Goal: Task Accomplishment & Management: Complete application form

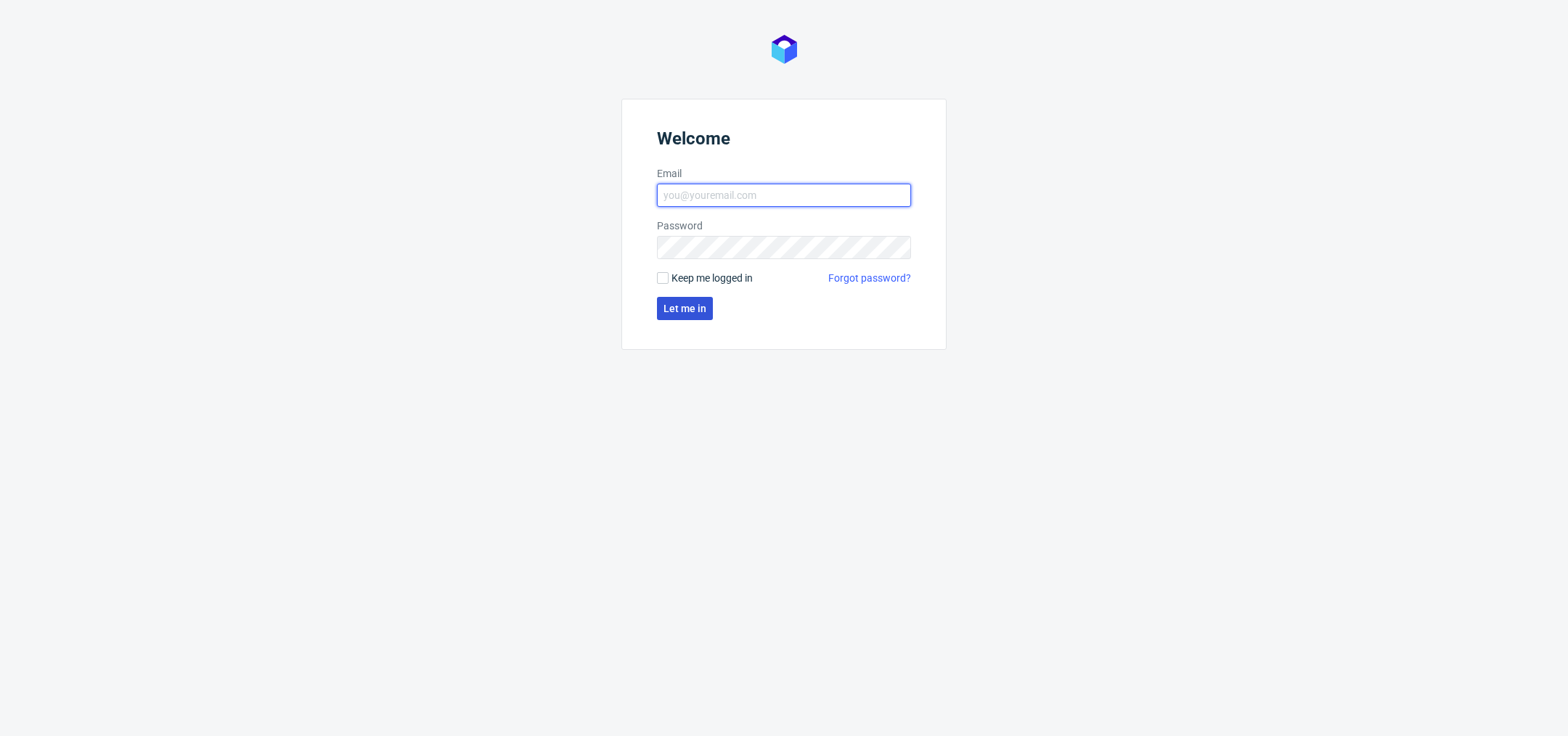
type input "[PERSON_NAME][EMAIL_ADDRESS][DOMAIN_NAME]"
click at [695, 313] on span "Let me in" at bounding box center [684, 308] width 42 height 11
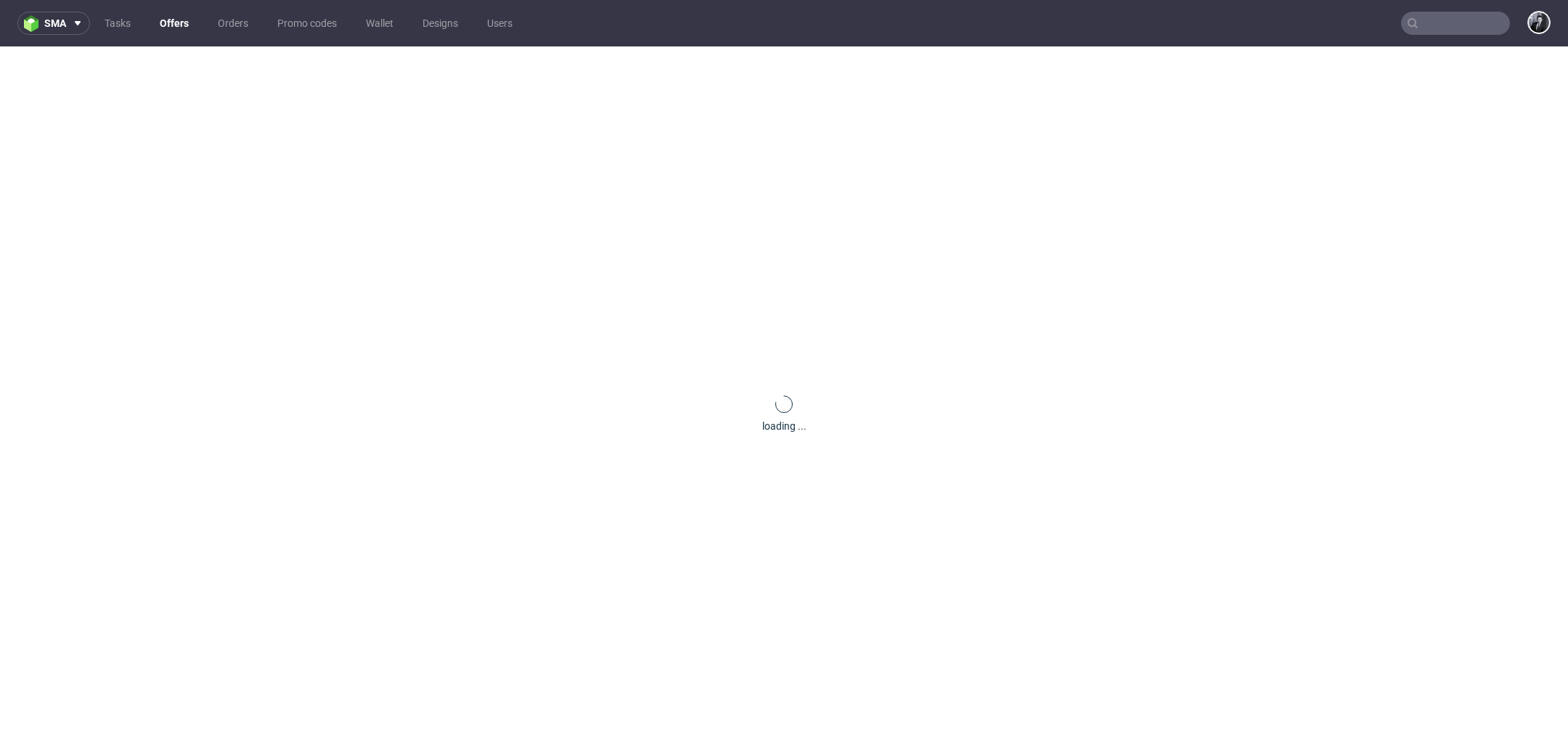
click at [180, 28] on link "Offers" at bounding box center [174, 23] width 46 height 23
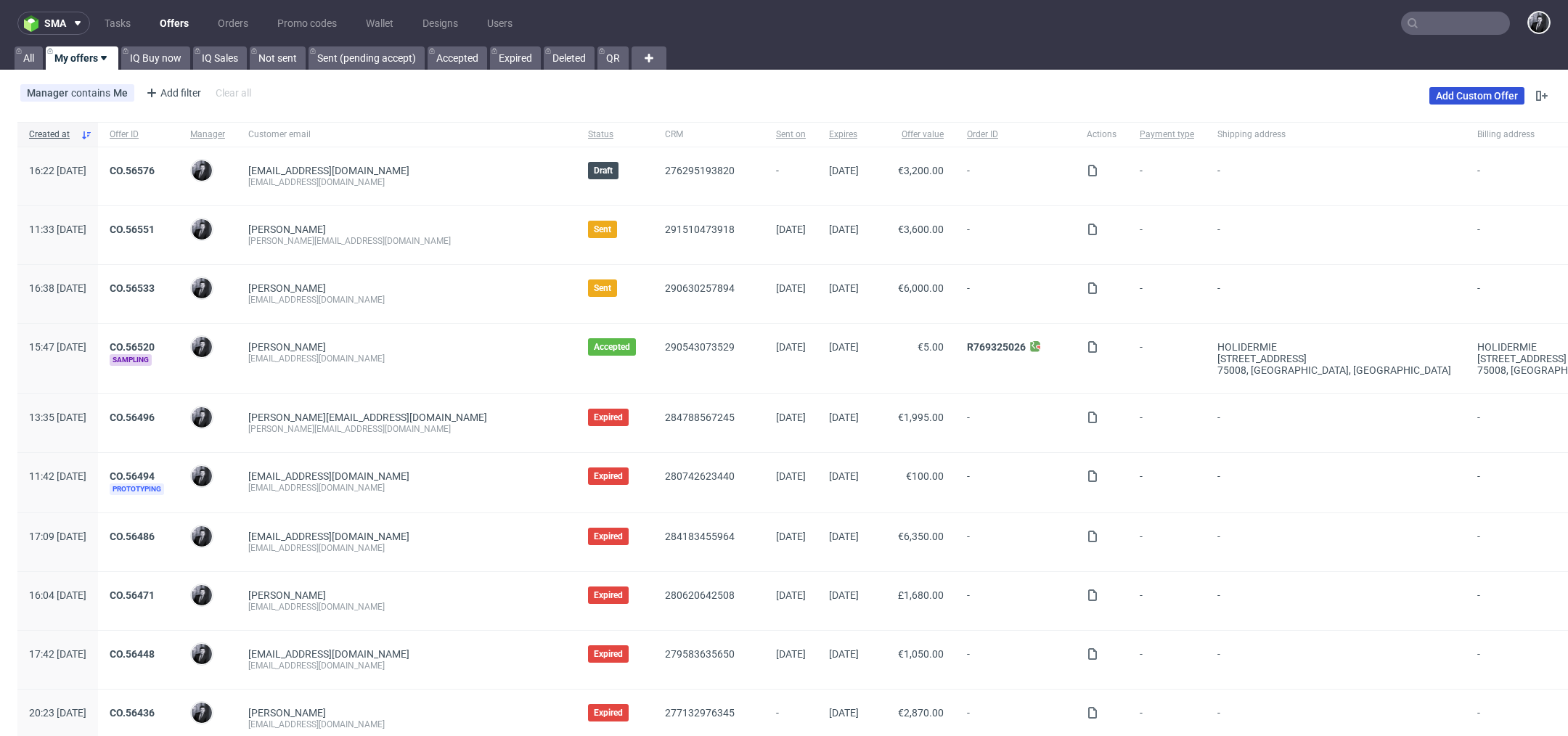
click at [1477, 90] on link "Add Custom Offer" at bounding box center [1477, 95] width 95 height 17
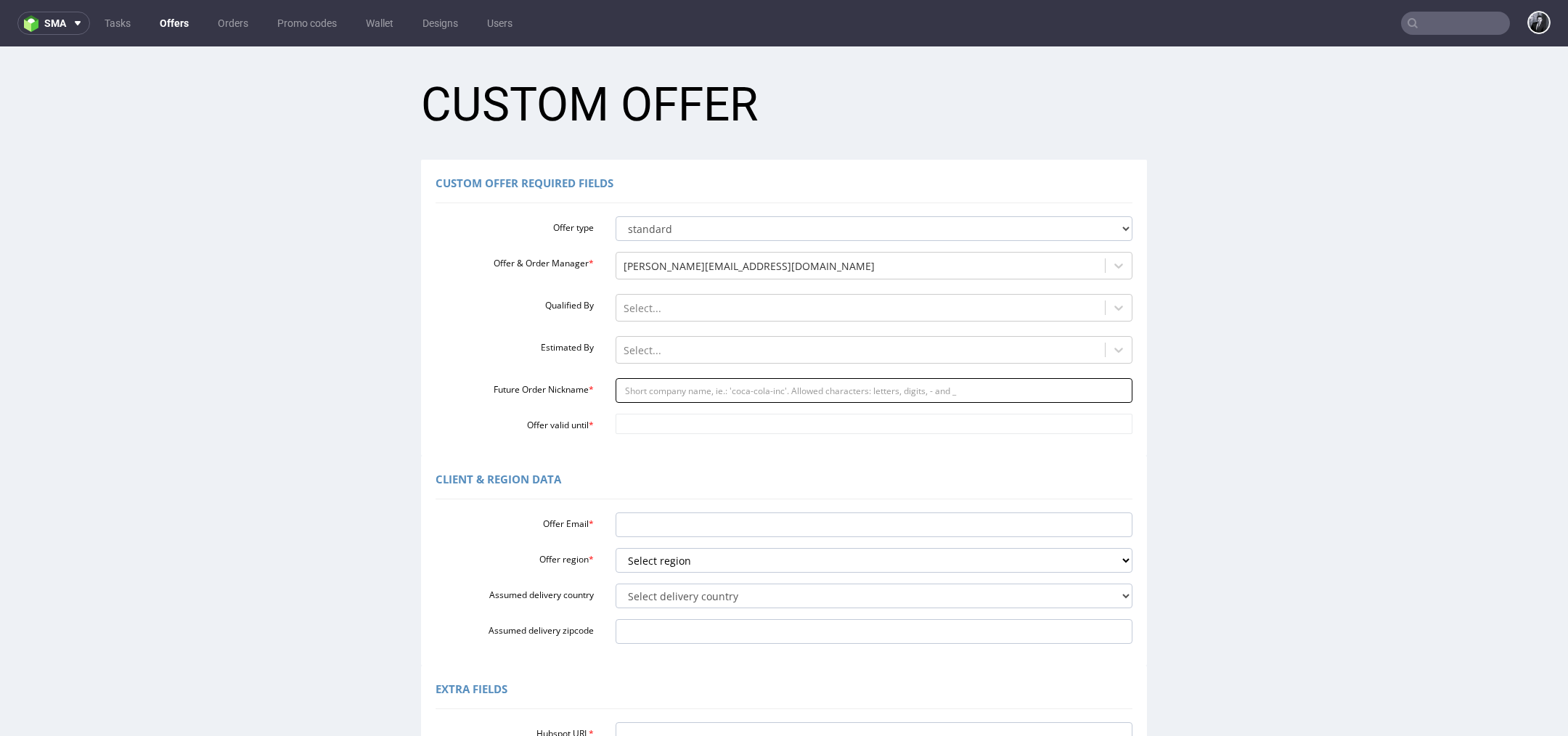
click at [687, 389] on input "Future Order Nickname *" at bounding box center [874, 391] width 518 height 25
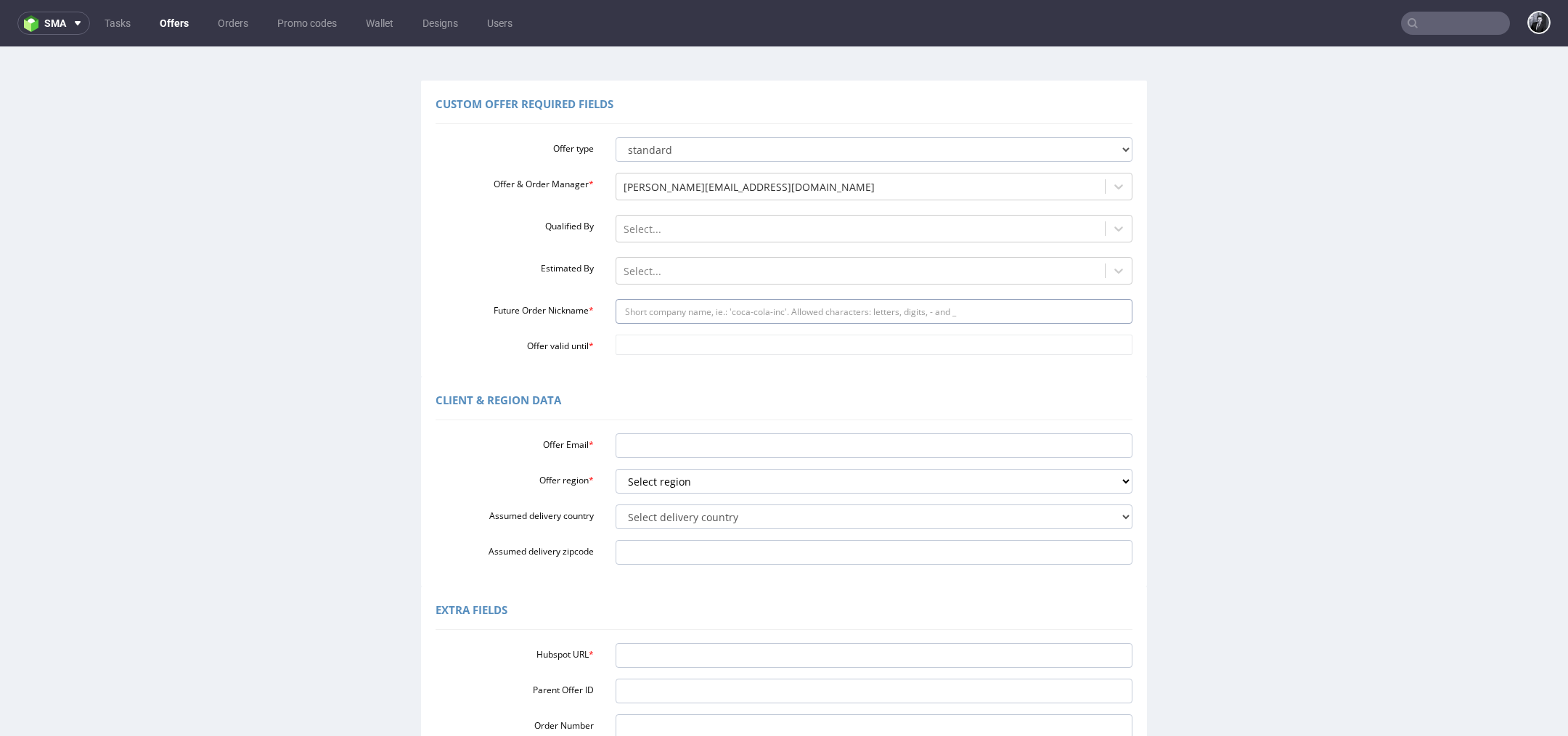
scroll to position [115, 0]
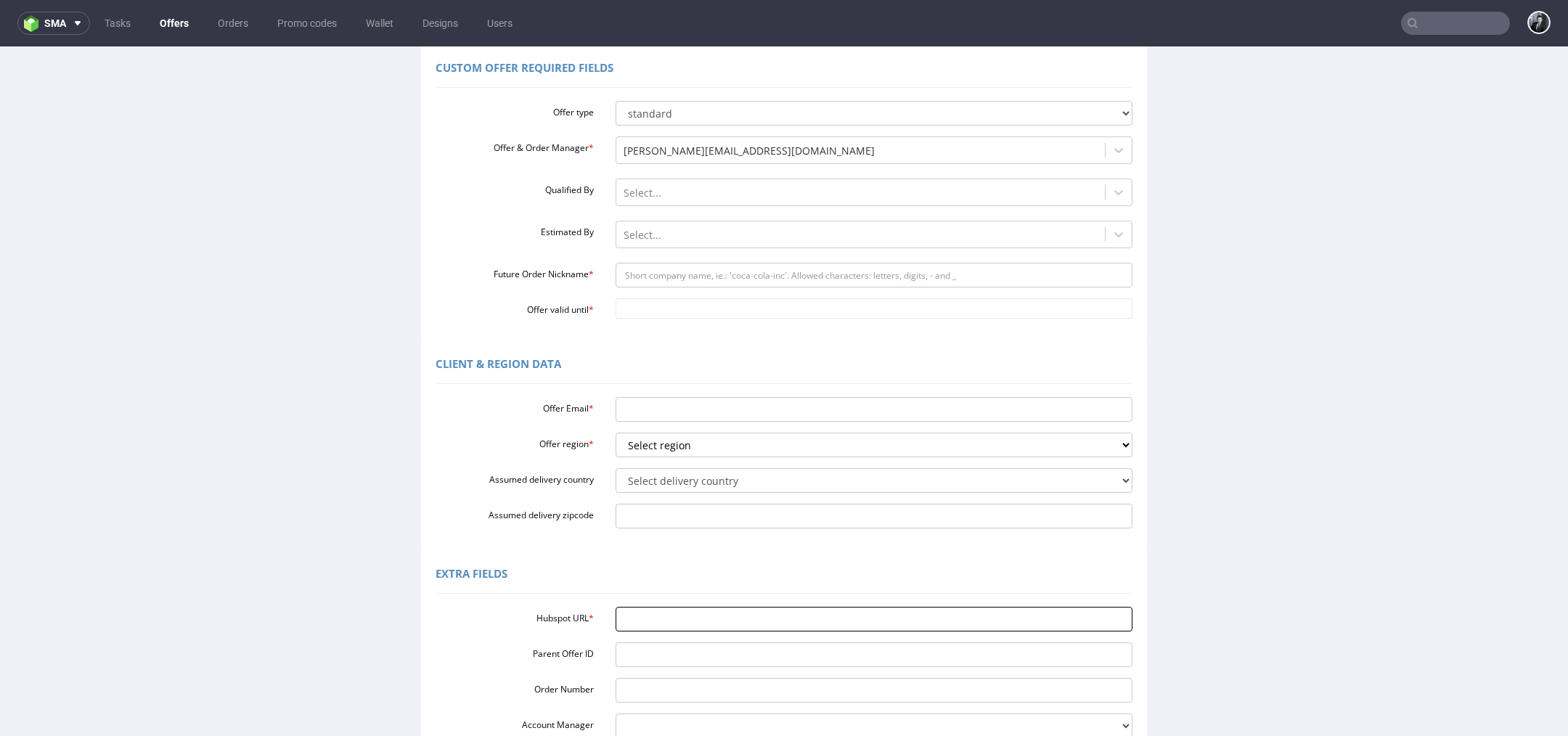
click at [660, 621] on input "Hubspot URL *" at bounding box center [874, 619] width 518 height 25
paste input "https://app-eu1.hubspot.com/contacts/25600958/record/0-3/285655177455"
type input "https://app-eu1.hubspot.com/contacts/25600958/record/0-3/285655177455"
click at [714, 270] on input "Future Order Nickname *" at bounding box center [874, 275] width 518 height 25
paste input "diddediopdeedscosmeticscom"
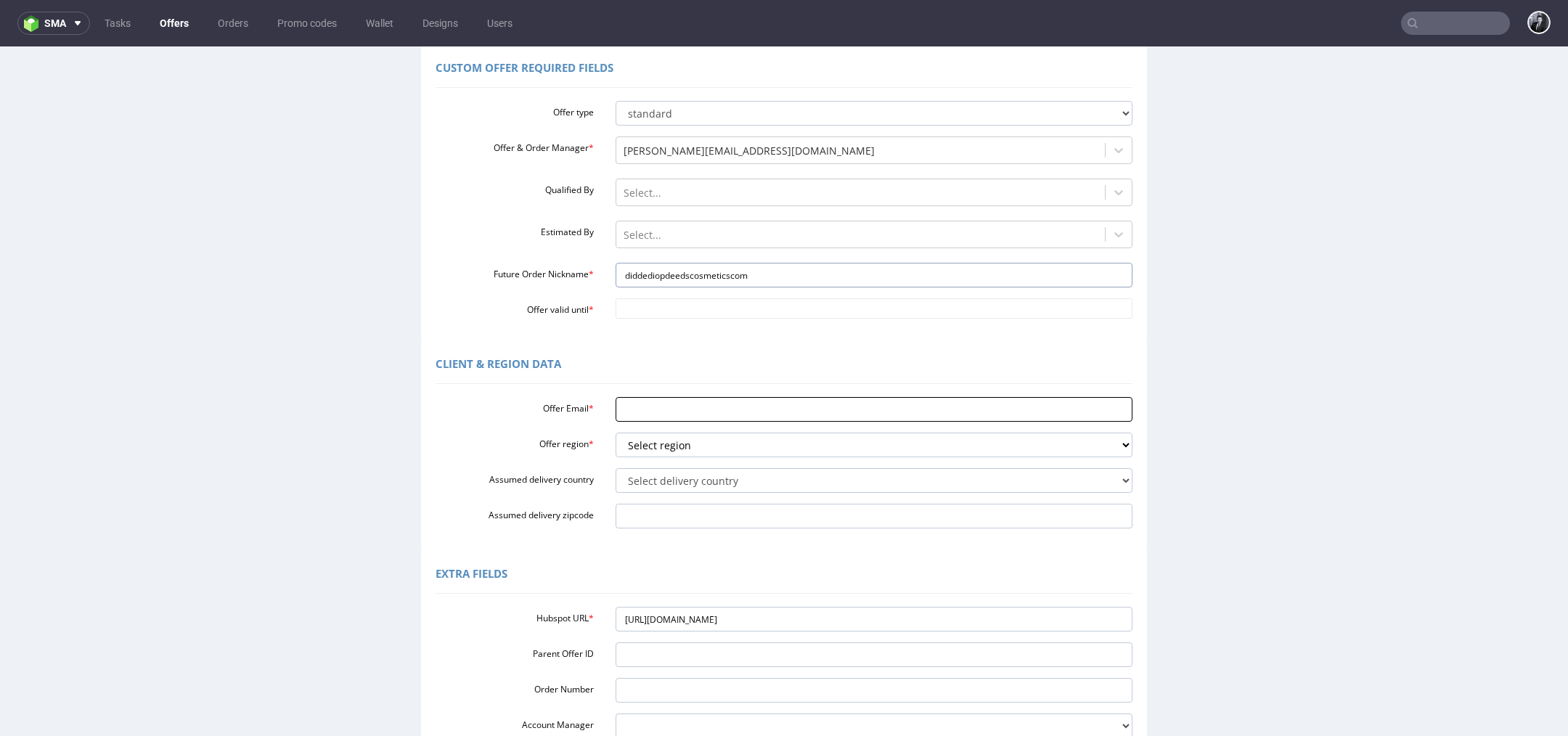
type input "diddediopdeedscosmeticscom"
click at [675, 412] on input "Offer Email *" at bounding box center [874, 409] width 518 height 25
paste input "didde.diop@deedscosmetics.com"
type input "didde.diop@deedscosmetics.com"
click at [745, 440] on select "Select region eu gb de pl fr it es" at bounding box center [874, 444] width 518 height 25
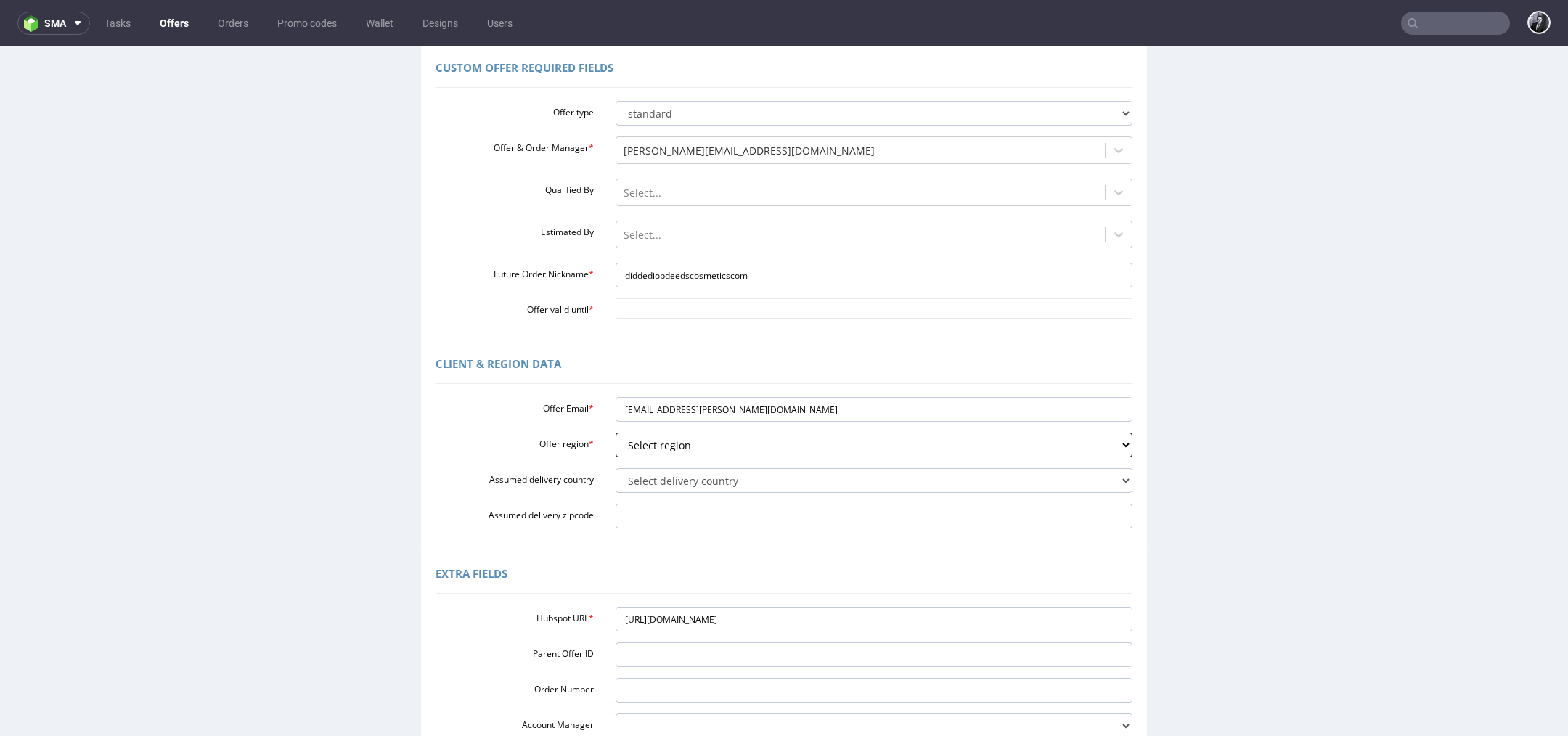
select select "fr"
click at [615, 432] on select "Select region eu gb de pl fr it es" at bounding box center [874, 444] width 518 height 25
click at [730, 483] on select "Select delivery country Andorra Afghanistan Anguilla Albania Armenia Antarctica…" at bounding box center [874, 480] width 518 height 25
select select "75"
click at [615, 468] on select "Select delivery country Andorra Afghanistan Anguilla Albania Armenia Antarctica…" at bounding box center [874, 480] width 518 height 25
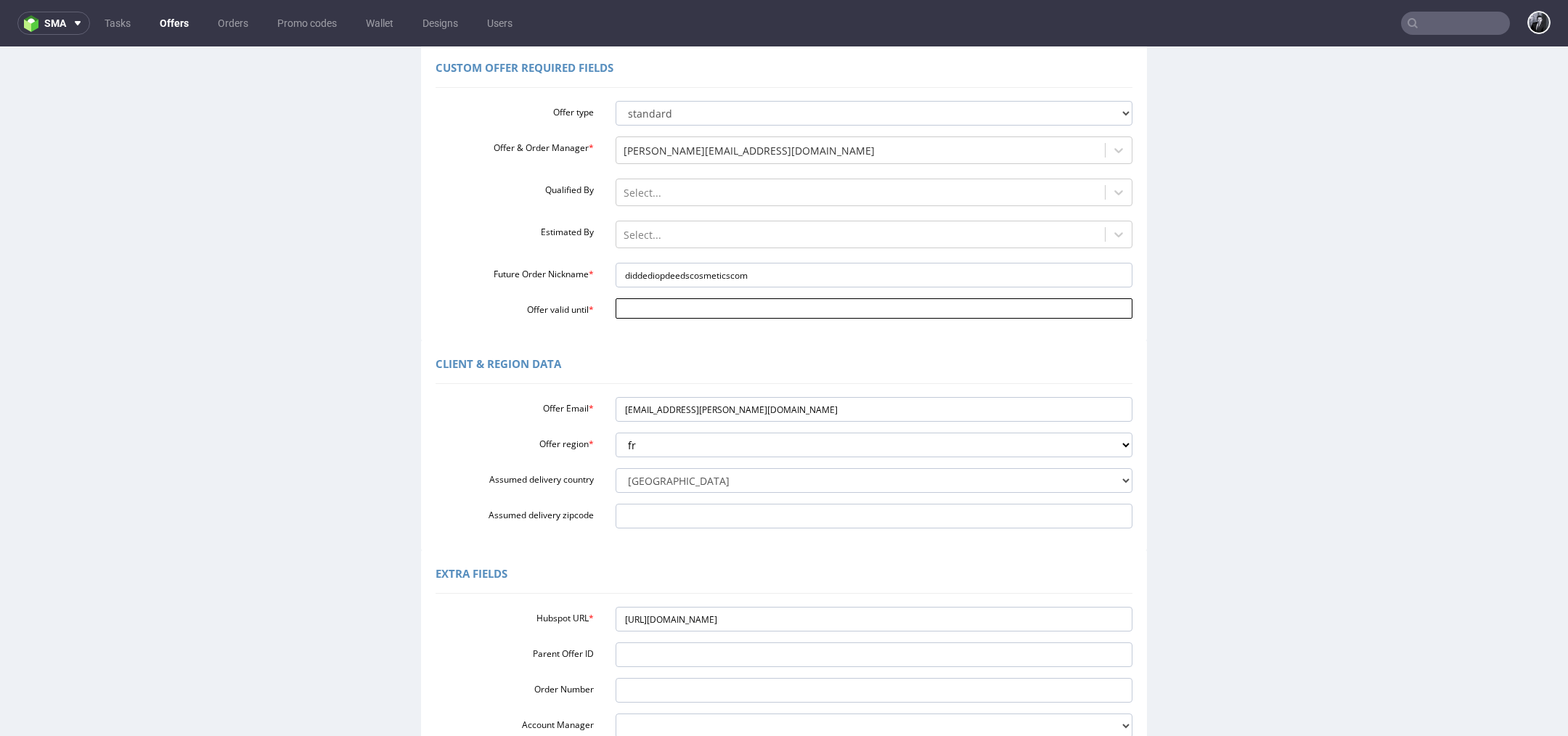
click at [679, 299] on body "Production Shipped DTP Orders Offers Shipments Designs Promotions Users Jobs Ad…" at bounding box center [784, 416] width 1568 height 970
click at [731, 266] on td "29" at bounding box center [732, 266] width 22 height 22
type input "2025-08-29"
click at [671, 365] on div "Client & Region data" at bounding box center [784, 367] width 697 height 35
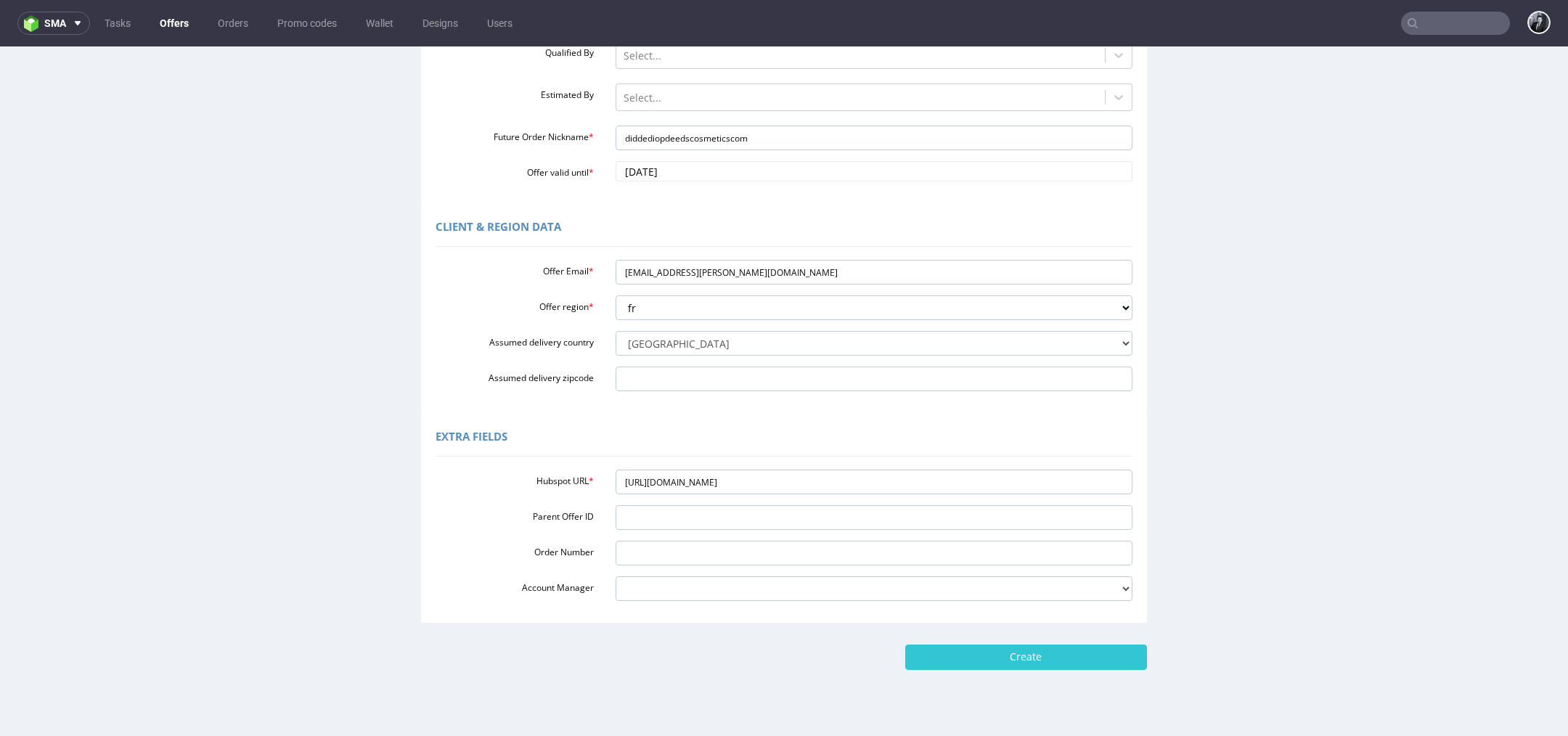
scroll to position [267, 0]
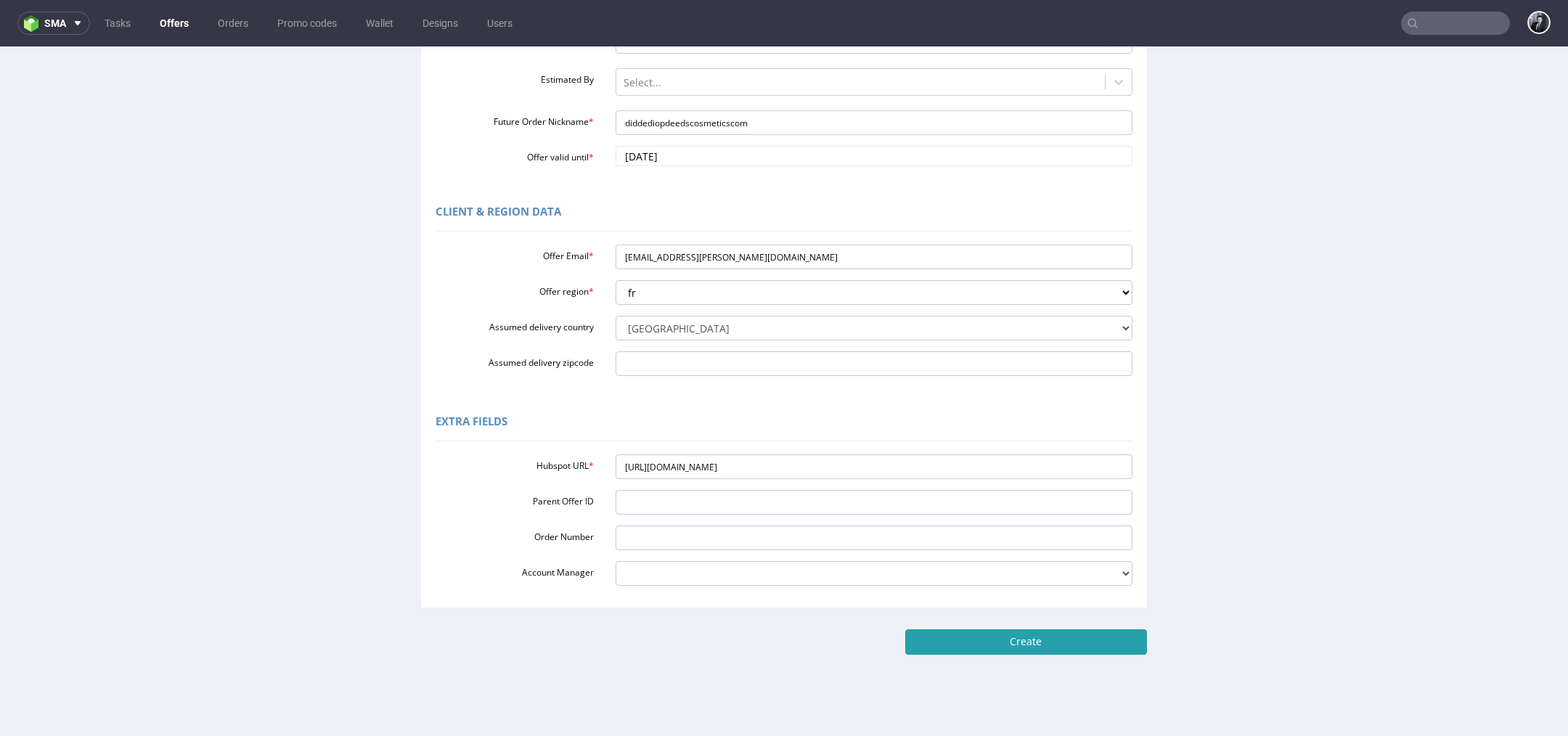
click at [1061, 649] on input "Create" at bounding box center [1025, 642] width 242 height 25
type input "Please wait..."
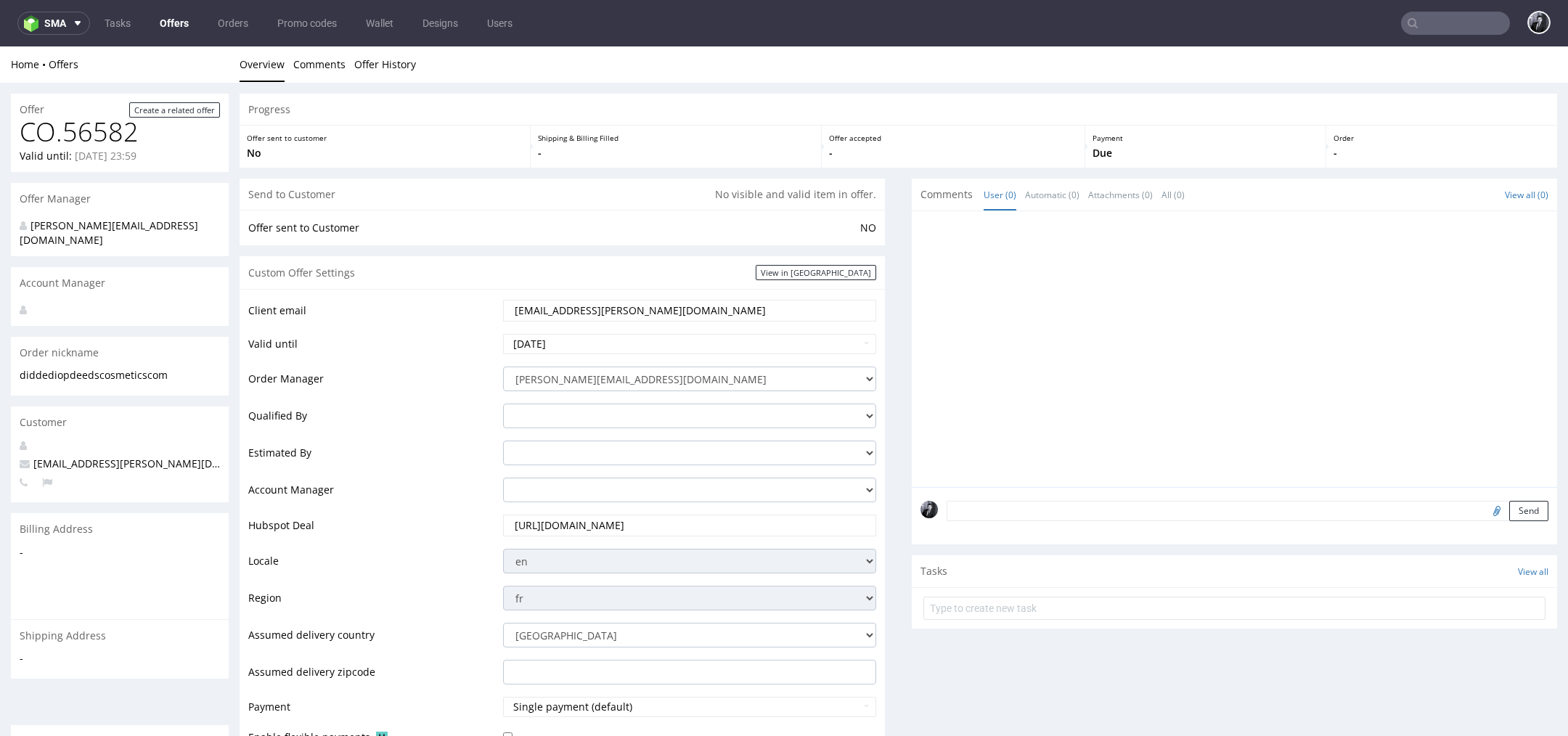
click at [177, 19] on link "Offers" at bounding box center [174, 23] width 46 height 23
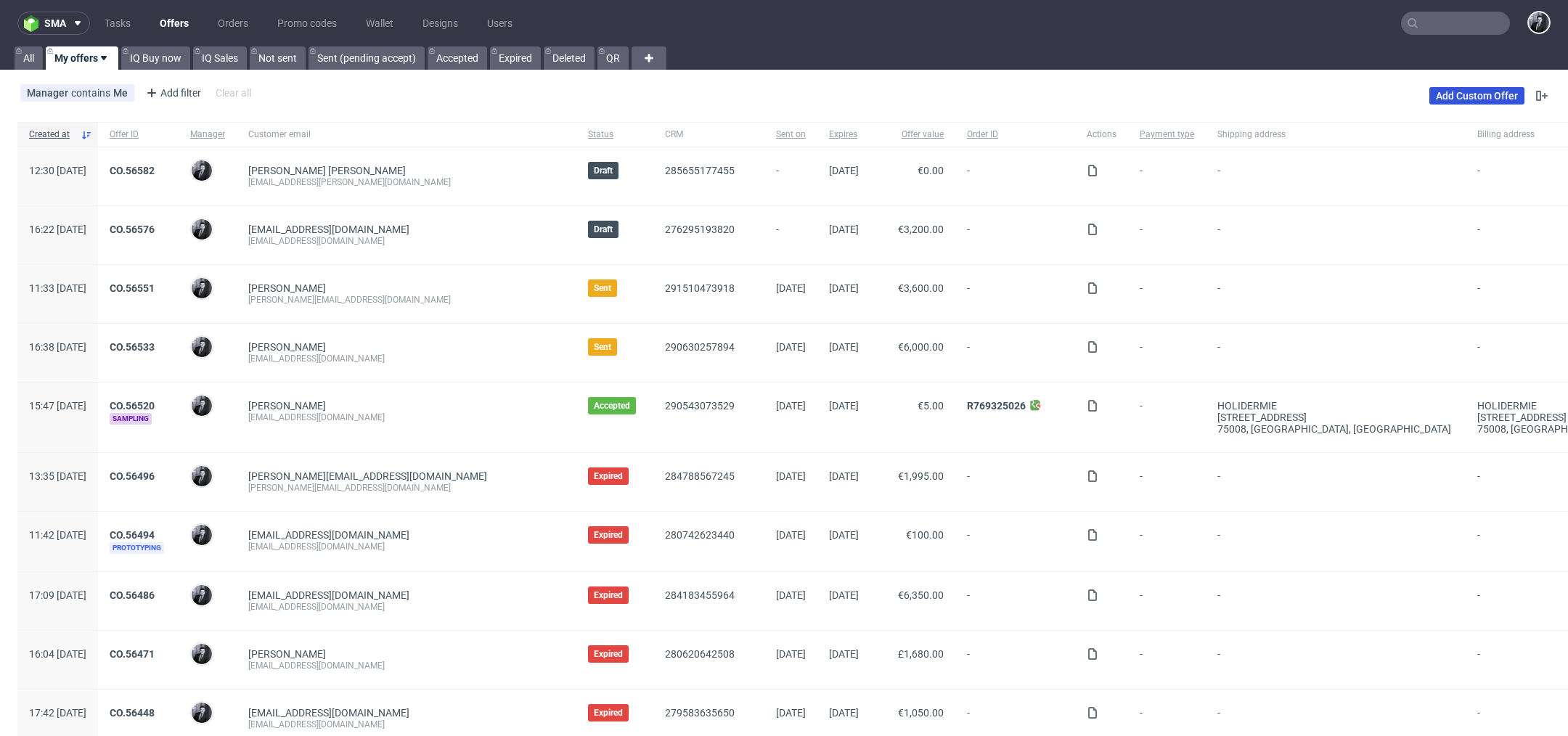
click at [1466, 96] on link "Add Custom Offer" at bounding box center [1477, 95] width 95 height 17
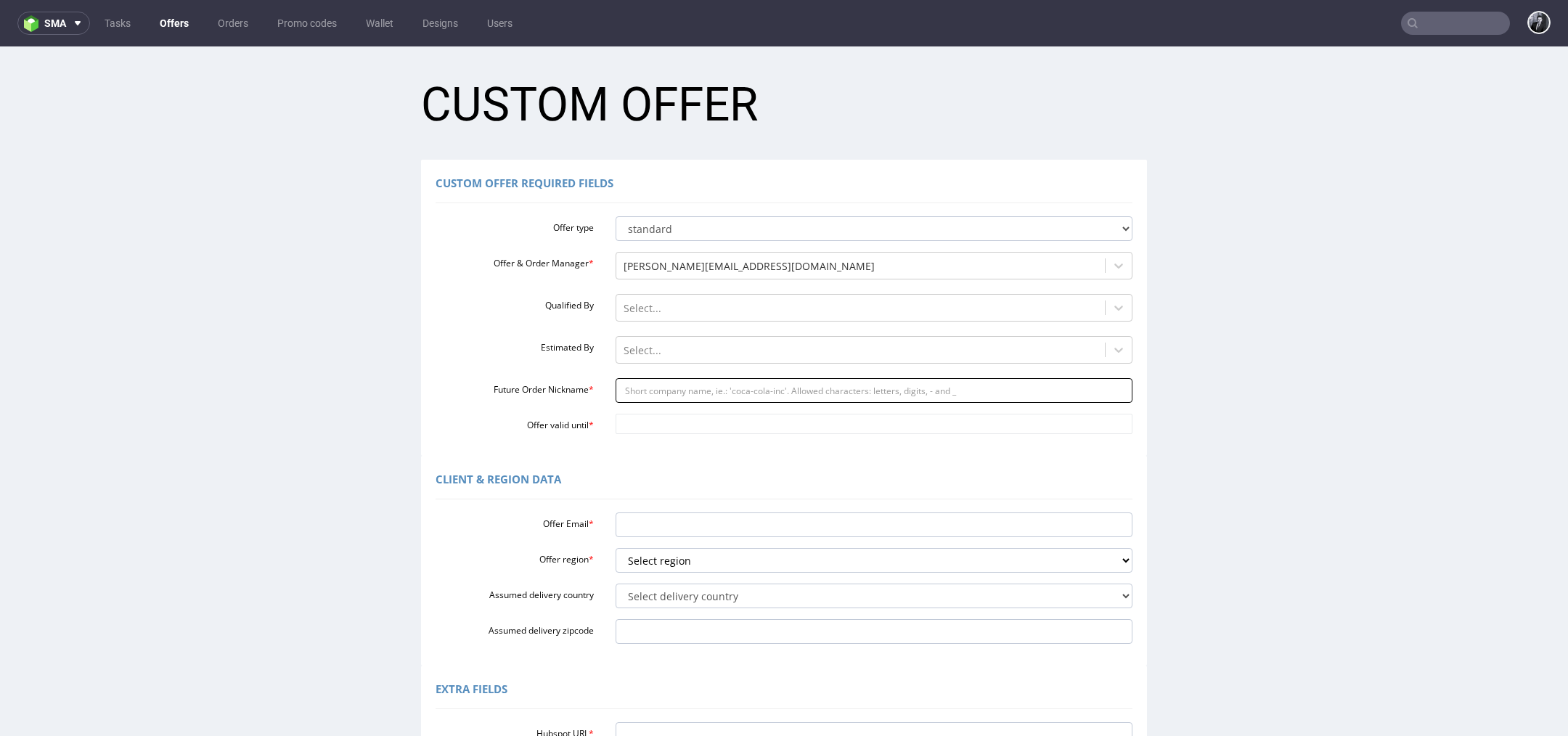
click at [707, 387] on input "Future Order Nickname *" at bounding box center [874, 391] width 518 height 25
click at [659, 525] on input "Offer Email *" at bounding box center [874, 524] width 518 height 25
click at [662, 393] on input "Future Order Nickname *" at bounding box center [874, 391] width 518 height 25
paste input "ilzelatadoggyjoyscom"
type input "ilzelatadoggyjoyscom"
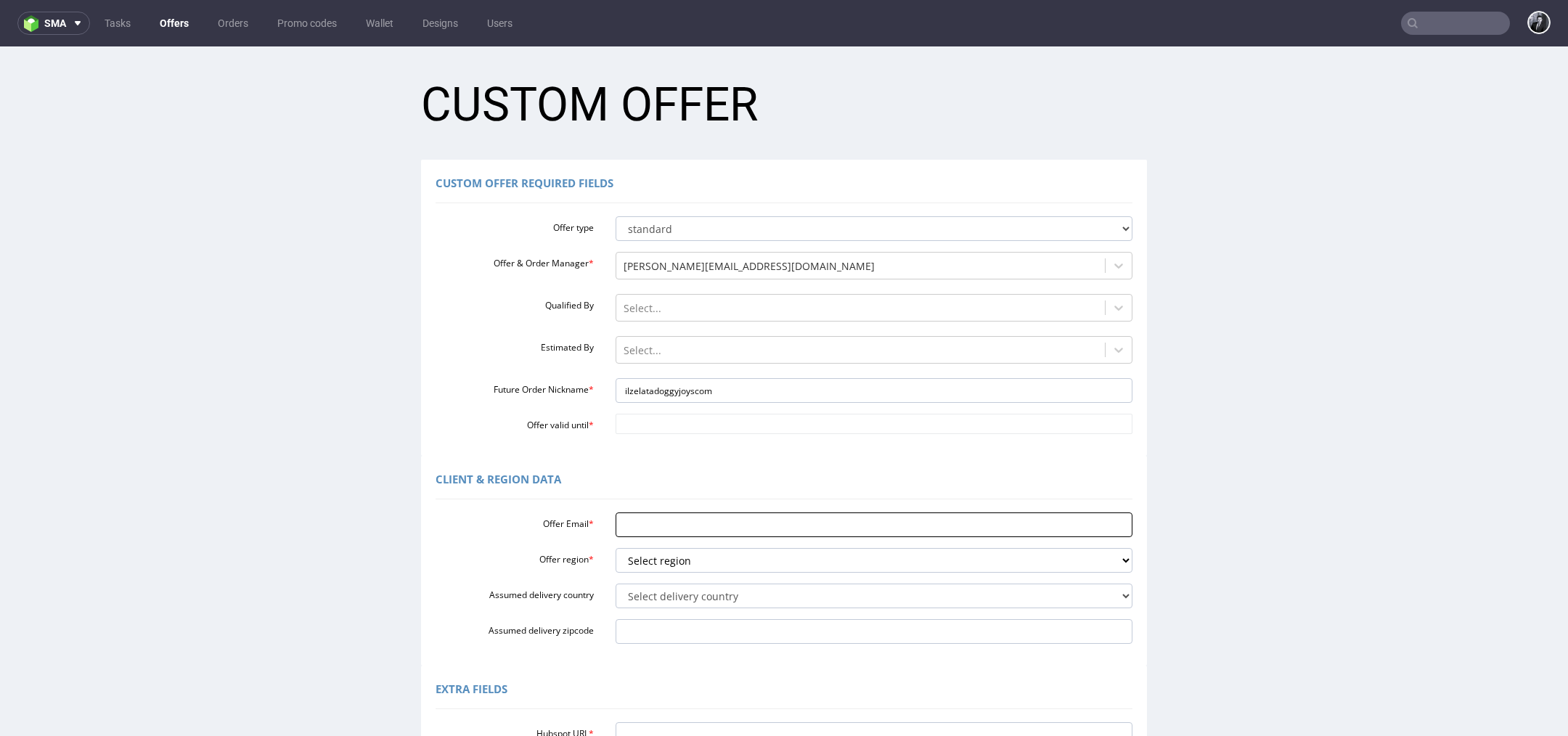
click at [686, 532] on input "Offer Email *" at bounding box center [874, 524] width 518 height 25
paste input "[EMAIL_ADDRESS][DOMAIN_NAME]"
type input "ilzelata@doggyjoys.com"
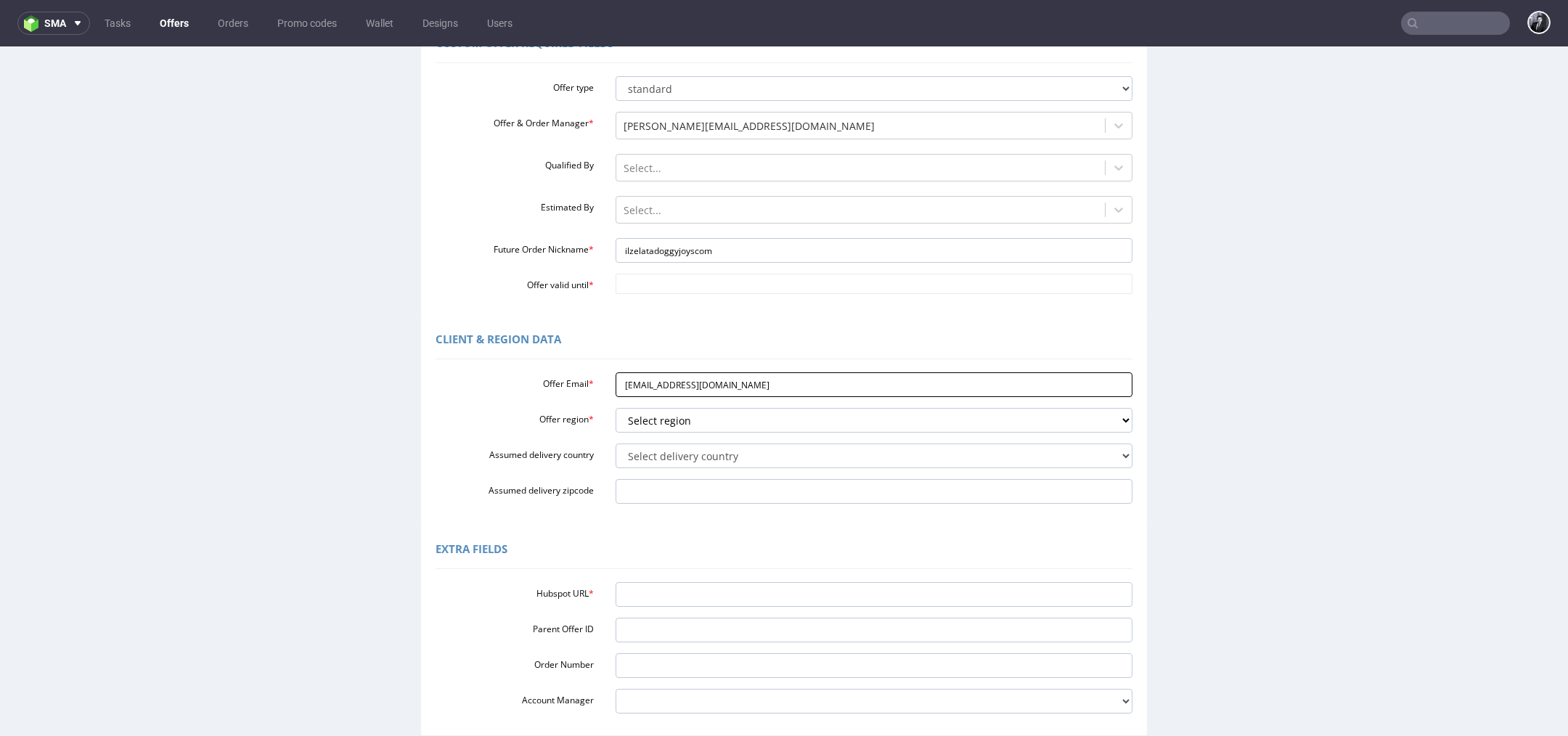
scroll to position [161, 0]
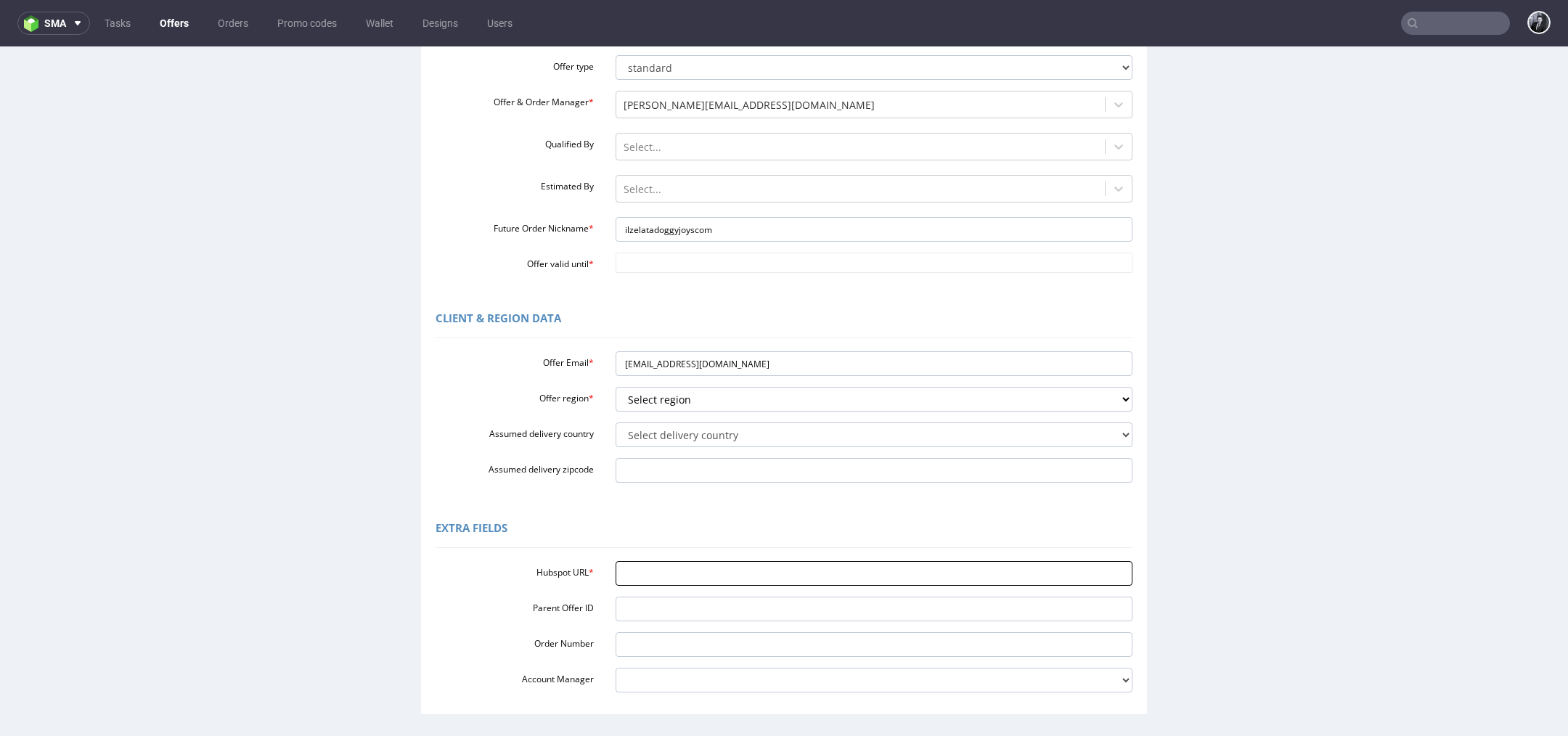
click at [681, 579] on input "Hubspot URL *" at bounding box center [874, 573] width 518 height 25
paste input "https://app-eu1.hubspot.com/contacts/25600958/record/0-3/282362368199"
type input "https://app-eu1.hubspot.com/contacts/25600958/record/0-3/282362368199"
click at [742, 399] on select "Select region eu gb de pl fr it es" at bounding box center [874, 399] width 518 height 25
select select "pl"
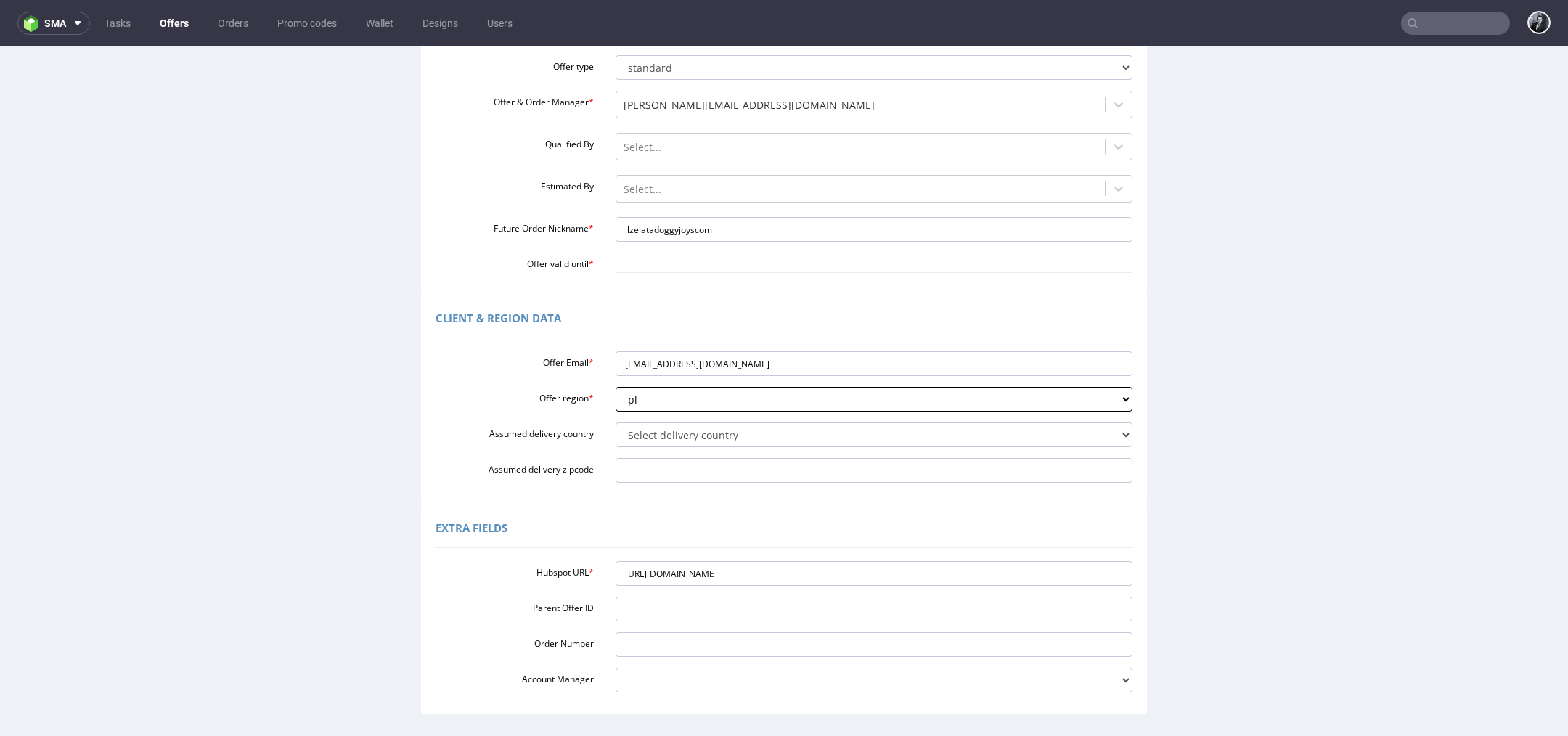
click at [615, 387] on select "Select region eu gb de pl fr it es" at bounding box center [874, 399] width 518 height 25
click at [724, 434] on select "Select delivery country Andorra Afghanistan Anguilla Albania Armenia Antarctica…" at bounding box center [874, 435] width 518 height 25
select select "179"
click at [615, 422] on select "Select delivery country Andorra Afghanistan Anguilla Albania Armenia Antarctica…" at bounding box center [874, 435] width 518 height 25
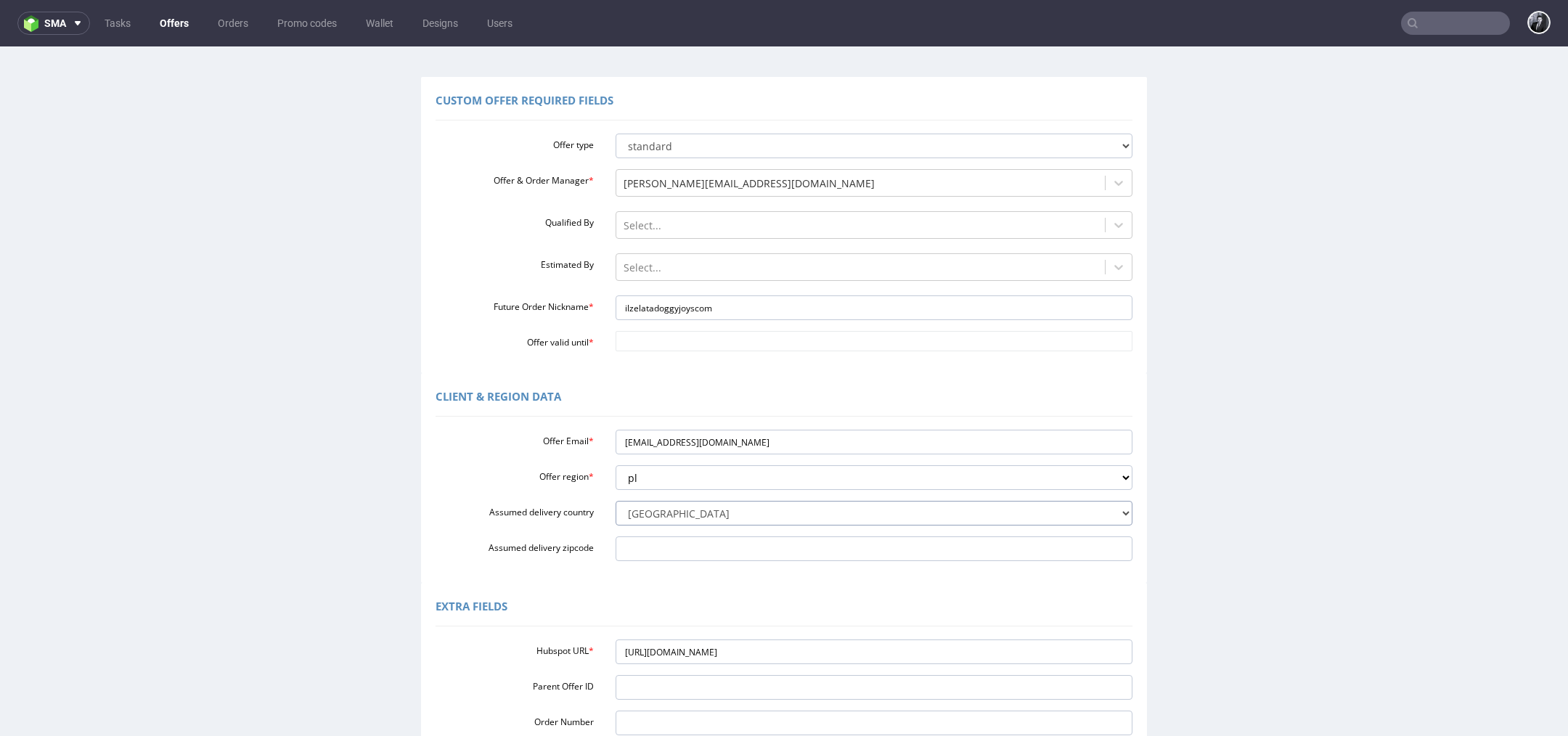
scroll to position [59, 0]
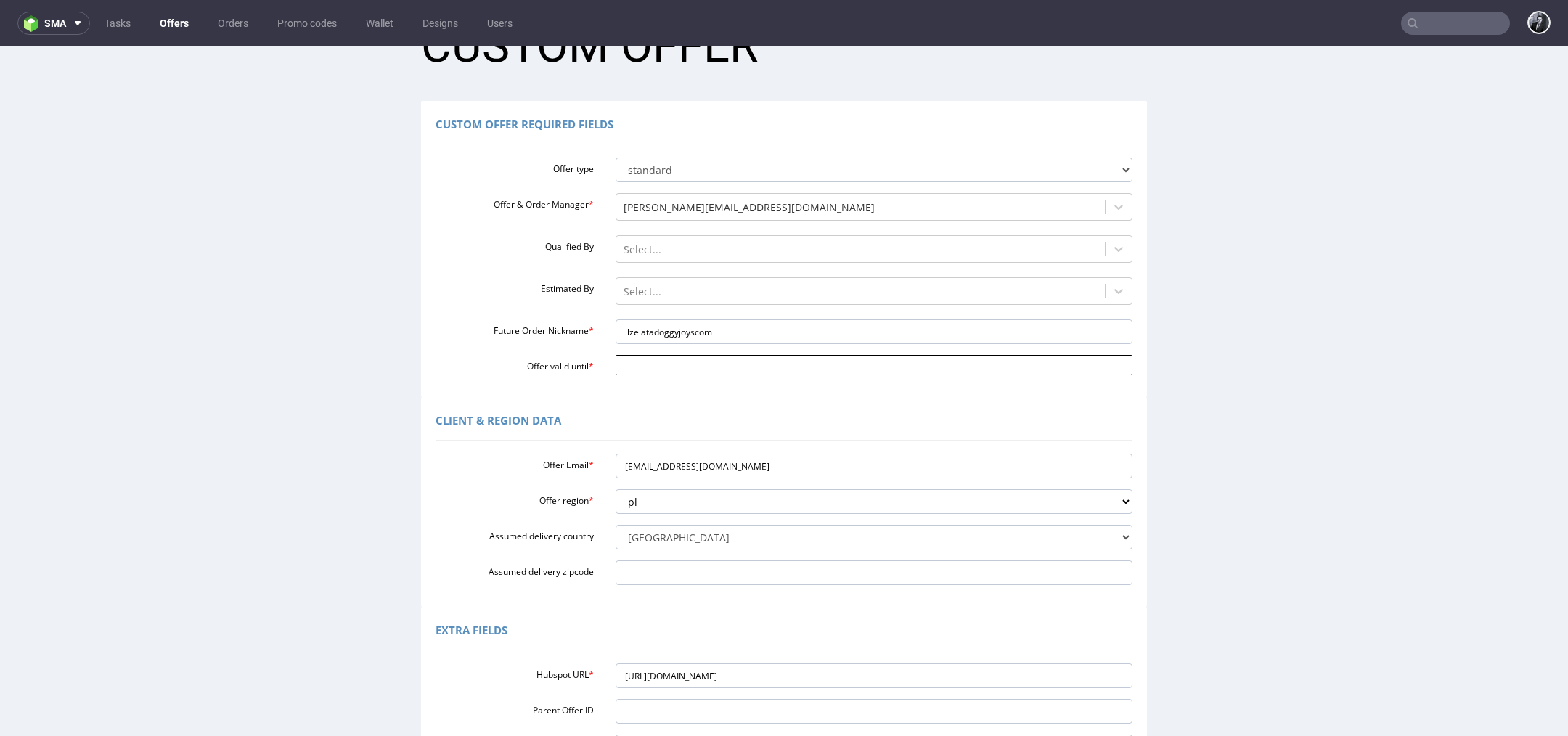
click at [676, 369] on input "Offer valid until *" at bounding box center [874, 365] width 518 height 20
click at [736, 320] on td "29" at bounding box center [732, 321] width 22 height 22
click at [686, 414] on div "Client & Region data" at bounding box center [784, 423] width 697 height 35
click at [718, 373] on input "[DATE]" at bounding box center [874, 365] width 518 height 20
click at [733, 341] on td "5" at bounding box center [732, 343] width 22 height 22
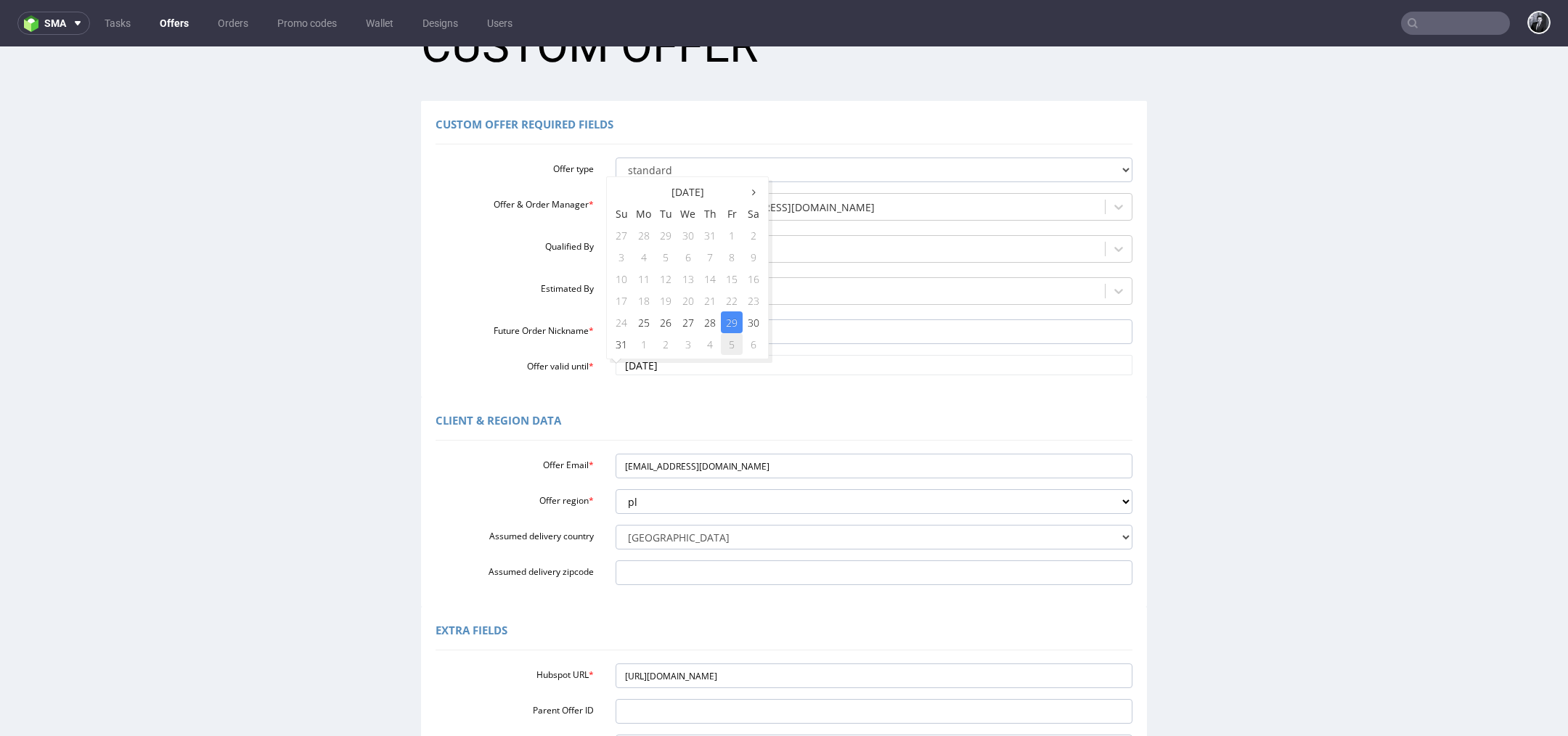
type input "[DATE]"
click at [722, 400] on div "Client & Region data Offer Email * ilzelata@doggyjoys.com Offer region * Select…" at bounding box center [784, 501] width 726 height 210
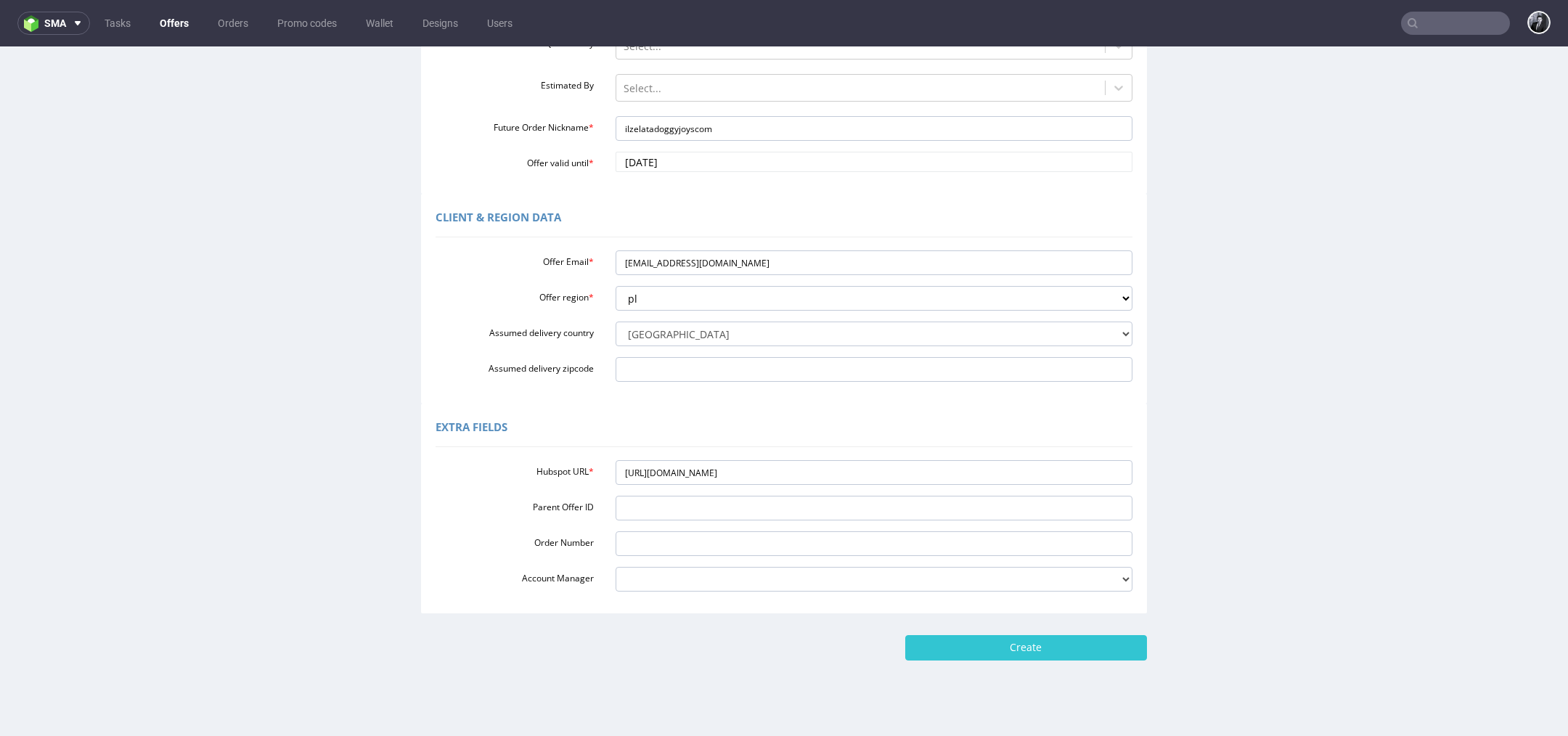
scroll to position [279, 0]
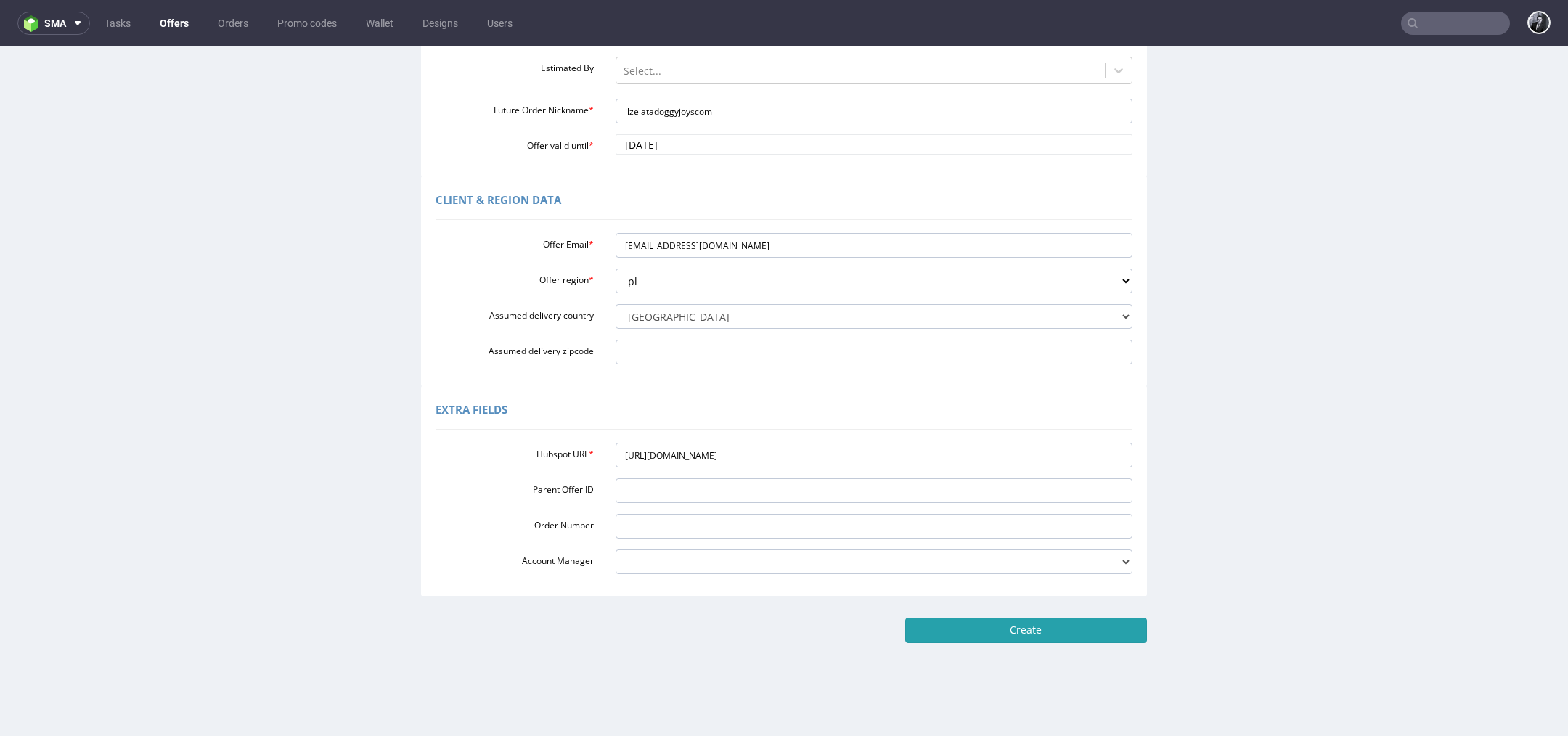
click at [955, 627] on input "Create" at bounding box center [1025, 630] width 242 height 25
type input "Please wait..."
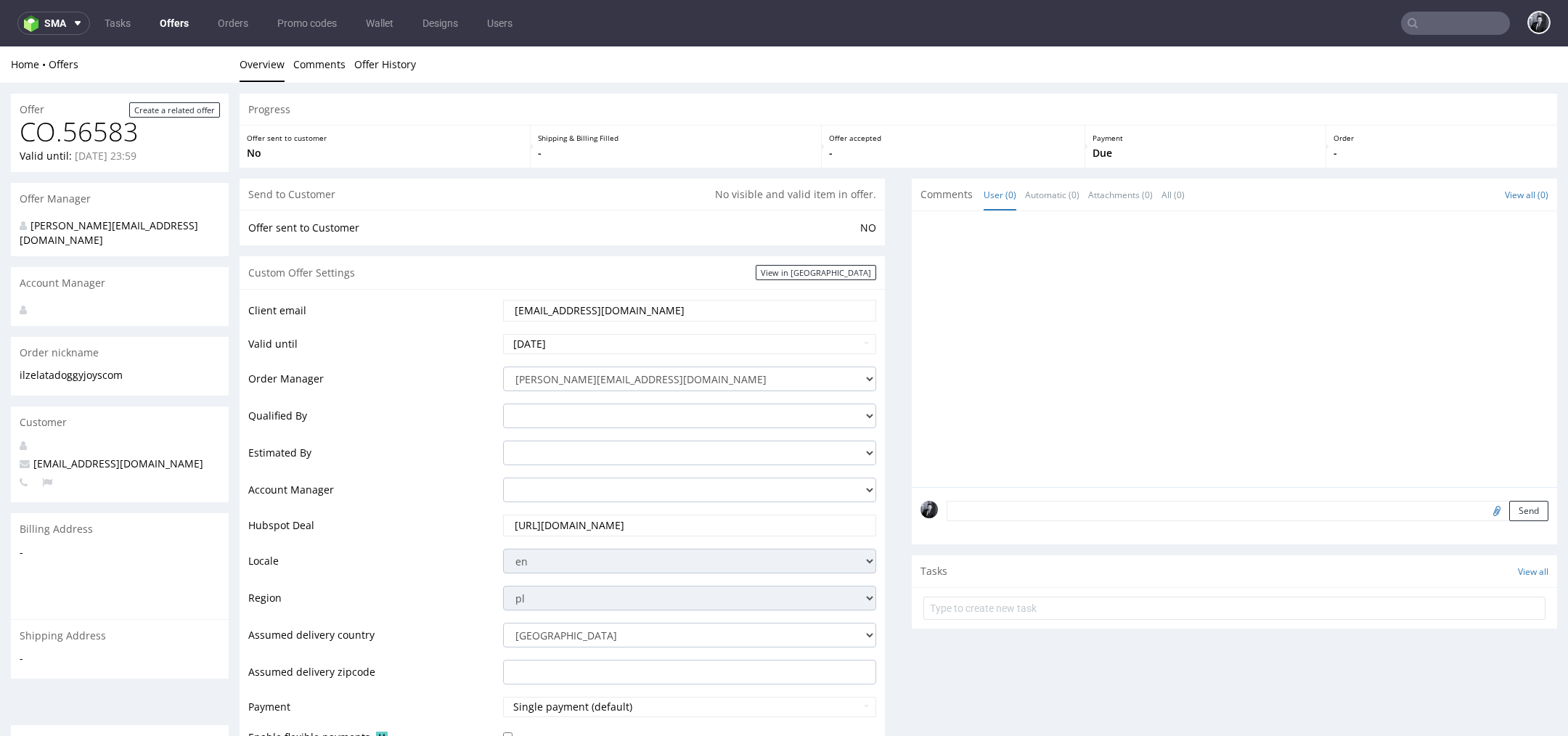
click at [173, 26] on link "Offers" at bounding box center [174, 23] width 46 height 23
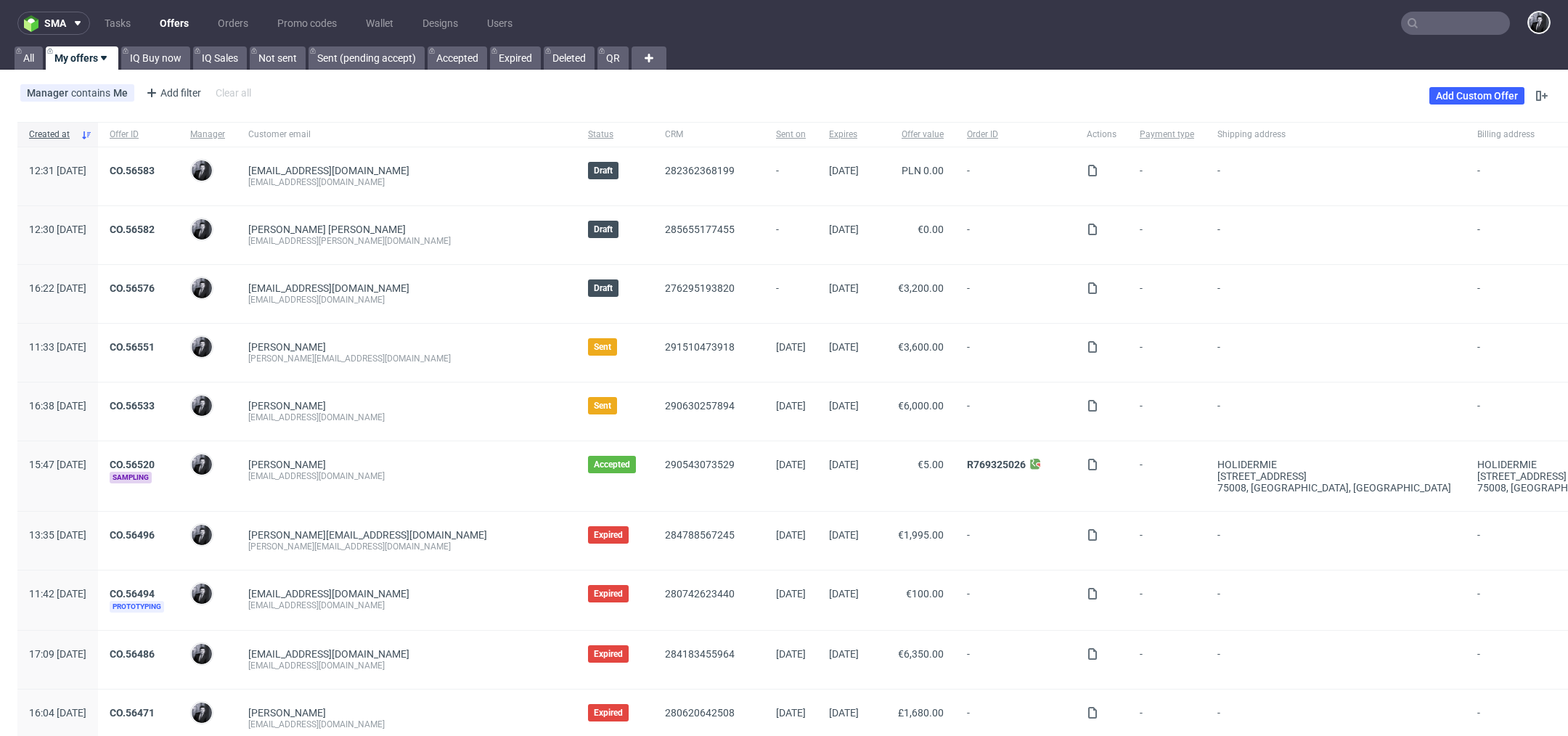
scroll to position [101, 0]
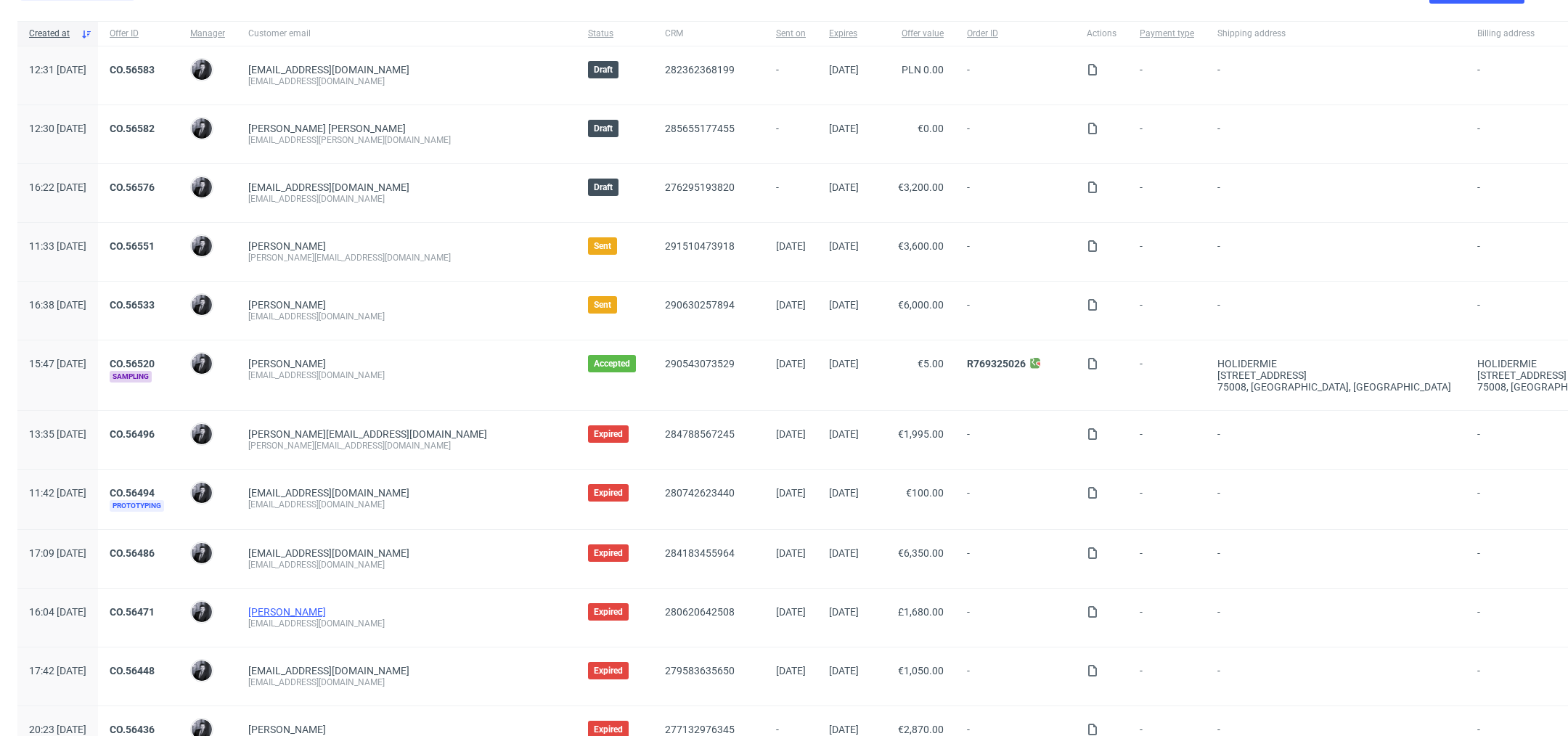
click at [326, 608] on link "[PERSON_NAME]" at bounding box center [287, 612] width 78 height 12
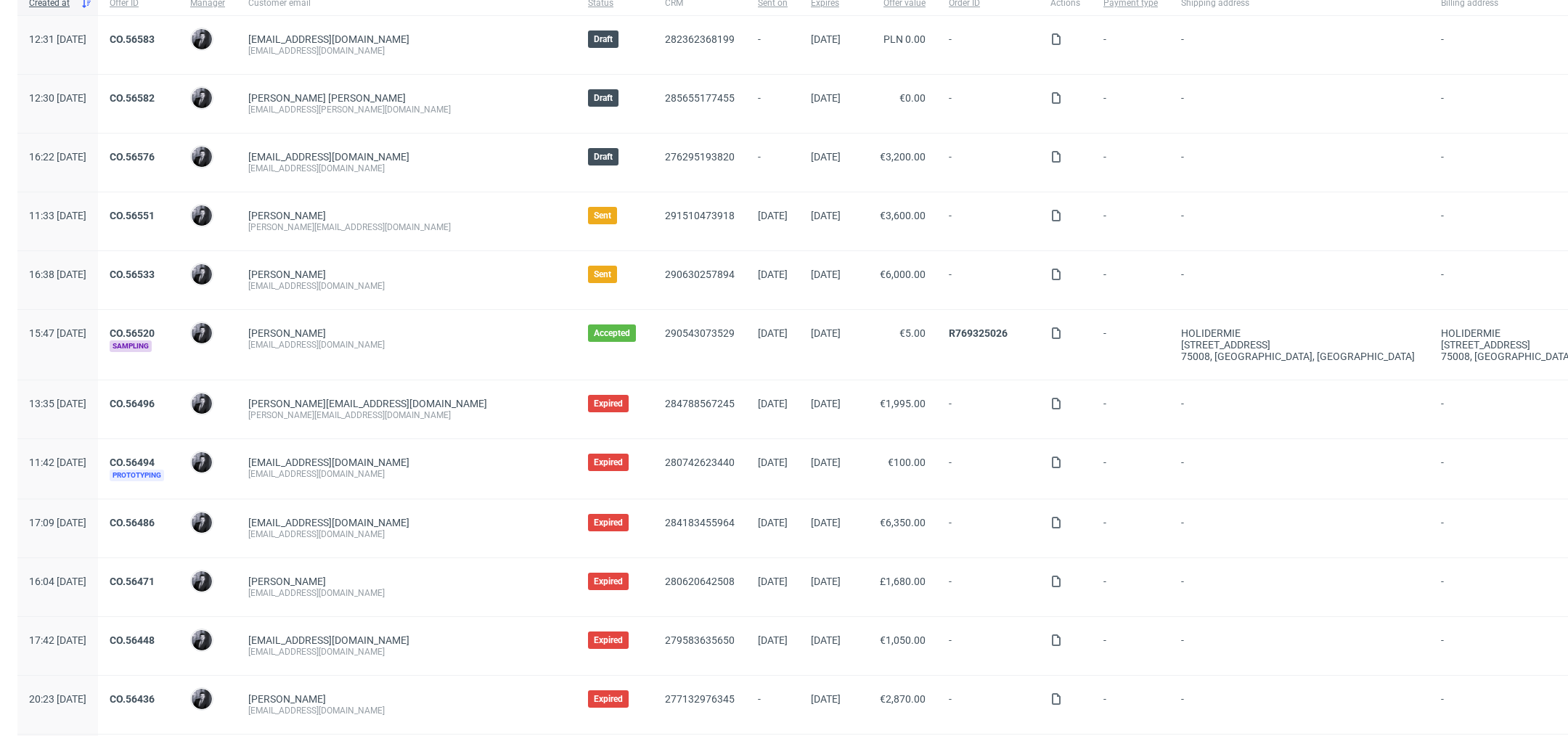
scroll to position [162, 0]
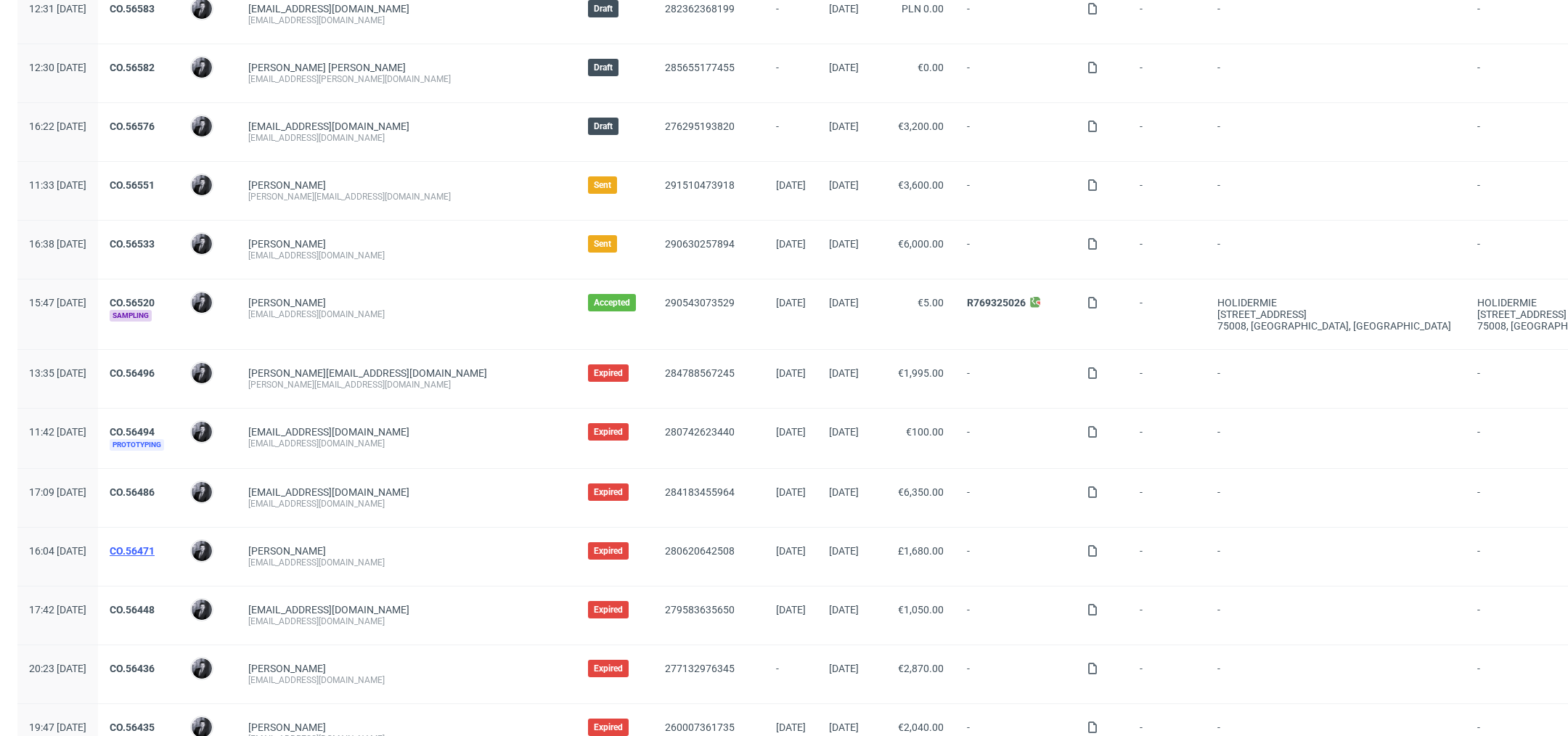
click at [155, 547] on link "CO.56471" at bounding box center [132, 550] width 45 height 12
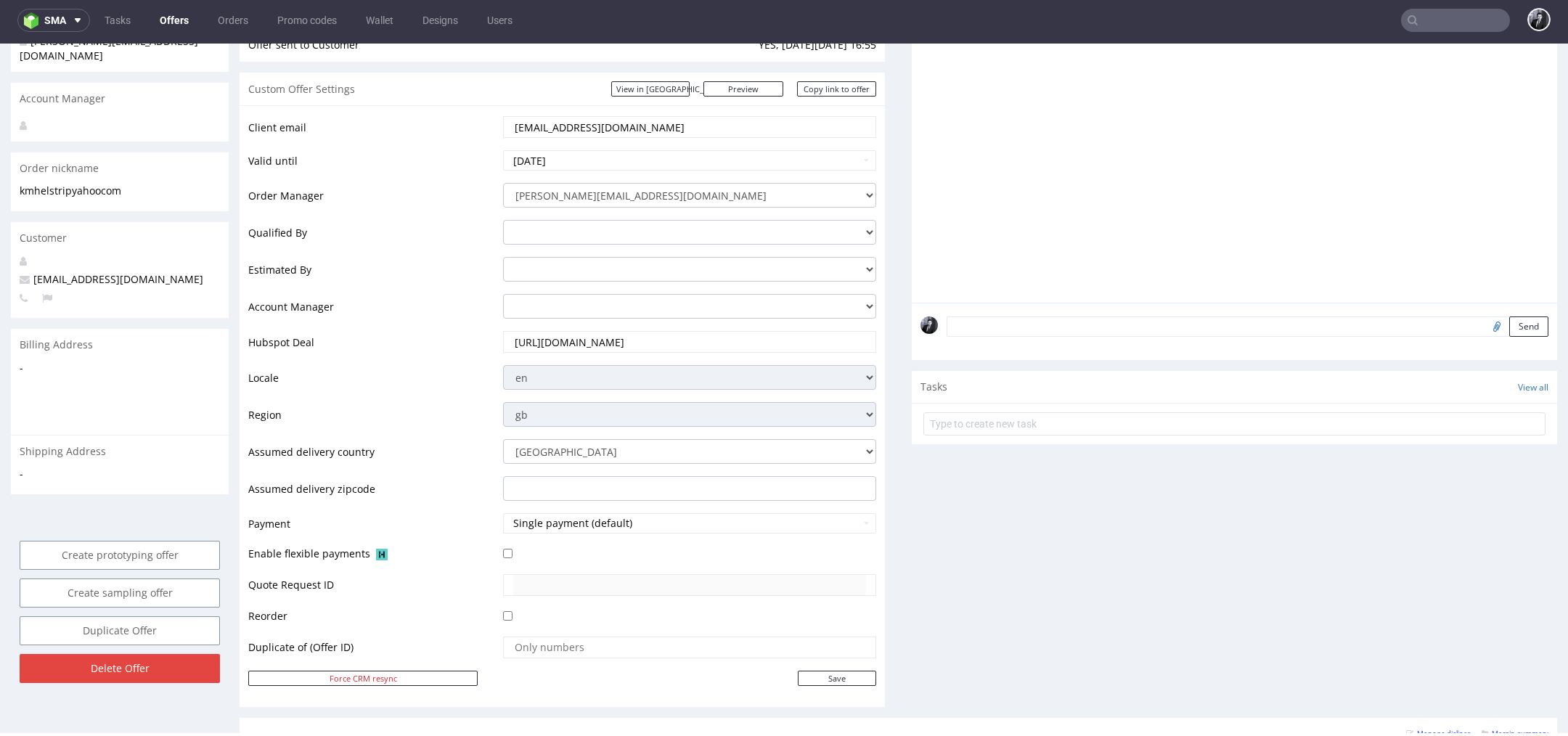
scroll to position [224, 0]
click at [707, 151] on input "2025-08-22" at bounding box center [690, 158] width 373 height 20
click at [625, 320] on td "29" at bounding box center [625, 320] width 22 height 22
type input "[DATE]"
click at [818, 676] on input "Save" at bounding box center [836, 675] width 78 height 15
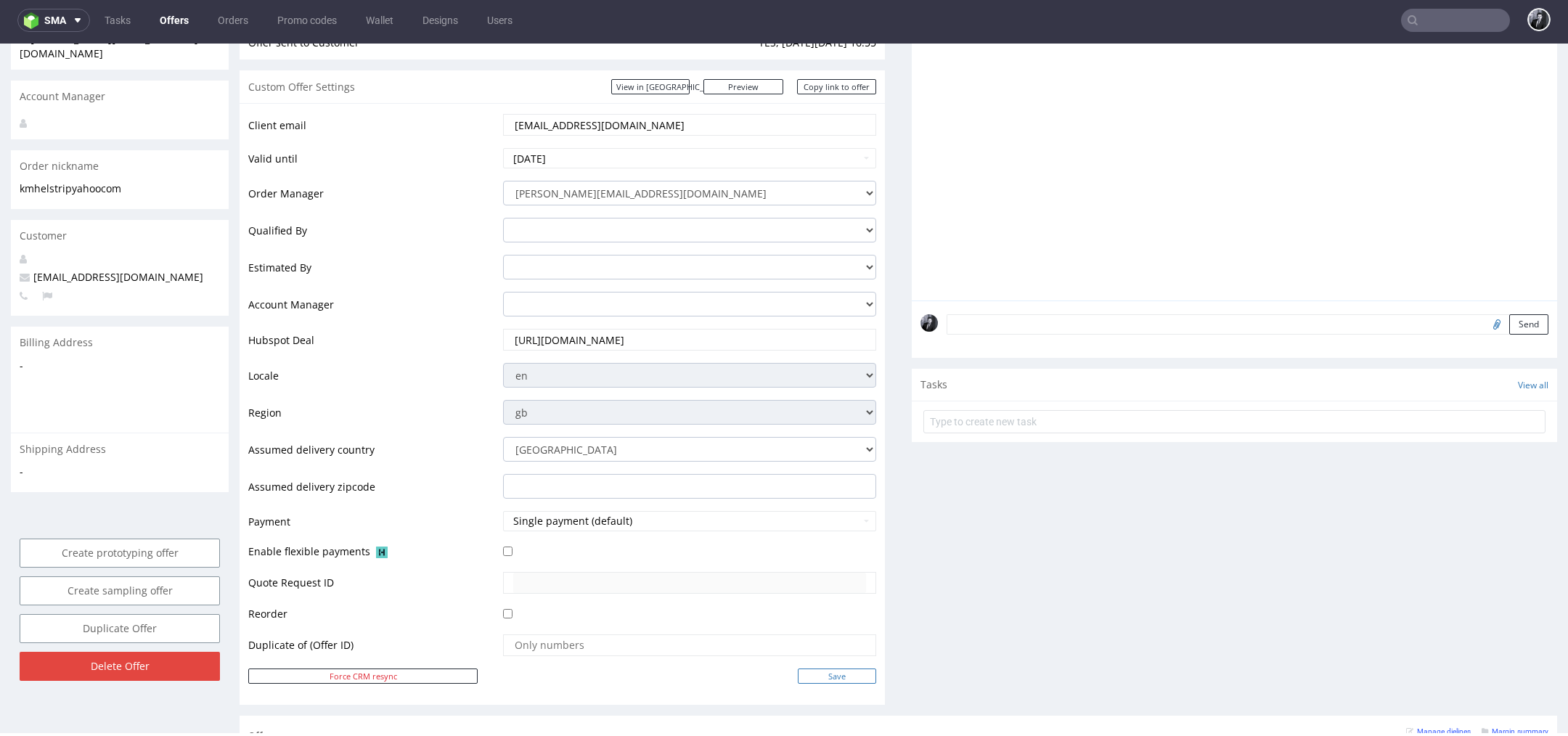
type input "In progress..."
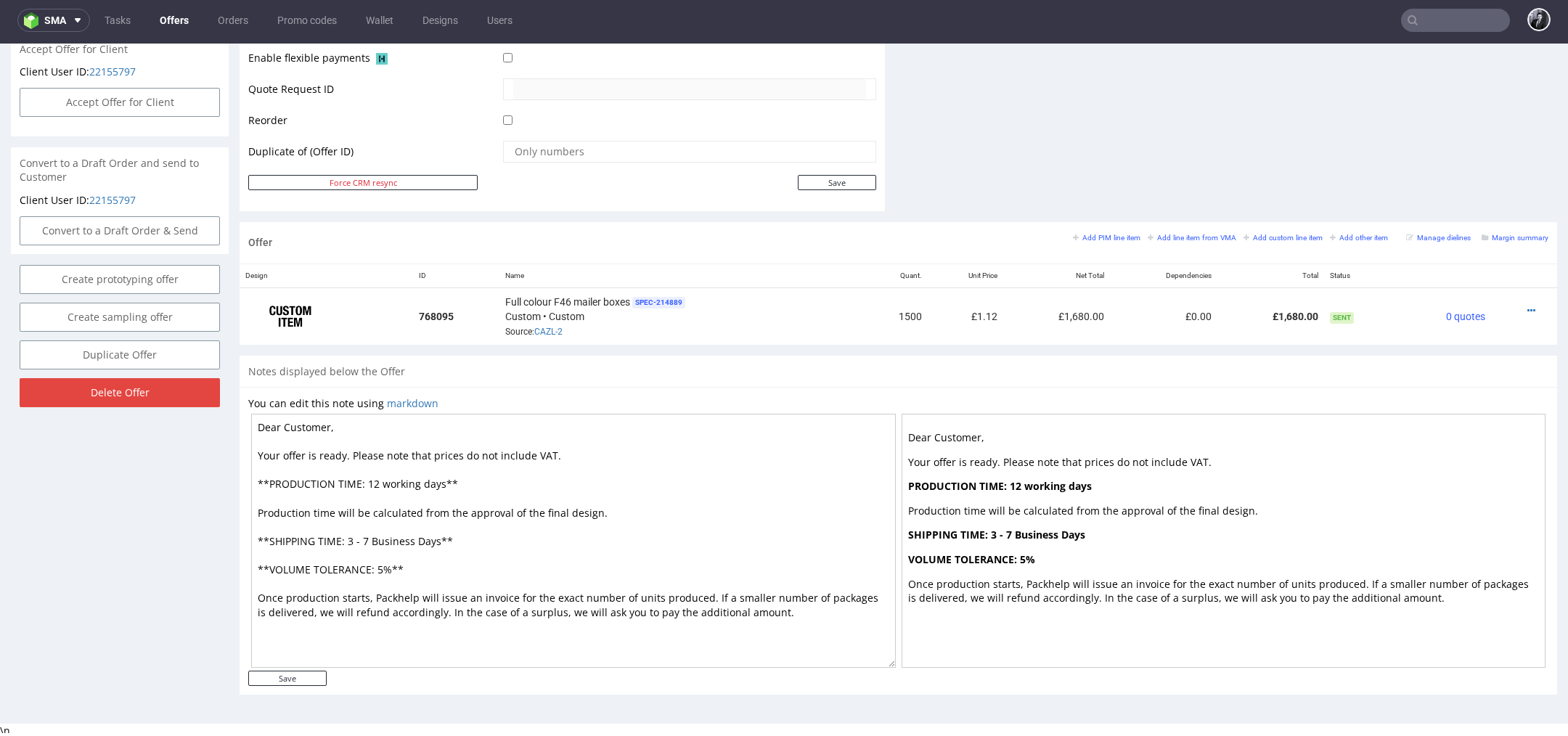
scroll to position [0, 0]
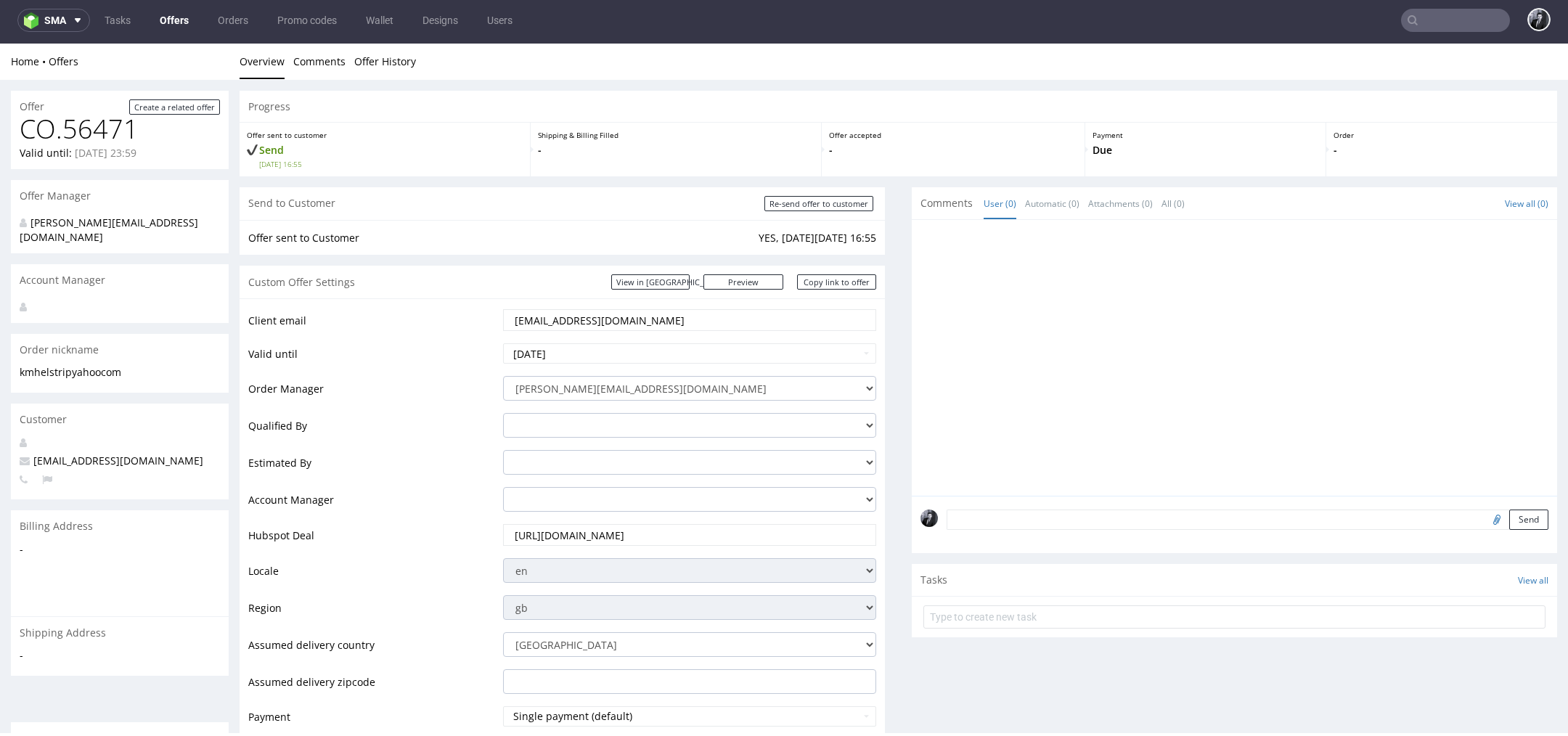
click at [182, 28] on link "Offers" at bounding box center [174, 20] width 46 height 23
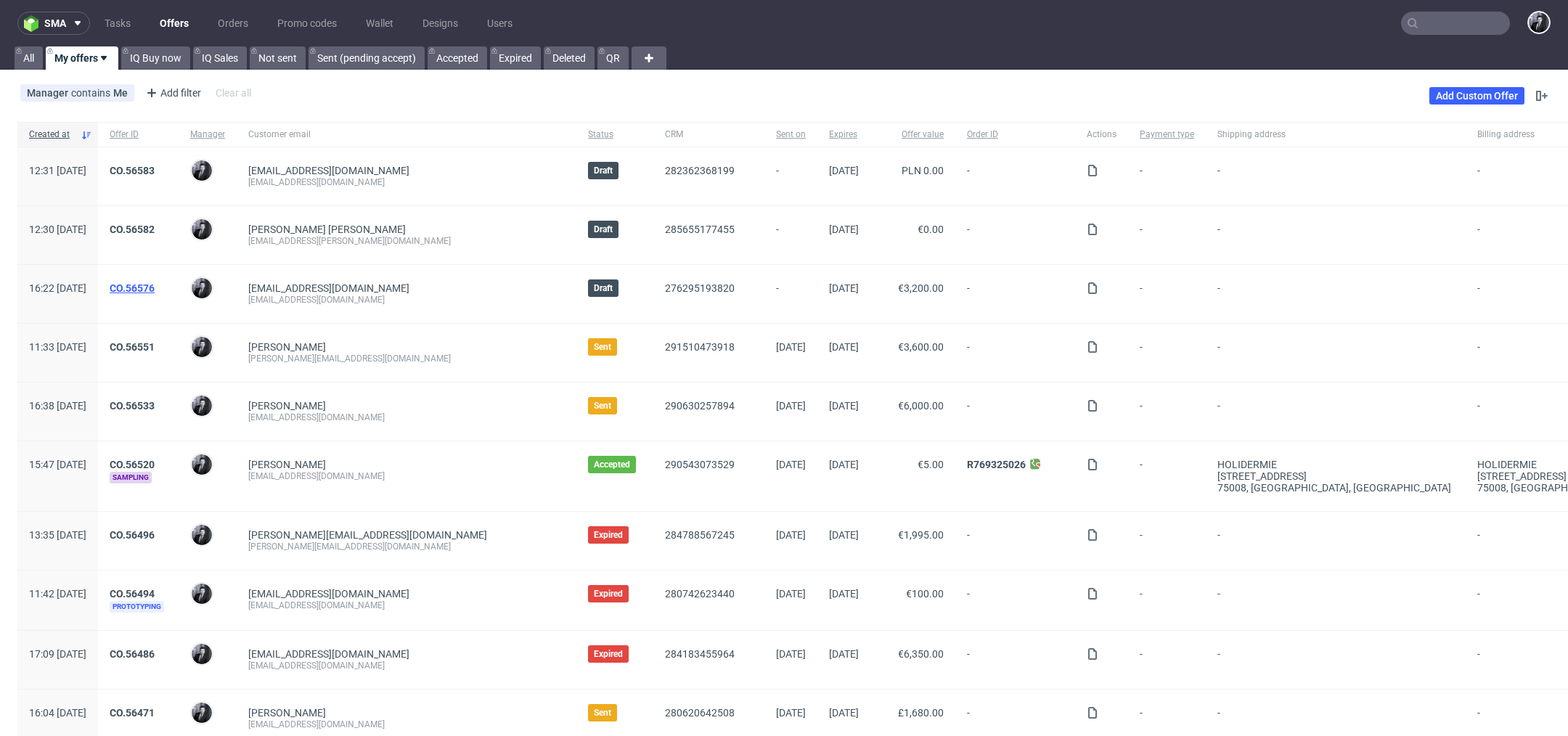
click at [155, 288] on link "CO.56576" at bounding box center [132, 288] width 45 height 12
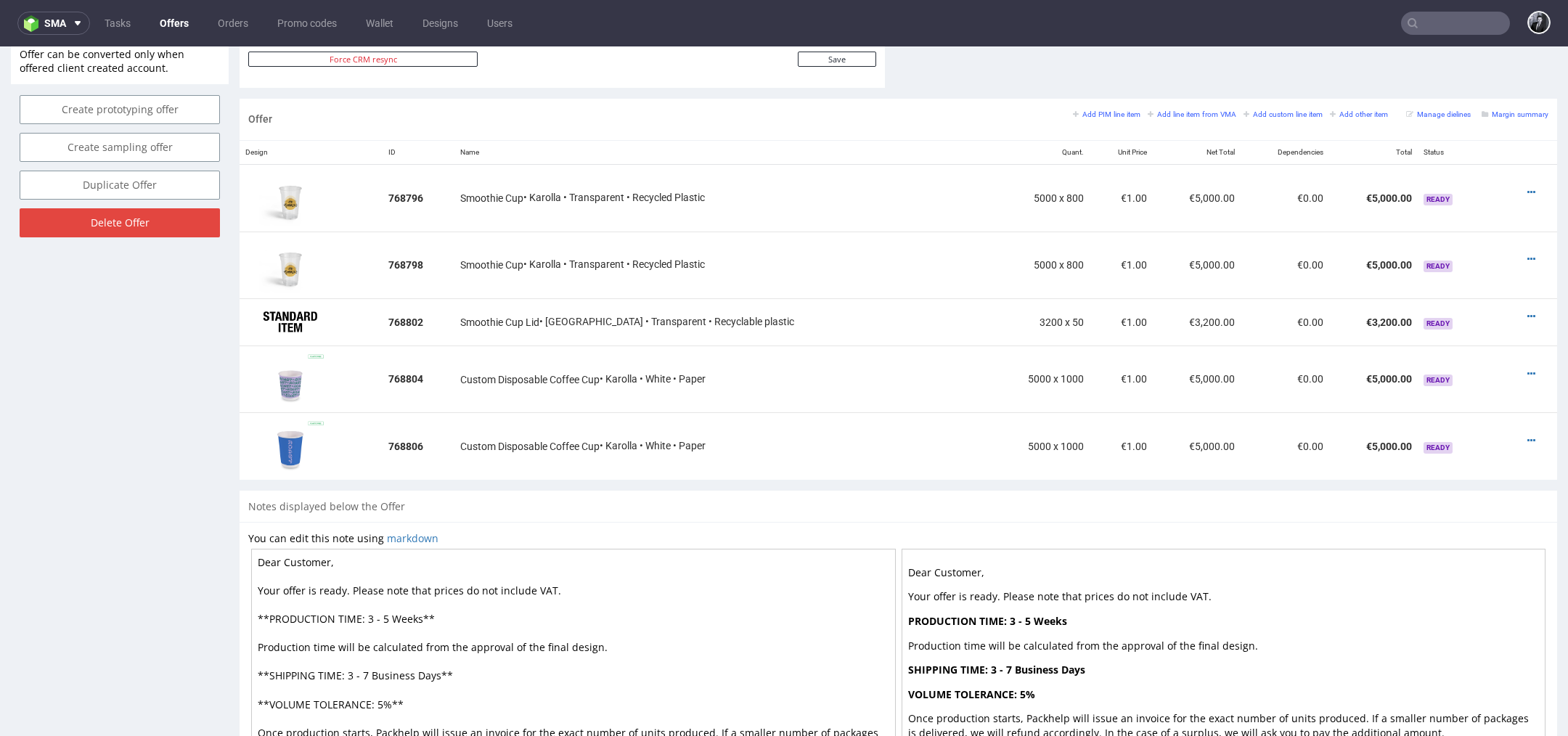
scroll to position [714, 0]
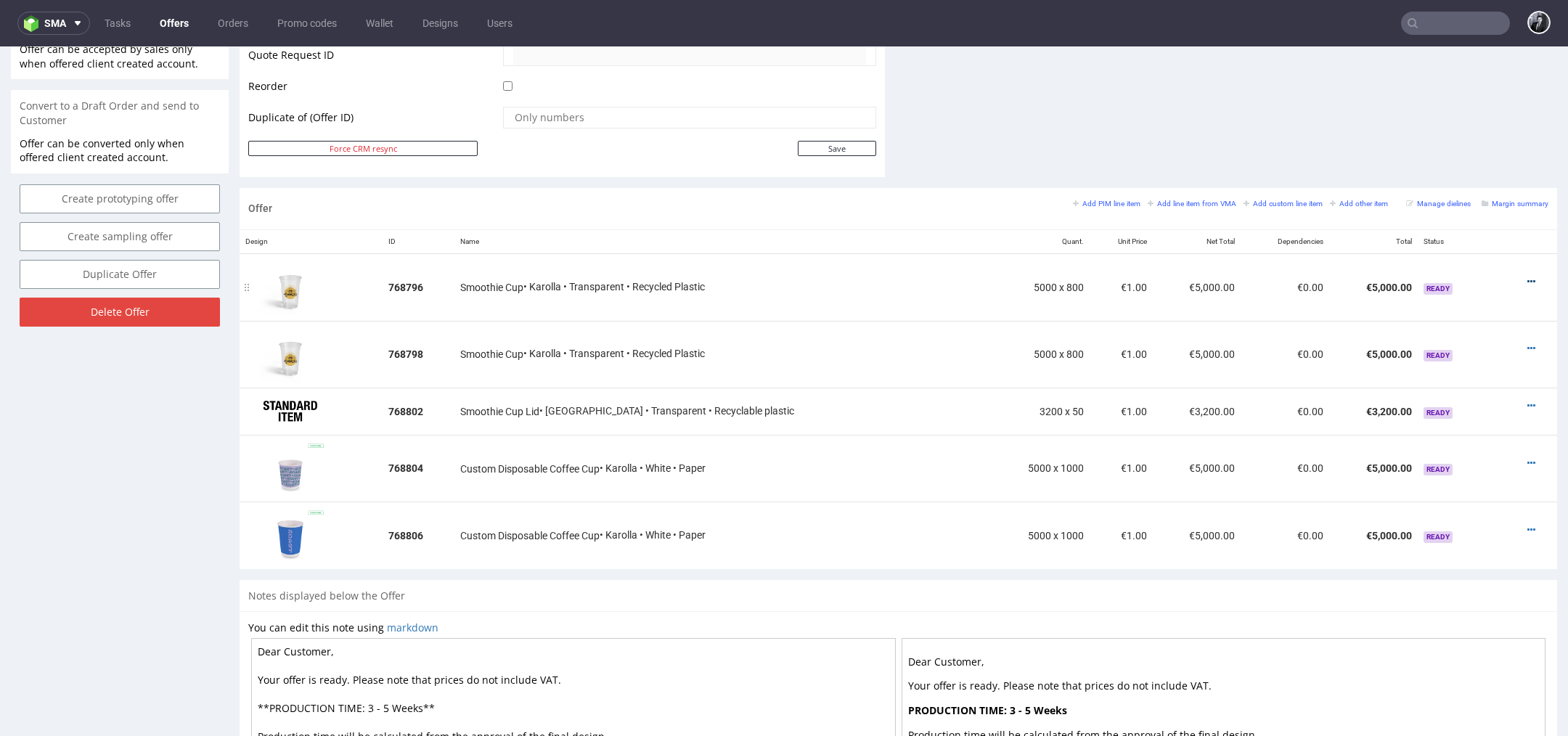
click at [1527, 276] on icon at bounding box center [1530, 281] width 8 height 11
click at [1461, 121] on span "Edit item specification" at bounding box center [1464, 119] width 116 height 14
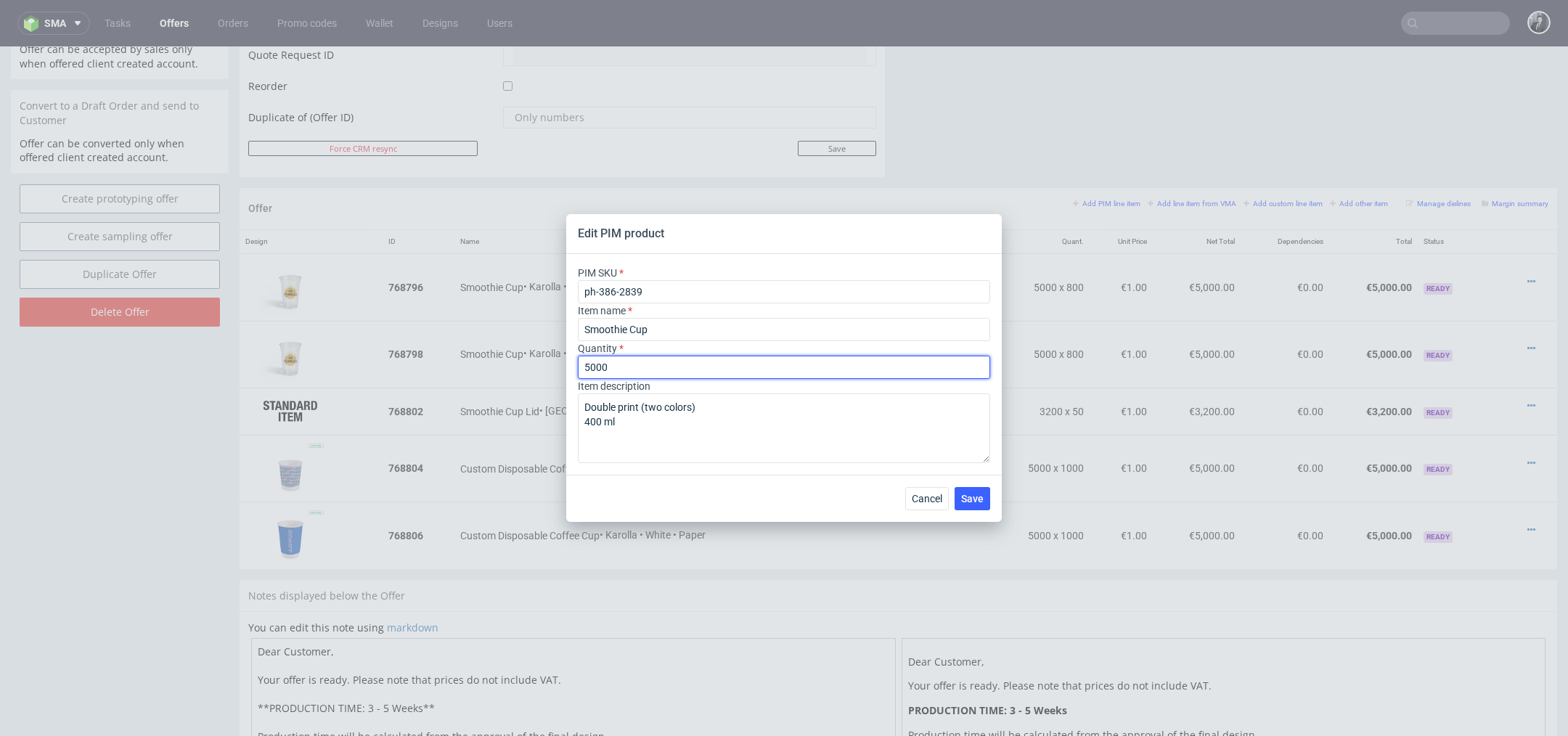
drag, startPoint x: 650, startPoint y: 370, endPoint x: 554, endPoint y: 367, distance: 96.0
click at [556, 367] on div "Edit PIM product PIM SKU ph-386-2839 Item name Smoothie Cup Quantity 5000 Item …" at bounding box center [784, 368] width 1568 height 736
type input "6"
click at [970, 500] on span "Save" at bounding box center [971, 498] width 22 height 11
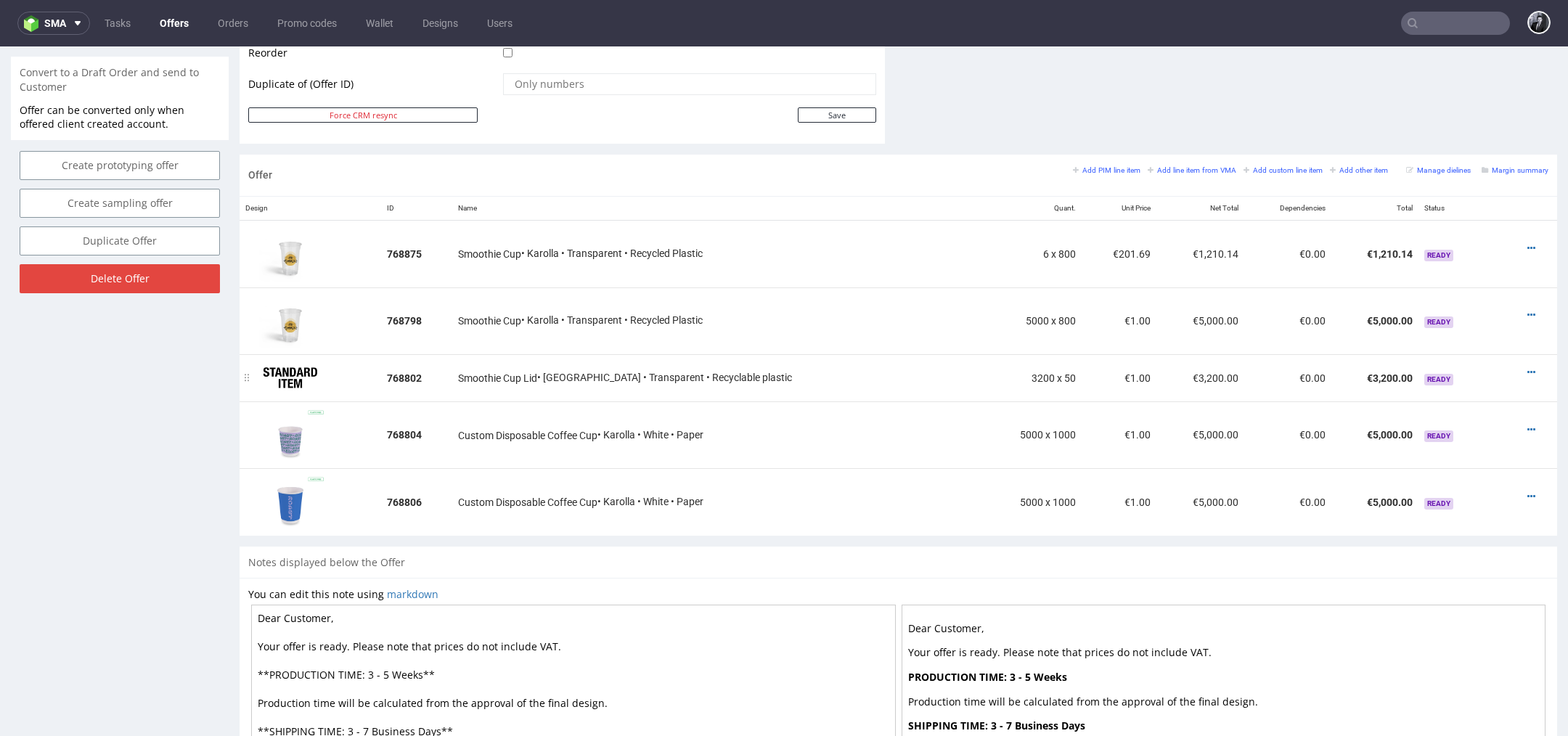
scroll to position [747, 0]
click at [1518, 313] on div at bounding box center [1525, 315] width 34 height 14
click at [1527, 312] on icon at bounding box center [1530, 316] width 8 height 11
click at [1459, 162] on li "Edit item specification" at bounding box center [1459, 153] width 141 height 26
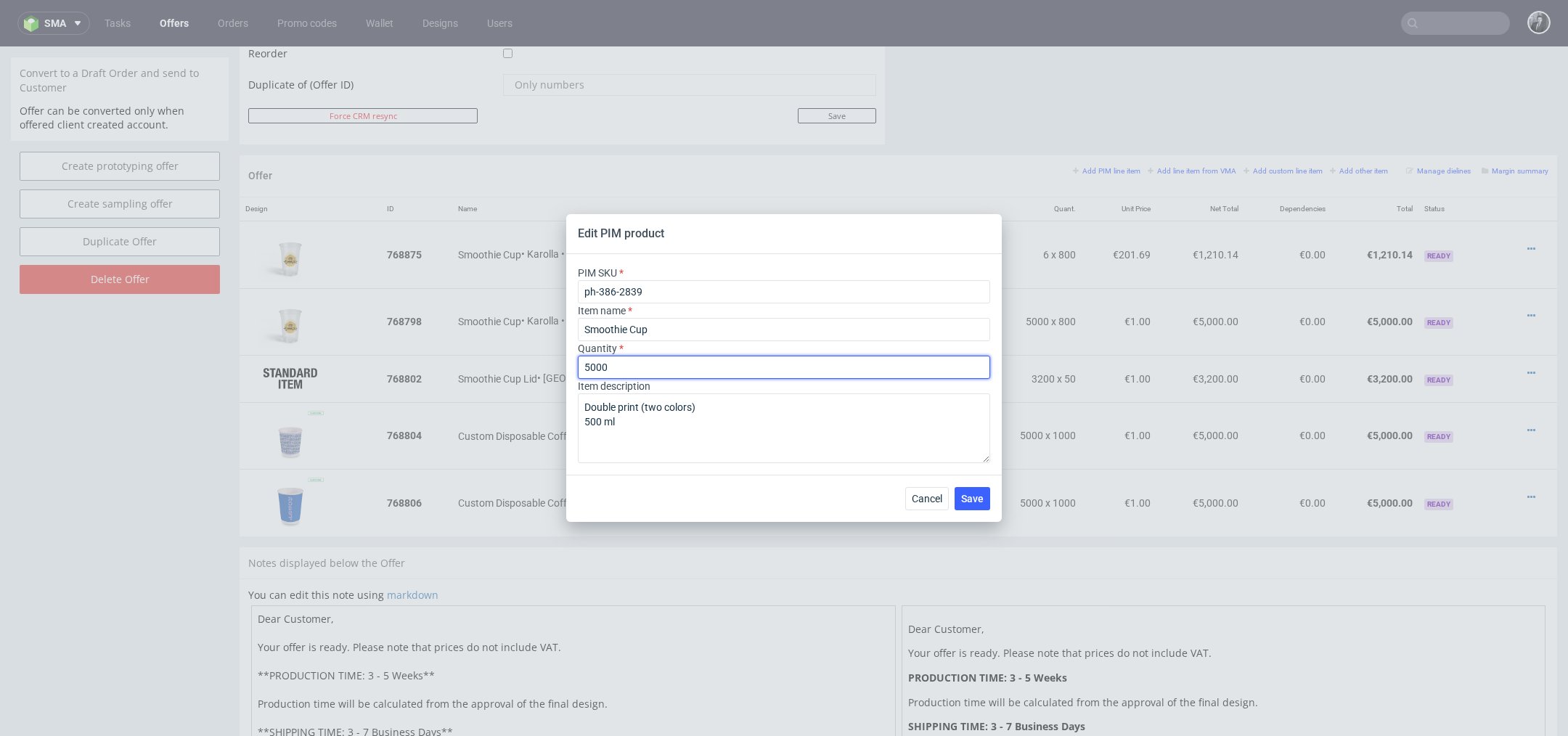
drag, startPoint x: 710, startPoint y: 360, endPoint x: 510, endPoint y: 360, distance: 200.0
click at [510, 360] on div "Edit PIM product PIM SKU ph-386-2839 Item name Smoothie Cup Quantity 5000 Item …" at bounding box center [784, 368] width 1568 height 736
drag, startPoint x: 633, startPoint y: 360, endPoint x: 606, endPoint y: 360, distance: 27.0
click at [606, 360] on input "5000" at bounding box center [784, 367] width 412 height 23
drag, startPoint x: 632, startPoint y: 368, endPoint x: 558, endPoint y: 368, distance: 74.0
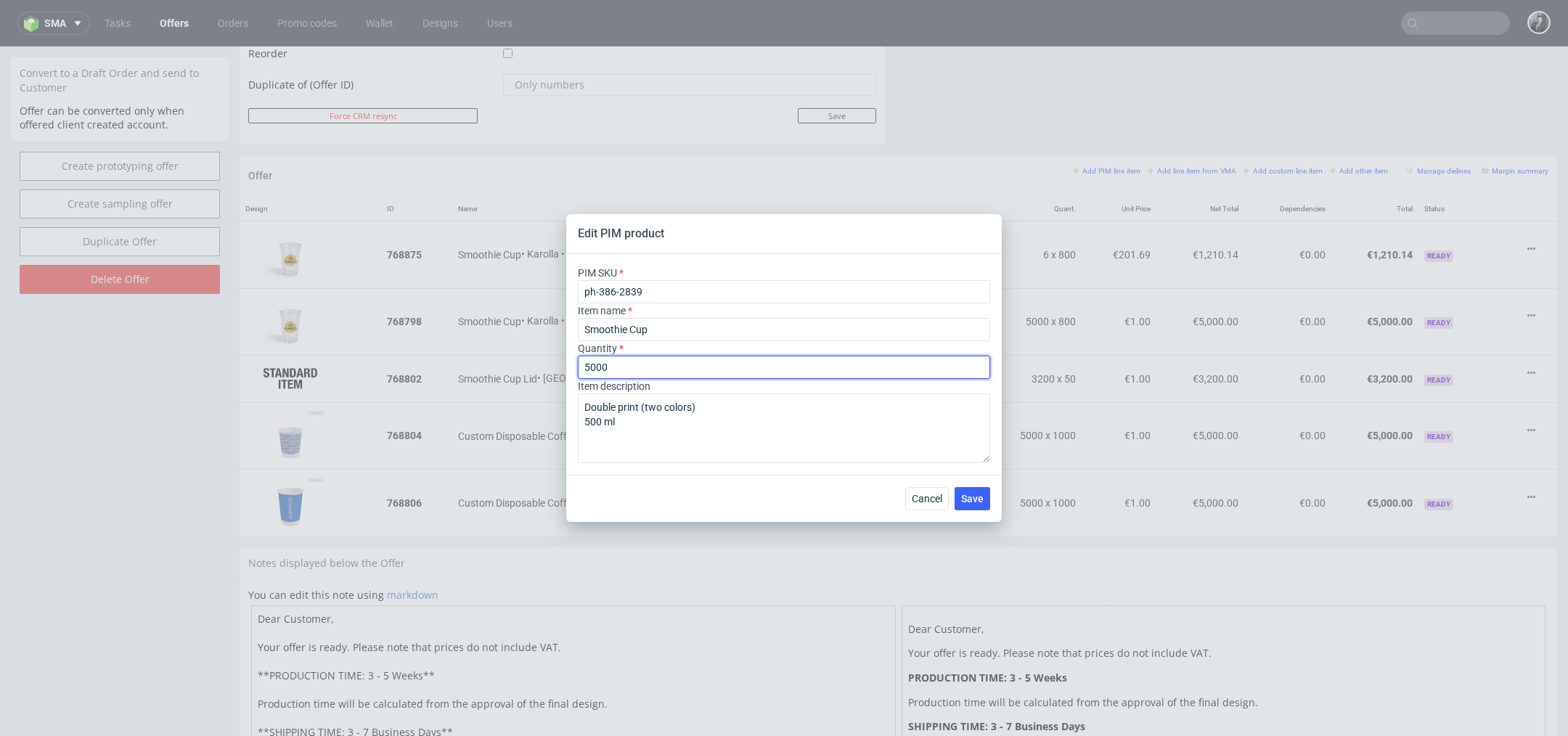
click at [562, 368] on div "Edit PIM product PIM SKU ph-386-2839 Item name Smoothie Cup Quantity 5000 Item …" at bounding box center [784, 368] width 1568 height 736
type input "6"
click at [969, 495] on span "Save" at bounding box center [971, 498] width 22 height 11
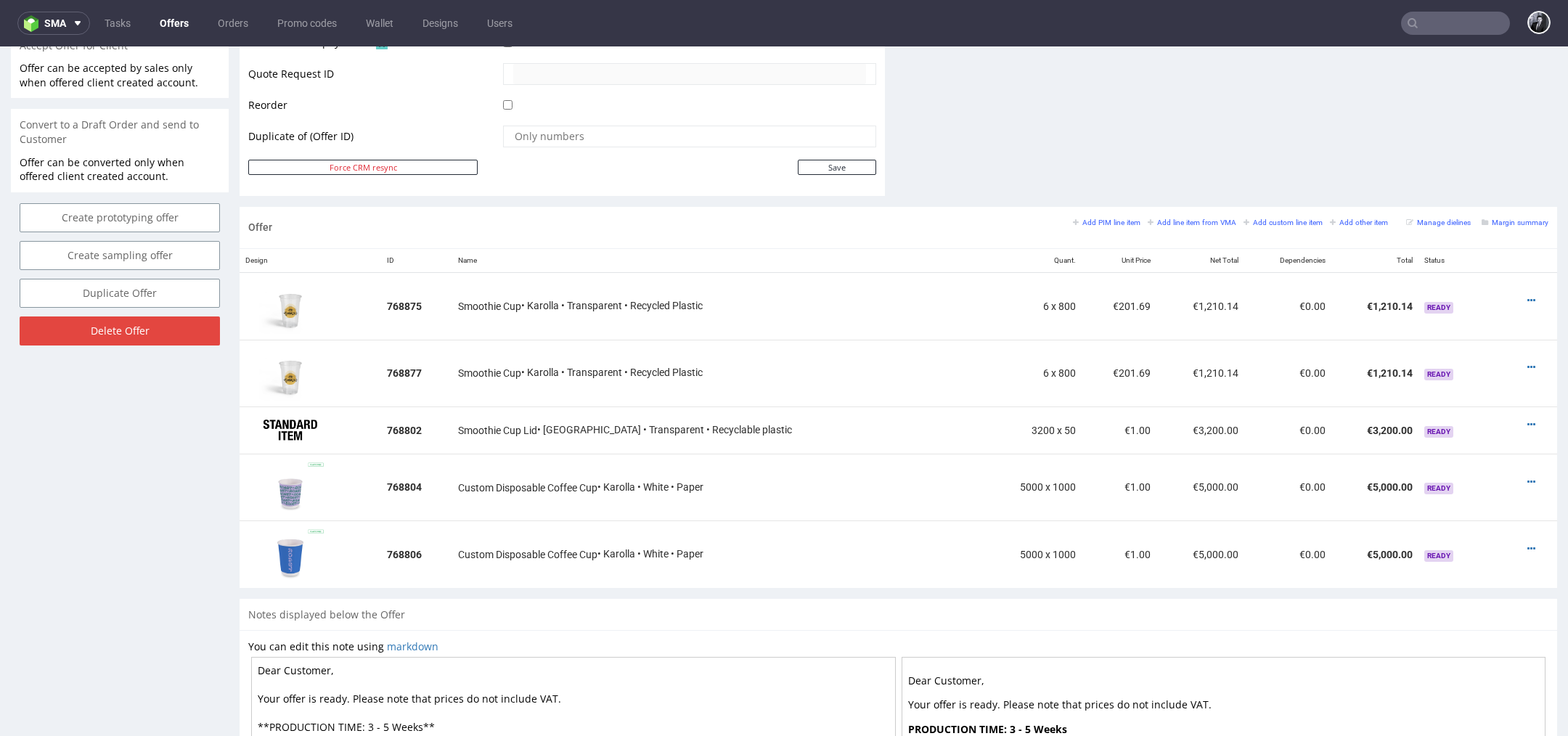
scroll to position [708, 0]
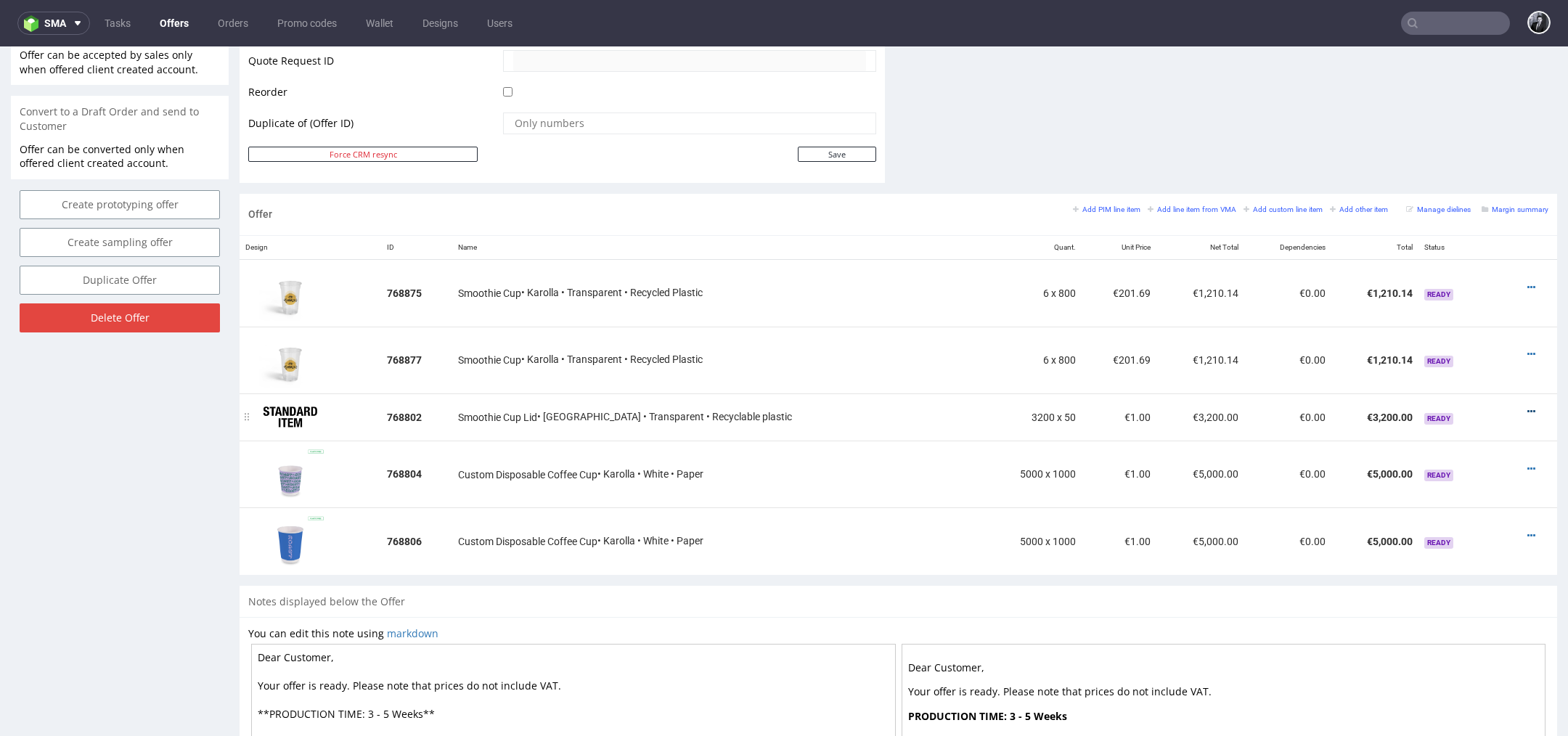
click at [1527, 408] on icon at bounding box center [1530, 411] width 8 height 11
click at [1457, 276] on span "Edit item price" at bounding box center [1464, 275] width 116 height 14
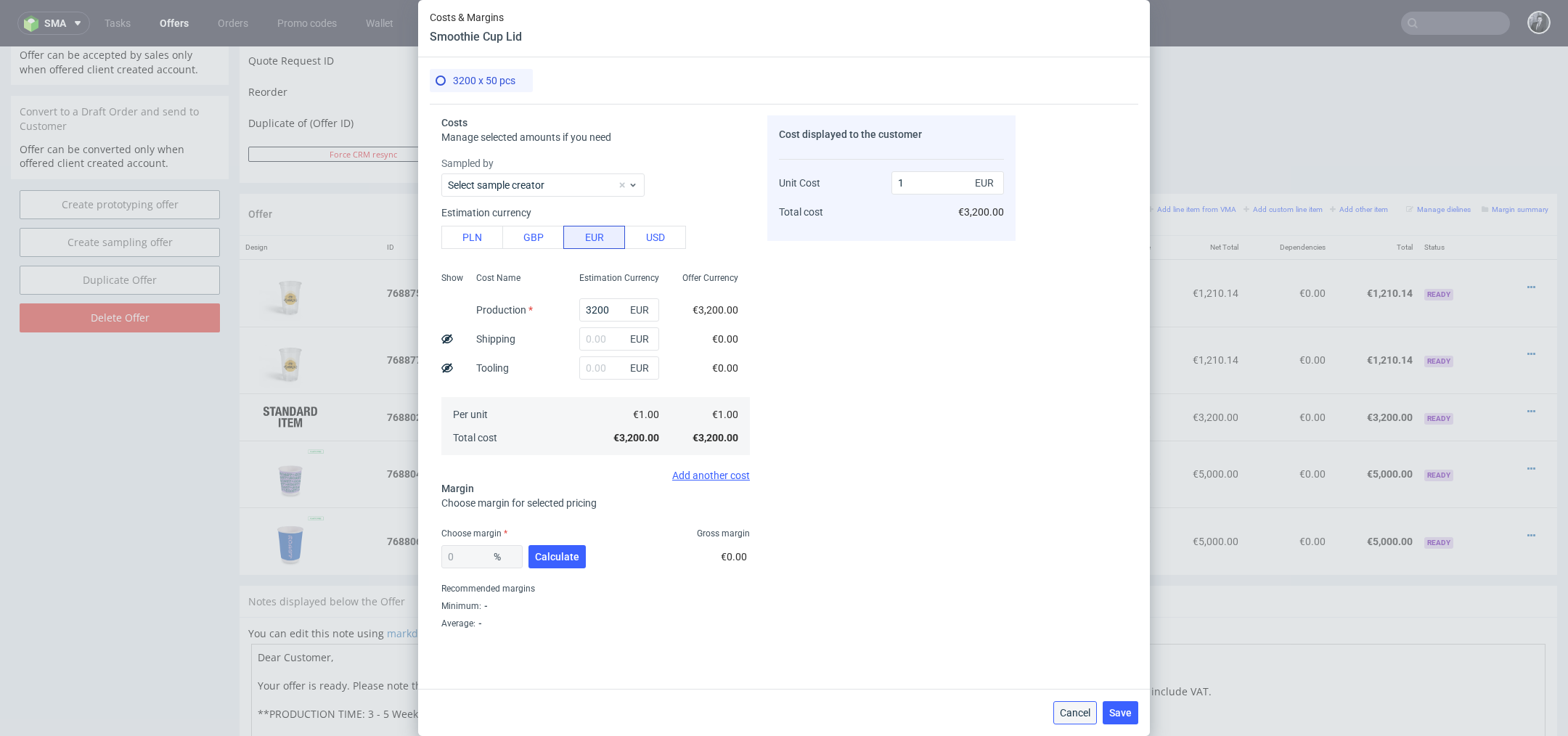
click at [1073, 714] on span "Cancel" at bounding box center [1075, 712] width 31 height 11
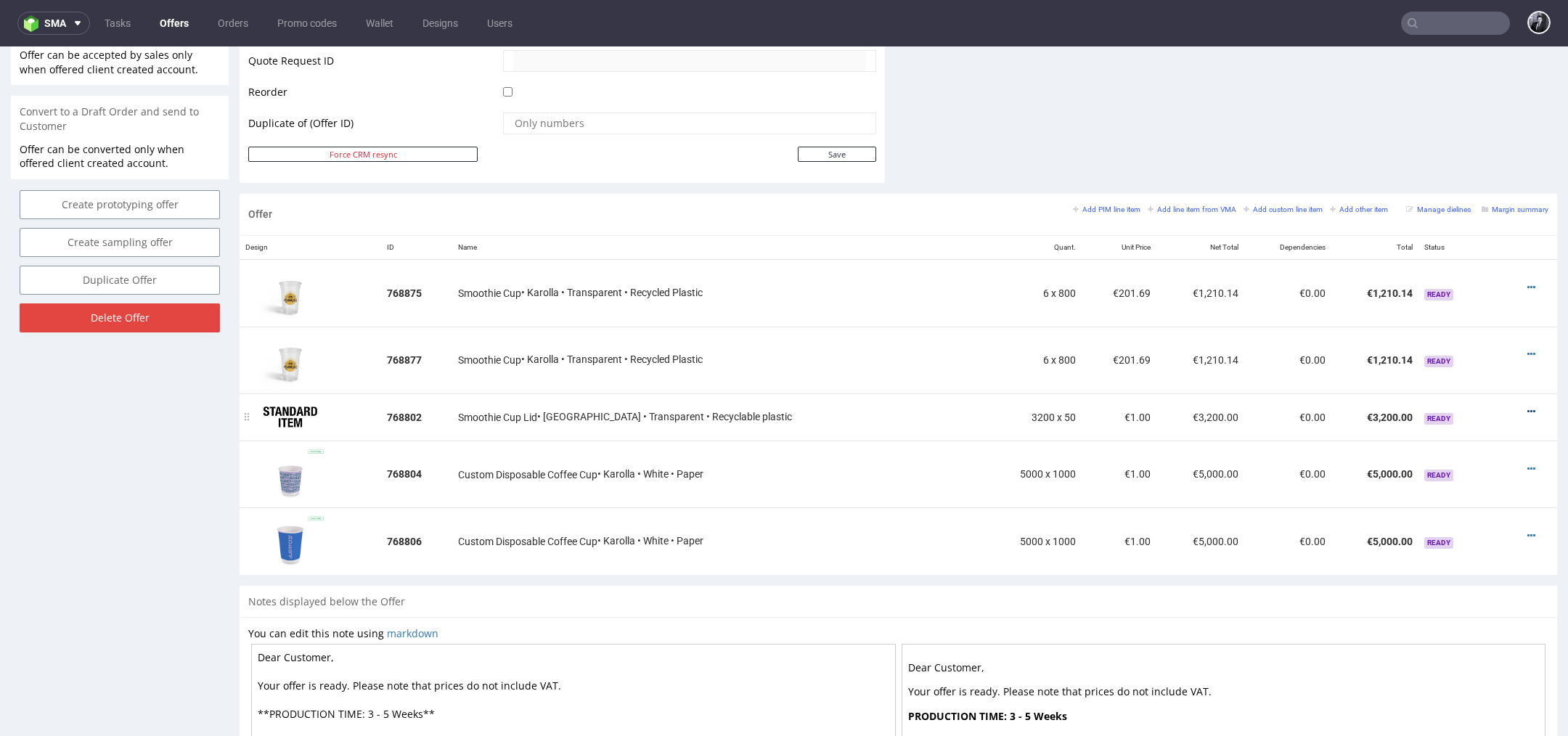
click at [1527, 406] on icon at bounding box center [1530, 411] width 8 height 11
click at [1469, 254] on span "Edit item specification" at bounding box center [1464, 249] width 116 height 14
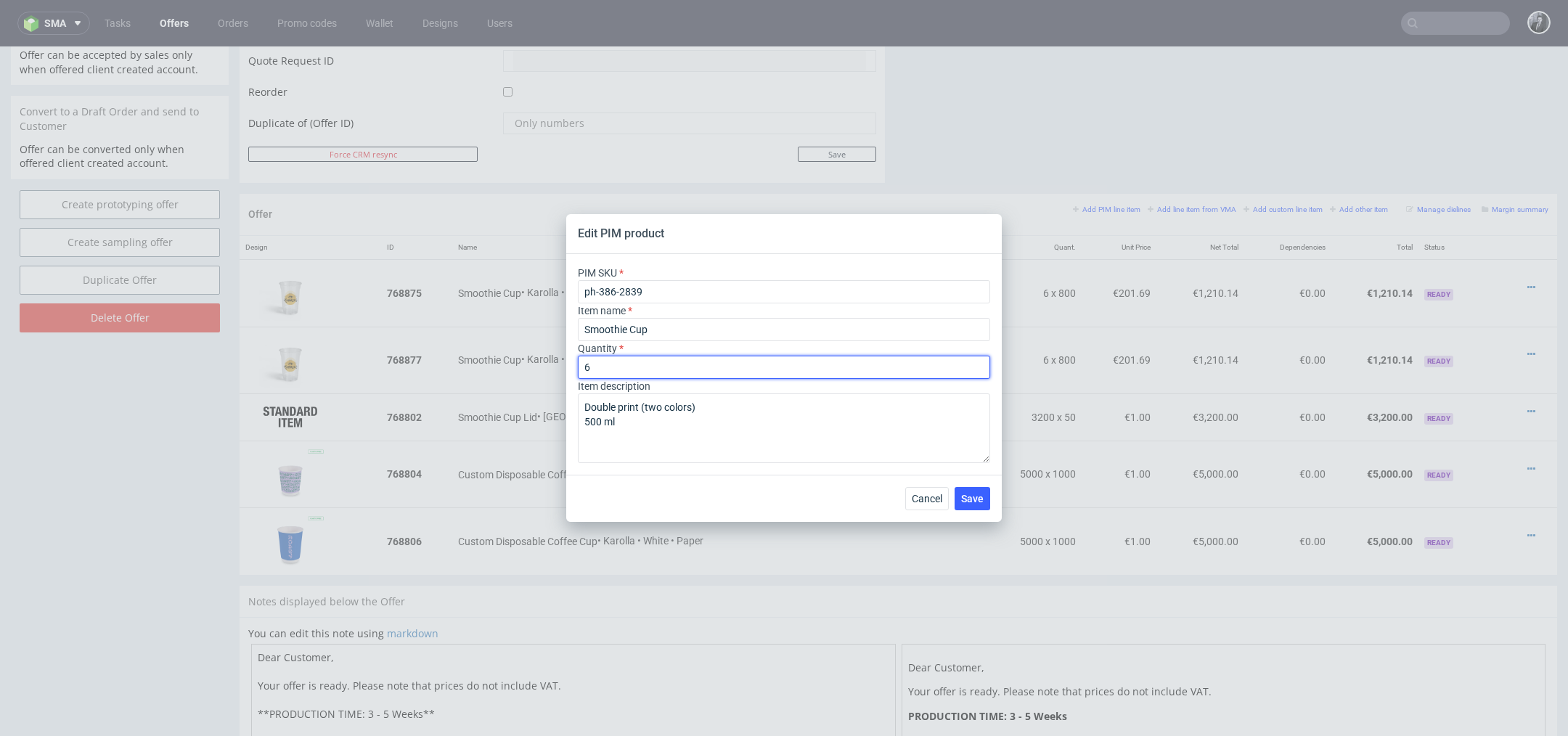
drag, startPoint x: 706, startPoint y: 368, endPoint x: 435, endPoint y: 368, distance: 271.0
click at [440, 368] on div "Edit PIM product PIM SKU ph-386-2839 Item name Smoothie Cup Quantity 6 Item des…" at bounding box center [784, 368] width 1568 height 736
type input "96"
click at [975, 498] on span "Save" at bounding box center [971, 498] width 22 height 11
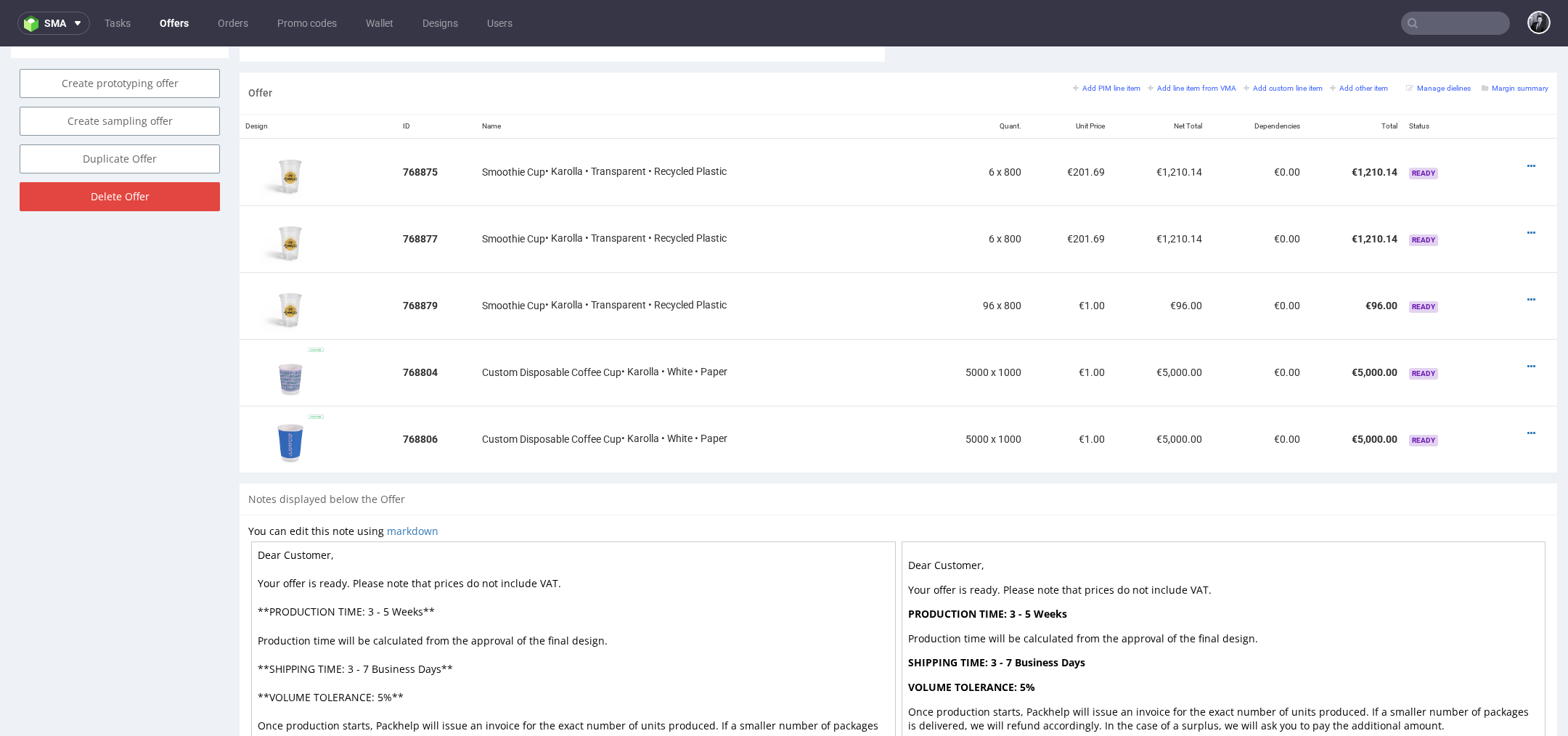
scroll to position [750, 0]
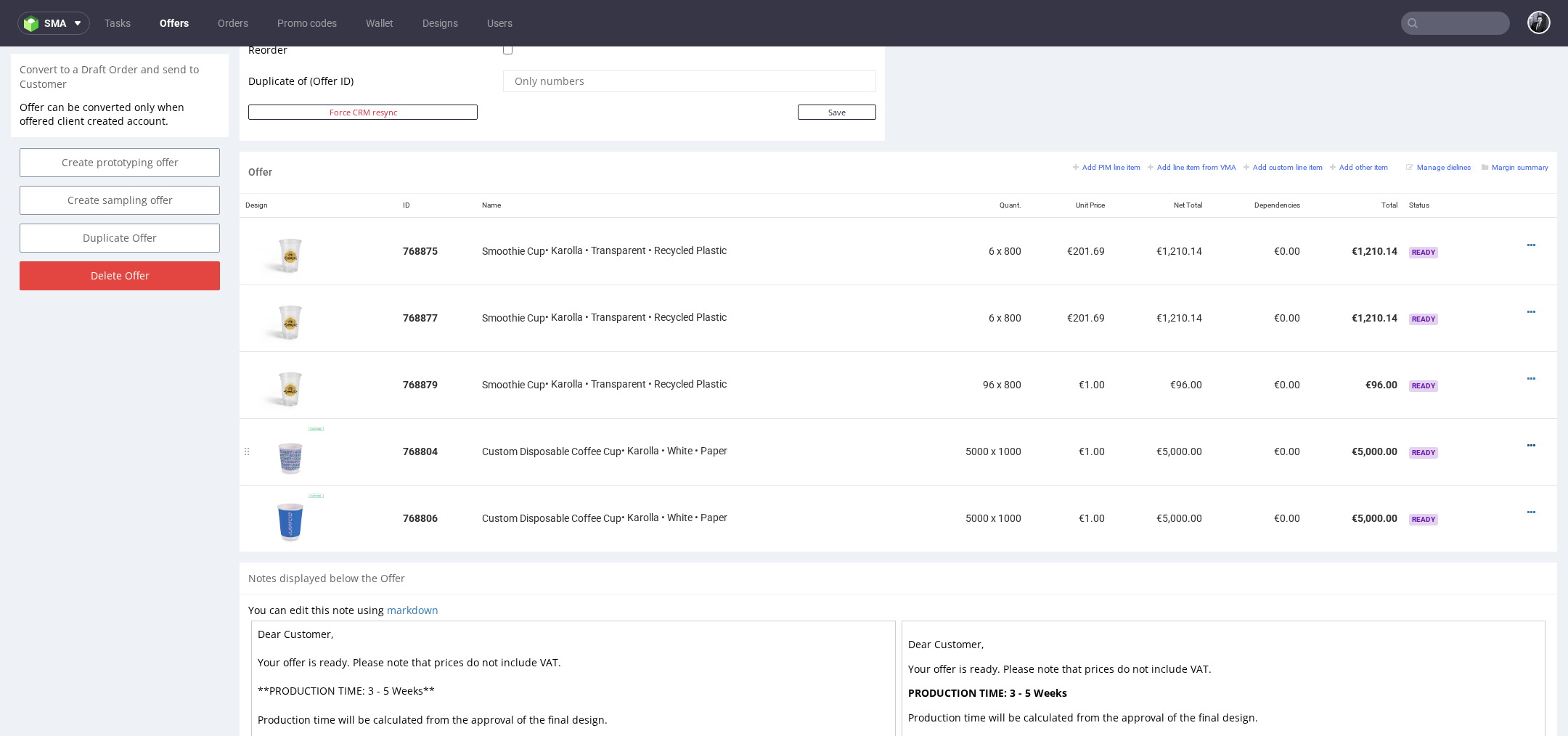
click at [1527, 442] on icon at bounding box center [1530, 445] width 8 height 11
click at [1476, 312] on span "Edit item price" at bounding box center [1464, 309] width 116 height 14
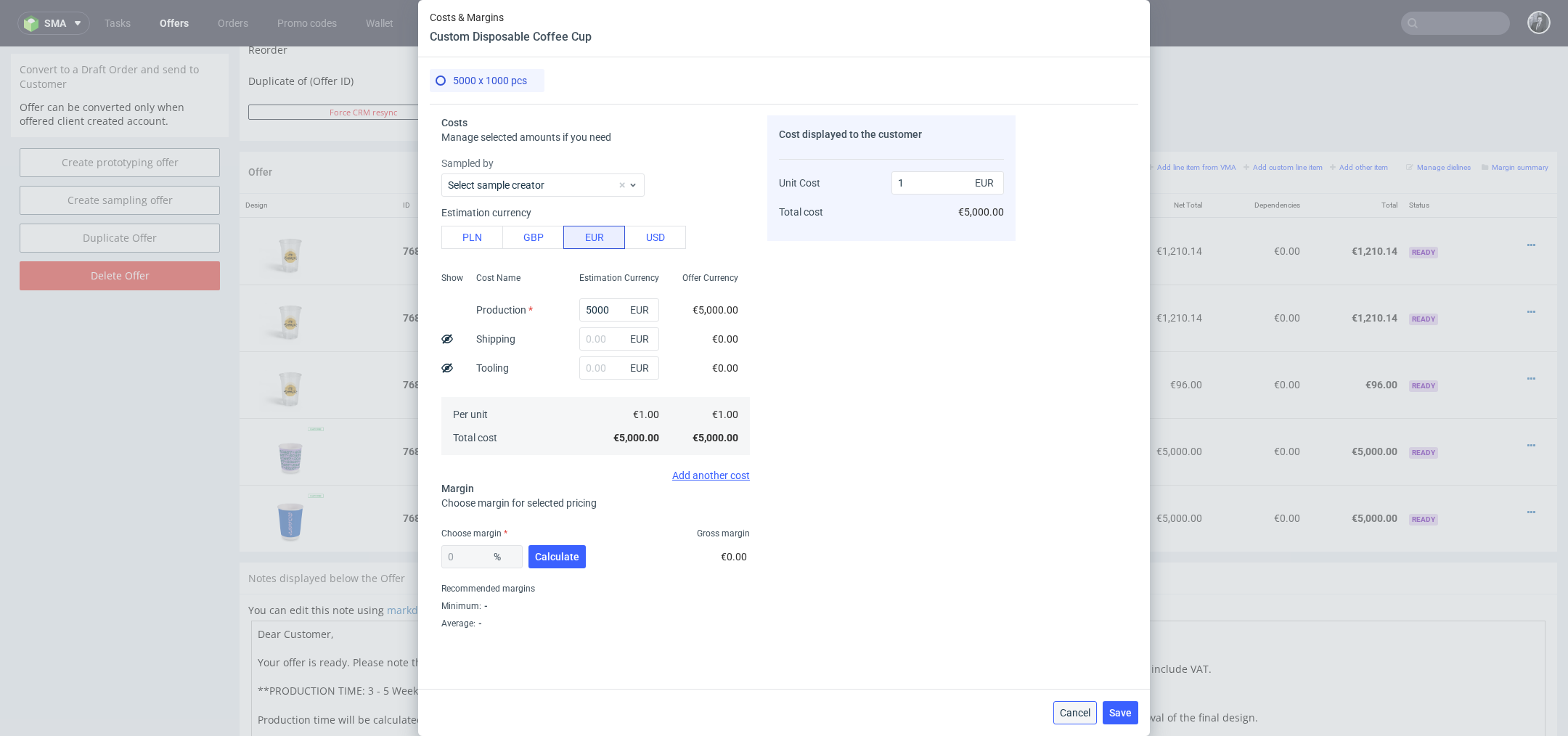
click at [1070, 708] on span "Cancel" at bounding box center [1075, 712] width 31 height 11
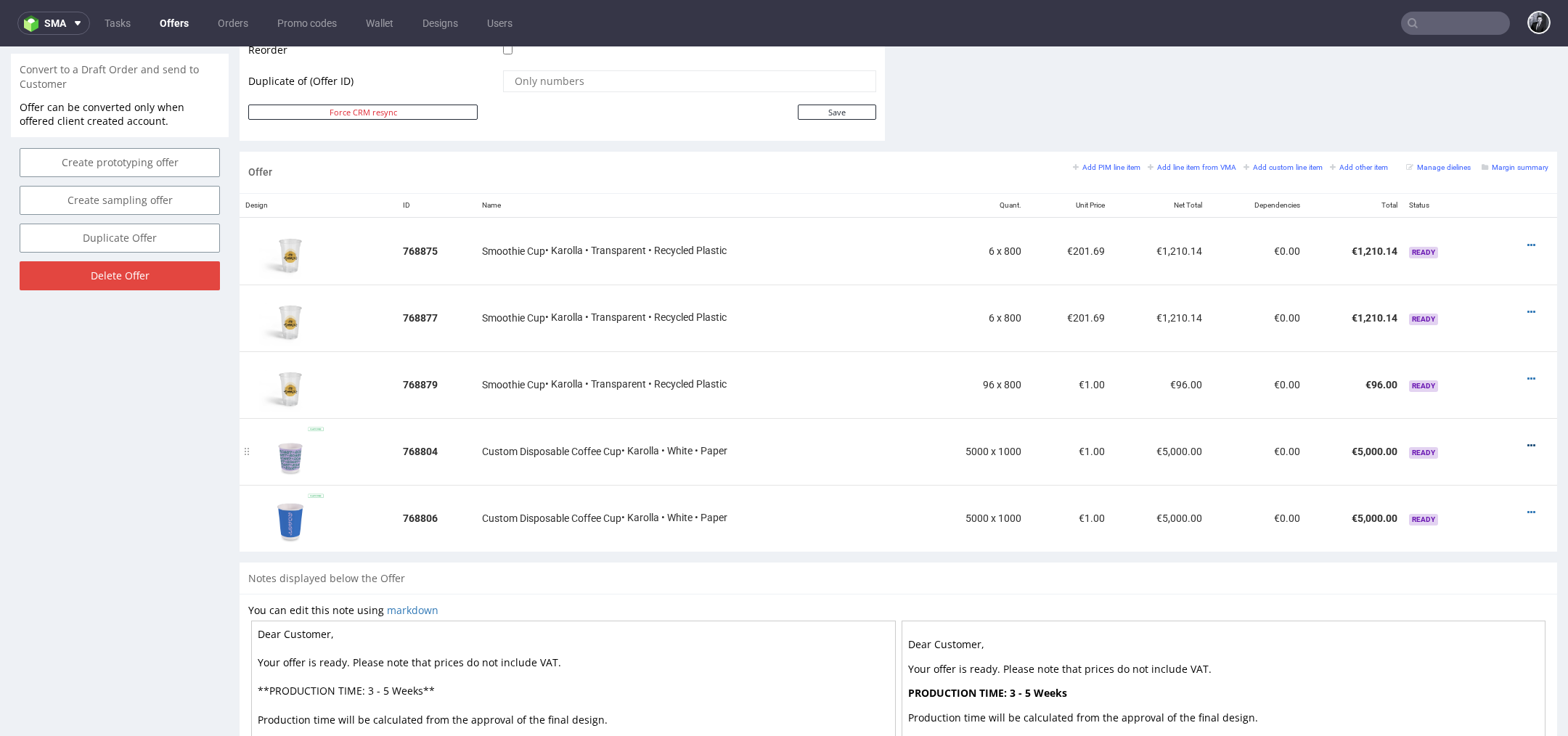
click at [1527, 441] on icon at bounding box center [1530, 445] width 8 height 11
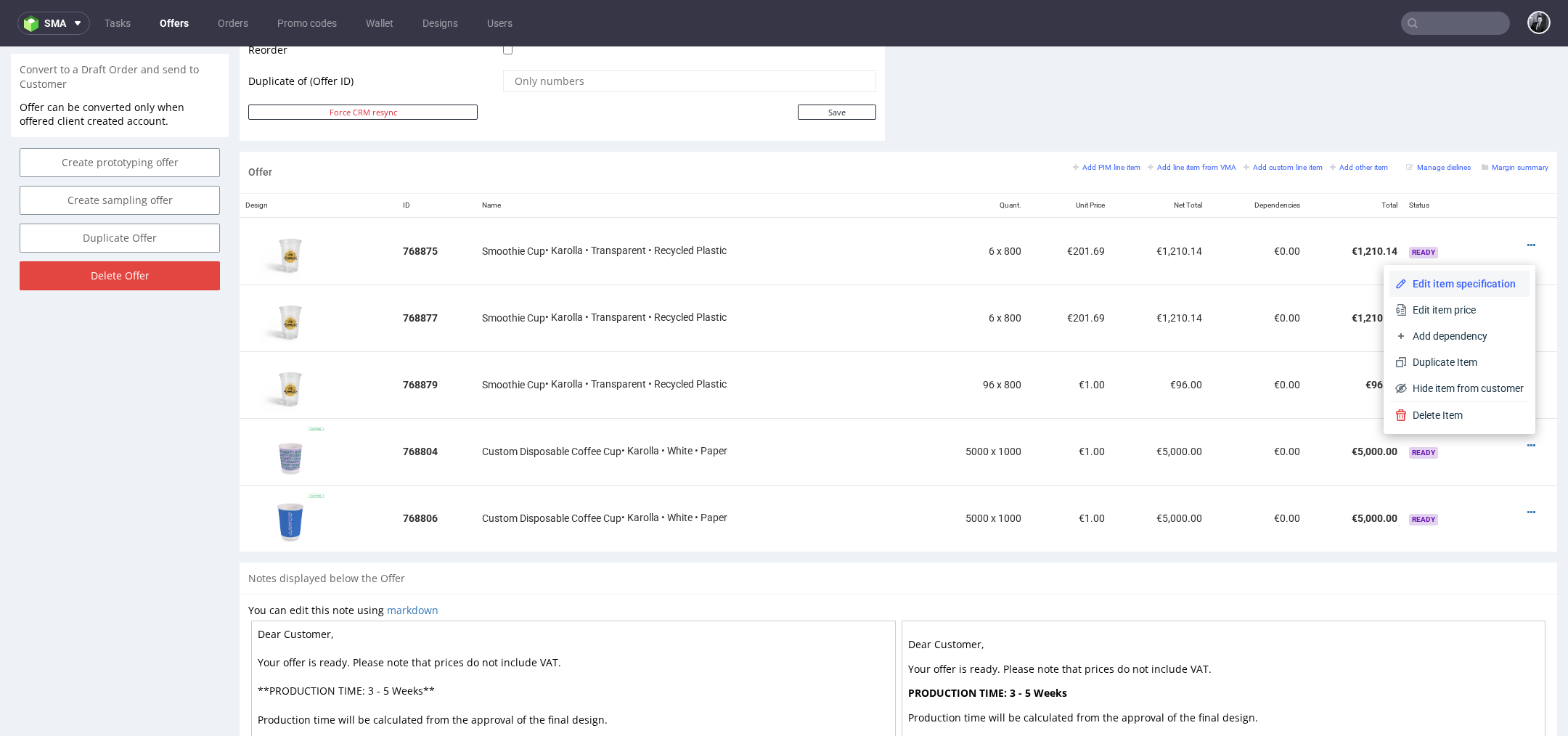
click at [1472, 293] on li "Edit item specification" at bounding box center [1459, 283] width 141 height 26
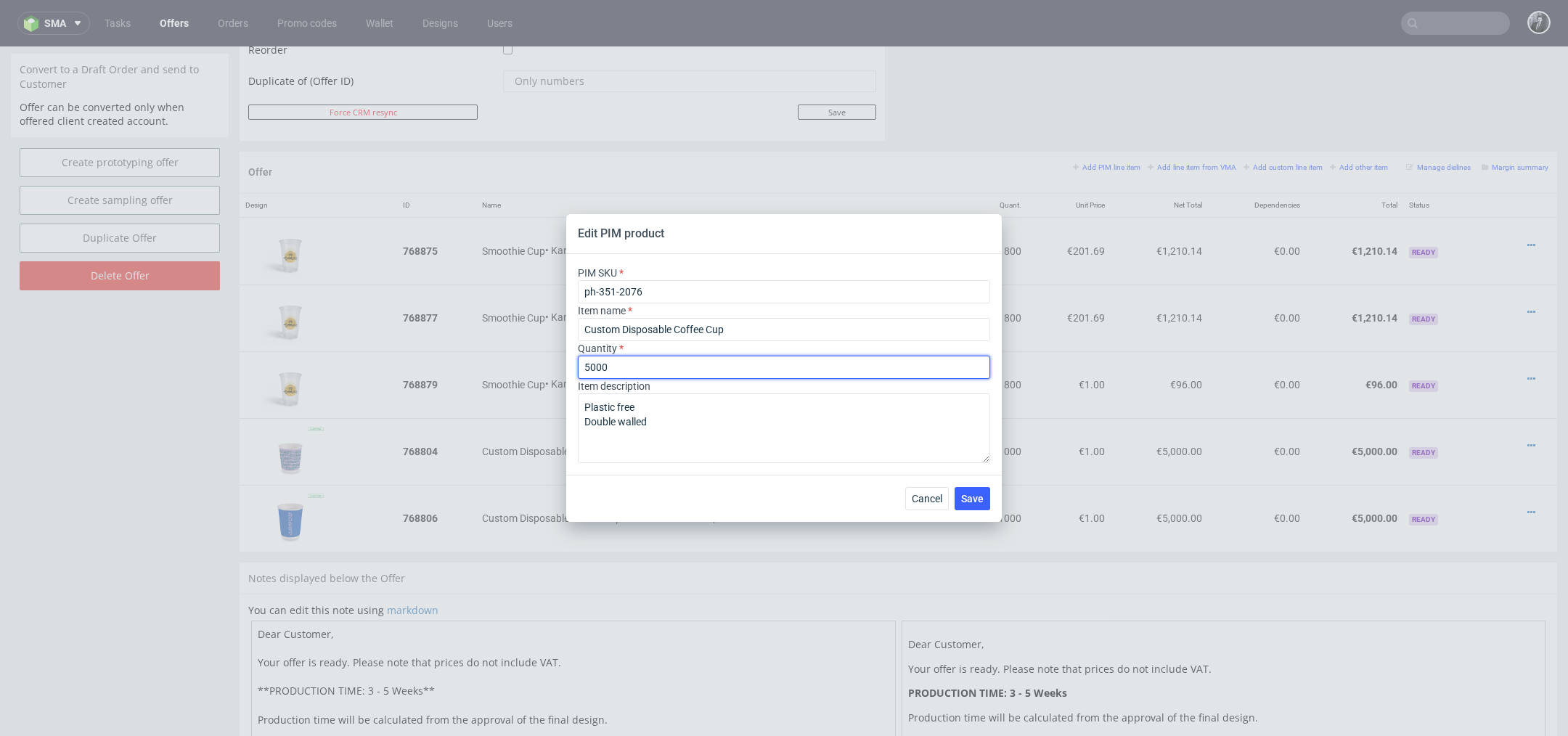
click at [701, 358] on input "5000" at bounding box center [784, 367] width 412 height 23
click at [688, 365] on input "5000" at bounding box center [784, 367] width 412 height 23
type input "5"
click at [986, 503] on button "Save" at bounding box center [972, 498] width 36 height 23
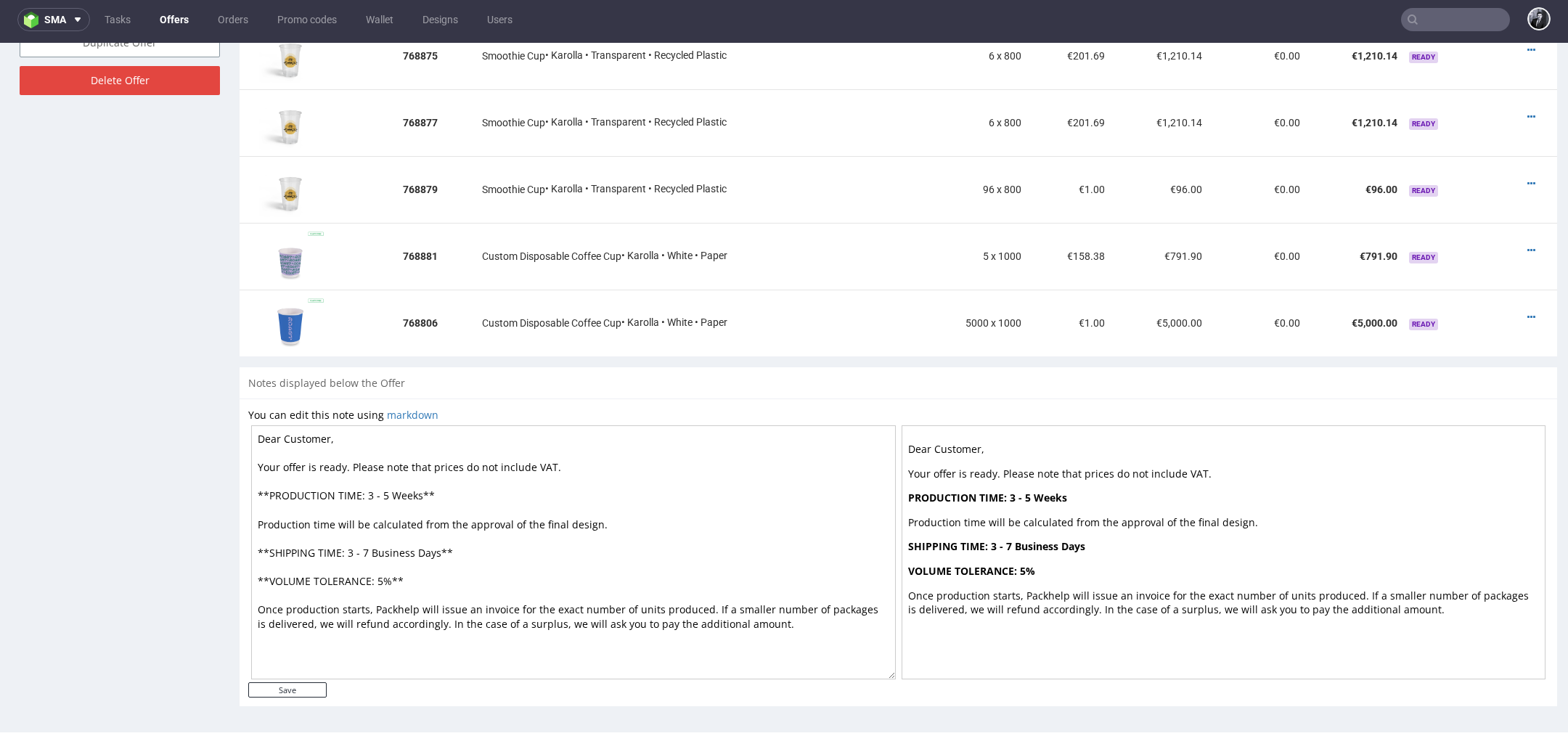
scroll to position [0, 0]
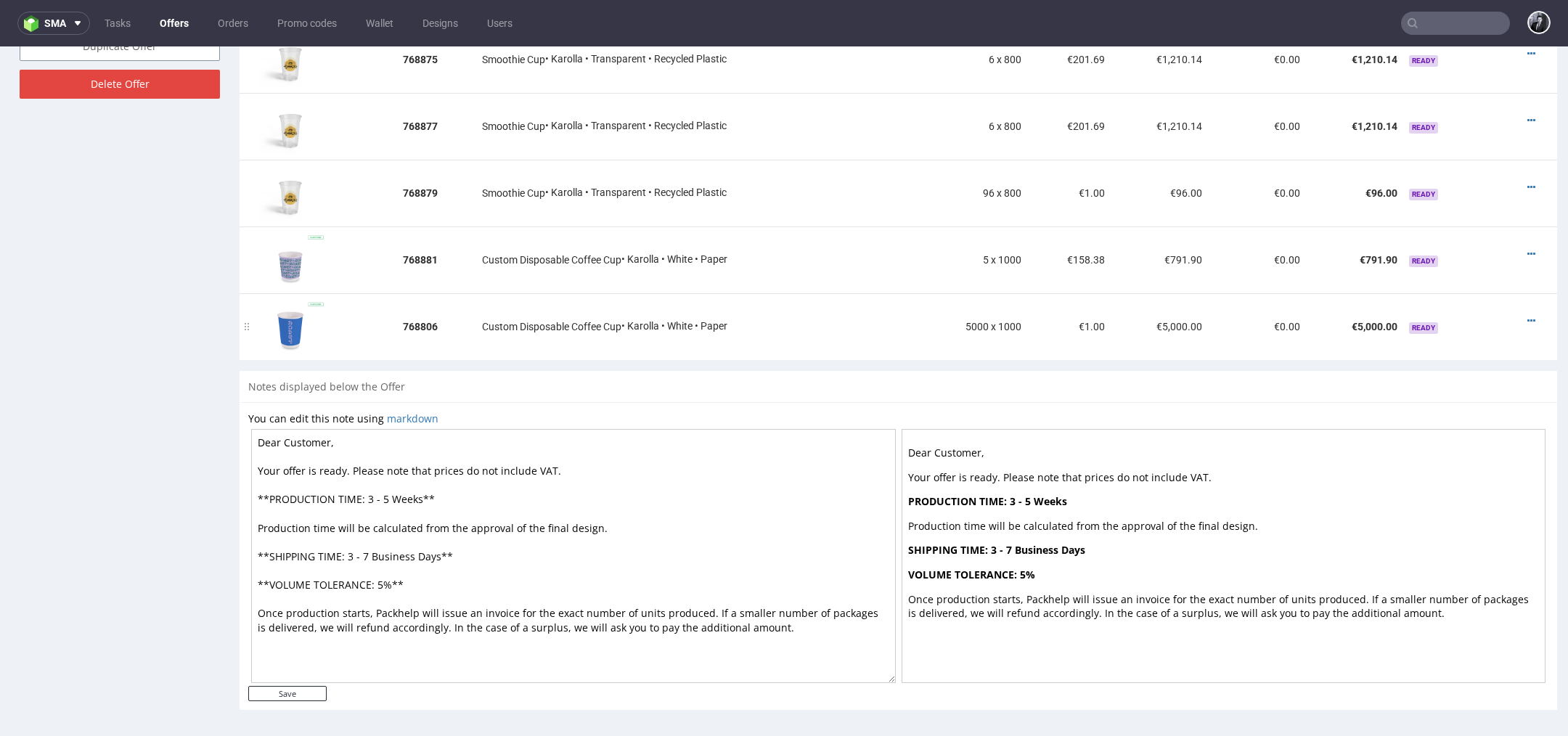
click at [1515, 325] on td at bounding box center [1527, 326] width 61 height 66
click at [1527, 316] on icon at bounding box center [1530, 320] width 8 height 11
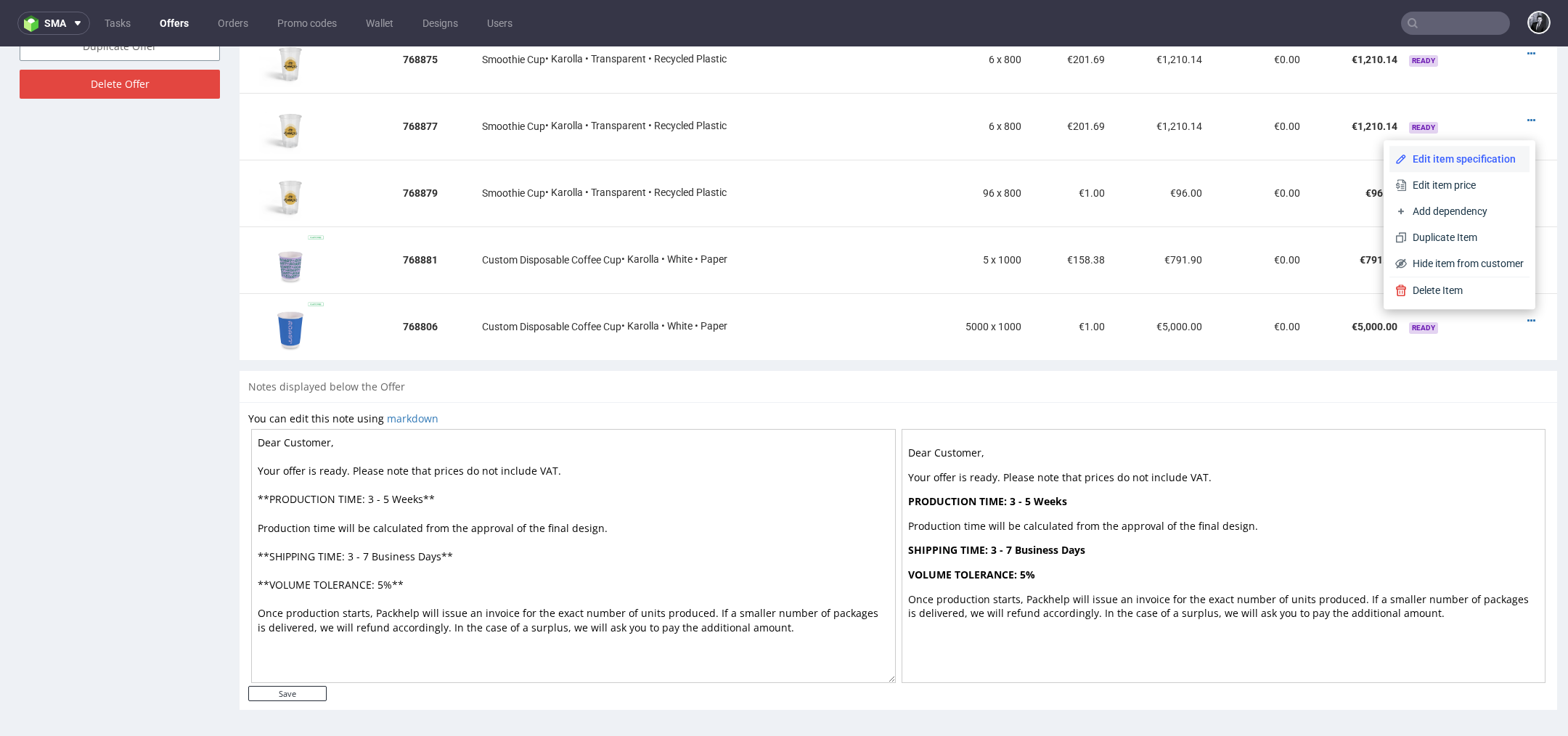
click at [1471, 163] on span "Edit item specification" at bounding box center [1464, 159] width 116 height 14
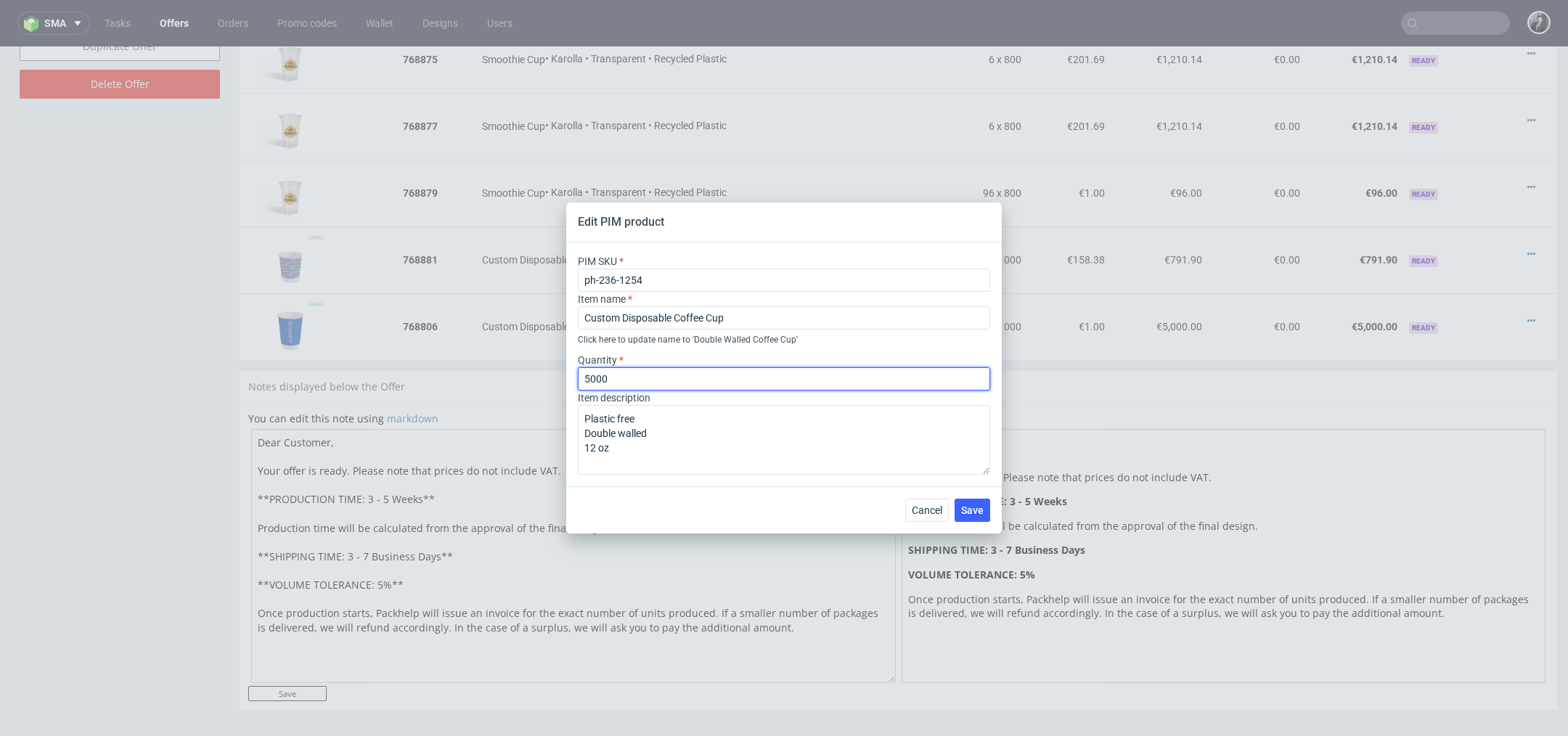
click at [678, 368] on input "5000" at bounding box center [784, 379] width 412 height 23
click at [677, 373] on input "5000" at bounding box center [784, 379] width 412 height 23
type input "5"
click at [962, 511] on span "Save" at bounding box center [971, 510] width 22 height 11
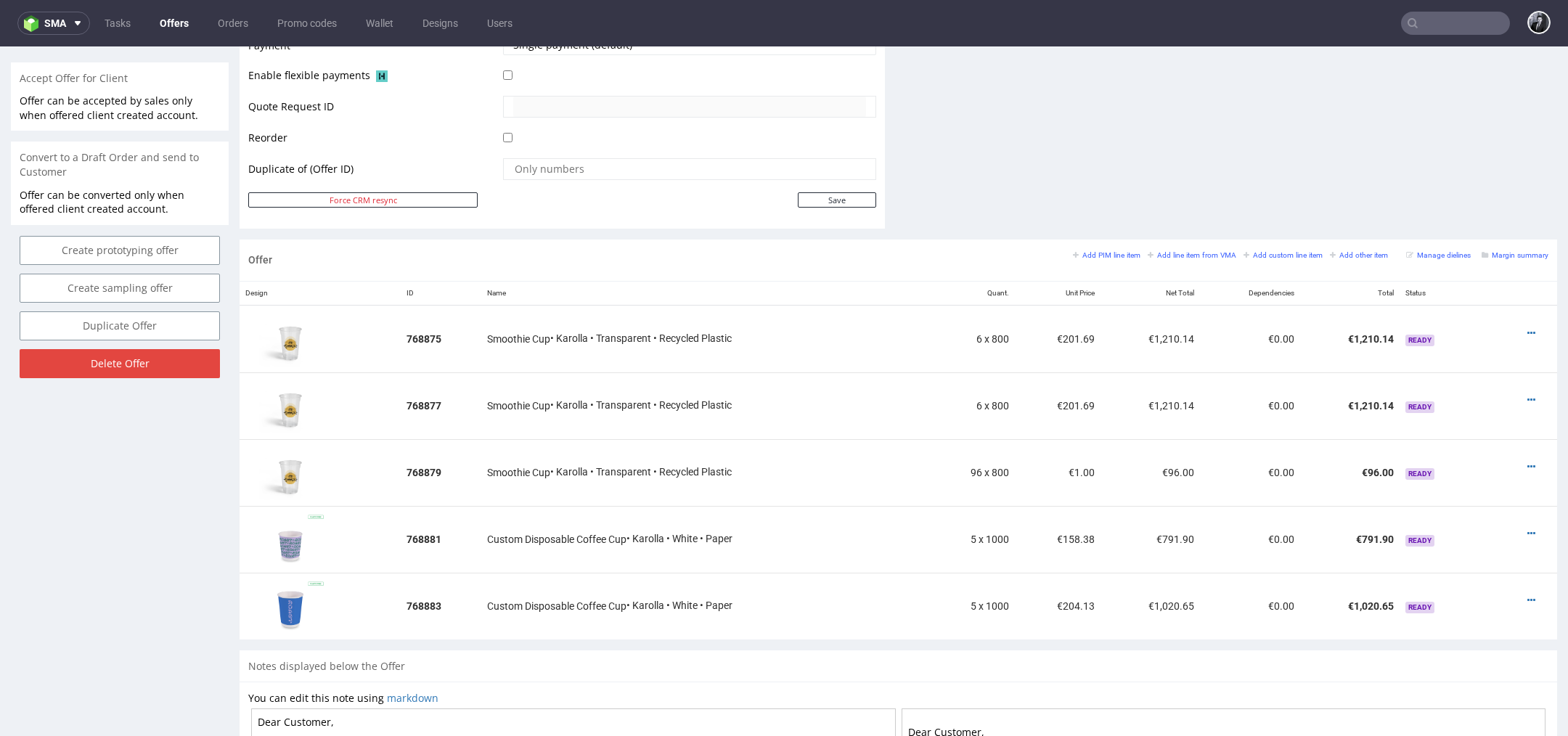
scroll to position [662, 0]
click at [1111, 255] on small "Add PIM line item" at bounding box center [1106, 256] width 67 height 8
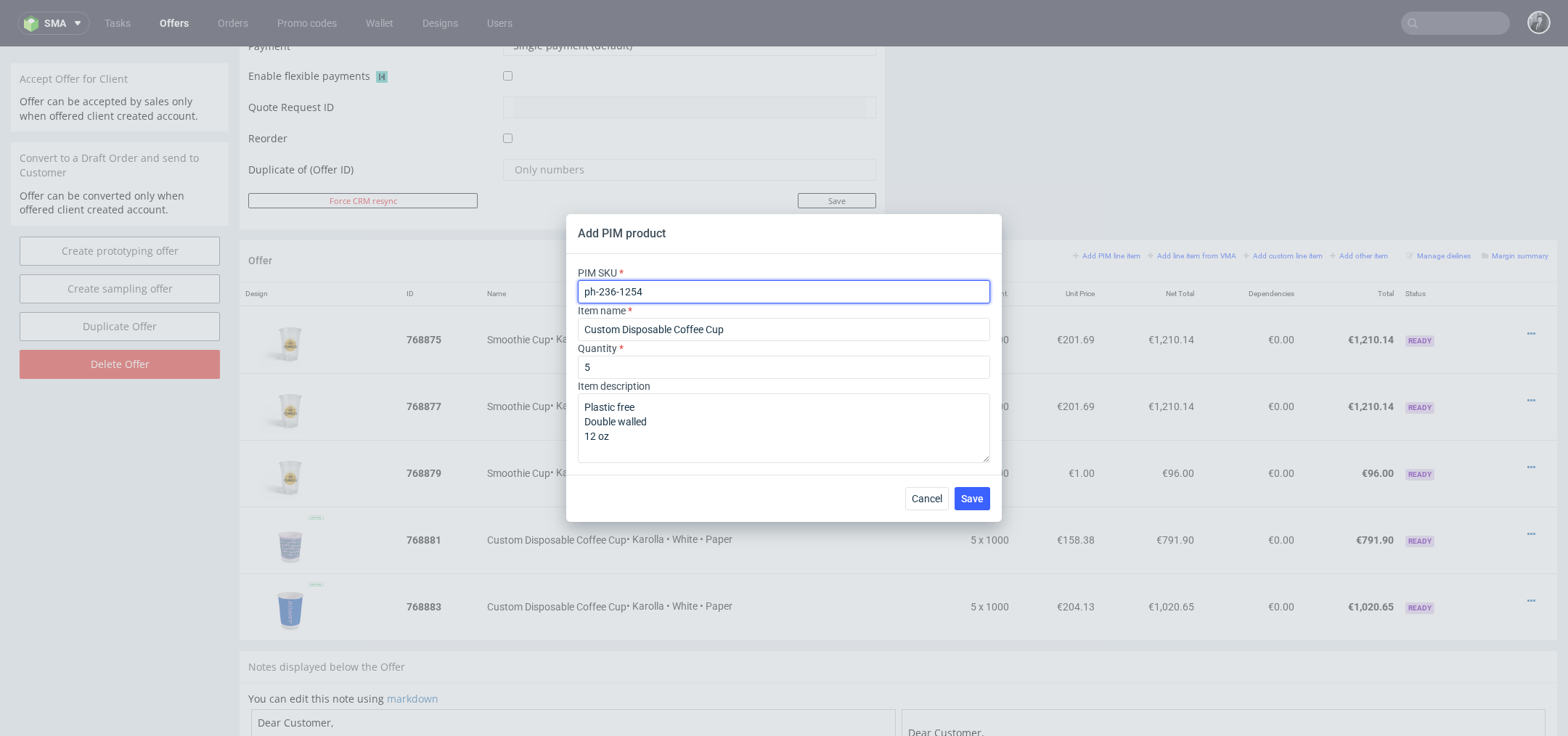
drag, startPoint x: 734, startPoint y: 298, endPoint x: 448, endPoint y: 287, distance: 286.2
click at [467, 288] on div "Add PIM product PIM SKU ph-236-1254 Item name Custom Disposable Coffee Cup Quan…" at bounding box center [784, 368] width 1568 height 736
paste input "label--circle-label--5--paper-mid-gloss--print-indigo-color--none"
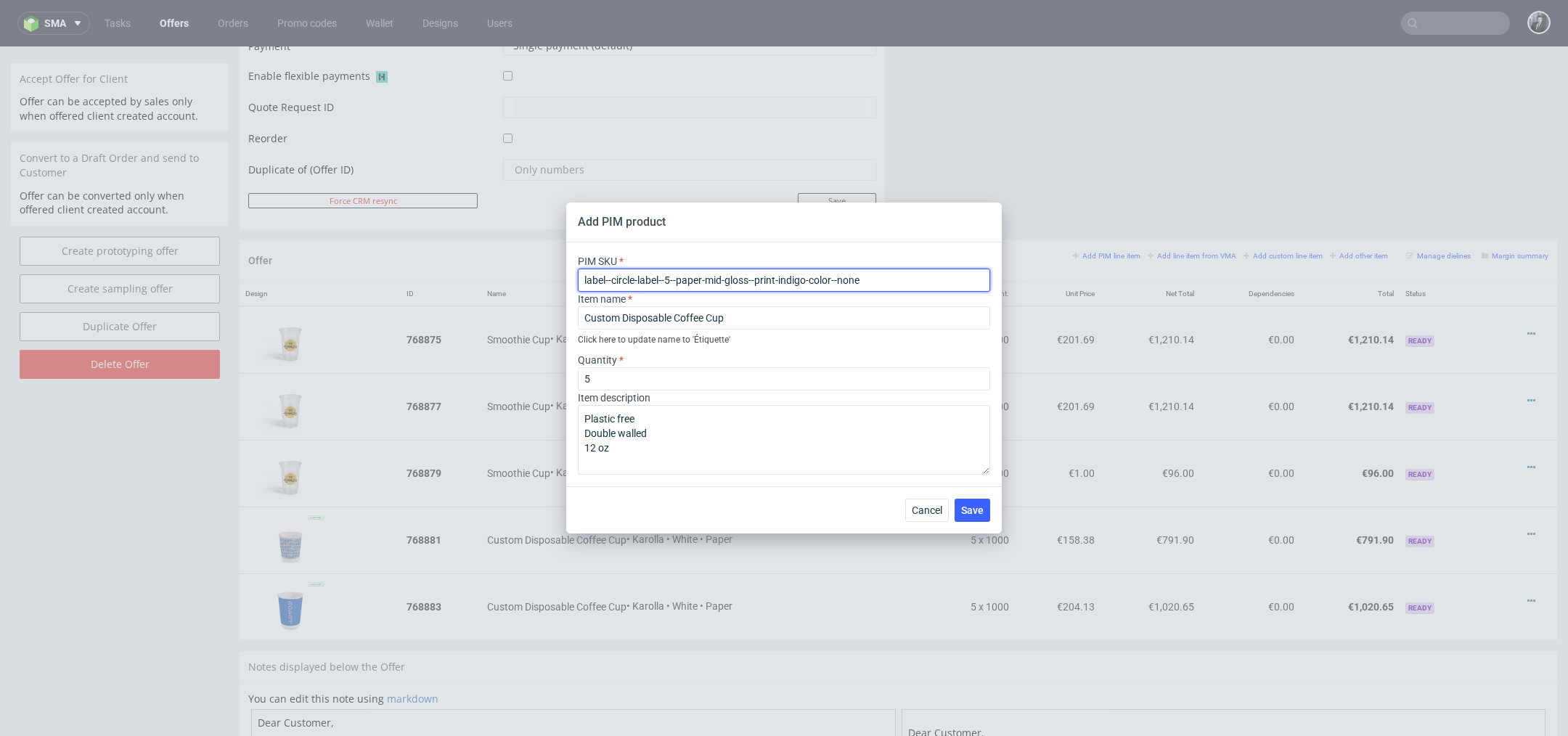
type input "label--circle-label--5--paper-mid-gloss--print-indigo-color--none"
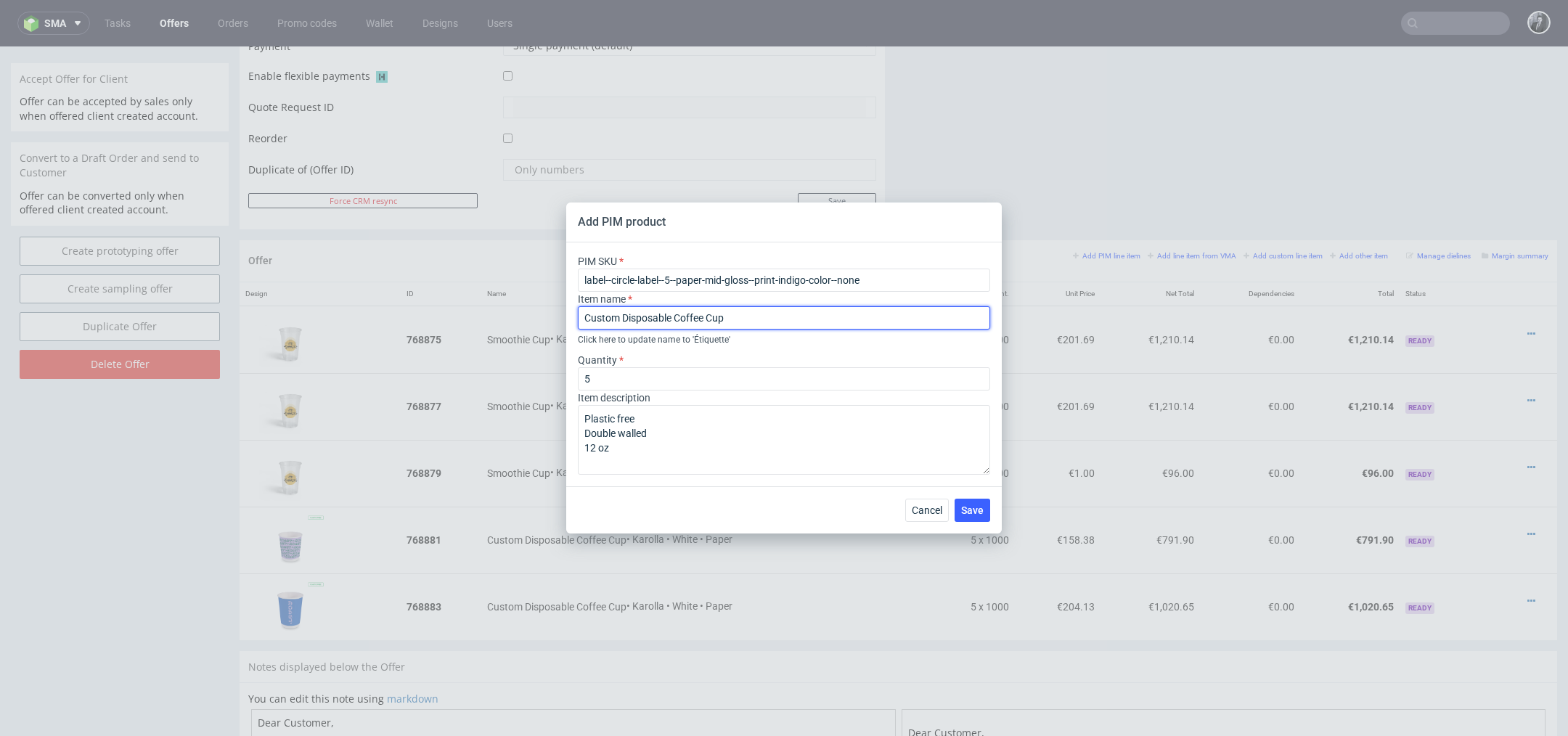
drag, startPoint x: 736, startPoint y: 317, endPoint x: 482, endPoint y: 308, distance: 254.2
click at [486, 308] on div "Add PIM product PIM SKU label--circle-label--5--paper-mid-gloss--print-indigo-c…" at bounding box center [784, 368] width 1568 height 736
paste input "Labels"
type input "Custom Labels"
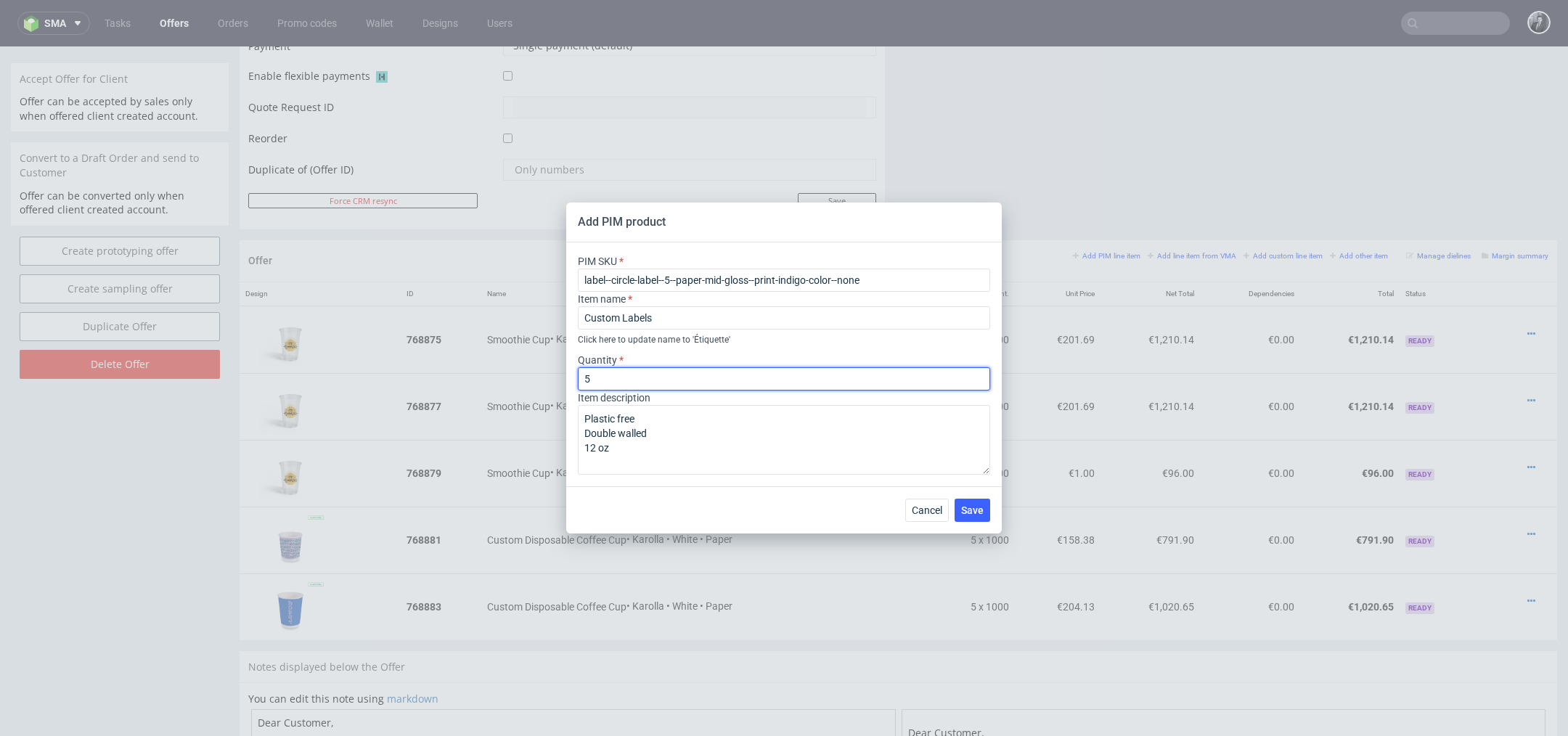
click at [645, 376] on input "5" at bounding box center [784, 379] width 412 height 23
type input "5000"
drag, startPoint x: 639, startPoint y: 453, endPoint x: 556, endPoint y: 396, distance: 100.7
click at [556, 396] on div "Add PIM product PIM SKU label--circle-label--5--paper-mid-gloss--print-indigo-c…" at bounding box center [784, 368] width 1568 height 736
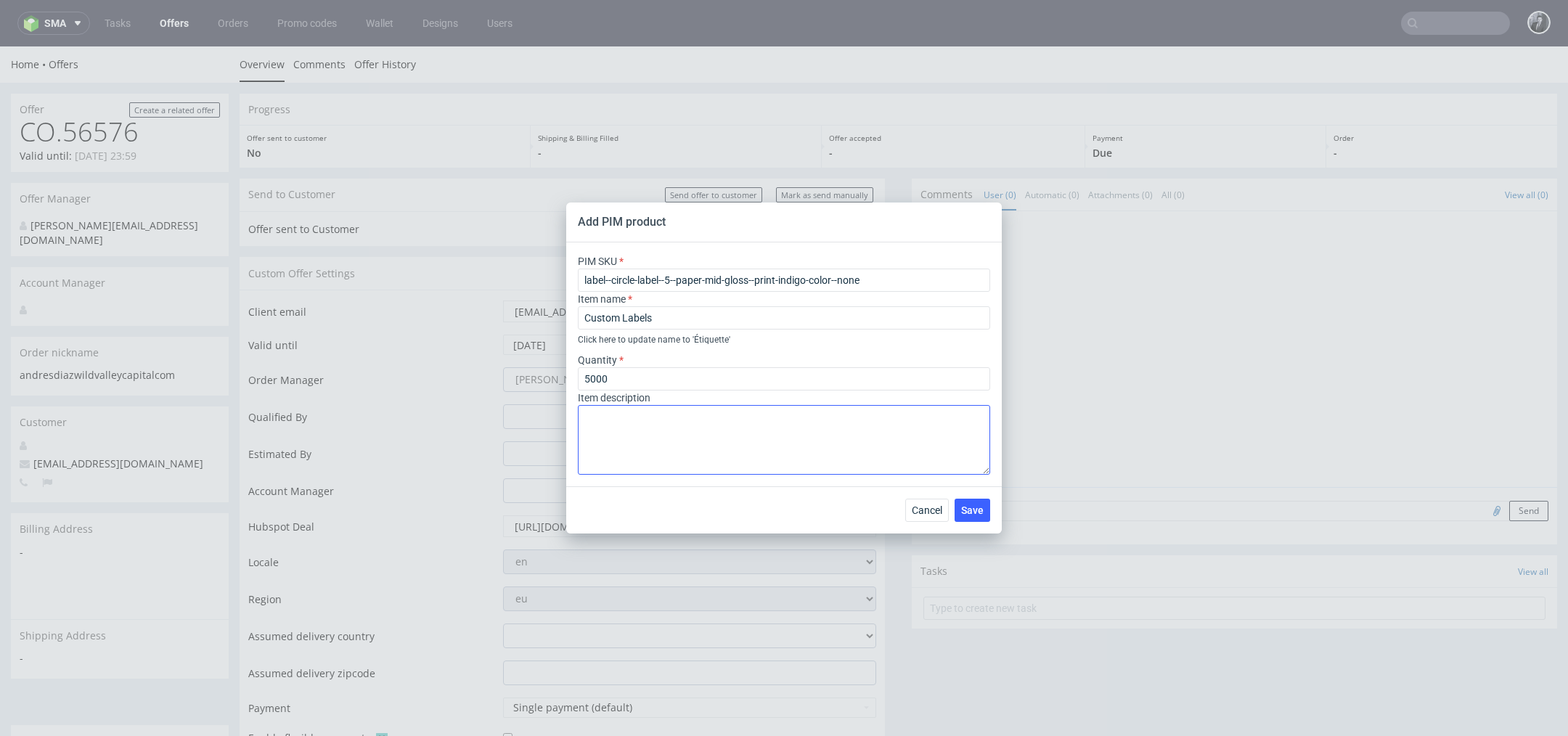
scroll to position [662, 0]
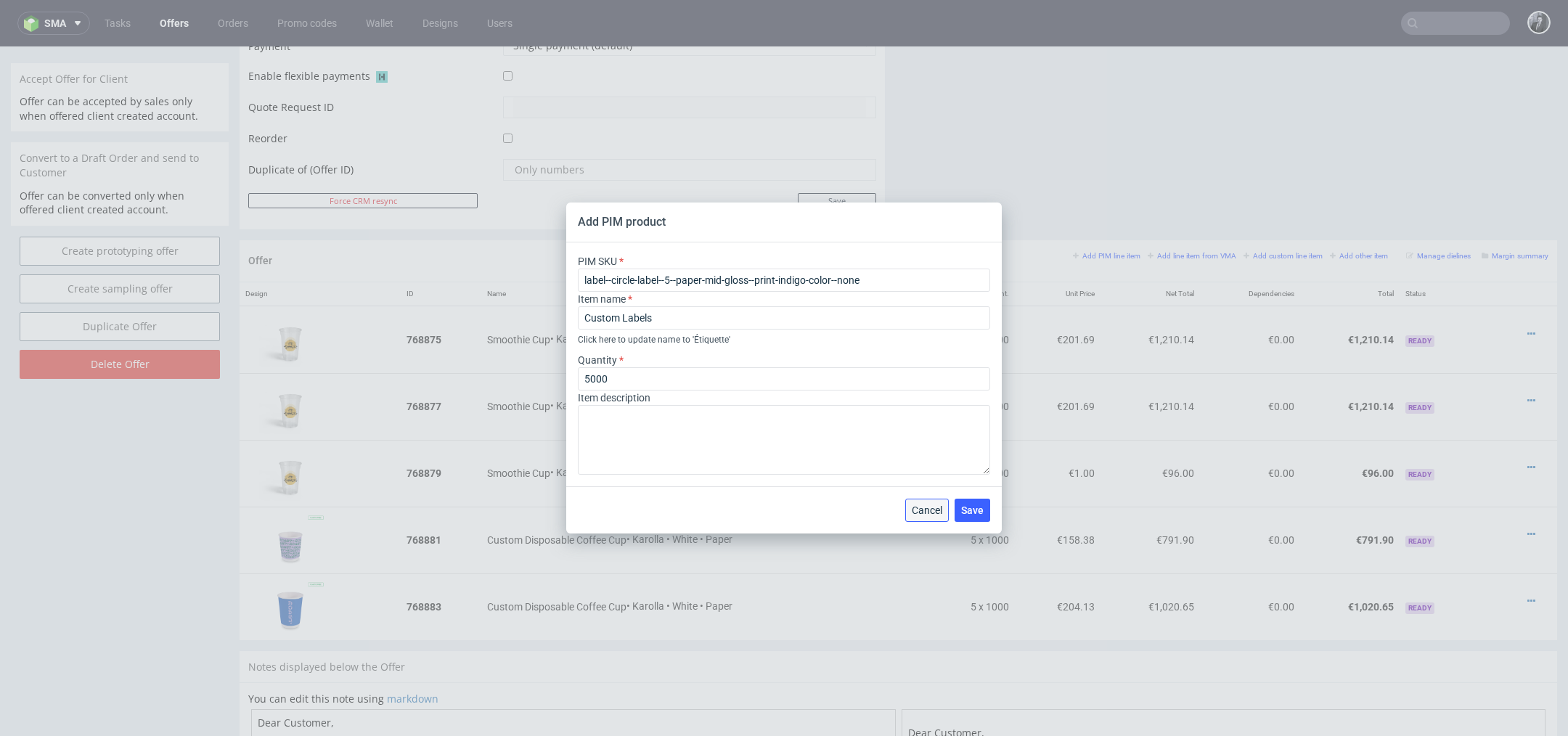
click at [939, 517] on button "Cancel" at bounding box center [926, 510] width 43 height 23
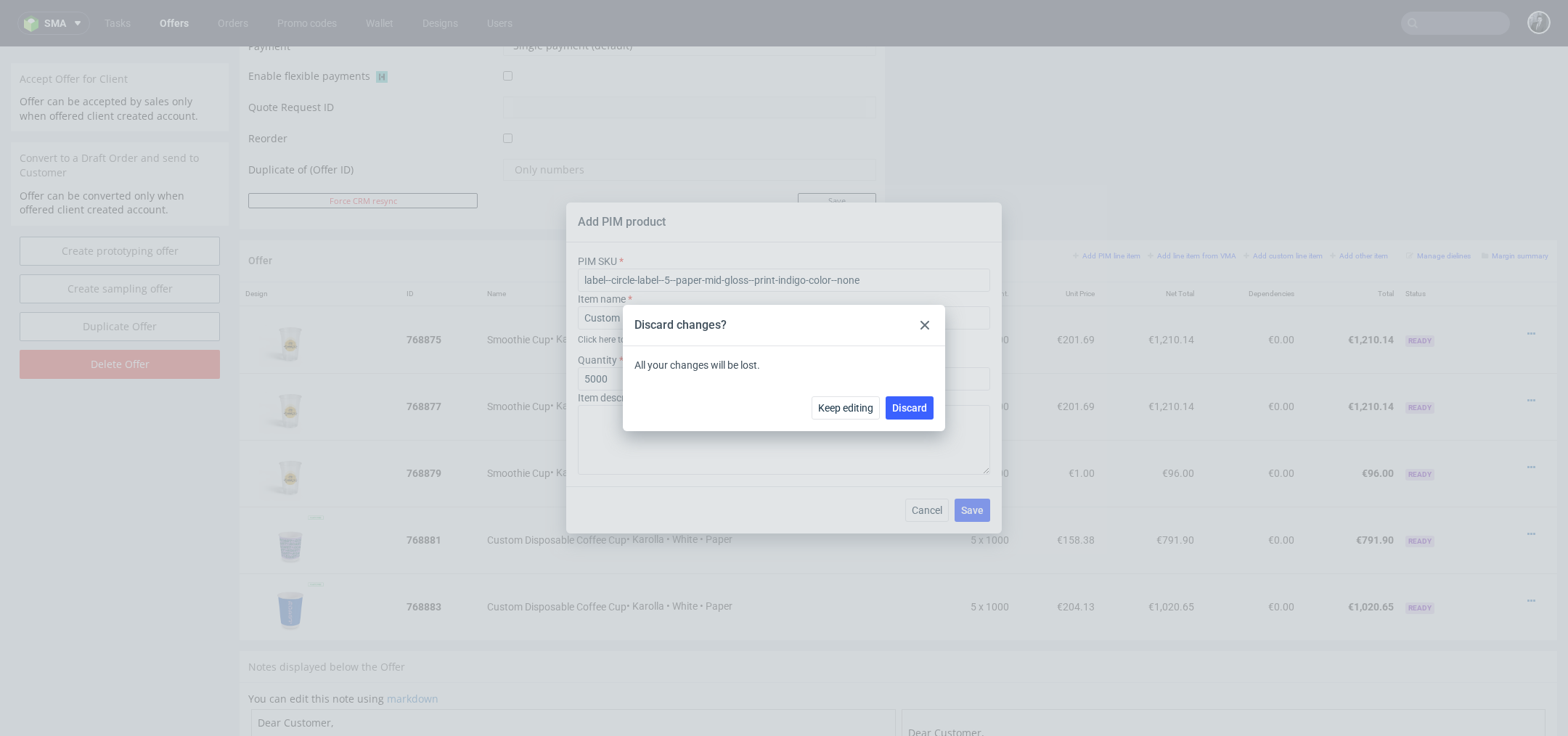
click at [925, 320] on icon at bounding box center [924, 324] width 9 height 9
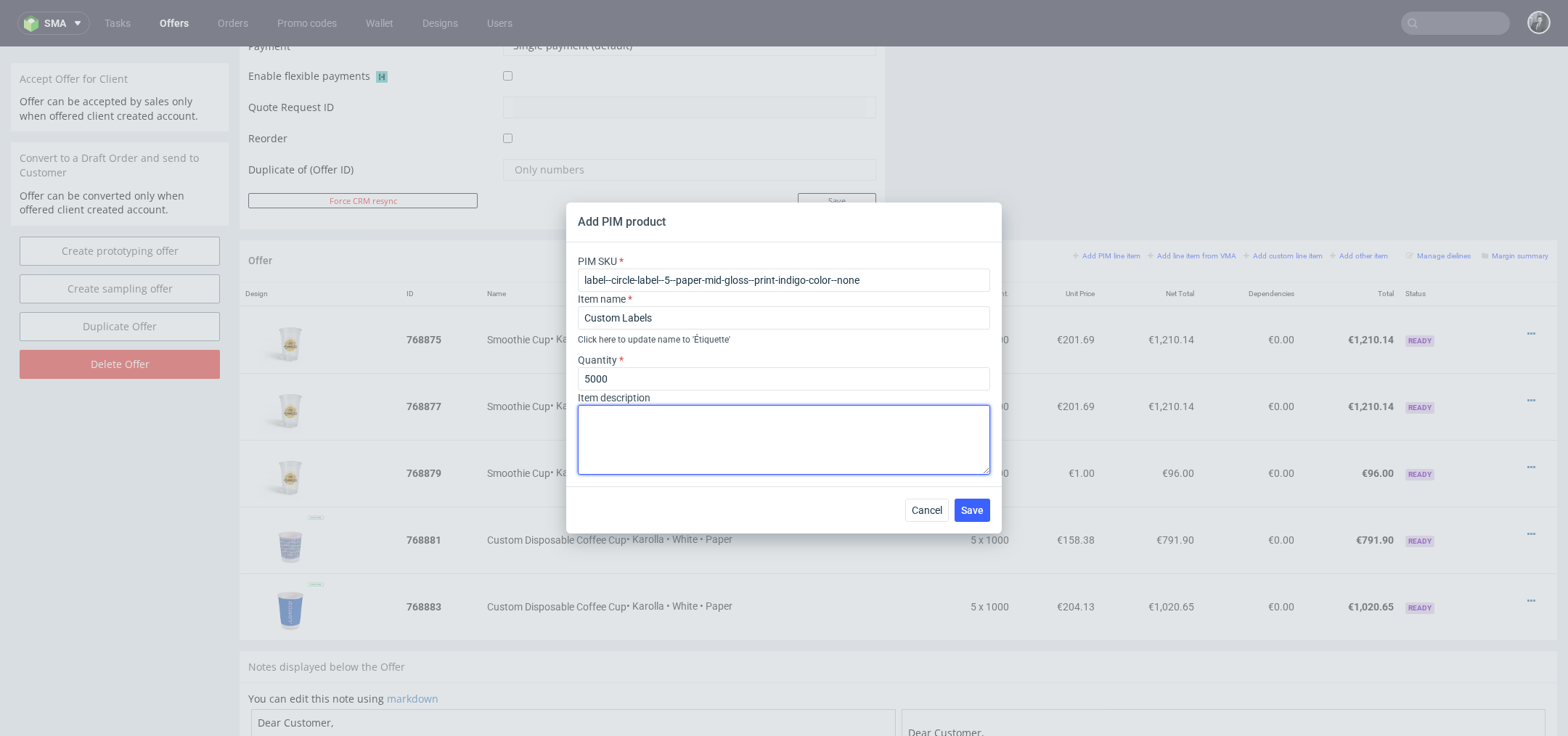
click at [693, 423] on textarea at bounding box center [784, 440] width 412 height 69
click at [969, 512] on span "Save" at bounding box center [971, 510] width 22 height 11
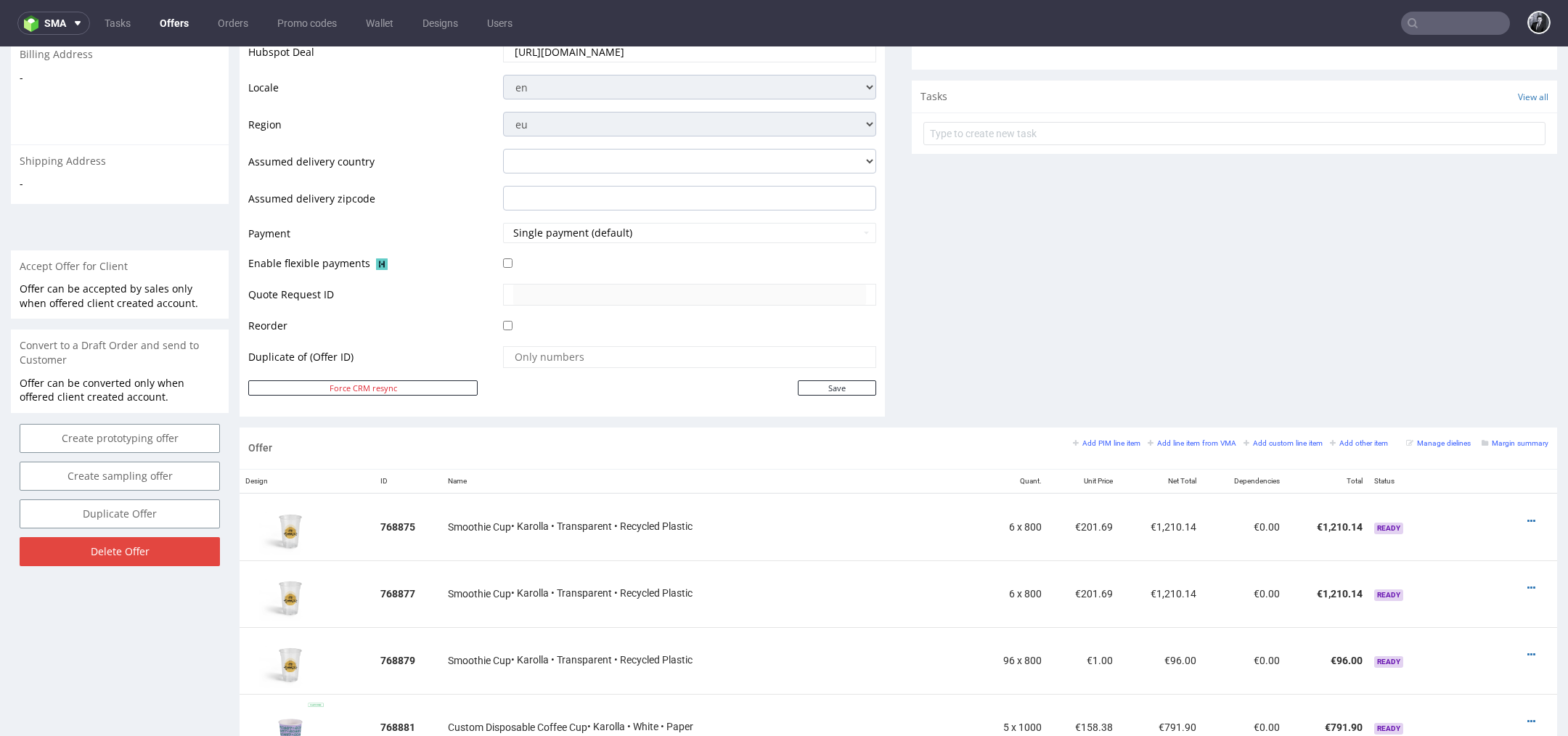
scroll to position [700, 0]
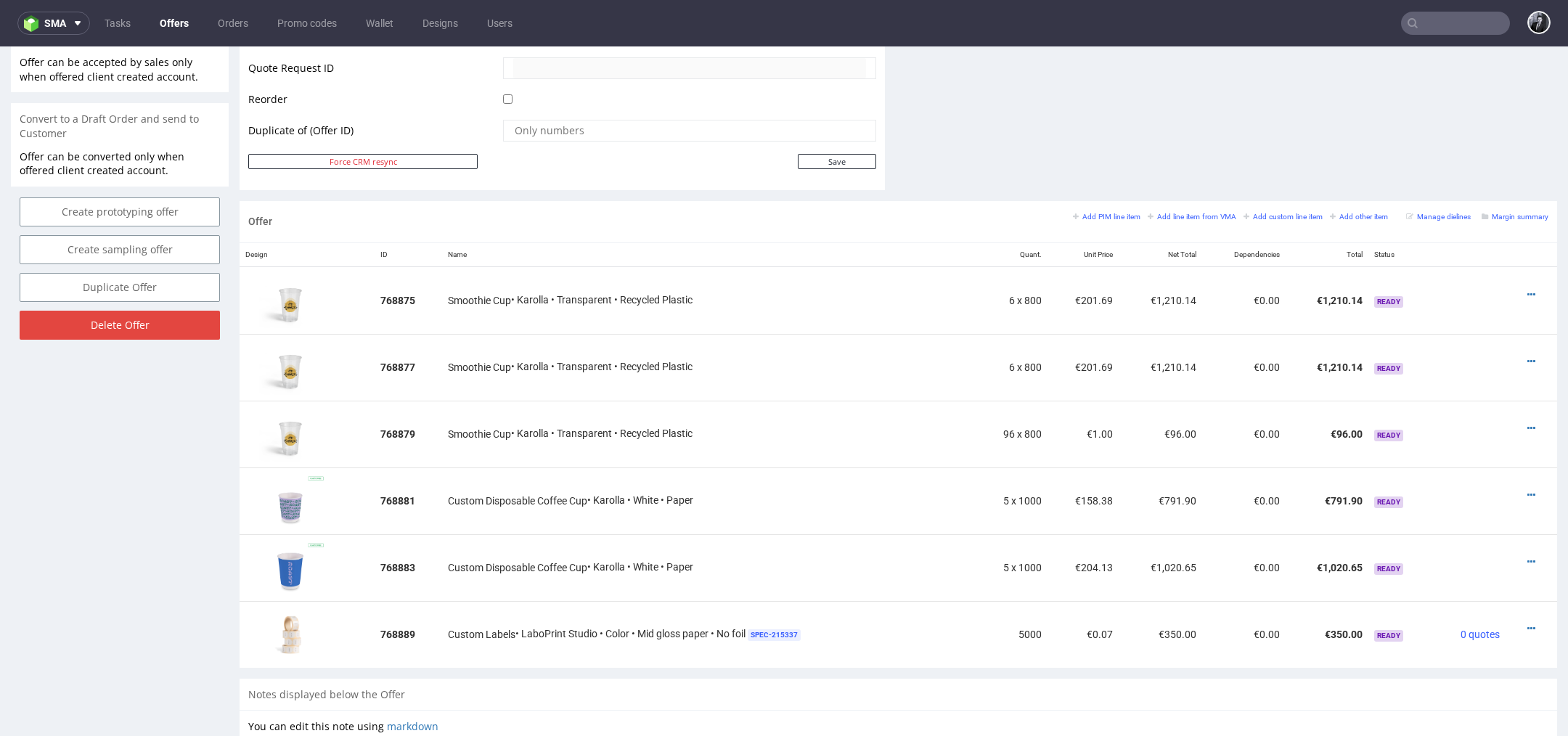
click at [174, 25] on link "Offers" at bounding box center [174, 23] width 46 height 23
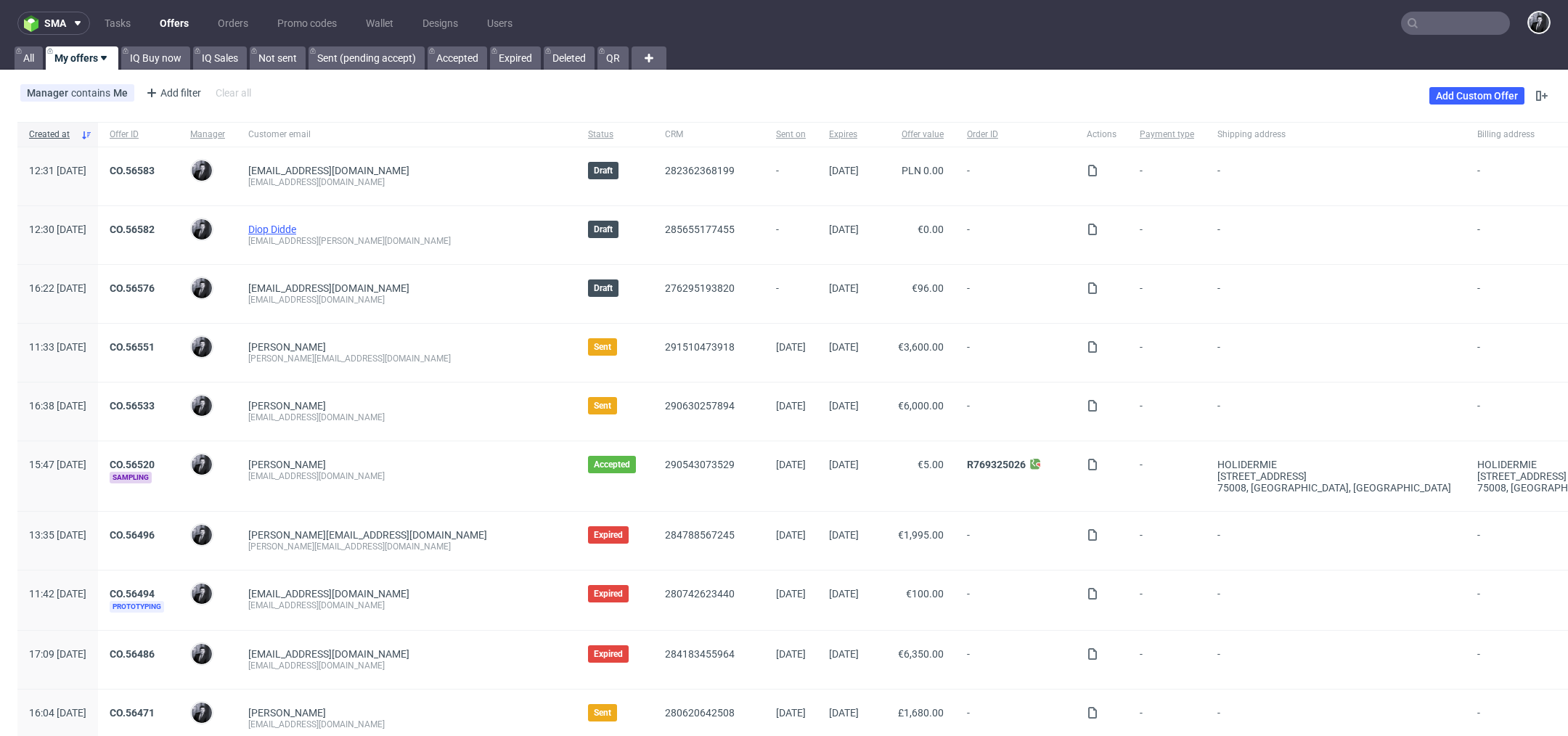
click at [296, 226] on link "Diop Didde" at bounding box center [272, 229] width 48 height 12
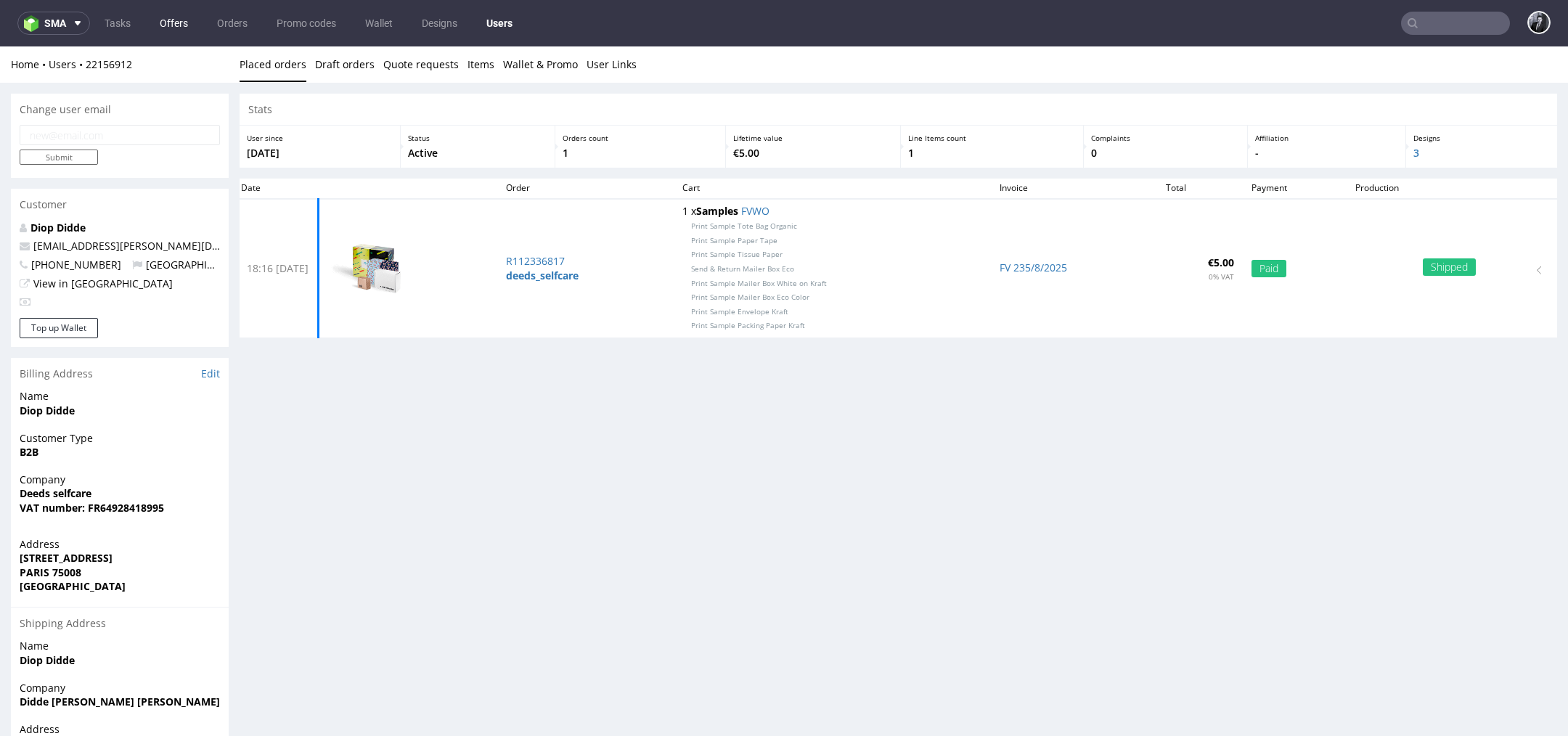
click at [178, 27] on link "Offers" at bounding box center [174, 23] width 46 height 23
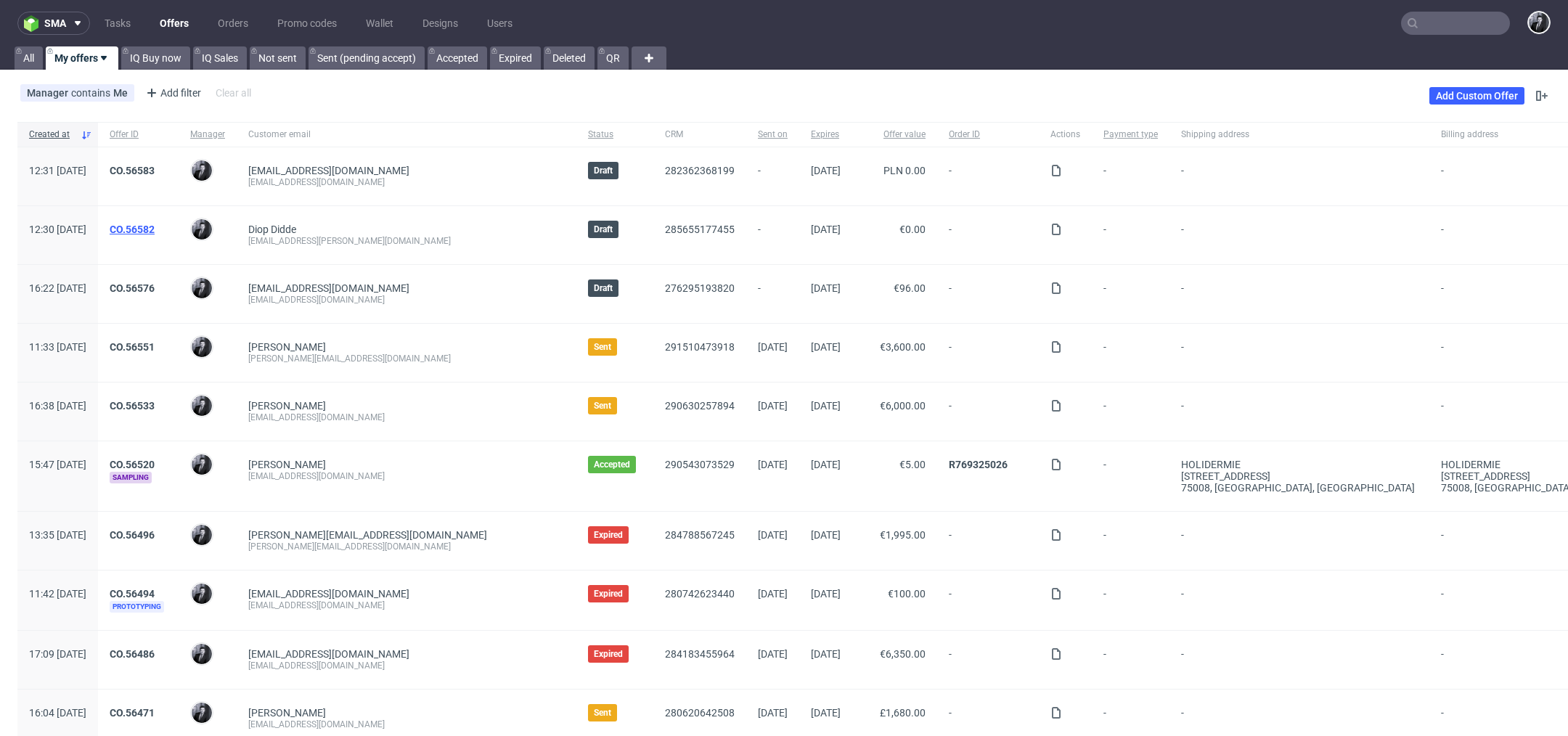
click at [155, 226] on link "CO.56582" at bounding box center [132, 229] width 45 height 12
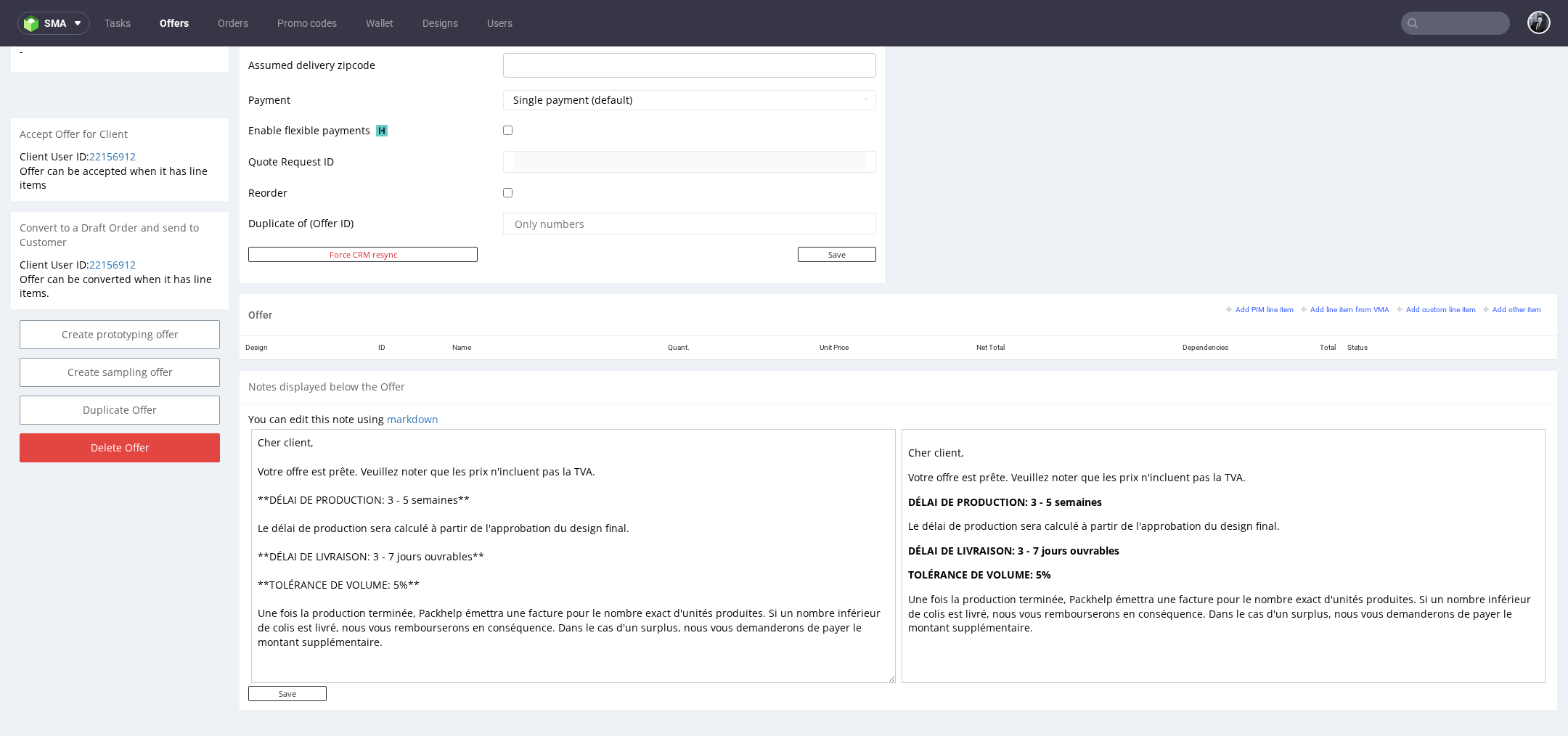
scroll to position [5, 0]
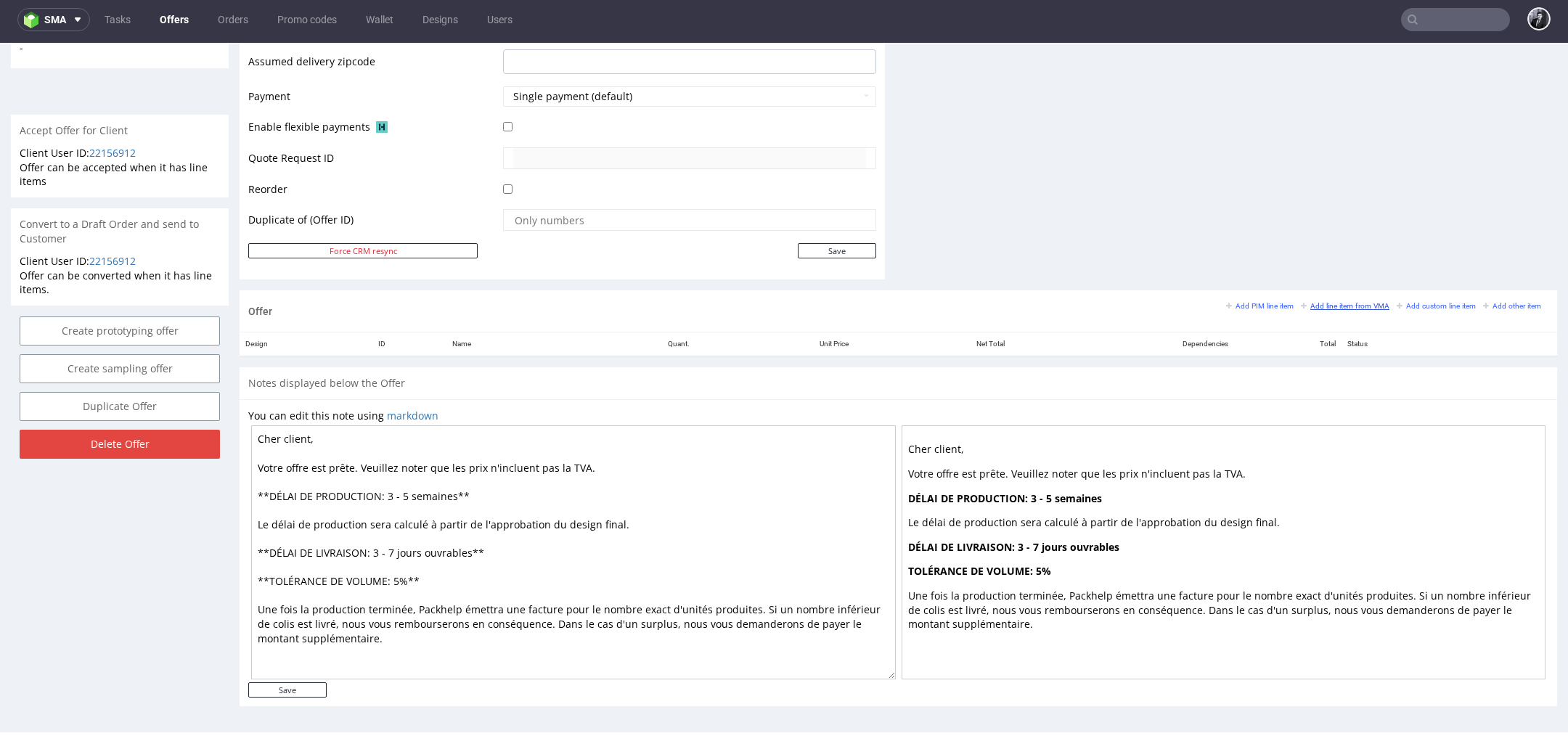
click at [1329, 302] on small "Add line item from VMA" at bounding box center [1345, 306] width 89 height 8
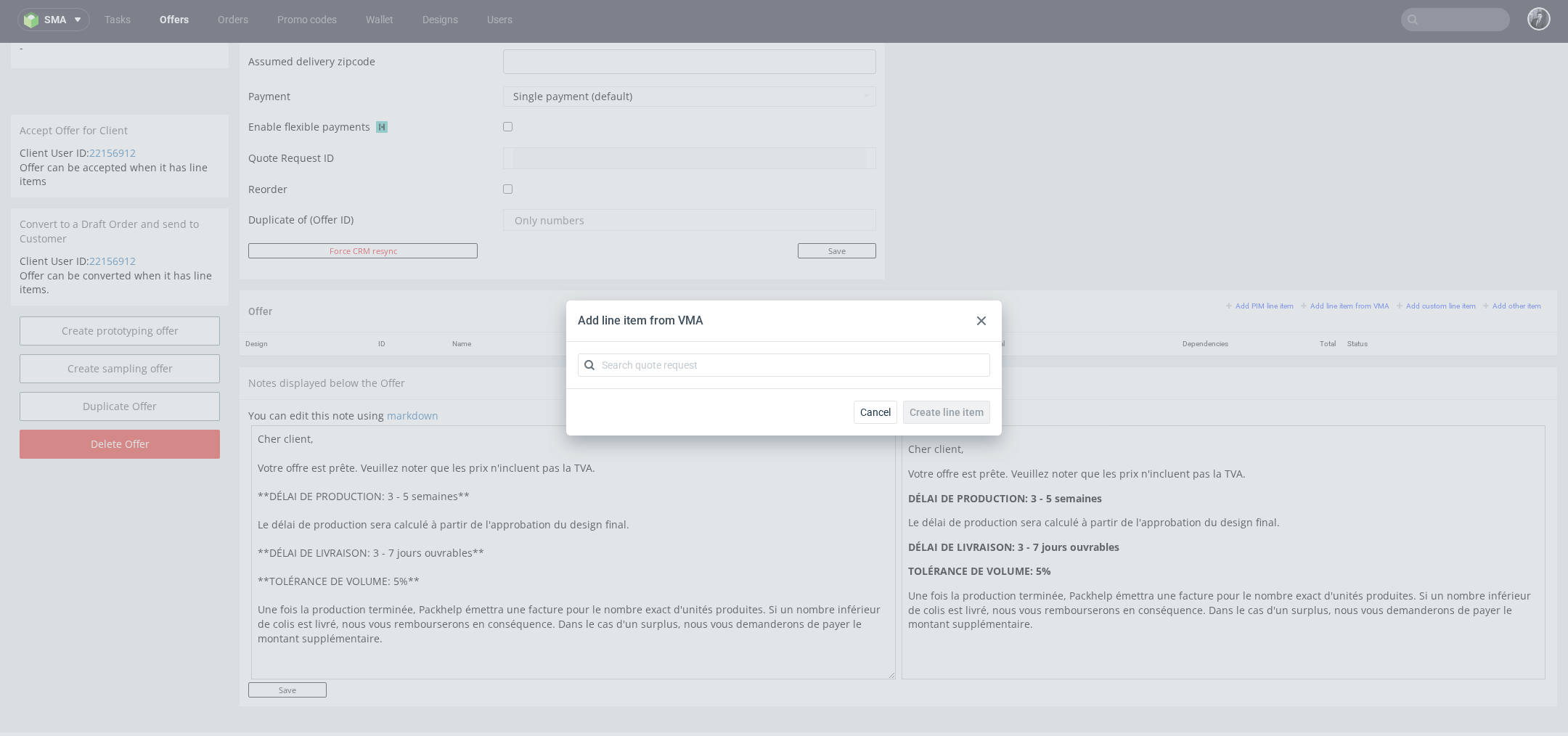
click at [810, 377] on div at bounding box center [784, 365] width 435 height 46
click at [820, 368] on input "text" at bounding box center [784, 365] width 412 height 23
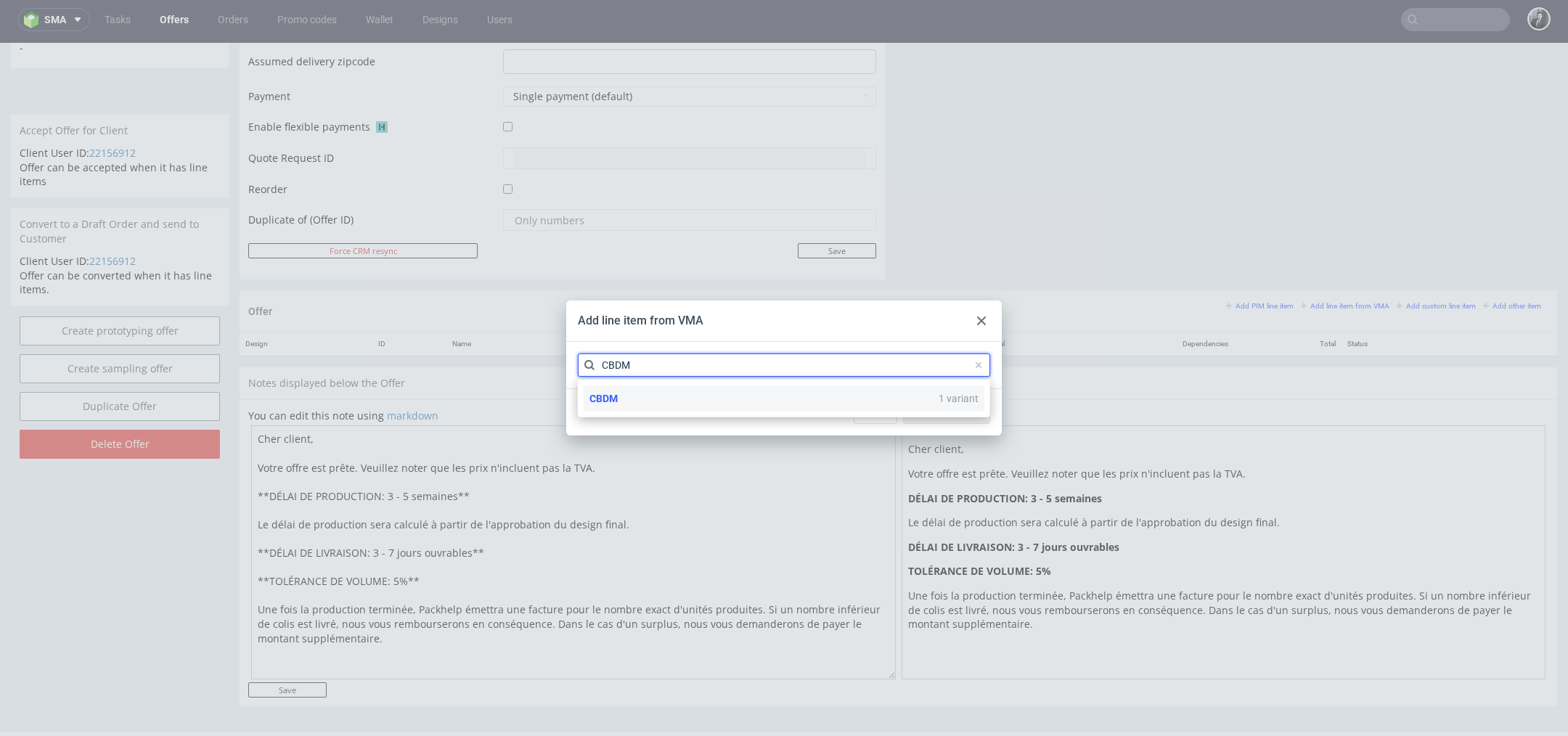
type input "CBDM"
click at [681, 402] on div "CBDM 1 variant" at bounding box center [784, 397] width 400 height 26
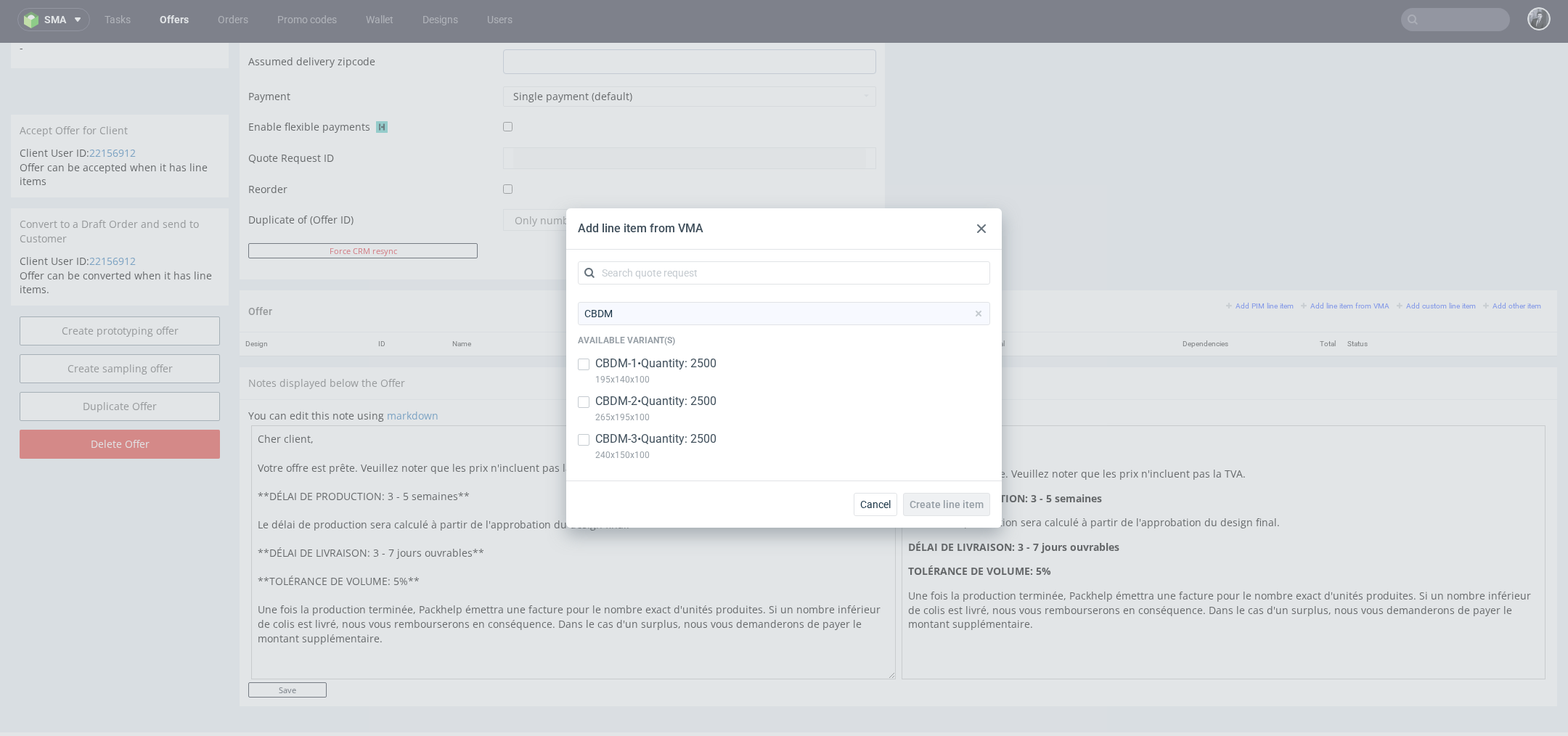
click at [645, 363] on p "CBDM-1 • Quantity: 2500" at bounding box center [655, 363] width 121 height 16
checkbox input "true"
click at [618, 407] on p "CBDM-2 • Quantity: 2500" at bounding box center [655, 401] width 121 height 16
checkbox input "true"
click at [617, 437] on p "CBDM-3 • Quantity: 2500" at bounding box center [655, 439] width 121 height 16
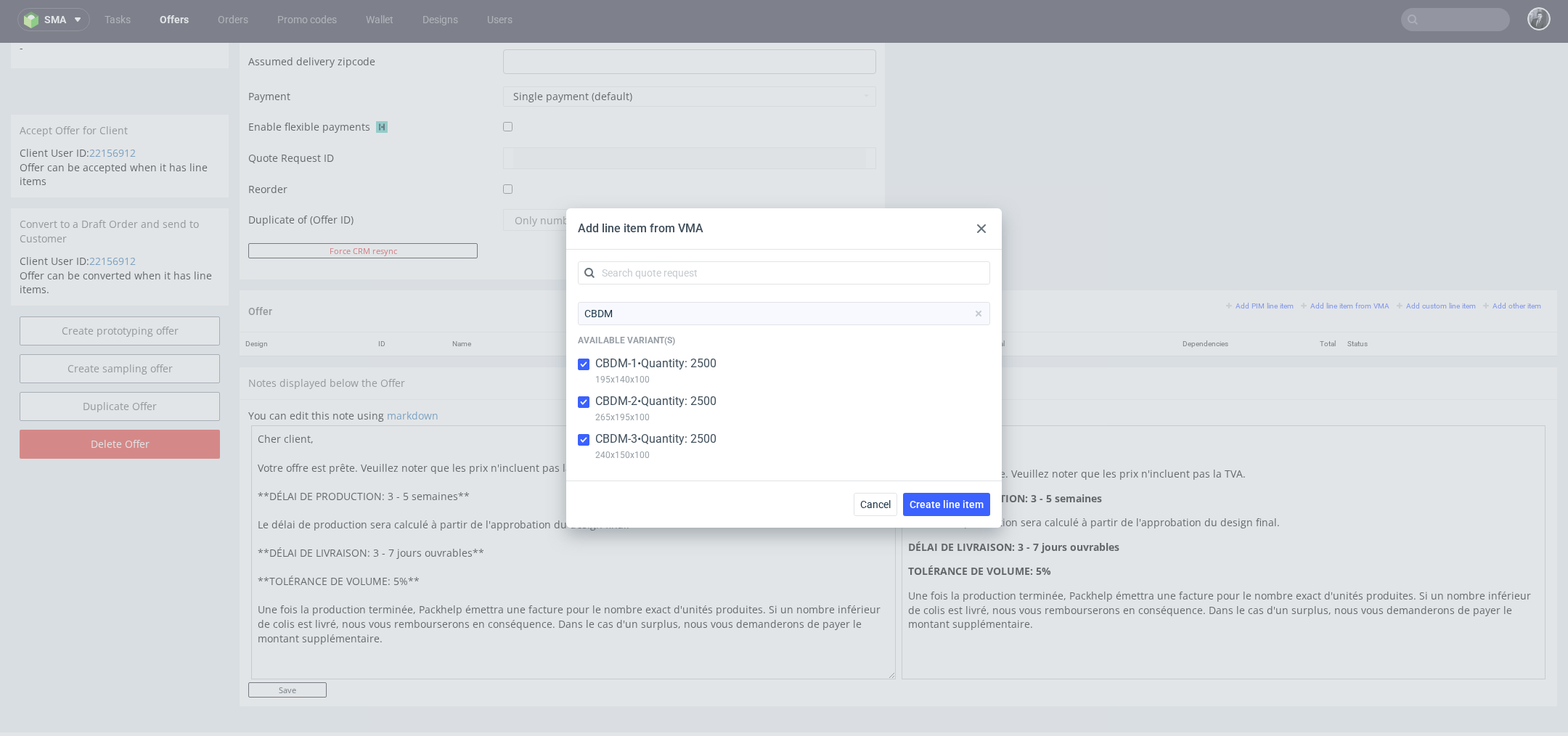
checkbox input "true"
click at [939, 506] on span "Create line item" at bounding box center [946, 504] width 74 height 11
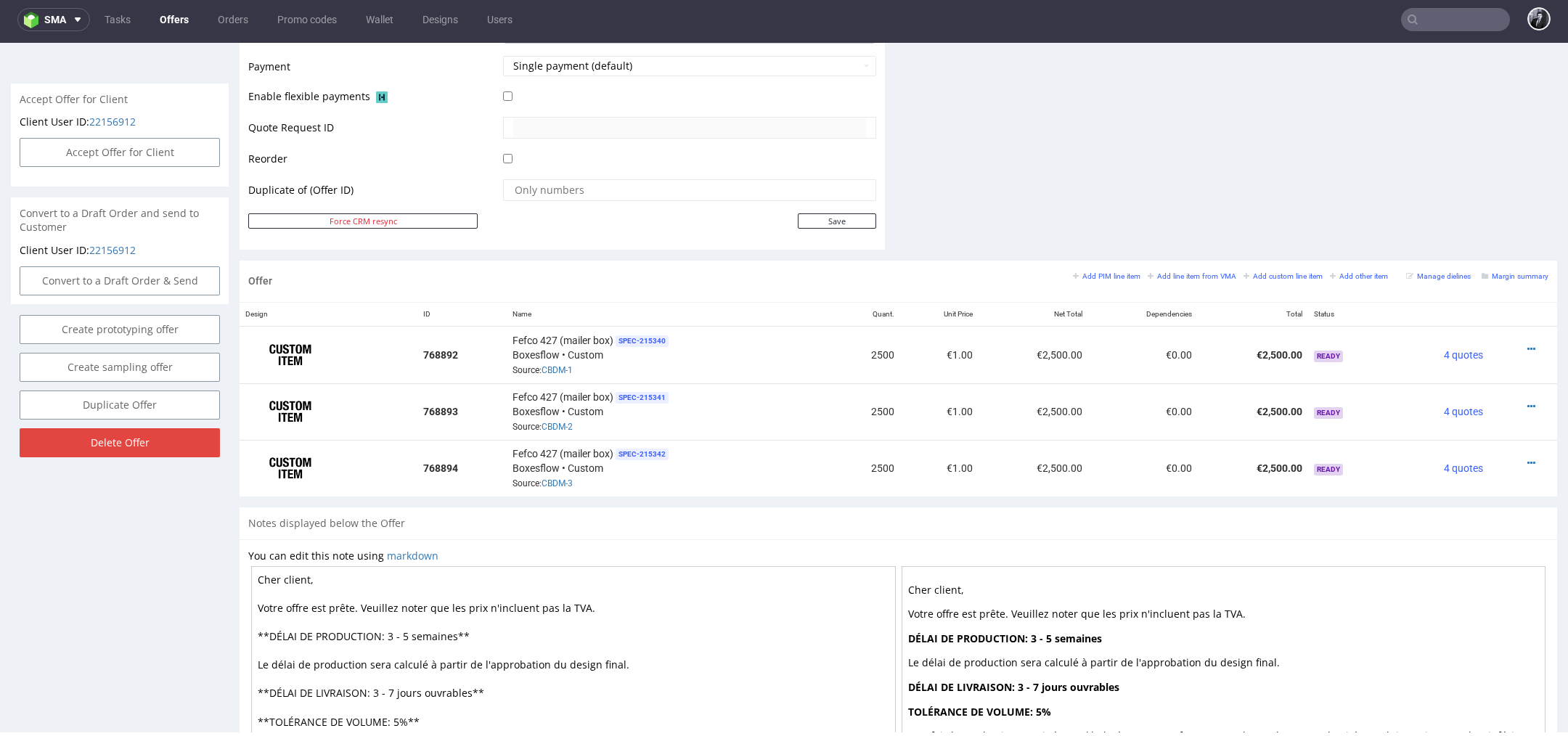
scroll to position [612, 0]
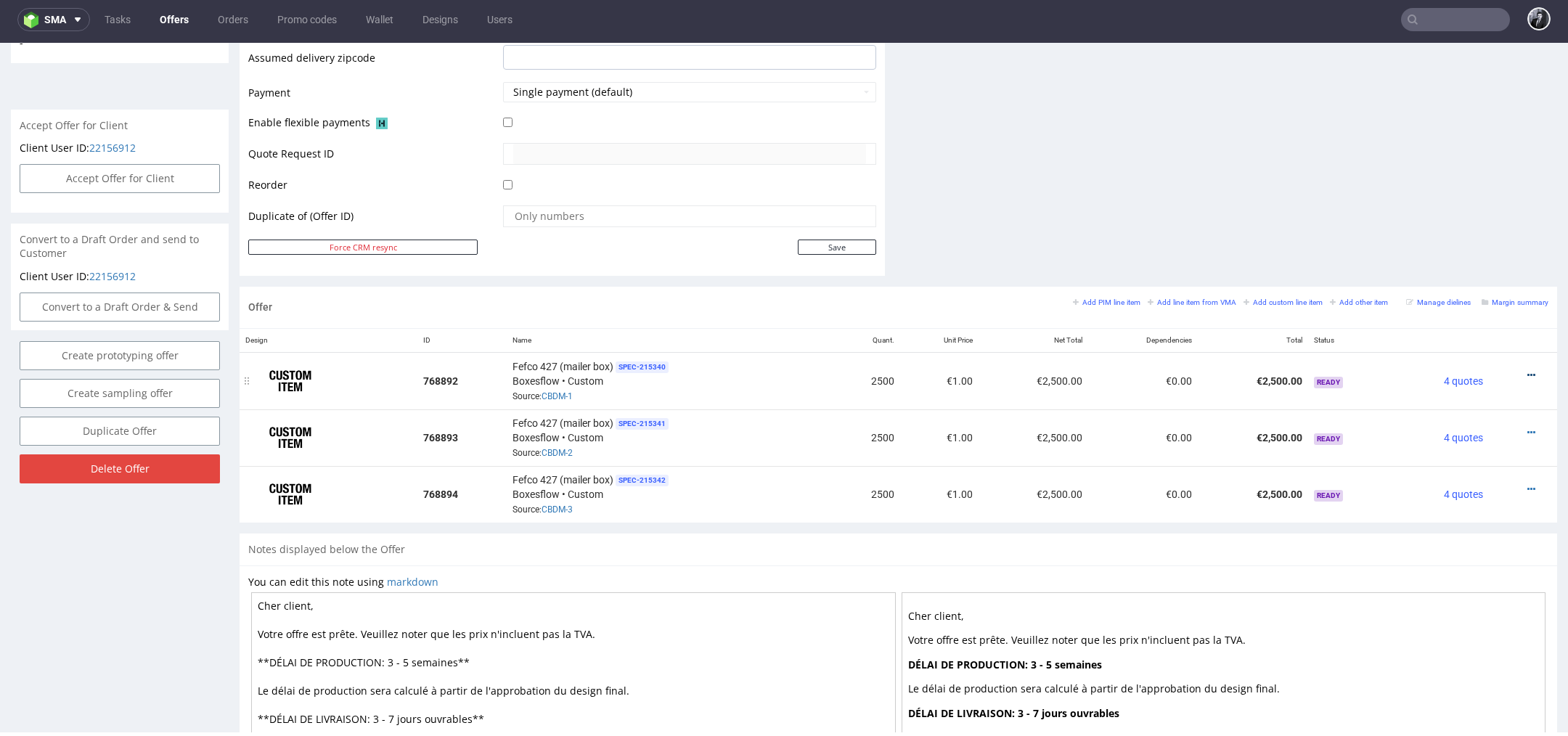
click at [1527, 370] on icon at bounding box center [1530, 375] width 8 height 11
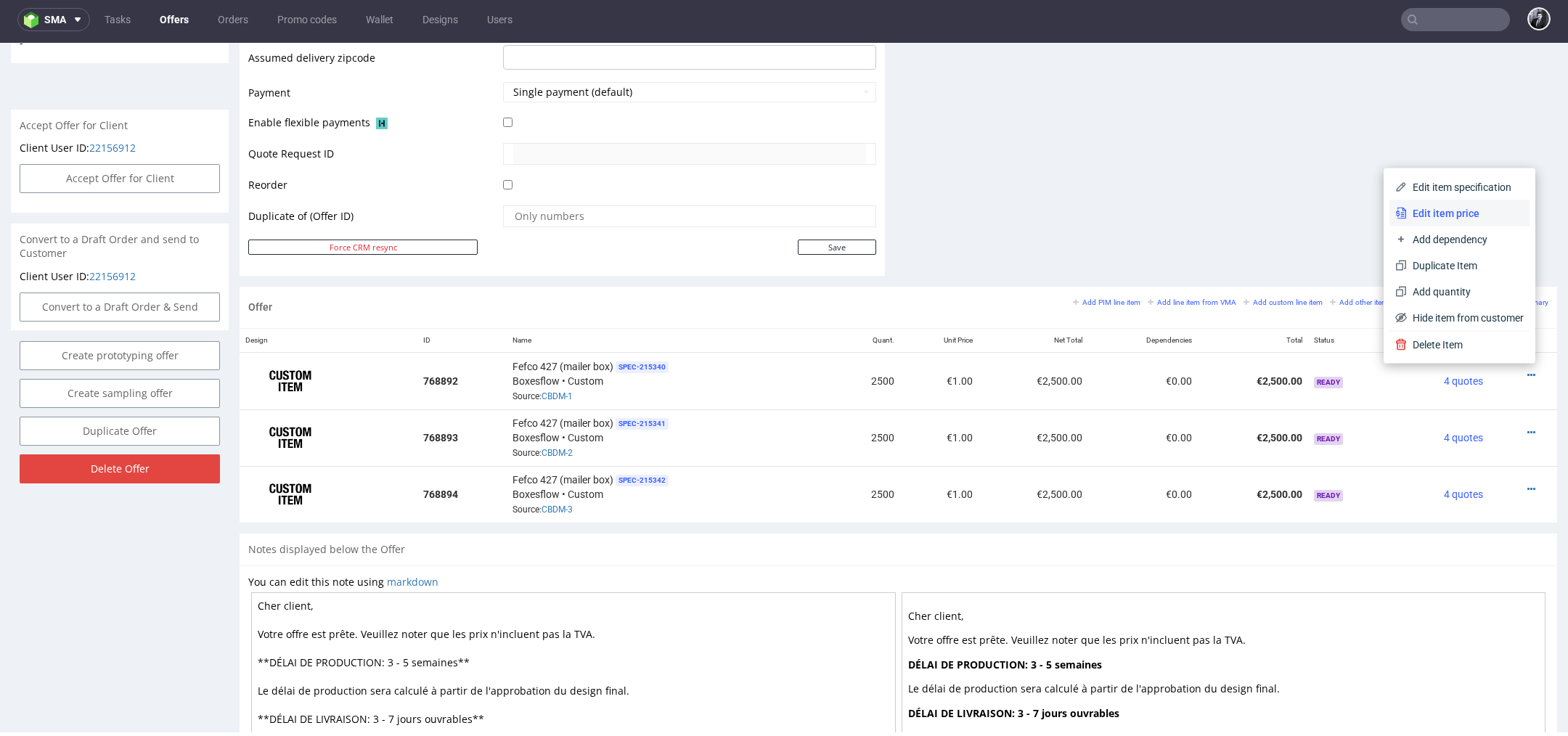
click at [1453, 216] on span "Edit item price" at bounding box center [1464, 213] width 116 height 14
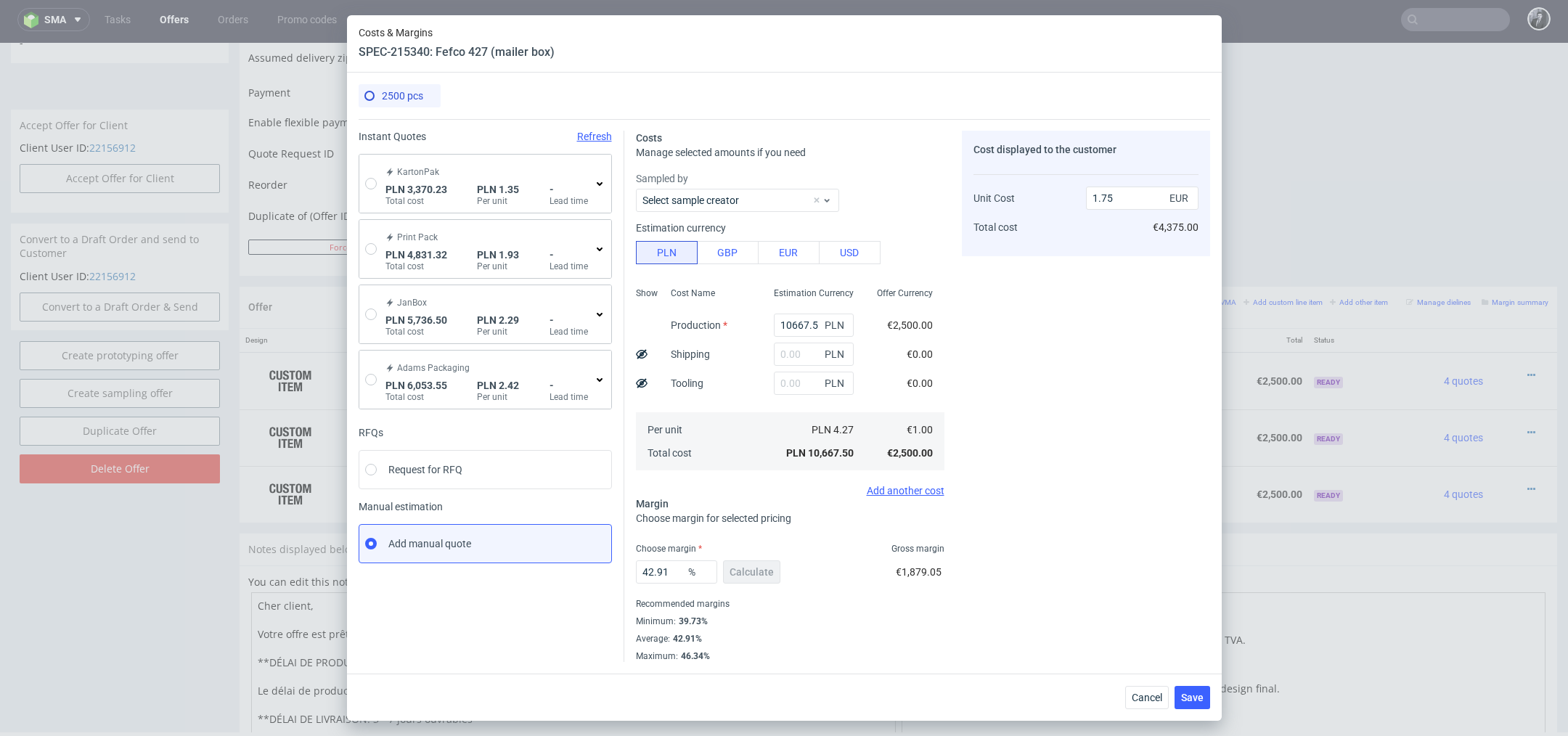
click at [556, 181] on div "KartonPak PLN 3,370.23 Total cost PLN 1.35 Per unit - Lead time" at bounding box center [487, 184] width 211 height 46
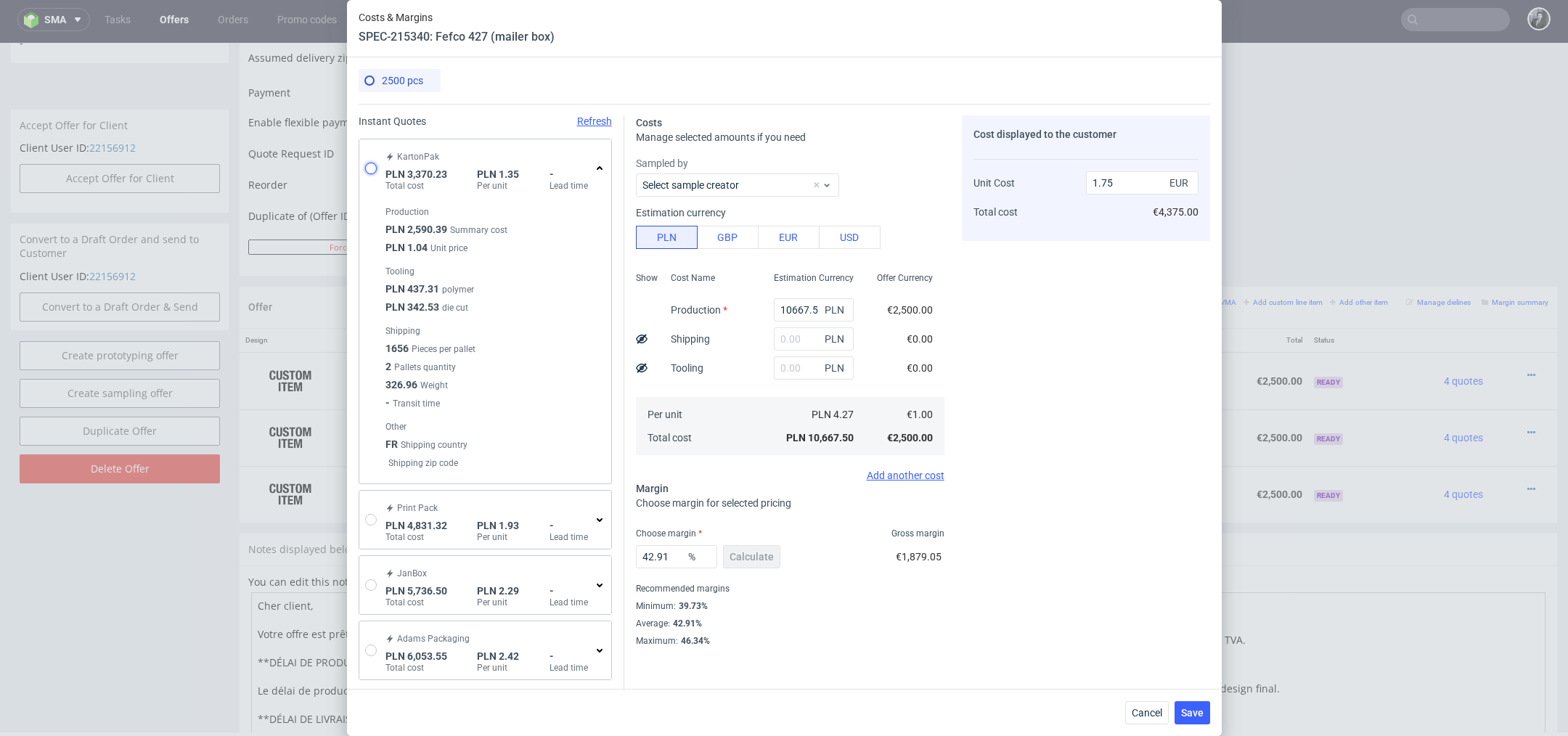
click at [369, 164] on input "radio" at bounding box center [371, 168] width 12 height 12
radio input "true"
radio input "false"
type input "2590.39"
type input "779.84"
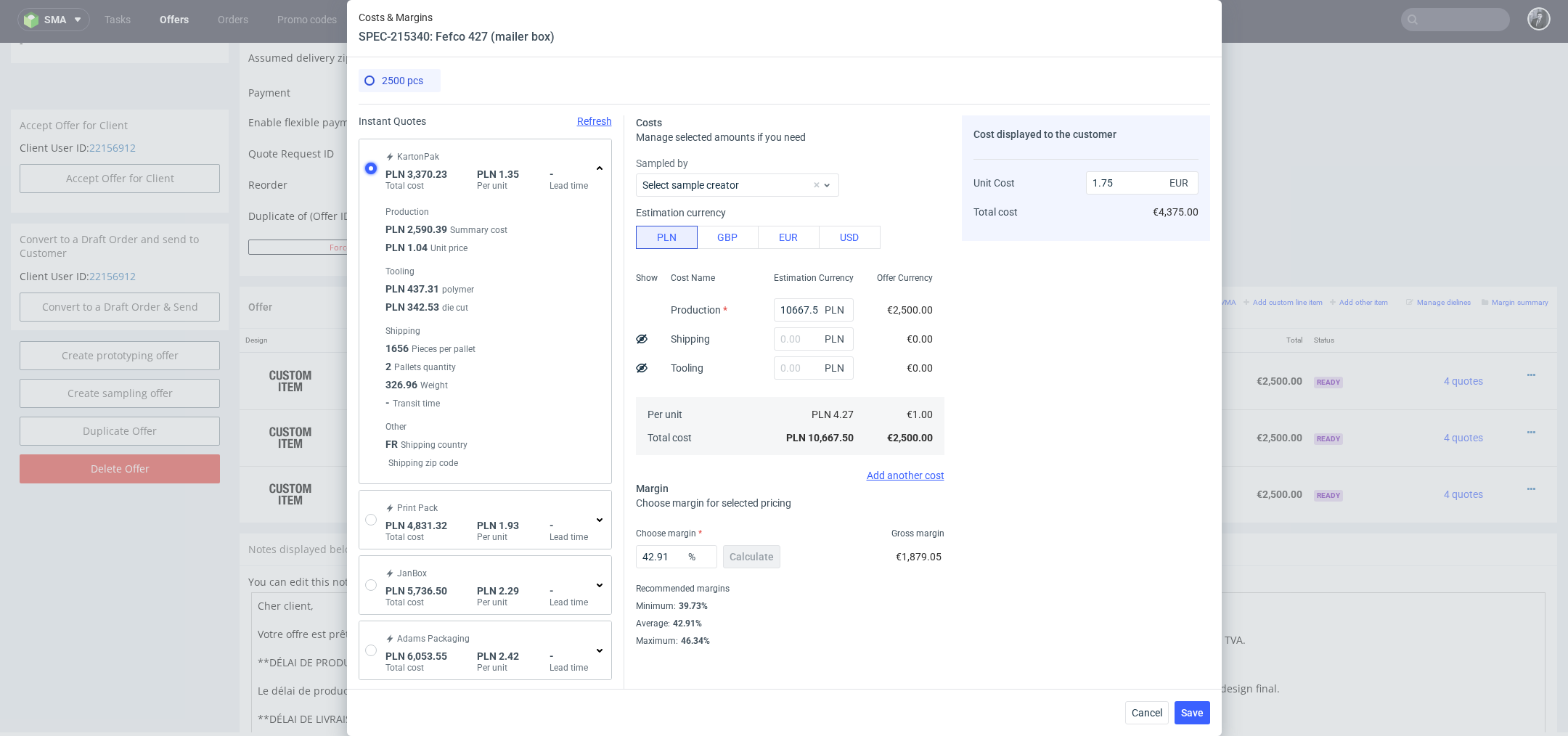
type input "0.31"
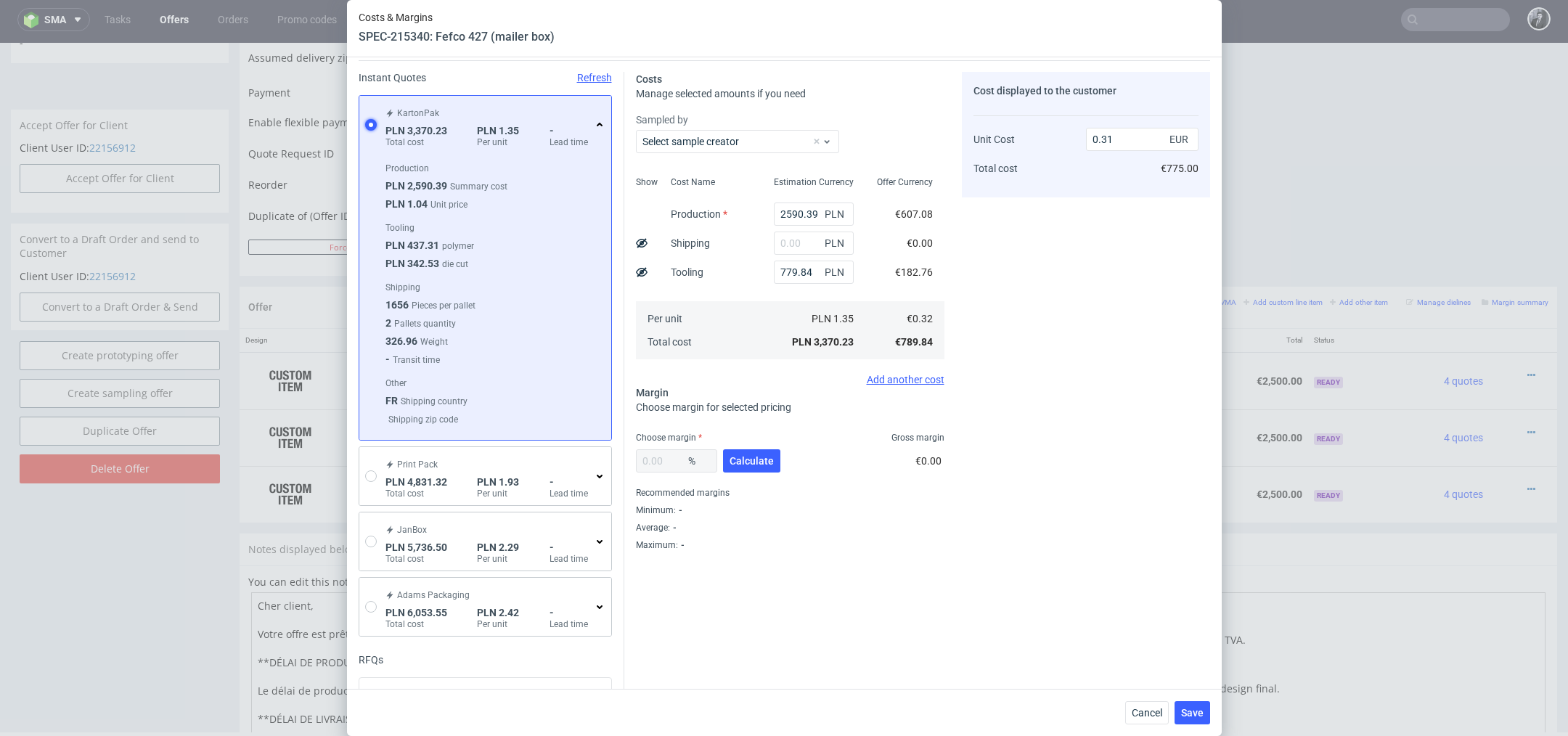
scroll to position [57, 0]
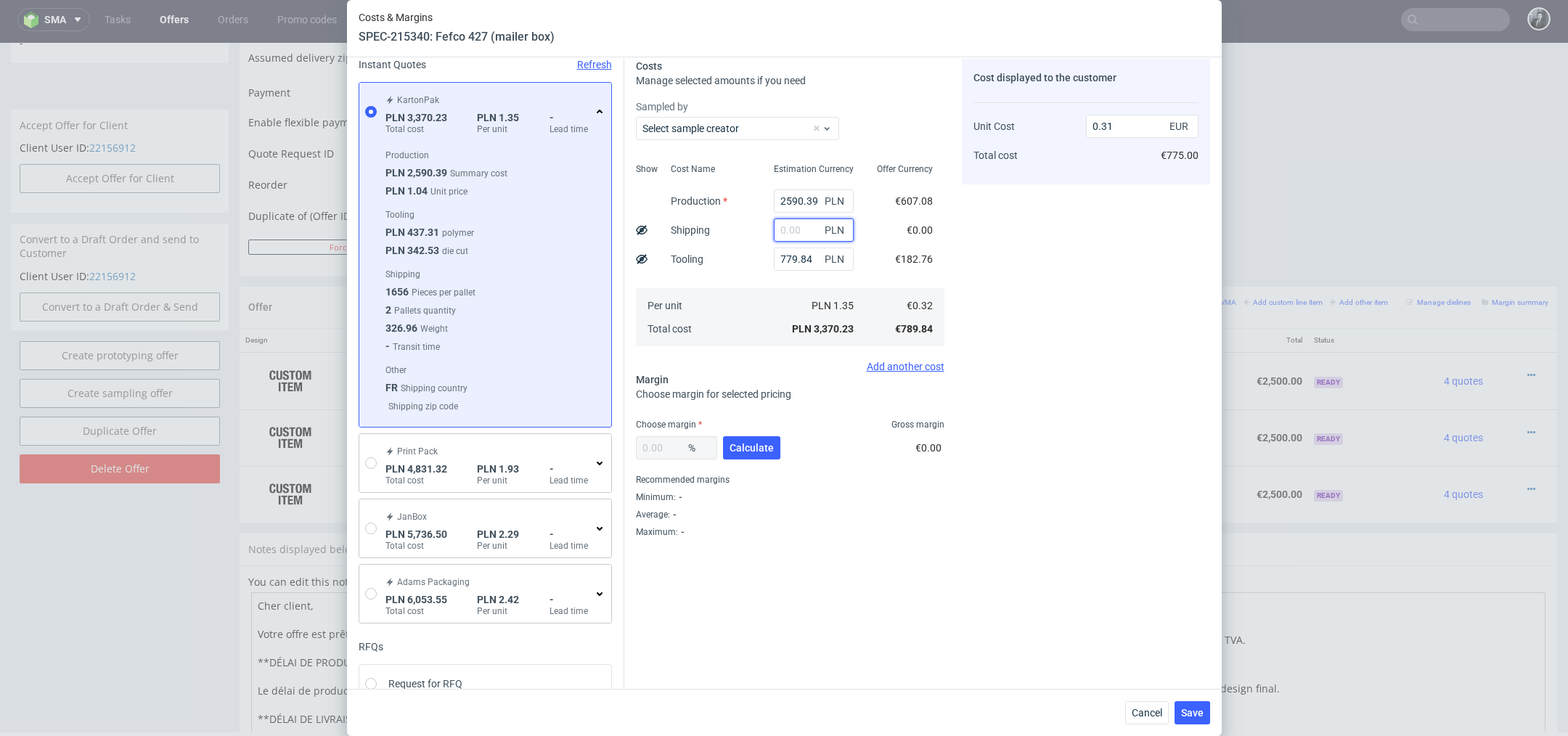
click at [809, 239] on input "text" at bounding box center [813, 230] width 80 height 23
type input "1235"
type input "0.43"
click at [759, 450] on span "Calculate" at bounding box center [752, 447] width 44 height 11
type input "38.84"
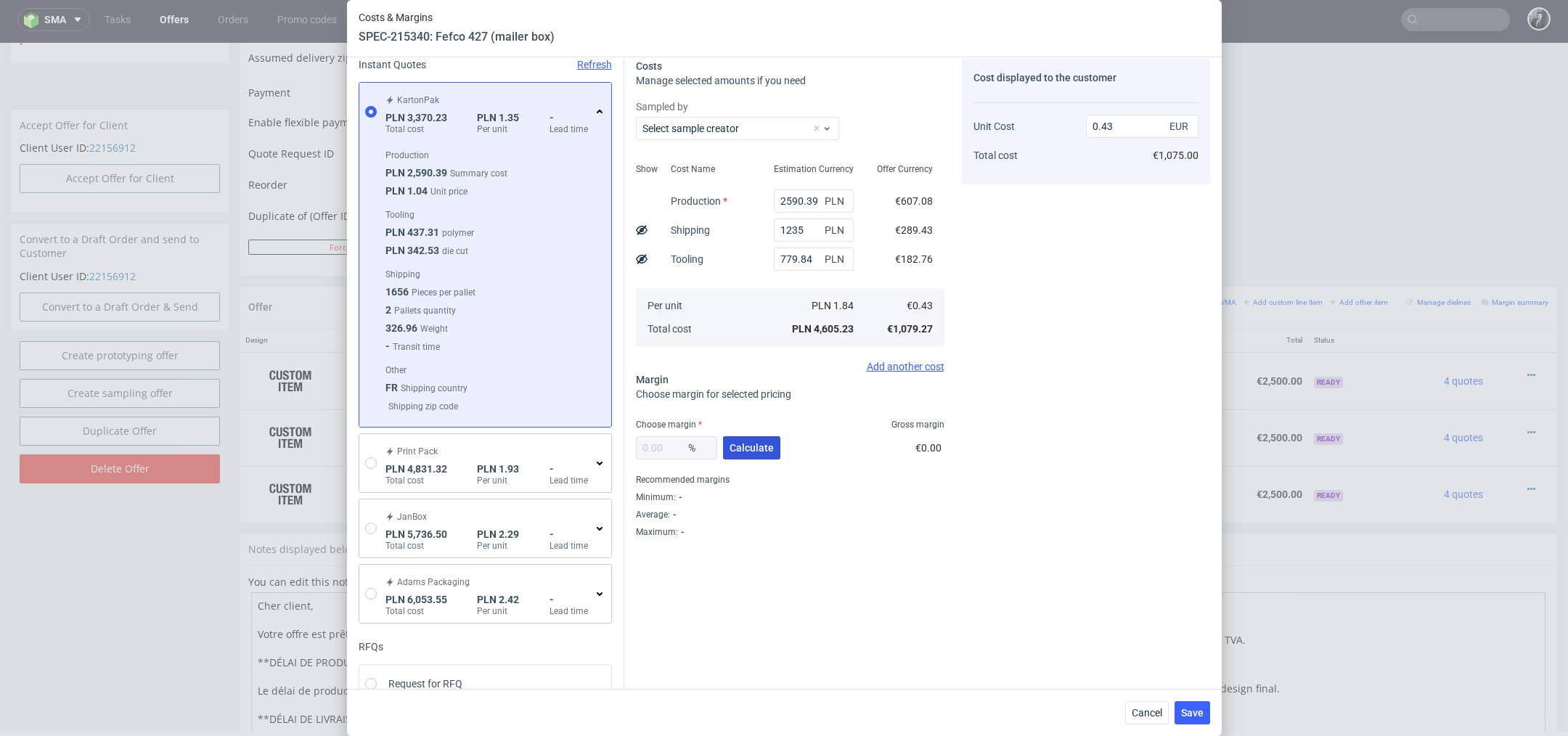
type input "0.71"
click at [1194, 710] on span "Save" at bounding box center [1192, 712] width 22 height 11
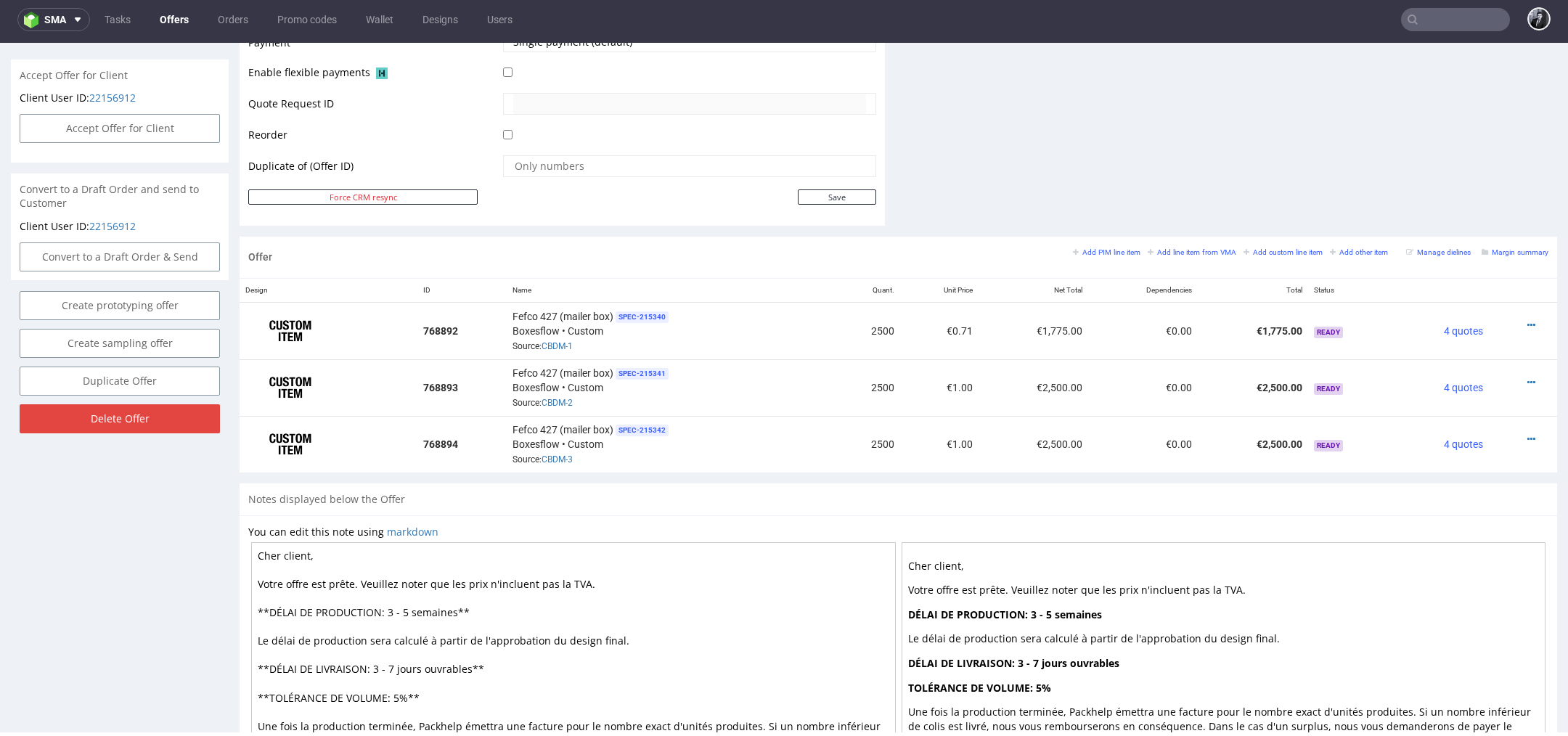
scroll to position [776, 0]
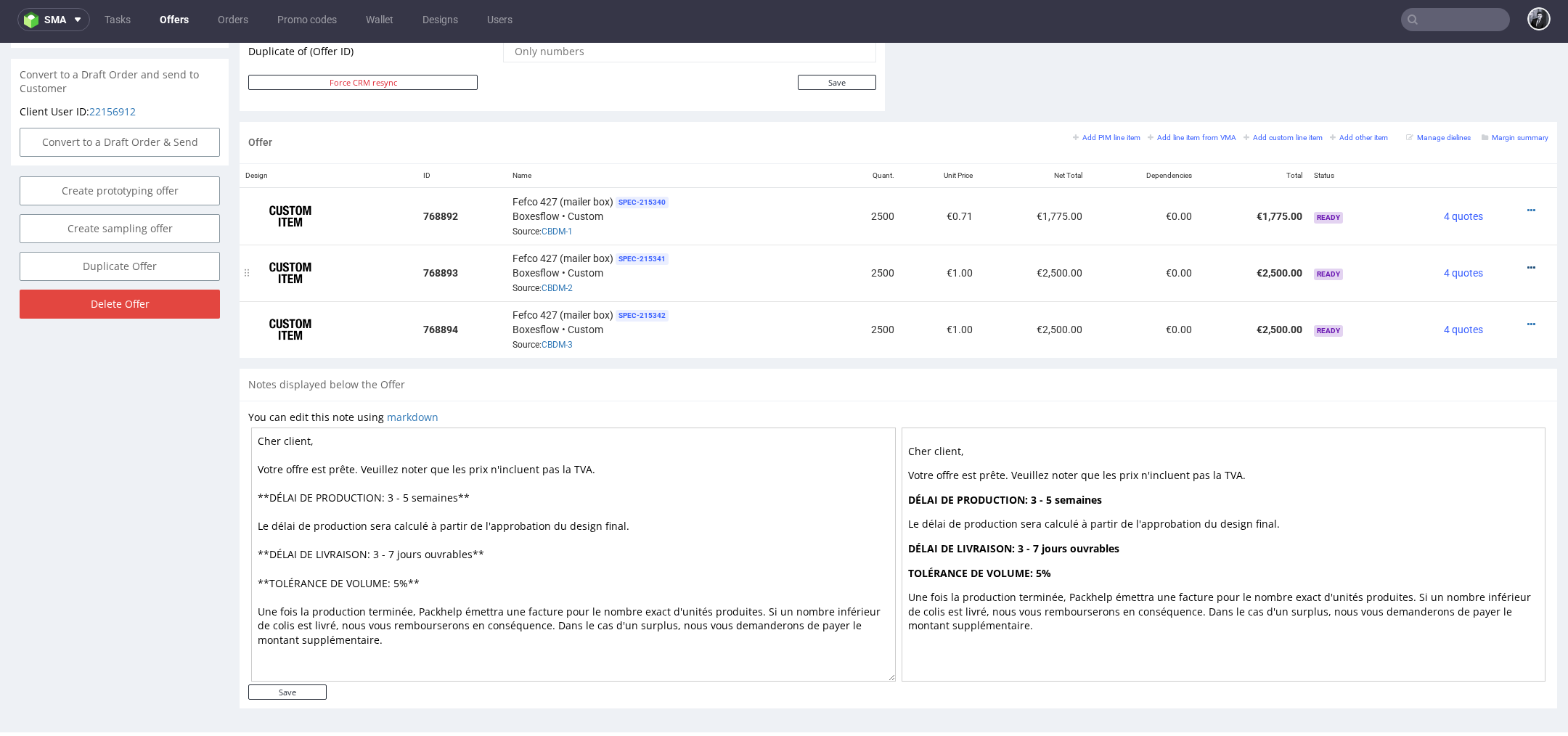
click at [1527, 263] on icon at bounding box center [1530, 267] width 8 height 11
click at [1458, 107] on span "Edit item price" at bounding box center [1464, 104] width 116 height 14
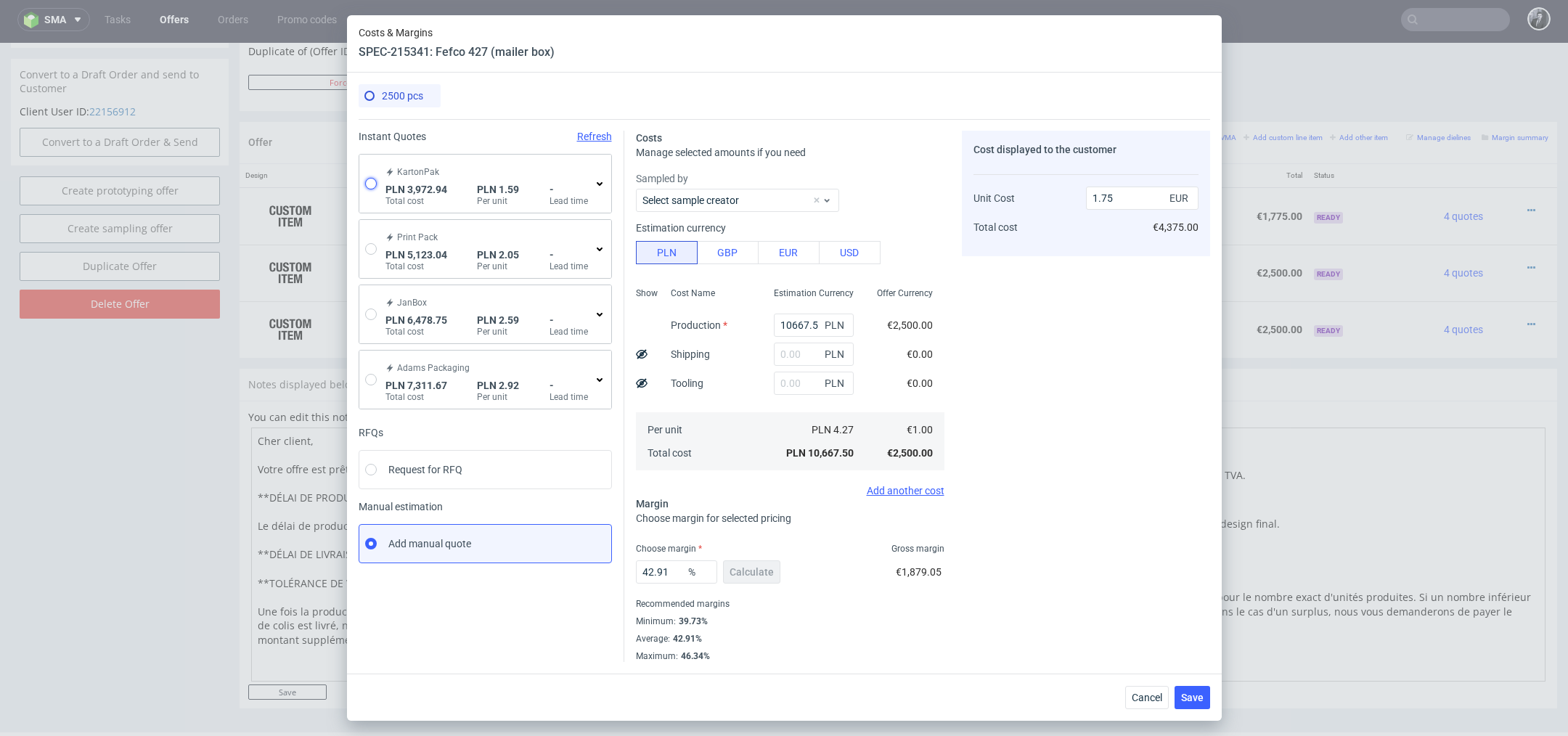
click at [366, 185] on input "radio" at bounding box center [371, 184] width 12 height 12
radio input "true"
radio input "false"
type input "2919.42"
type input "1053.52"
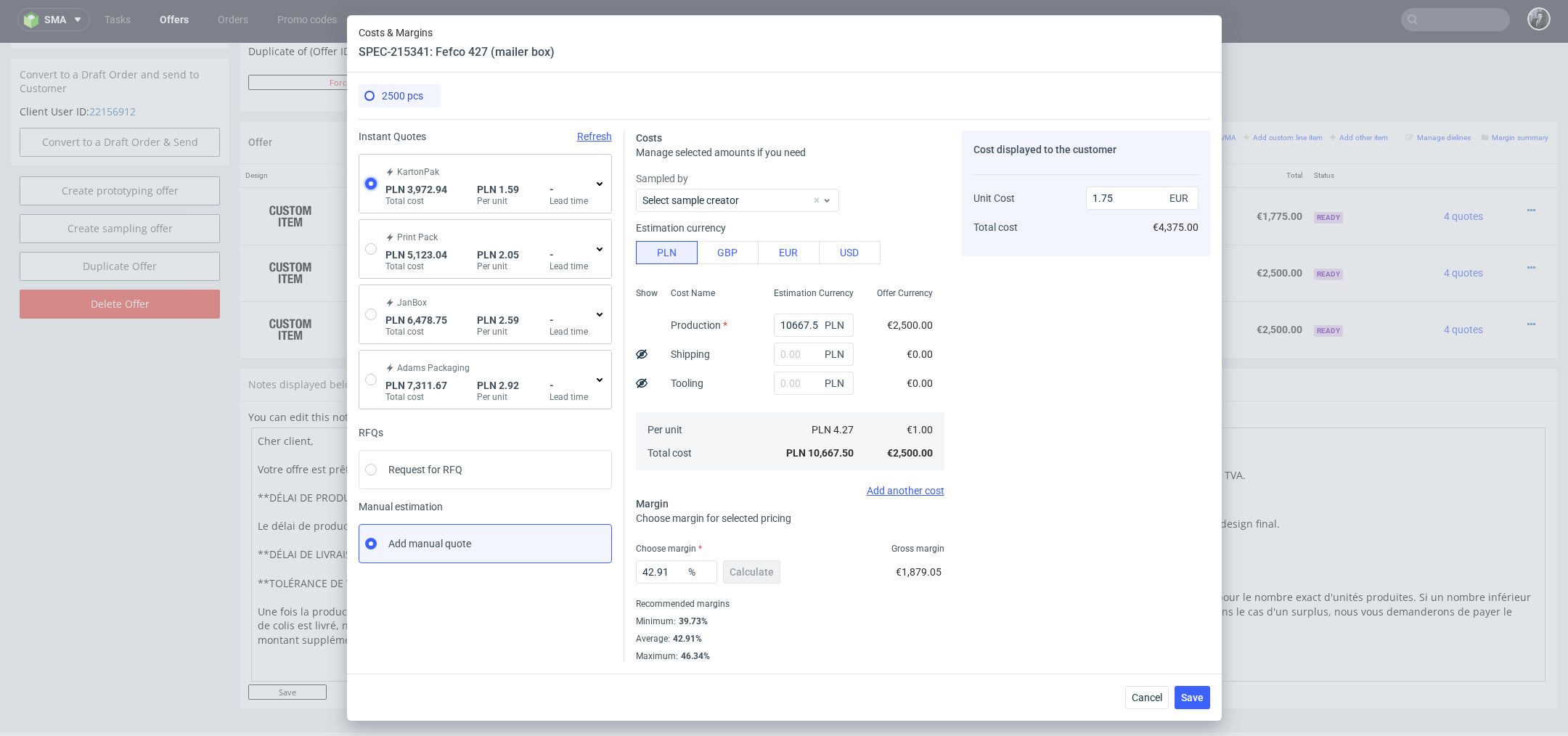
type input "0.37"
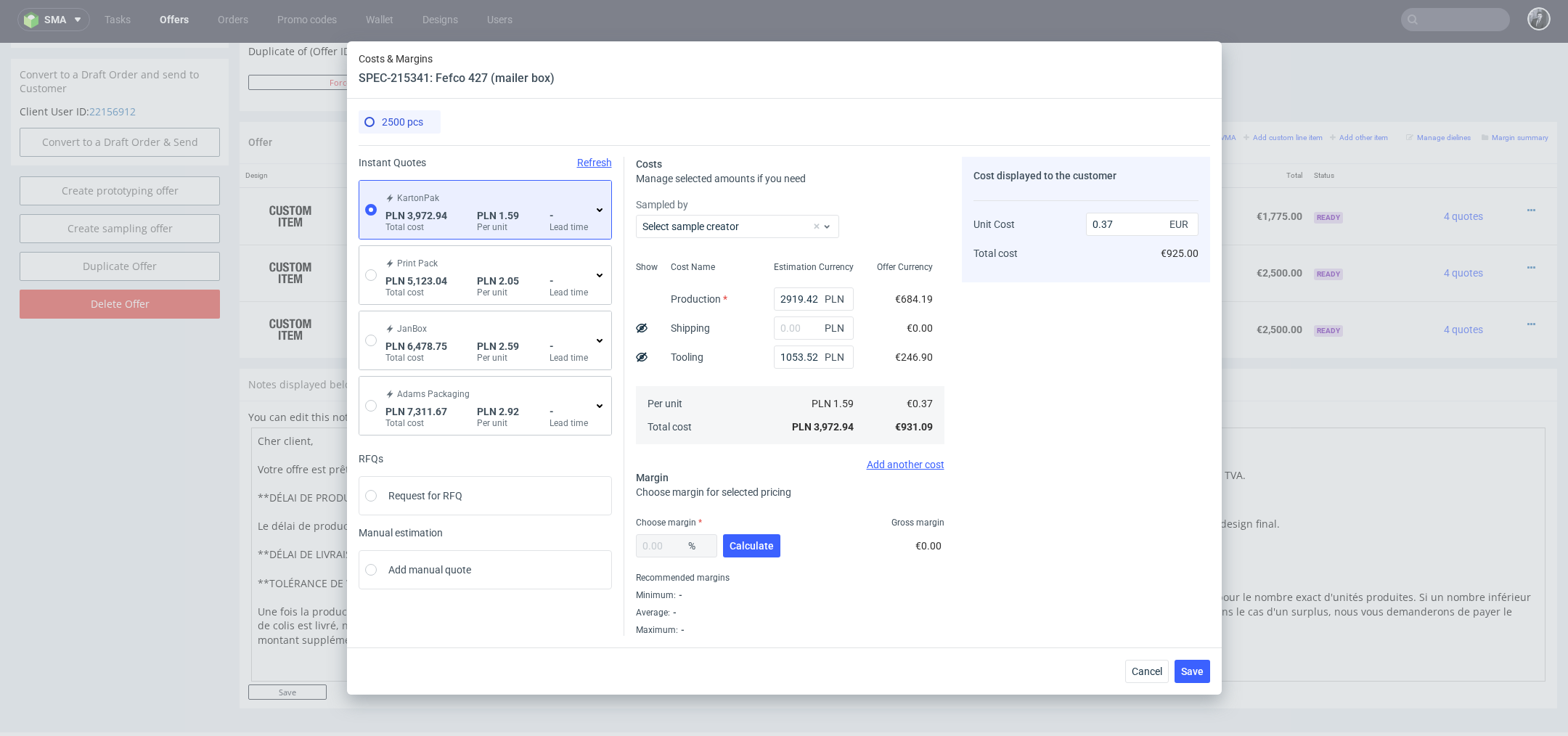
click at [599, 212] on icon at bounding box center [600, 210] width 12 height 12
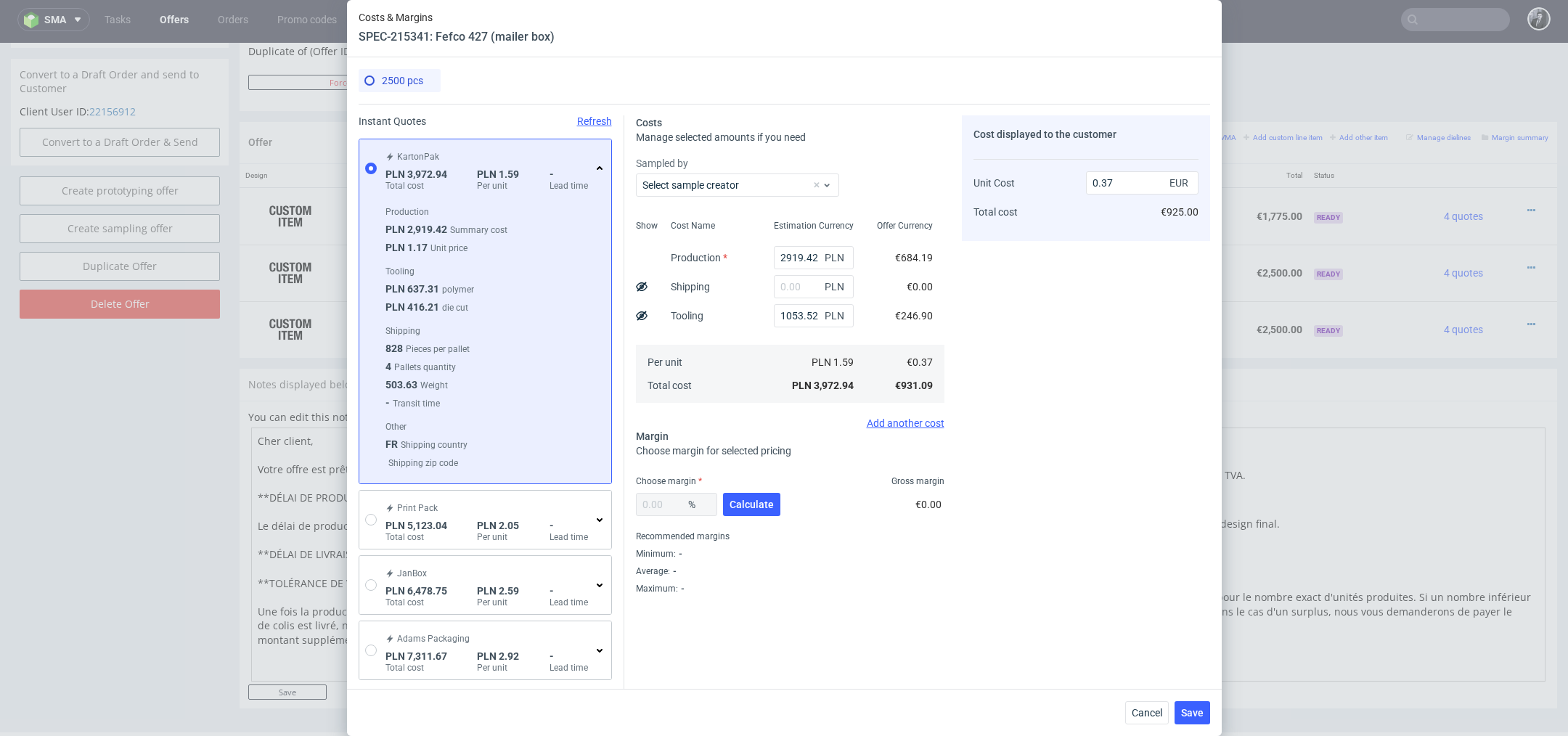
click at [600, 164] on icon at bounding box center [600, 168] width 12 height 12
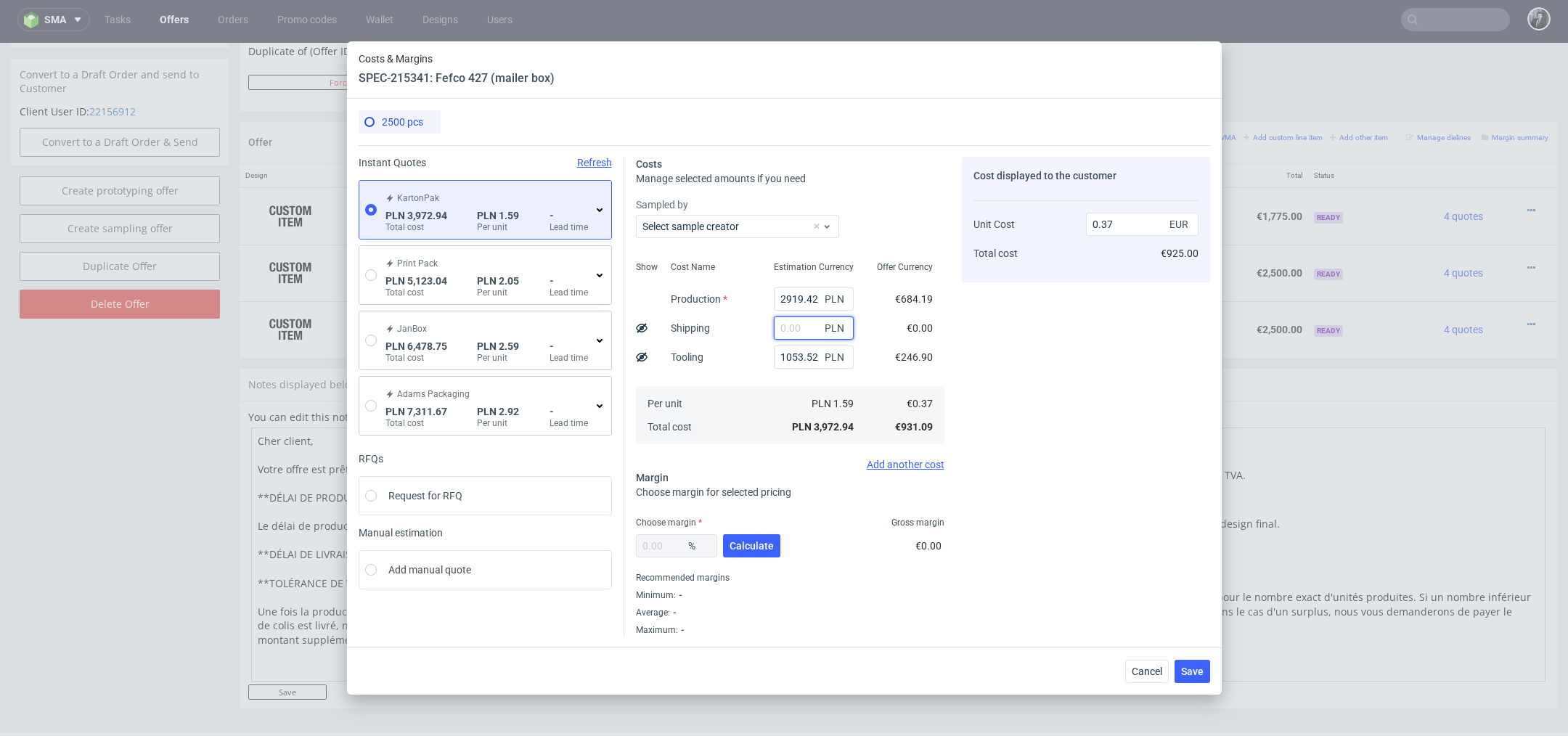
click at [812, 320] on input "text" at bounding box center [813, 328] width 80 height 23
type input "2000"
type input "0.56"
type input "2"
type input "0.37"
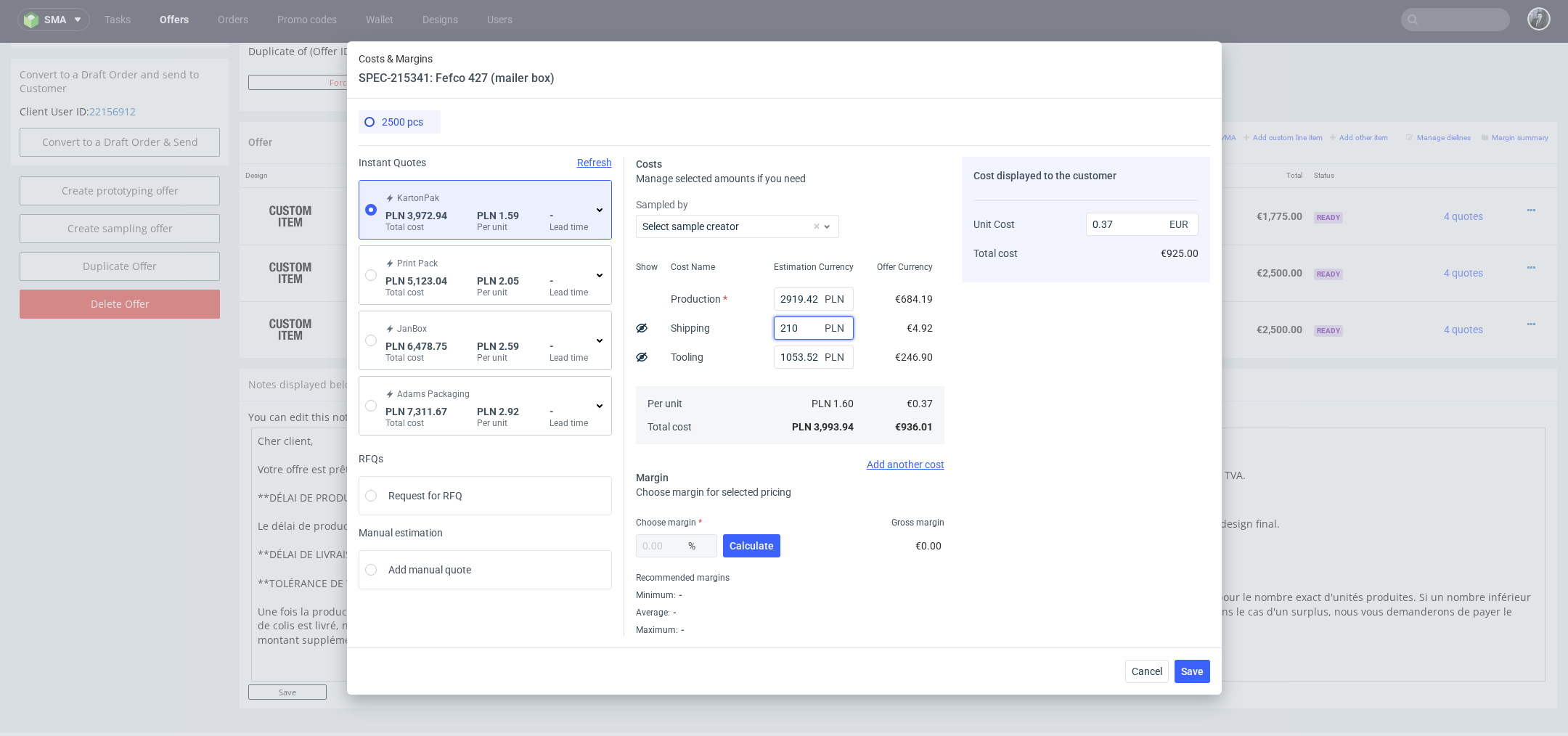
type input "2100"
type input "0.57"
type input "21"
type input "0.37"
type input "212"
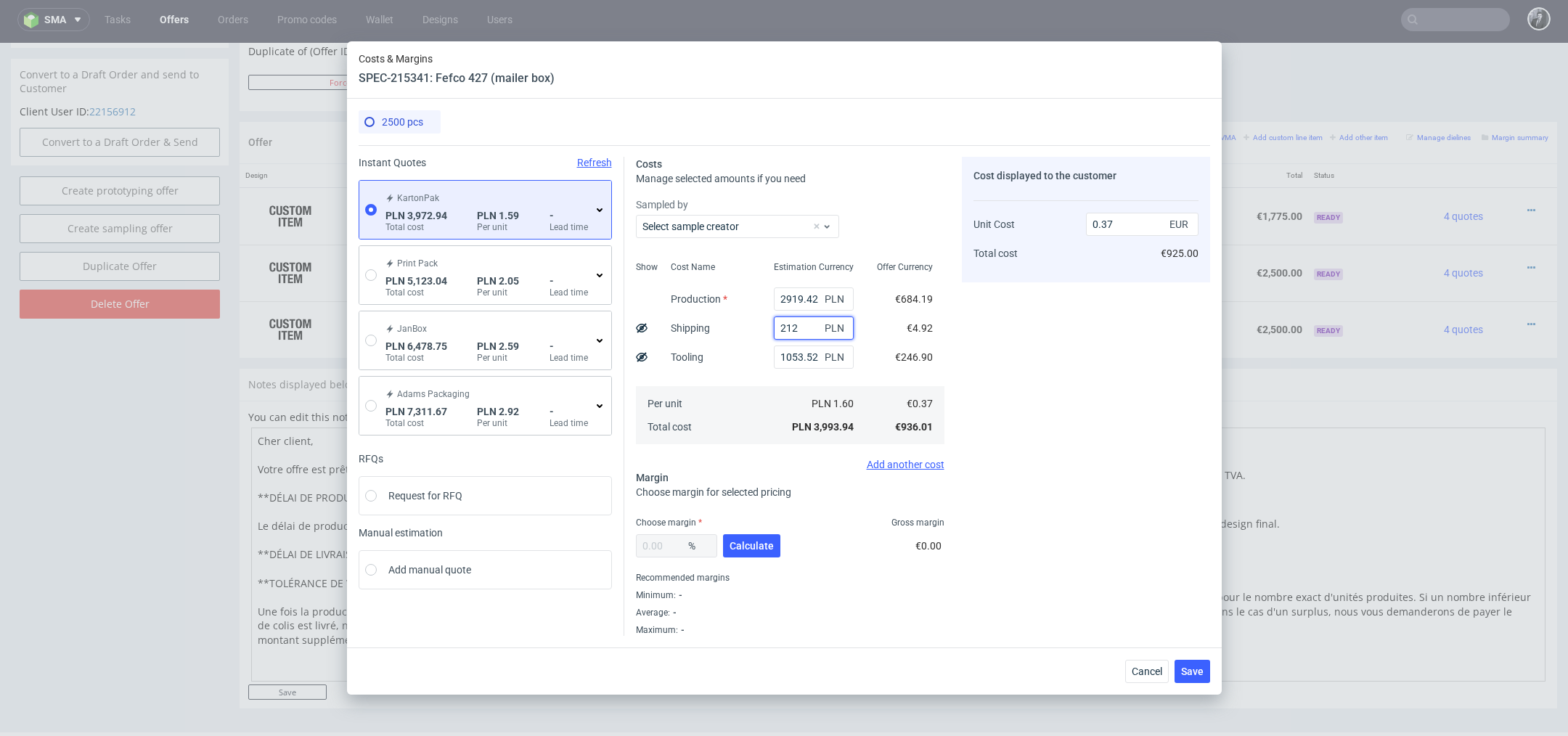
type input "0.57"
type input "2110"
click at [740, 551] on button "Calculate" at bounding box center [752, 546] width 58 height 23
type input "36.99"
type input "0.91"
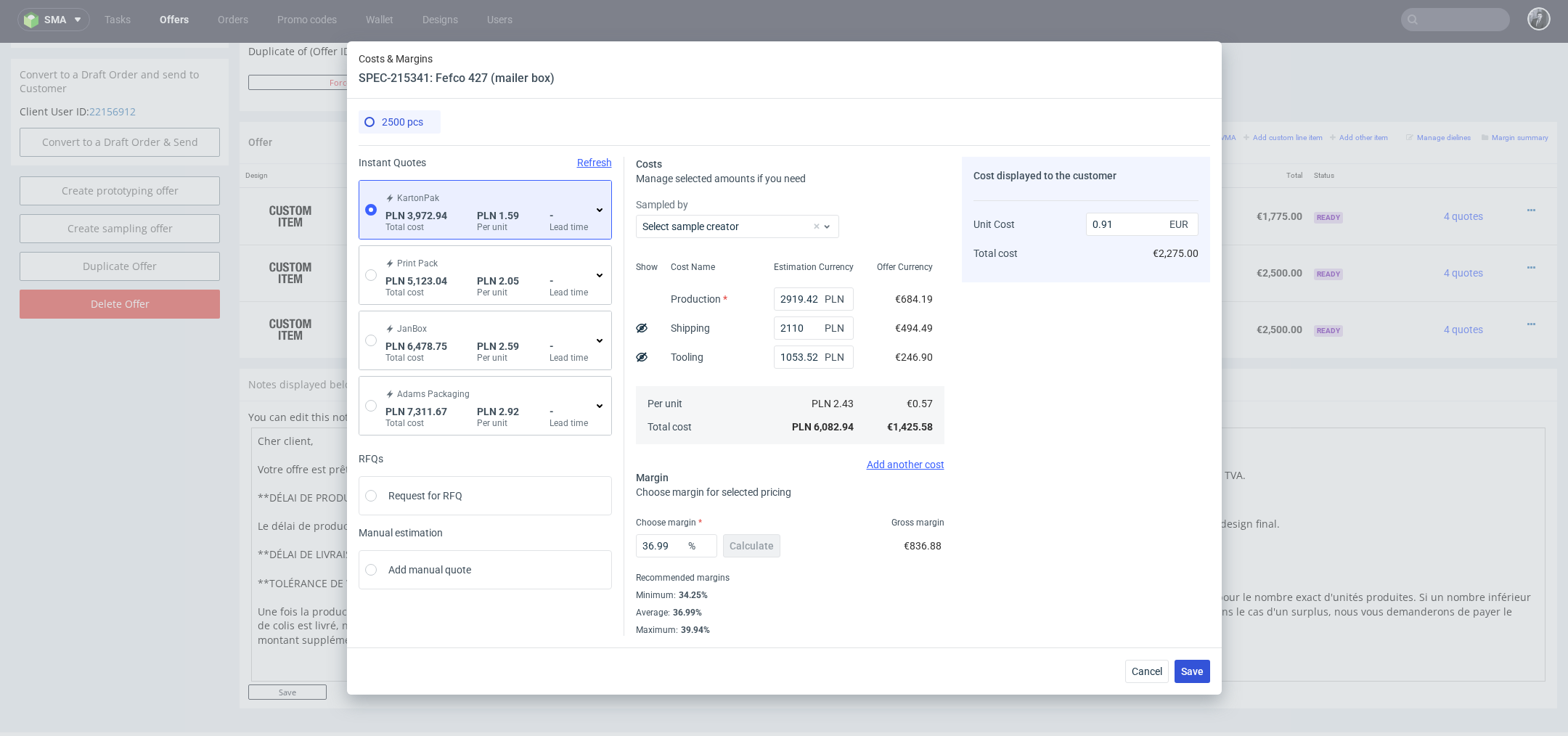
click at [1194, 666] on span "Save" at bounding box center [1192, 671] width 22 height 11
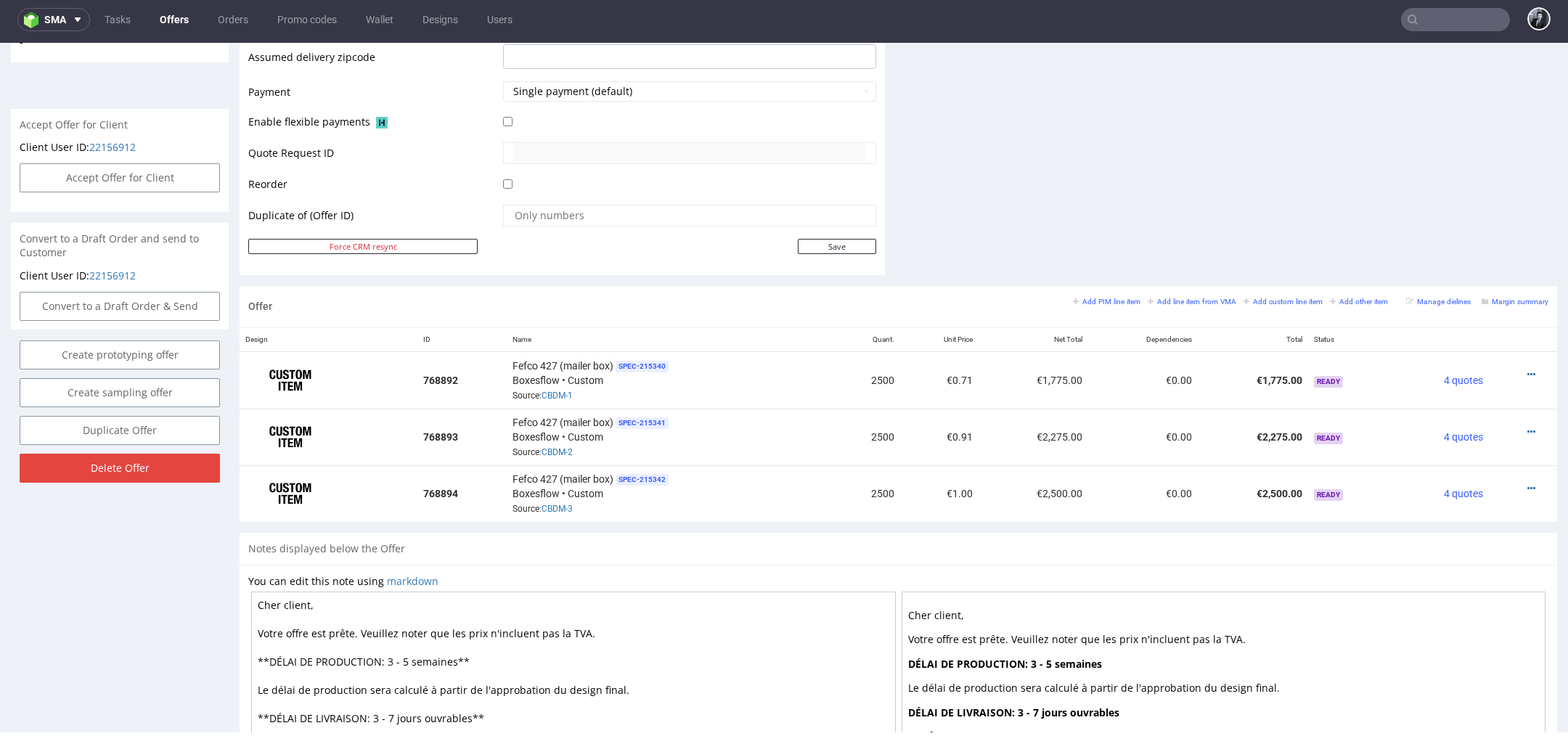
scroll to position [616, 0]
click at [1527, 479] on icon at bounding box center [1530, 484] width 8 height 11
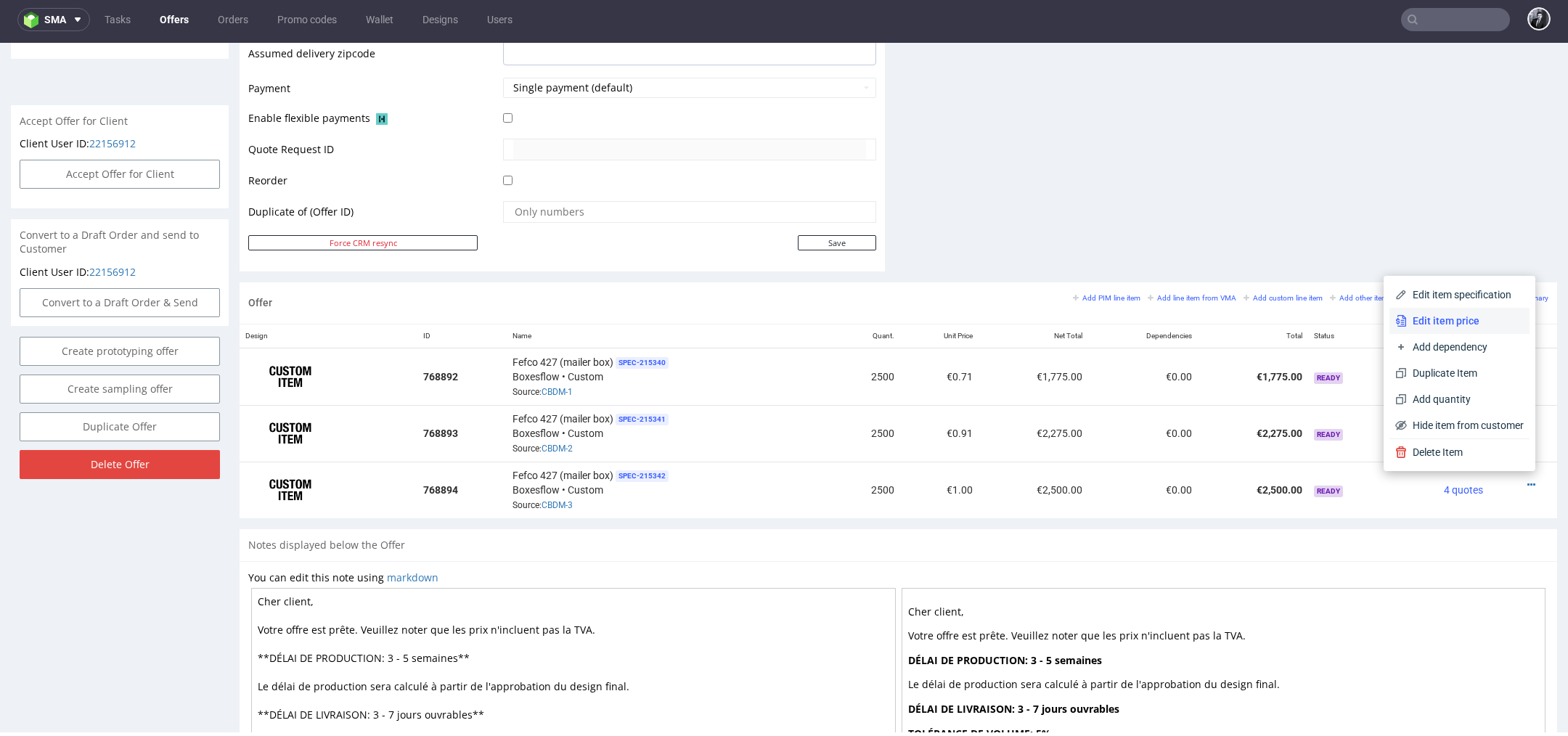
click at [1461, 325] on span "Edit item price" at bounding box center [1464, 320] width 116 height 14
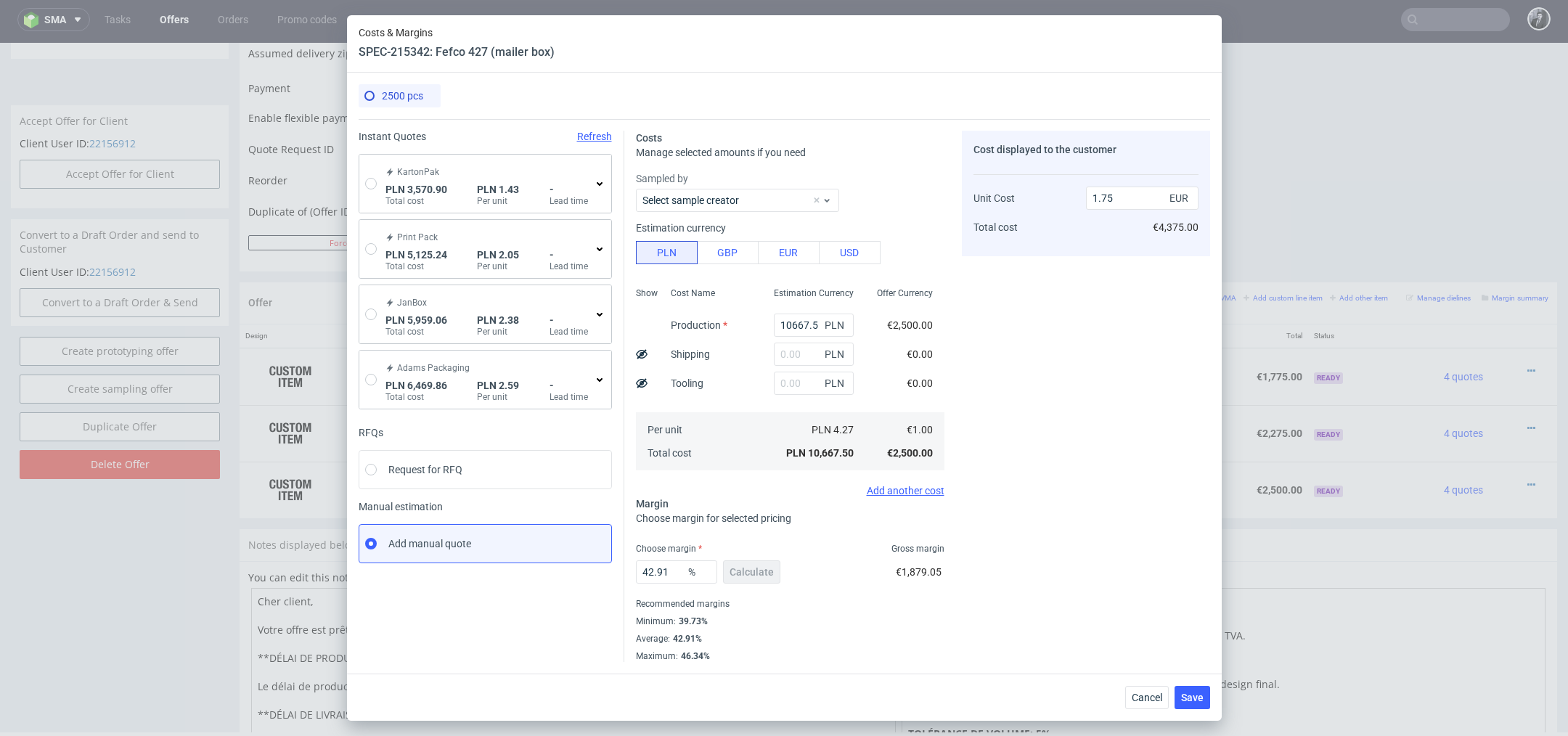
click at [598, 185] on icon at bounding box center [600, 184] width 12 height 12
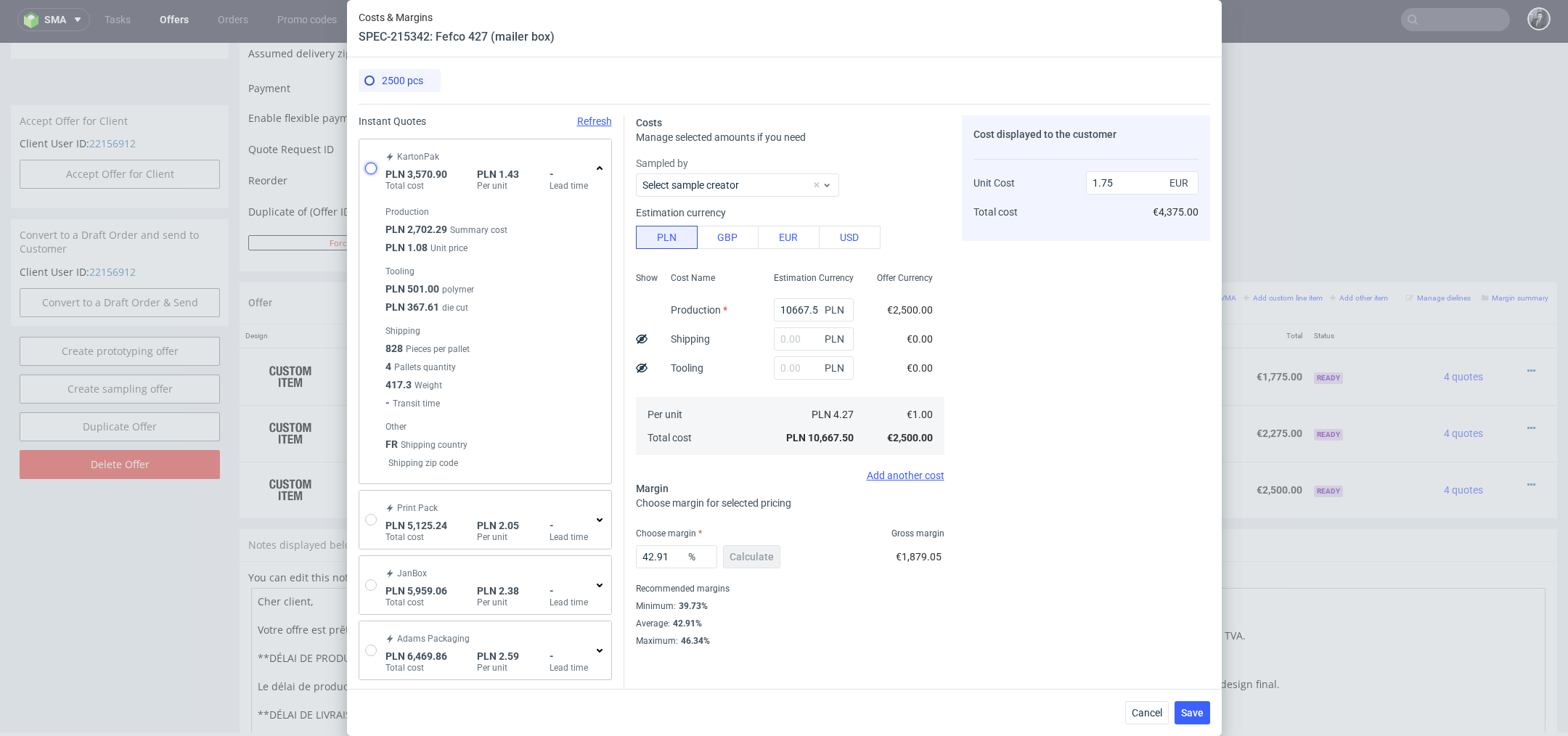
click at [374, 164] on input "radio" at bounding box center [371, 168] width 12 height 12
radio input "true"
radio input "false"
type input "2702.29"
type input "868.61"
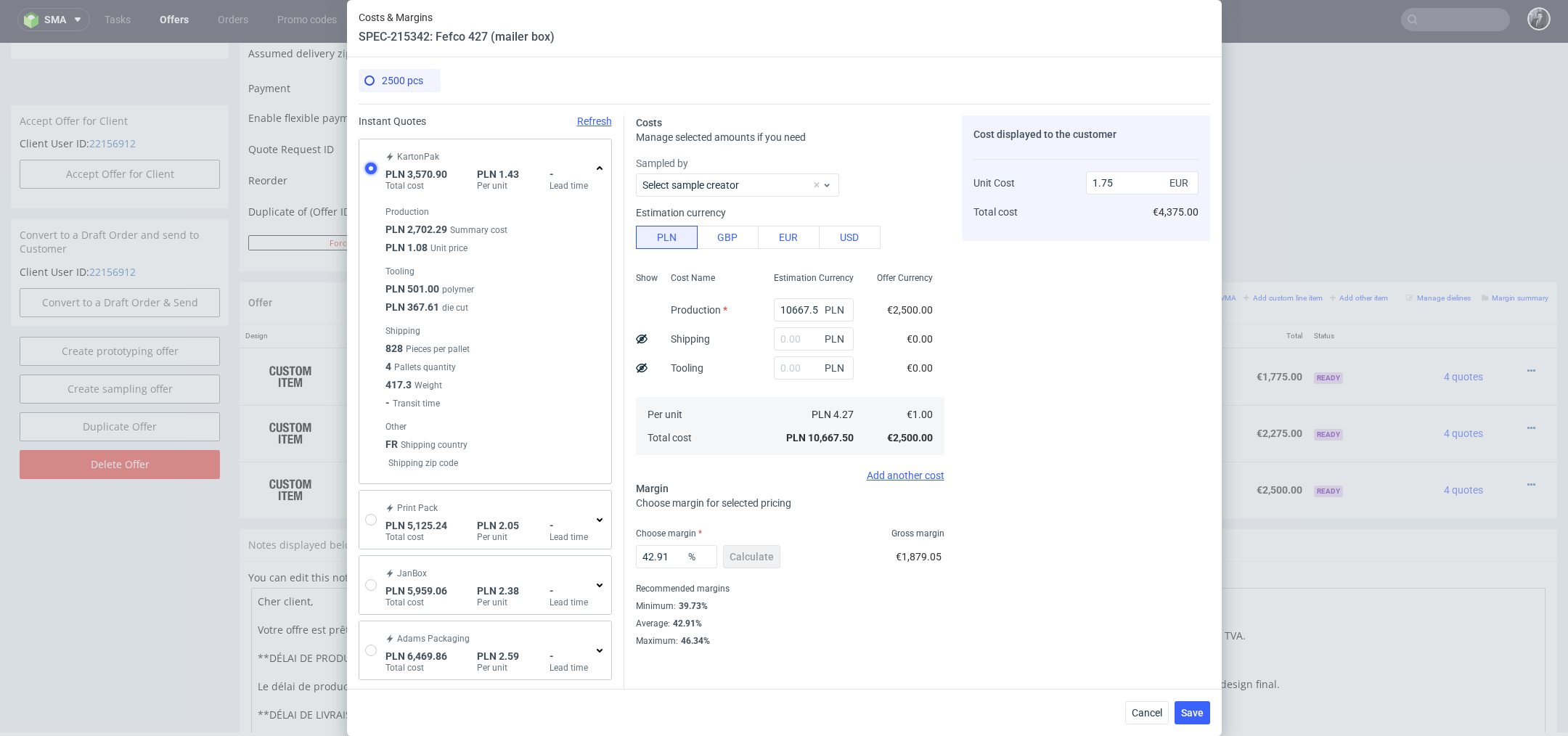
type input "0.33"
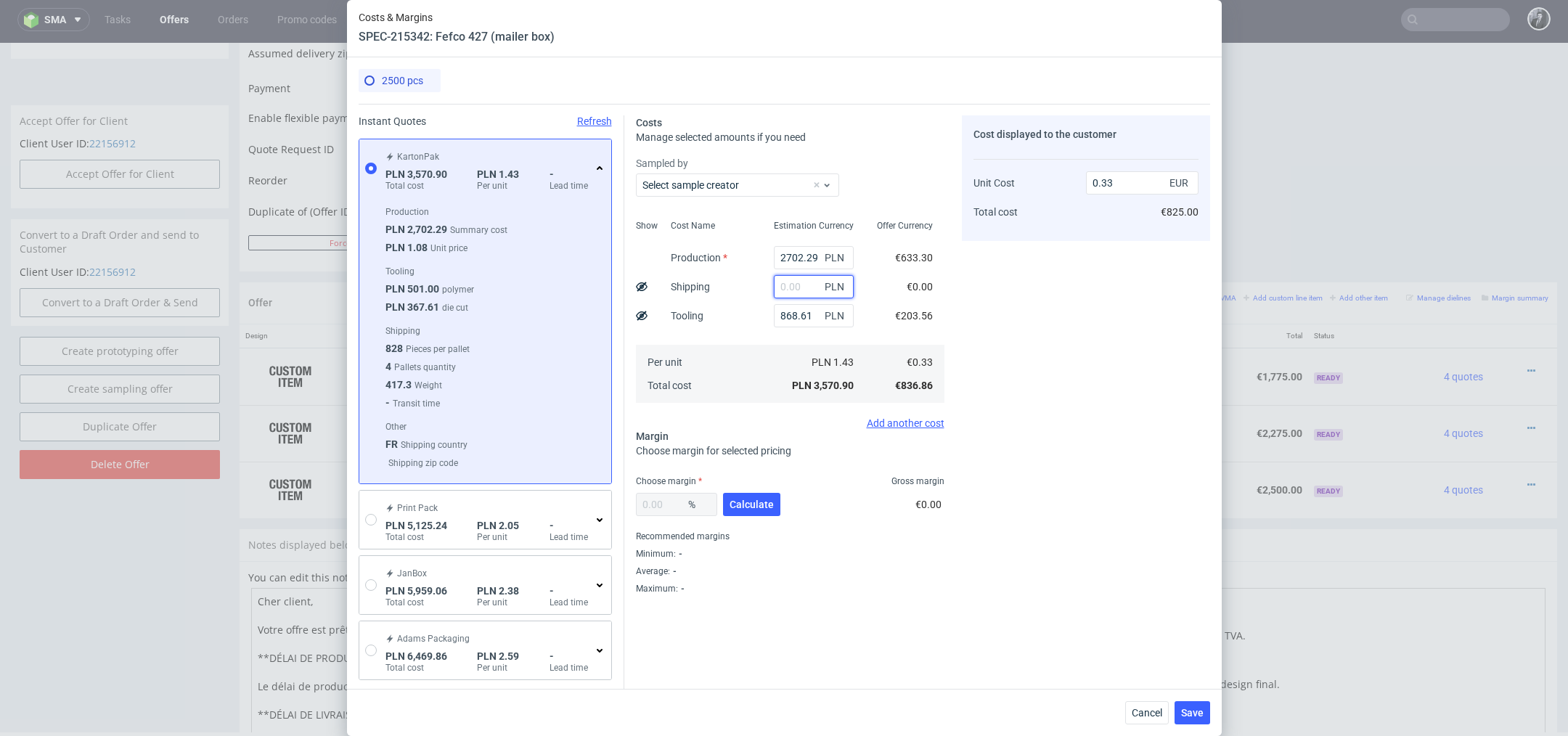
click at [794, 294] on input "text" at bounding box center [813, 287] width 80 height 23
type input "2100"
type input "0.53"
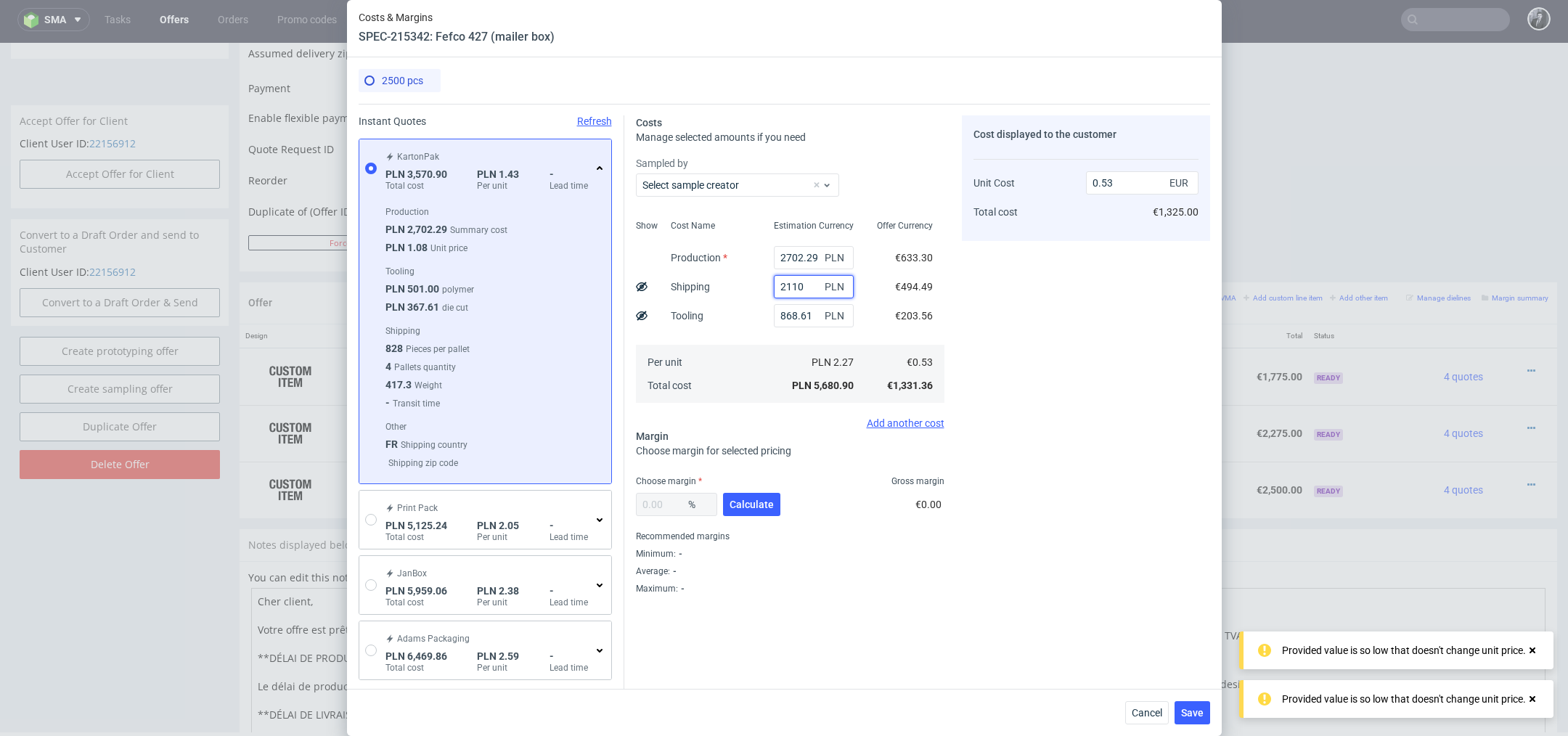
type input "2110"
click at [889, 550] on div "Minimum : -" at bounding box center [790, 553] width 308 height 17
click at [762, 508] on span "Calculate" at bounding box center [752, 504] width 44 height 11
type input "37.44"
type input "0.85"
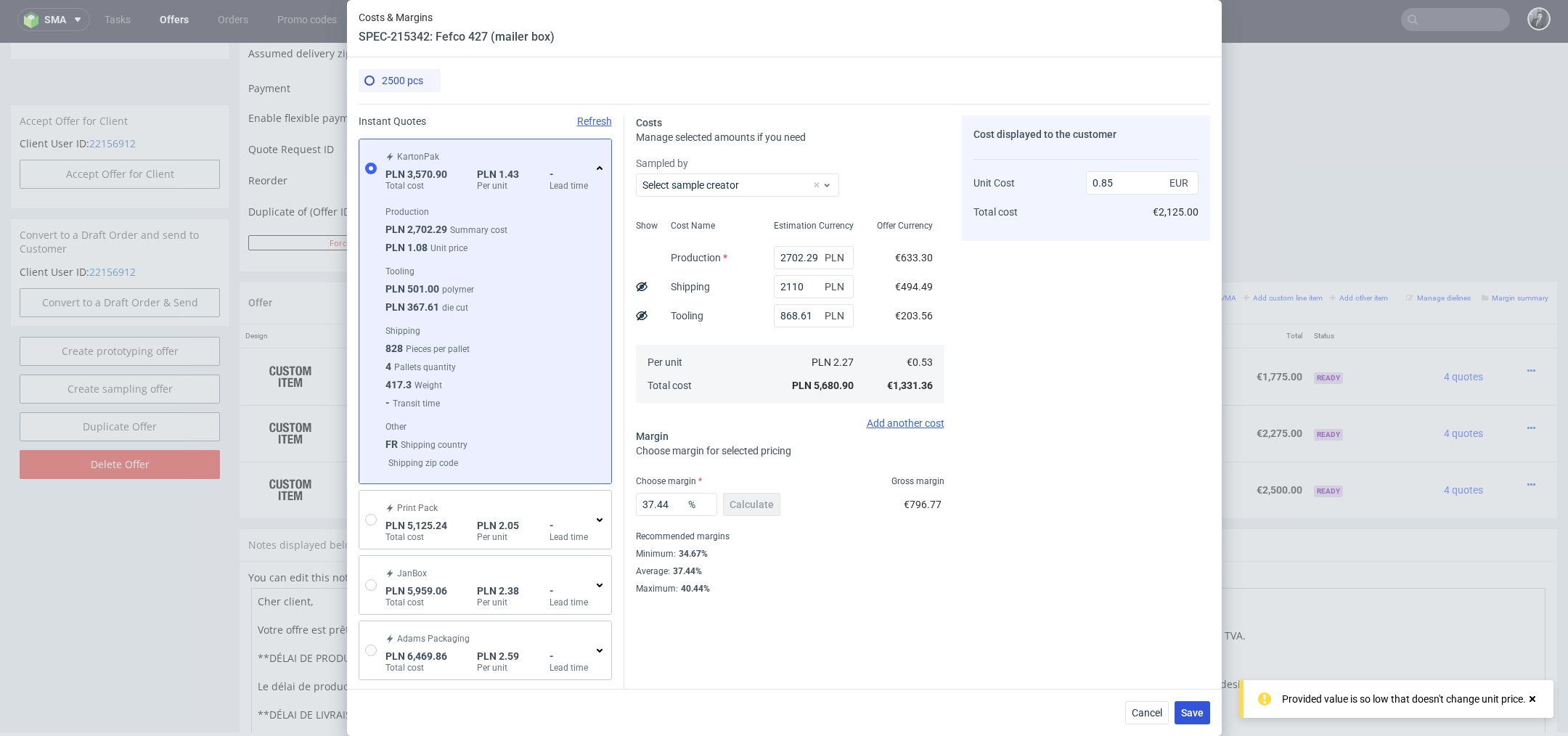
click at [1202, 715] on span "Save" at bounding box center [1192, 712] width 22 height 11
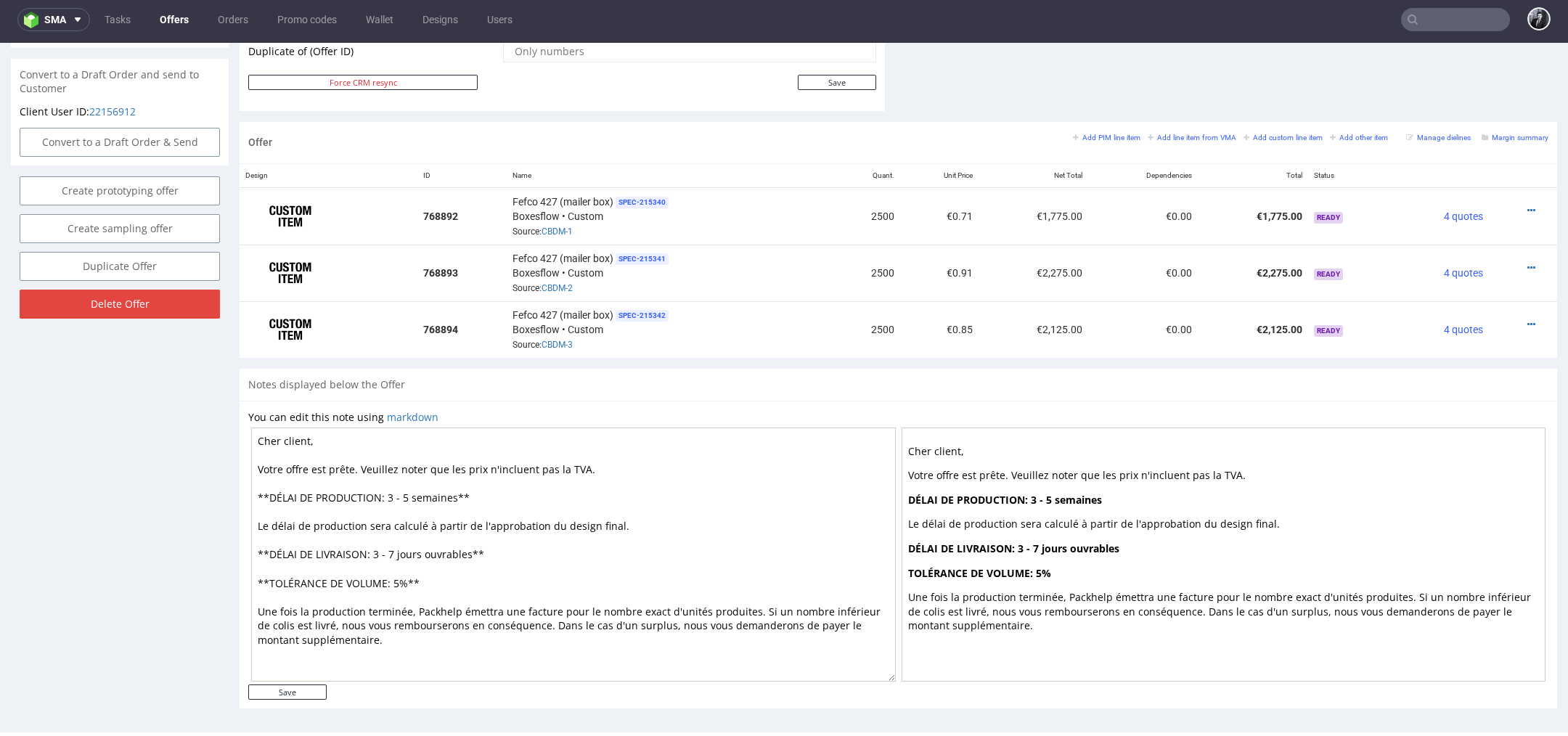
scroll to position [659, 0]
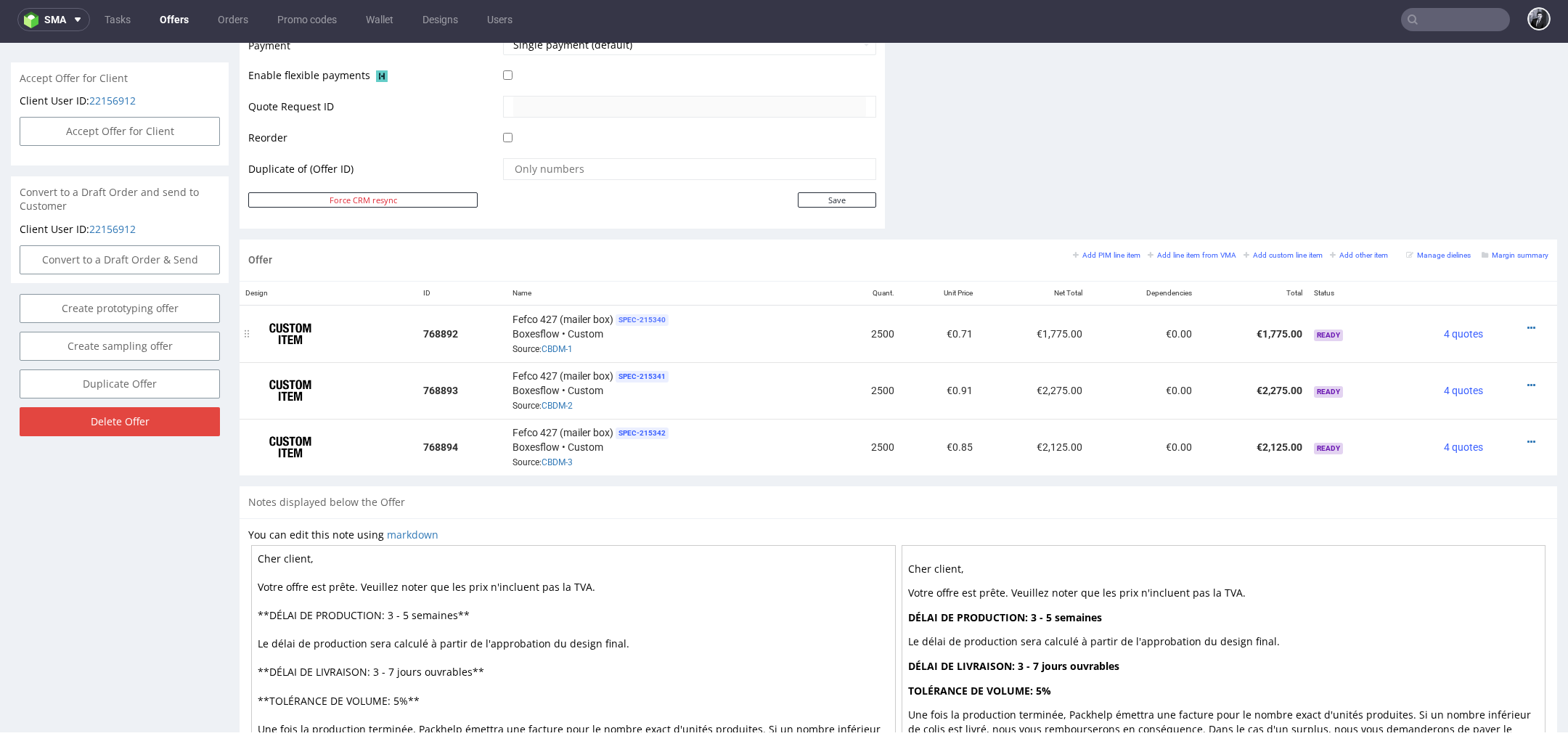
click at [643, 314] on span "SPEC- 215340" at bounding box center [641, 319] width 53 height 12
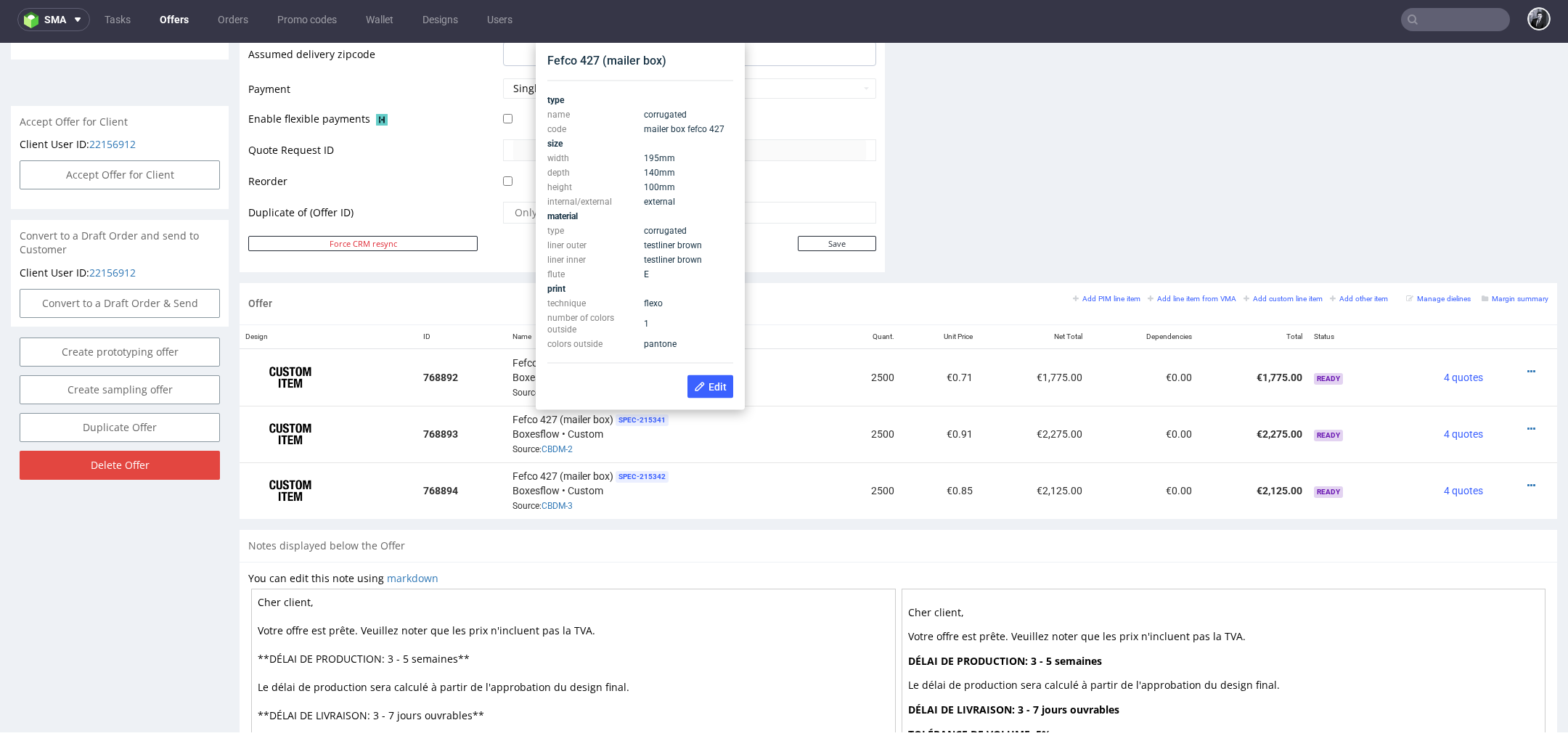
scroll to position [611, 0]
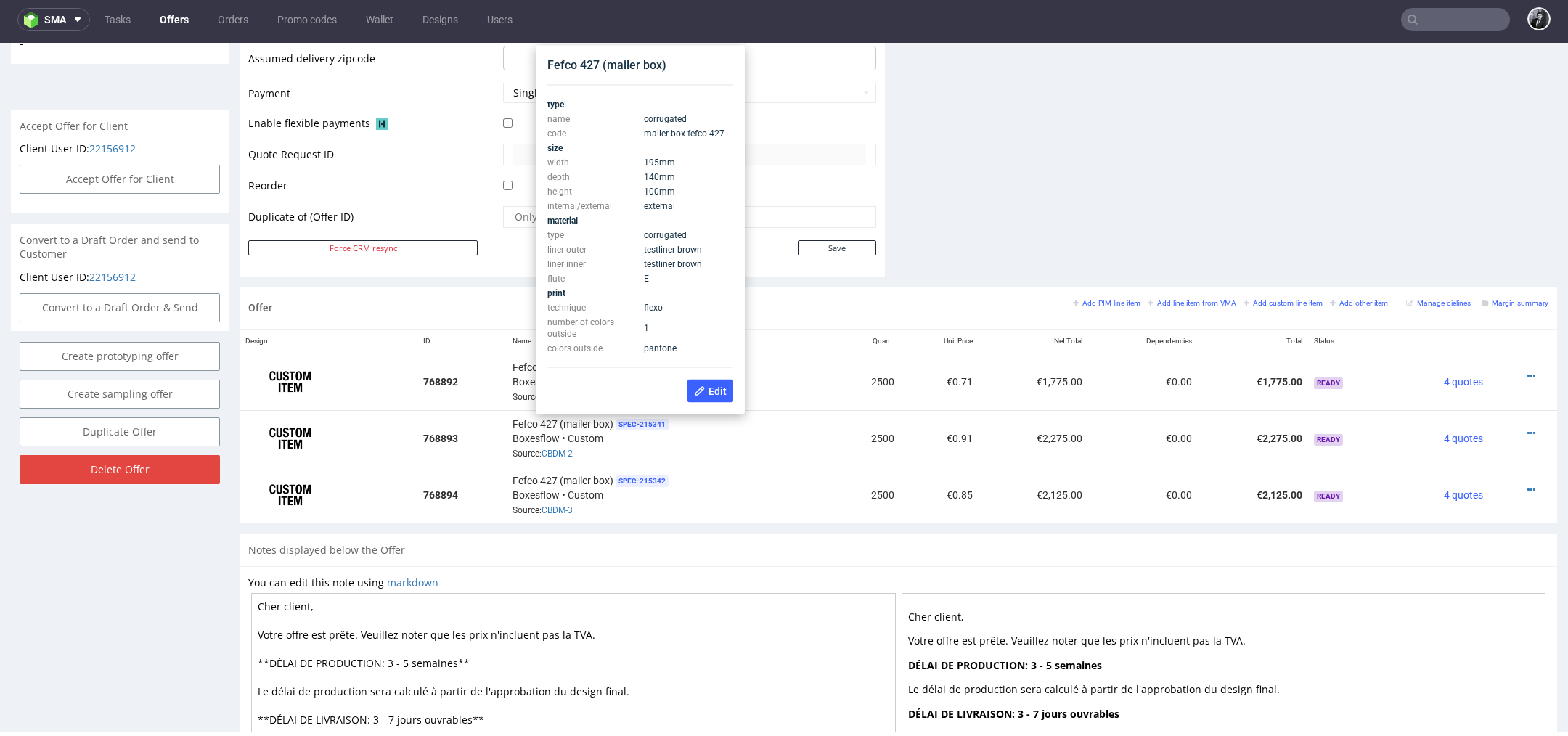
drag, startPoint x: 687, startPoint y: 188, endPoint x: 644, endPoint y: 164, distance: 49.2
click at [644, 163] on tbody "type name corrugated code mailer box fefco 427 size width 195 mm depth 140 mm h…" at bounding box center [640, 226] width 186 height 258
copy tbody "195 mm depth 140 mm height 100 mm"
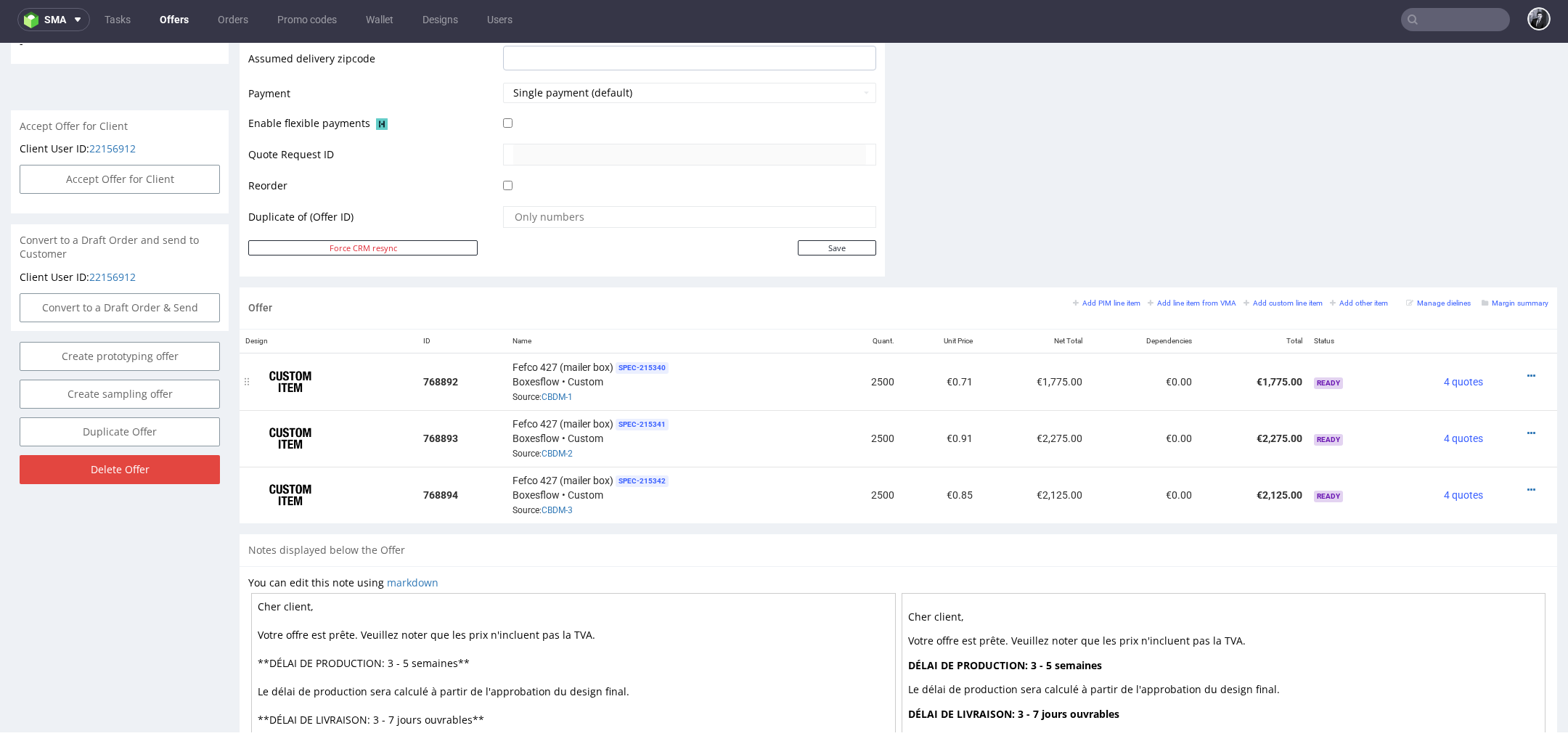
click at [834, 352] on td "2500" at bounding box center [866, 381] width 66 height 58
click at [1527, 370] on icon at bounding box center [1530, 375] width 8 height 11
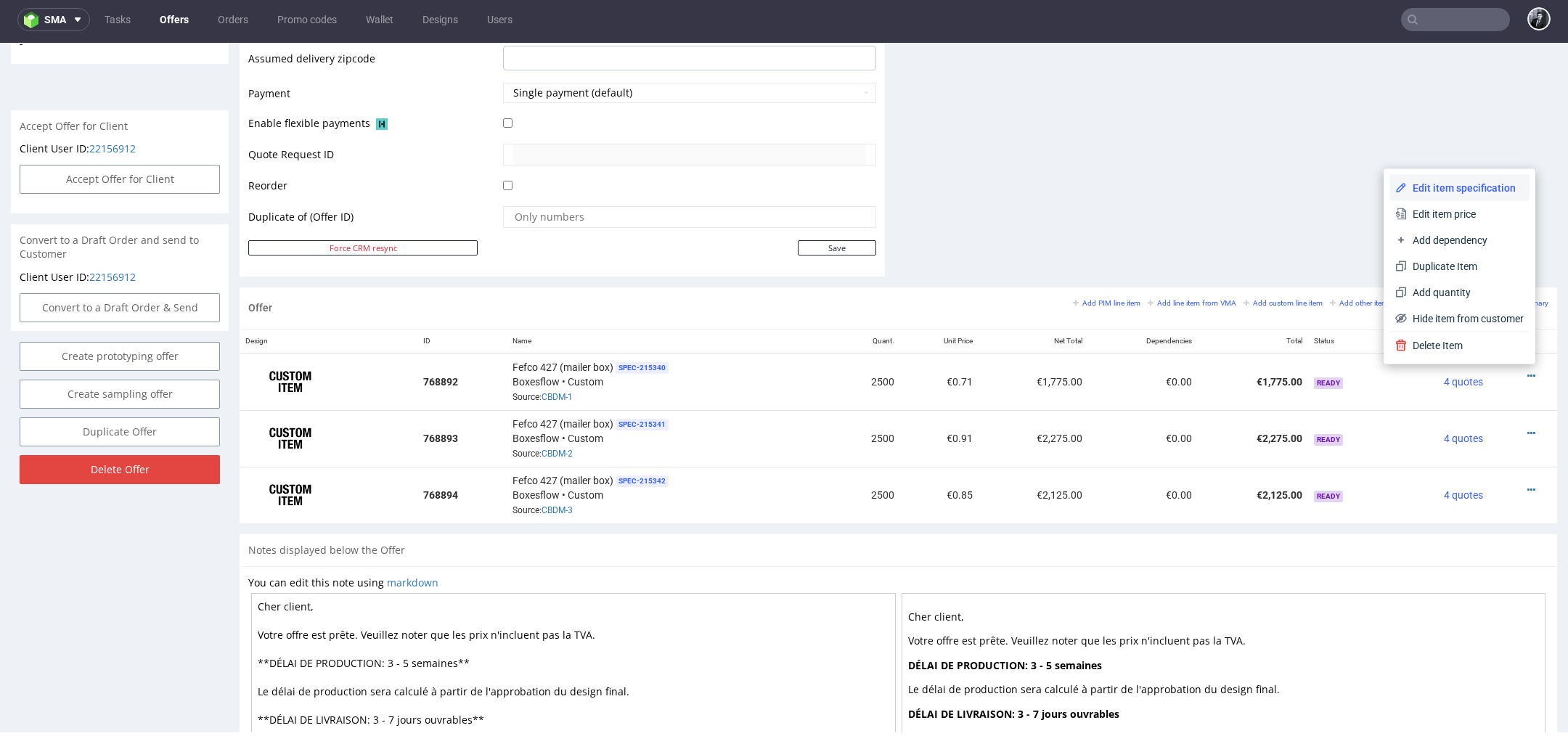
click at [1451, 185] on span "Edit item specification" at bounding box center [1464, 188] width 116 height 14
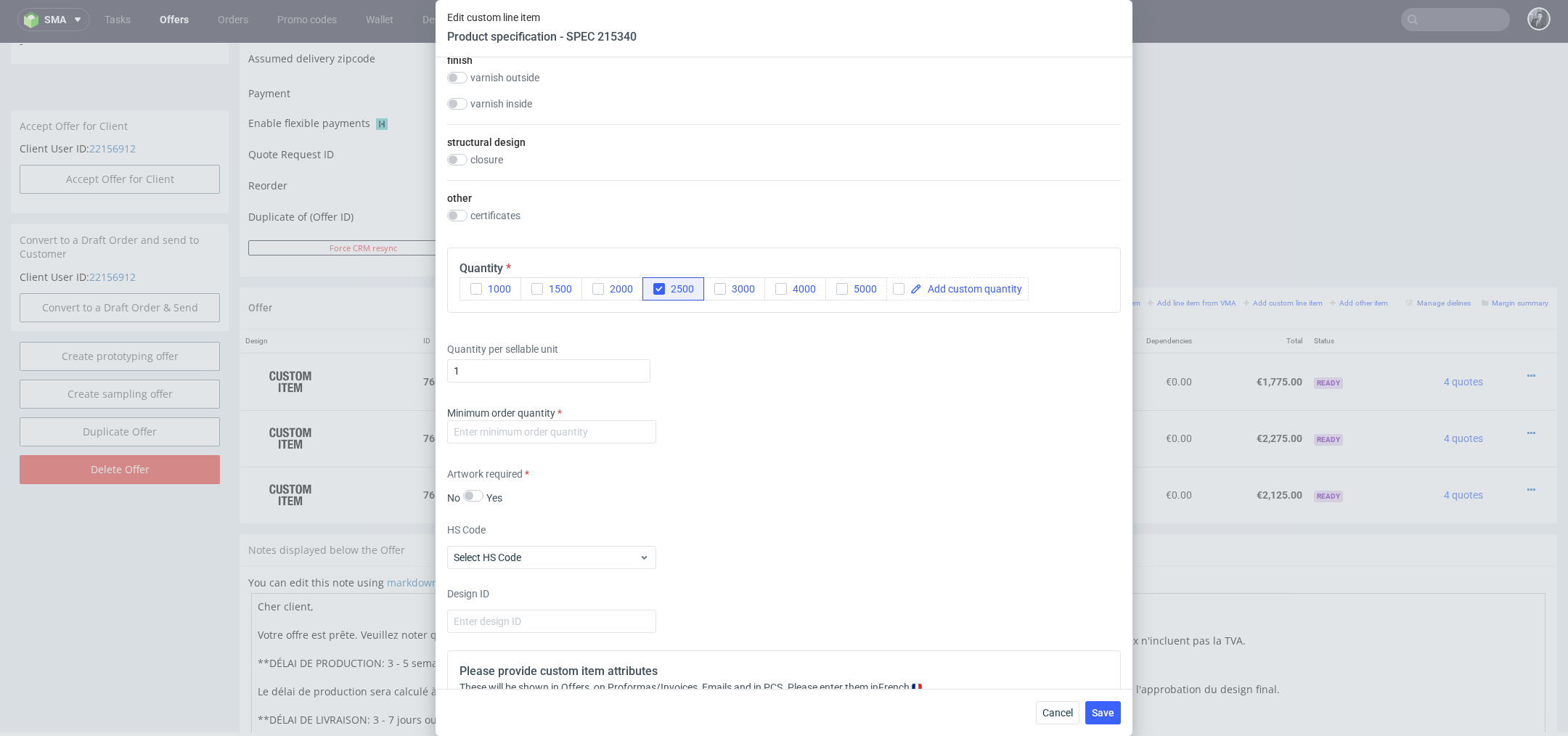
scroll to position [1239, 0]
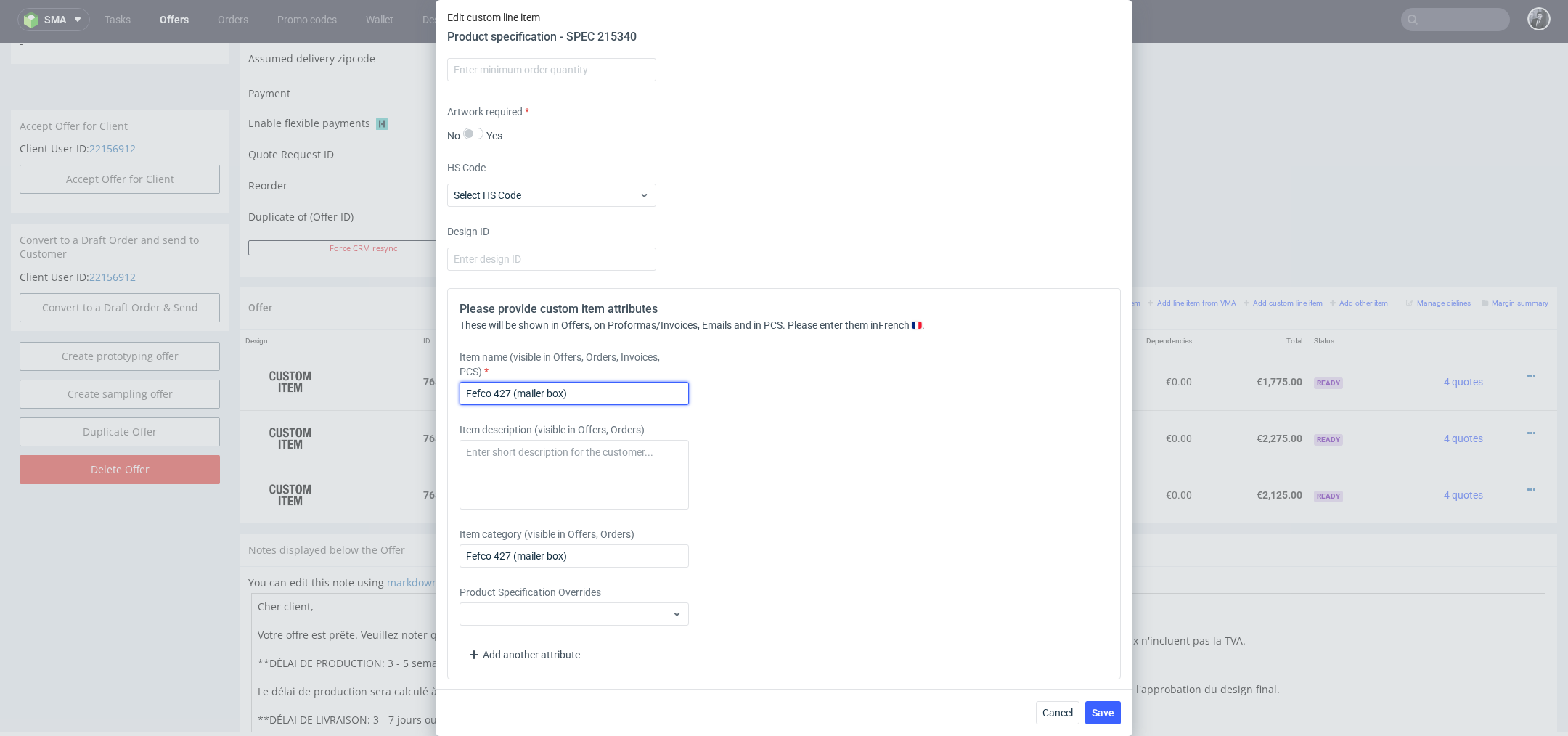
drag, startPoint x: 634, startPoint y: 393, endPoint x: 391, endPoint y: 393, distance: 243.0
click at [391, 393] on div "Edit custom line item Product specification - SPEC 215340 Supplier Custom Custo…" at bounding box center [784, 368] width 1568 height 736
paste input "White on Kraft Mailer Box"
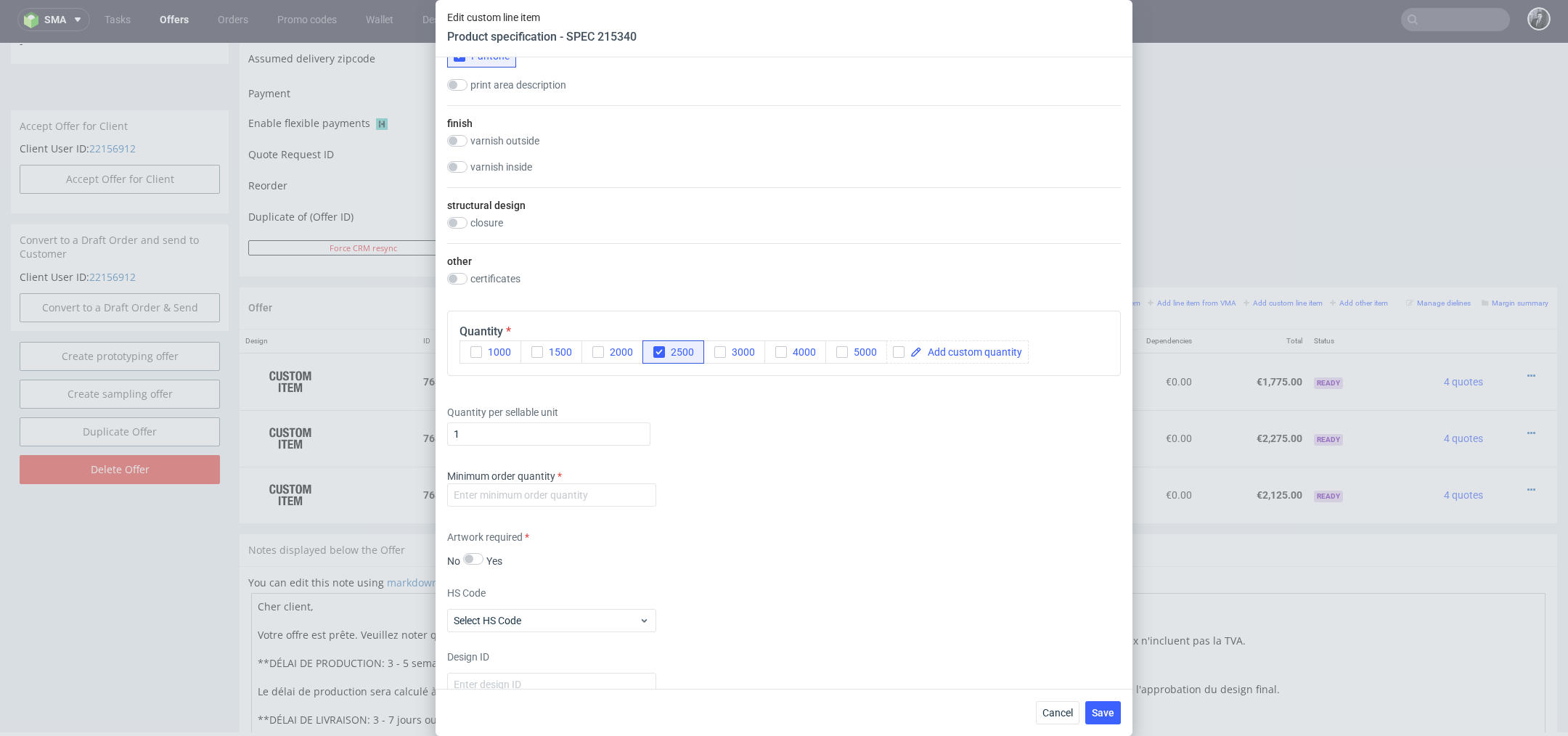
scroll to position [795, 0]
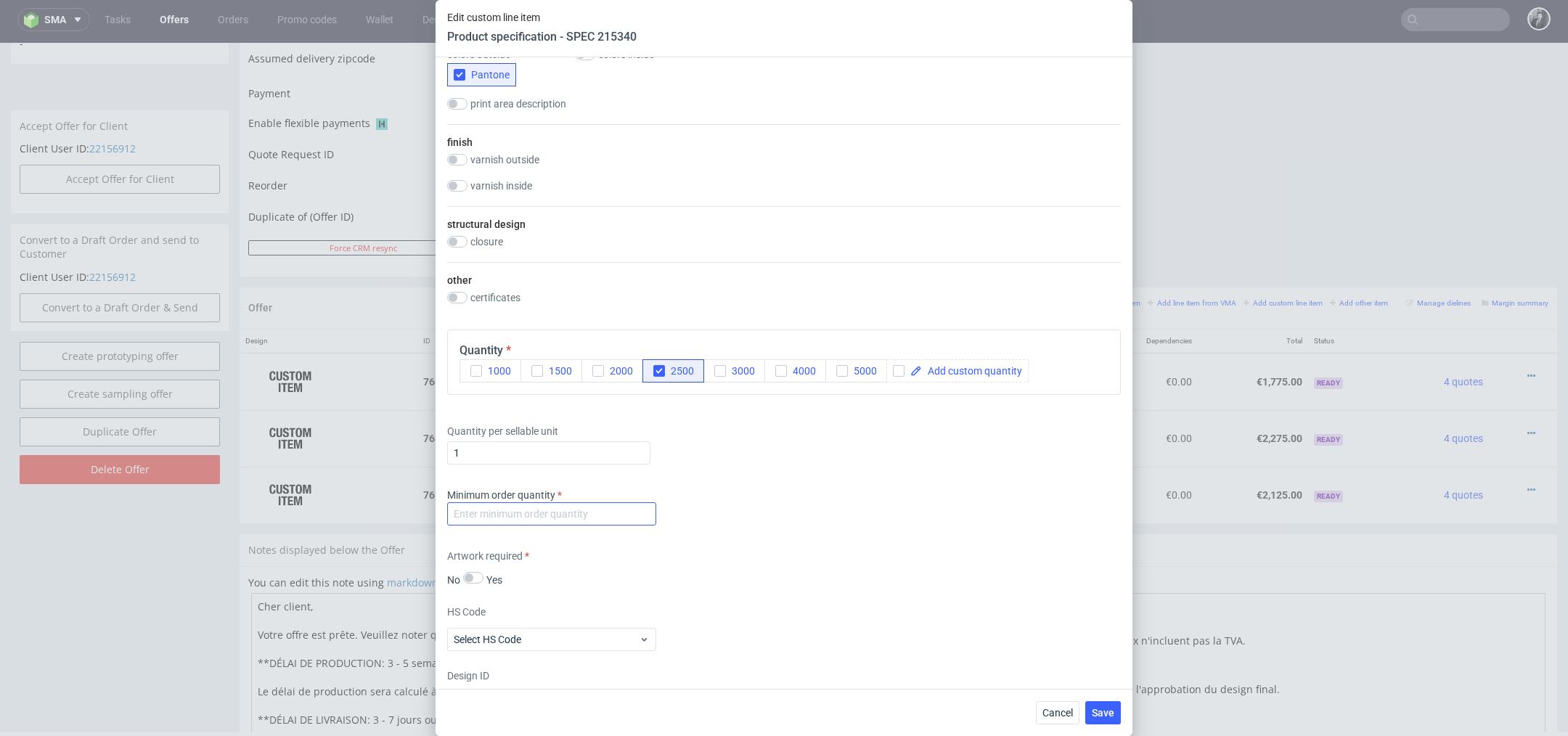
type input "White on Kraft Mailer Box 19.5 x 14 x 10 cm"
click at [559, 520] on input "number" at bounding box center [551, 514] width 209 height 23
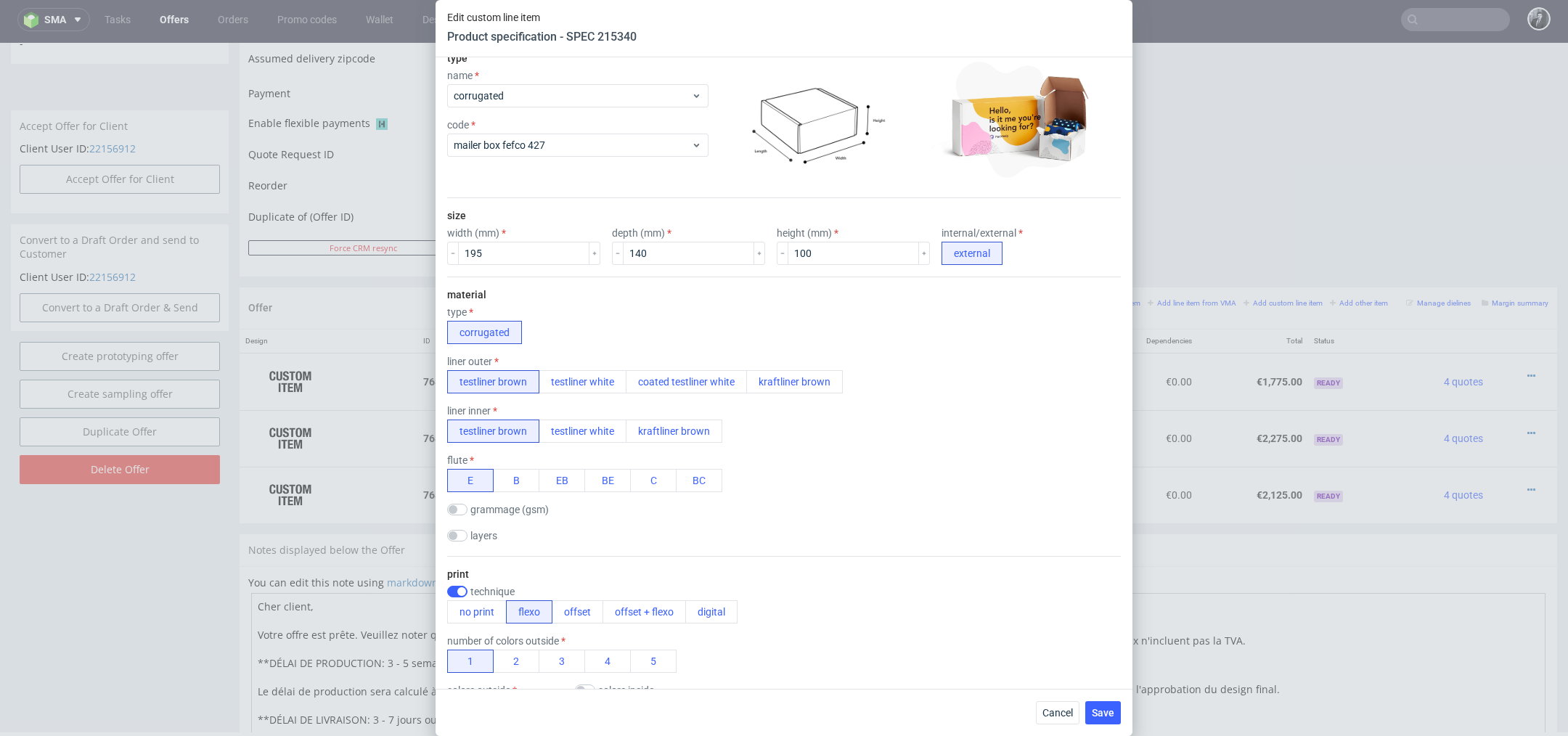
scroll to position [0, 0]
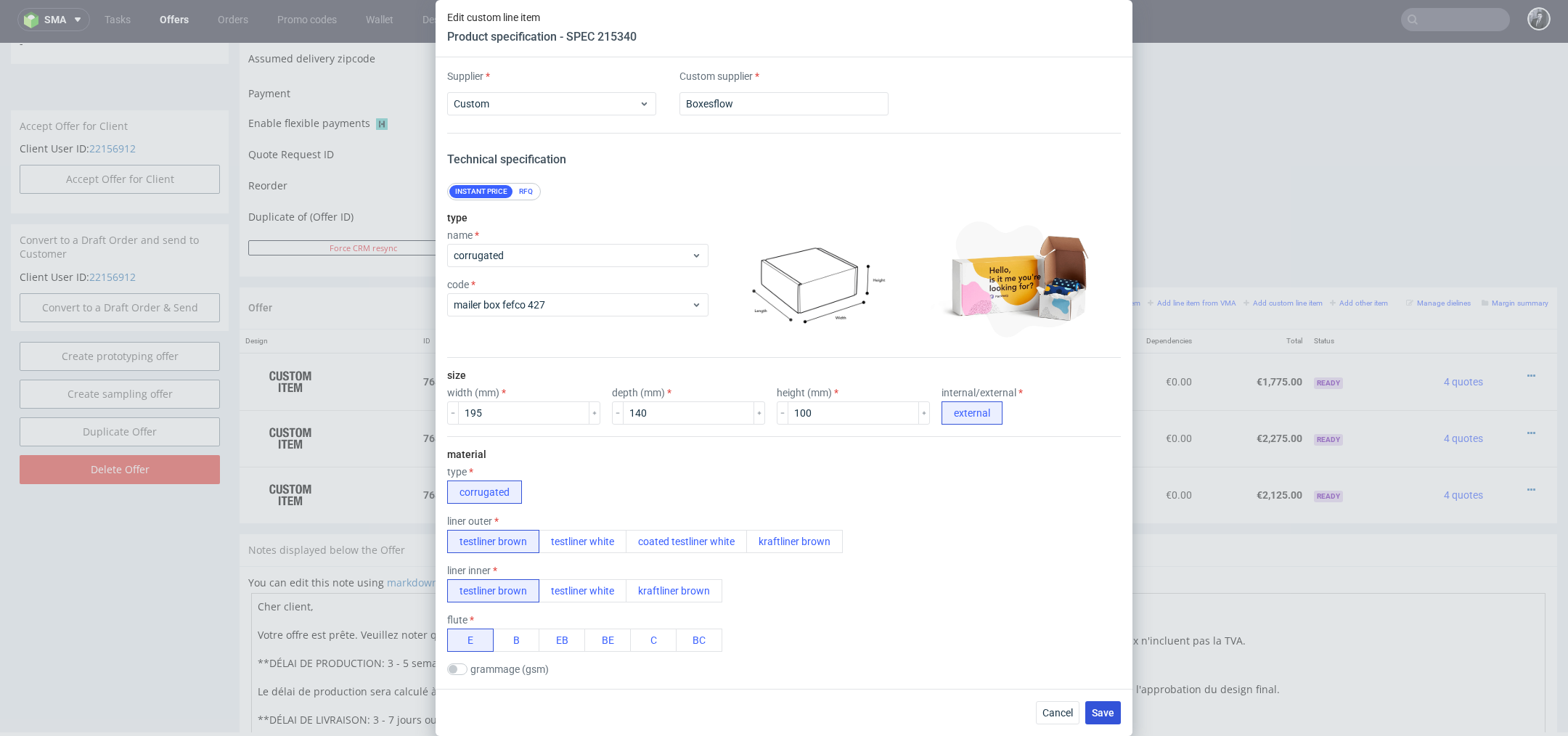
type input "2500"
click at [1111, 714] on span "Save" at bounding box center [1102, 712] width 22 height 11
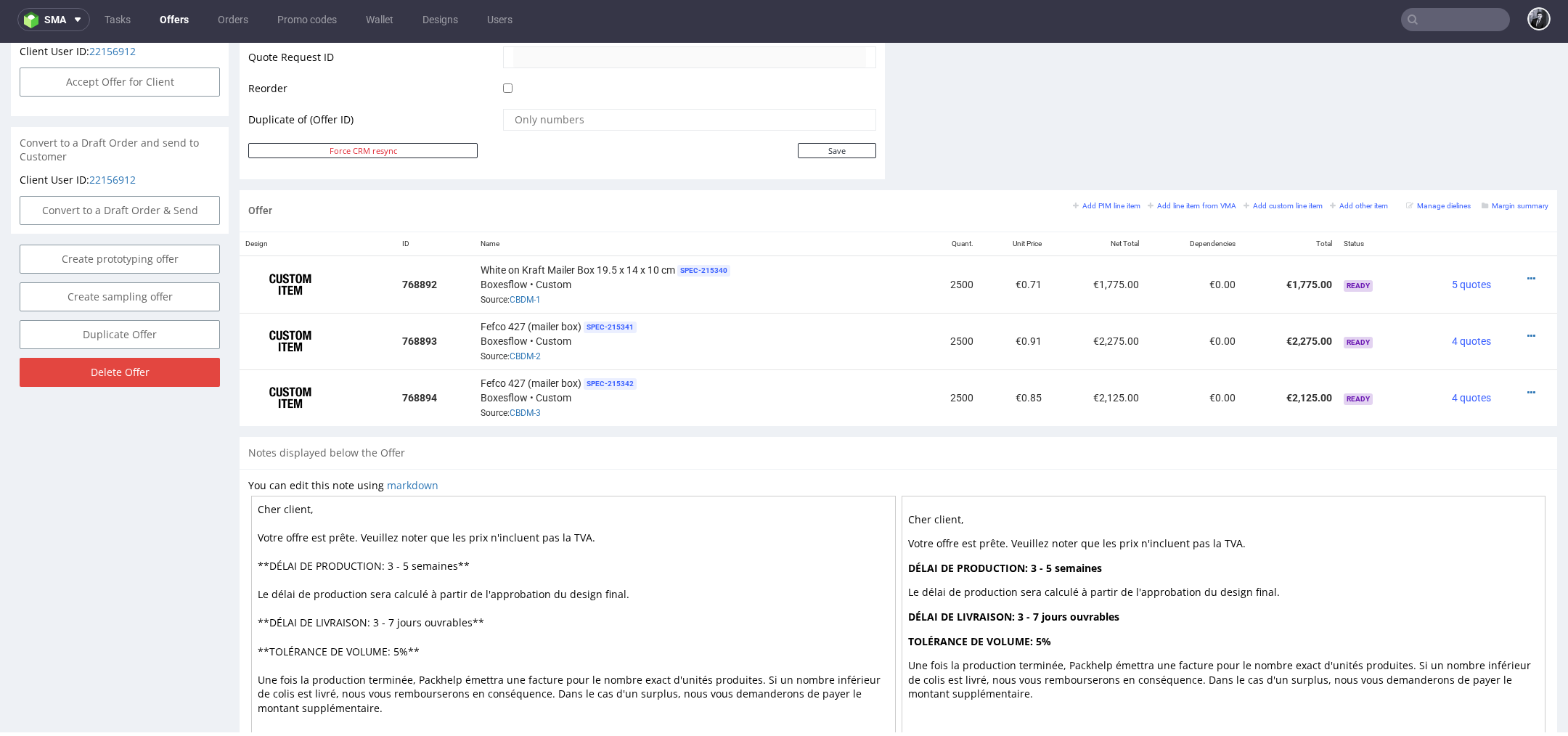
scroll to position [776, 0]
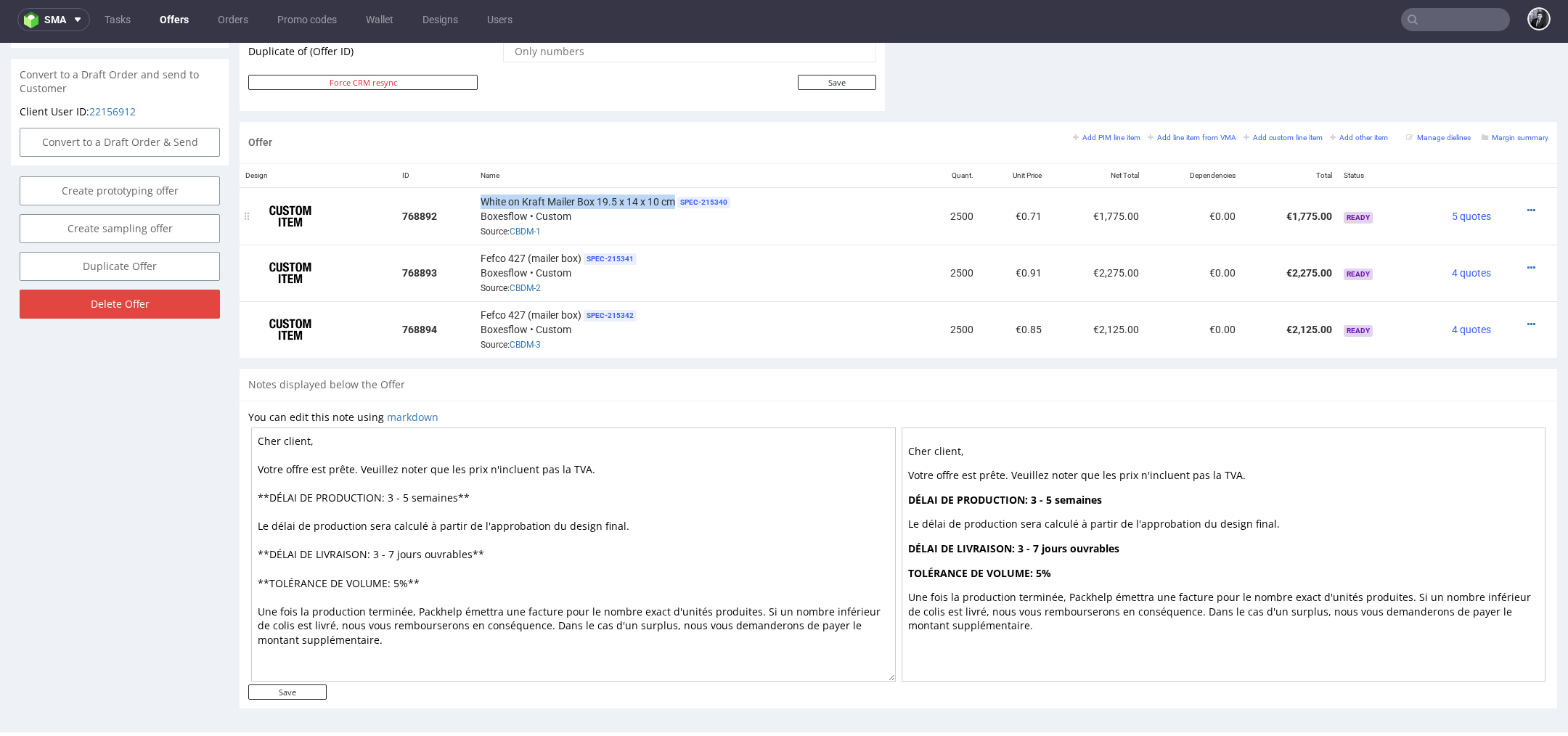
drag, startPoint x: 478, startPoint y: 199, endPoint x: 670, endPoint y: 199, distance: 192.0
click at [670, 199] on span "White on Kraft Mailer Box 19.5 x 14 x 10 cm" at bounding box center [578, 201] width 194 height 14
copy span "White on Kraft Mailer Box 19.5 x 14 x 10 cm"
click at [1527, 263] on icon at bounding box center [1530, 267] width 8 height 11
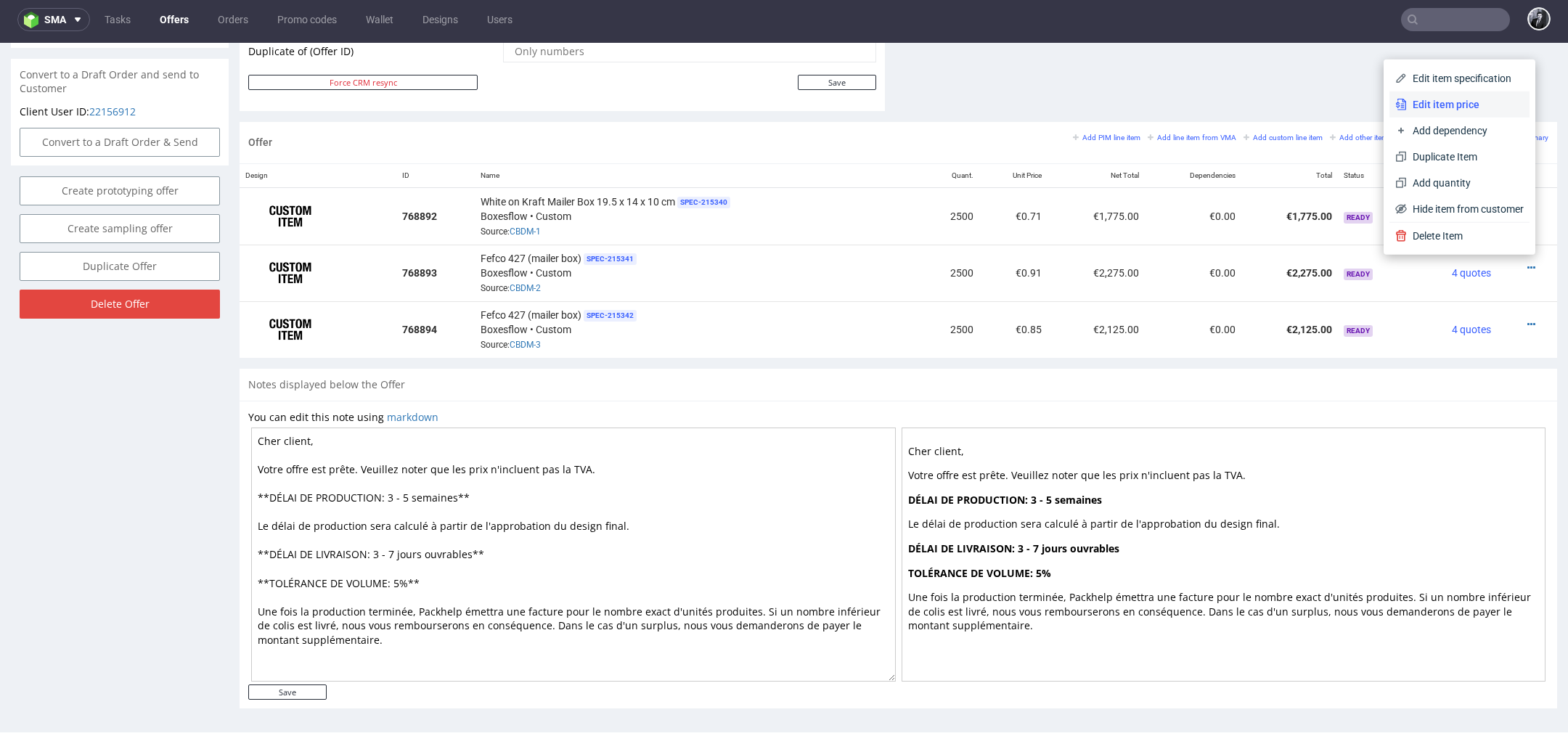
click at [1450, 111] on span "Edit item price" at bounding box center [1464, 104] width 116 height 14
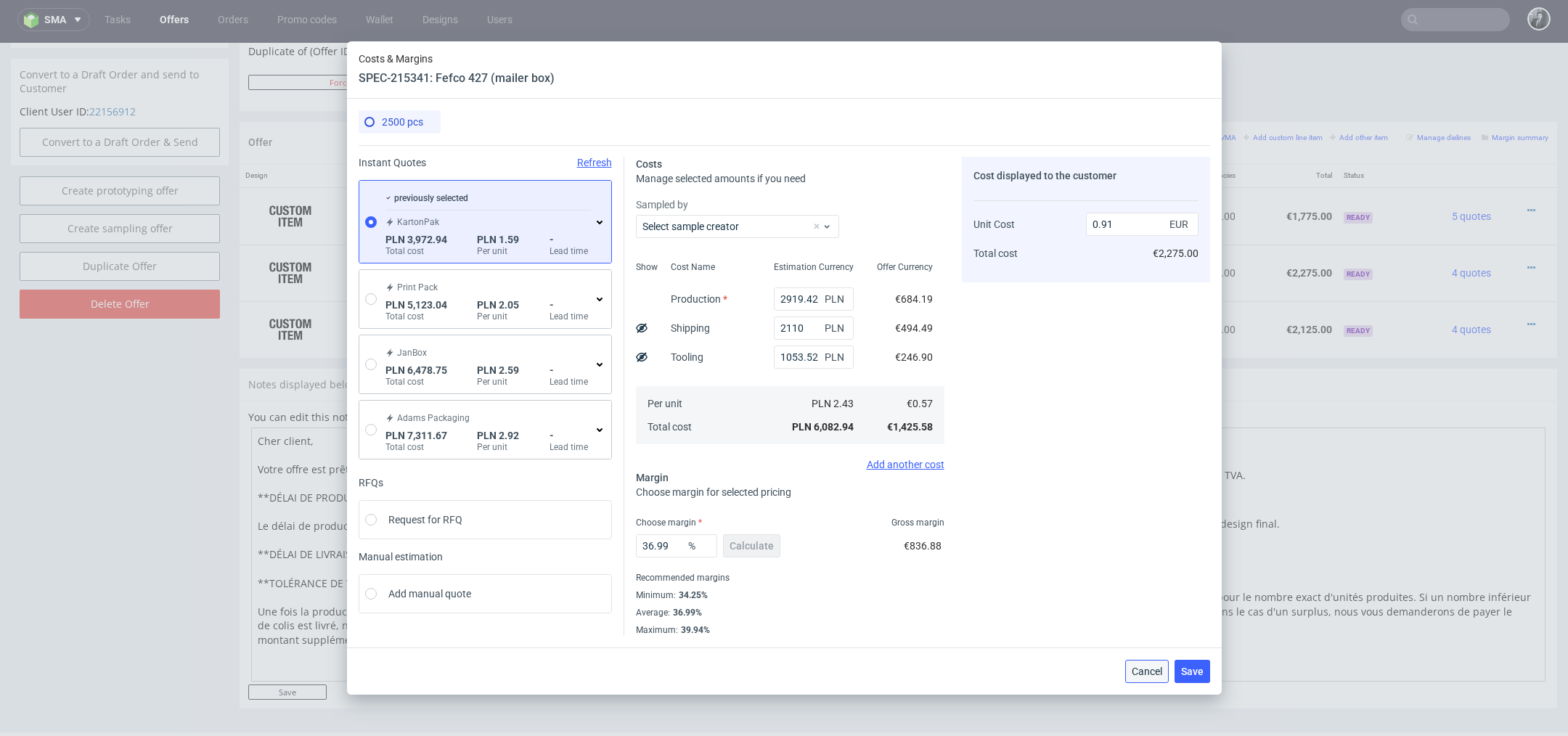
click at [1155, 668] on span "Cancel" at bounding box center [1147, 671] width 31 height 11
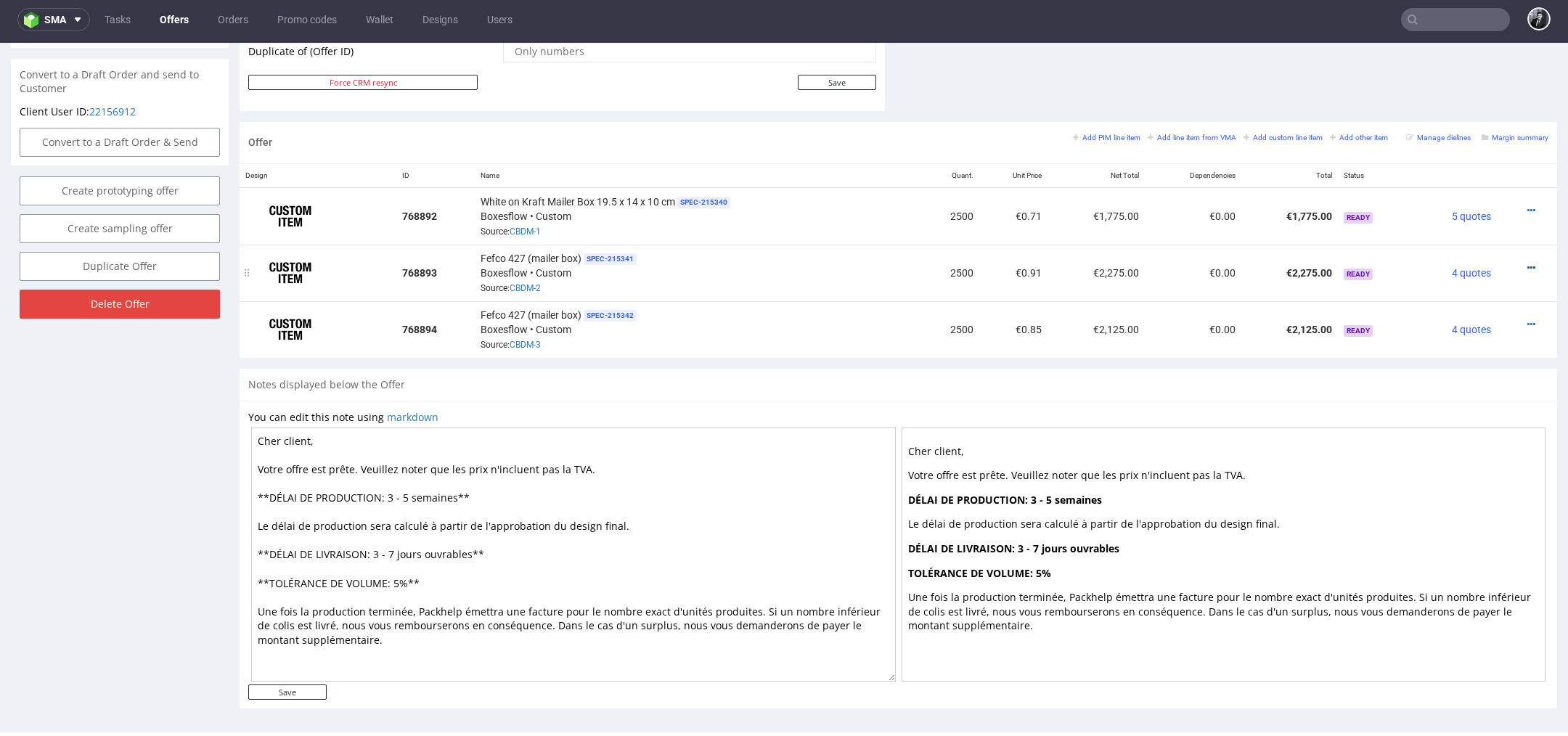
click at [1527, 264] on icon at bounding box center [1530, 267] width 8 height 11
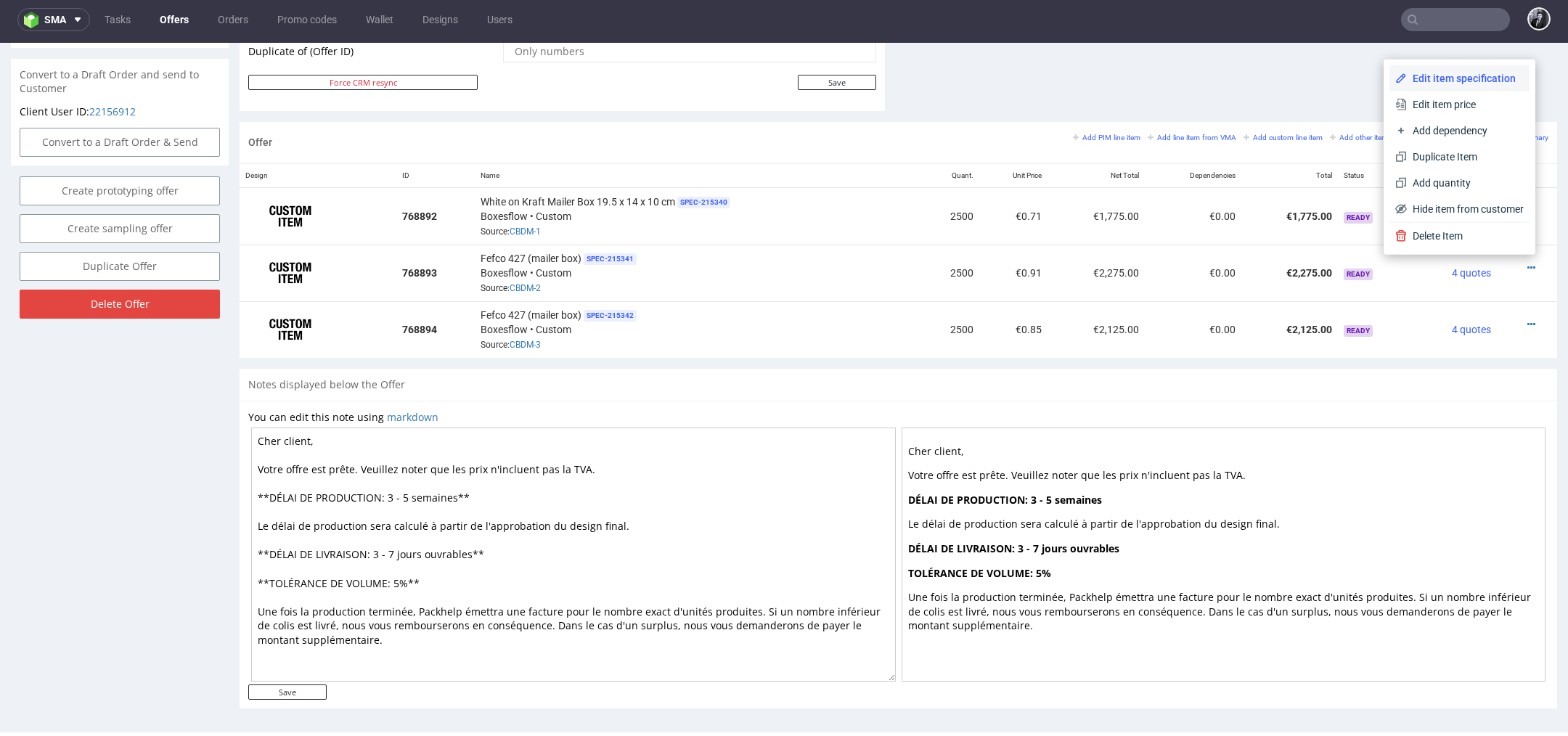
click at [1478, 82] on span "Edit item specification" at bounding box center [1464, 78] width 116 height 14
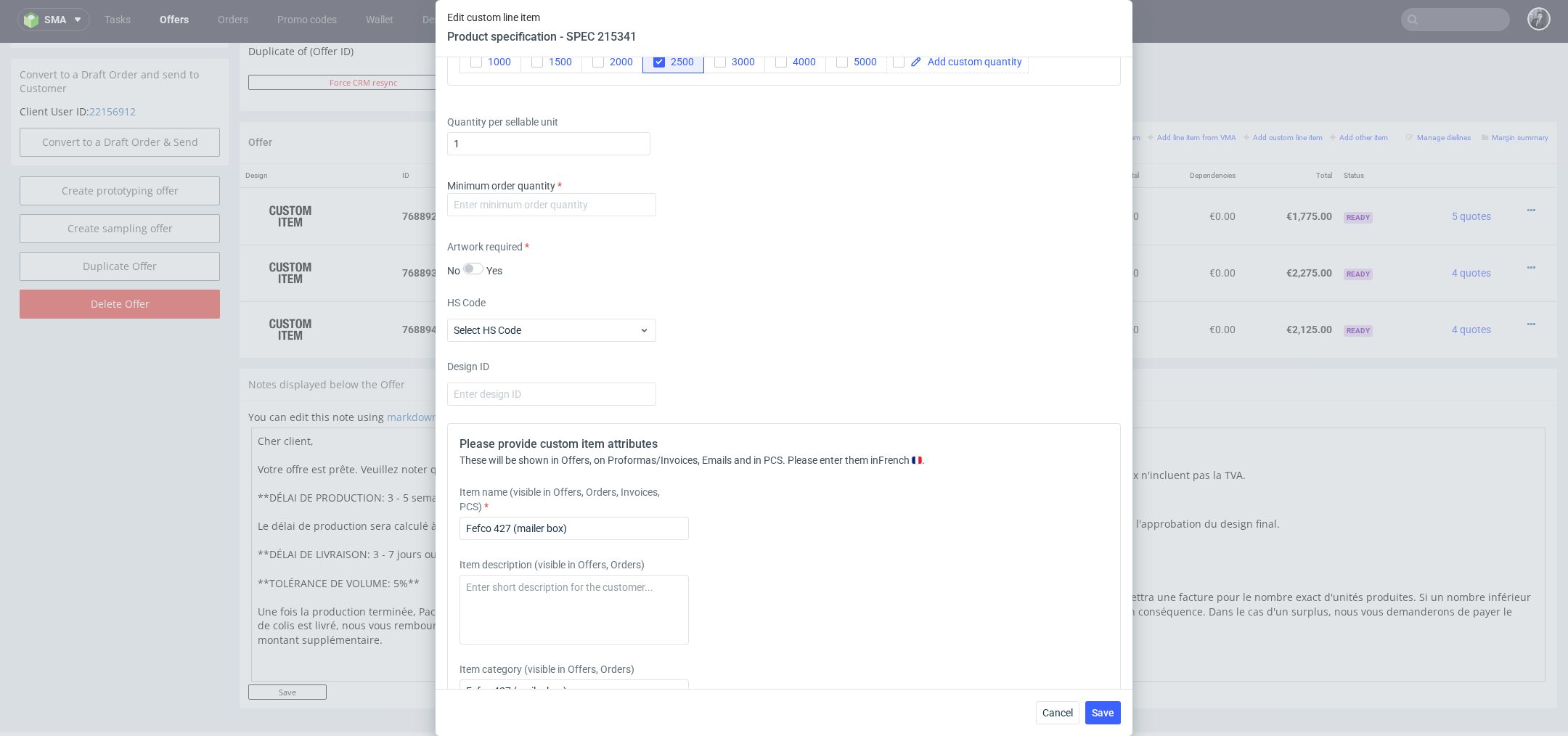
scroll to position [1108, 0]
drag, startPoint x: 601, startPoint y: 518, endPoint x: 288, endPoint y: 507, distance: 313.2
click at [288, 507] on div "Edit custom line item Product specification - SPEC 215341 Supplier Custom Custo…" at bounding box center [784, 368] width 1568 height 736
paste input "White on Kraft Mailer Box 19.5 x 14 x 10 cm"
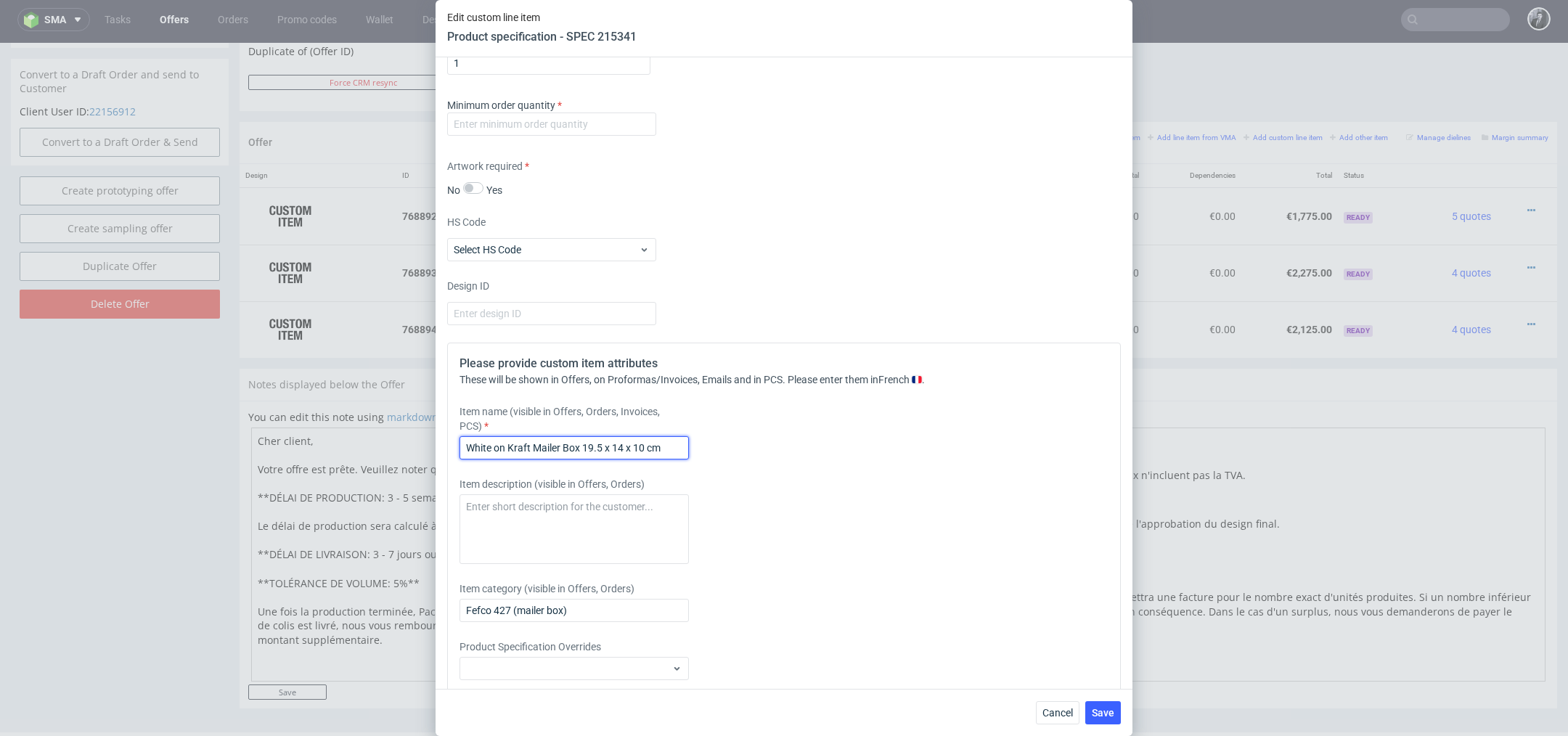
scroll to position [1206, 0]
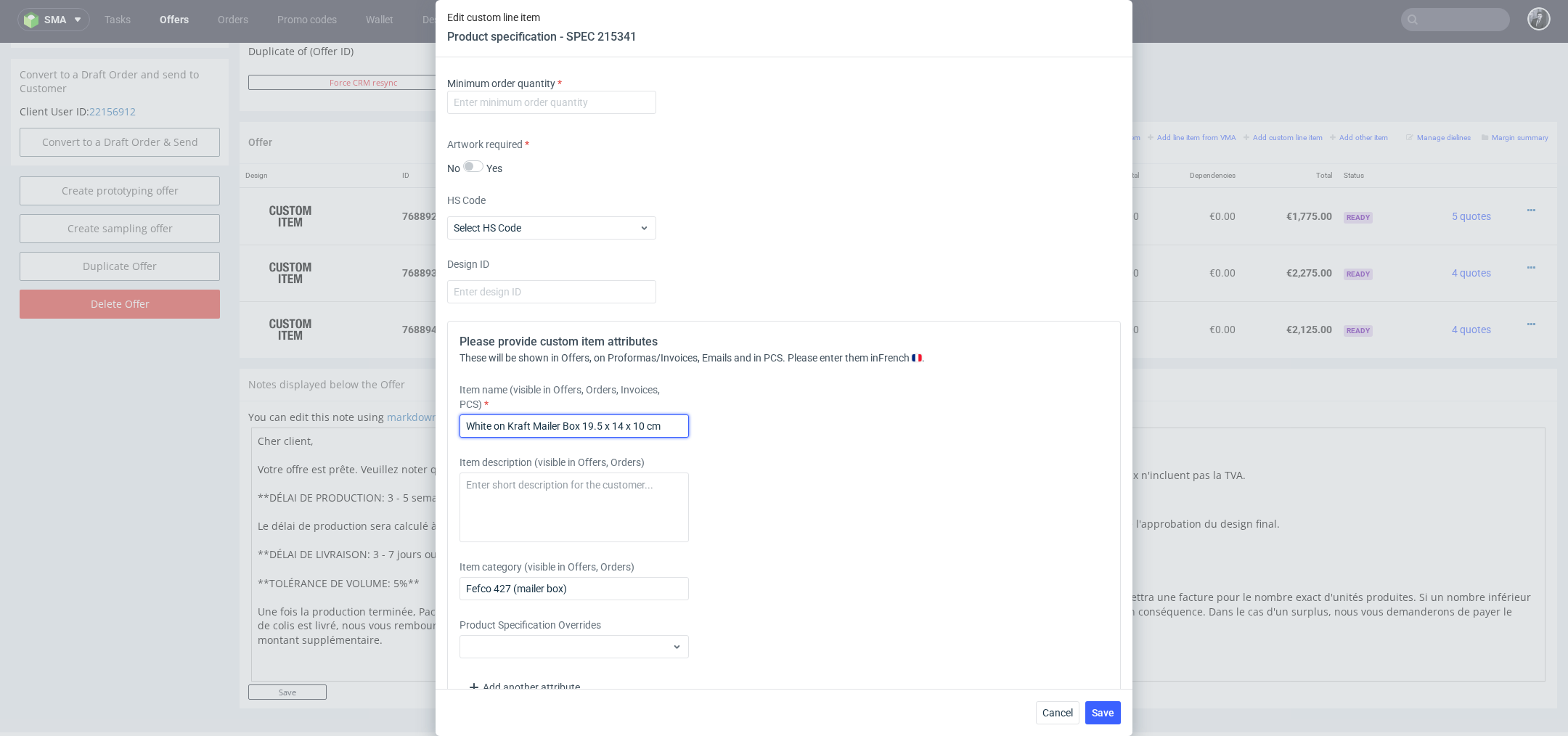
click at [593, 423] on input "White on Kraft Mailer Box 19.5 x 14 x 10 cm" at bounding box center [574, 426] width 229 height 23
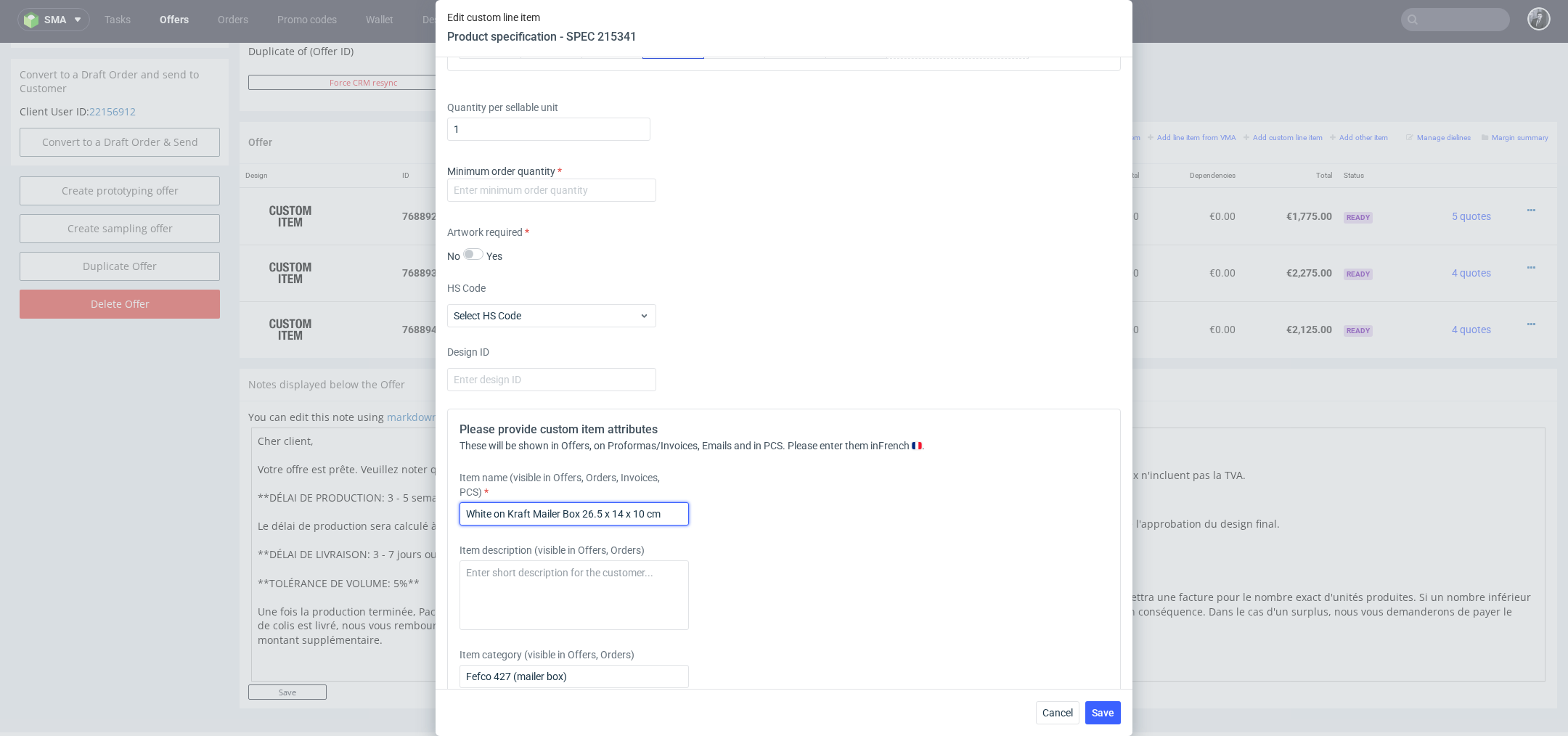
scroll to position [1136, 0]
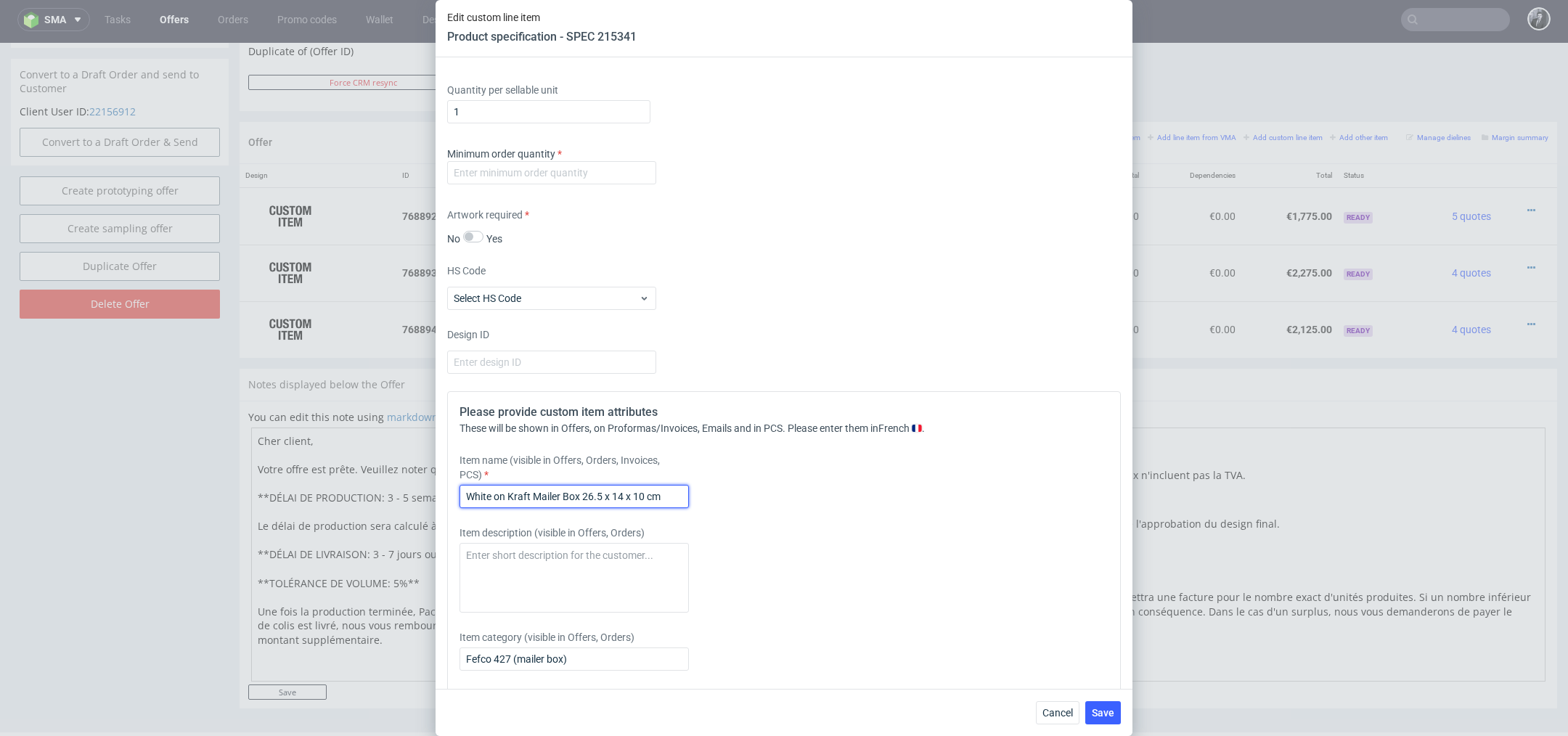
click at [623, 490] on input "White on Kraft Mailer Box 26.5 x 14 x 10 cm" at bounding box center [574, 496] width 229 height 23
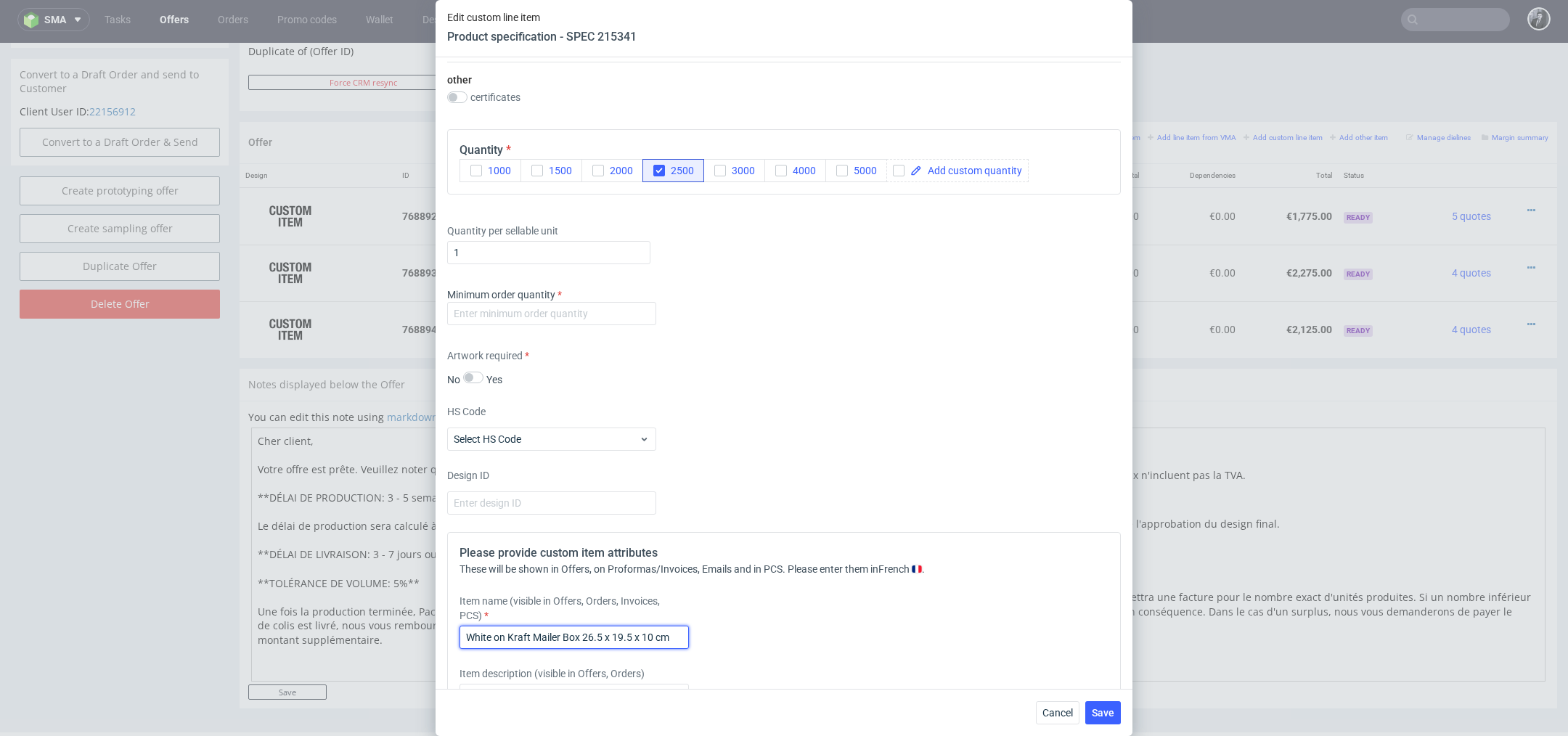
scroll to position [976, 0]
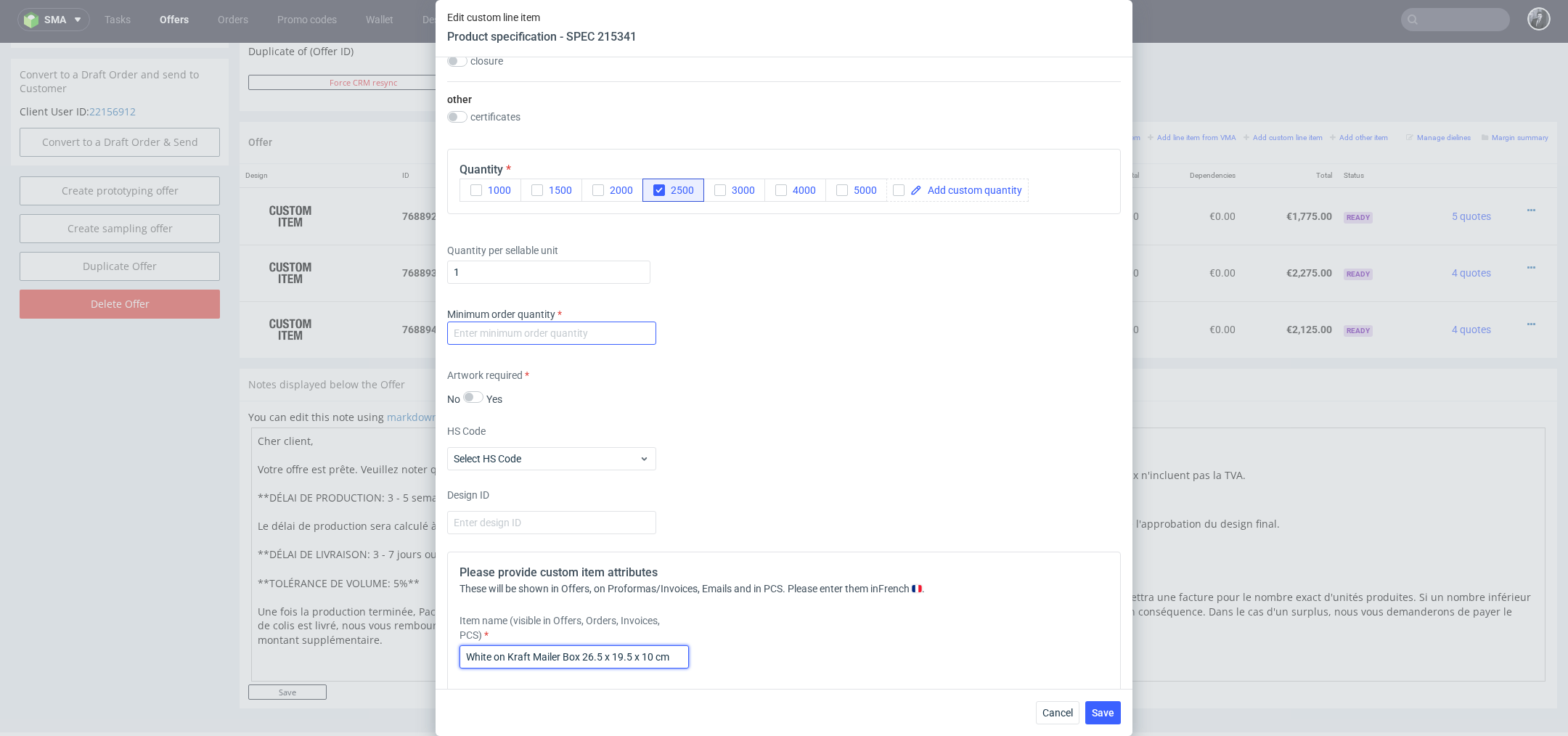
type input "White on Kraft Mailer Box 26.5 x 19.5 x 10 cm"
click at [588, 334] on input "number" at bounding box center [551, 333] width 209 height 23
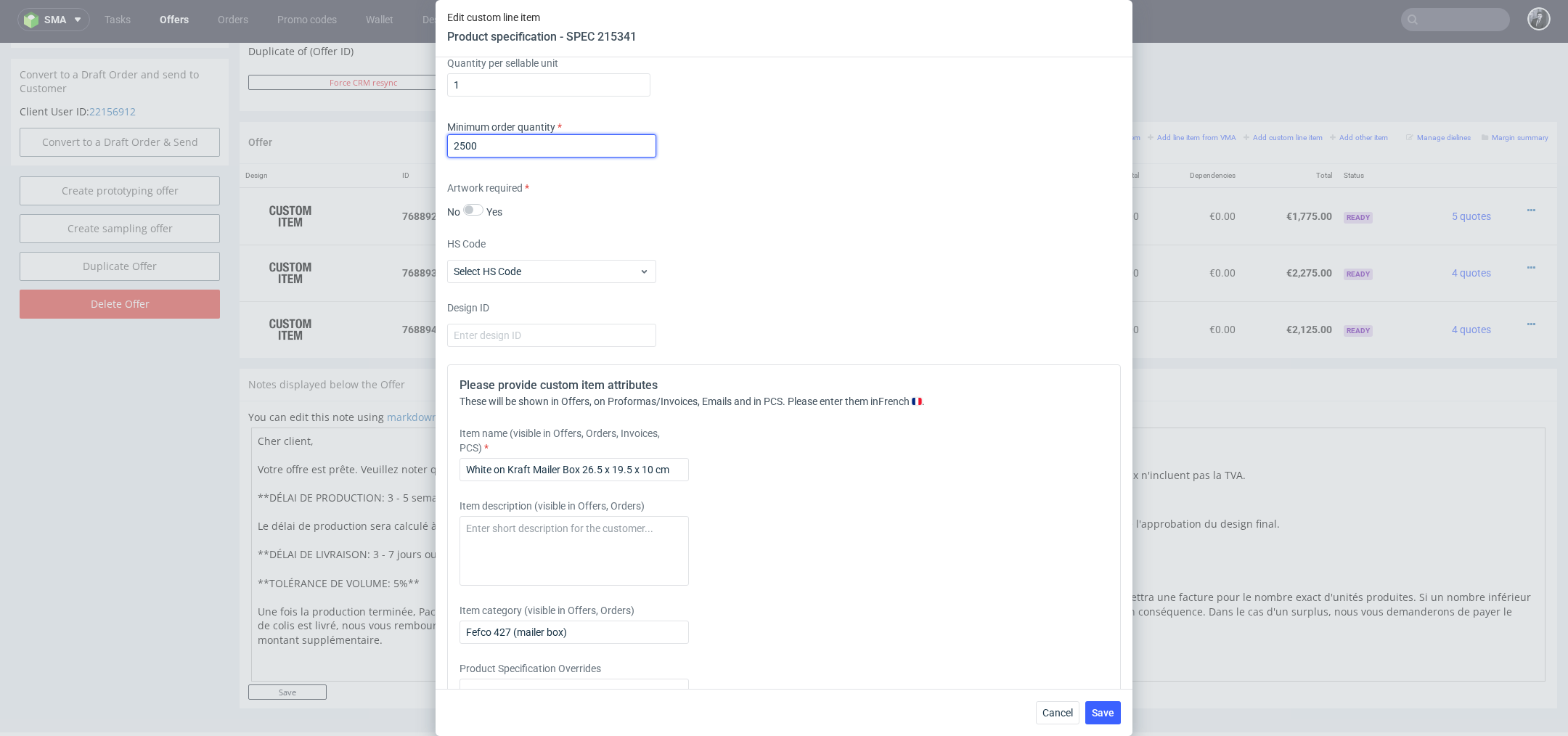
scroll to position [1239, 0]
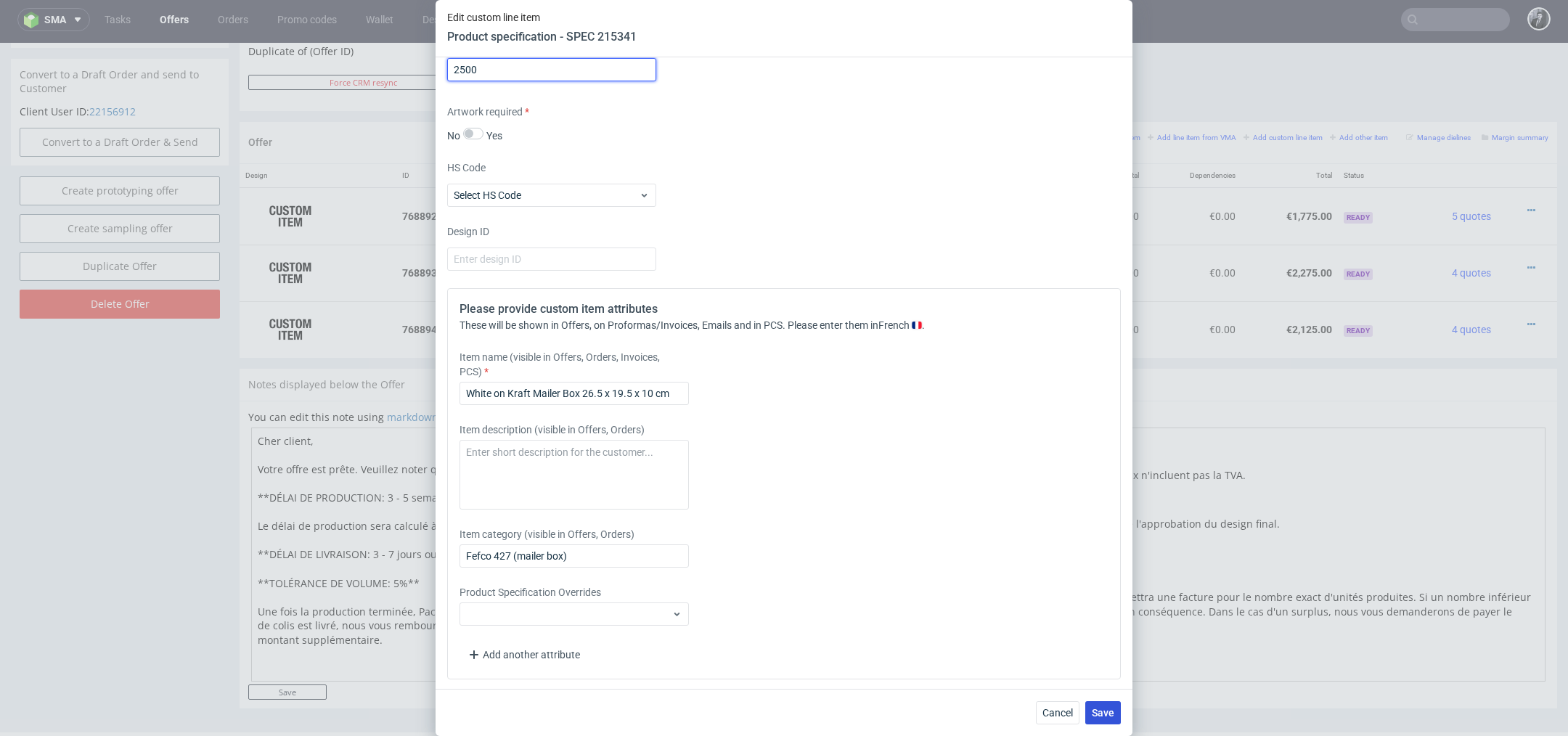
type input "2500"
click at [1097, 715] on span "Save" at bounding box center [1102, 712] width 22 height 11
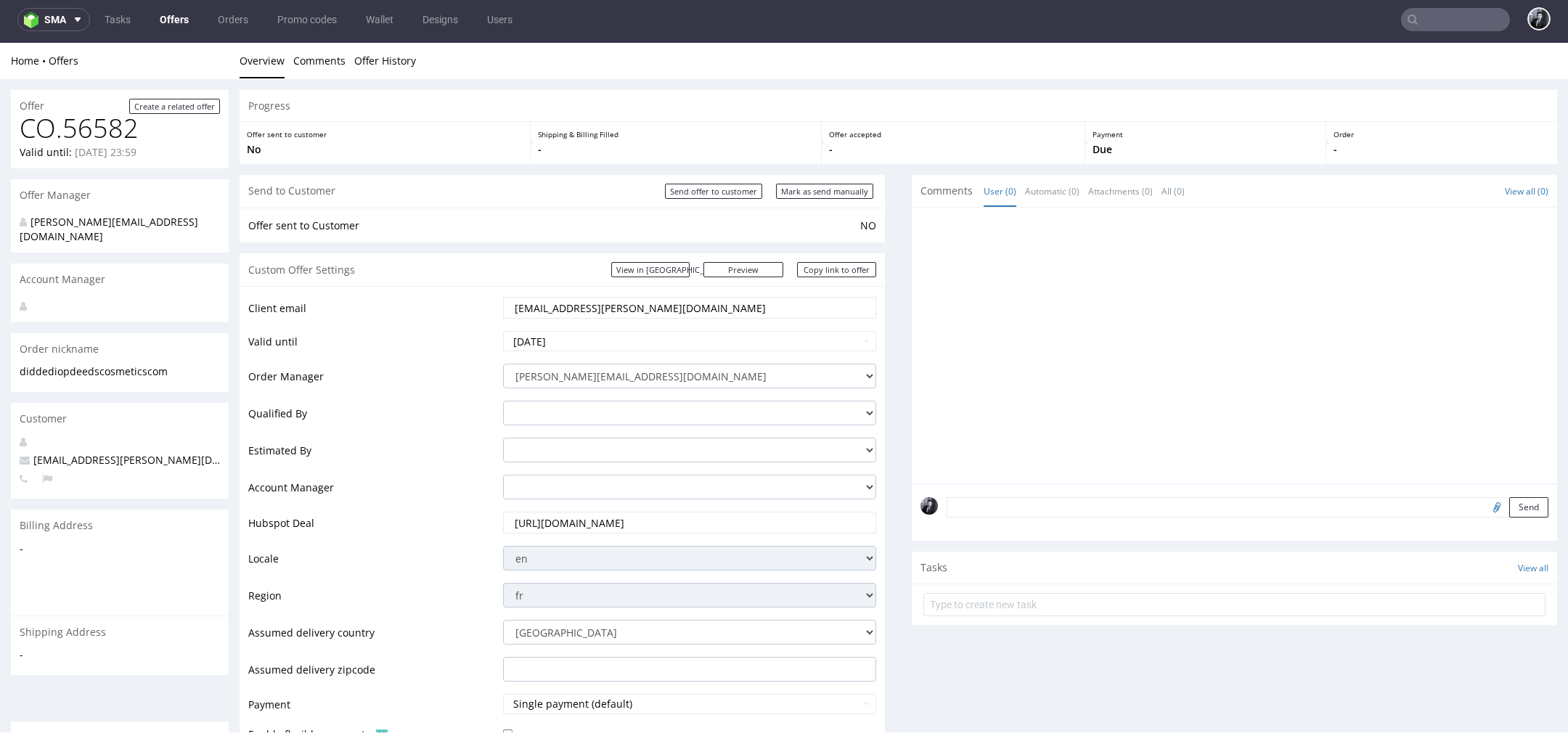
scroll to position [776, 0]
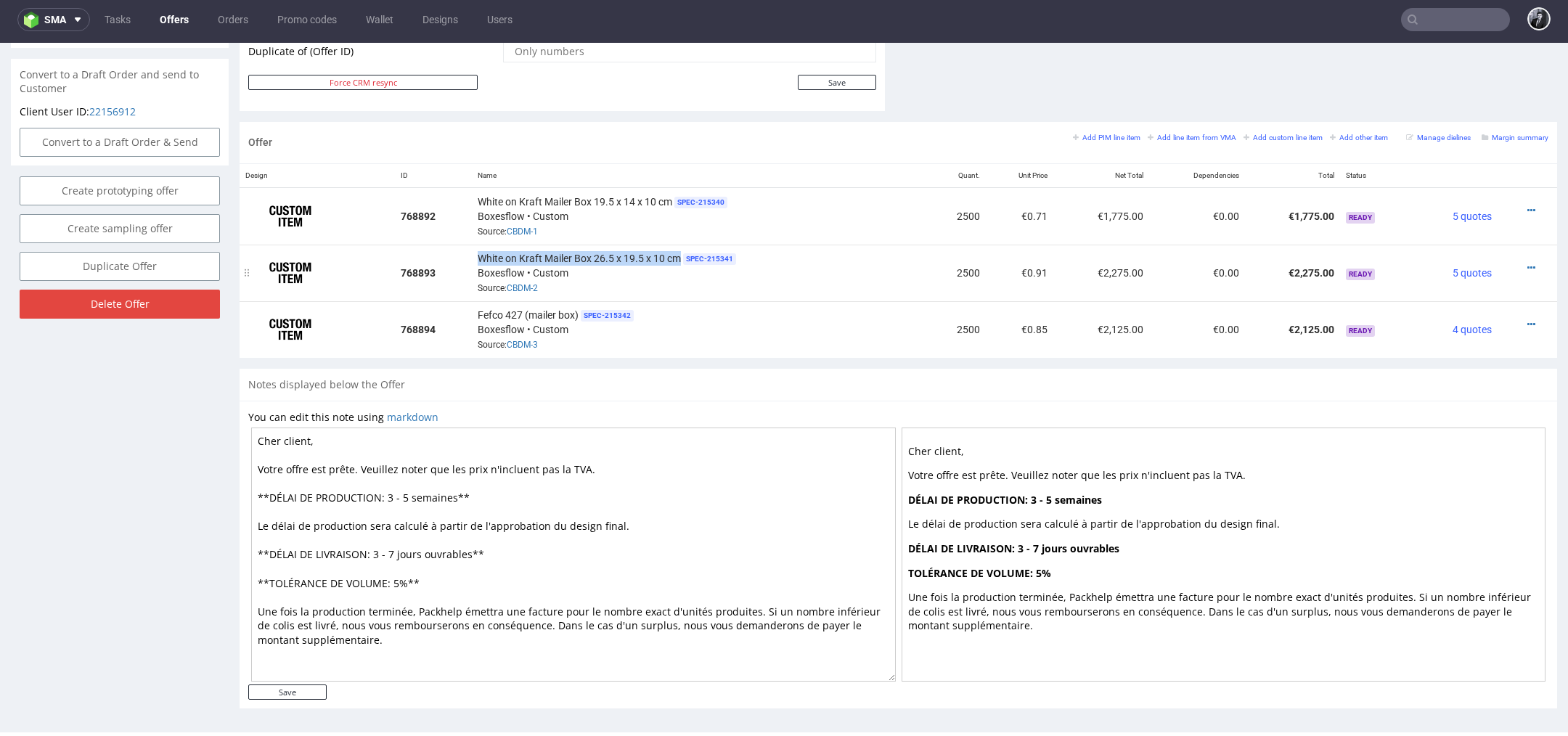
drag, startPoint x: 474, startPoint y: 253, endPoint x: 679, endPoint y: 255, distance: 205.0
click at [679, 255] on div "White on Kraft Mailer Box 26.5 x 19.5 x 10 cm SPEC- 215341 Boxesflow • Custom S…" at bounding box center [699, 272] width 444 height 45
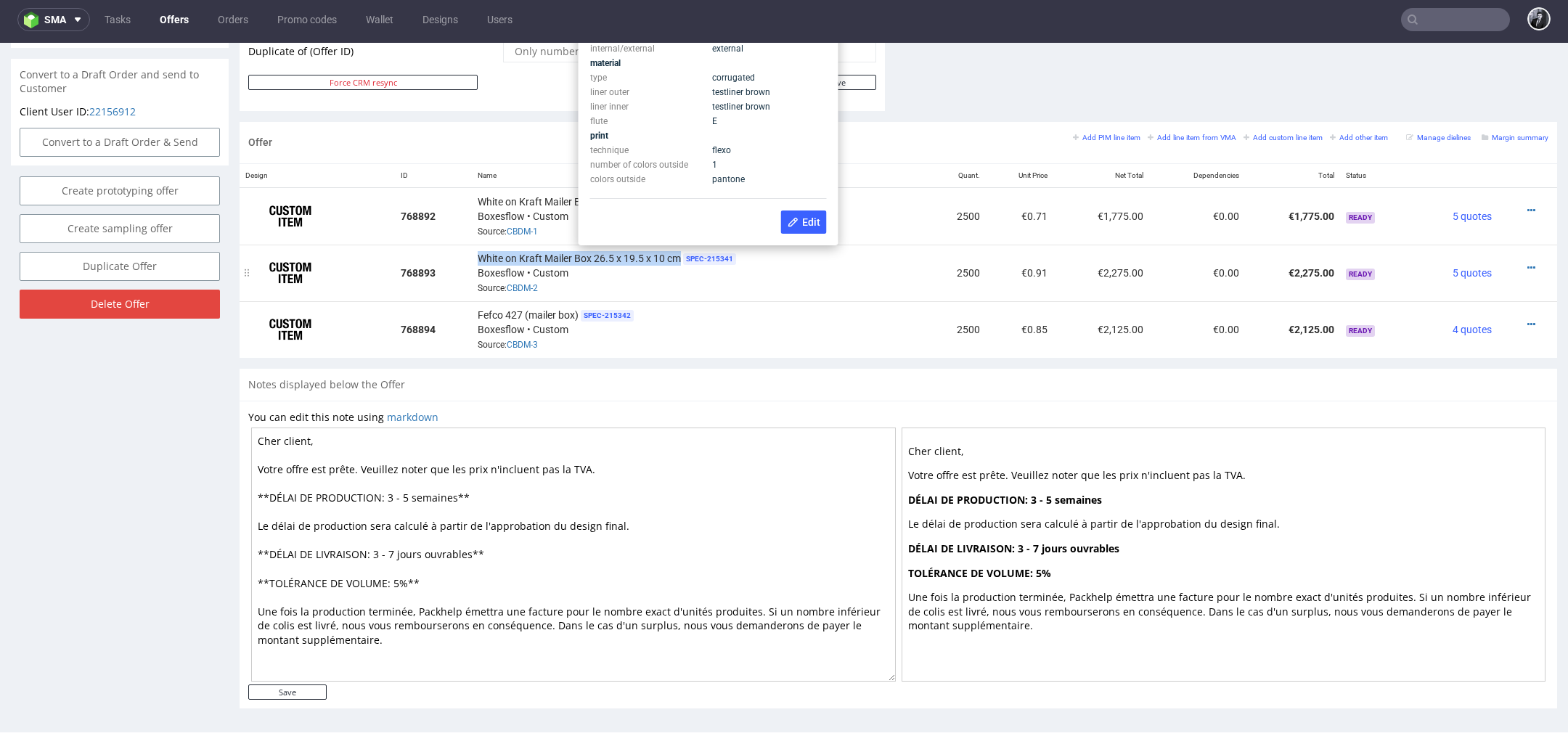
copy span "White on Kraft Mailer Box 26.5 x 19.5 x 10 cm"
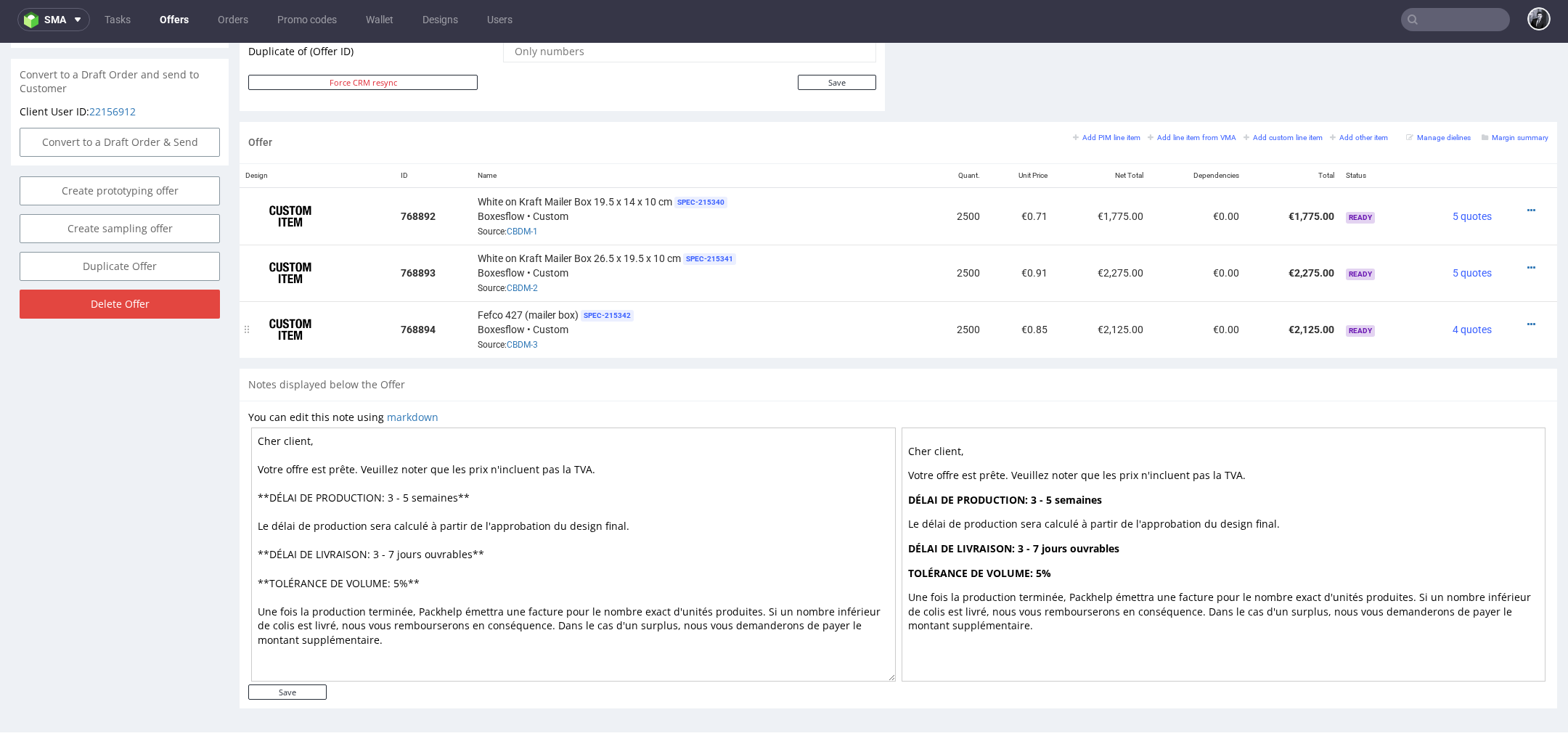
click at [1519, 319] on div at bounding box center [1523, 324] width 39 height 14
click at [1527, 319] on icon at bounding box center [1530, 324] width 8 height 11
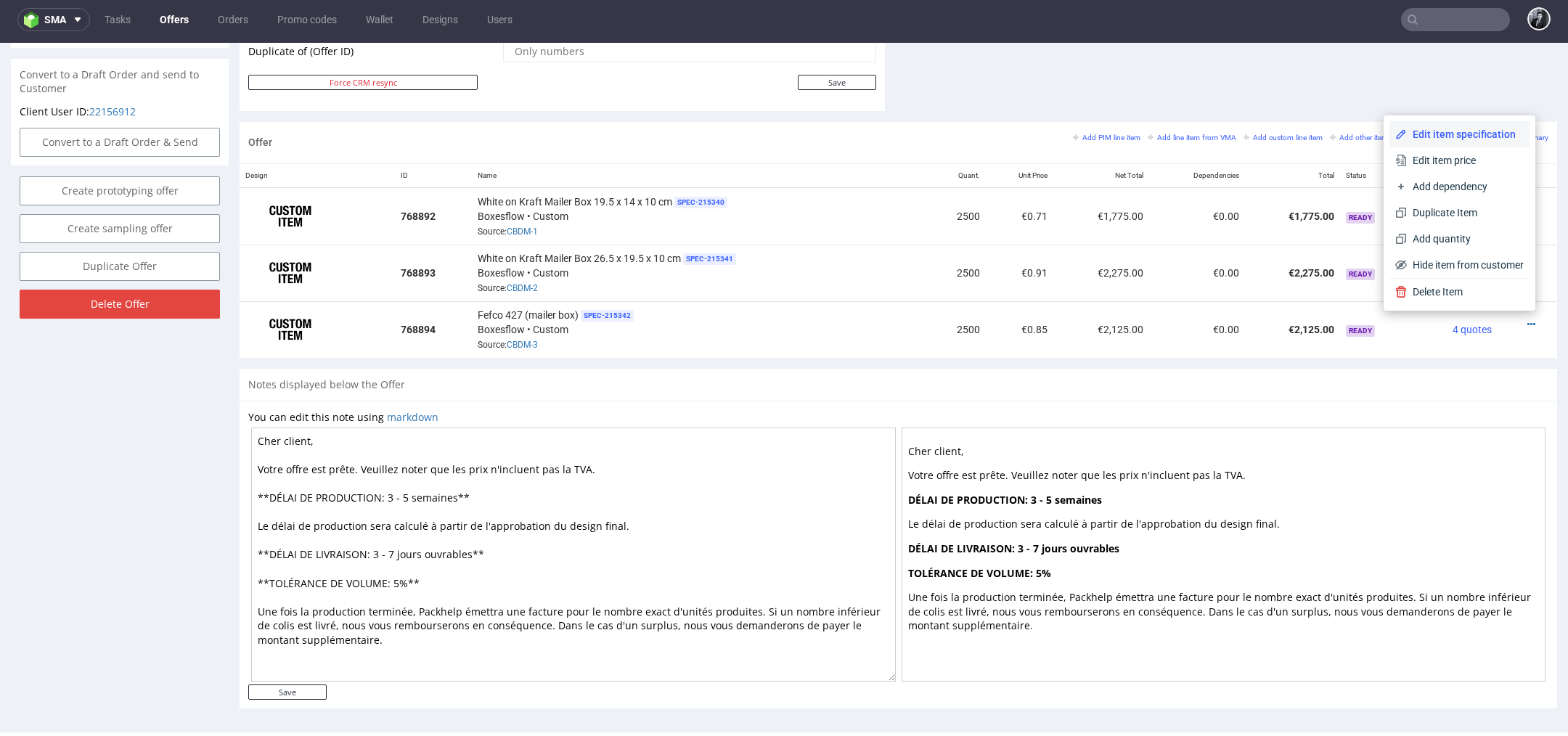
click at [1460, 142] on li "Edit item specification" at bounding box center [1459, 134] width 141 height 26
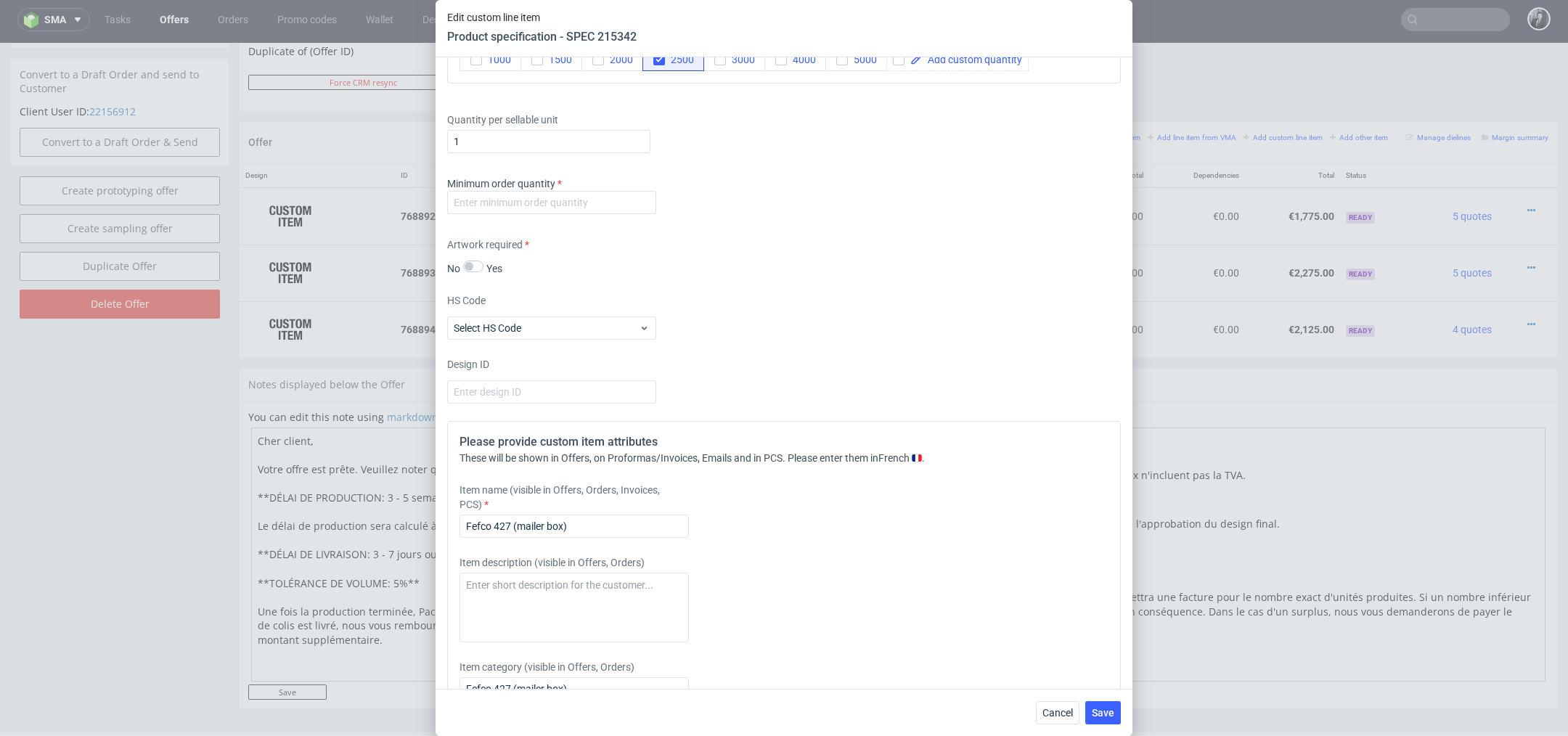
scroll to position [1108, 0]
drag, startPoint x: 595, startPoint y: 523, endPoint x: 426, endPoint y: 520, distance: 169.0
click at [426, 520] on div "Edit custom line item Product specification - SPEC 215342 Supplier Custom Custo…" at bounding box center [784, 368] width 1568 height 736
paste input "White on Kraft Mailer Box 26.5 x 19.5 x 10 cm"
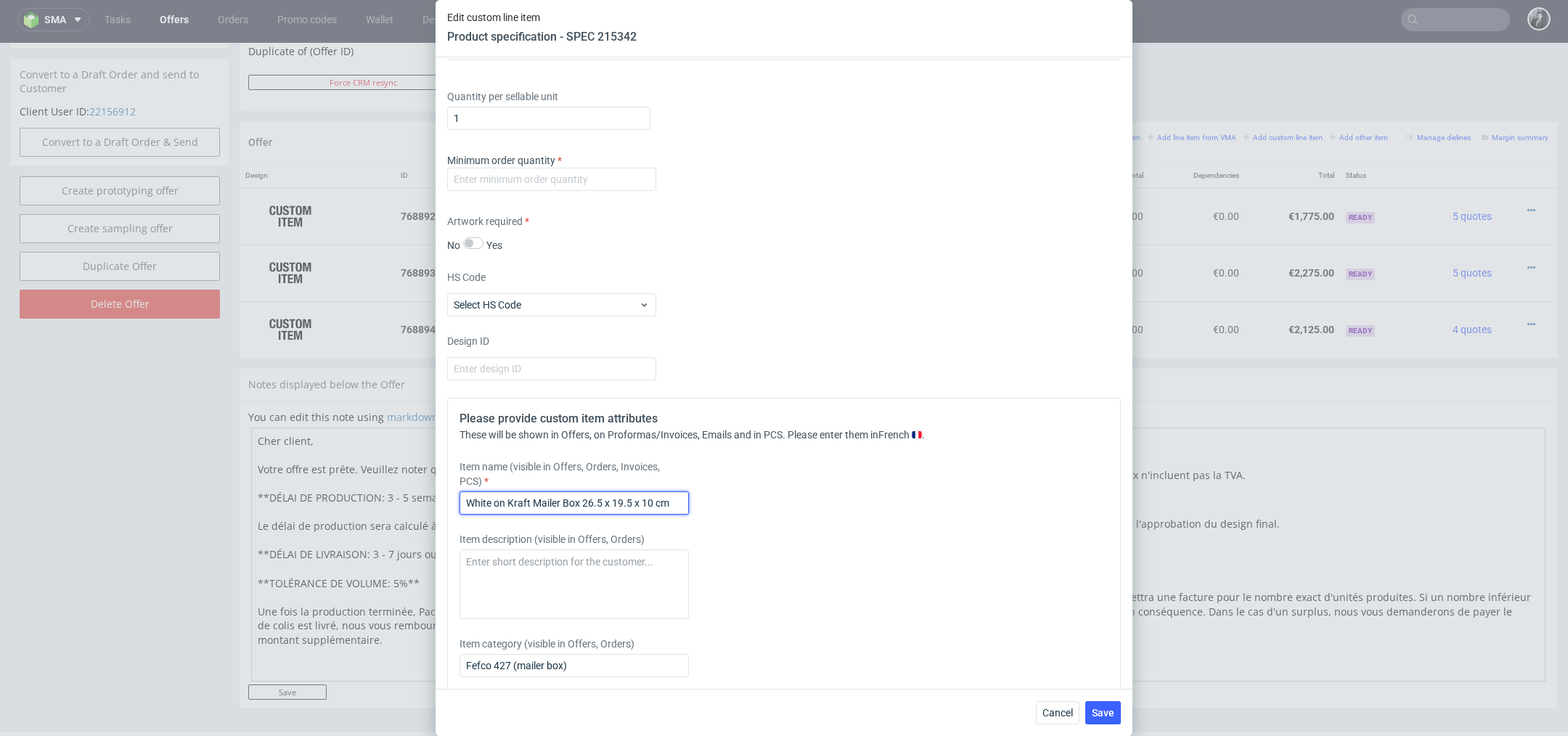
scroll to position [1130, 0]
click at [601, 499] on input "White on Kraft Mailer Box 26.5 x 19.5 x 10 cm" at bounding box center [574, 502] width 229 height 23
click at [622, 500] on input "White on Kraft Mailer Box 24 x 19.5 x 10 cm" at bounding box center [574, 502] width 229 height 23
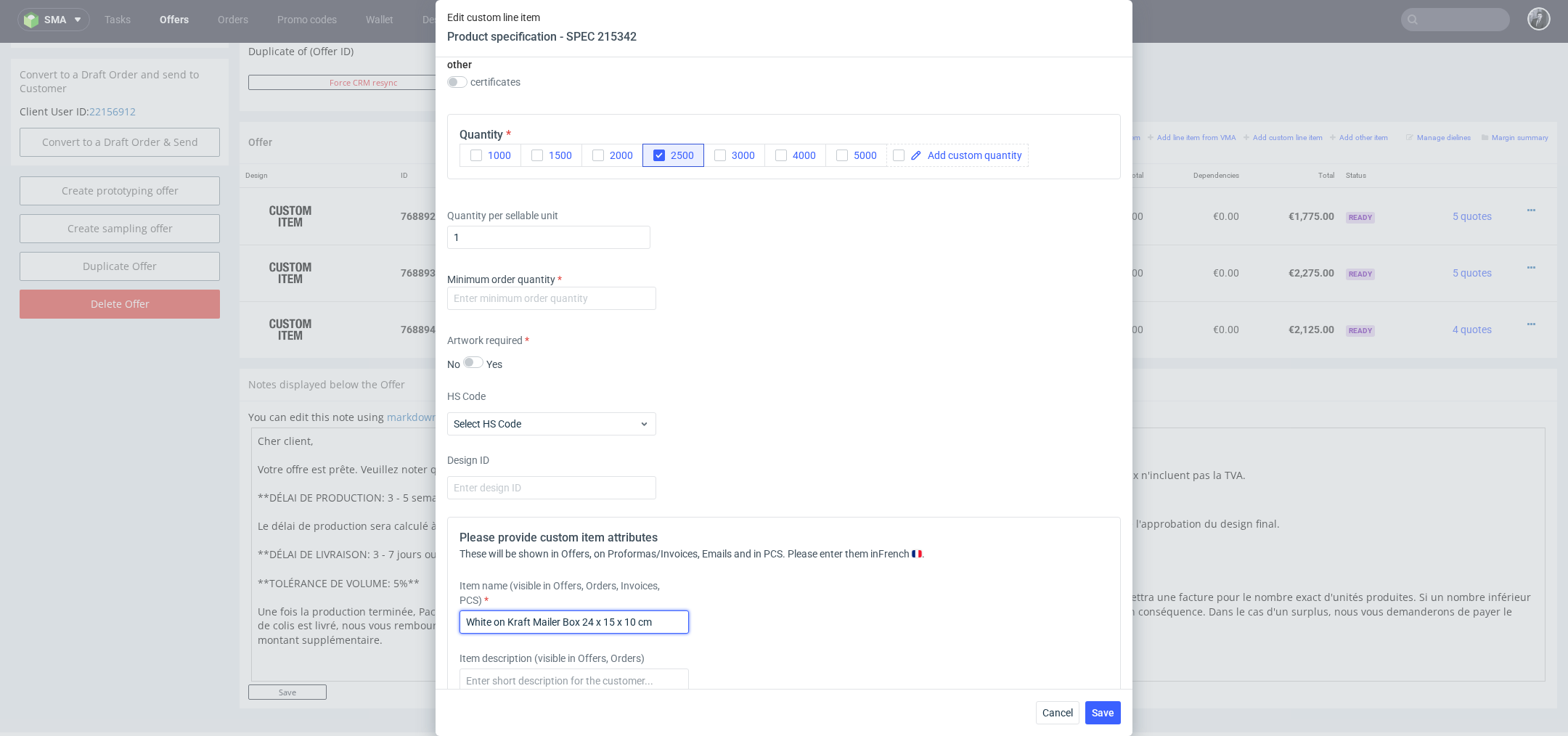
scroll to position [1004, 0]
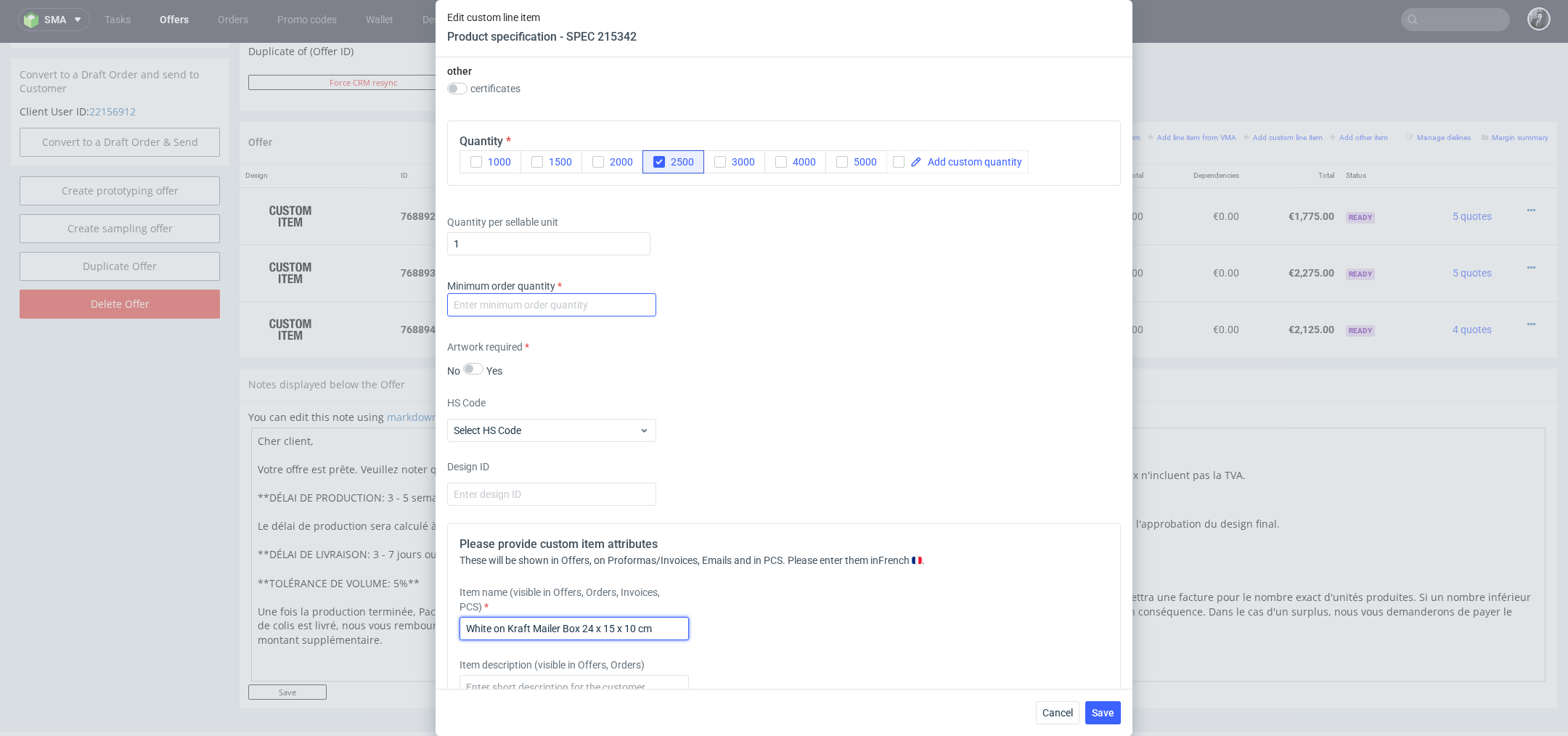
type input "White on Kraft Mailer Box 24 x 15 x 10 cm"
click at [580, 308] on input "number" at bounding box center [551, 305] width 209 height 23
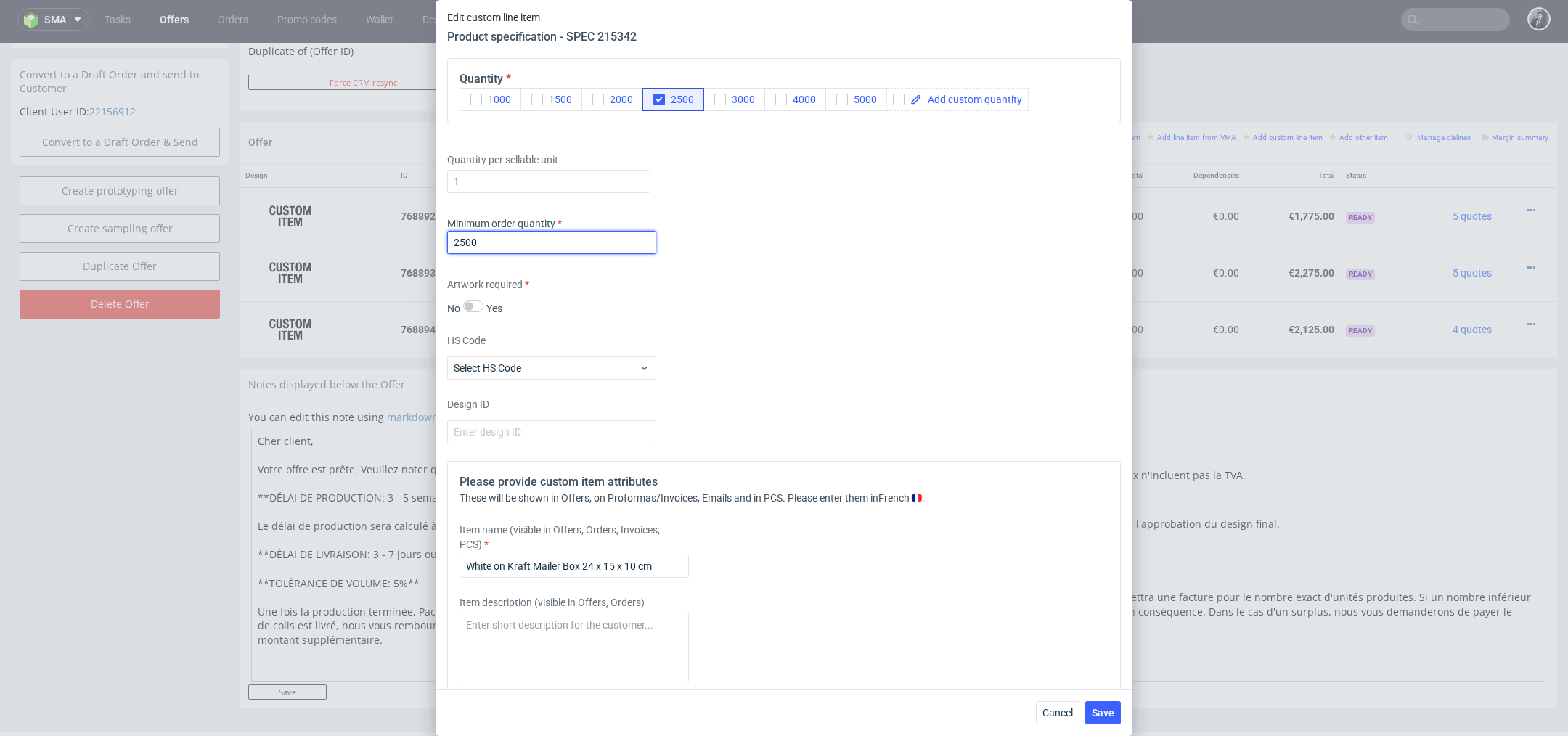
scroll to position [1239, 0]
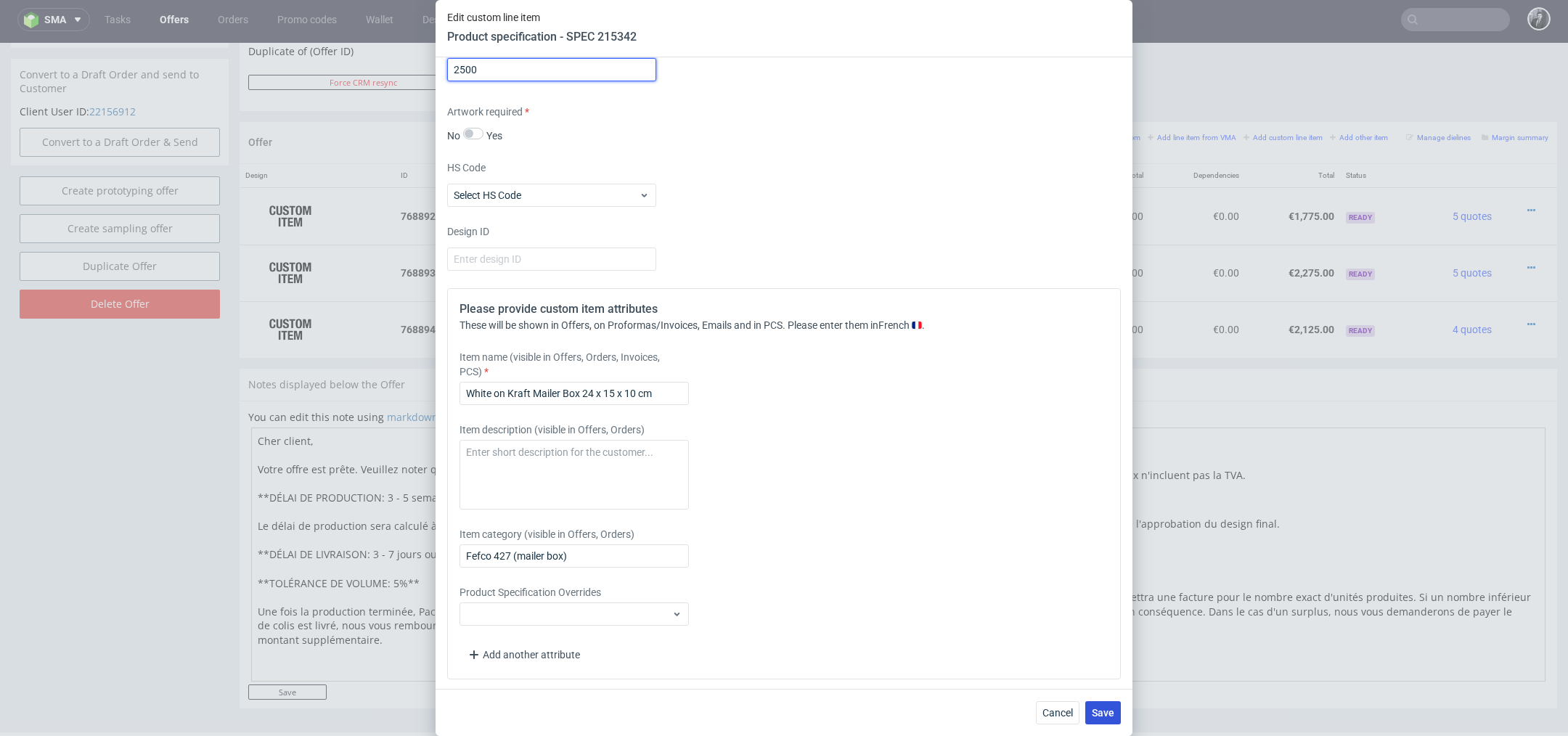
type input "2500"
click at [1091, 717] on button "Save" at bounding box center [1102, 712] width 36 height 23
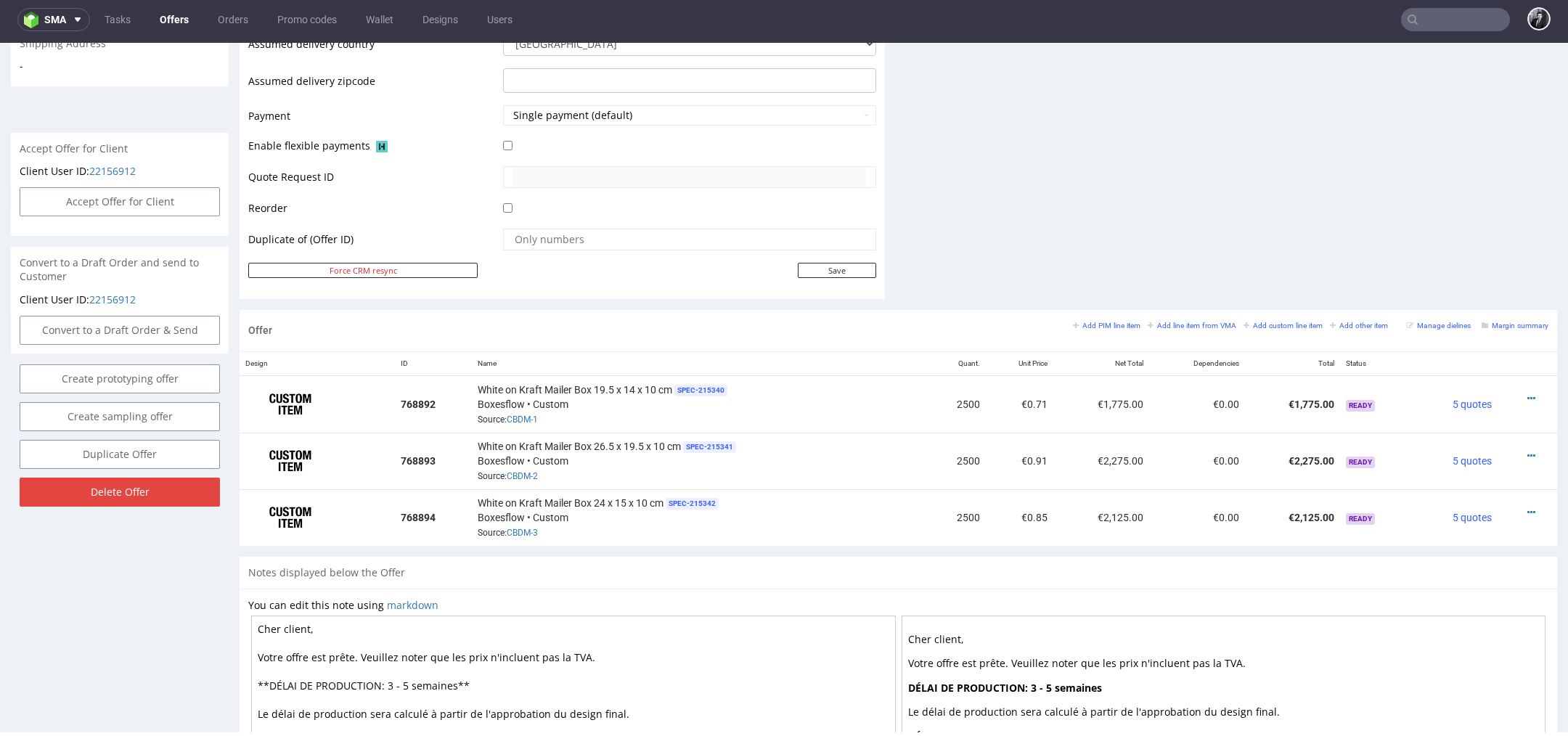
scroll to position [776, 0]
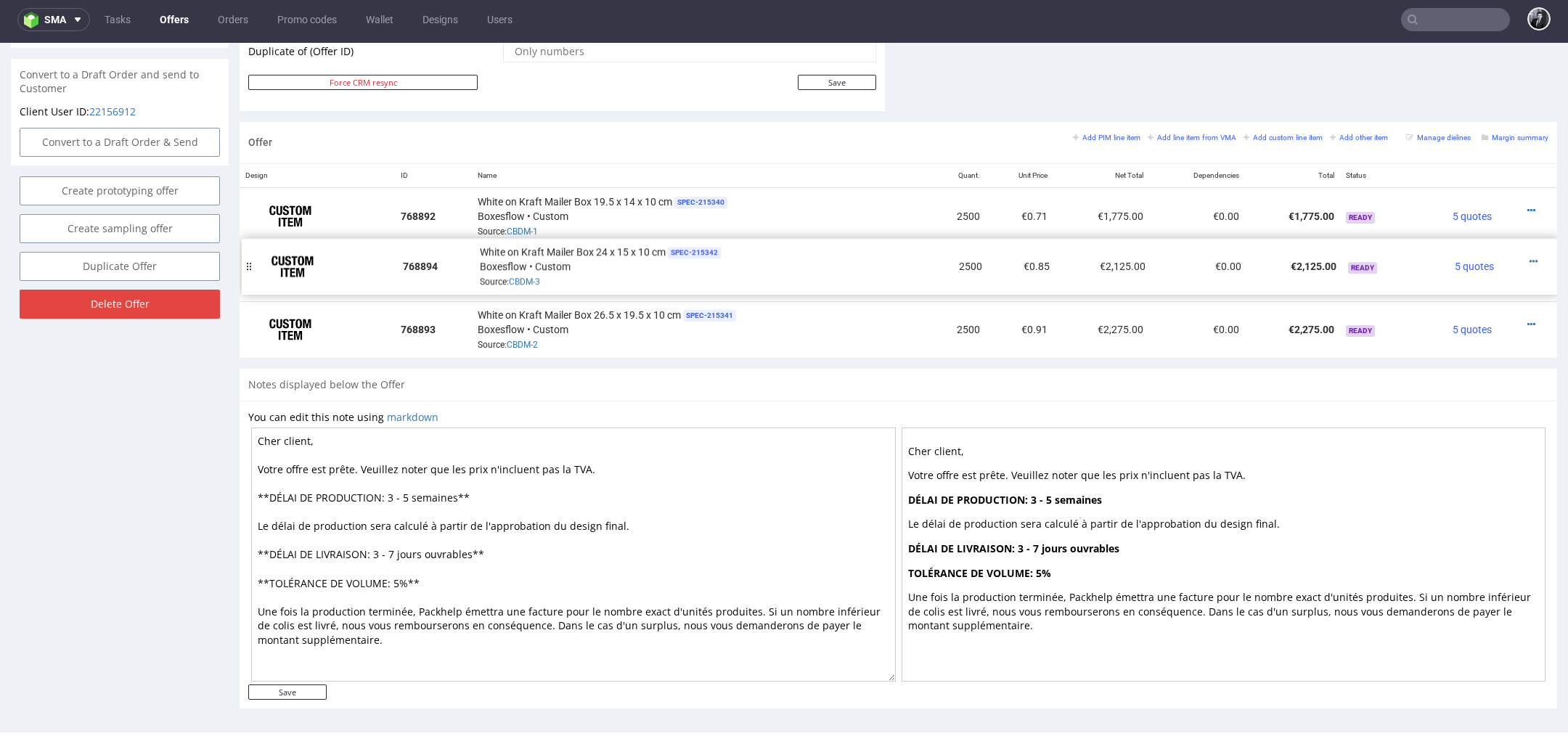
drag, startPoint x: 251, startPoint y: 322, endPoint x: 252, endPoint y: 261, distance: 61.0
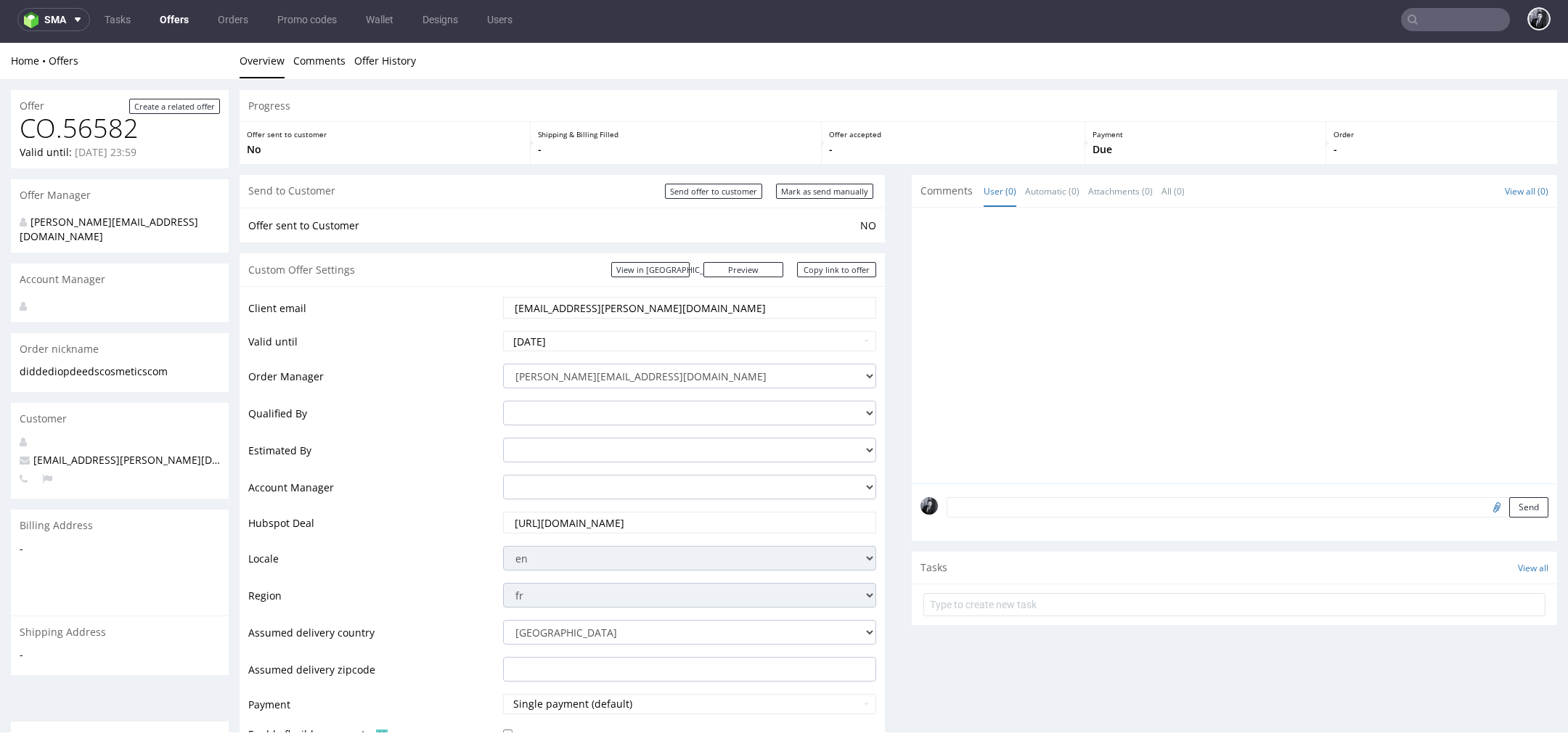
click at [176, 23] on link "Offers" at bounding box center [174, 19] width 46 height 23
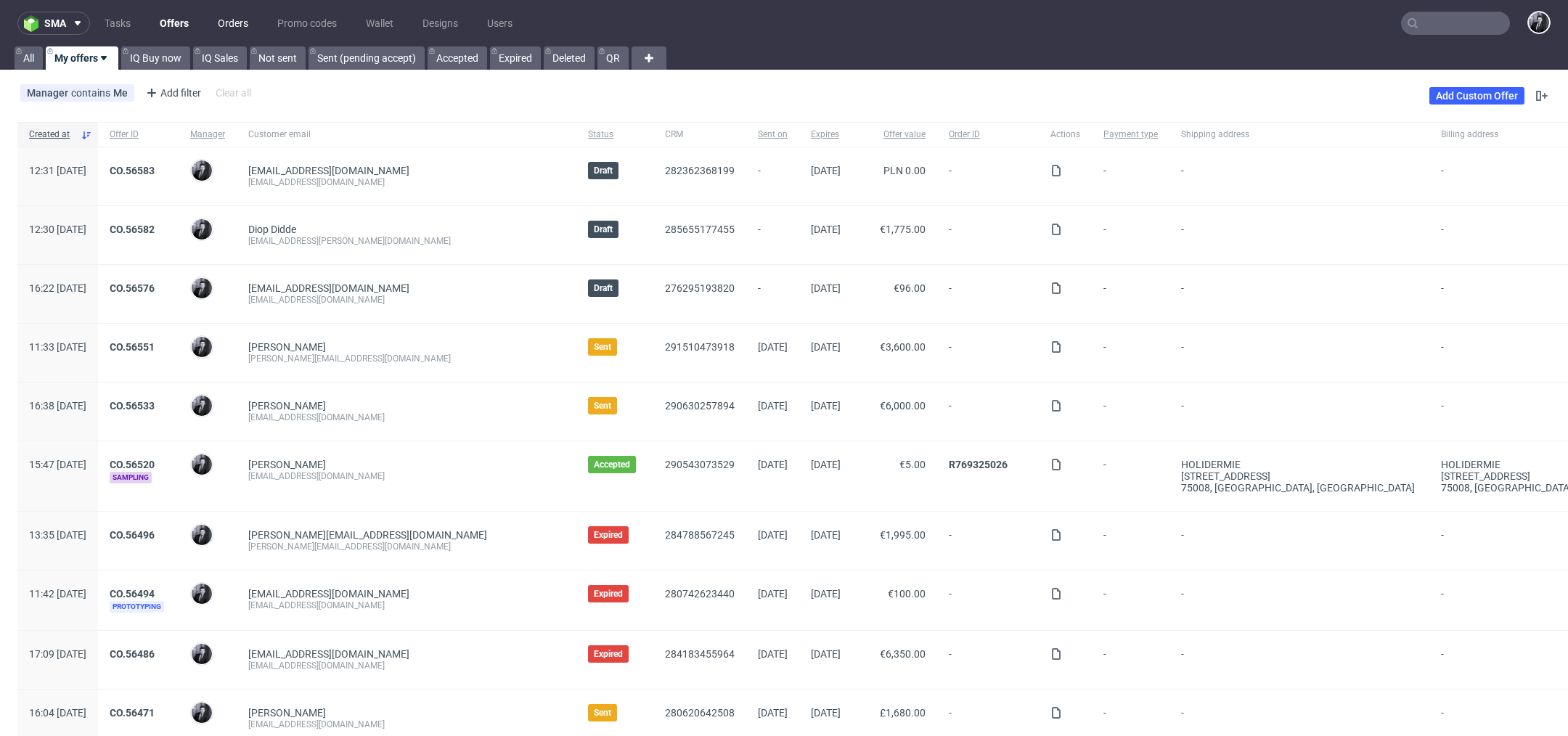
click at [238, 21] on link "Orders" at bounding box center [233, 23] width 48 height 23
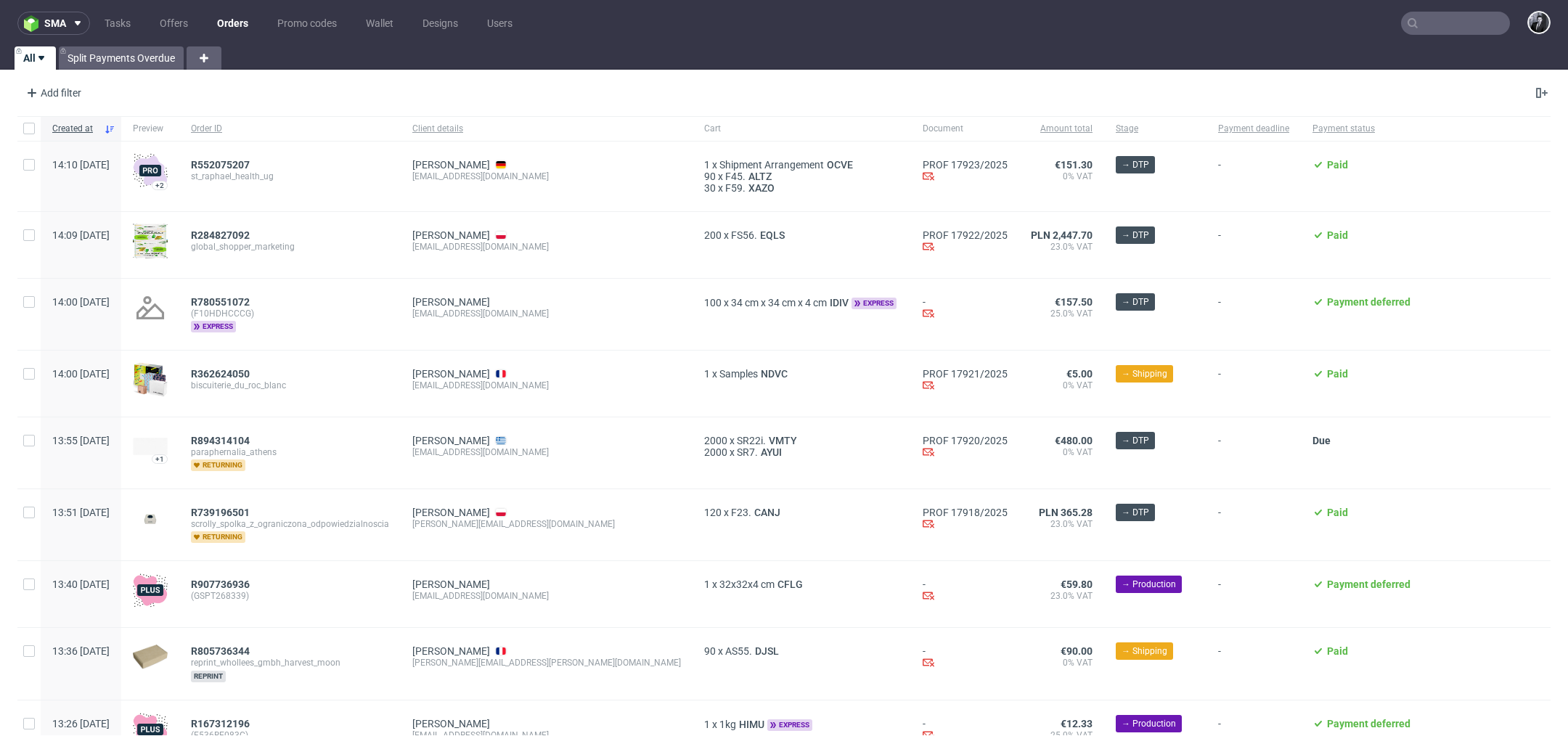
click at [1457, 24] on input "text" at bounding box center [1454, 23] width 109 height 23
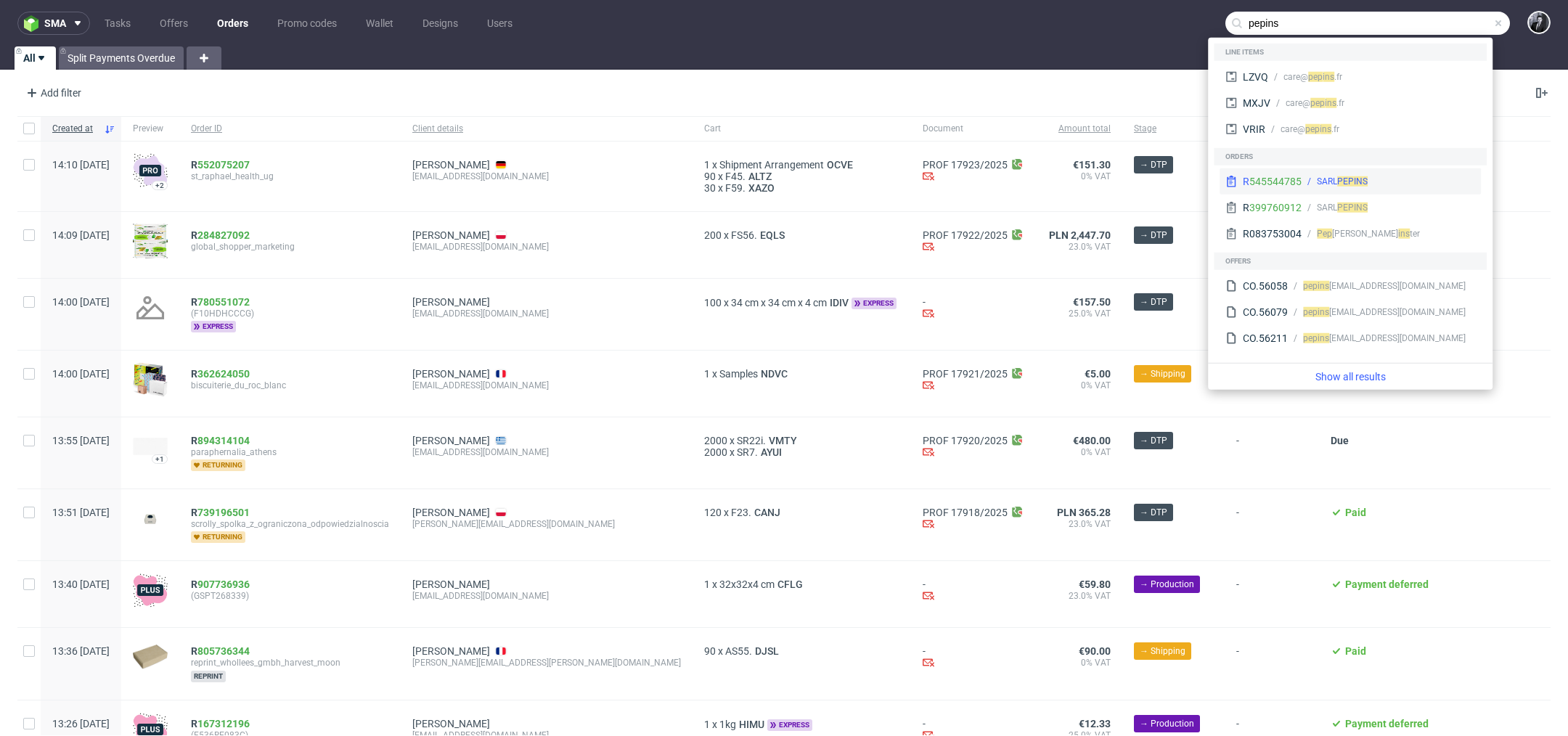
type input "pepins"
click at [1392, 188] on div "R 545544785 SARL PEPINS" at bounding box center [1350, 181] width 261 height 26
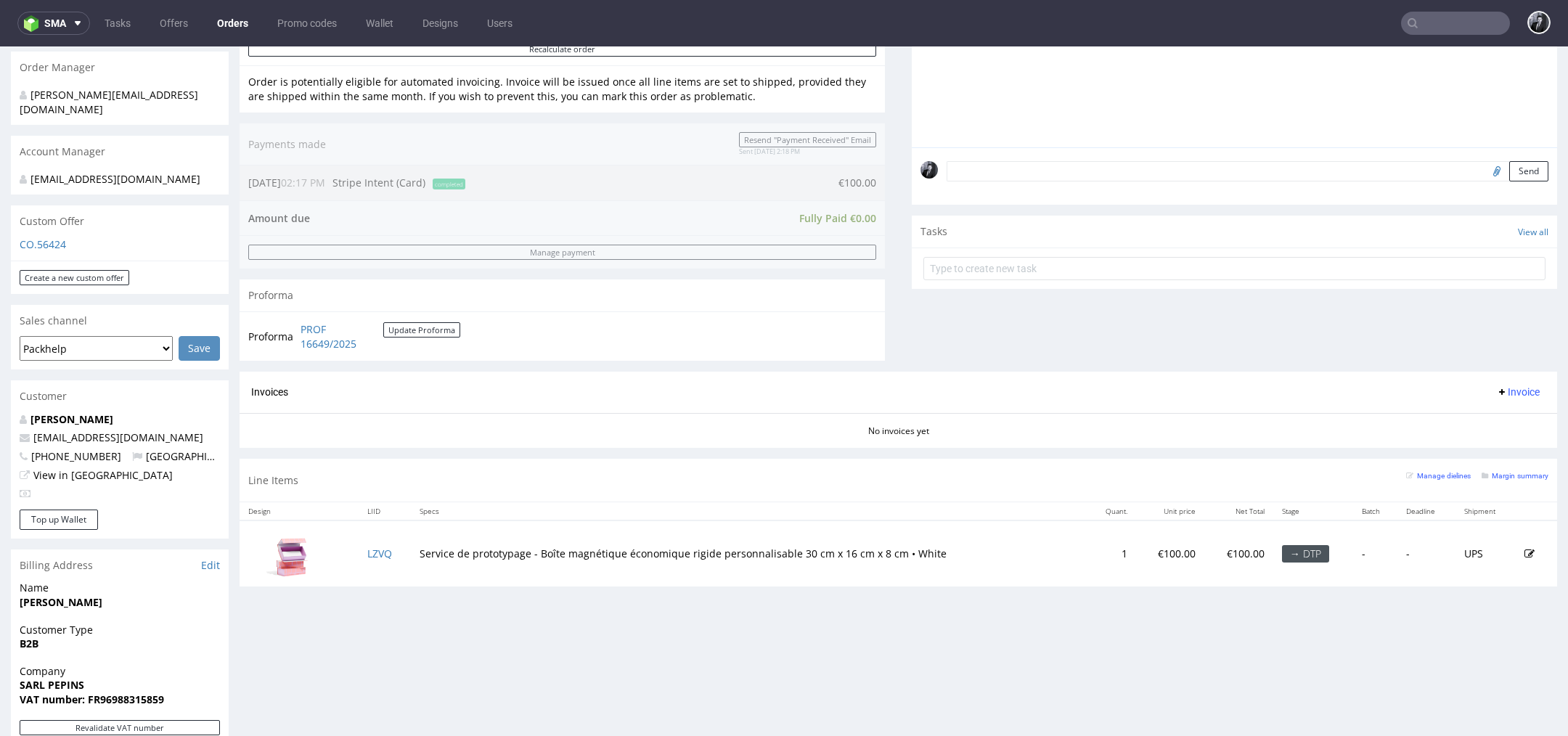
scroll to position [608, 0]
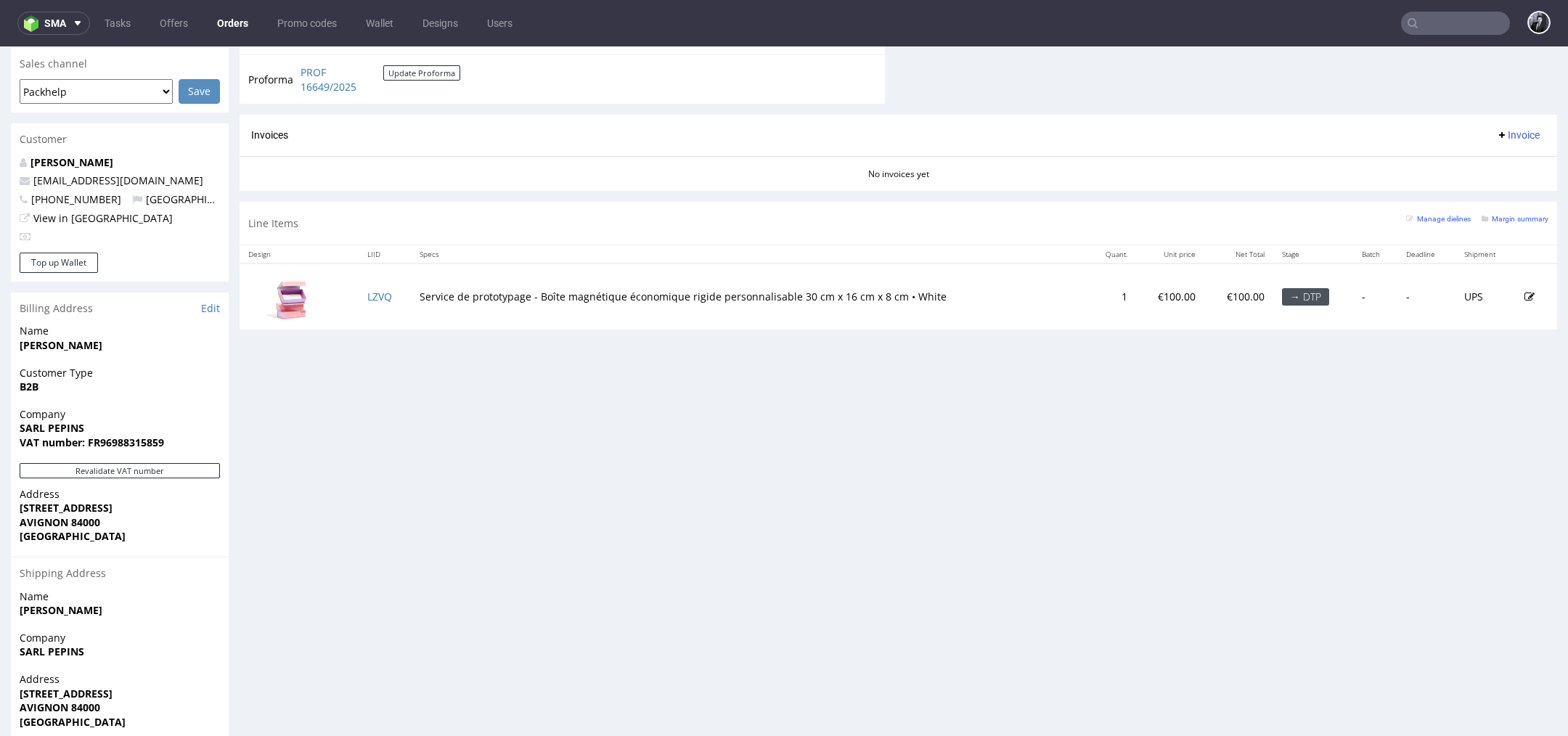
click at [1286, 294] on div "→ DTP" at bounding box center [1305, 296] width 47 height 17
drag, startPoint x: 1286, startPoint y: 294, endPoint x: 1183, endPoint y: 294, distance: 103.0
click at [1199, 294] on tr "LZVQ Service de prototypage - Boîte magnétique économique rigide personnalisabl…" at bounding box center [898, 296] width 1318 height 65
click at [1136, 291] on td "€100.00" at bounding box center [1170, 296] width 68 height 65
drag, startPoint x: 1329, startPoint y: 300, endPoint x: 1232, endPoint y: 300, distance: 97.0
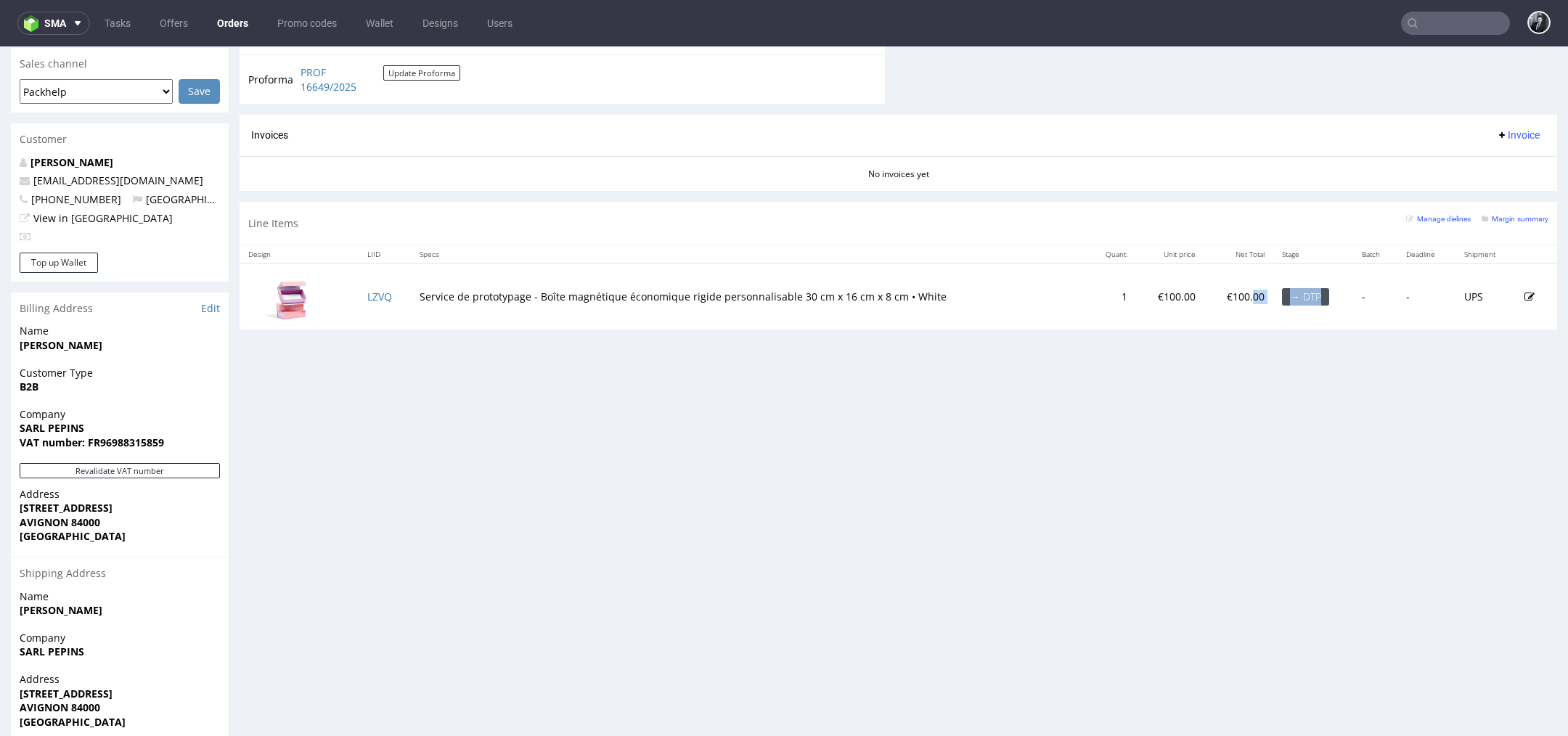
click at [1232, 300] on tr "LZVQ Service de prototypage - Boîte magnétique économique rigide personnalisabl…" at bounding box center [898, 296] width 1318 height 65
click at [1232, 300] on p "€100.00" at bounding box center [1238, 296] width 51 height 14
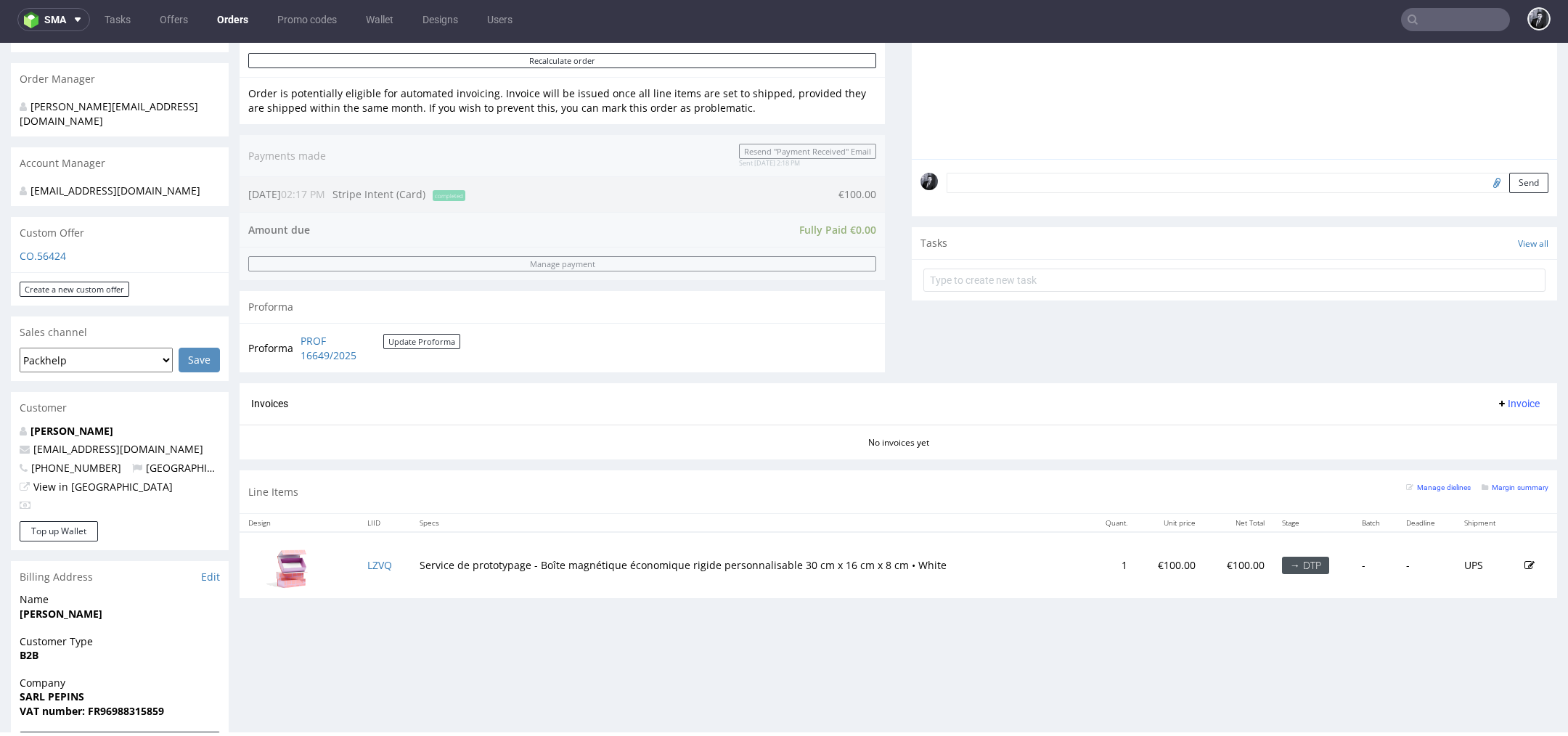
scroll to position [0, 0]
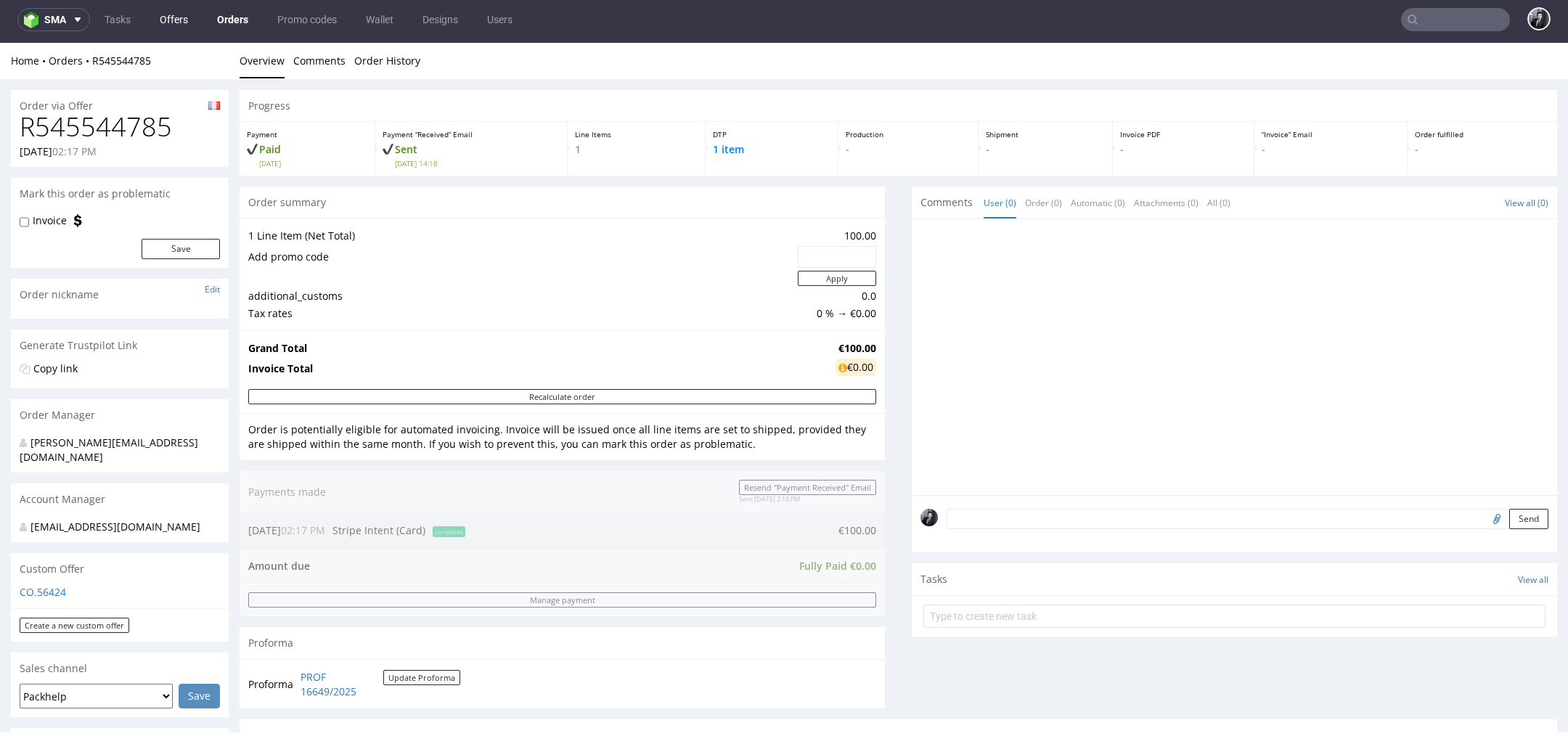
click at [176, 16] on link "Offers" at bounding box center [174, 19] width 46 height 23
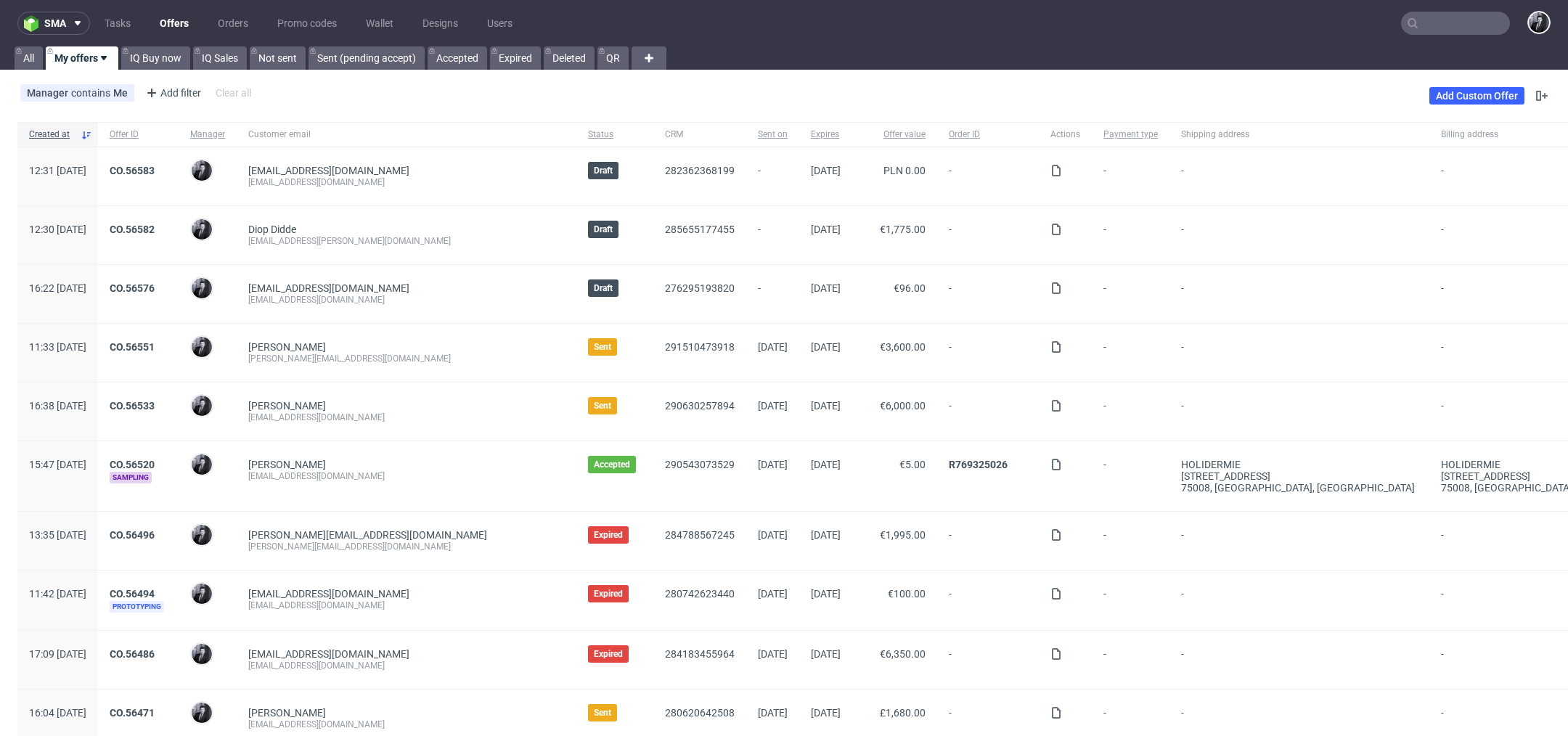
click at [1435, 29] on input "text" at bounding box center [1454, 23] width 109 height 23
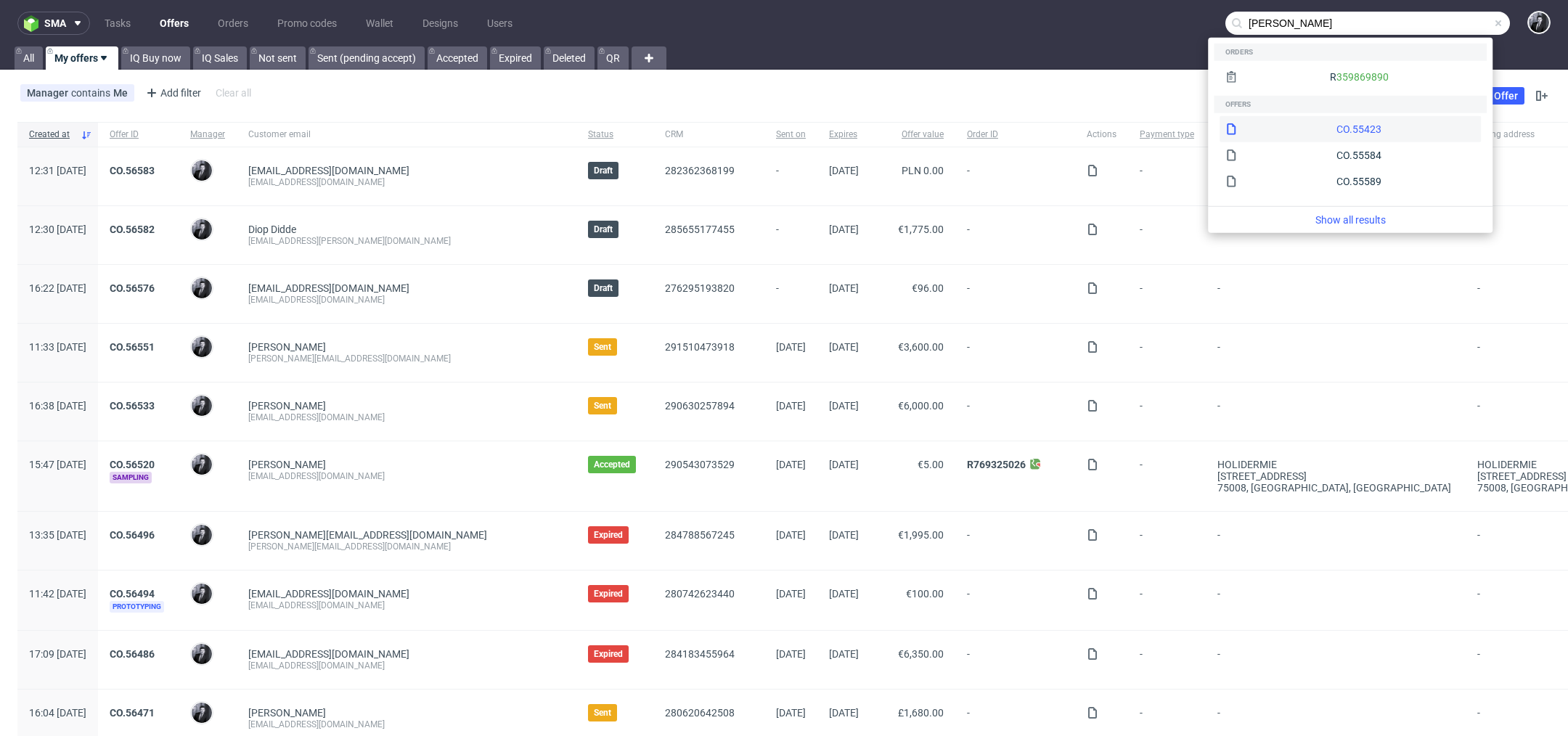
type input "francois meyssignac"
click at [1350, 129] on div "CO.55423" at bounding box center [1350, 129] width 261 height 26
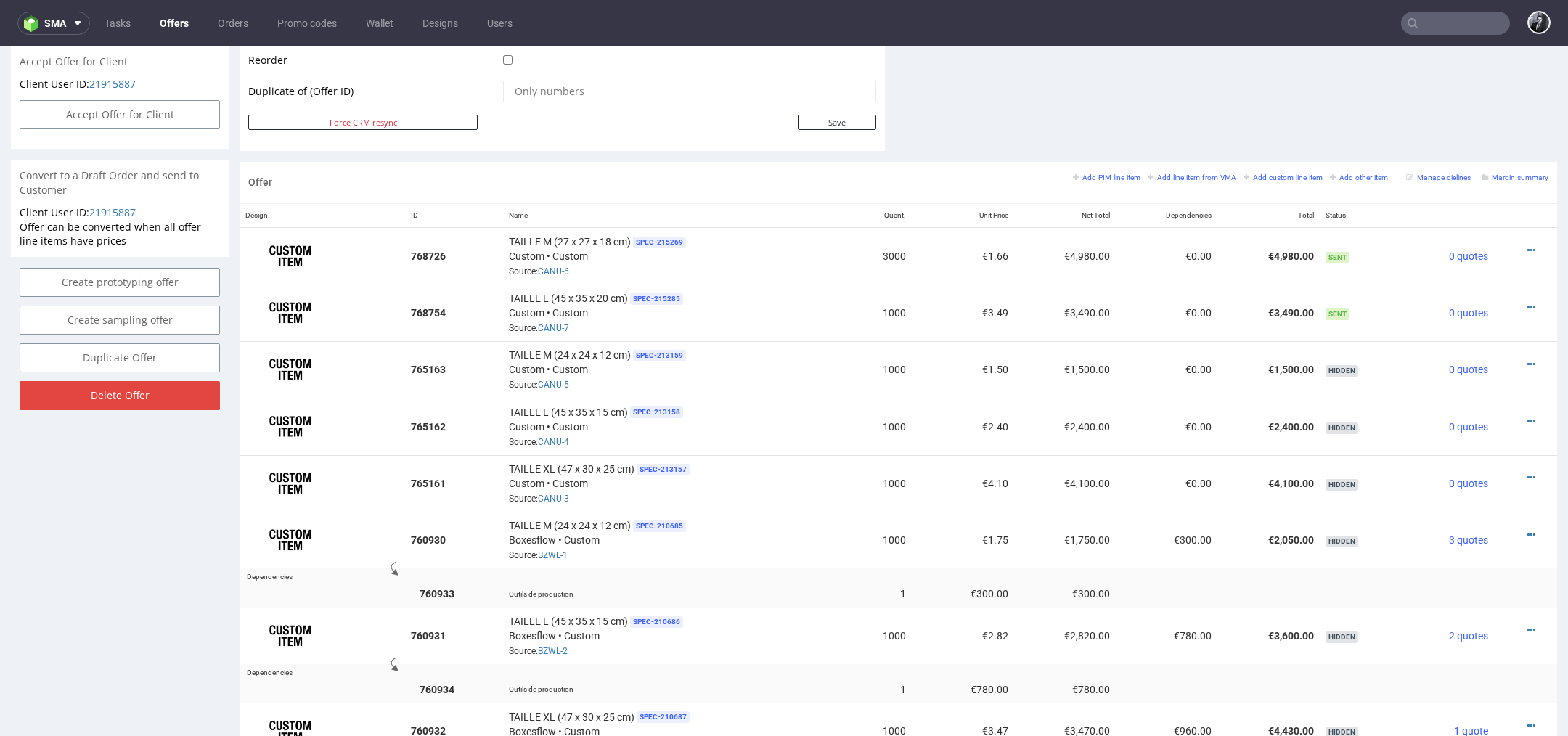
scroll to position [753, 0]
click at [1527, 301] on icon at bounding box center [1530, 306] width 8 height 11
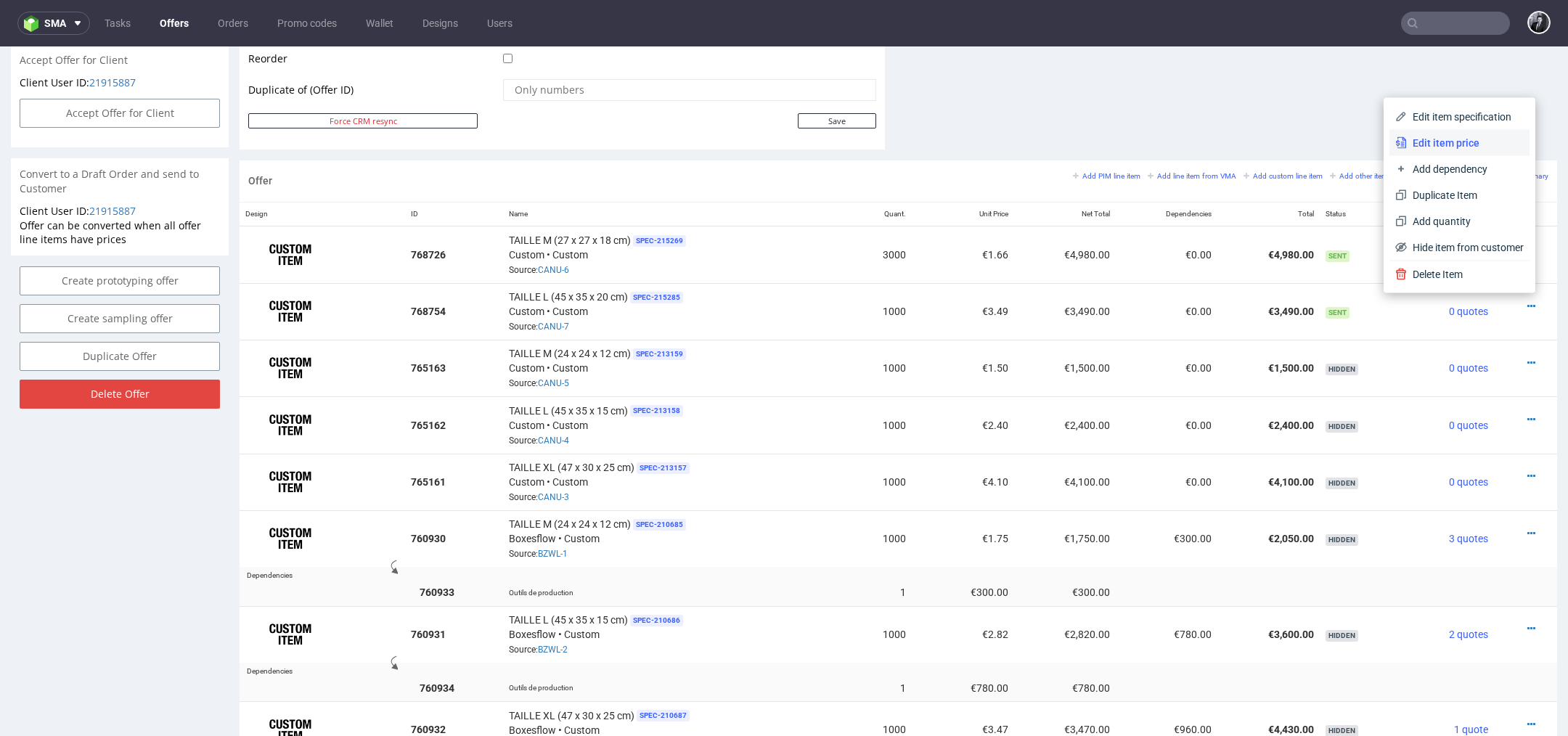
click at [1461, 140] on span "Edit item price" at bounding box center [1464, 142] width 116 height 14
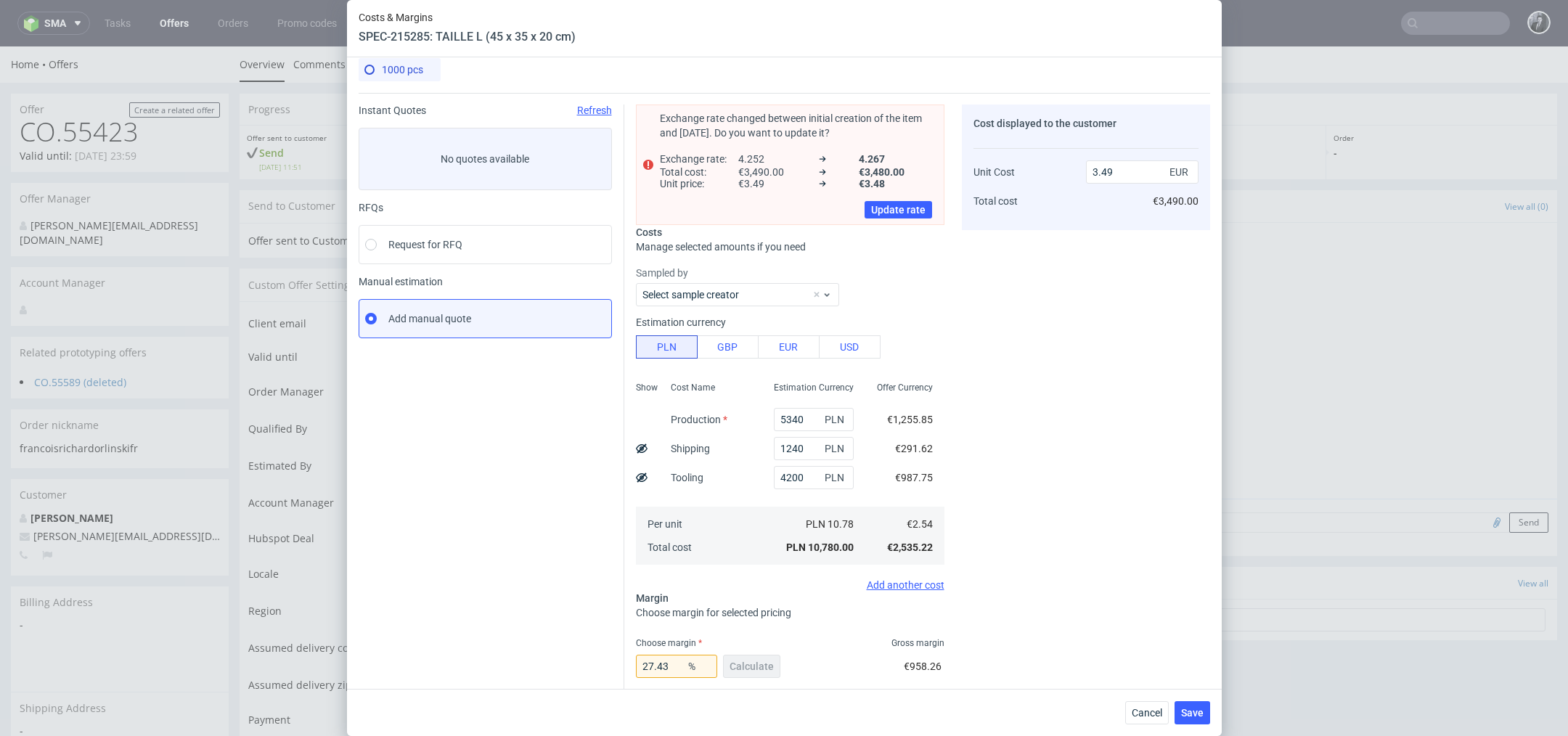
scroll to position [193, 0]
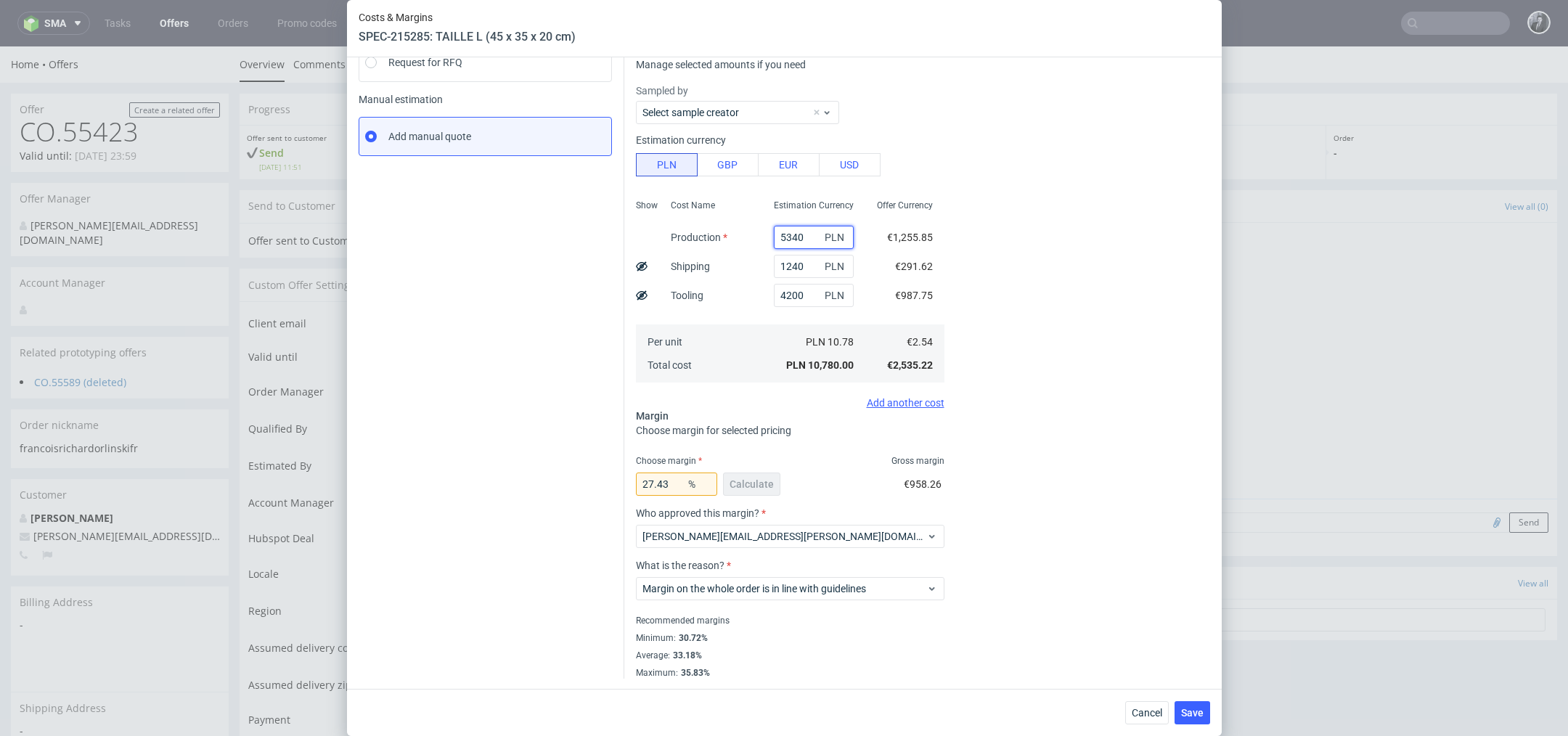
click at [815, 243] on input "5340" at bounding box center [813, 238] width 80 height 23
type input "5020"
type input "3.39"
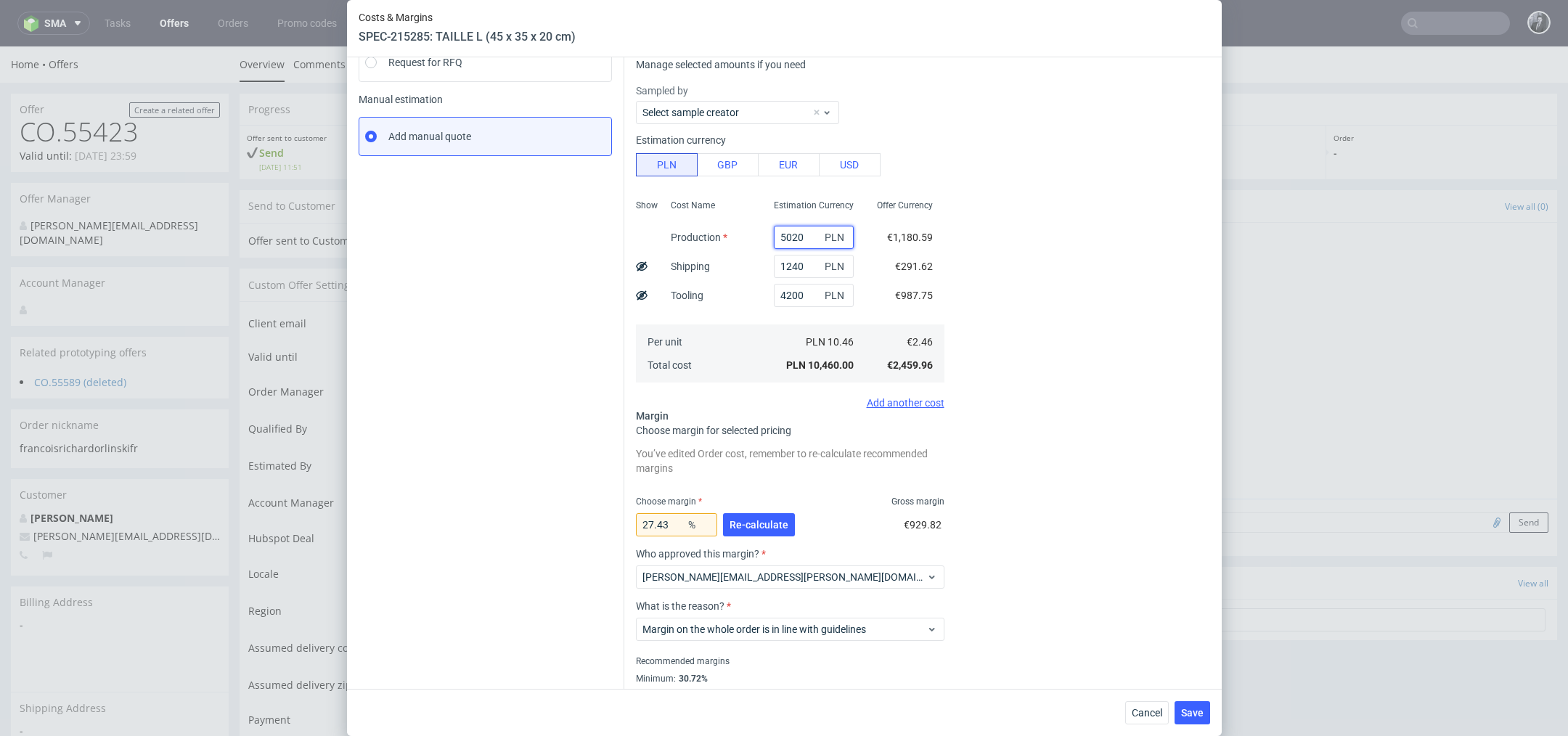
type input "5020"
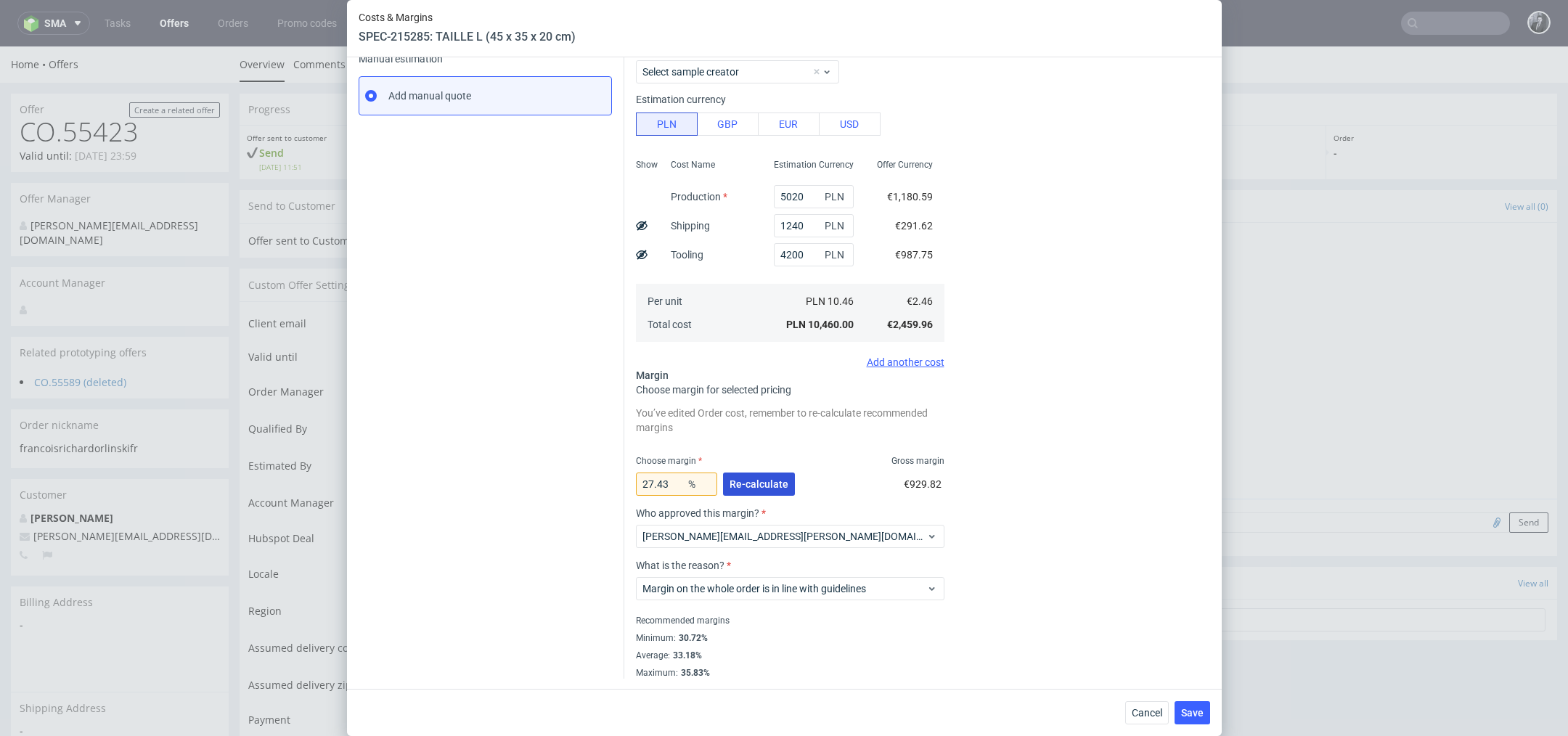
click at [762, 491] on button "Re-calculate" at bounding box center [758, 484] width 72 height 23
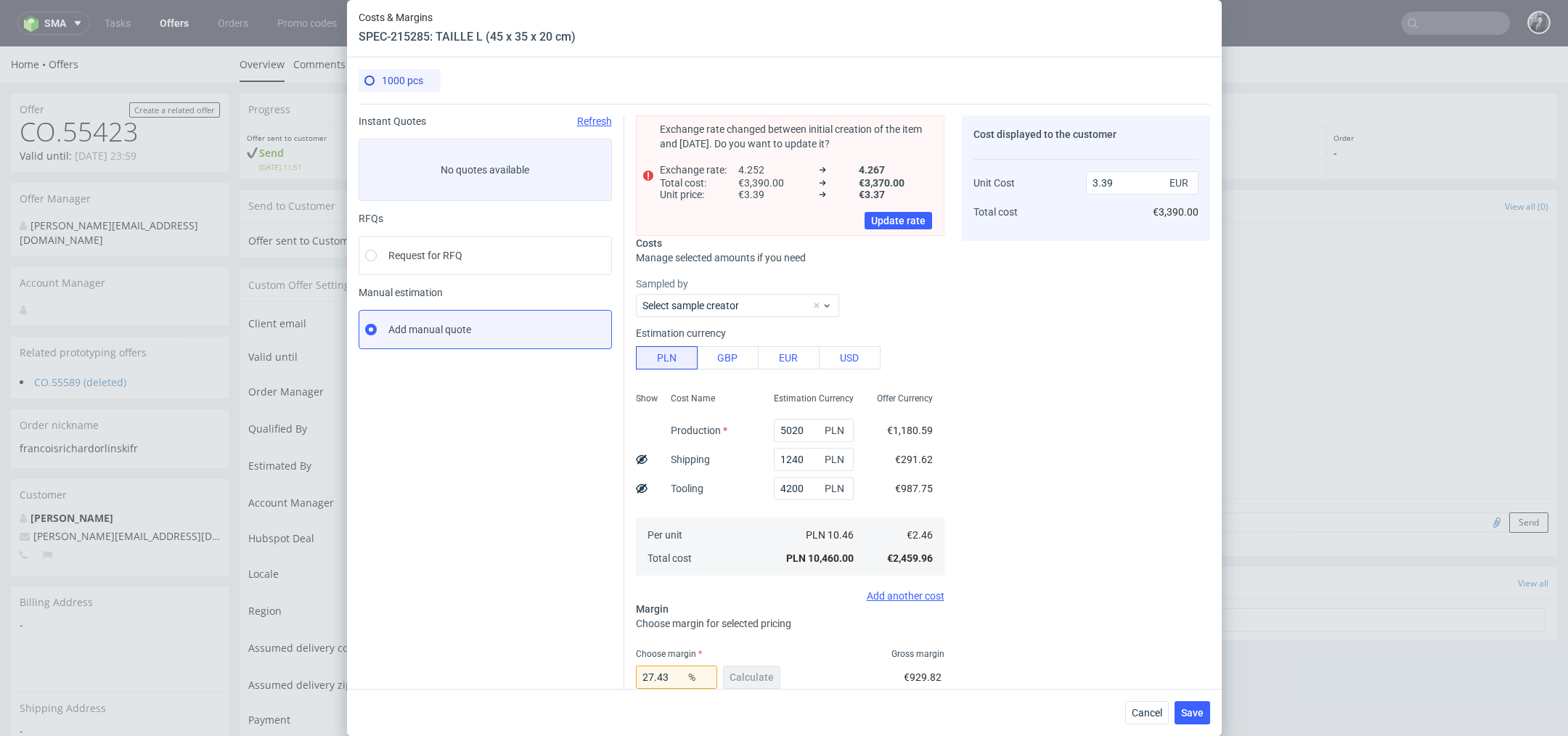
scroll to position [193, 0]
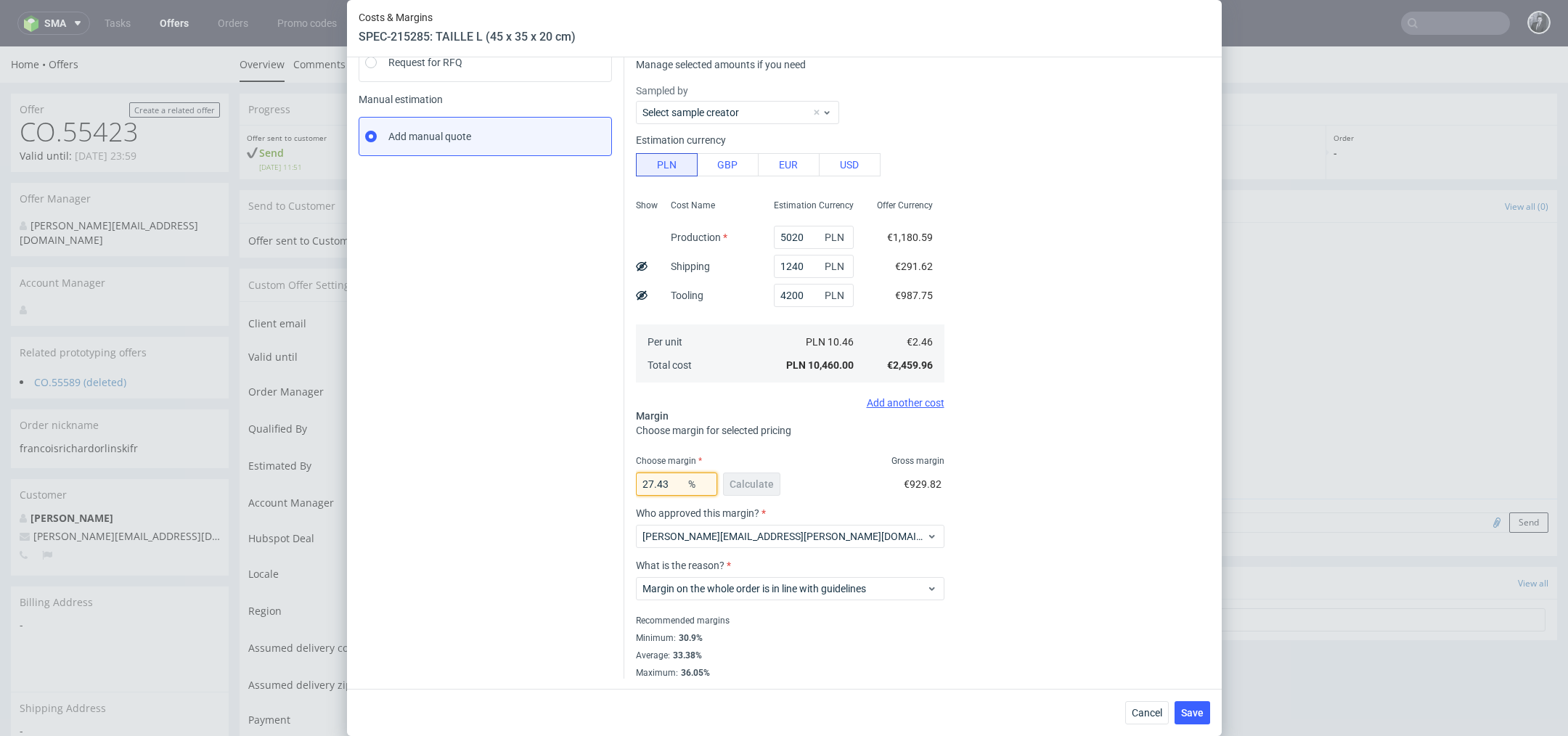
click at [668, 482] on input "27.43" at bounding box center [677, 484] width 81 height 23
type input "2"
type input "2.51"
type input "23"
type input "3.2"
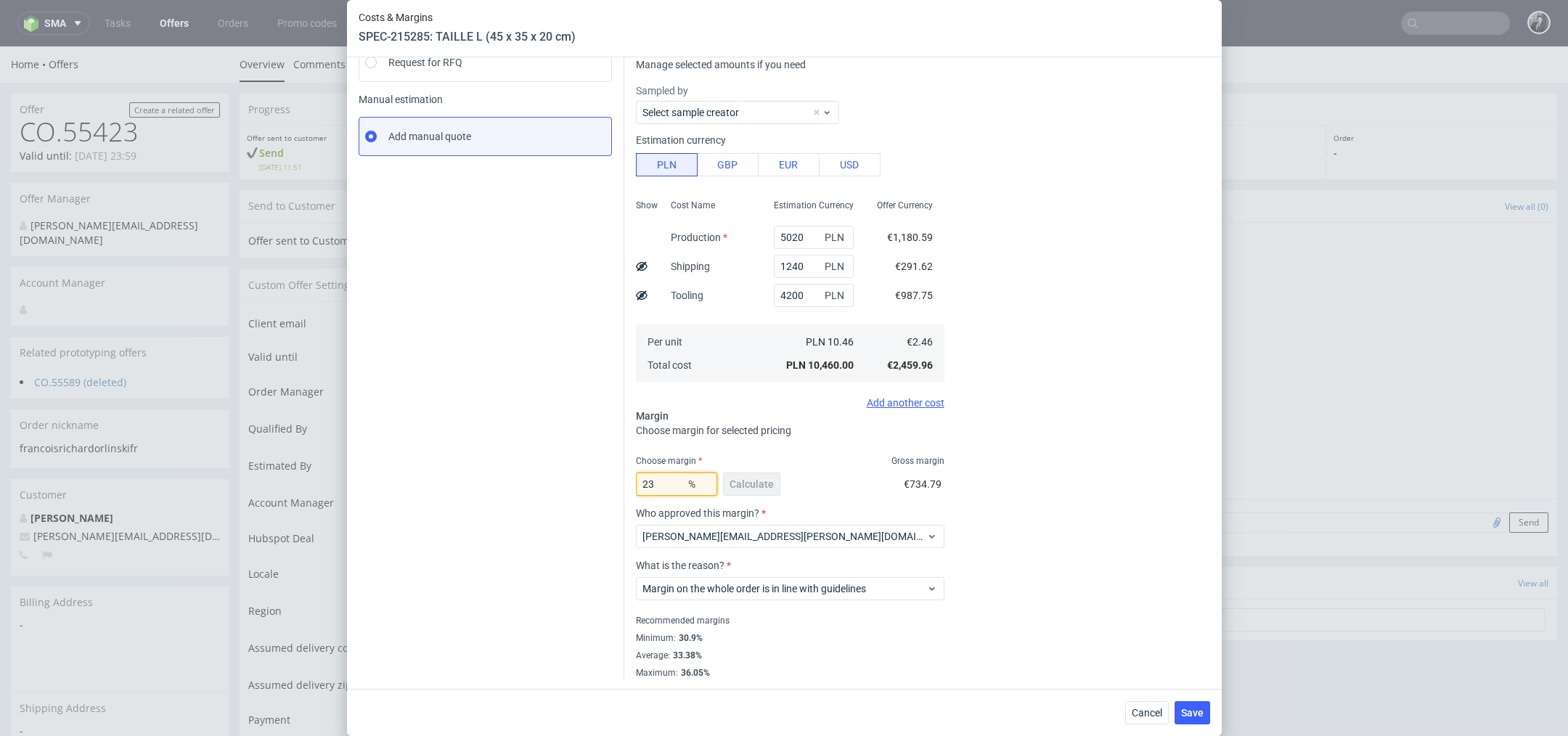
type input "23"
click at [1110, 338] on div "Cost displayed to the customer Unit Cost Total cost 3.2 EUR €3,200.00" at bounding box center [1086, 300] width 248 height 756
click at [1186, 708] on span "Save" at bounding box center [1192, 712] width 22 height 11
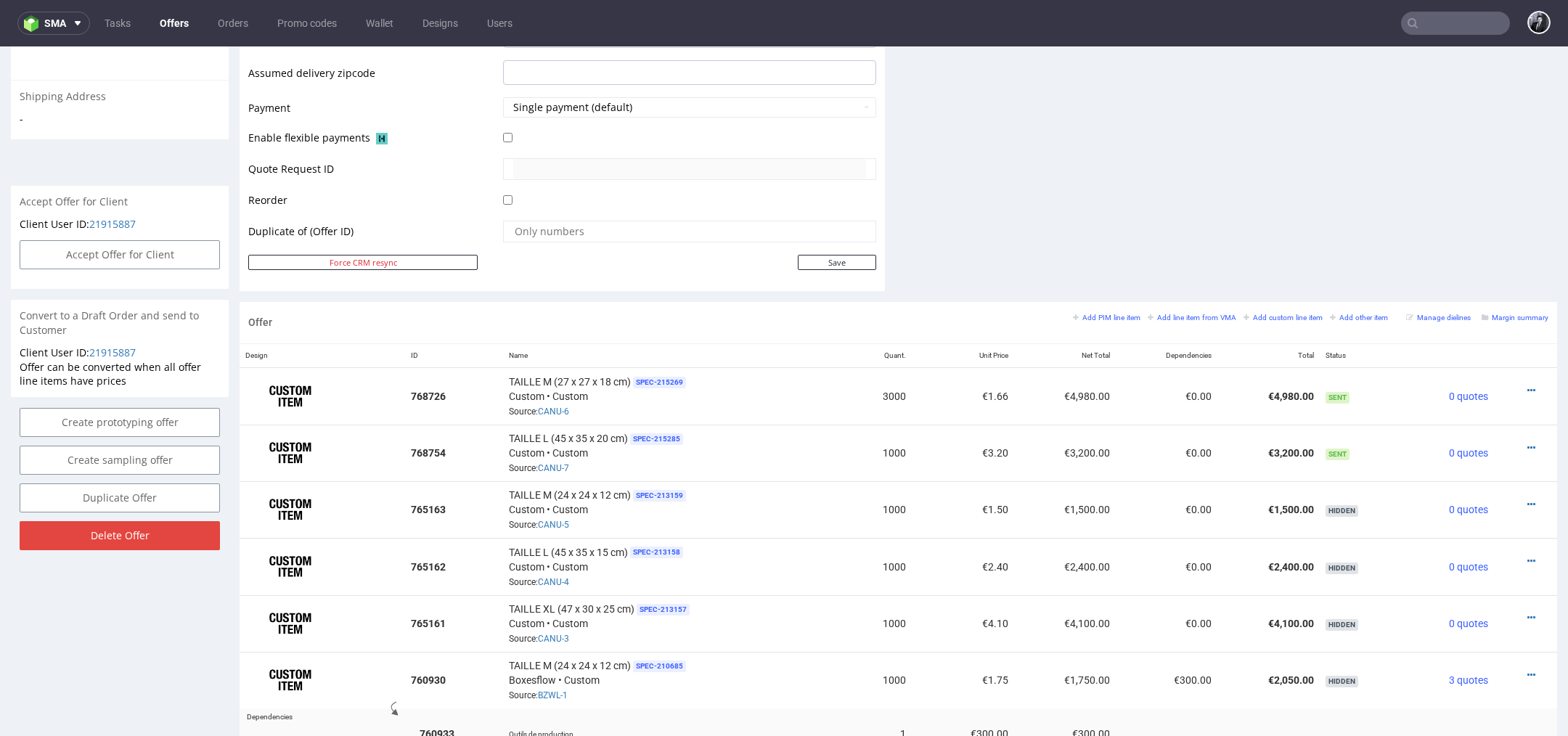
scroll to position [645, 0]
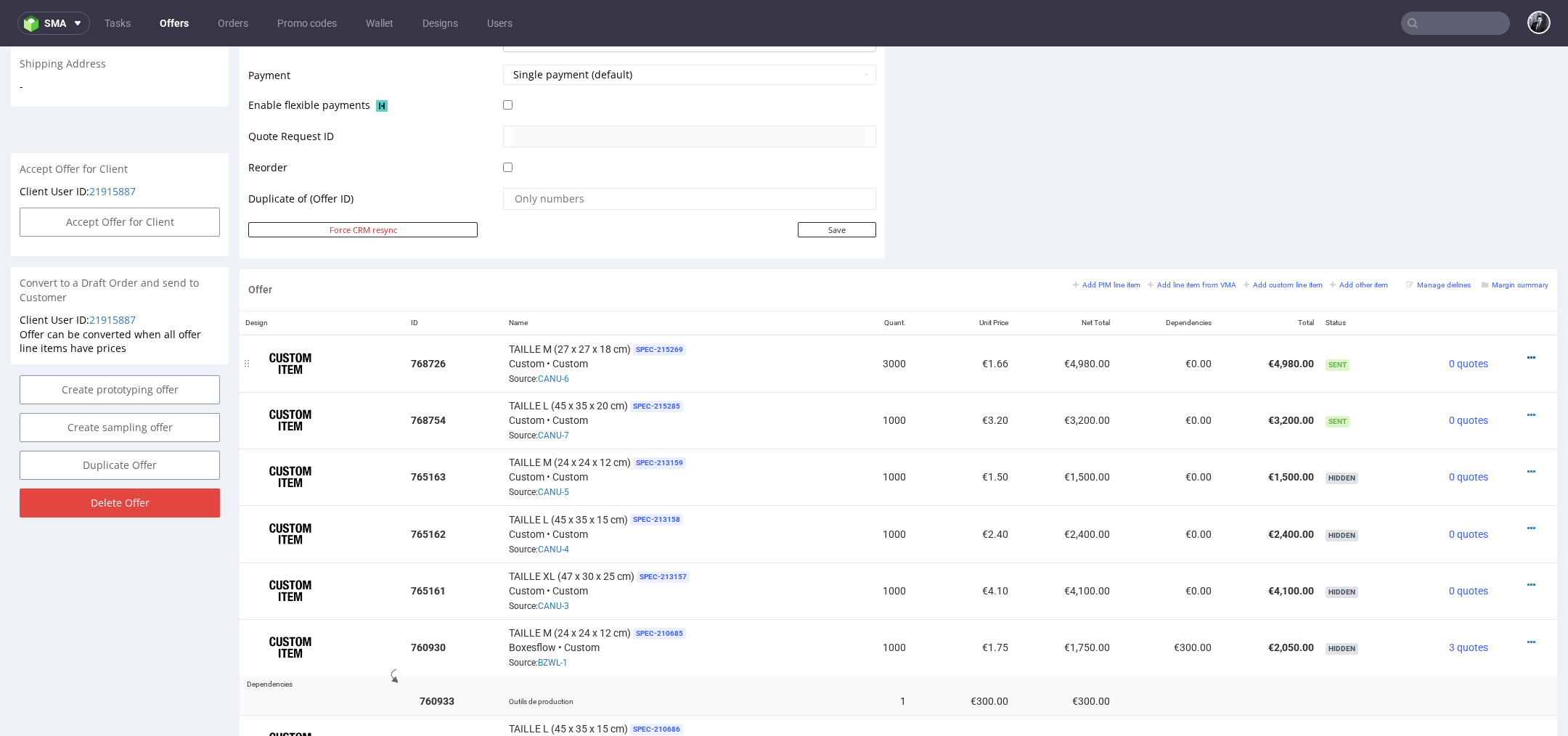
click at [1527, 359] on icon at bounding box center [1530, 357] width 8 height 11
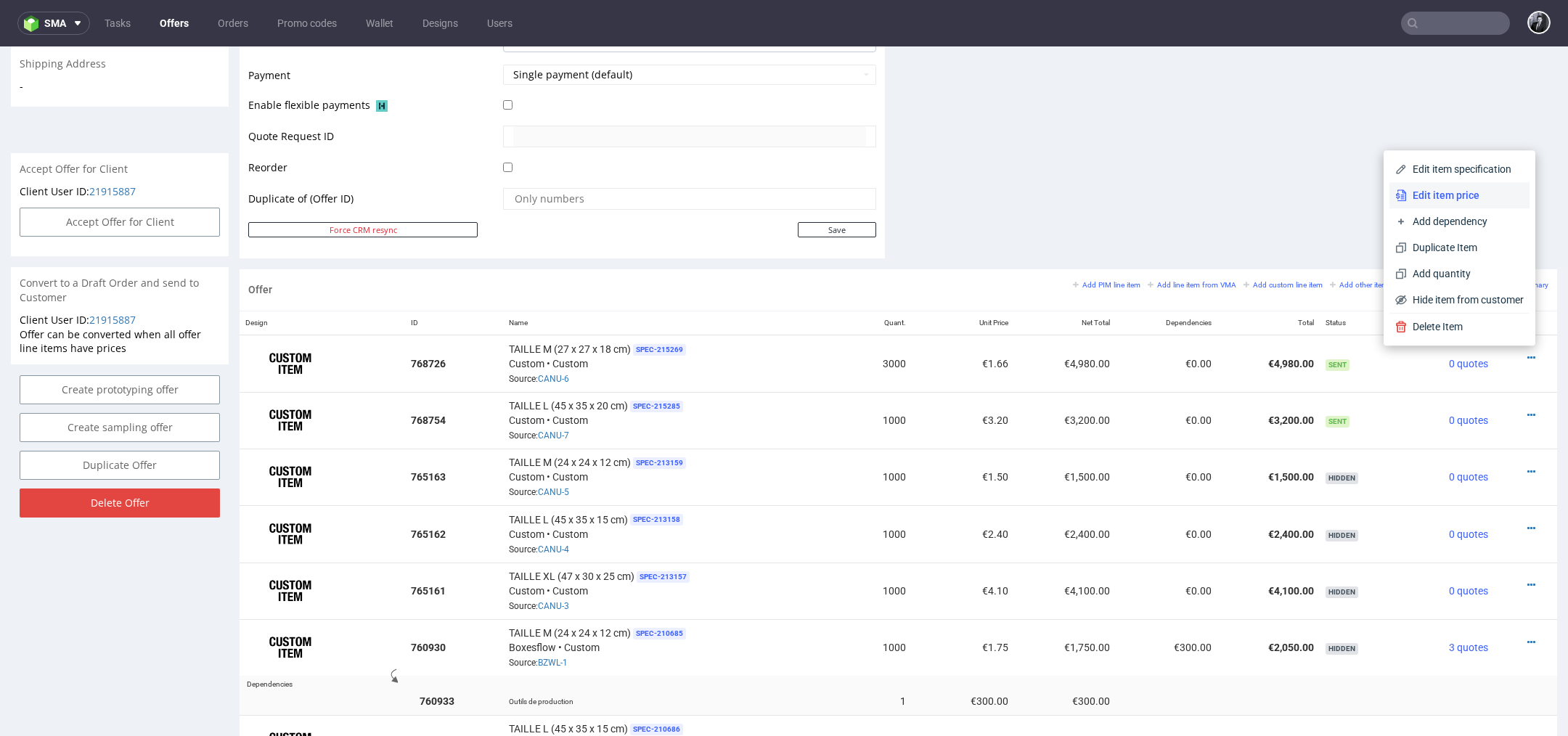
click at [1476, 196] on span "Edit item price" at bounding box center [1464, 194] width 116 height 14
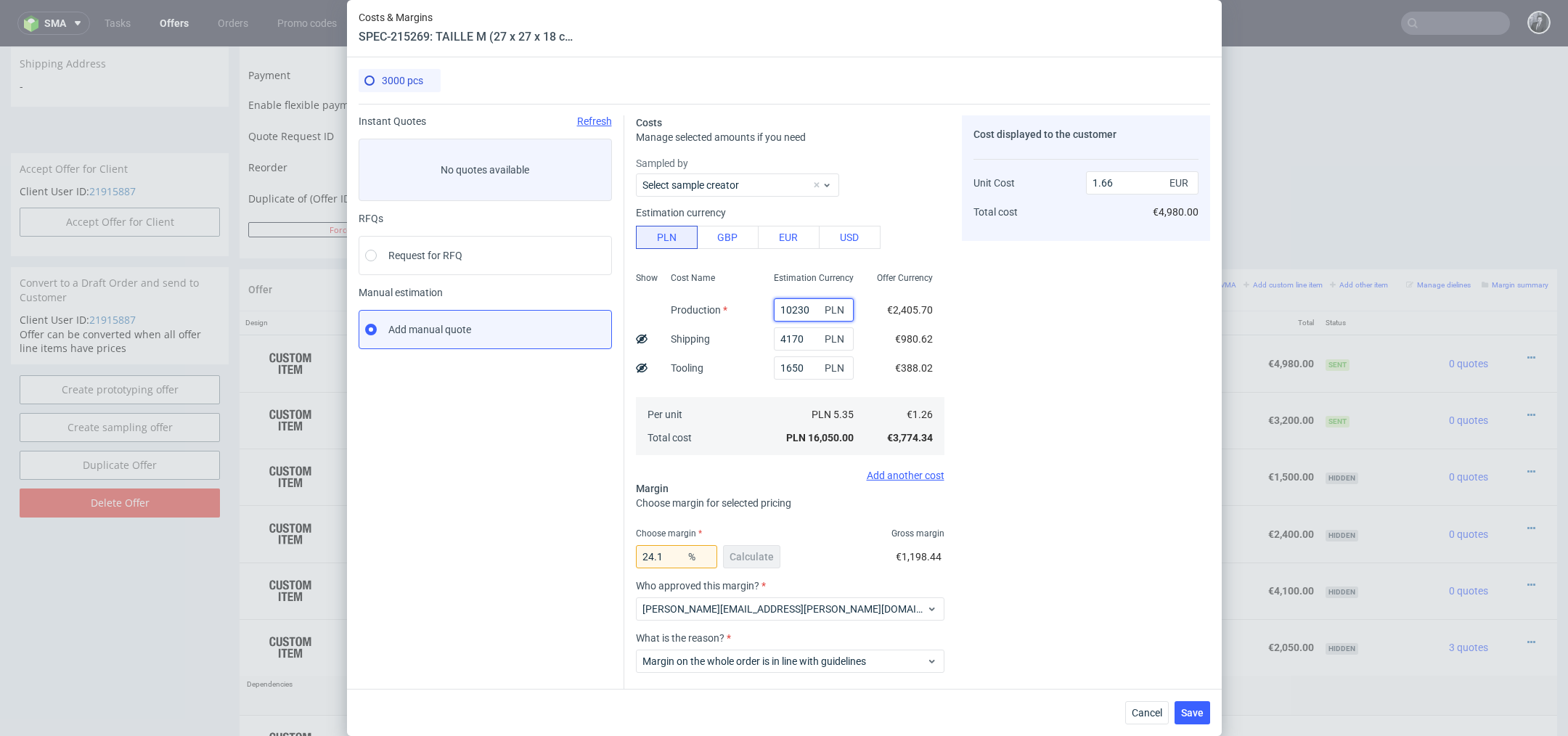
drag, startPoint x: 813, startPoint y: 311, endPoint x: 691, endPoint y: 306, distance: 122.1
click at [693, 306] on div "Show Cost Name Production Shipping Tooling Per unit Total cost Estimation Curre…" at bounding box center [790, 362] width 308 height 191
type input "9"
type input "0.61"
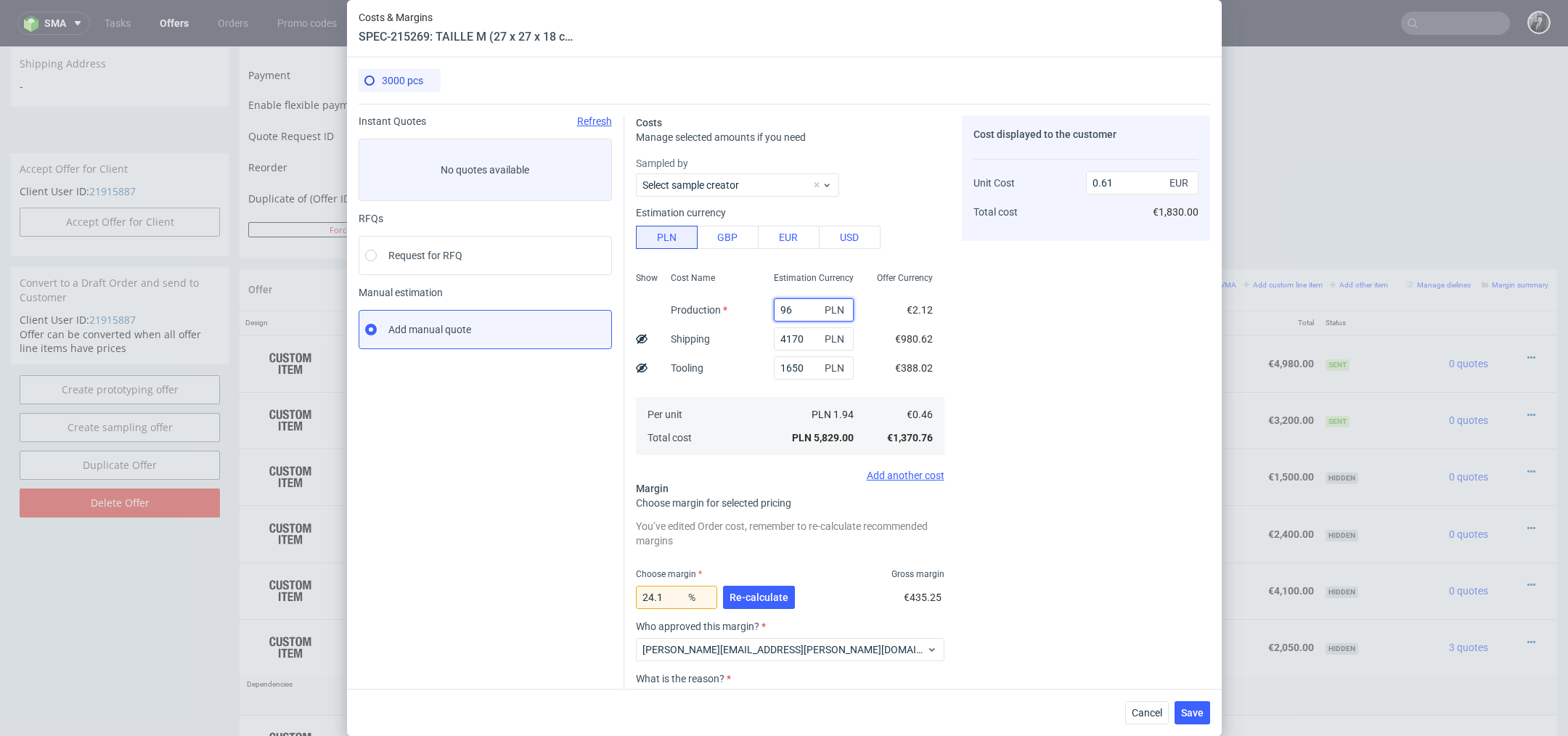
type input "960"
type input "0.7"
type input "96"
type input "0.61"
type input "9600"
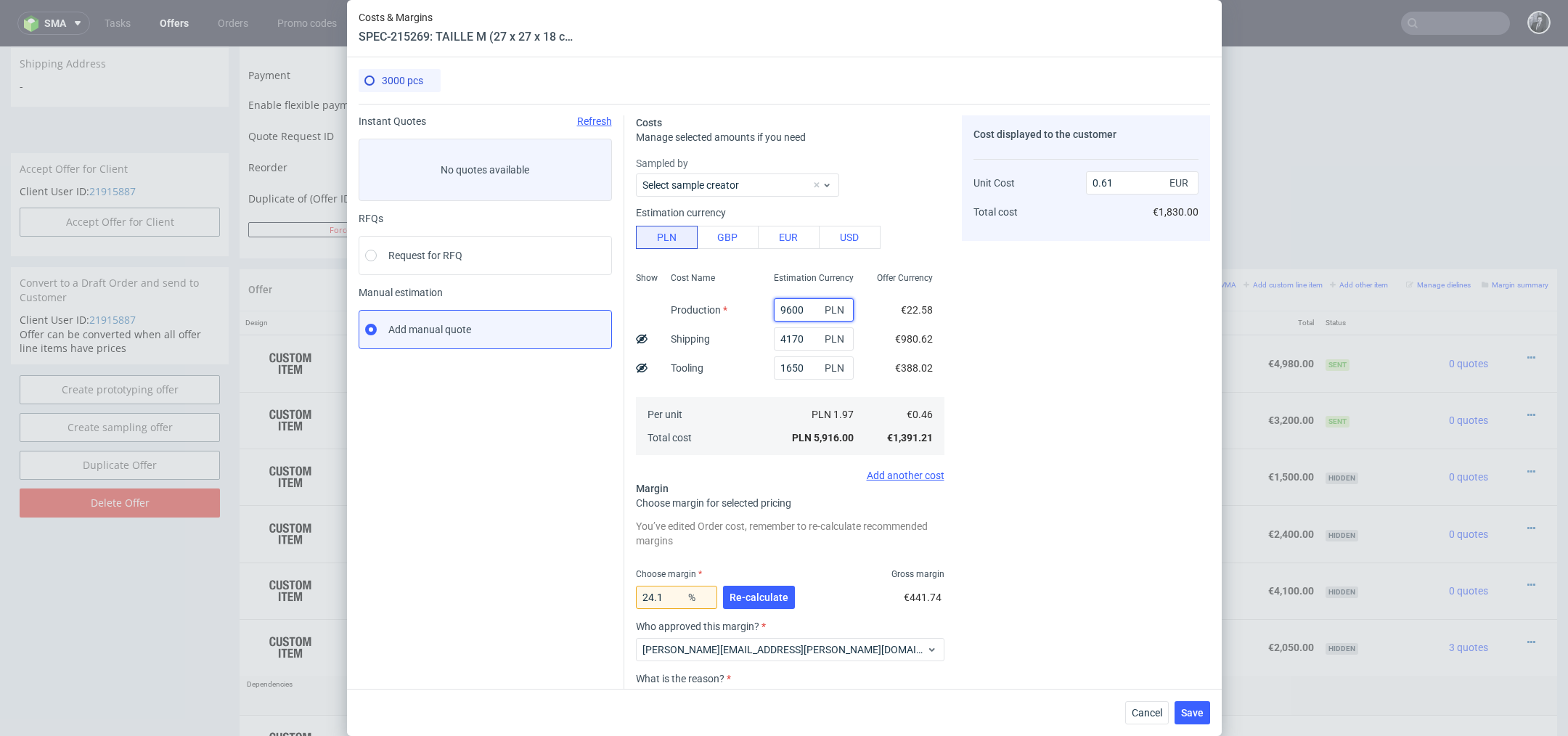
type input "1.6"
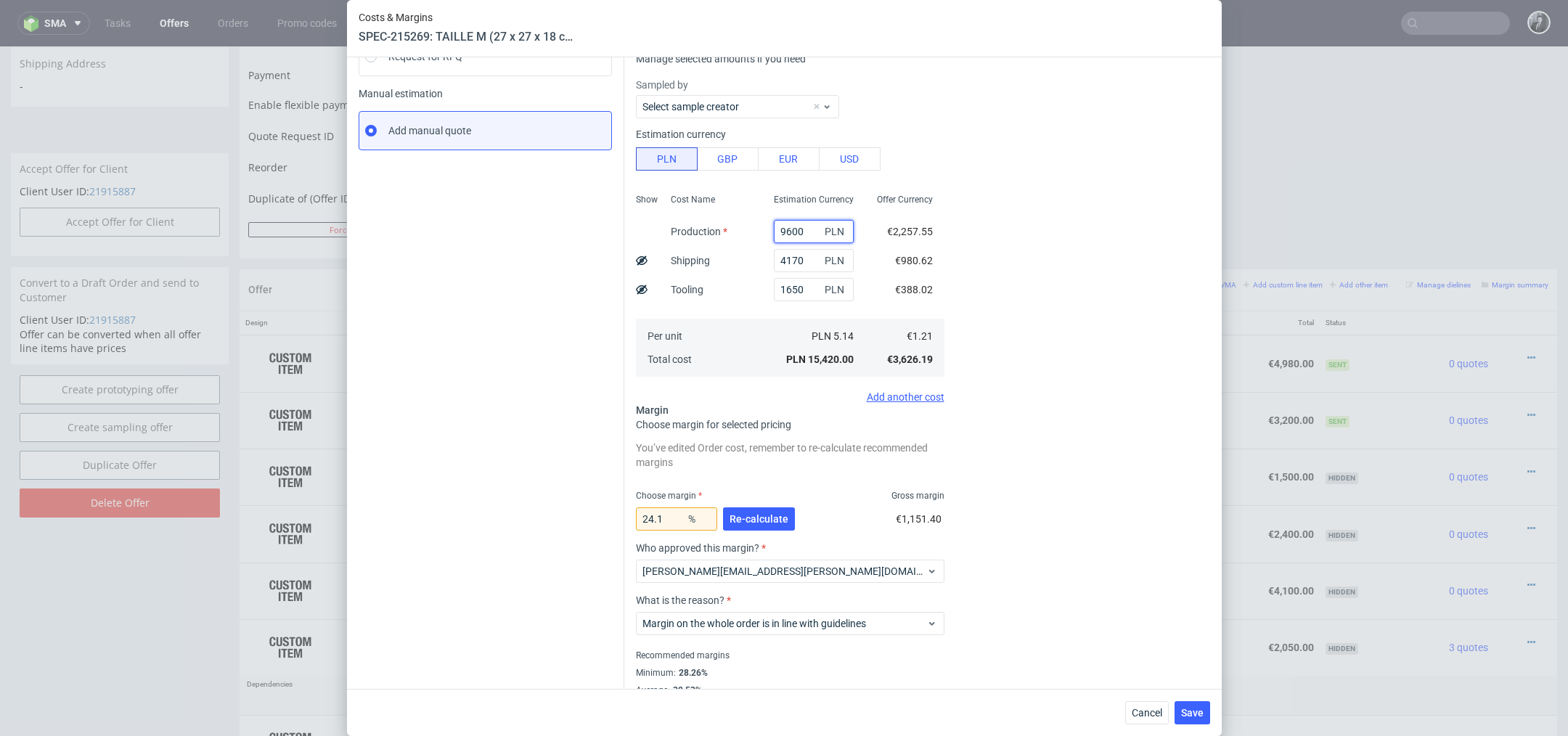
scroll to position [200, 0]
type input "9600"
click at [808, 409] on fieldset "Exchange rate changed between initial creation of the item and today. Do you wa…" at bounding box center [790, 314] width 308 height 797
click at [672, 517] on input "24.1" at bounding box center [677, 518] width 81 height 23
type input "NaN"
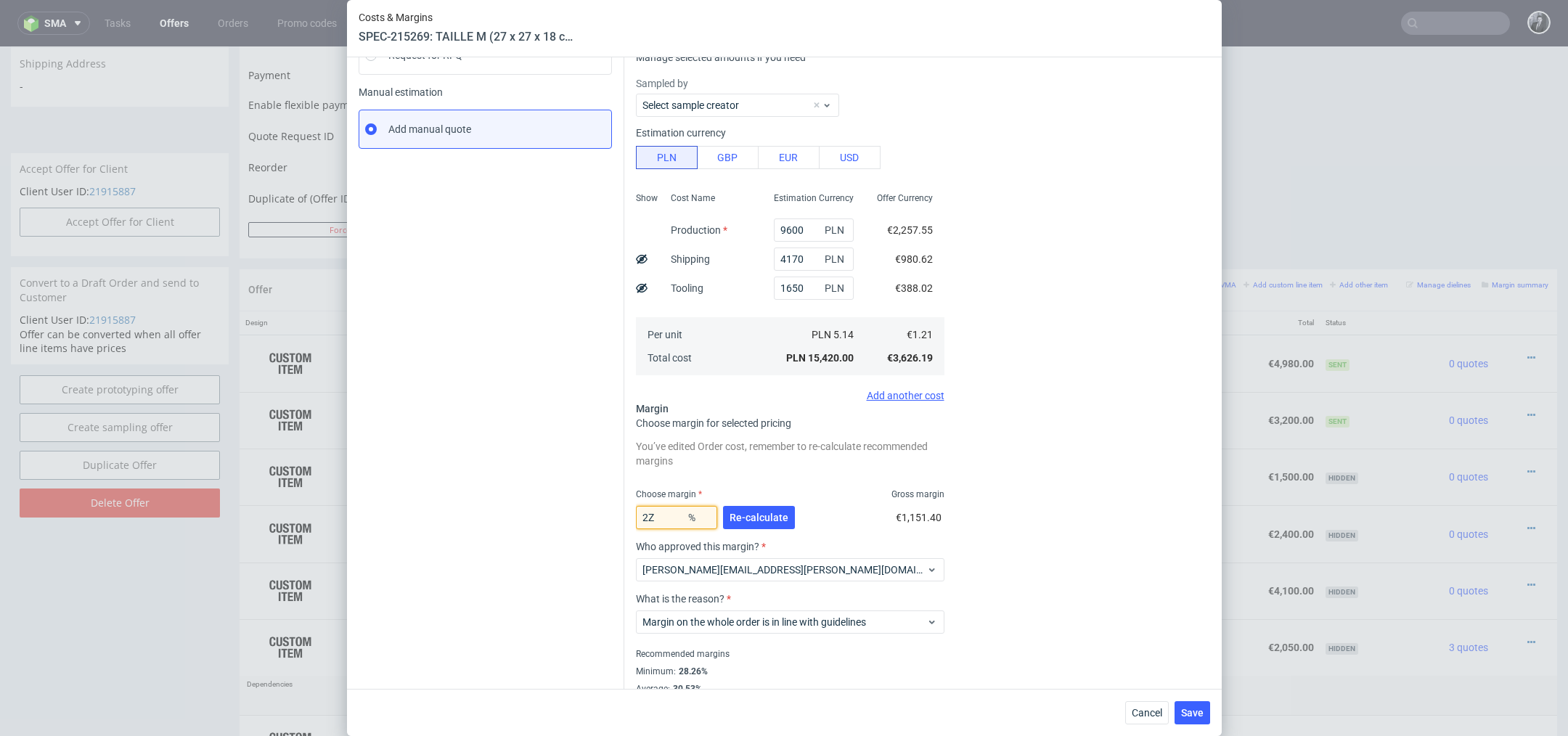
type input "1.21"
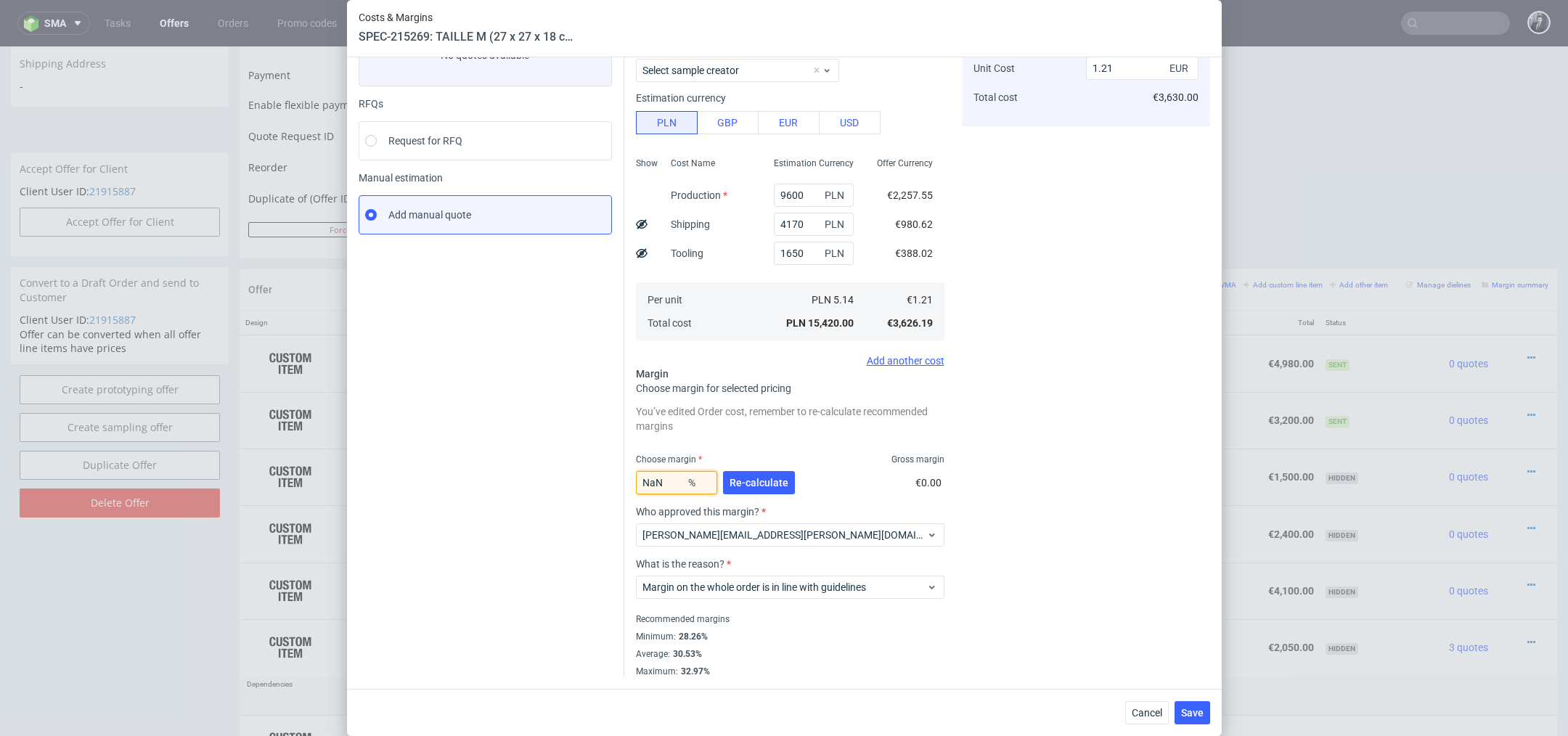
scroll to position [114, 0]
type input "N"
type input "22"
type input "1.55"
type input "22"
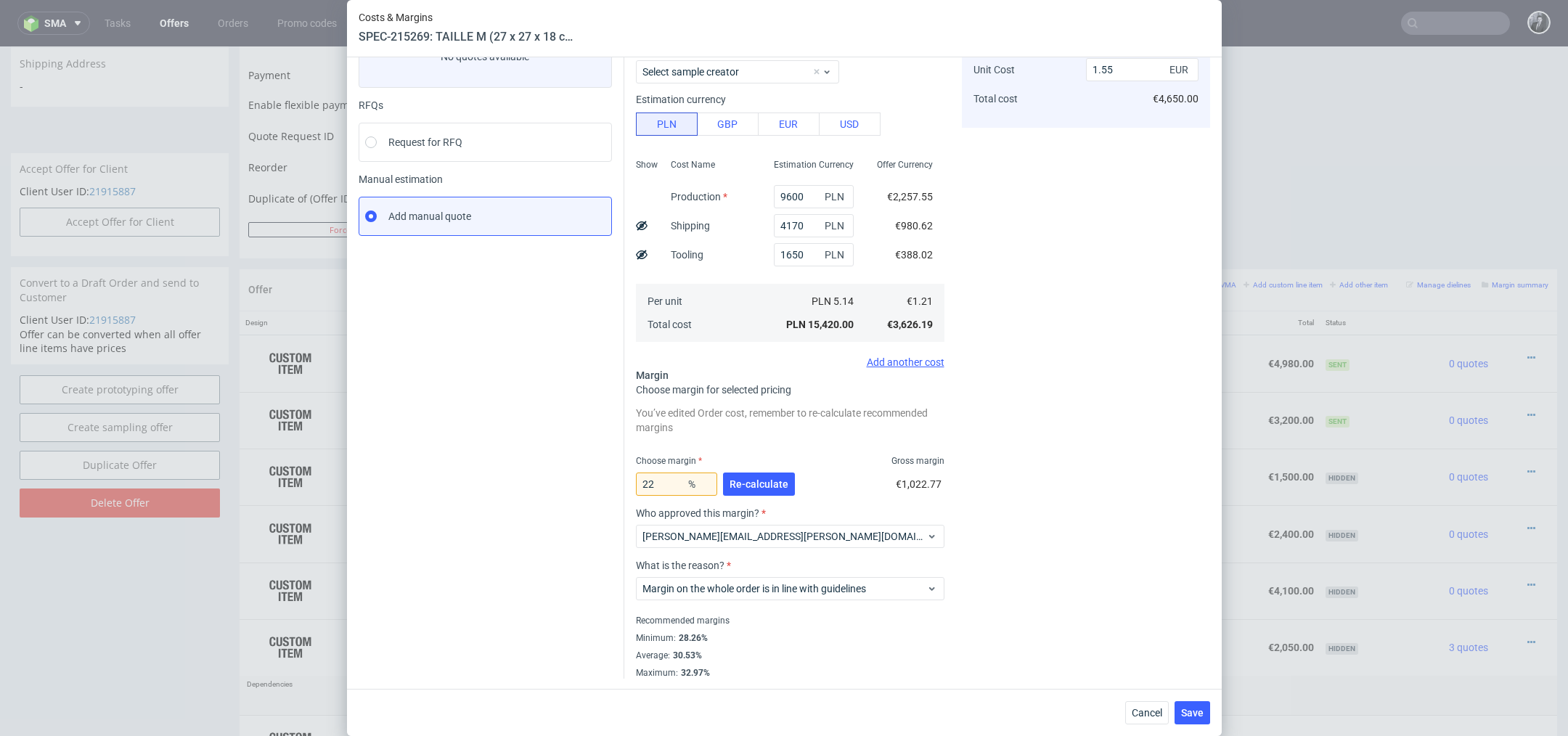
click at [830, 443] on div "You’ve edited Order cost, remember to re-calculate recommended margins Choose m…" at bounding box center [790, 540] width 308 height 276
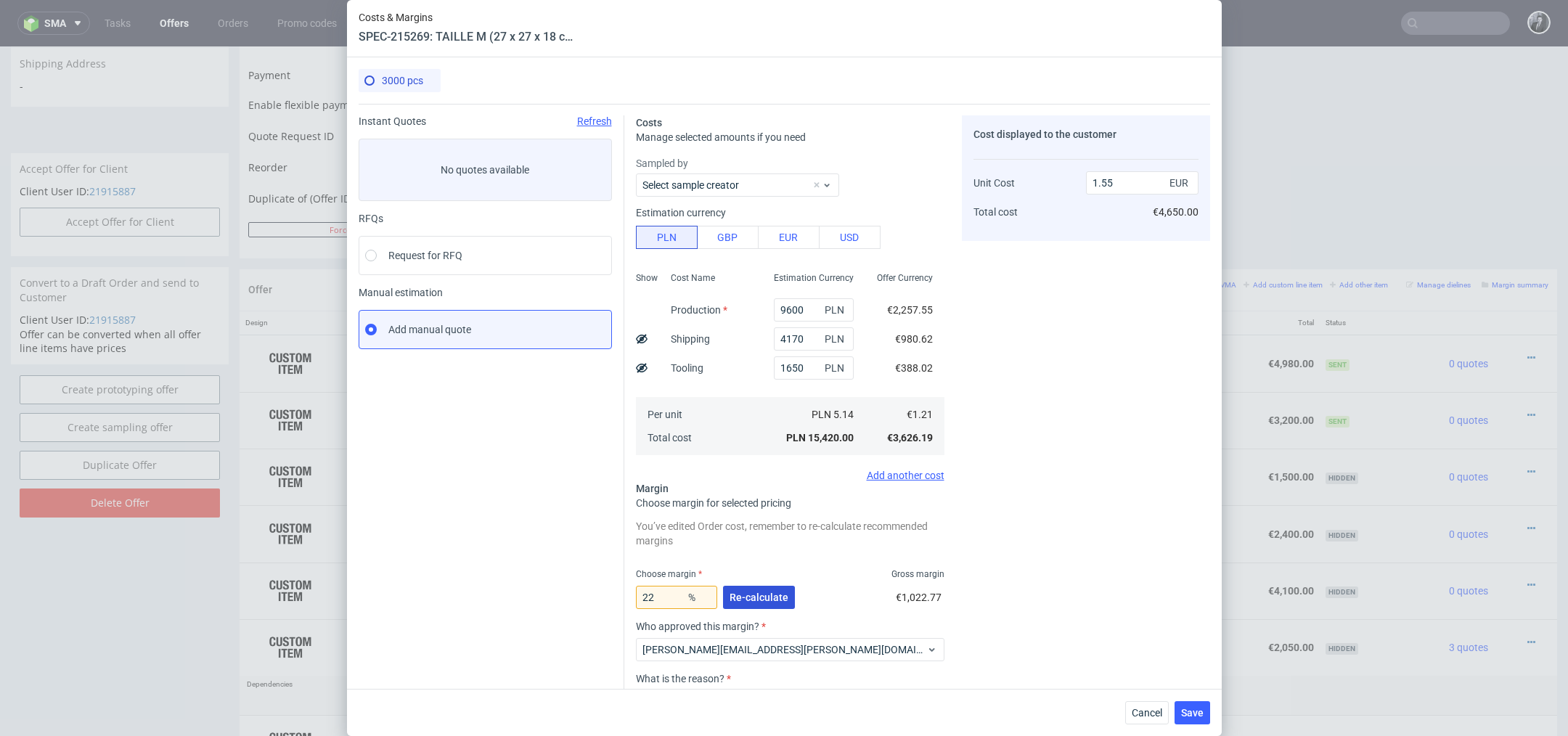
click at [768, 592] on span "Re-calculate" at bounding box center [758, 596] width 59 height 11
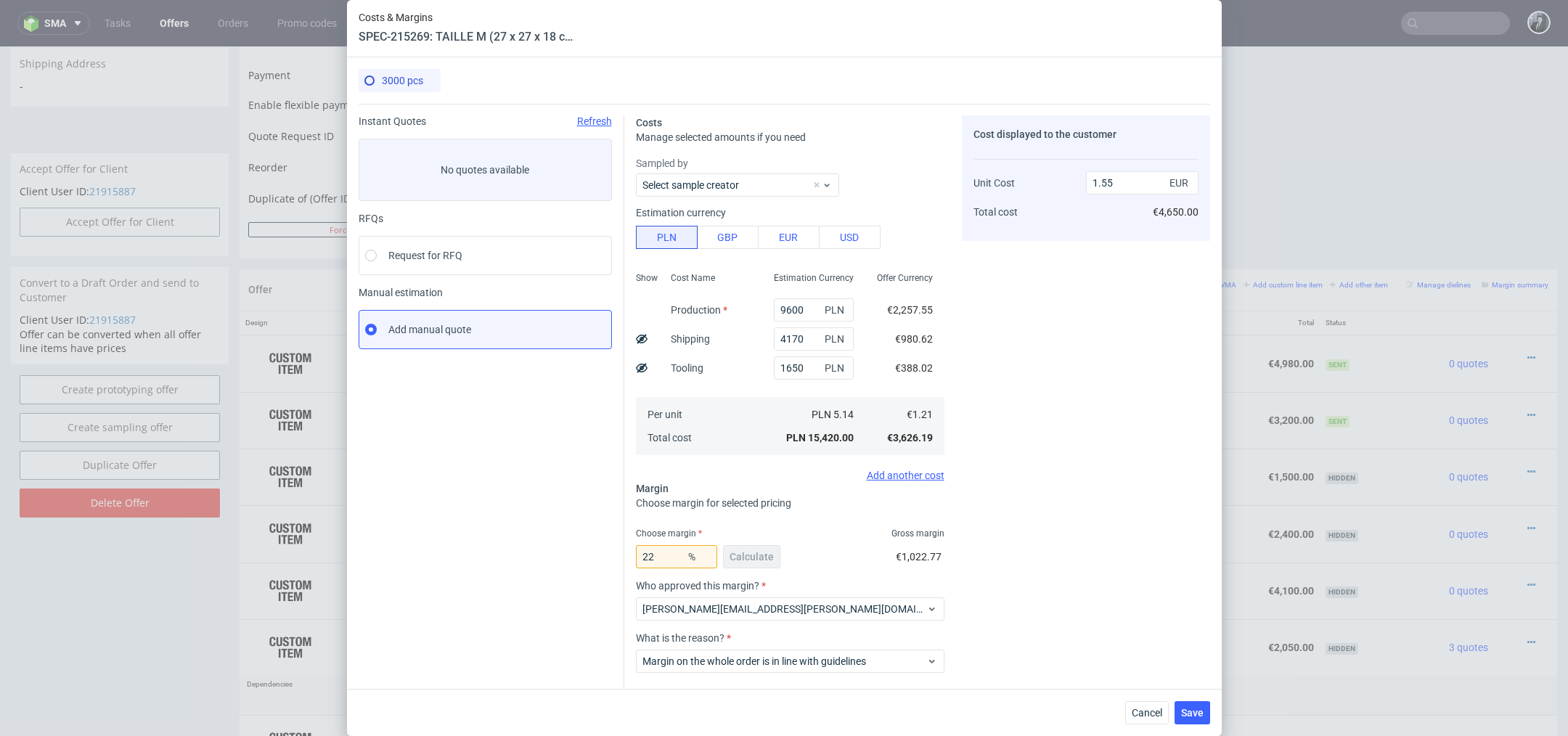
scroll to position [73, 0]
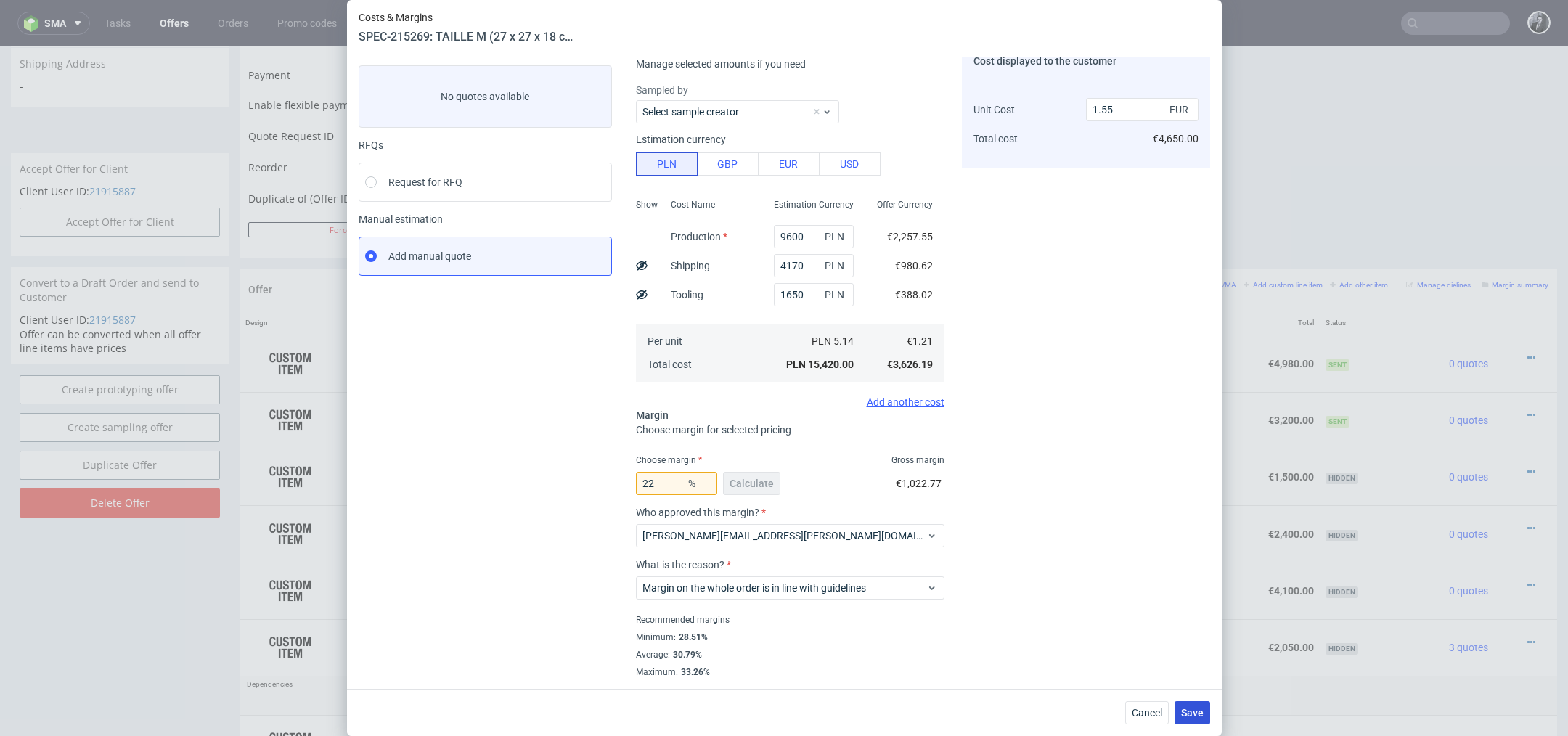
click at [1195, 714] on span "Save" at bounding box center [1192, 712] width 22 height 11
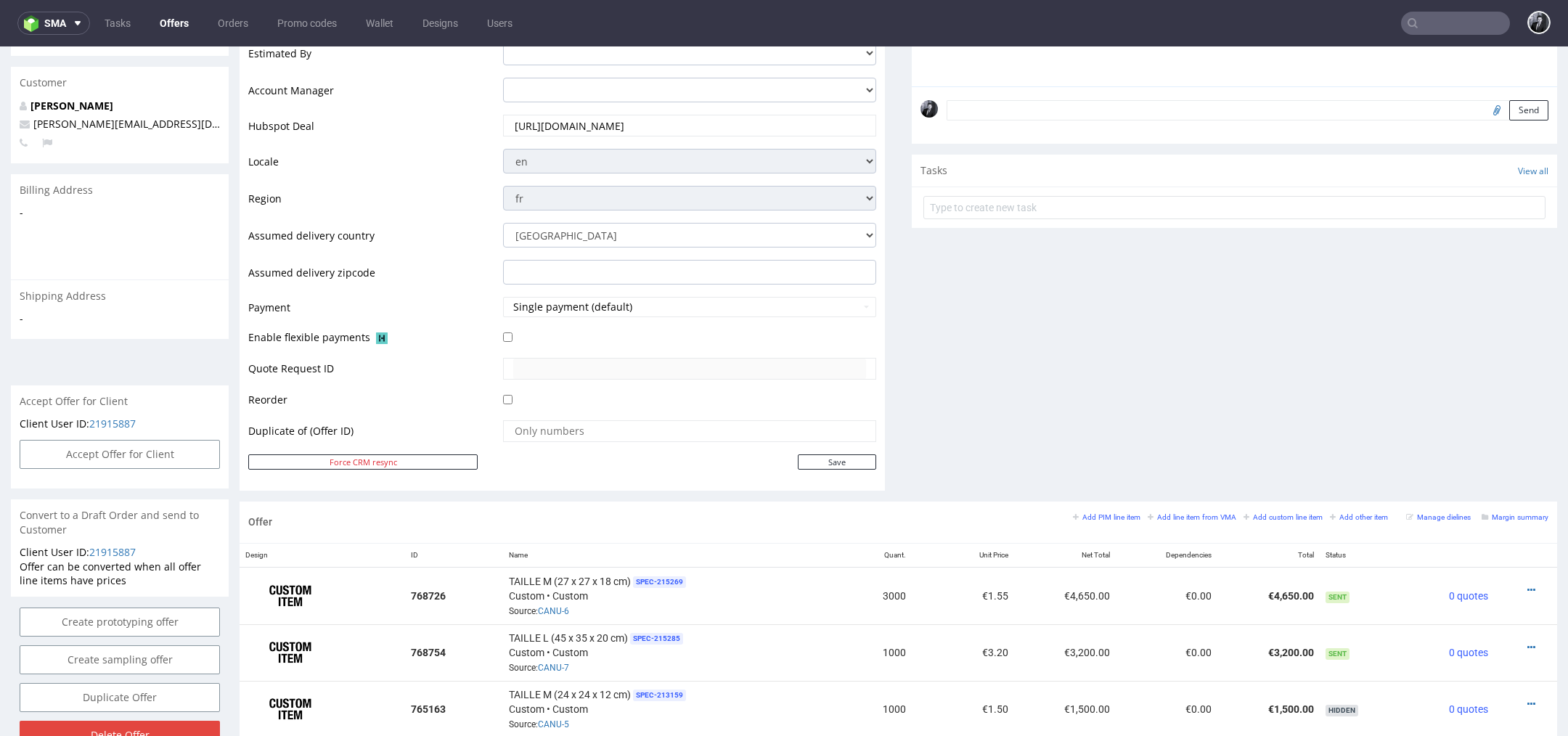
scroll to position [425, 0]
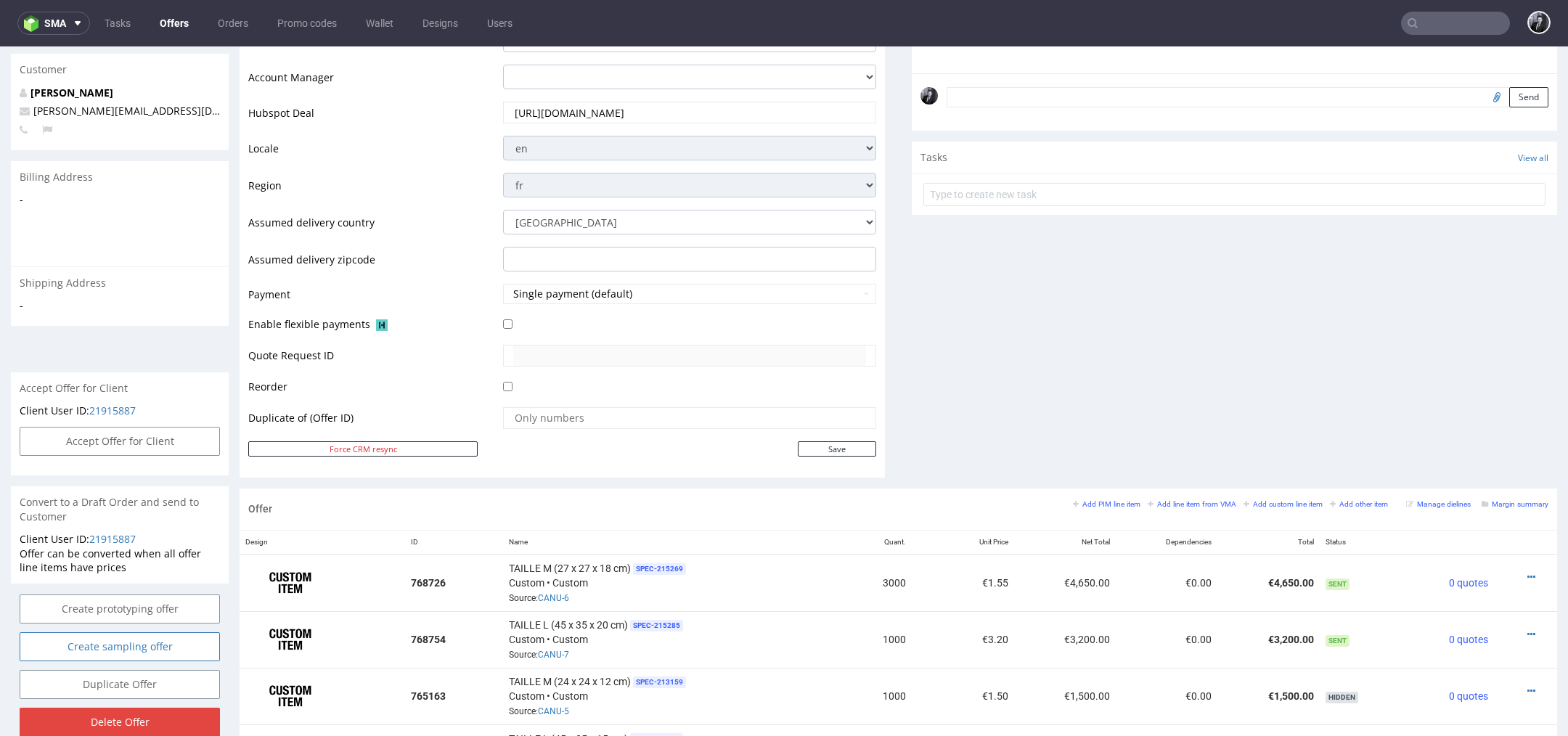
click at [167, 632] on link "Create sampling offer" at bounding box center [119, 647] width 200 height 29
click at [101, 590] on link "Yes" at bounding box center [97, 593] width 41 height 22
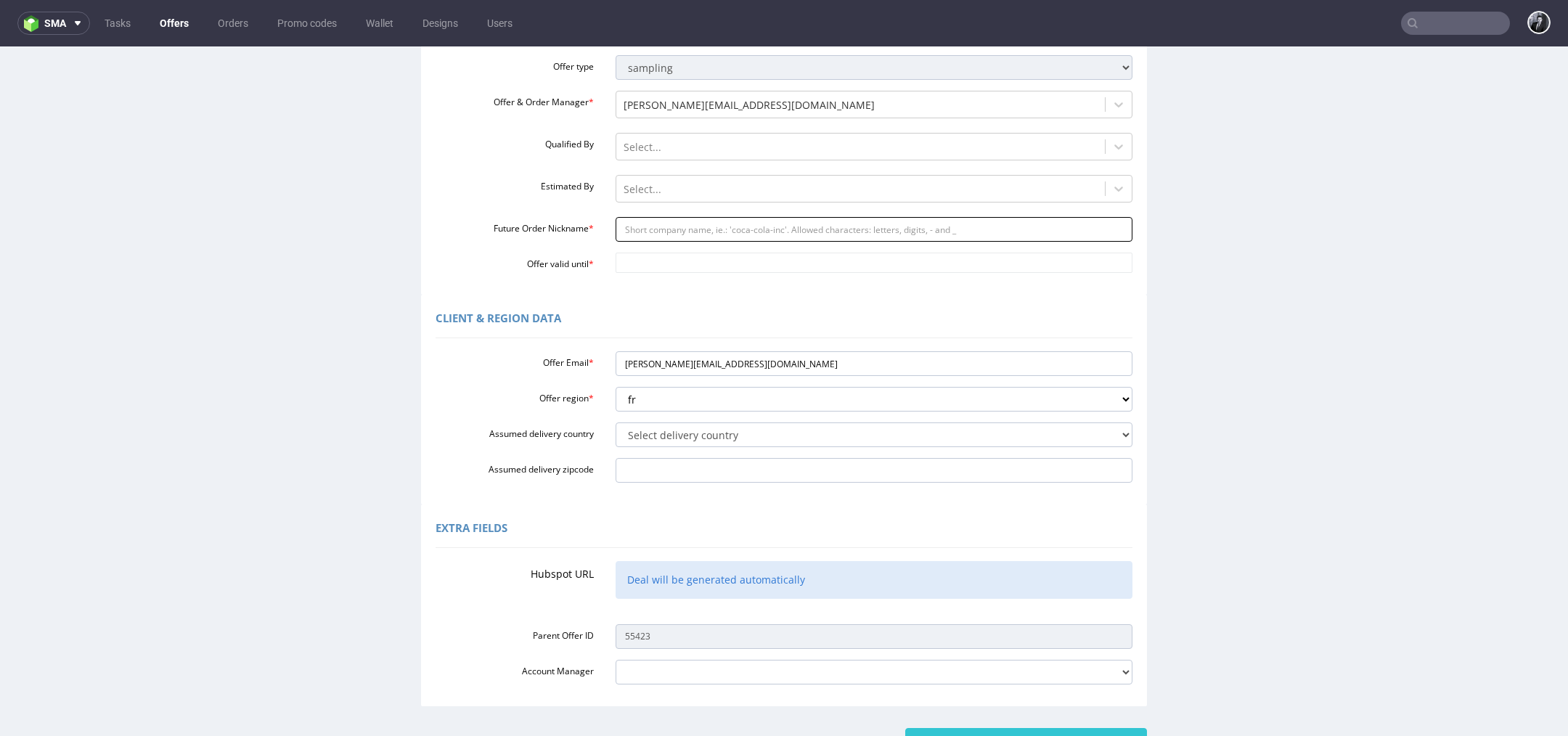
scroll to position [270, 0]
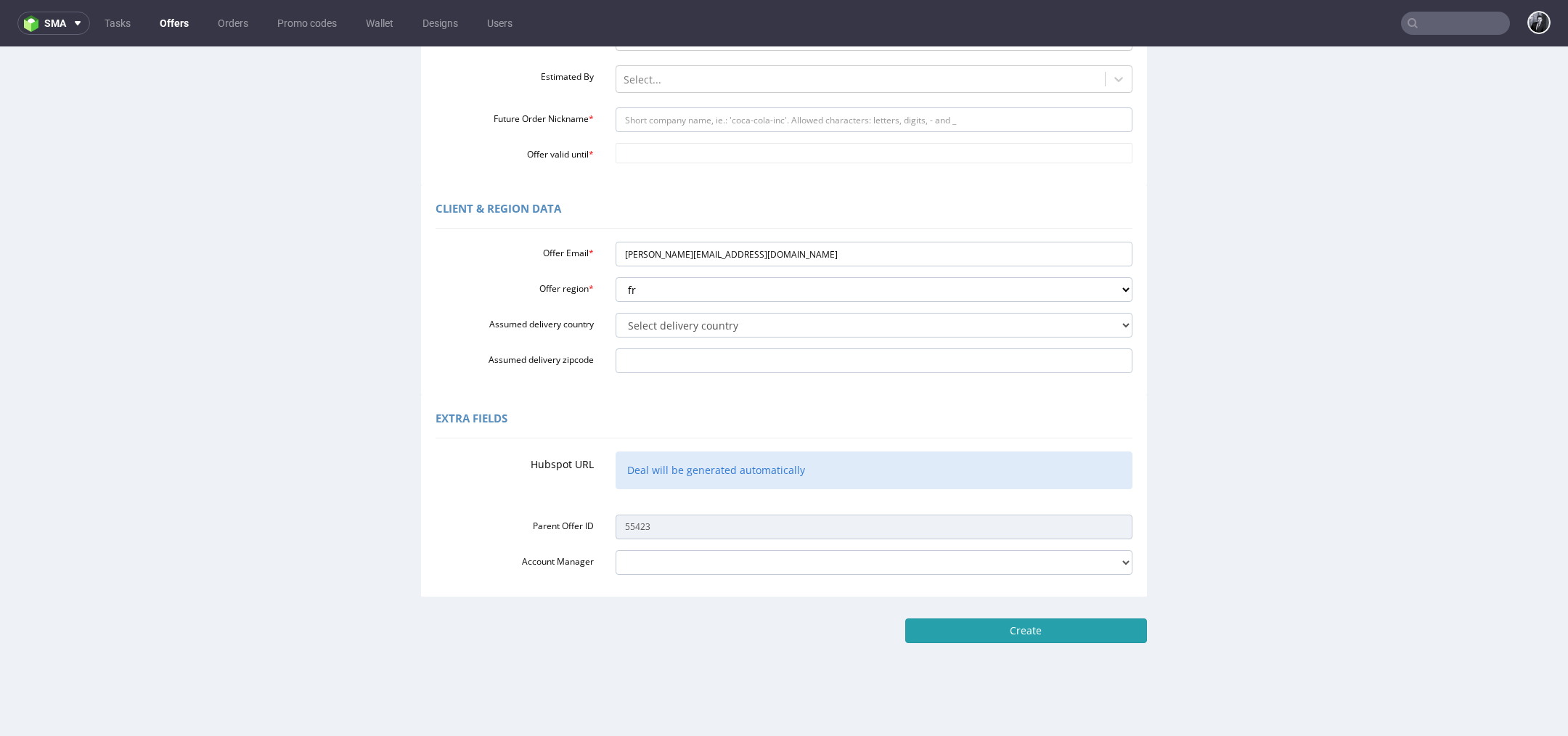
click at [994, 626] on input "Create" at bounding box center [1025, 630] width 242 height 25
type input "Please wait..."
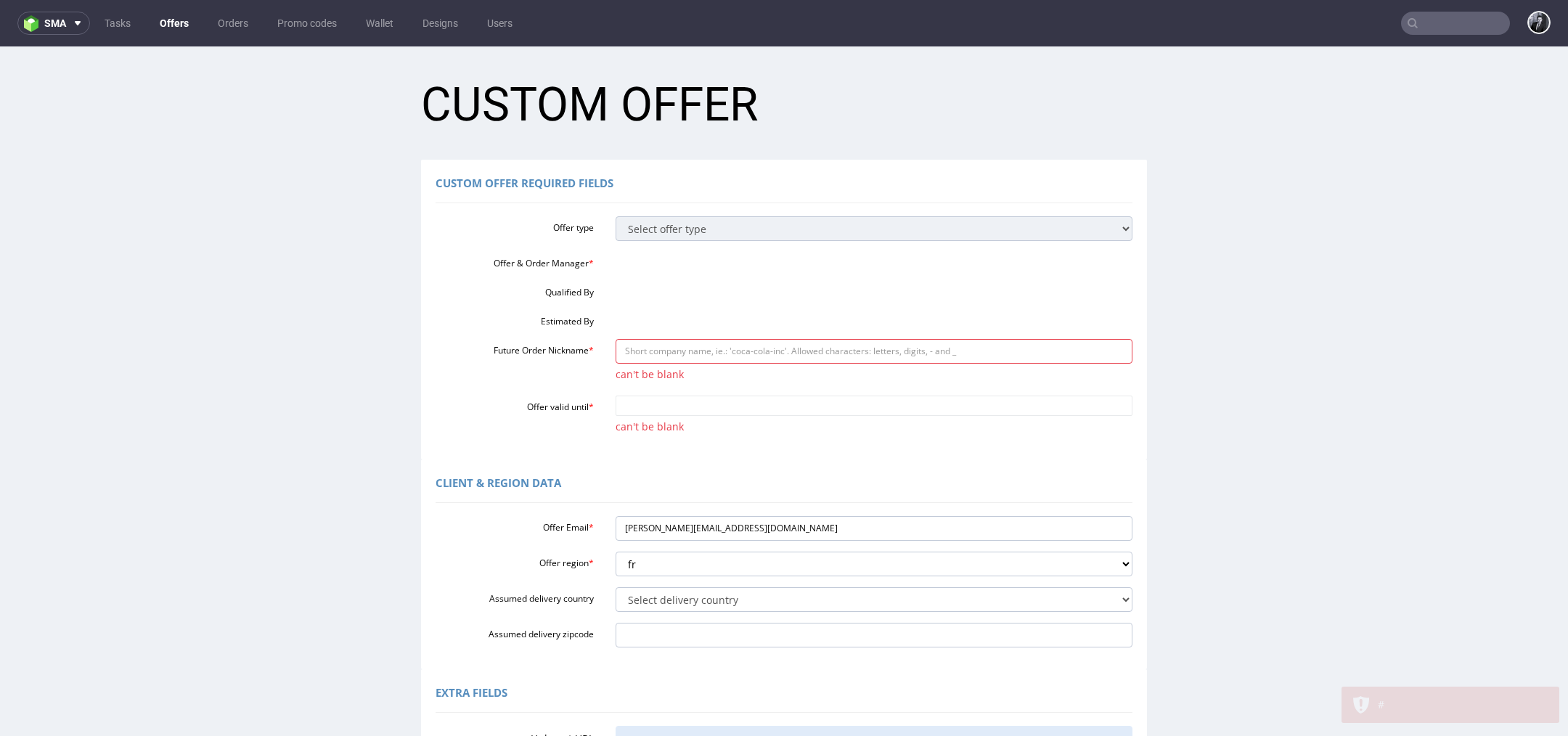
scroll to position [0, 0]
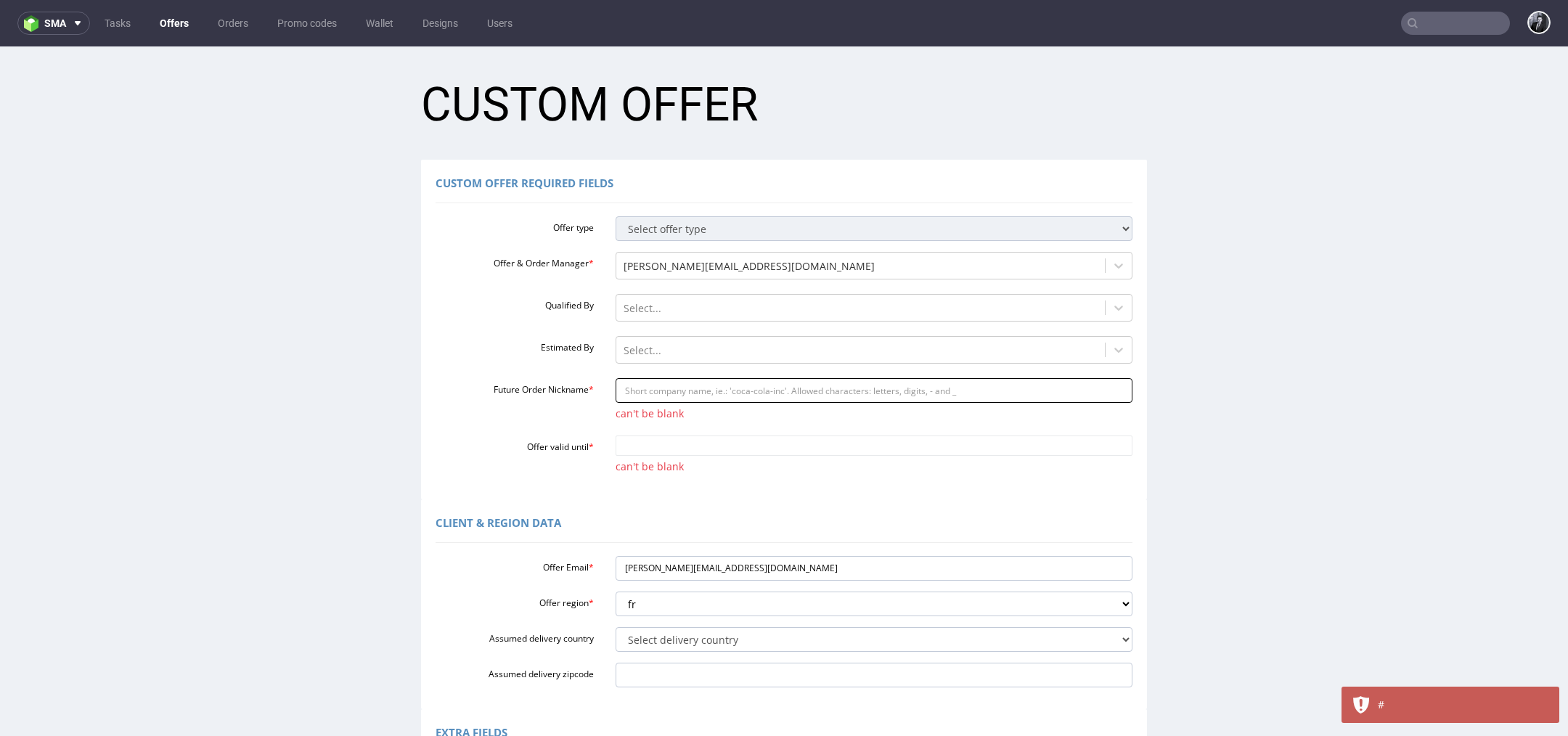
click at [786, 385] on input "Future Order Nickname *" at bounding box center [874, 391] width 518 height 25
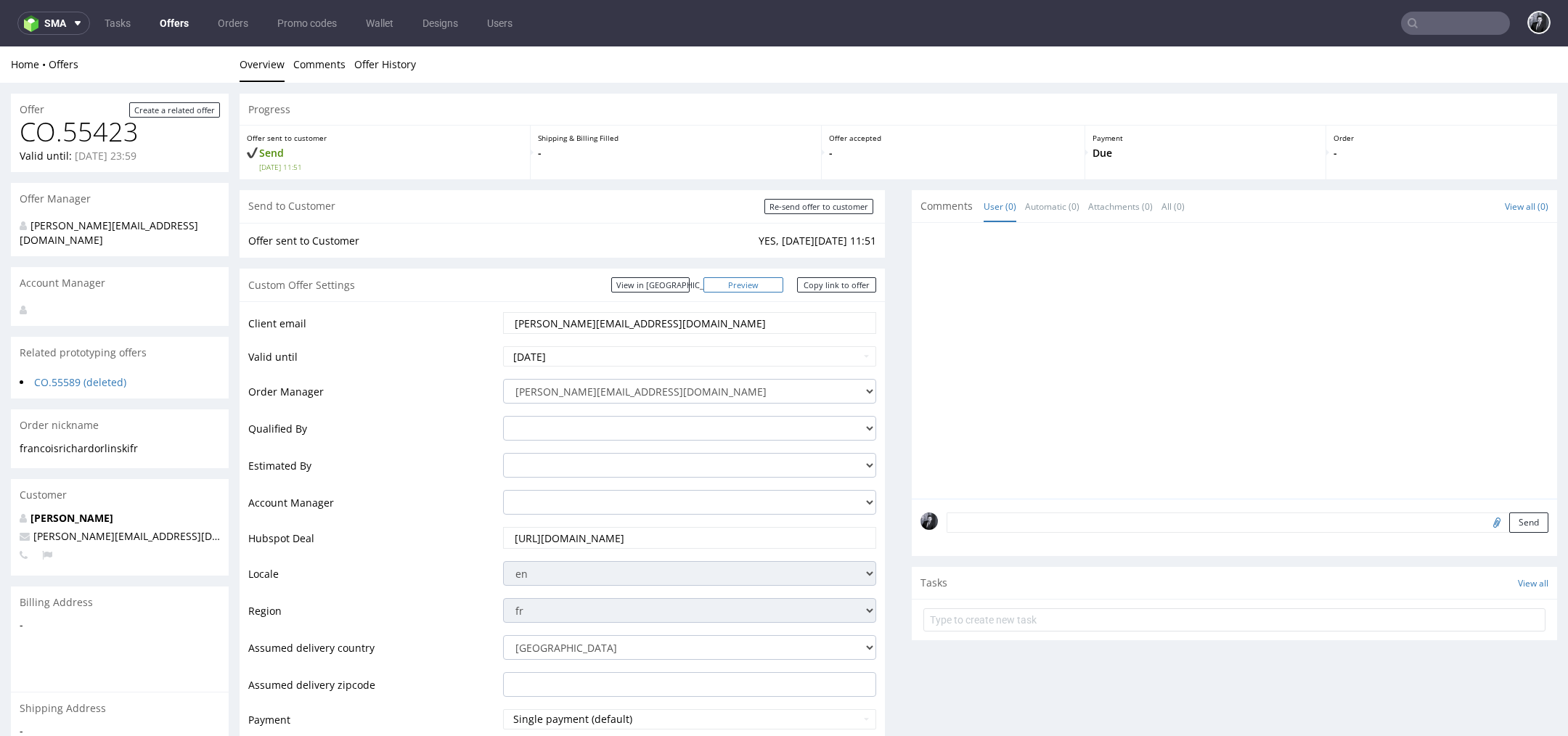
click at [759, 291] on link "Preview" at bounding box center [743, 285] width 80 height 15
click at [826, 288] on link "Copy link to offer" at bounding box center [836, 285] width 80 height 15
click at [846, 291] on link "Copy link to offer" at bounding box center [836, 285] width 80 height 15
click at [838, 291] on link "Copy link to offer" at bounding box center [836, 285] width 80 height 15
click at [169, 10] on nav "sma Tasks Offers Orders Promo codes Wallet Designs Users" at bounding box center [784, 23] width 1568 height 46
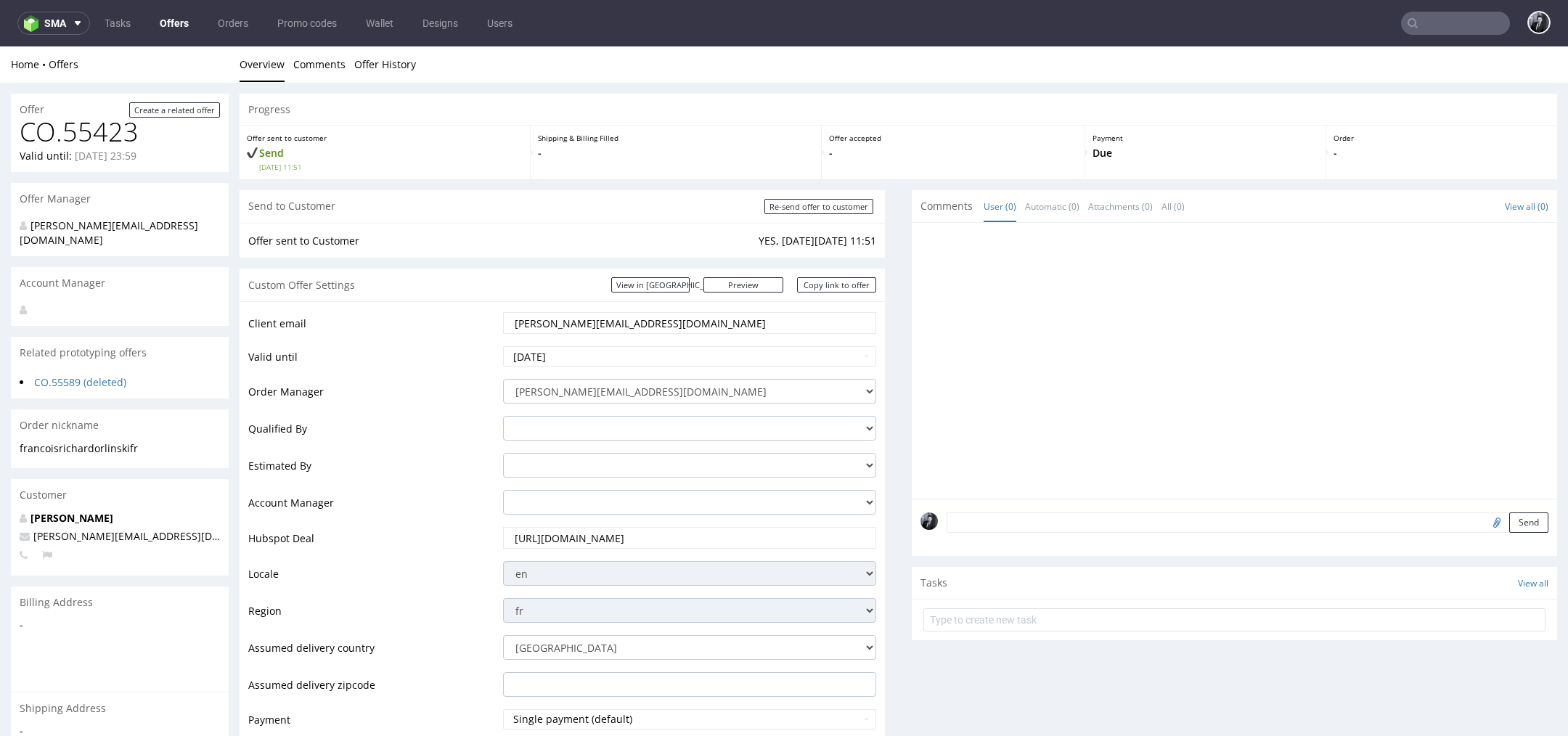
click at [169, 13] on link "Offers" at bounding box center [174, 23] width 46 height 23
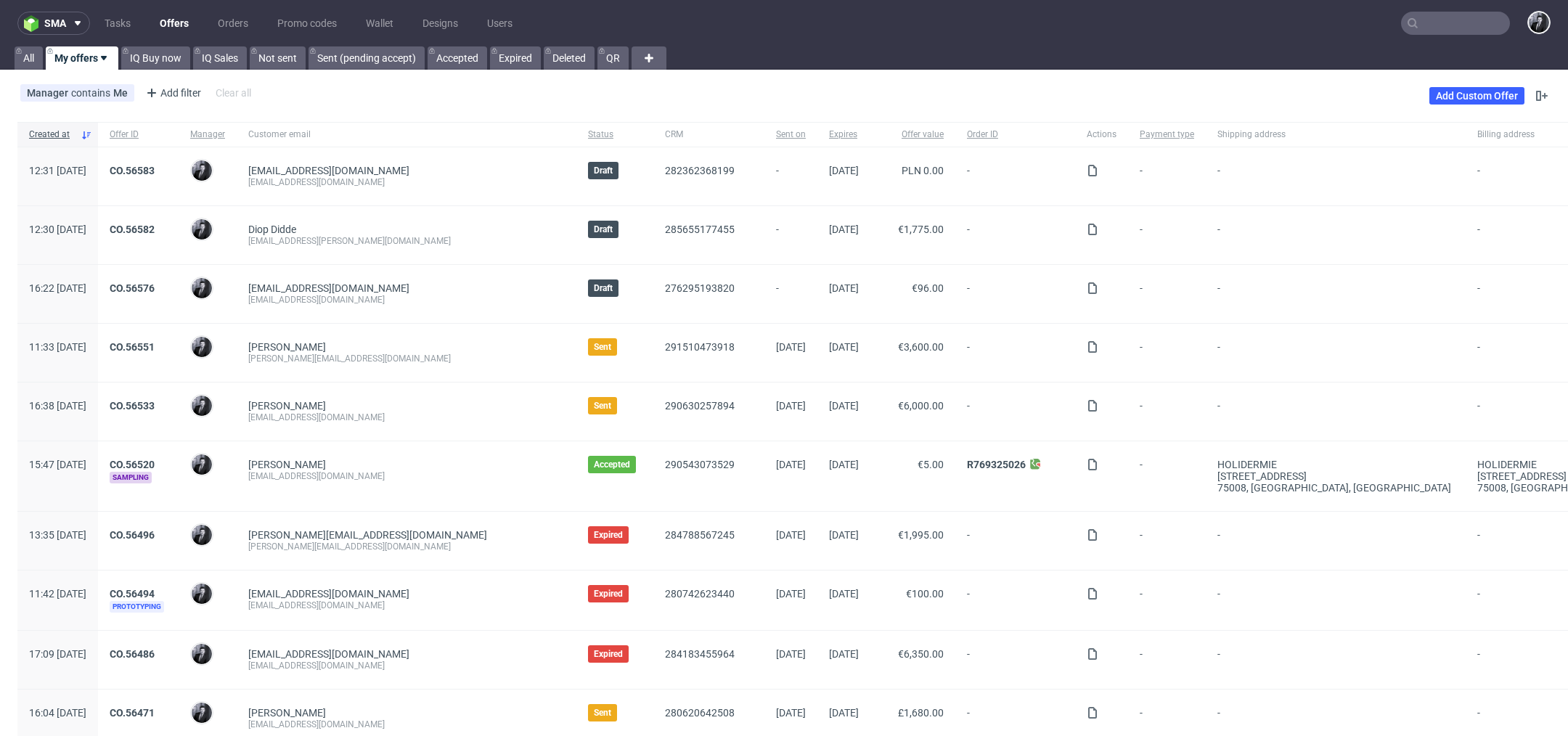
click at [1427, 15] on input "text" at bounding box center [1454, 23] width 109 height 23
type input "i"
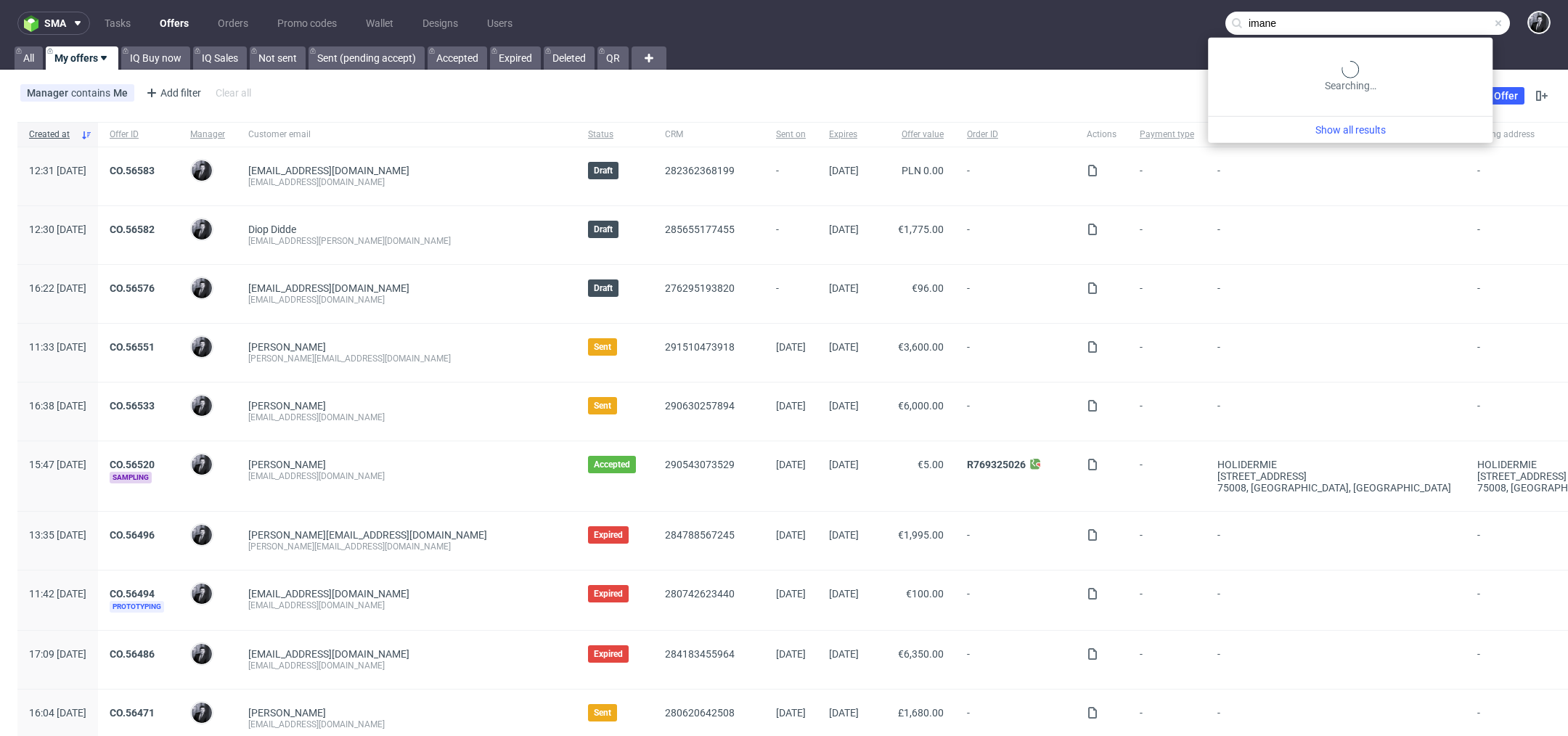
type input "imane"
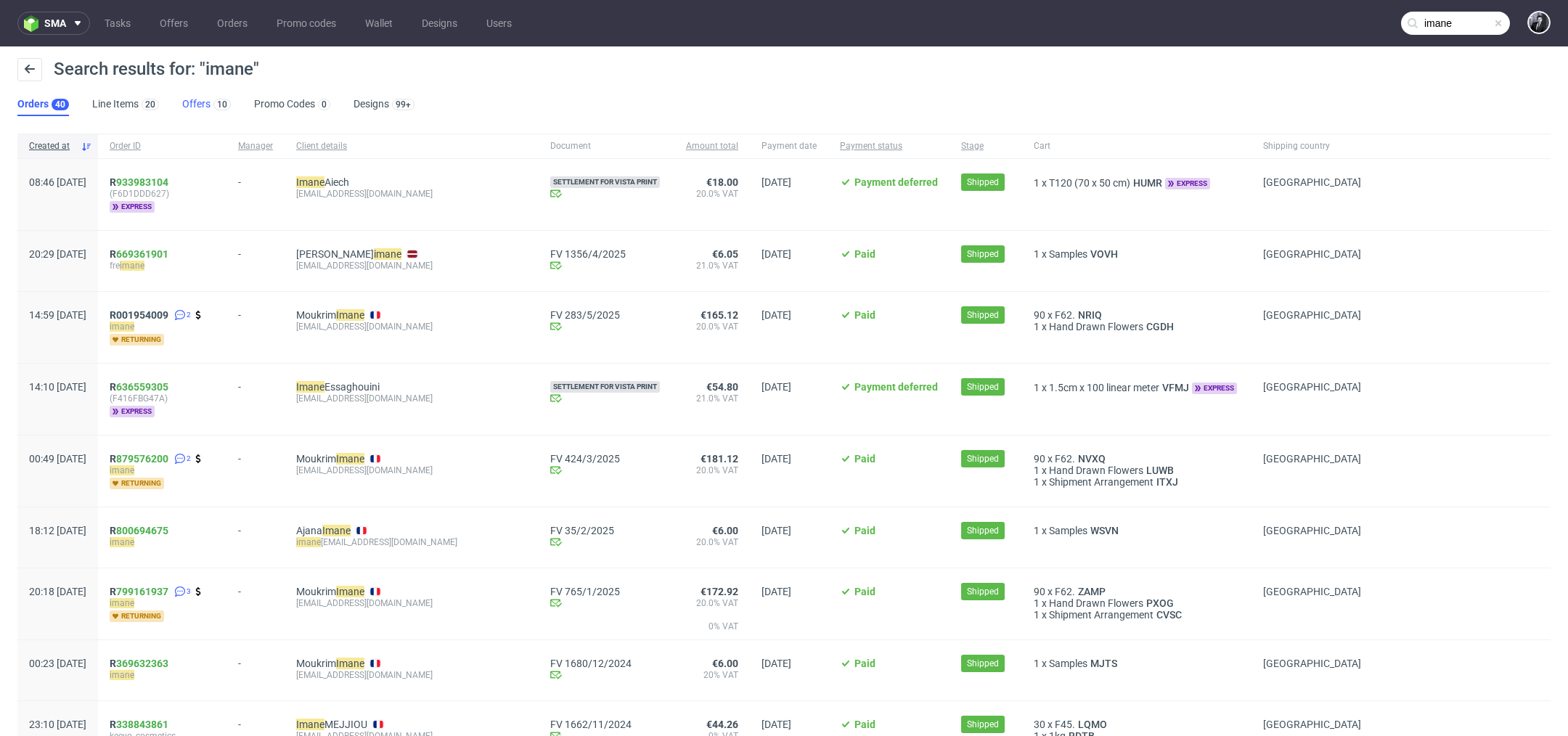
click at [201, 109] on link "Offers 10" at bounding box center [206, 105] width 49 height 23
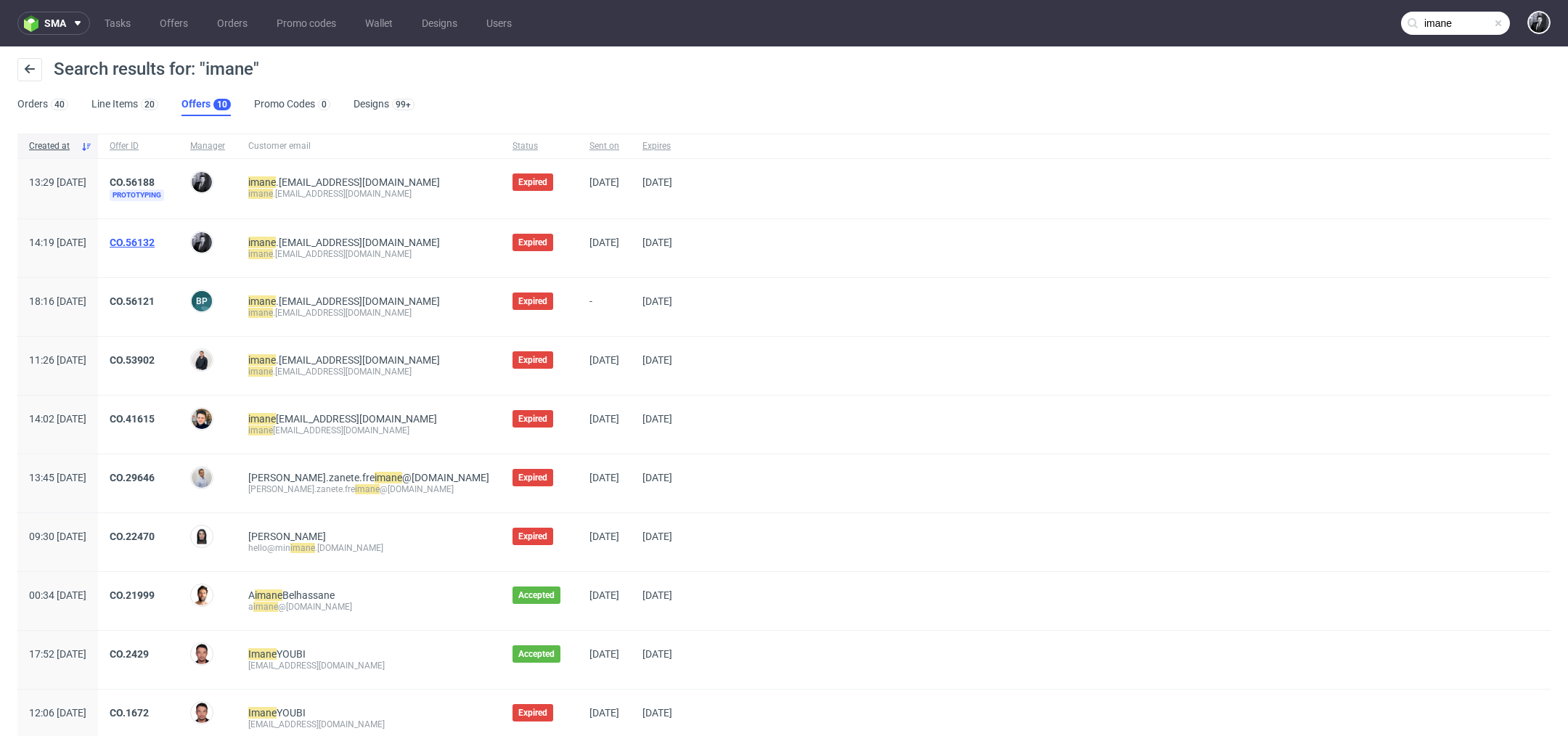
click at [155, 237] on link "CO.56132" at bounding box center [132, 242] width 45 height 12
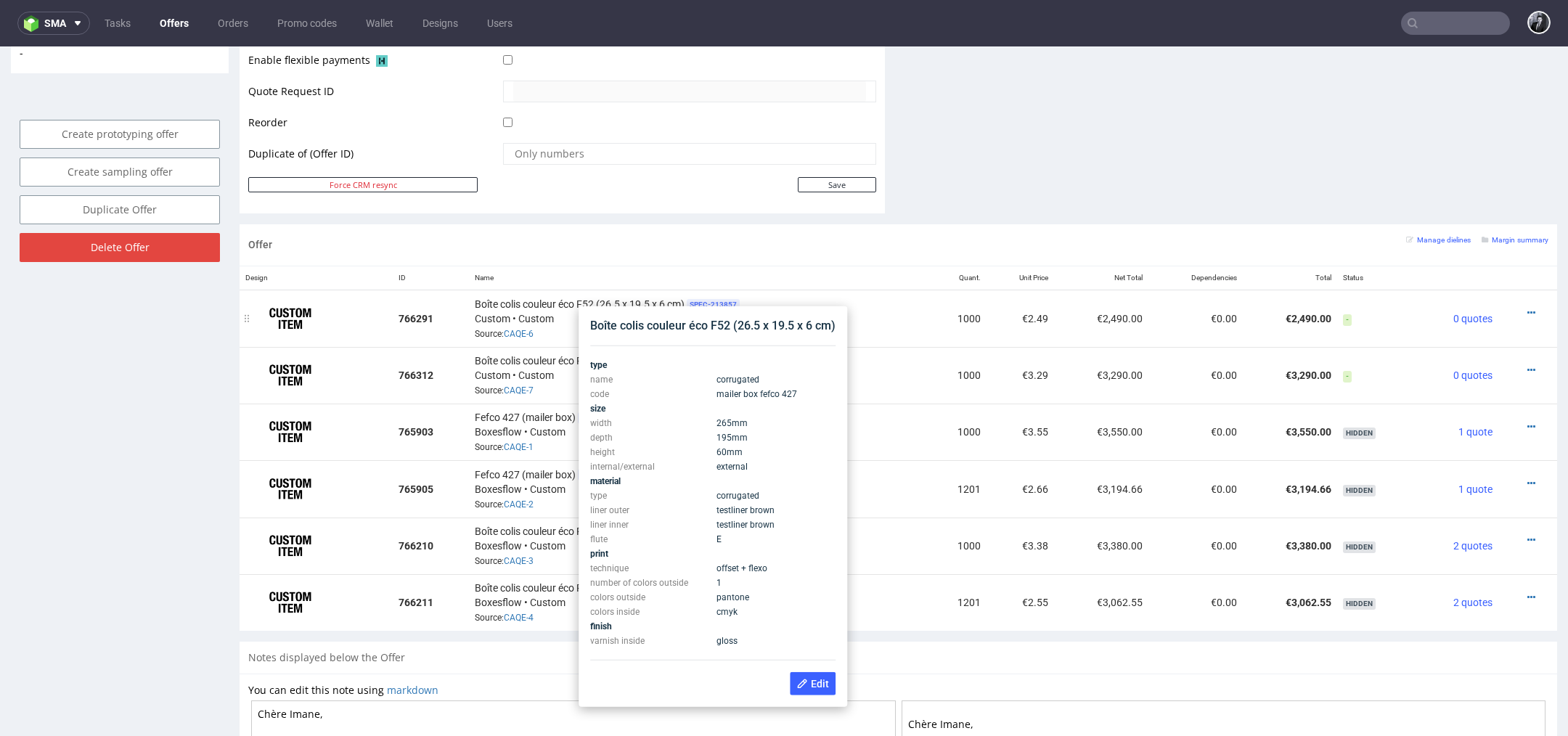
scroll to position [640, 0]
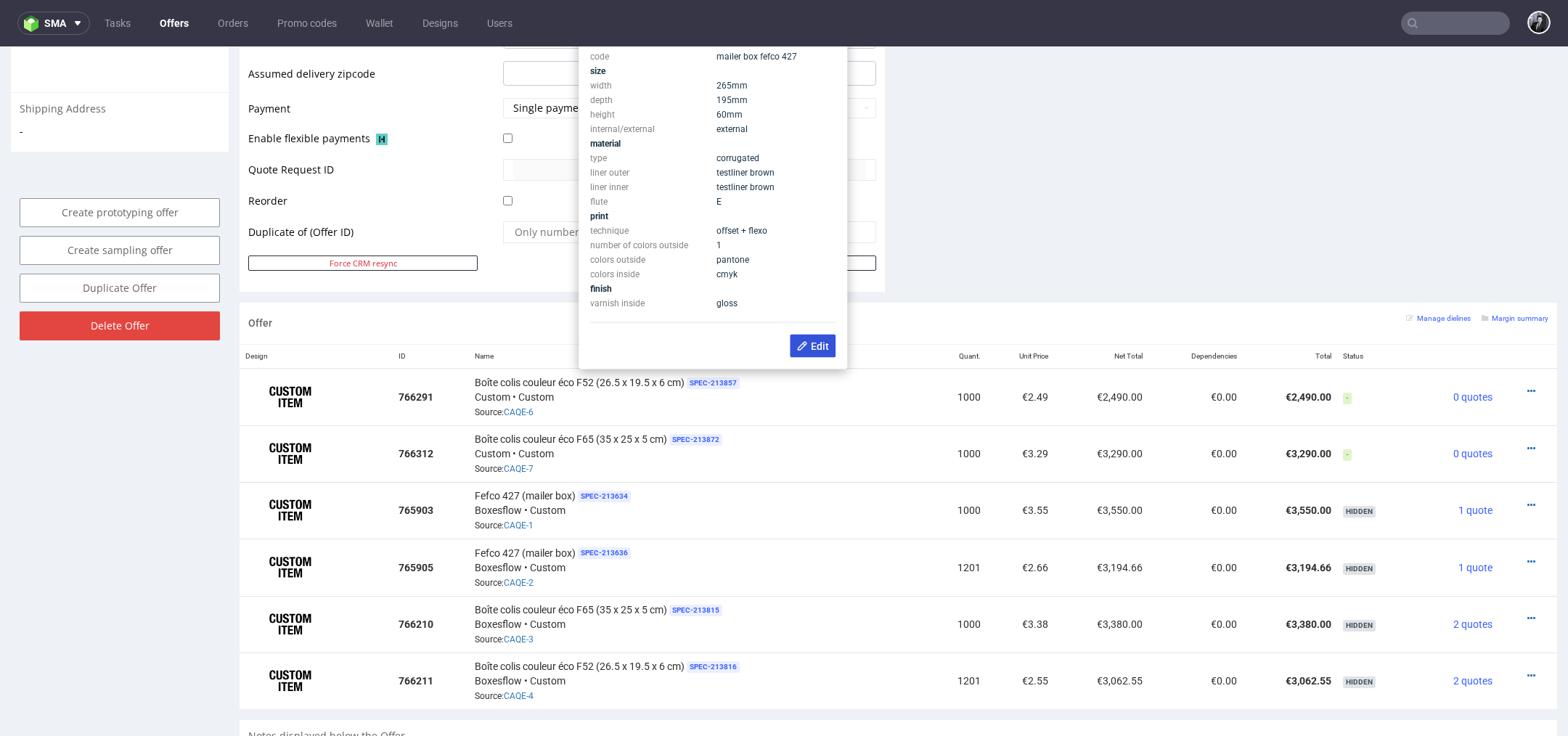
click at [819, 343] on span "Edit" at bounding box center [812, 346] width 33 height 12
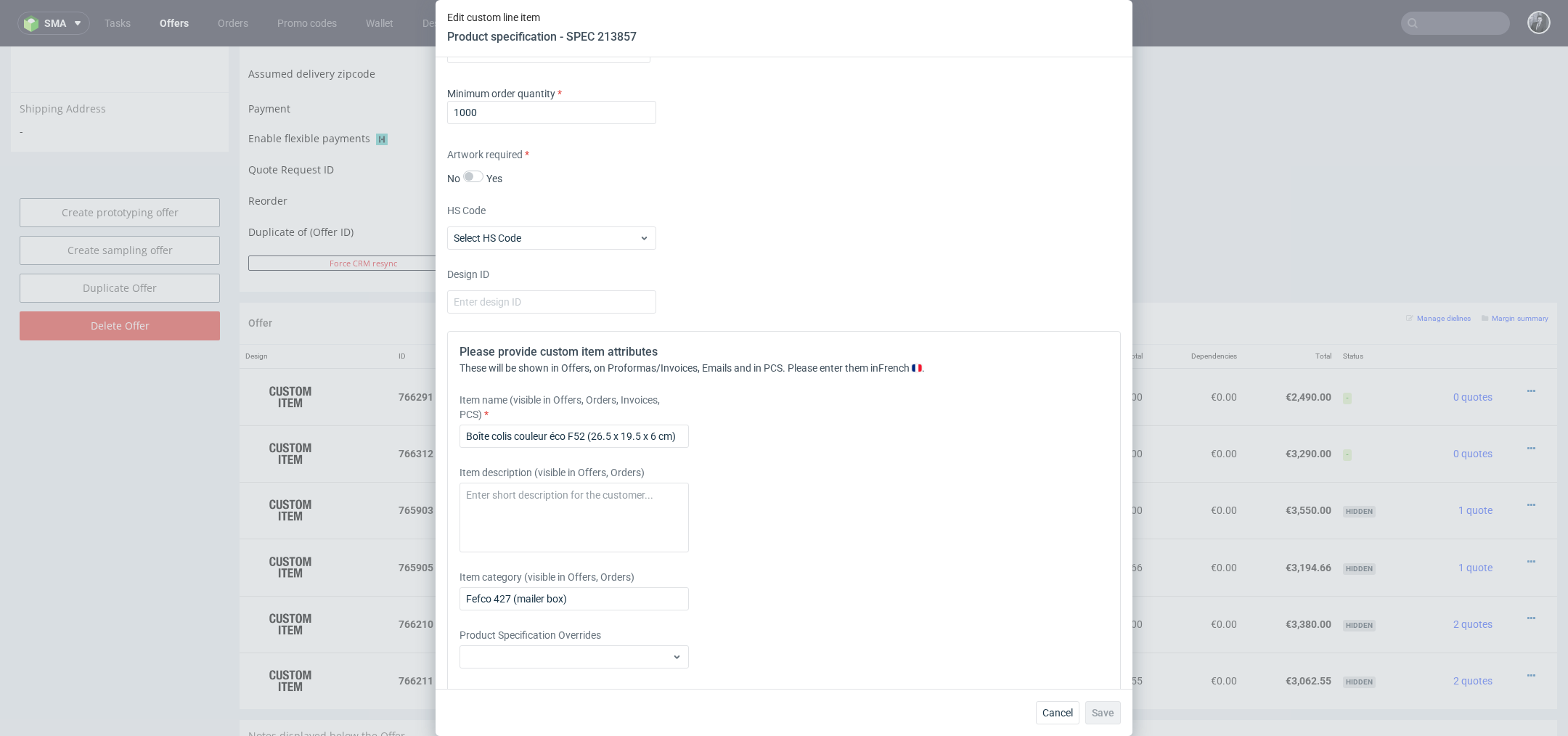
scroll to position [1221, 0]
click at [569, 432] on input "Boîte colis couleur éco F52 (26.5 x 19.5 x 6 cm)" at bounding box center [574, 435] width 229 height 23
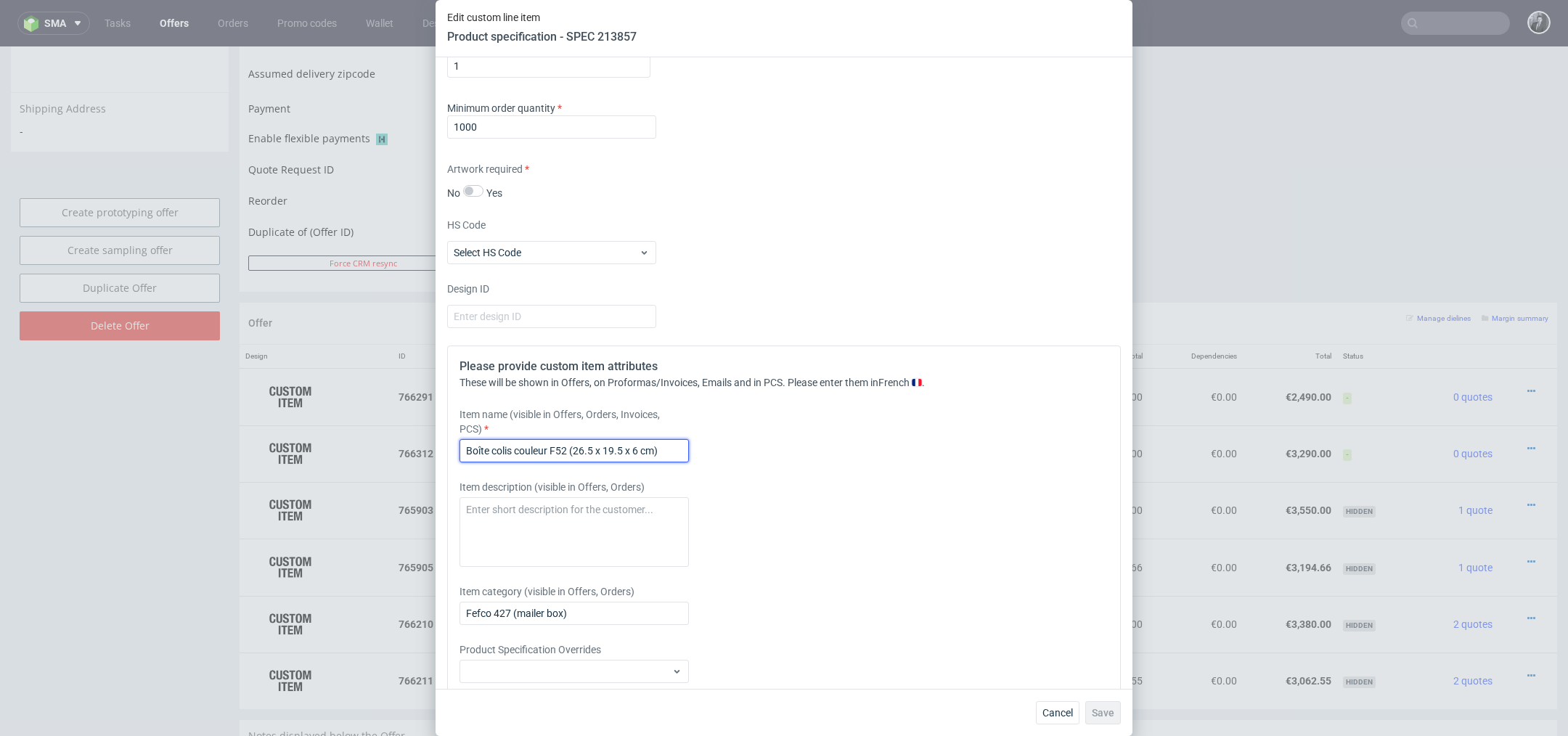
scroll to position [1262, 0]
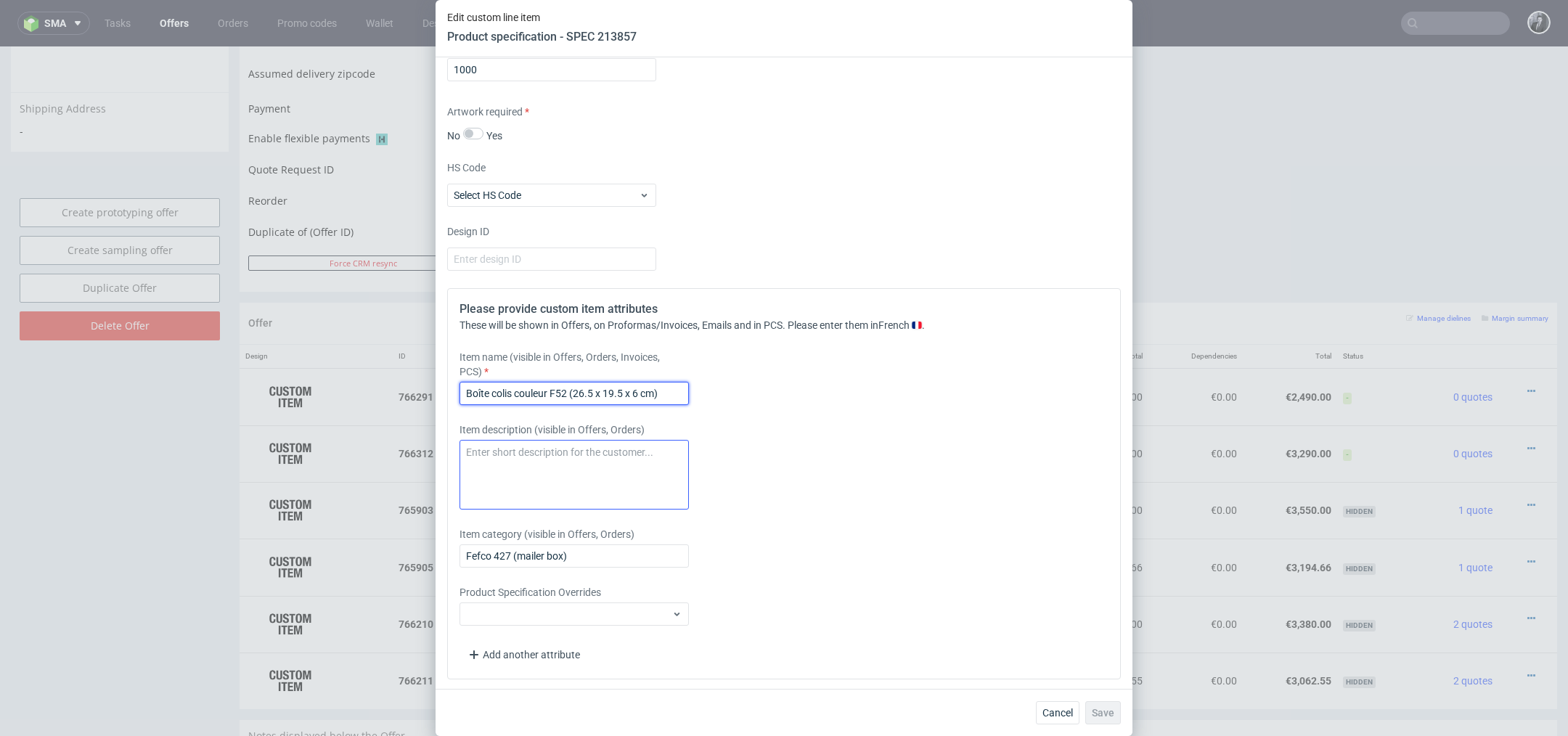
type input "Boîte colis couleur F52 (26.5 x 19.5 x 6 cm)"
click at [637, 481] on textarea at bounding box center [574, 474] width 229 height 69
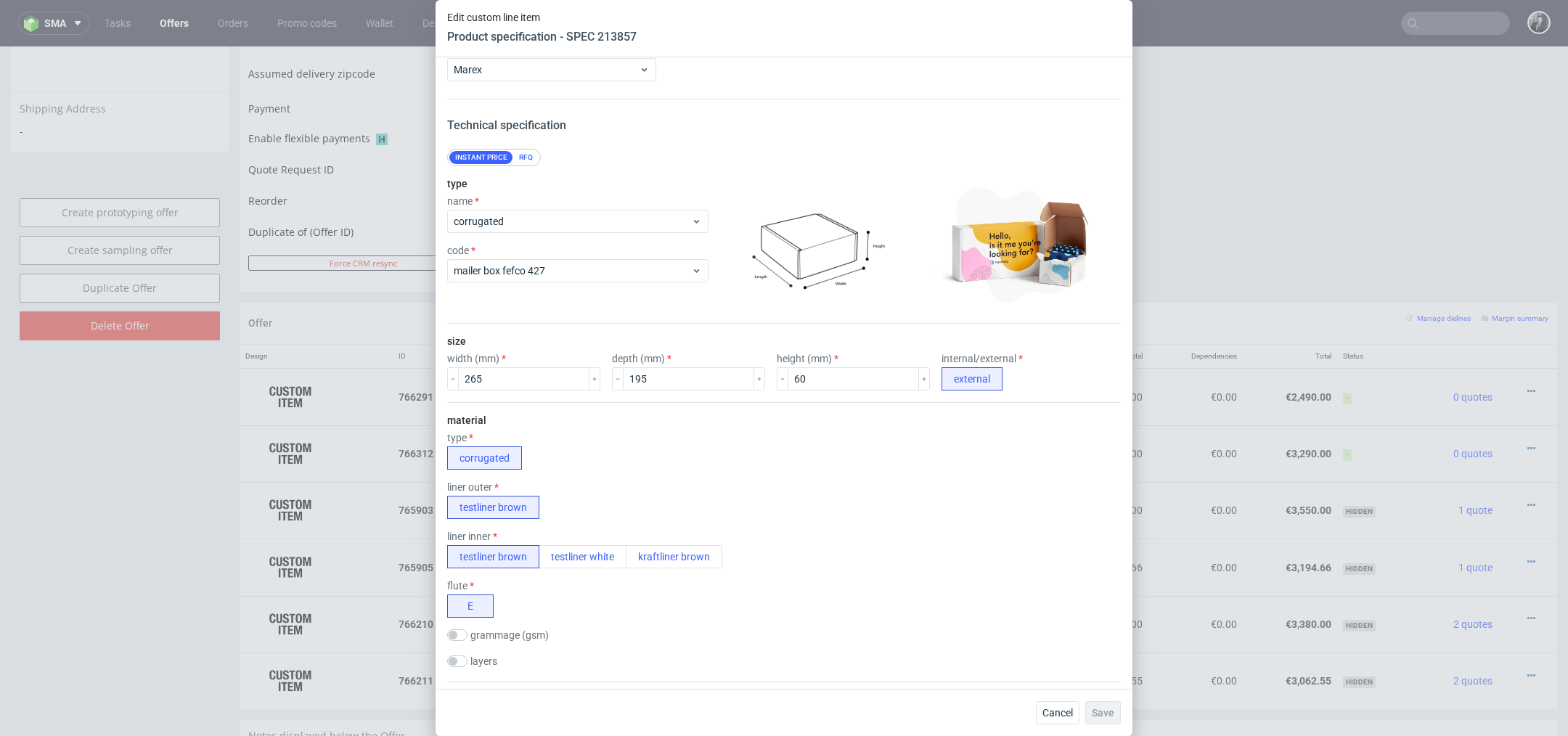
scroll to position [0, 0]
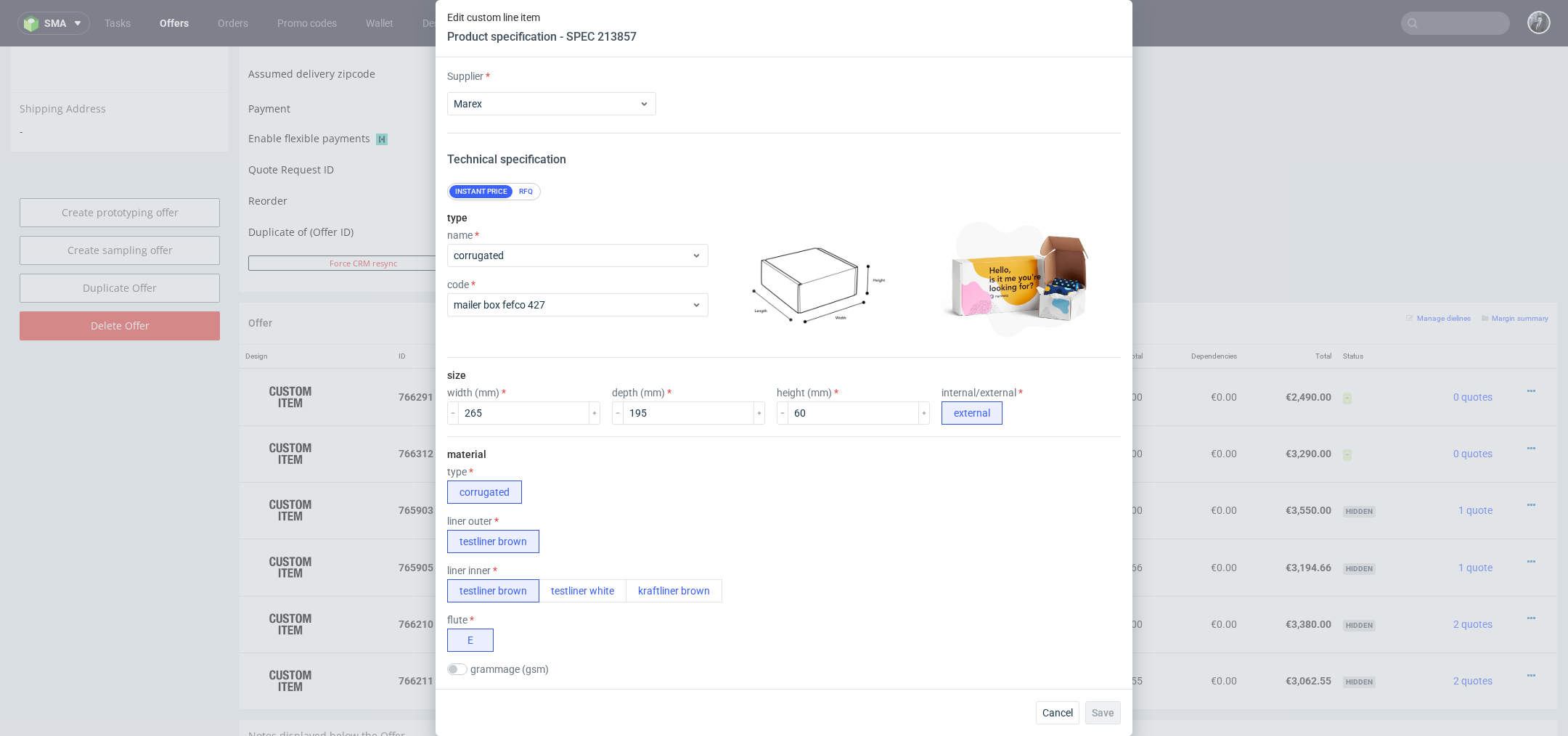
click at [603, 349] on div "type name corrugated code mailer box fefco 427" at bounding box center [577, 278] width 261 height 157
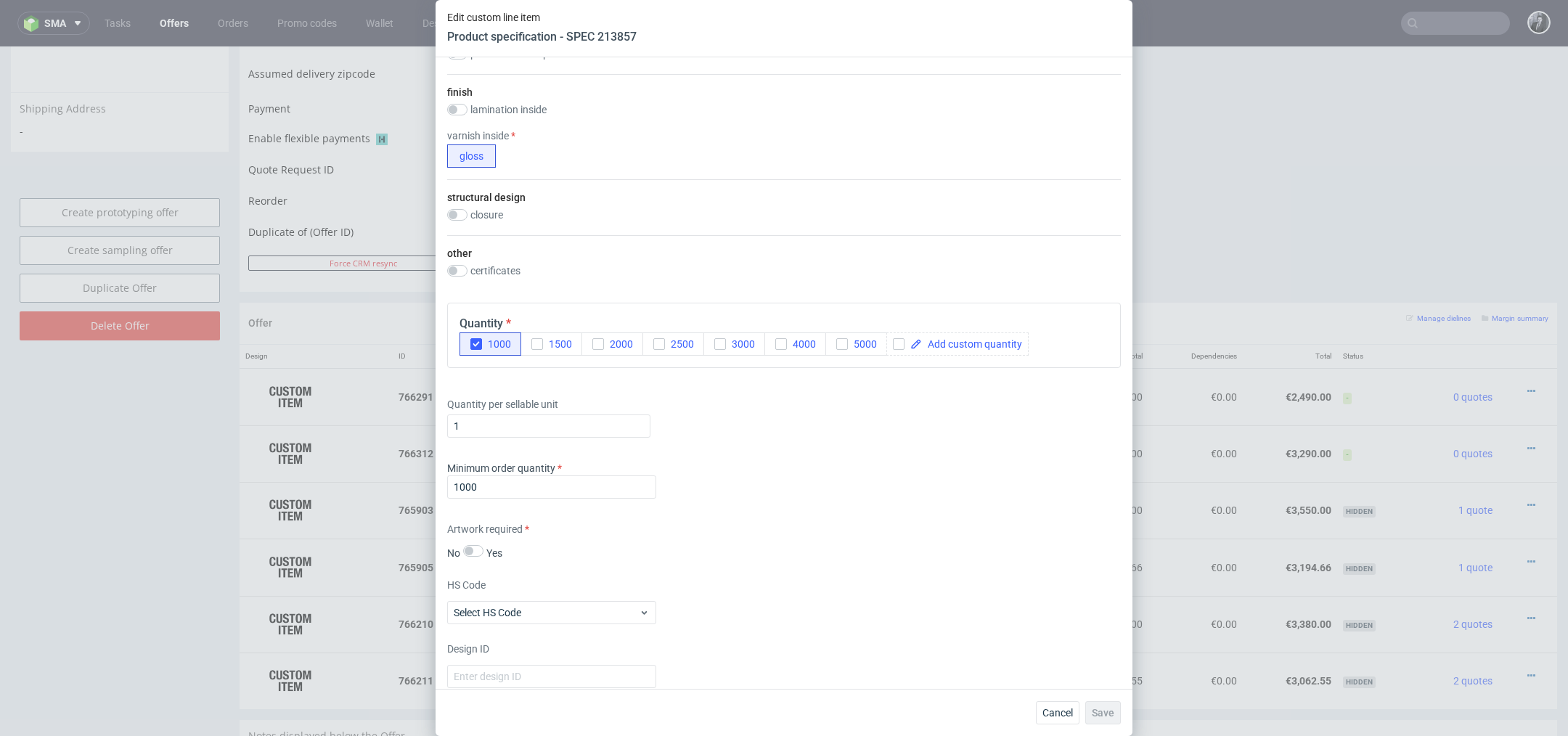
scroll to position [1262, 0]
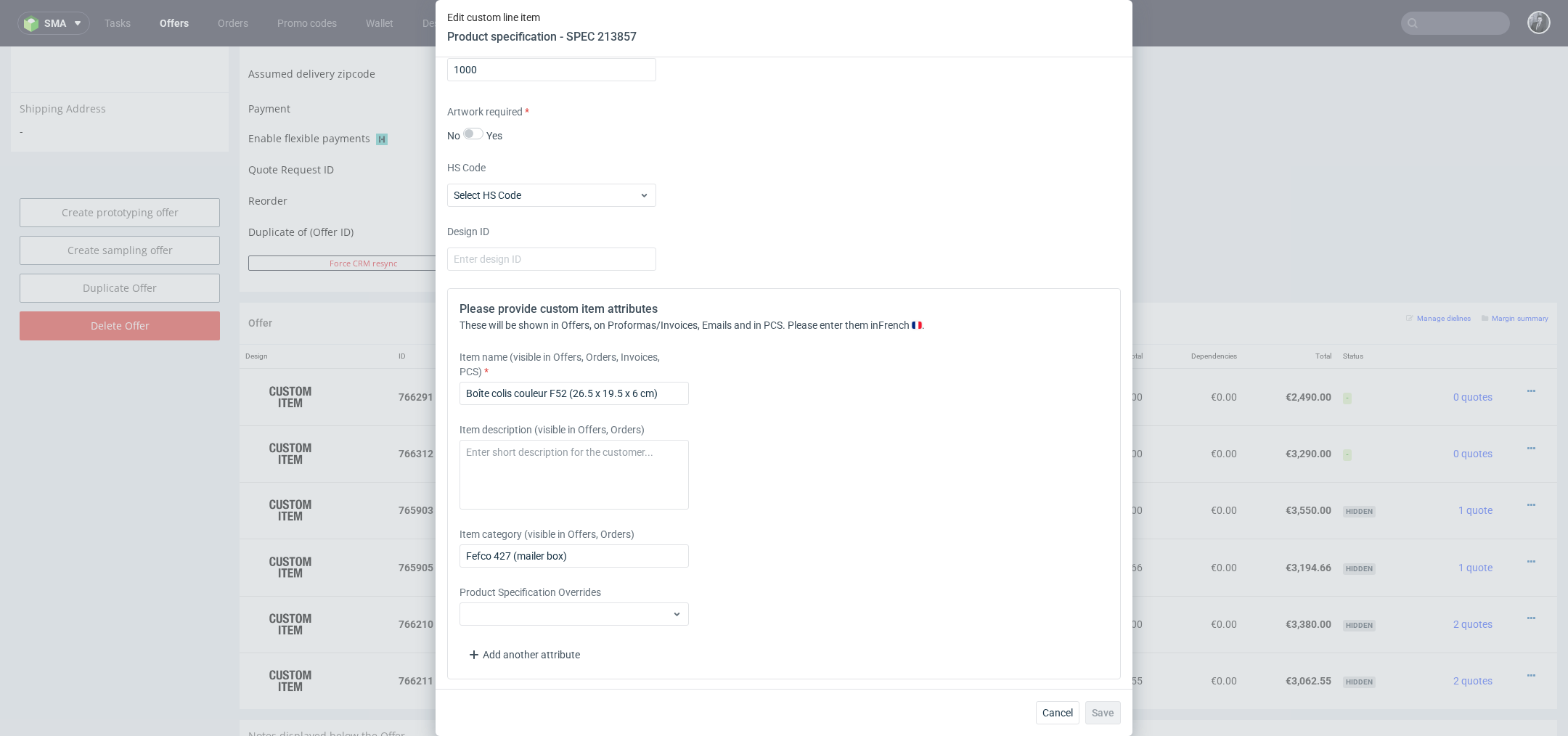
click at [1099, 721] on div "Save" at bounding box center [1102, 712] width 36 height 23
click at [874, 551] on div "Item category (visible in Offers, Orders) Fefco 427 (mailer box)" at bounding box center [700, 546] width 482 height 40
click at [656, 393] on input "Boîte colis couleur F52 (26.5 x 19.5 x 6 cm)" at bounding box center [574, 393] width 229 height 23
click at [654, 470] on textarea at bounding box center [574, 474] width 229 height 69
type textarea "s"
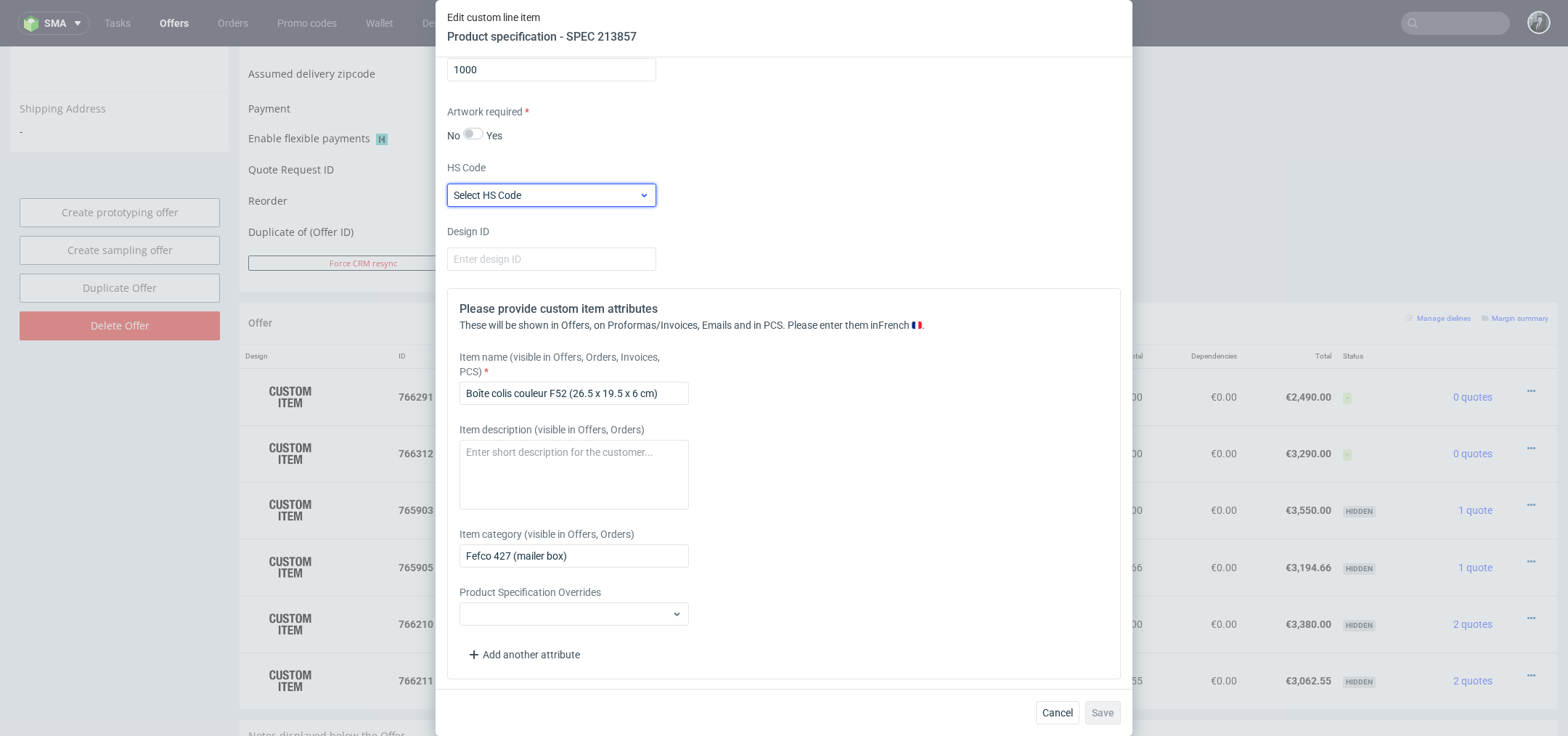
click at [554, 198] on span "Select HS Code" at bounding box center [546, 194] width 185 height 14
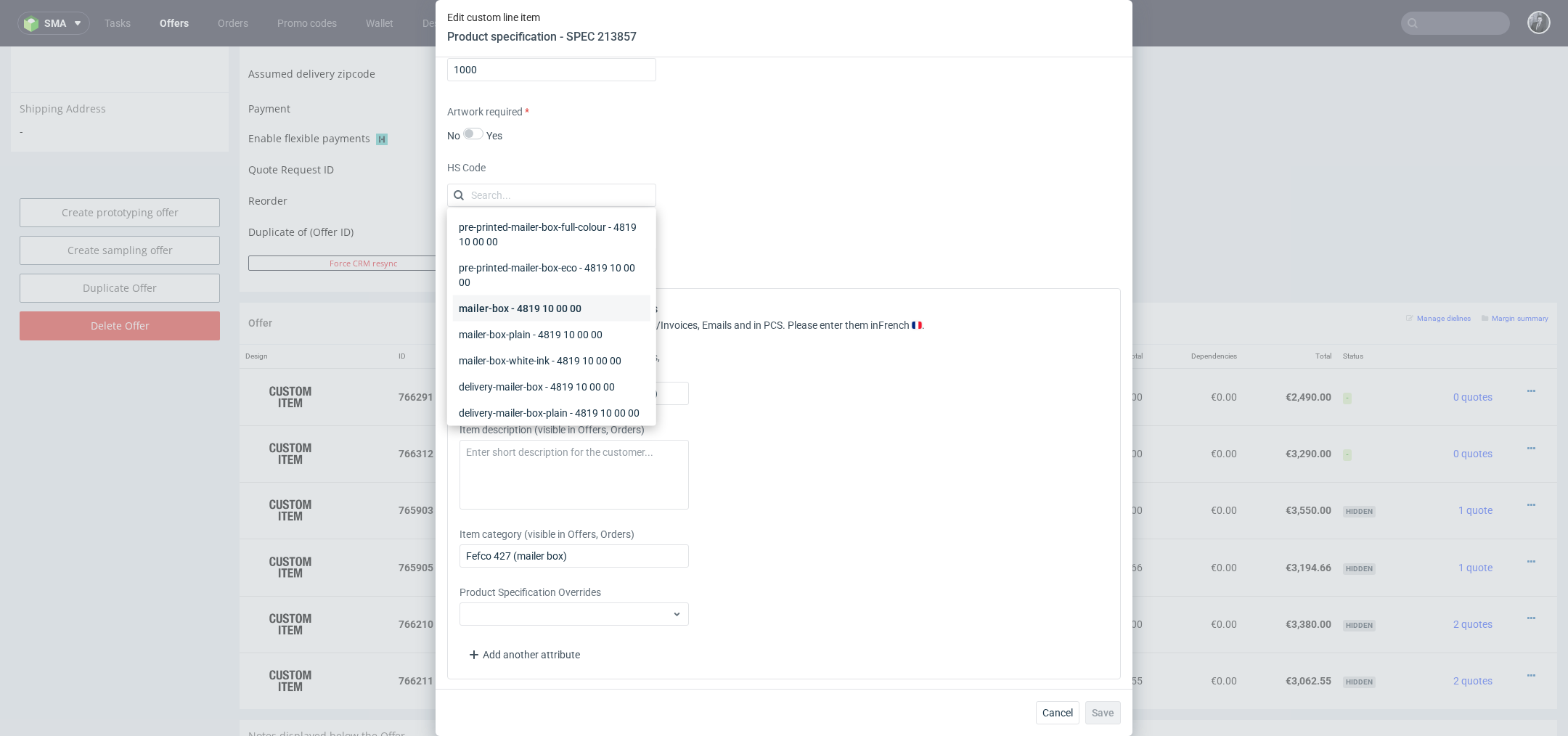
click at [560, 301] on div "mailer-box - 4819 10 00 00" at bounding box center [552, 308] width 197 height 26
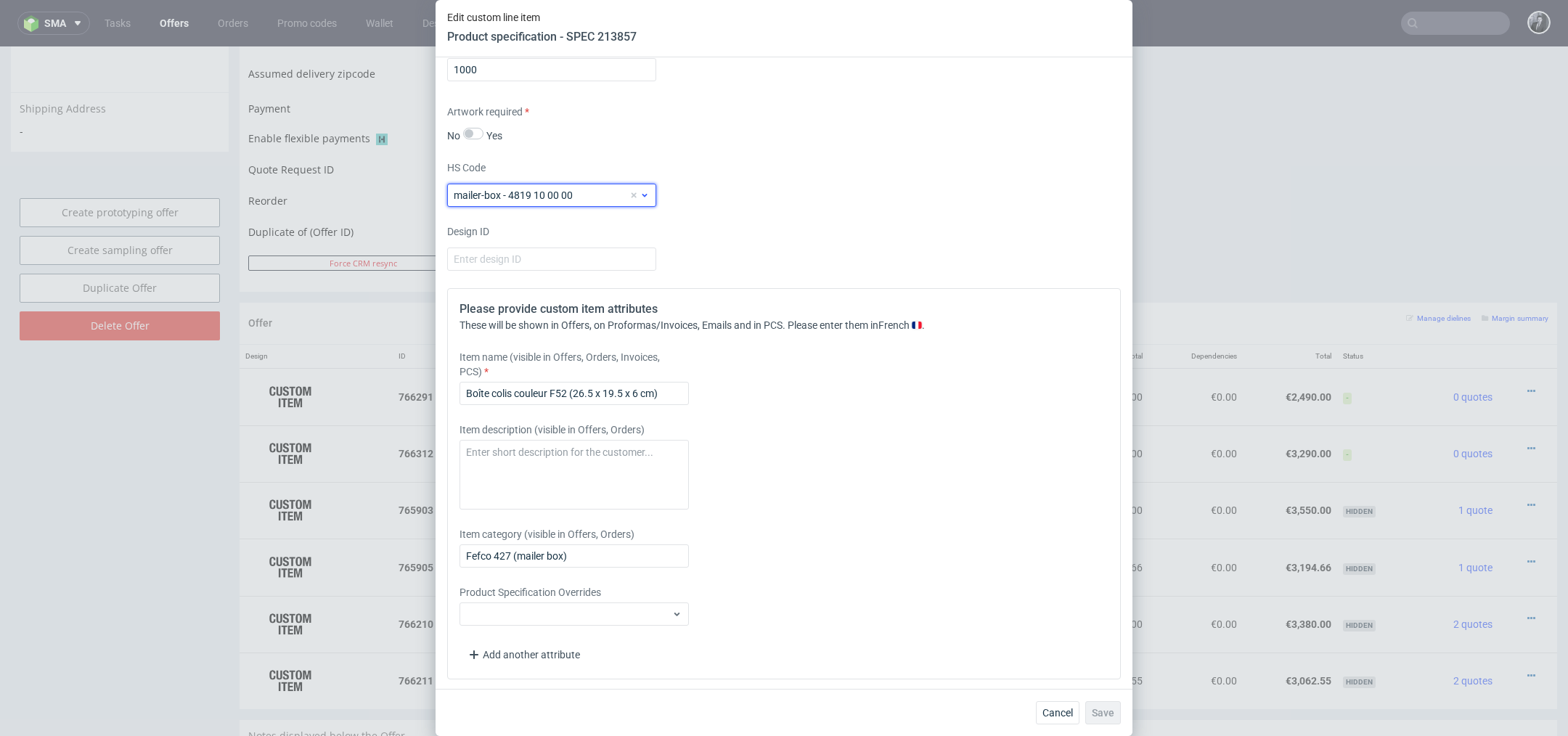
click at [568, 194] on span "mailer-box - 4819 10 00 00" at bounding box center [541, 194] width 175 height 14
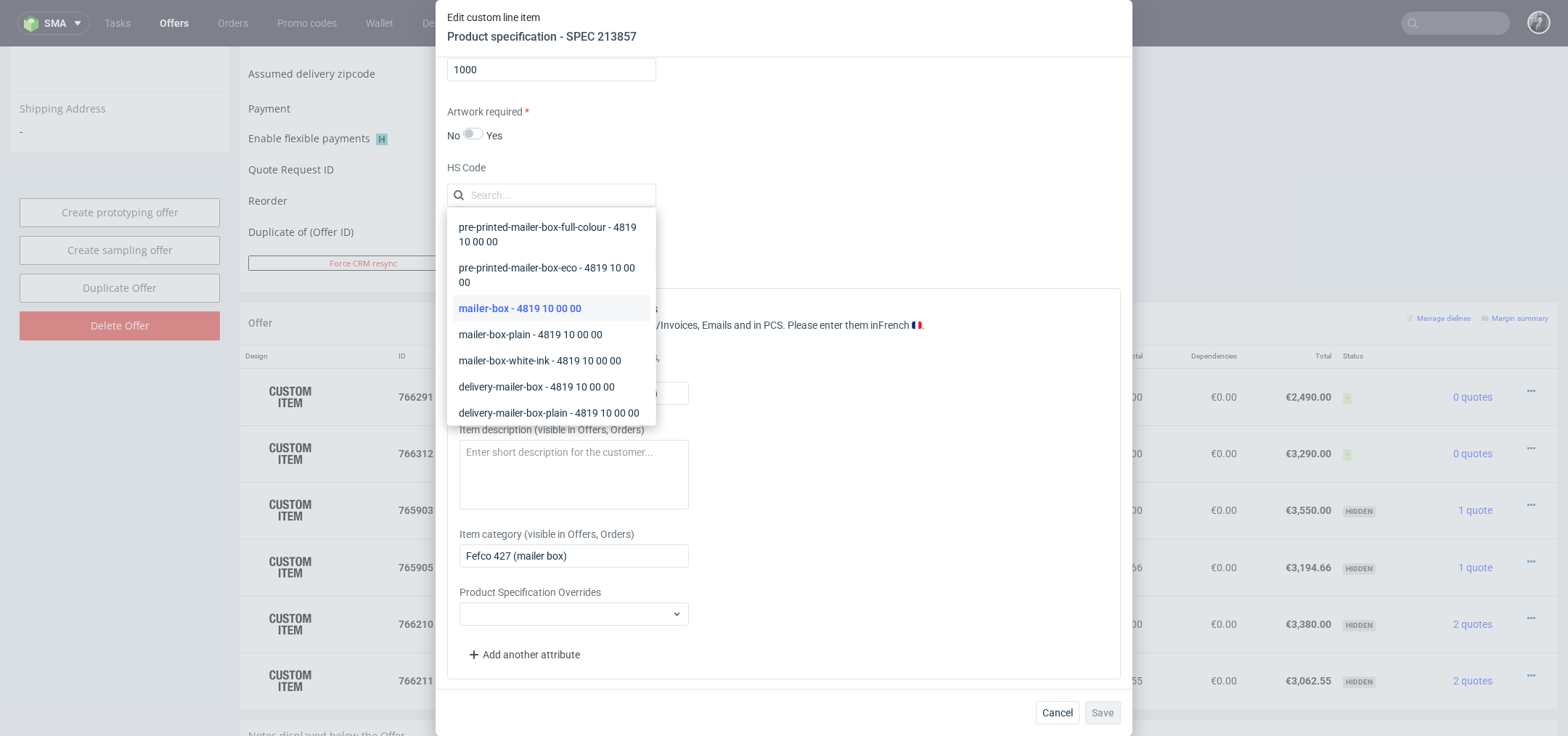
click at [798, 241] on div "Design ID" at bounding box center [784, 247] width 674 height 46
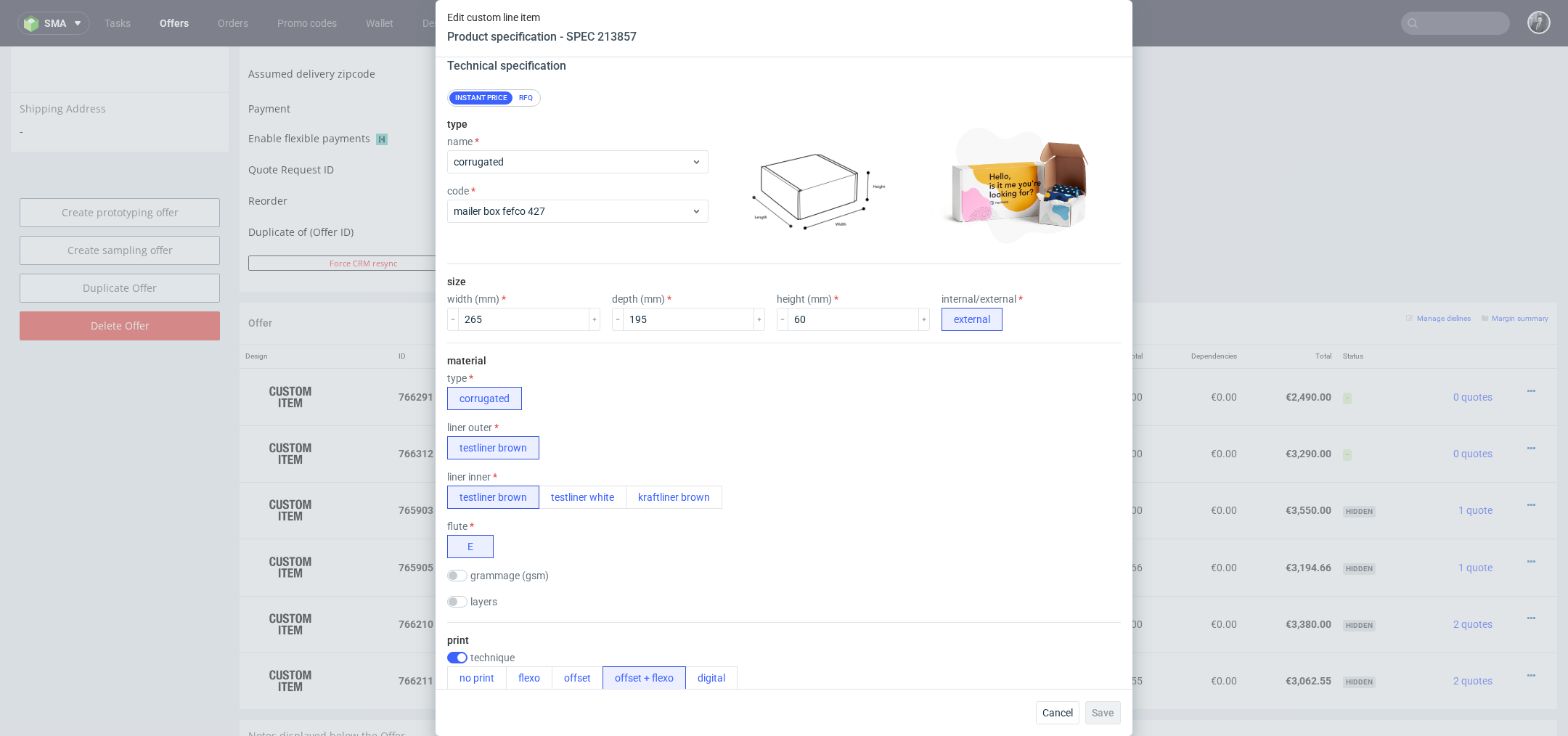
scroll to position [0, 0]
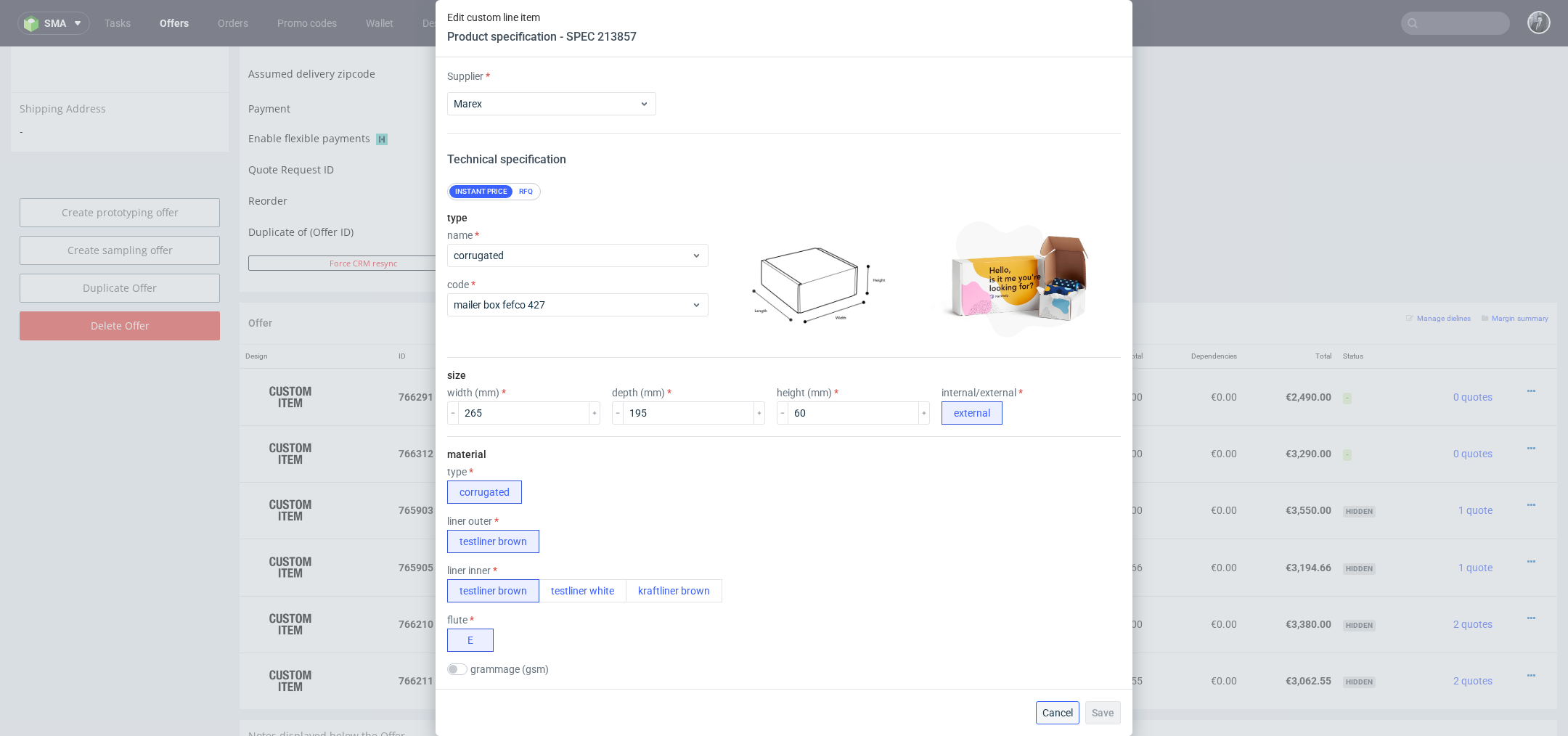
click at [1064, 722] on button "Cancel" at bounding box center [1057, 712] width 43 height 23
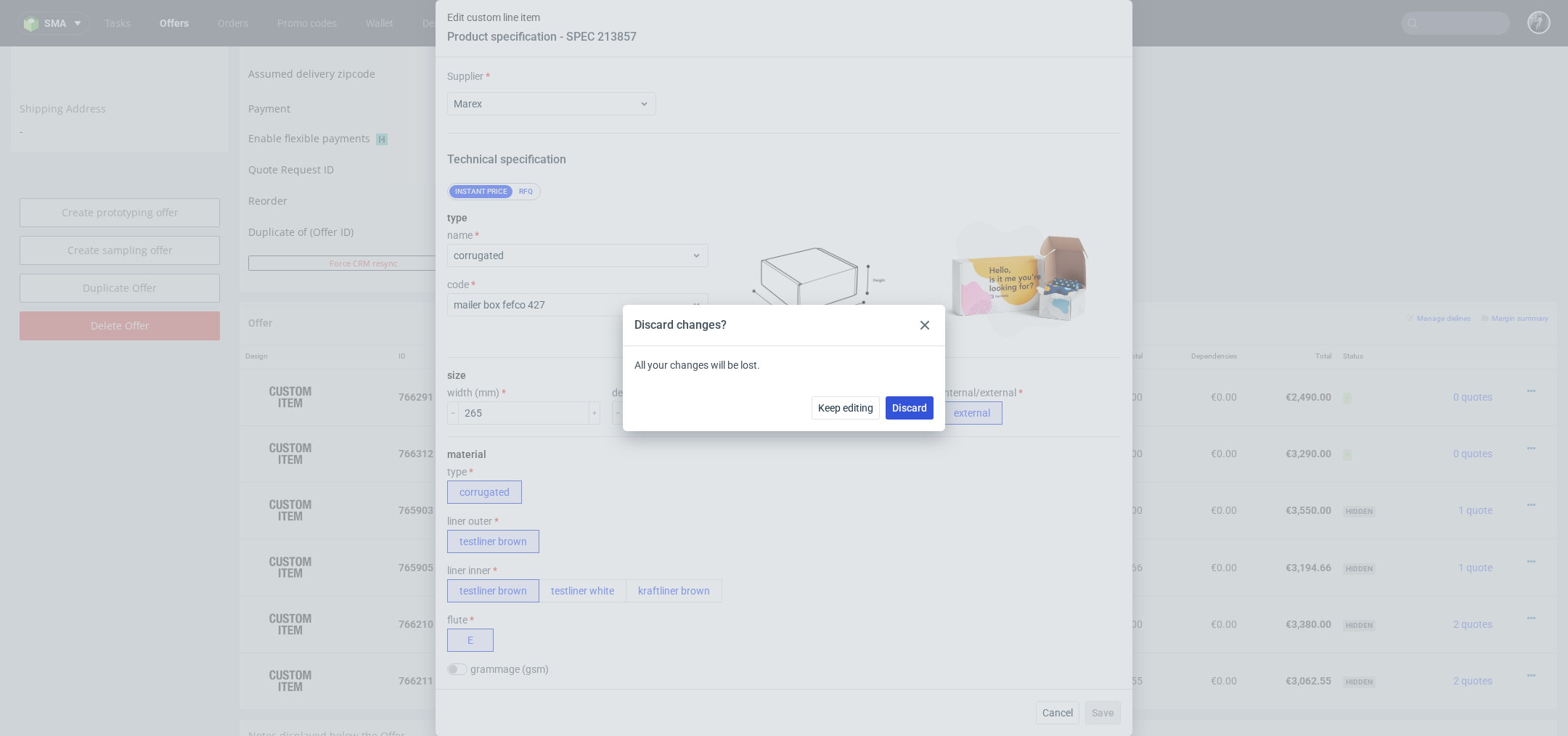
click at [904, 406] on span "Discard" at bounding box center [910, 407] width 35 height 11
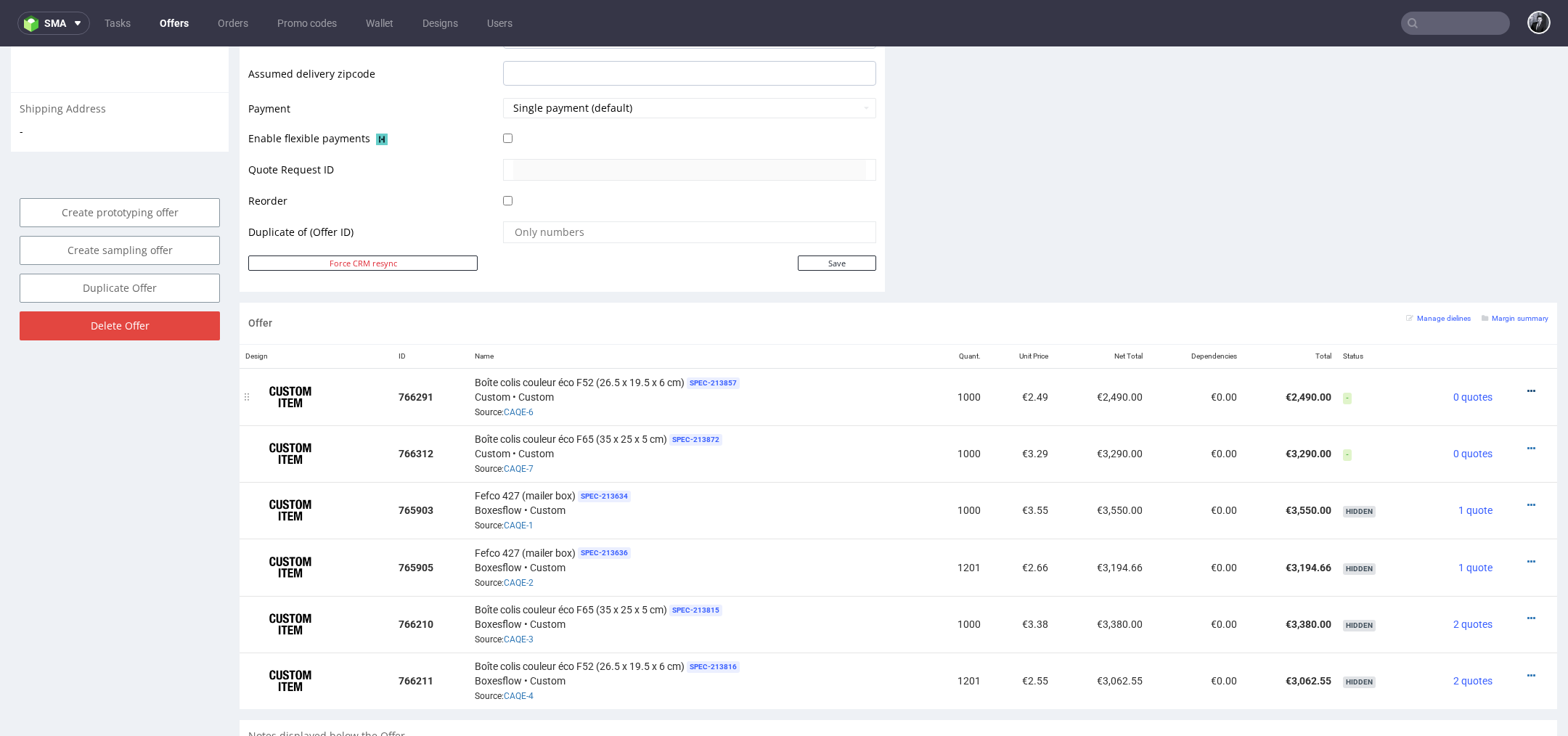
click at [1527, 386] on icon at bounding box center [1530, 391] width 8 height 11
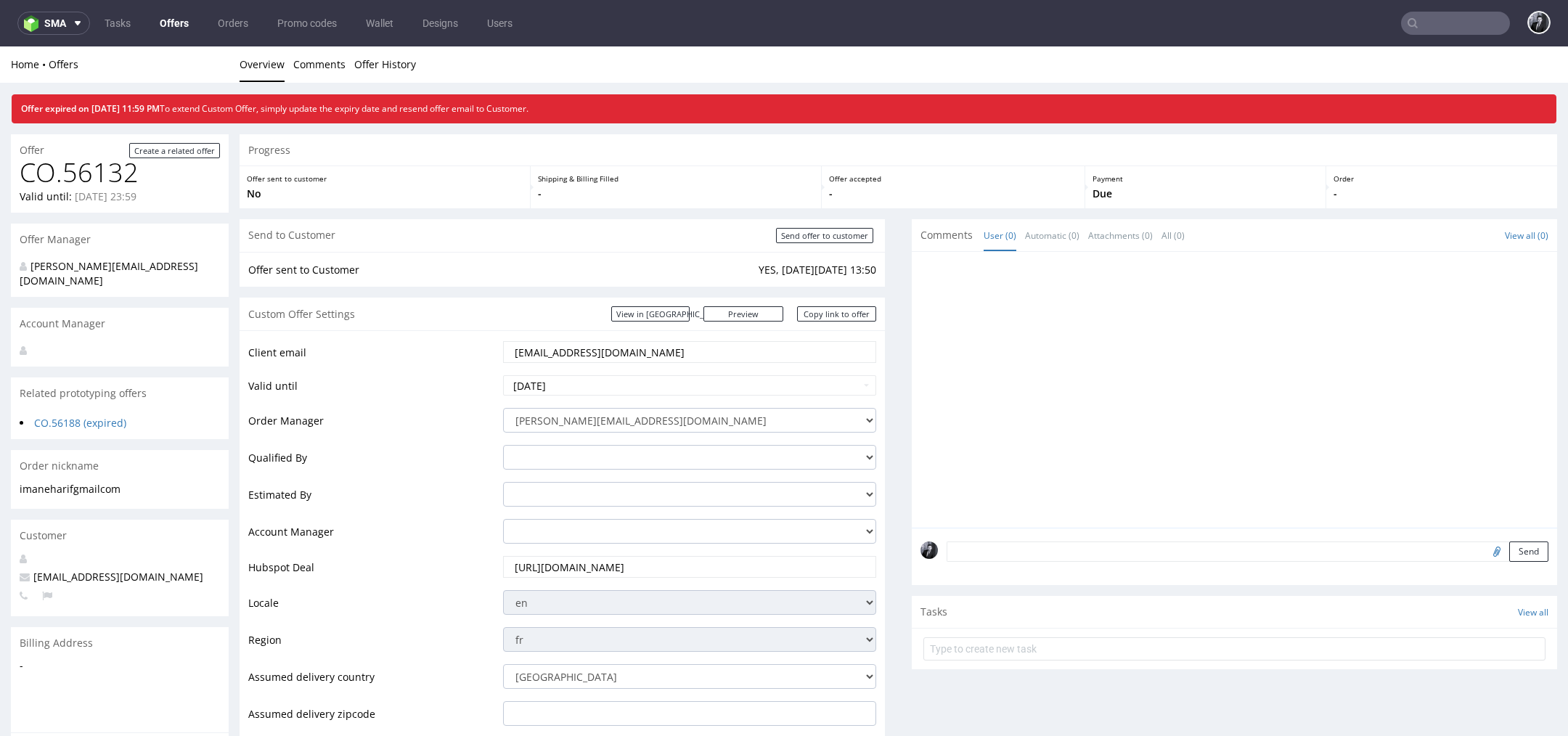
click at [179, 23] on link "Offers" at bounding box center [174, 23] width 46 height 23
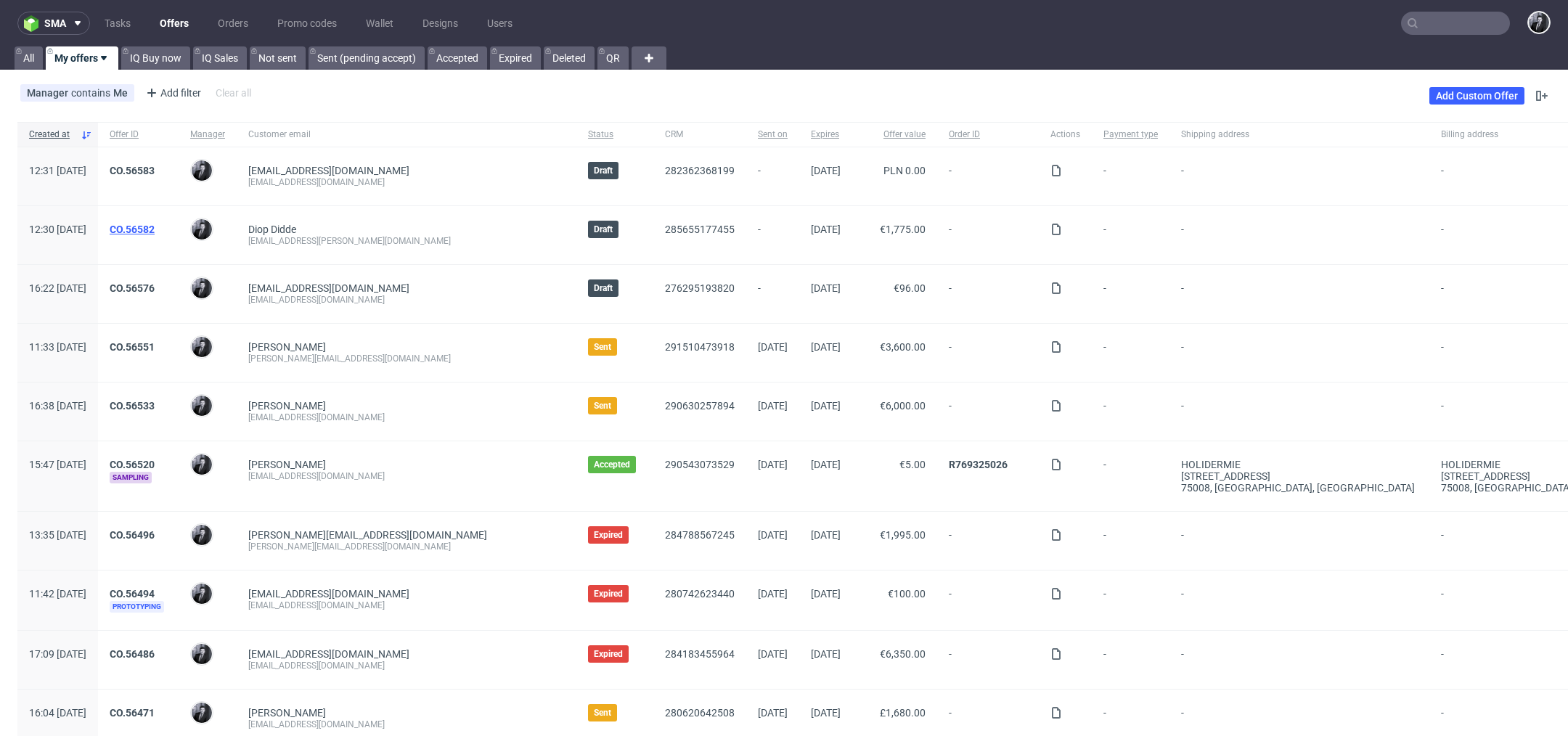
click at [155, 226] on link "CO.56582" at bounding box center [132, 229] width 45 height 12
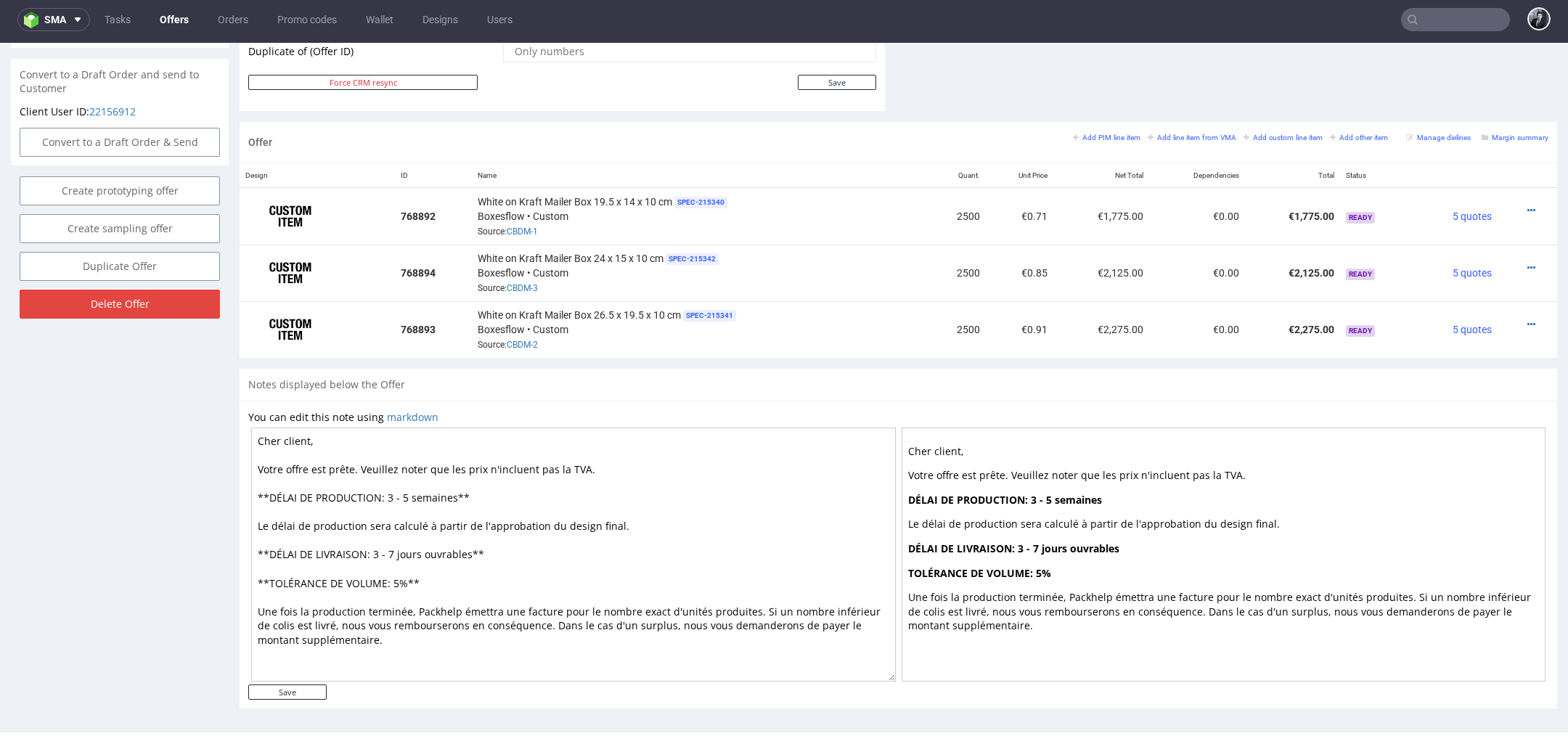
scroll to position [1, 0]
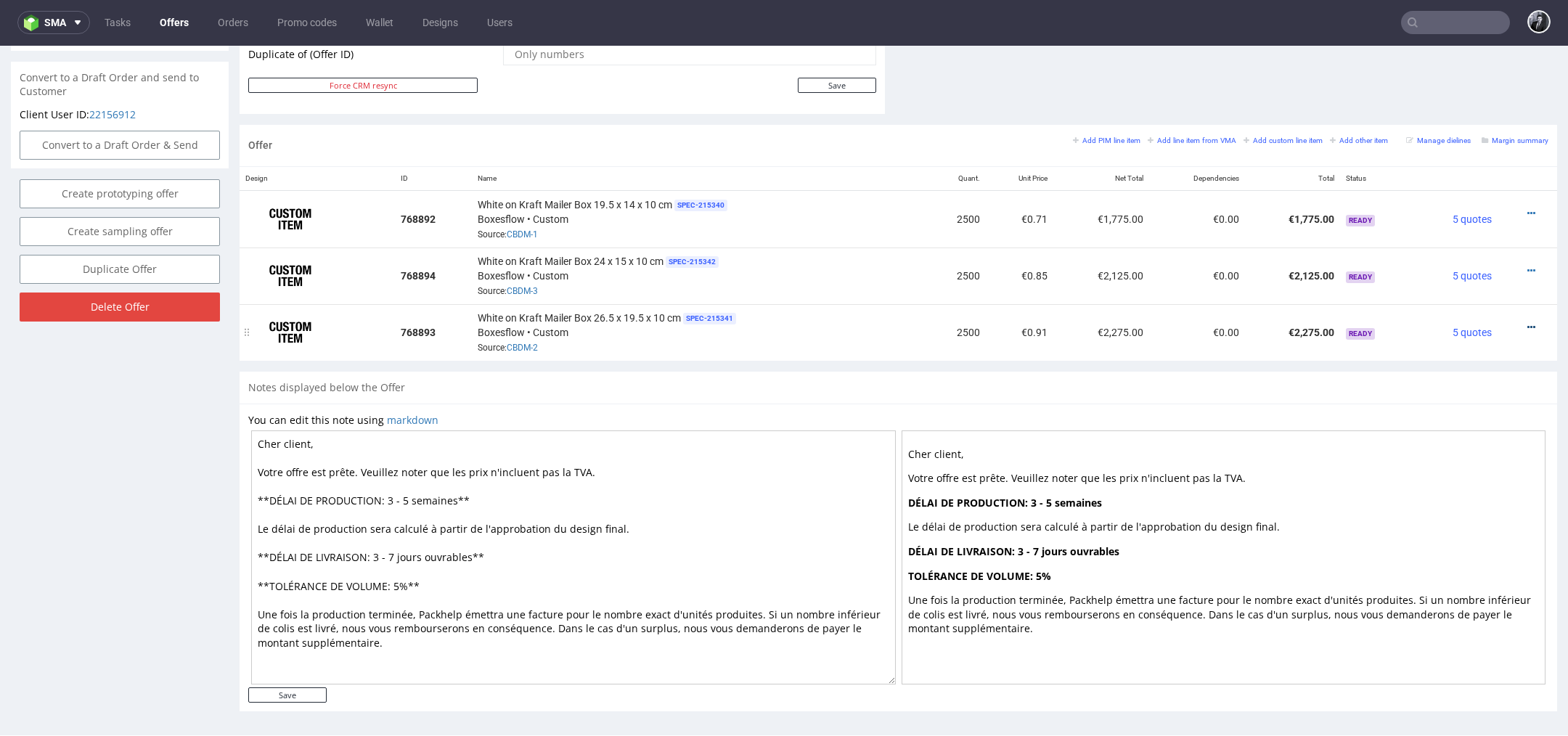
click at [1527, 322] on icon at bounding box center [1530, 327] width 8 height 11
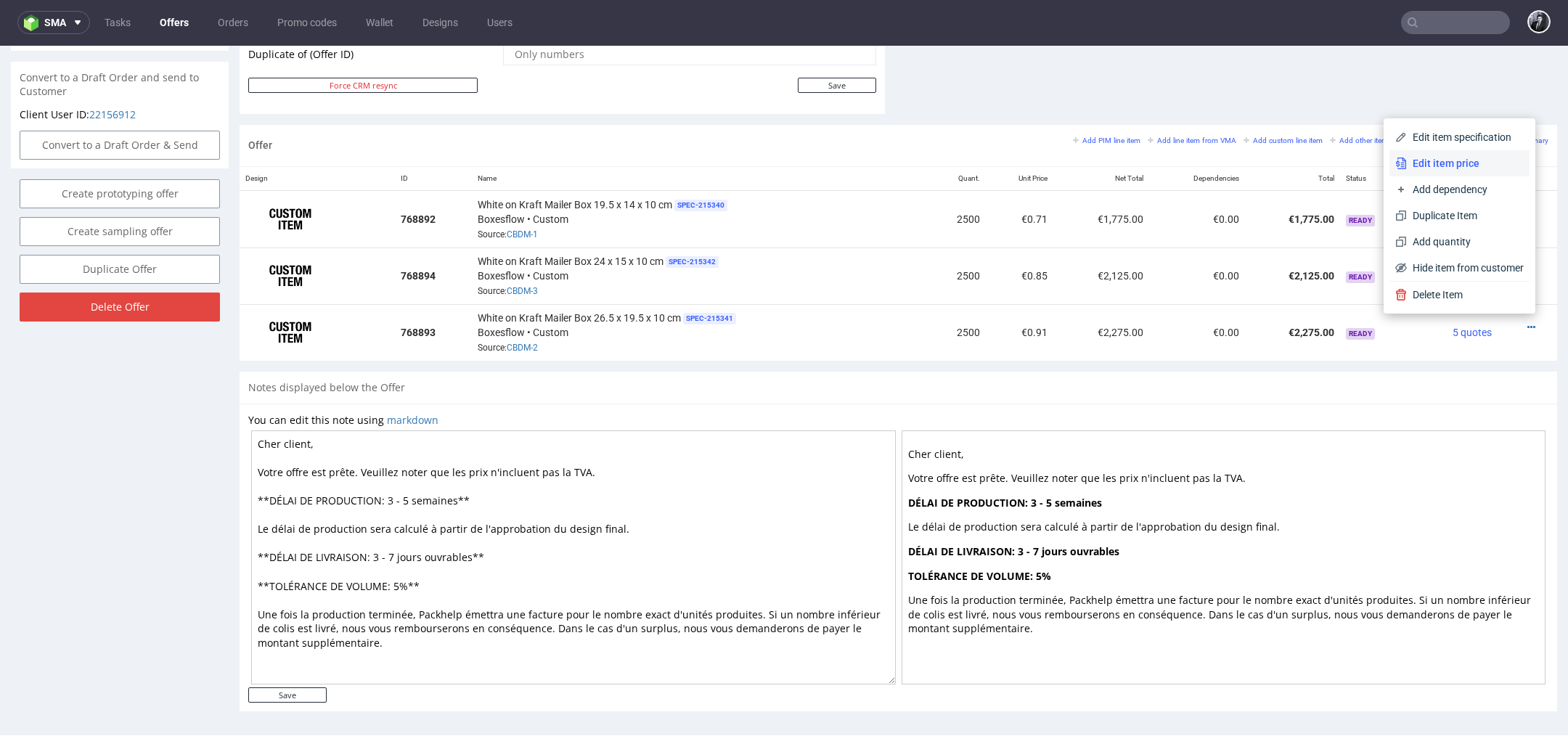
click at [1445, 166] on span "Edit item price" at bounding box center [1464, 163] width 116 height 14
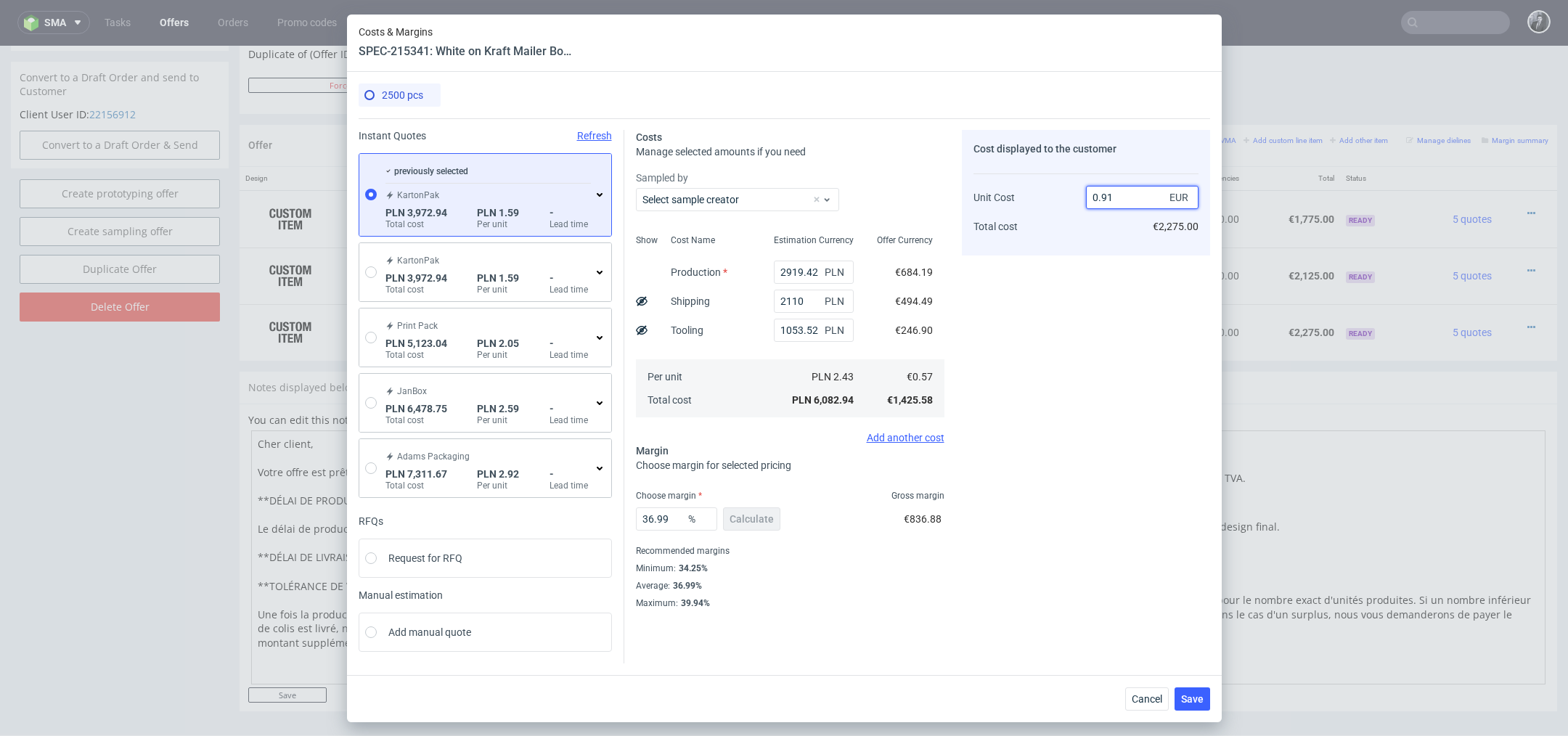
click at [1134, 200] on input "0.91" at bounding box center [1142, 197] width 113 height 23
type input "0.90"
type input "36.66666666666668"
type input "0.9"
click at [1203, 701] on button "Save" at bounding box center [1192, 698] width 36 height 23
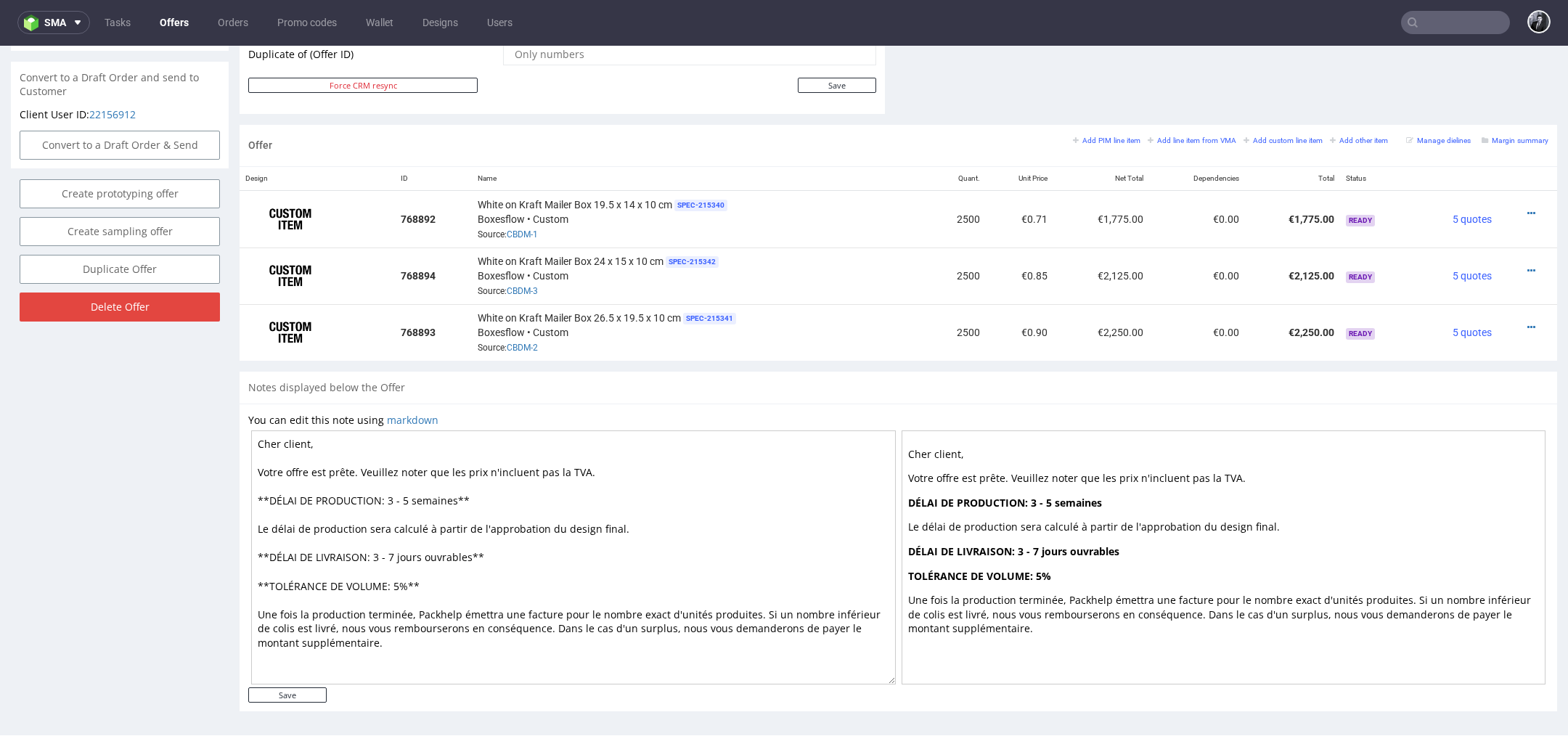
scroll to position [730, 0]
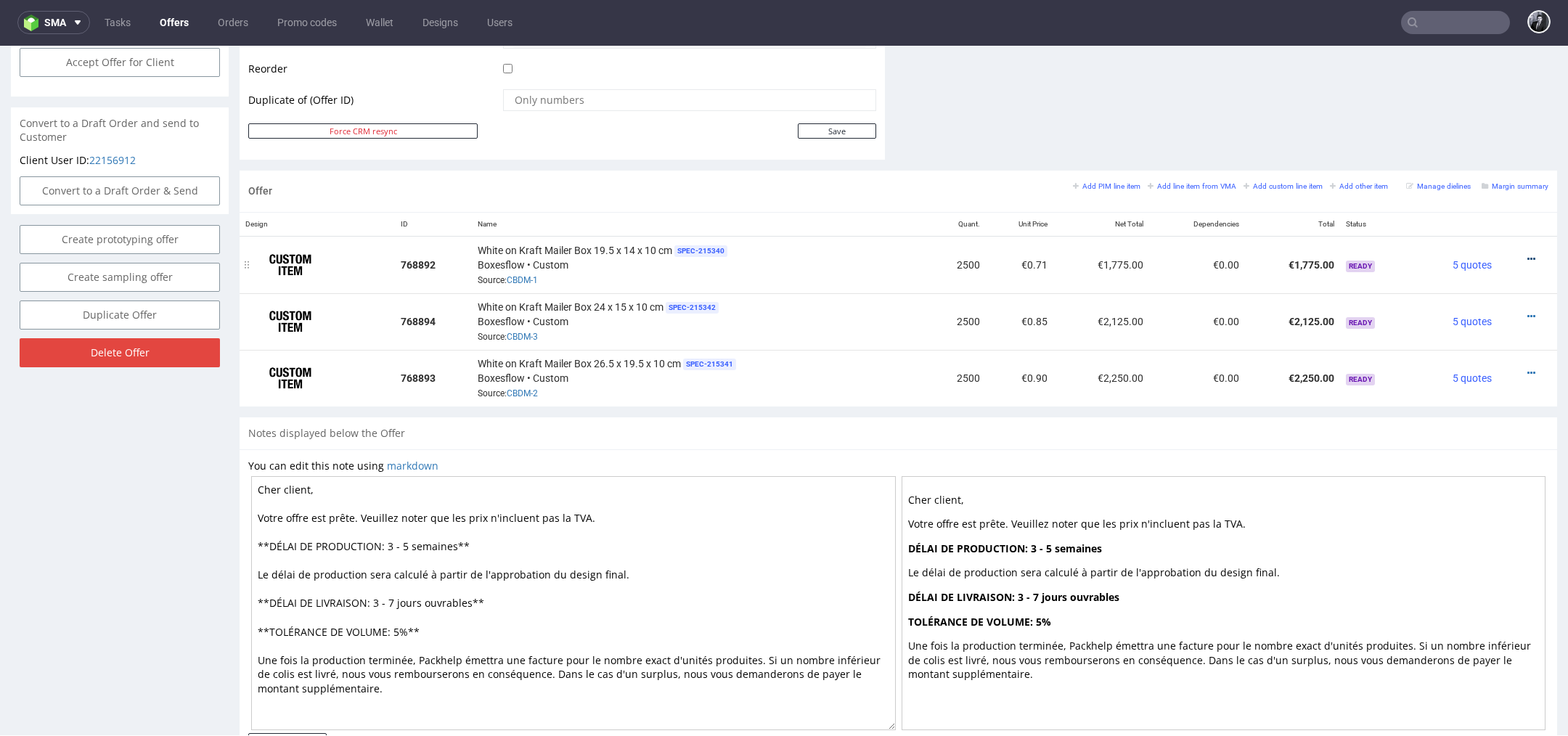
click at [1527, 255] on icon at bounding box center [1530, 259] width 8 height 11
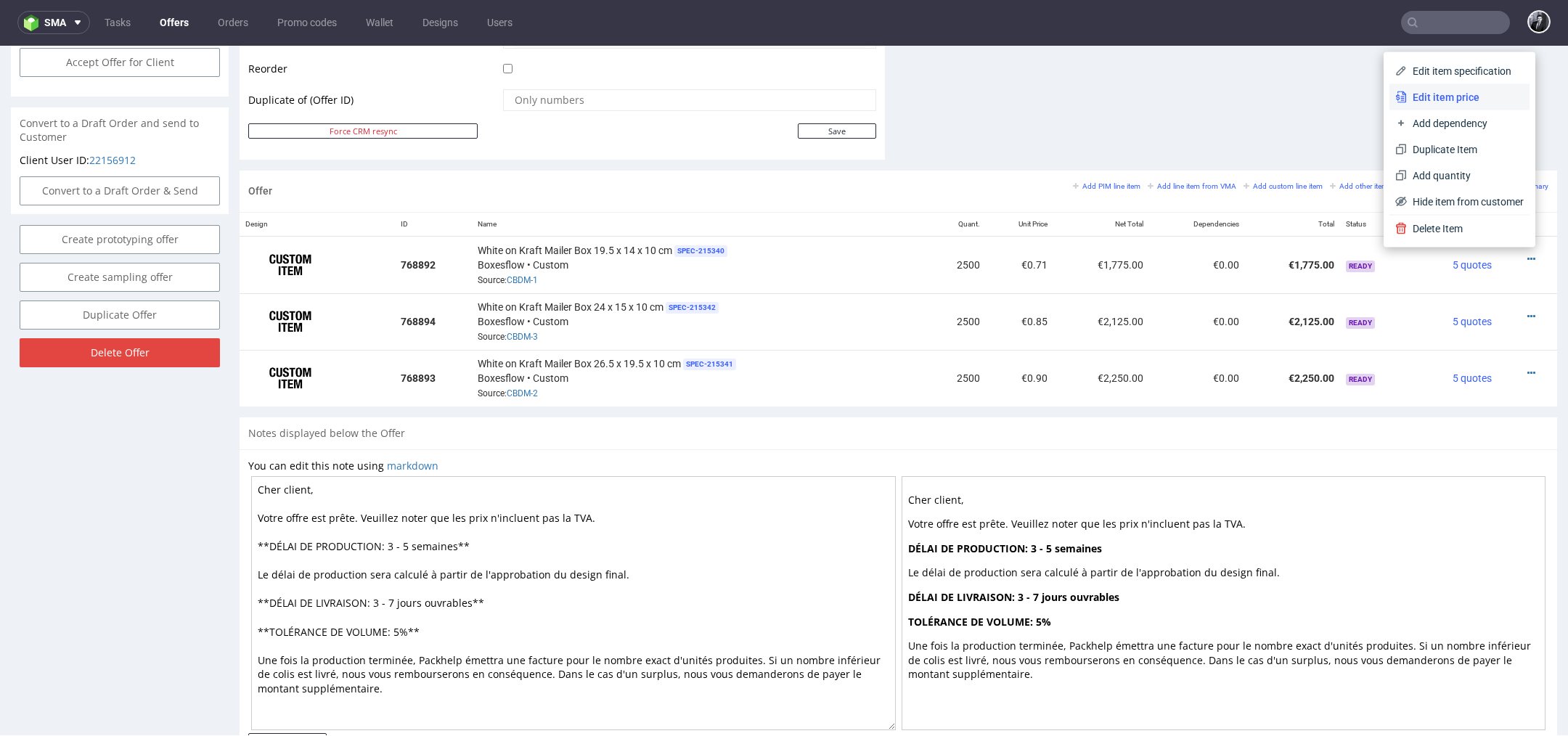
click at [1466, 105] on li "Edit item price" at bounding box center [1459, 96] width 141 height 26
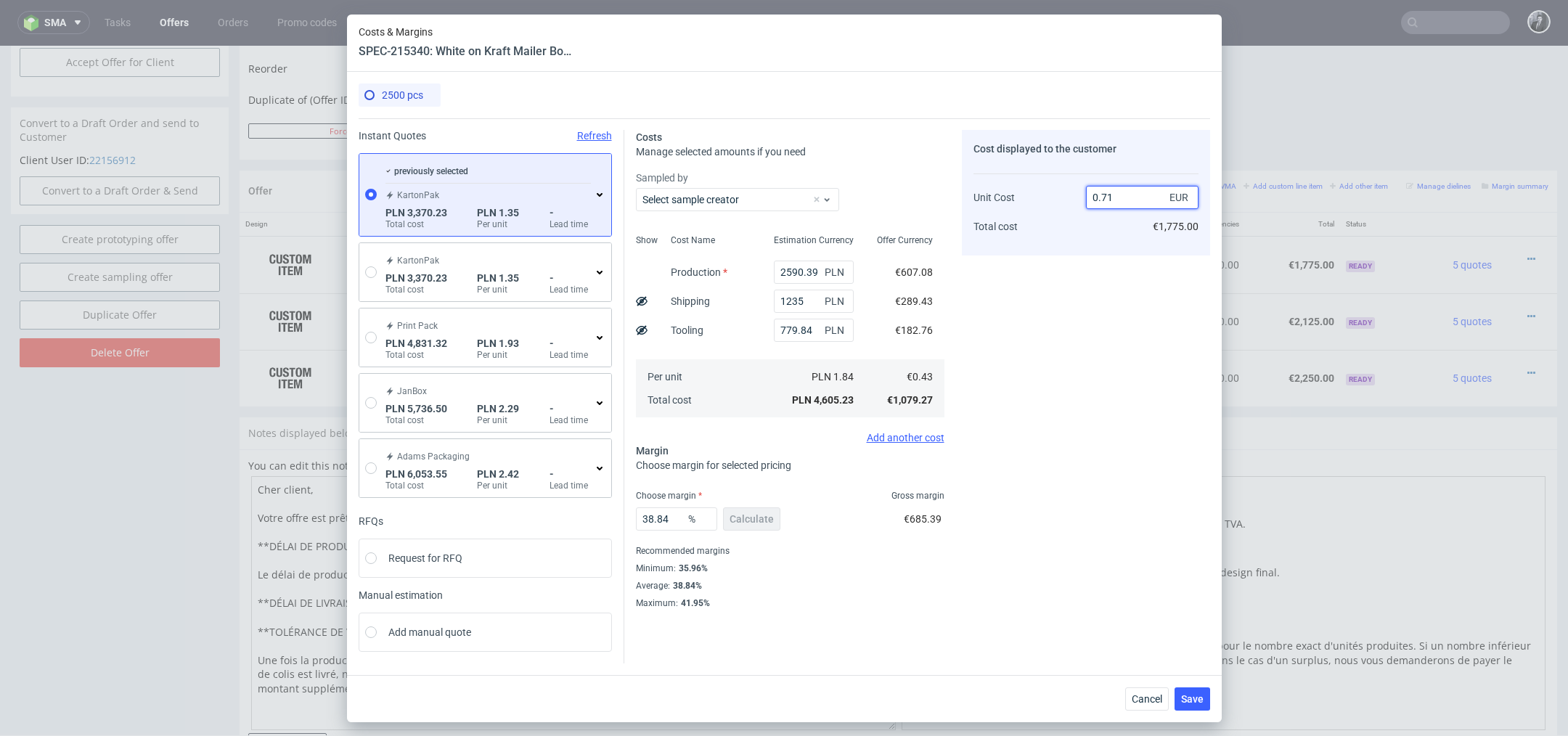
click at [1143, 202] on input "0.71" at bounding box center [1142, 197] width 113 height 23
type input "0.70"
type input "38.57142857142858"
type input "0.7"
click at [1179, 701] on button "Save" at bounding box center [1192, 698] width 36 height 23
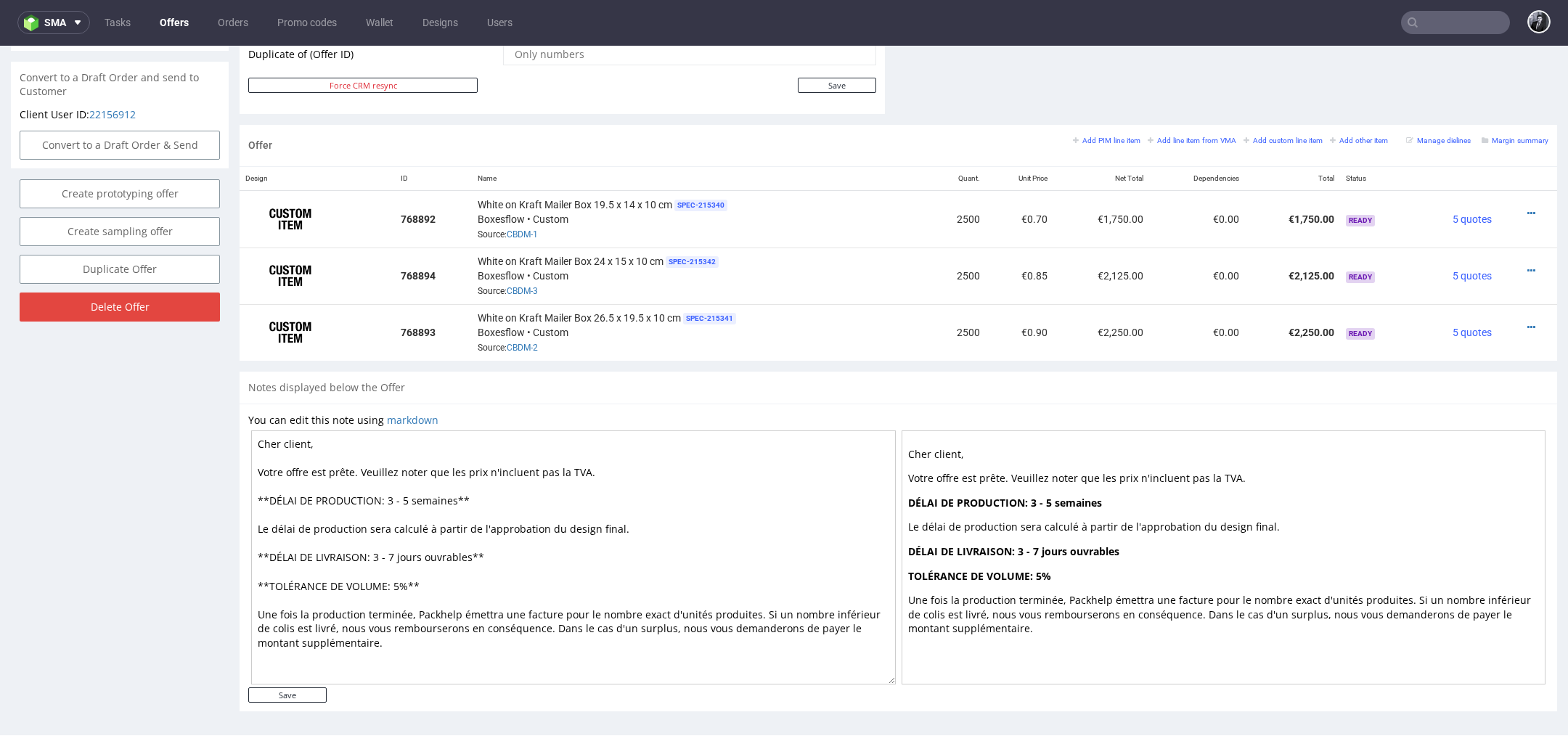
scroll to position [5, 0]
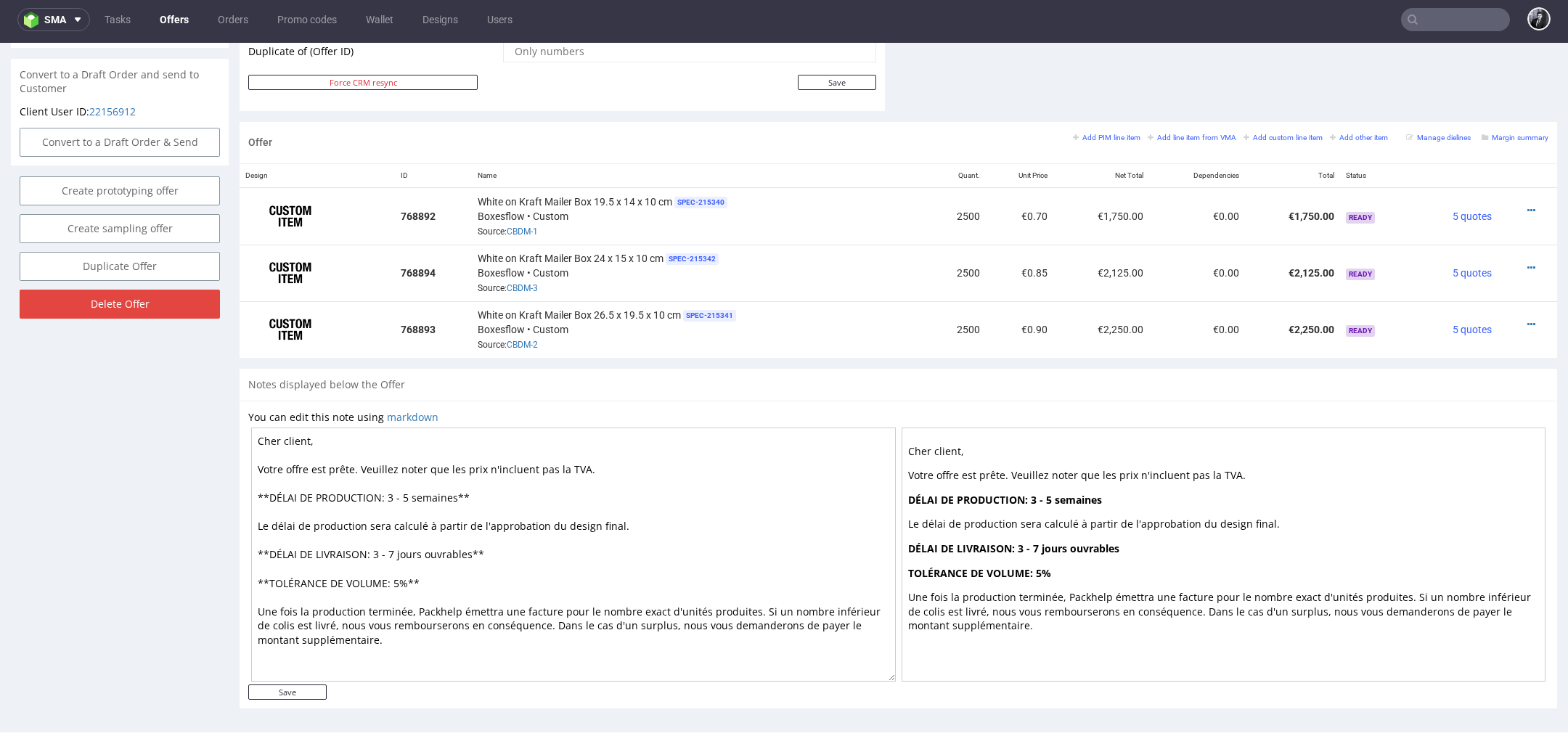
click at [309, 429] on textarea "Cher client, Votre offre est prête. Veuillez noter que les prix n'incluent pas …" at bounding box center [574, 554] width 645 height 254
type textarea "[PERSON_NAME], Votre offre est [PERSON_NAME]. Veuillez noter que les prix n'inc…"
click at [308, 691] on input "Save" at bounding box center [287, 692] width 78 height 15
type input "In progress..."
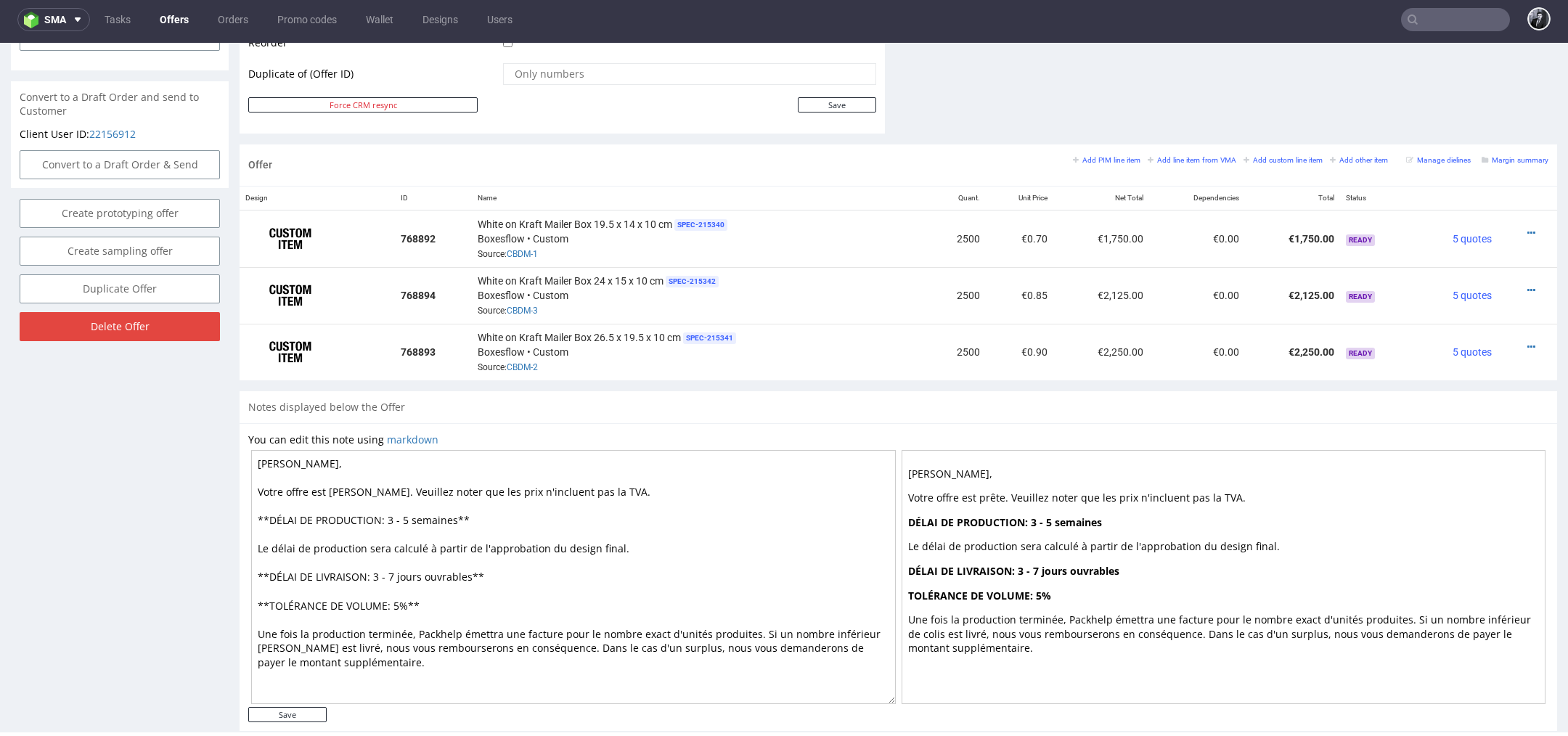
scroll to position [790, 0]
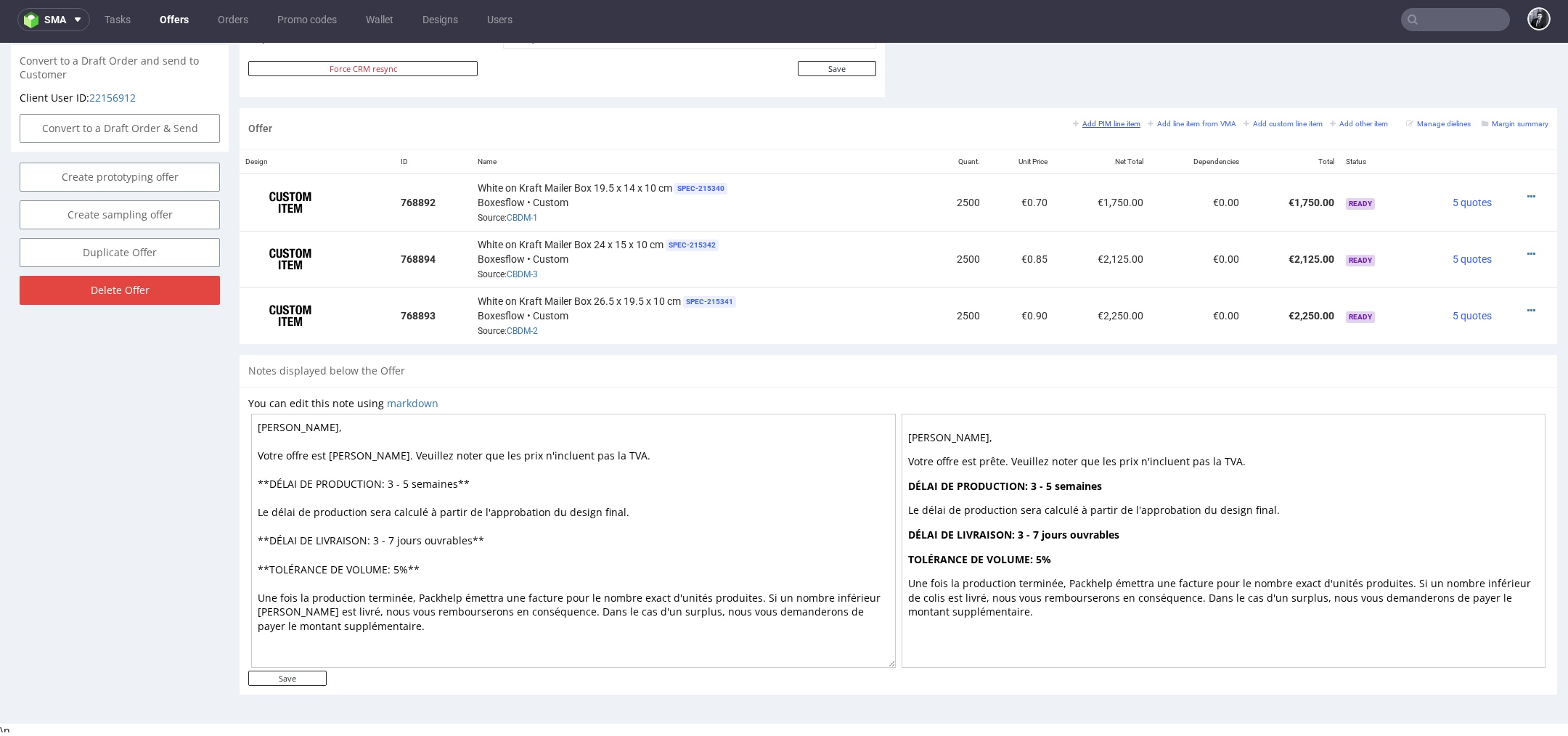
click at [1105, 121] on small "Add PIM line item" at bounding box center [1106, 123] width 67 height 8
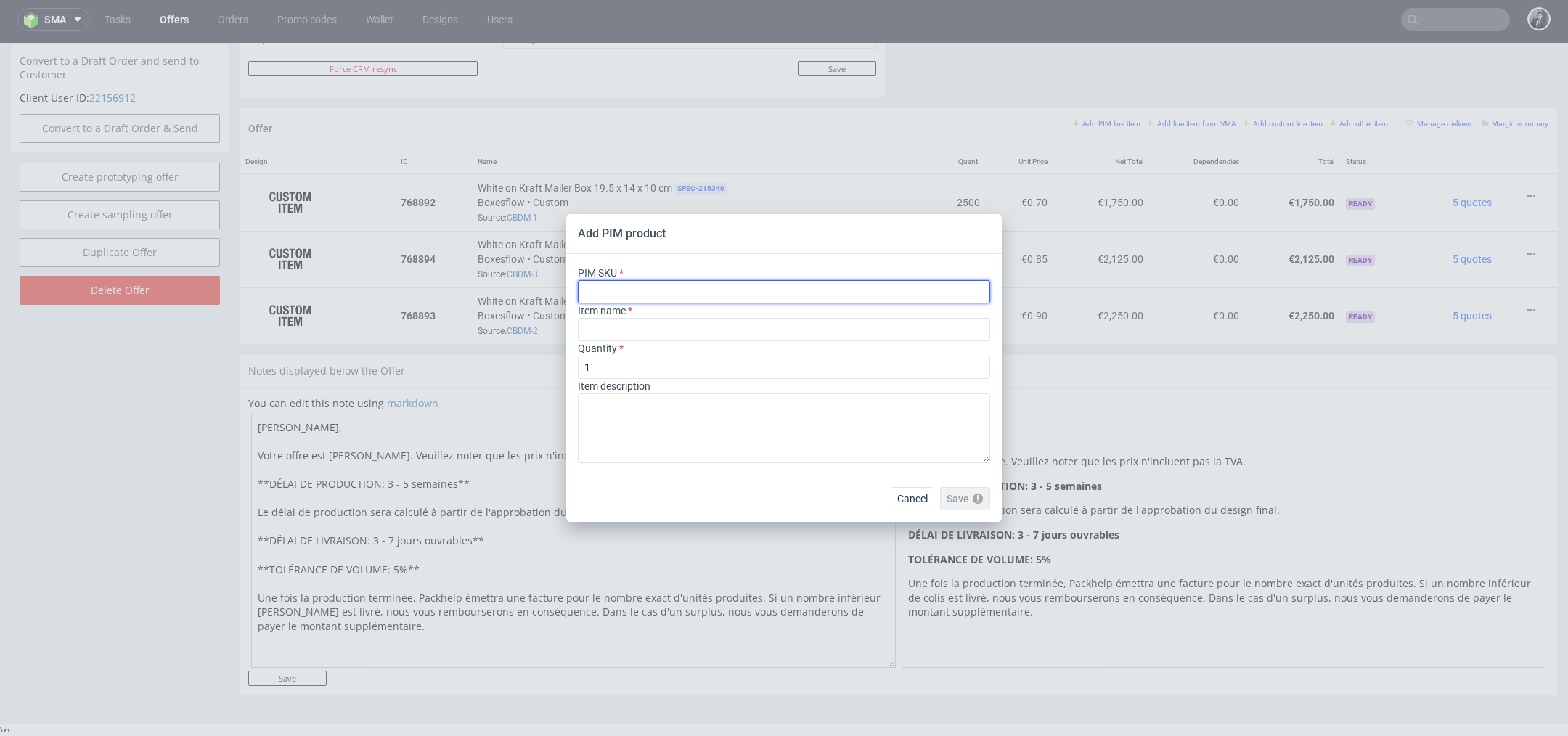
click at [724, 298] on input "text" at bounding box center [784, 292] width 412 height 23
paste input "ph-661-11153"
type input "ph-661-11153"
type input "Brown Wrapping Paper"
type input "ph-661-11153"
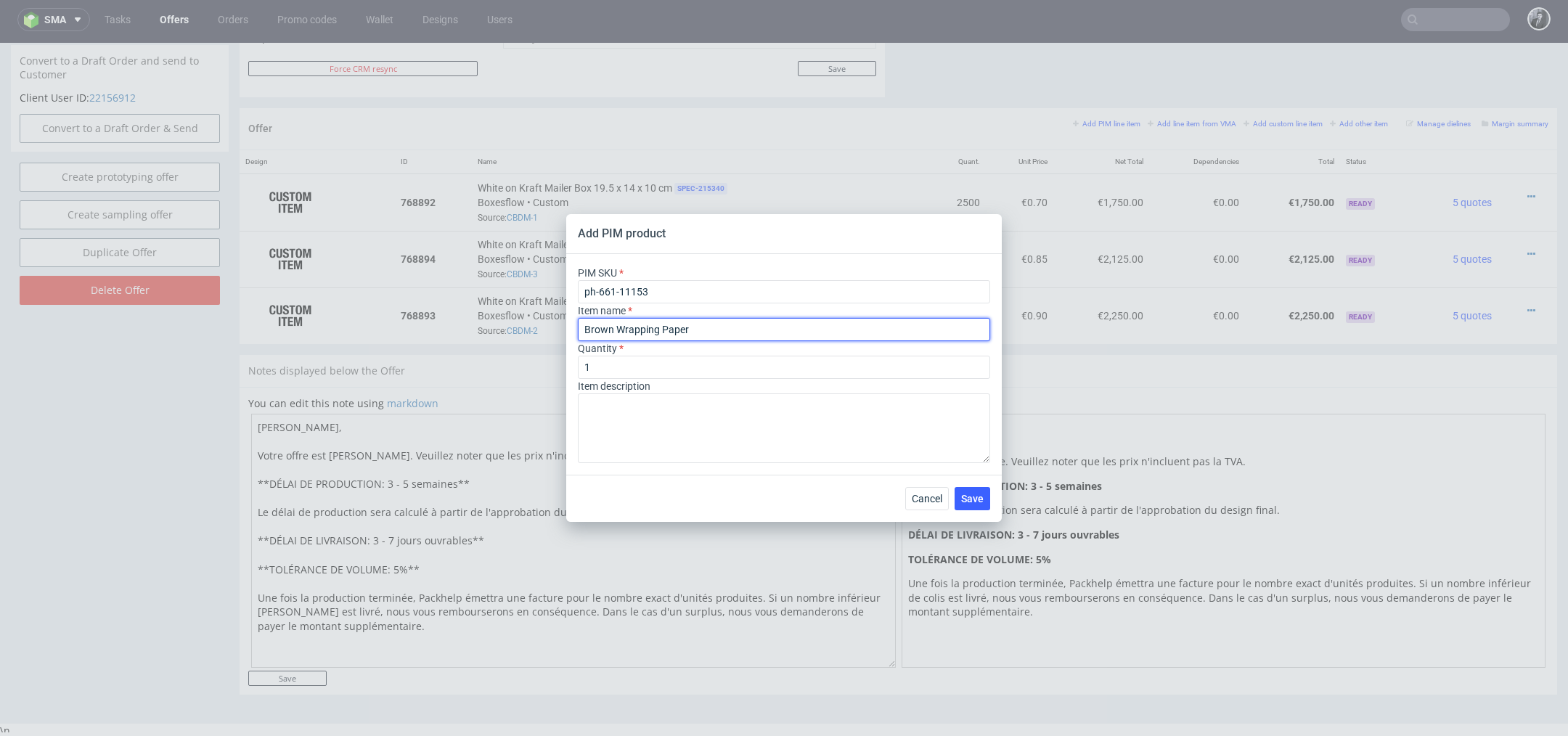
drag, startPoint x: 717, startPoint y: 326, endPoint x: 502, endPoint y: 323, distance: 215.0
click at [504, 324] on div "Add PIM product PIM SKU ph-661-11153 Item name Brown Wrapping Paper Quantity 1 …" at bounding box center [784, 368] width 1568 height 736
paste input "Papier kraft T85 (35 x 50 cm)"
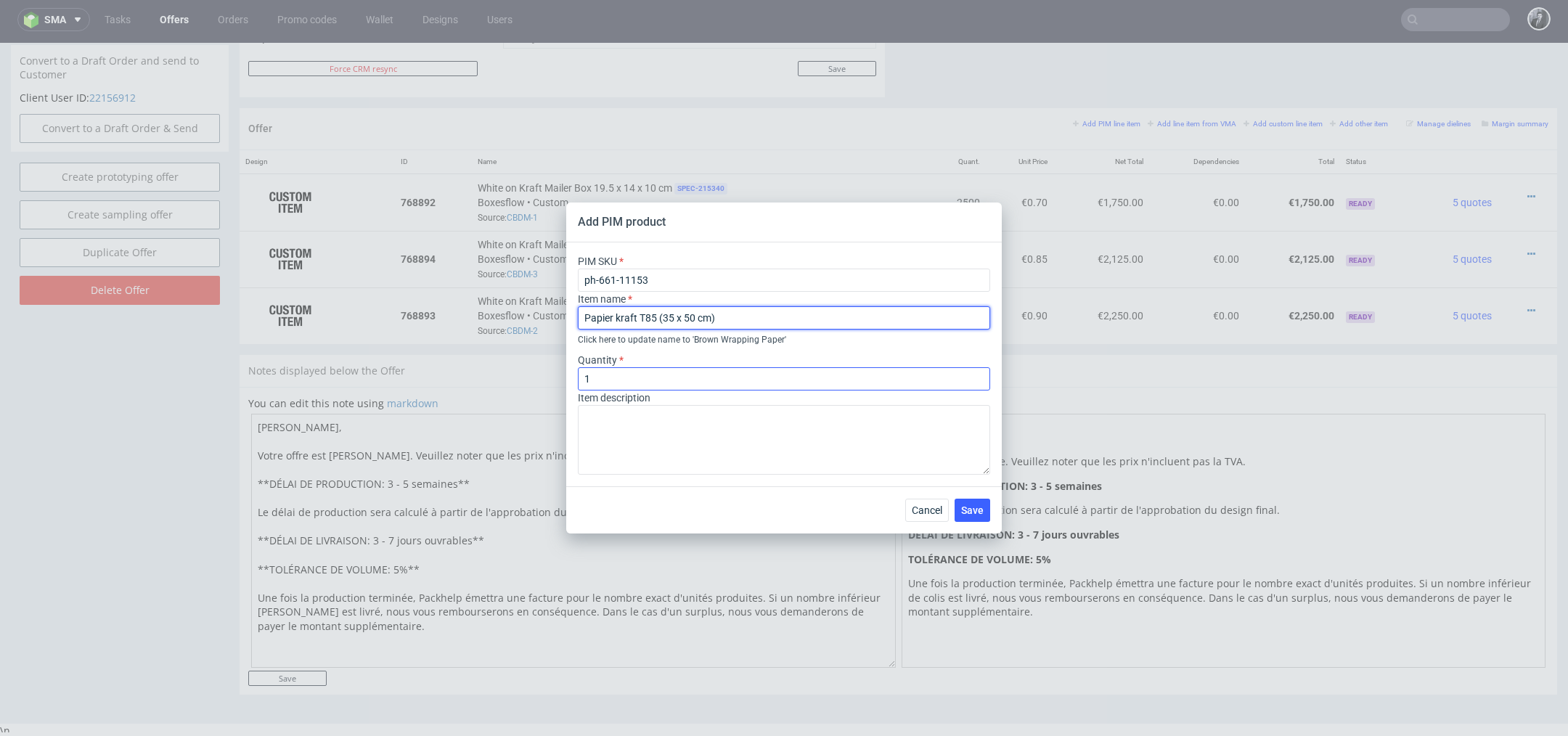
type input "Papier kraft T85 (35 x 50 cm)"
click at [630, 370] on input "1" at bounding box center [784, 379] width 412 height 23
click at [634, 374] on input "1" at bounding box center [784, 379] width 412 height 23
type input "2500"
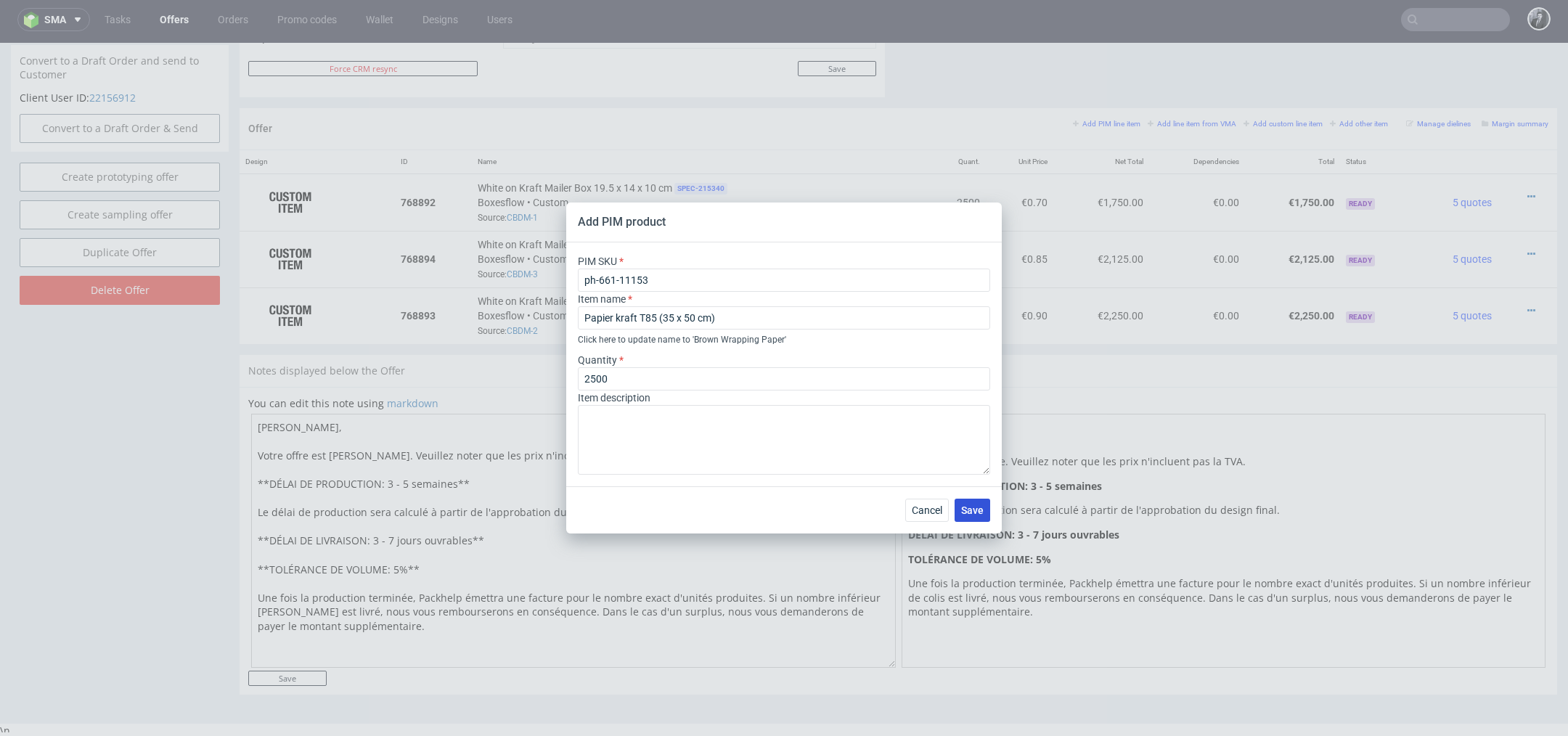
click at [968, 513] on span "Save" at bounding box center [971, 510] width 22 height 11
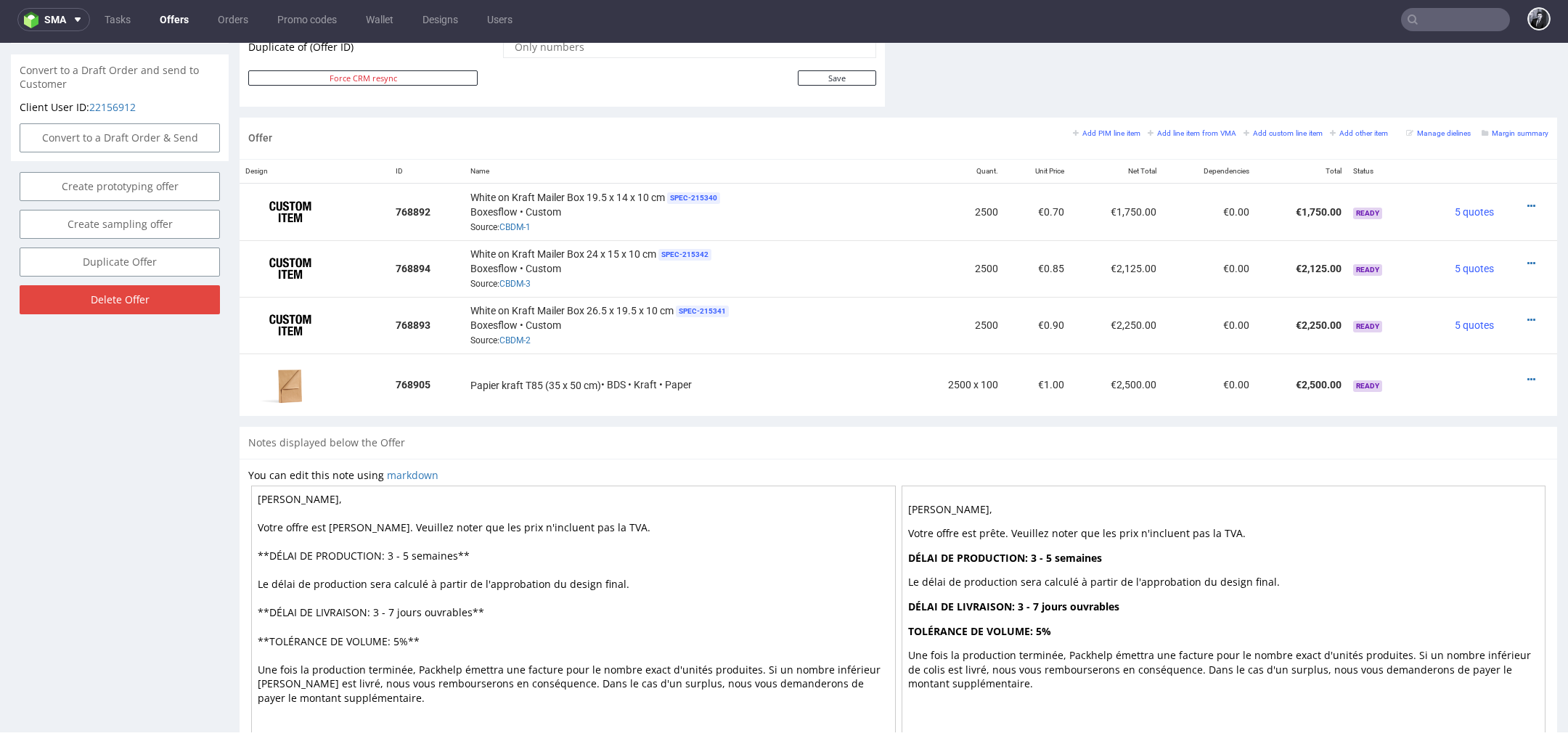
scroll to position [772, 0]
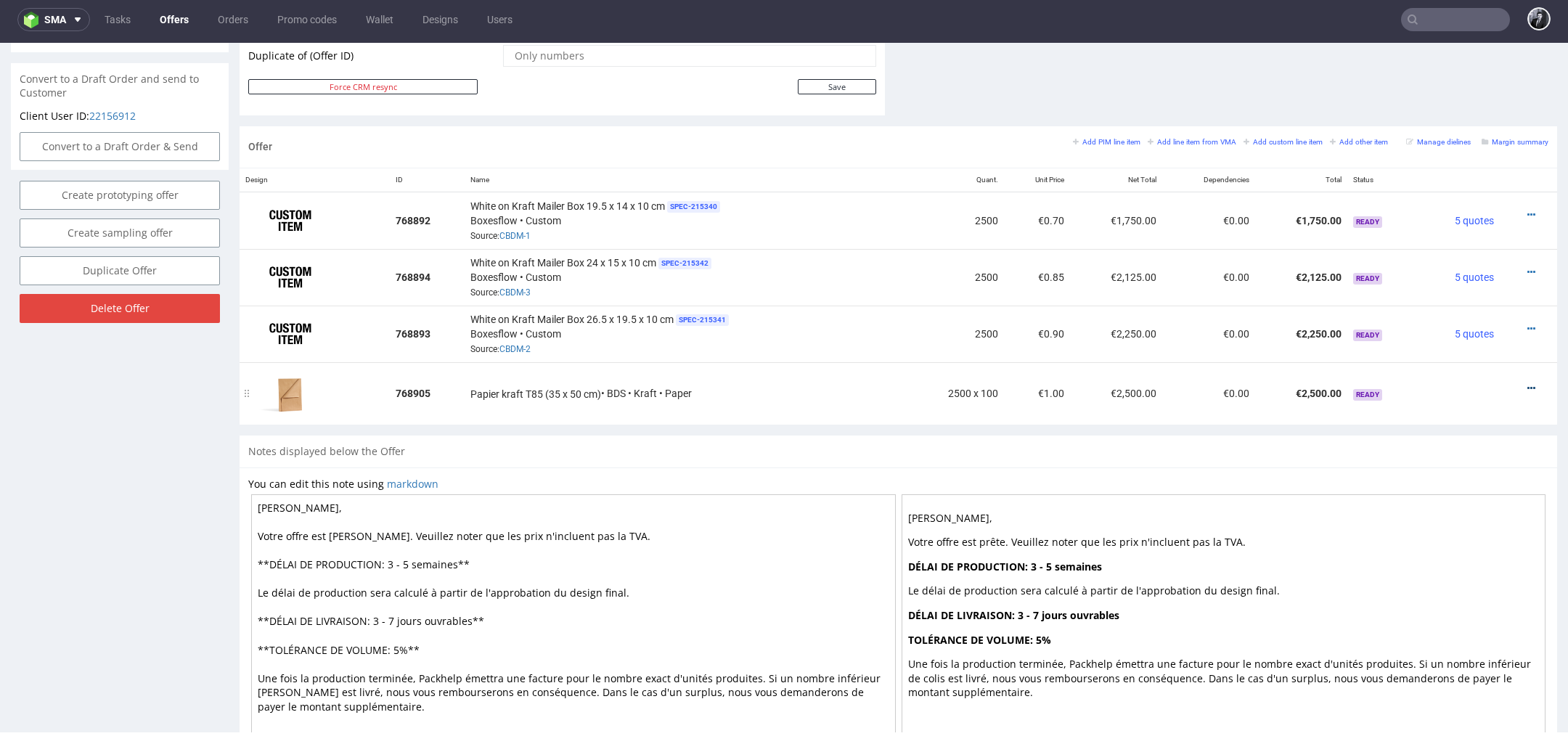
click at [1527, 383] on icon at bounding box center [1530, 388] width 8 height 11
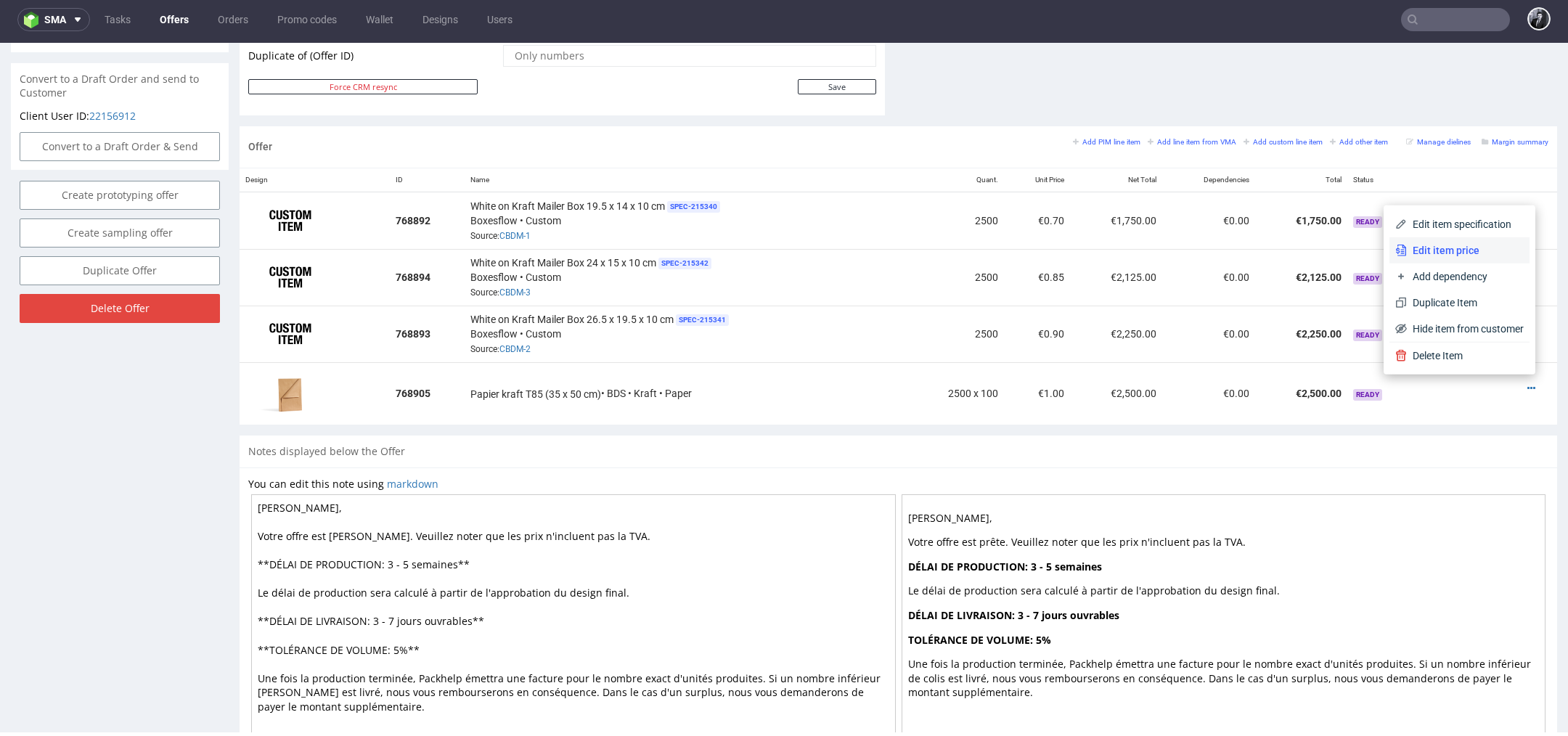
click at [1459, 255] on span "Edit item price" at bounding box center [1464, 250] width 116 height 14
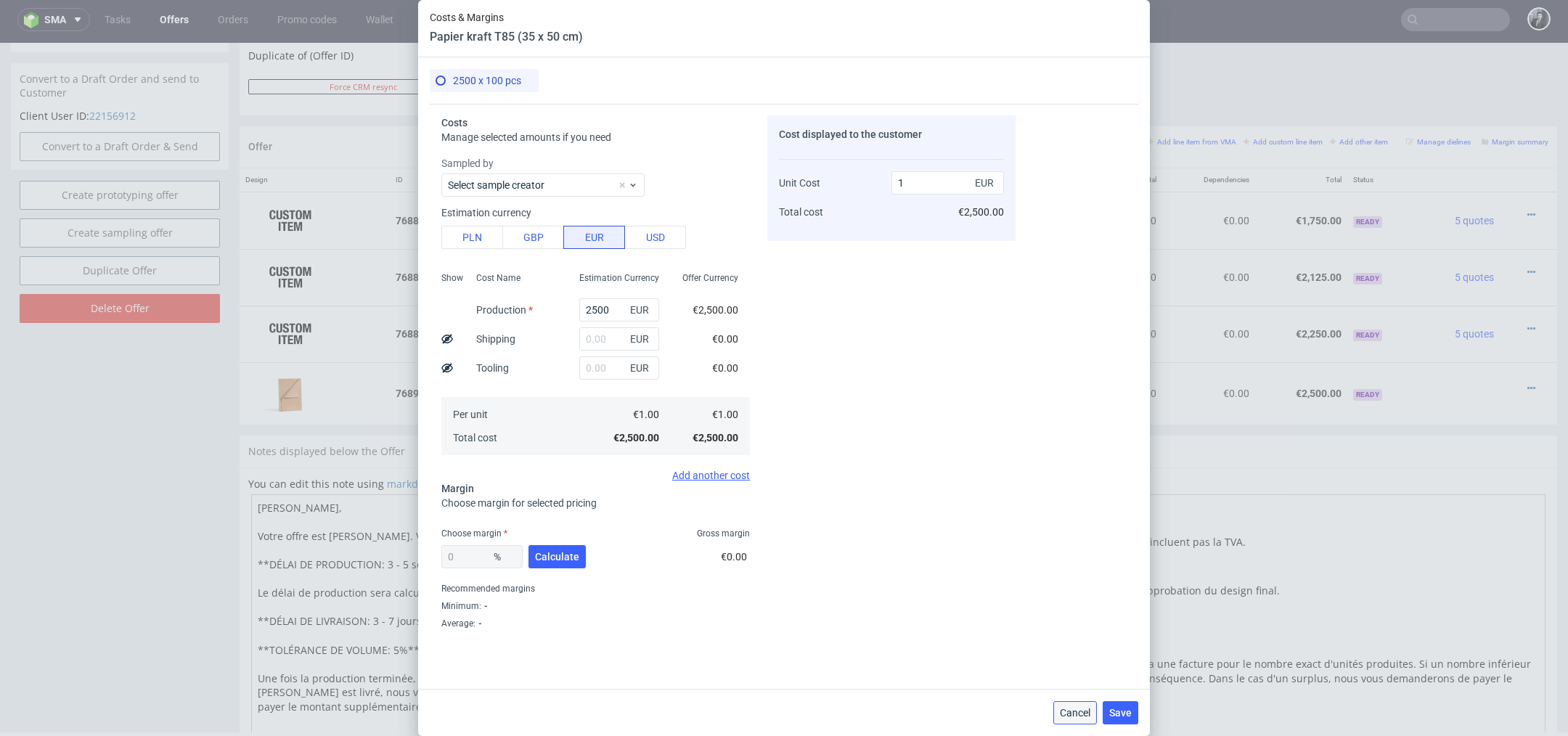
click at [1083, 722] on button "Cancel" at bounding box center [1074, 712] width 43 height 23
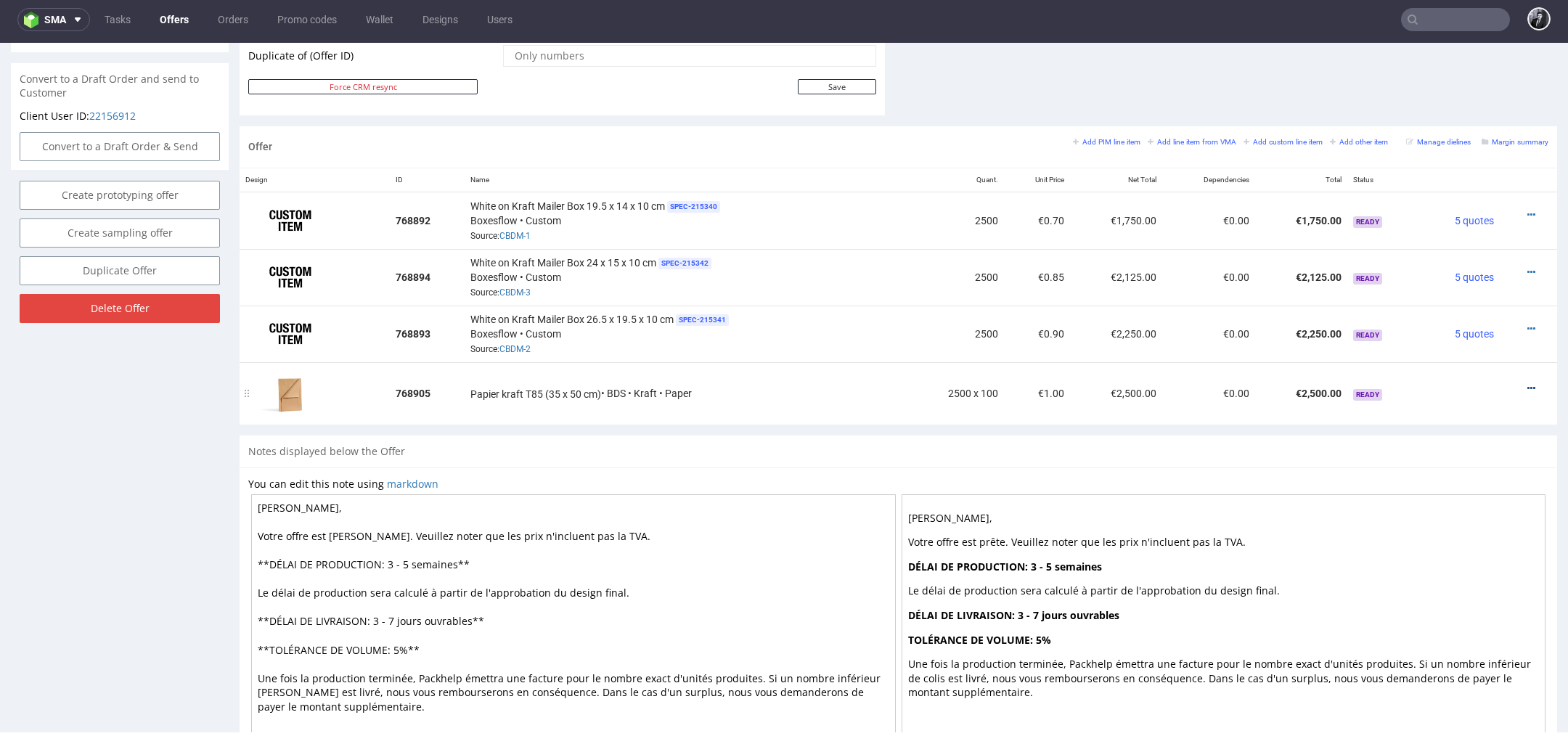
click at [1527, 385] on icon at bounding box center [1530, 388] width 8 height 11
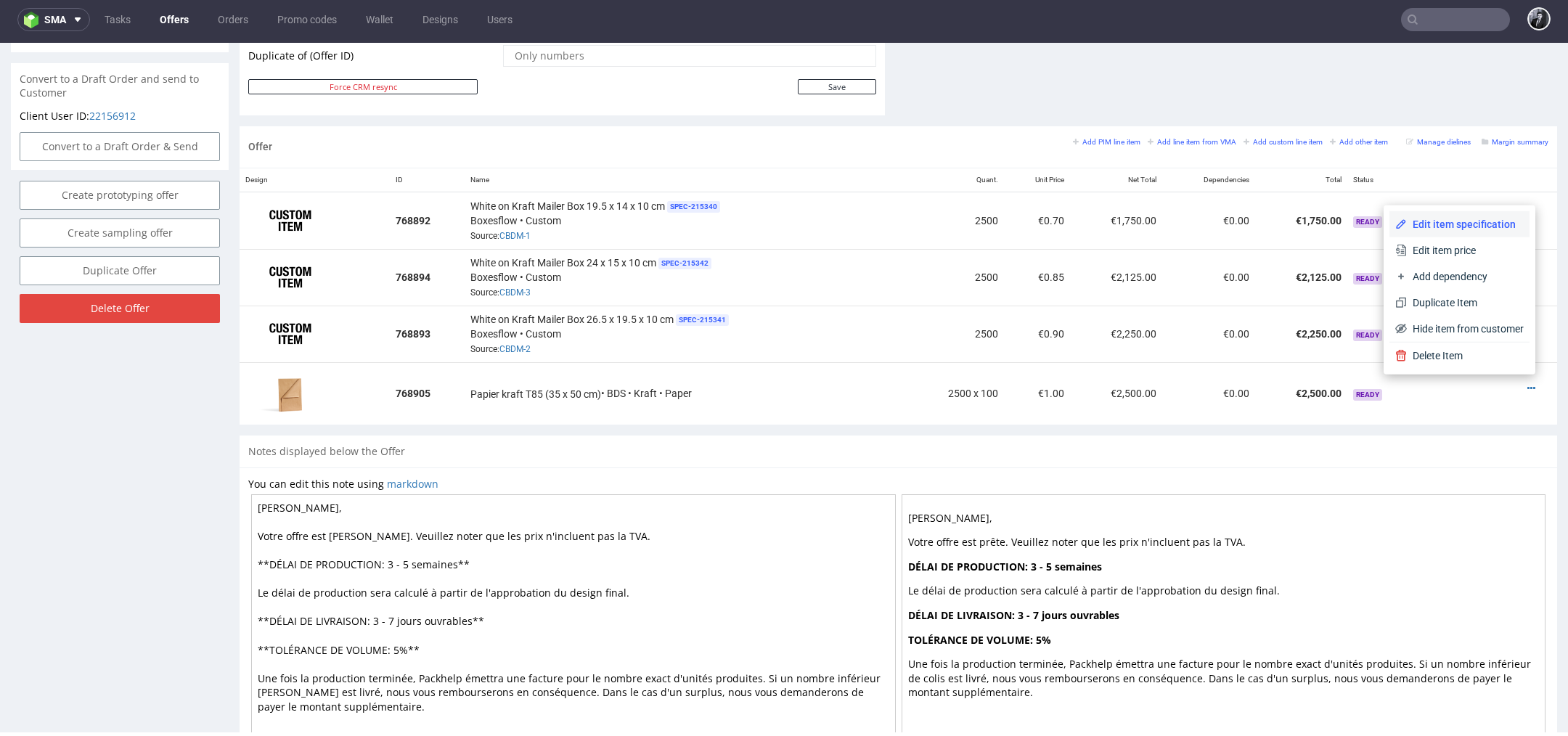
click at [1451, 230] on span "Edit item specification" at bounding box center [1464, 223] width 116 height 14
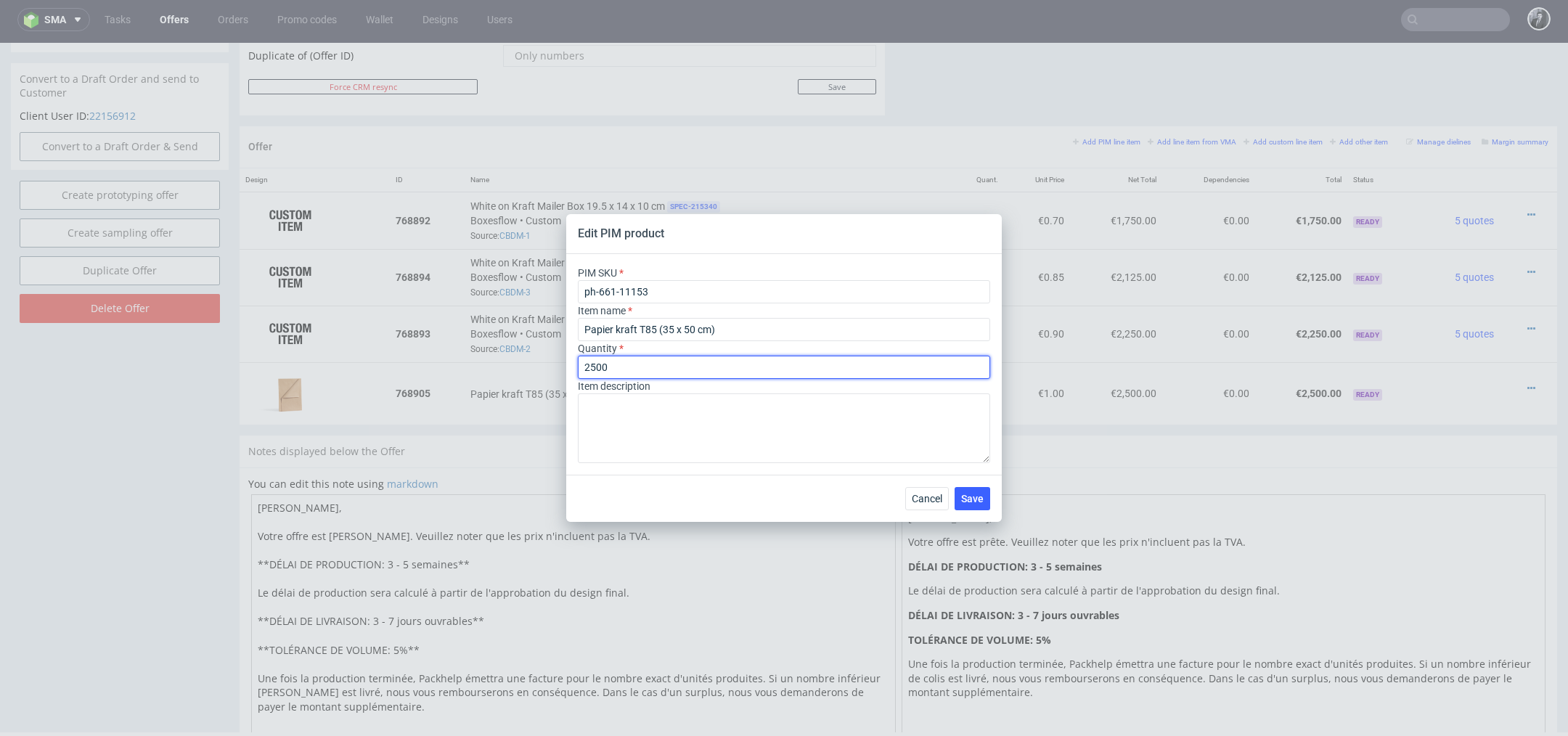
click at [739, 374] on input "2500" at bounding box center [784, 367] width 412 height 23
type input "250"
click at [975, 500] on span "Save" at bounding box center [971, 498] width 22 height 11
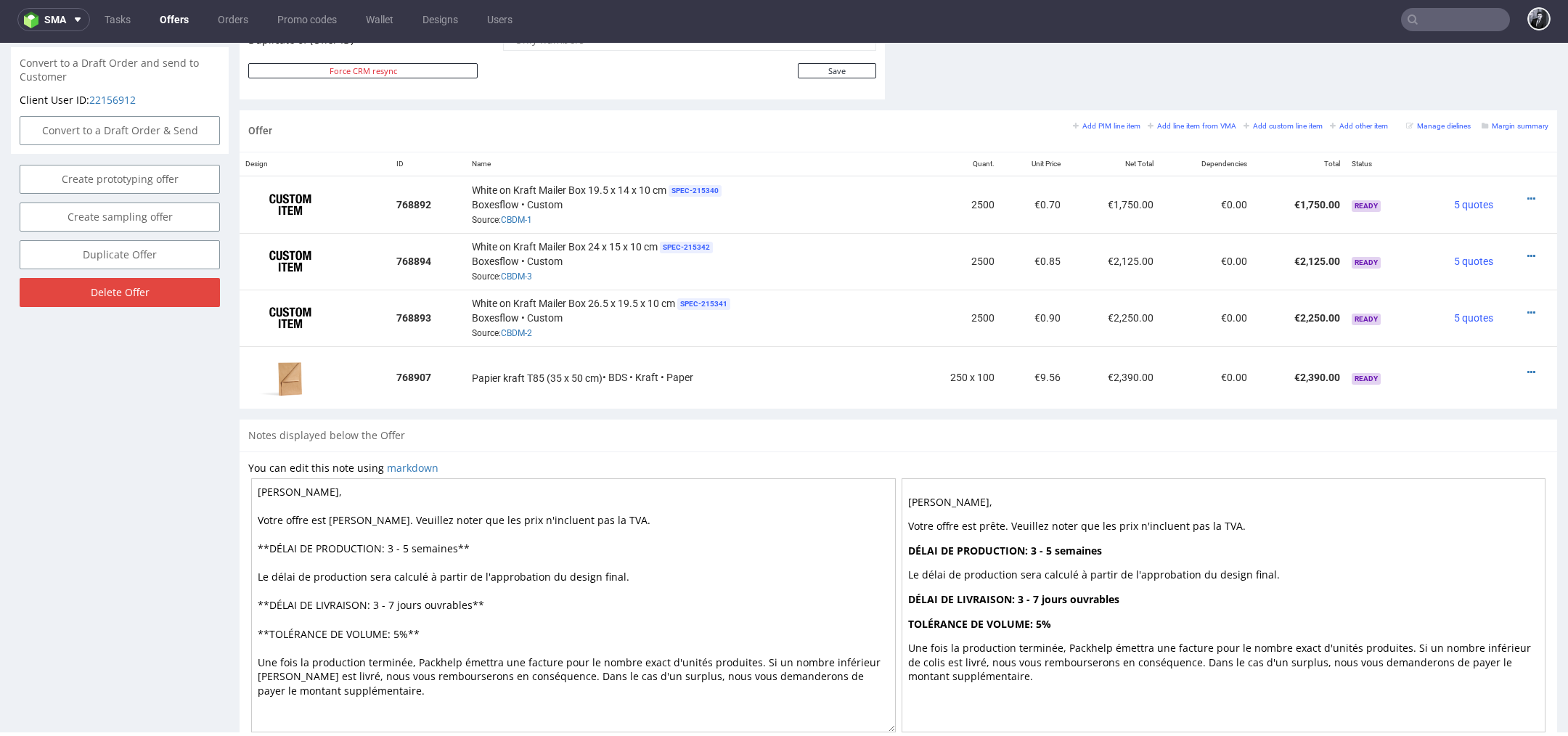
scroll to position [793, 0]
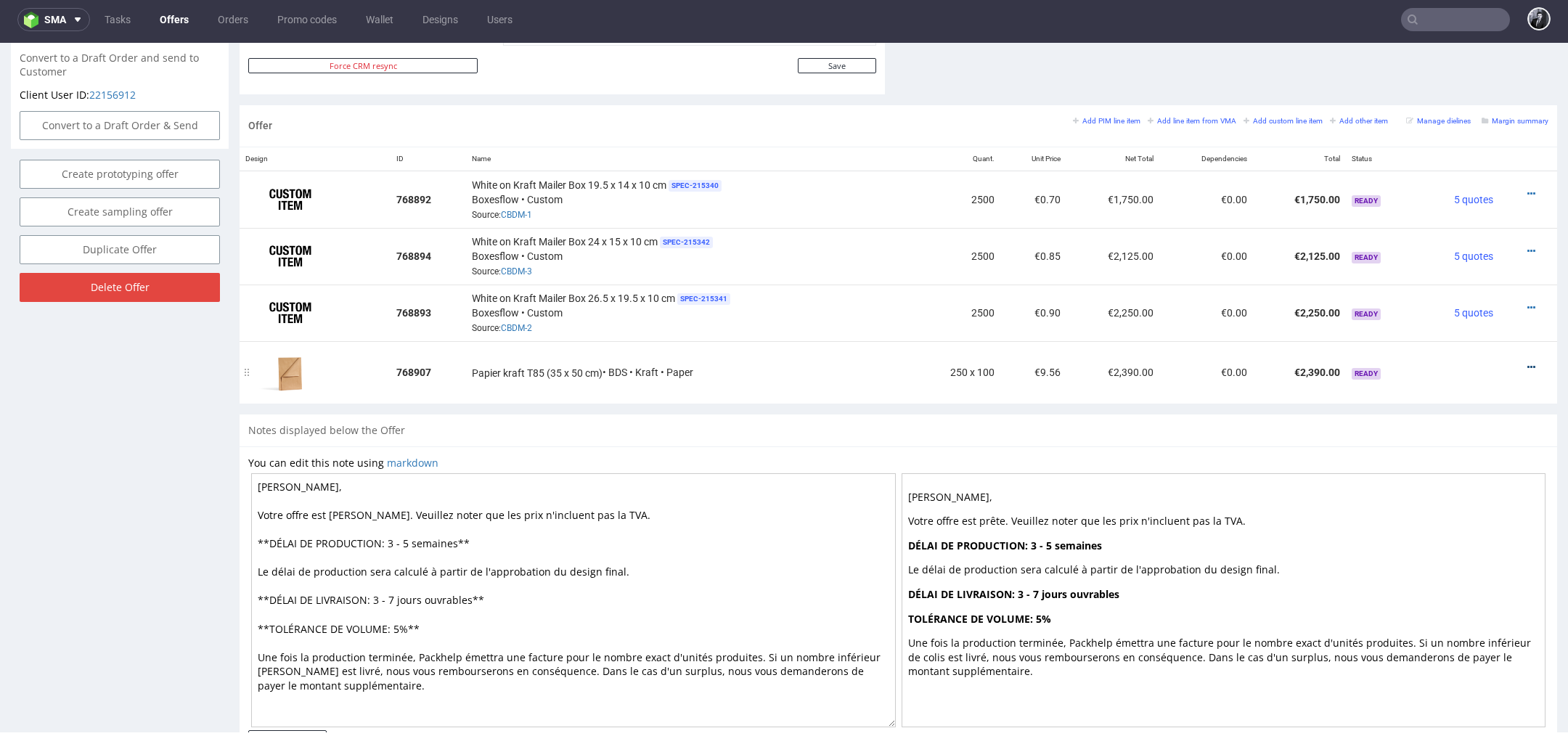
click at [1527, 362] on icon at bounding box center [1530, 367] width 8 height 11
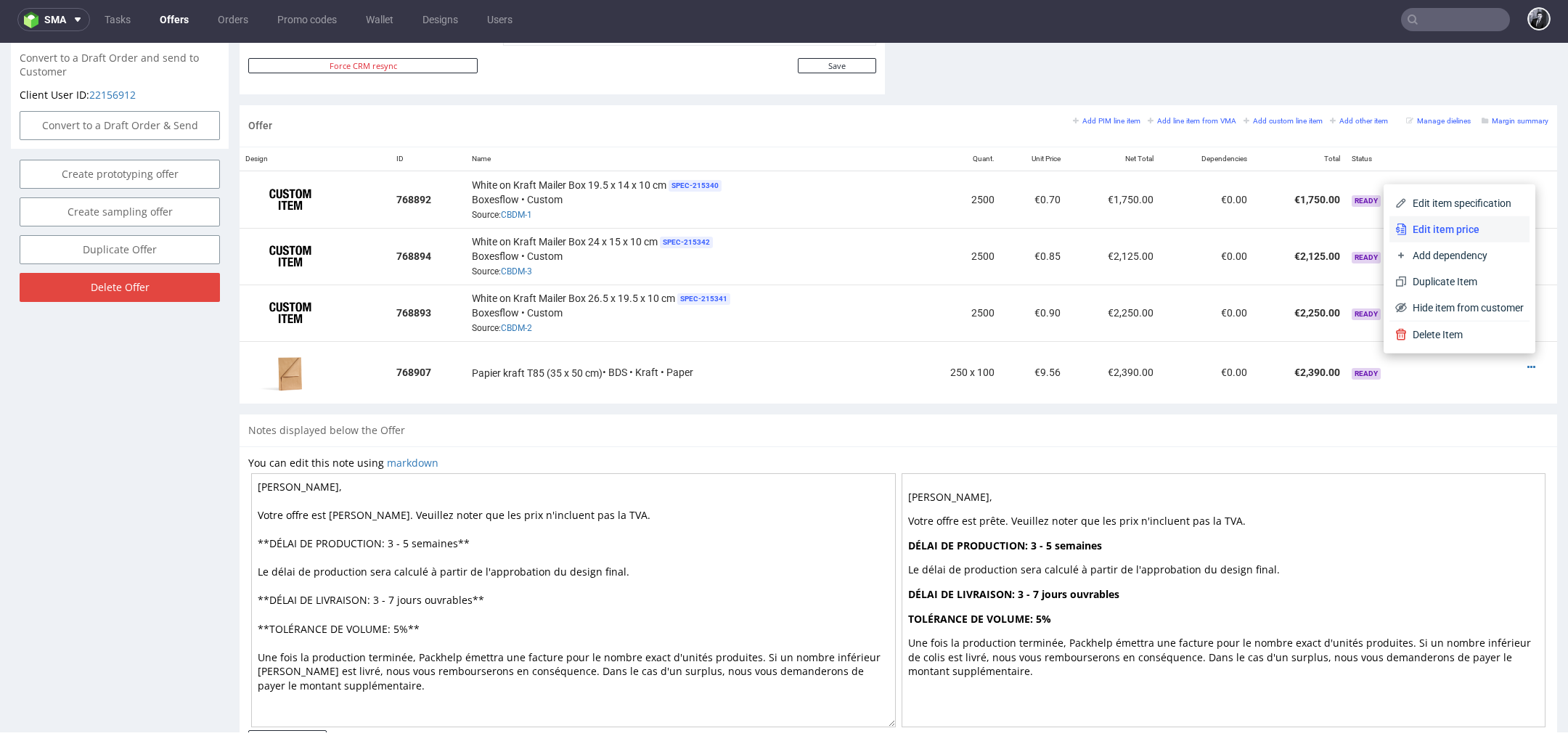
click at [1456, 229] on span "Edit item price" at bounding box center [1464, 229] width 116 height 14
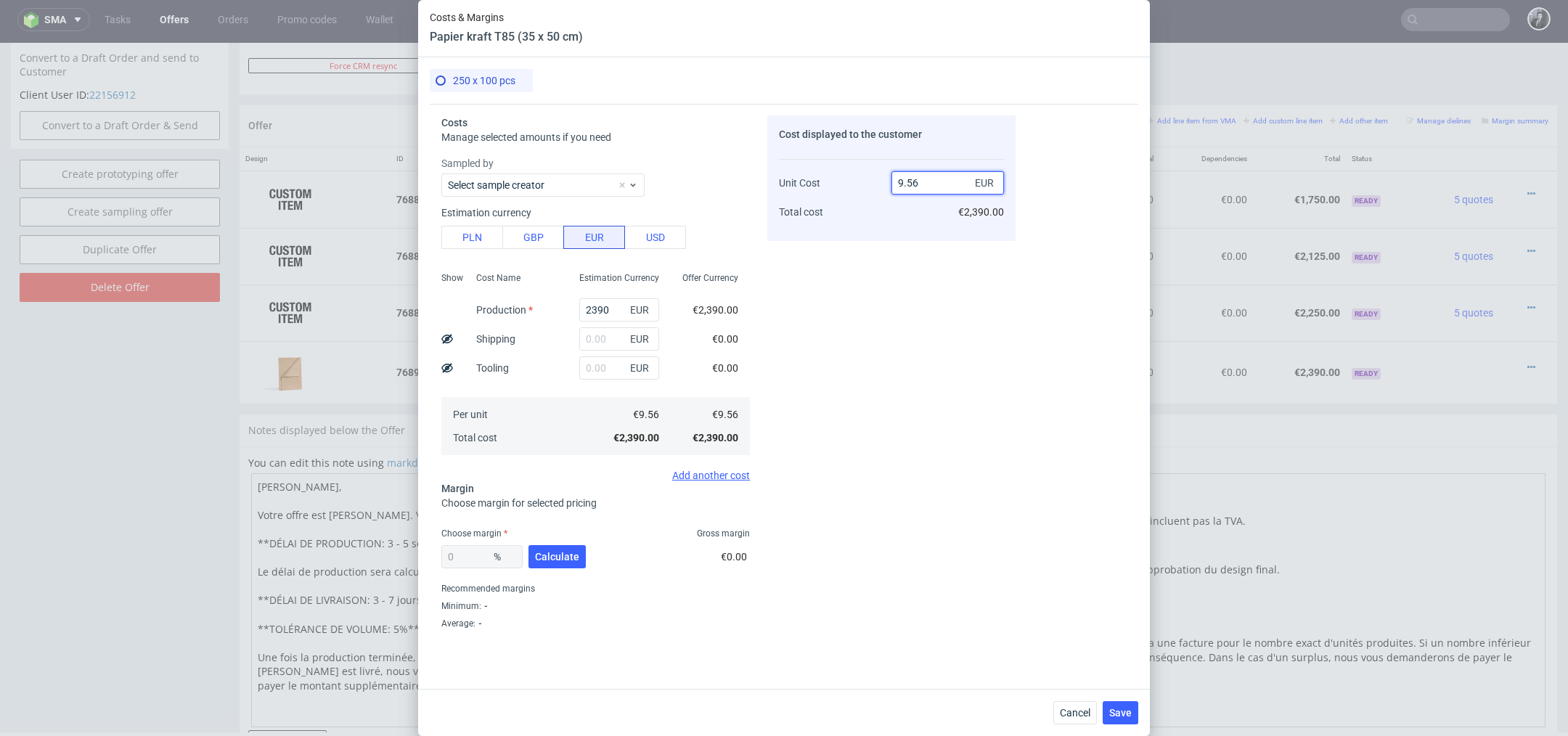
click at [942, 175] on input "9.56" at bounding box center [947, 183] width 113 height 23
click at [939, 182] on input "9.56" at bounding box center [947, 183] width 113 height 23
type input "9"
type input "-Infinity"
type input "0.11"
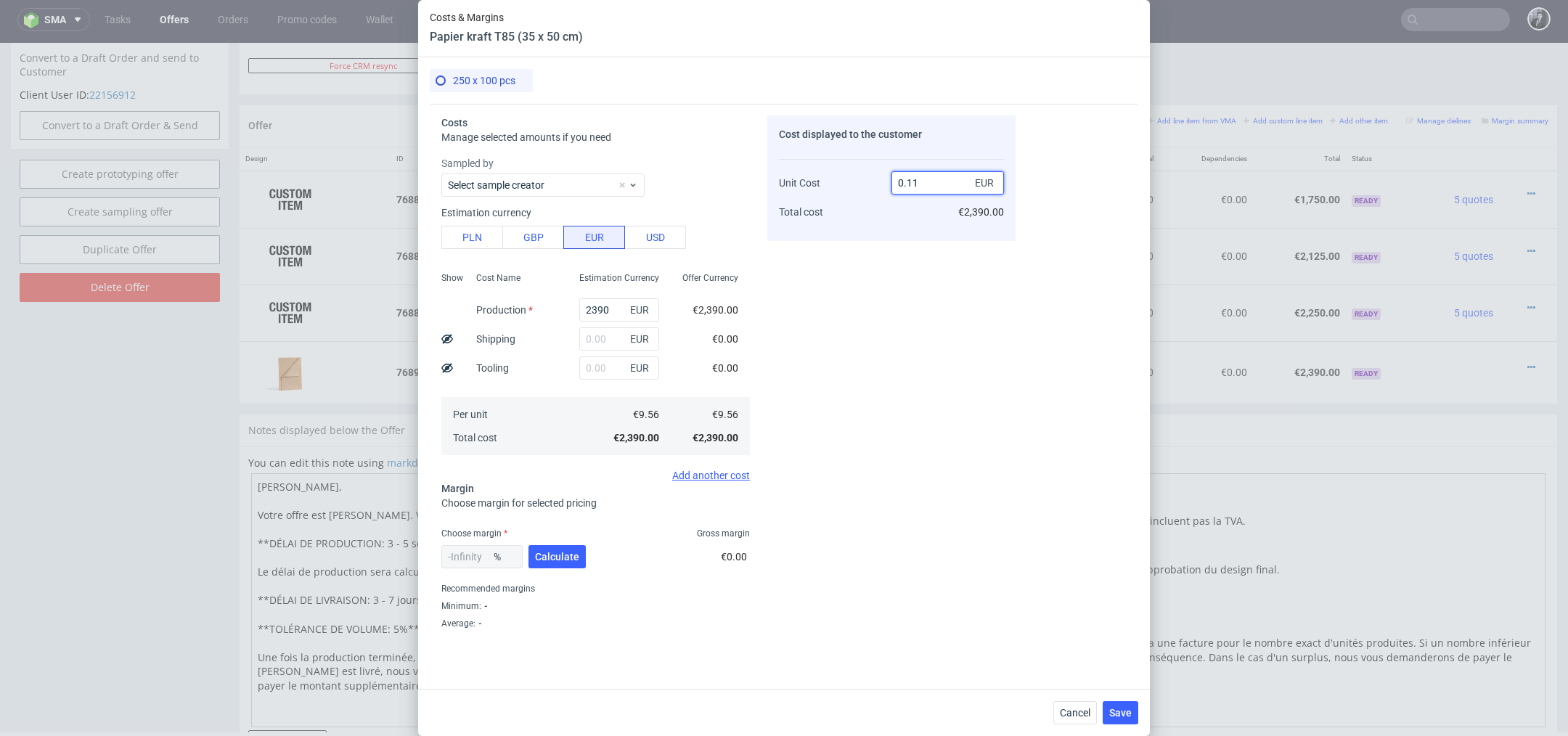
type input "-8590.90909090909"
type input "0"
type input "1.11"
type input "-761.2612612612612"
type input "1.10"
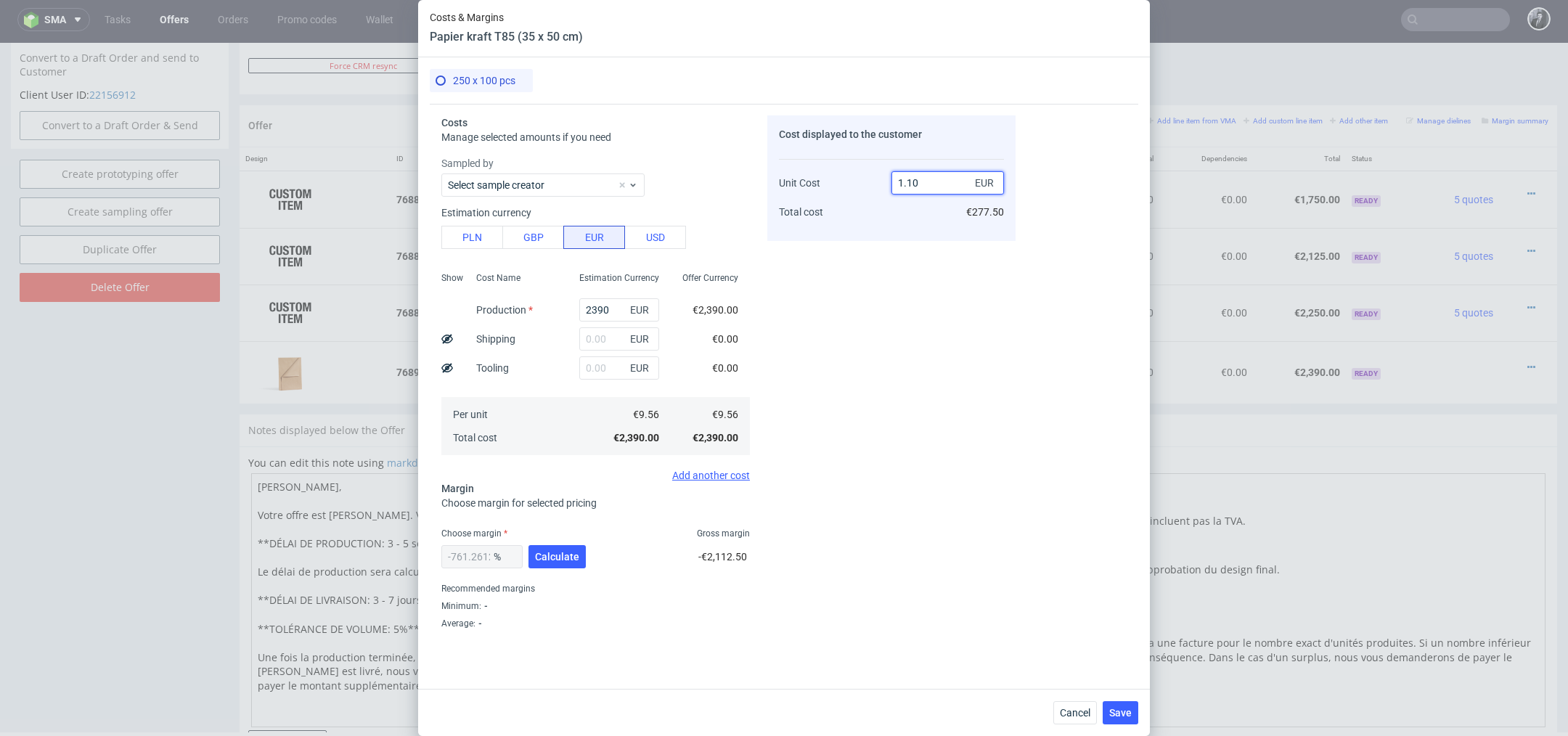
type input "-769.090909090909"
type input "1.1"
click at [906, 358] on div "Cost displayed to the customer Unit Cost Total cost 1.1 EUR €275.00" at bounding box center [891, 372] width 248 height 515
click at [1119, 711] on span "Save" at bounding box center [1119, 712] width 22 height 11
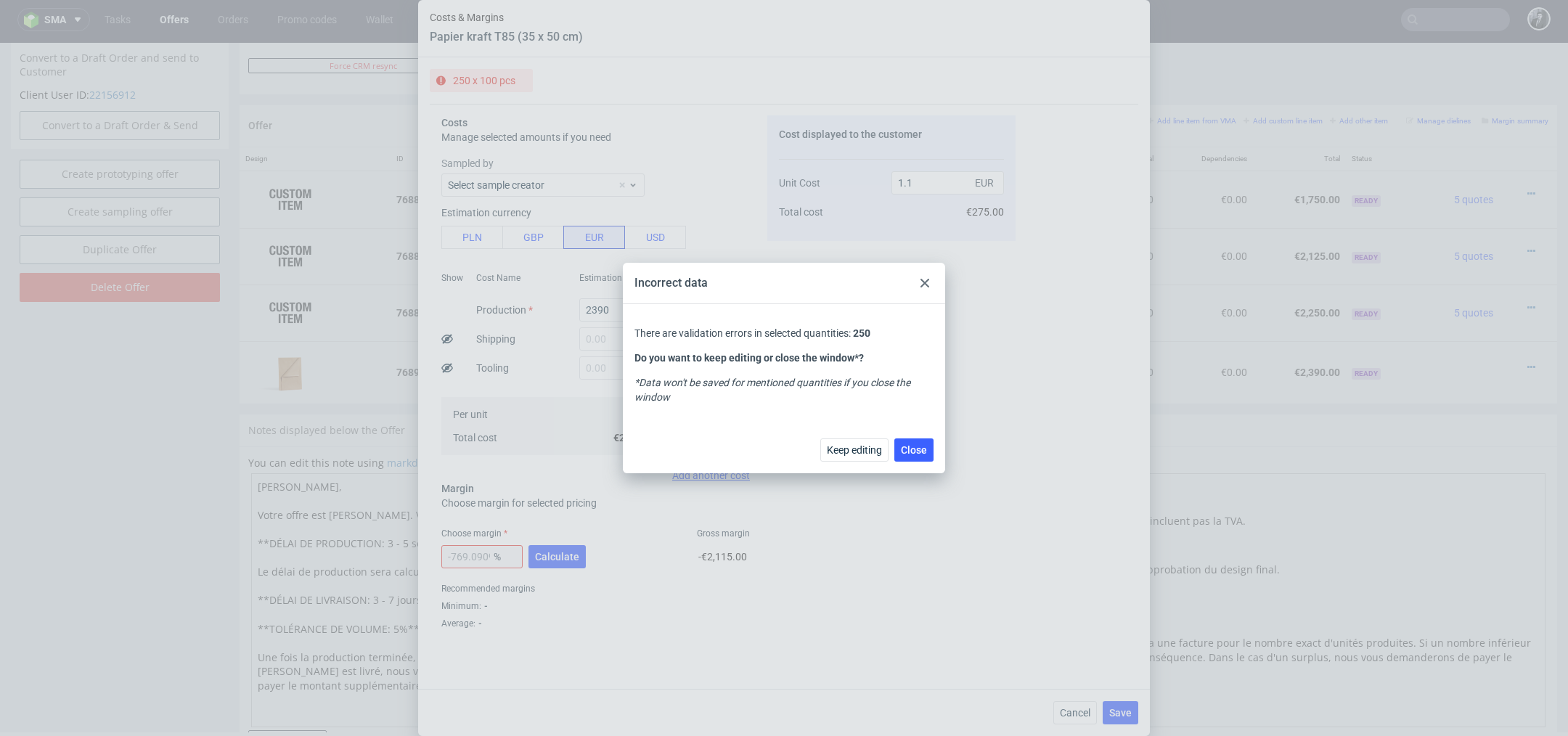
click at [922, 284] on icon at bounding box center [924, 283] width 9 height 9
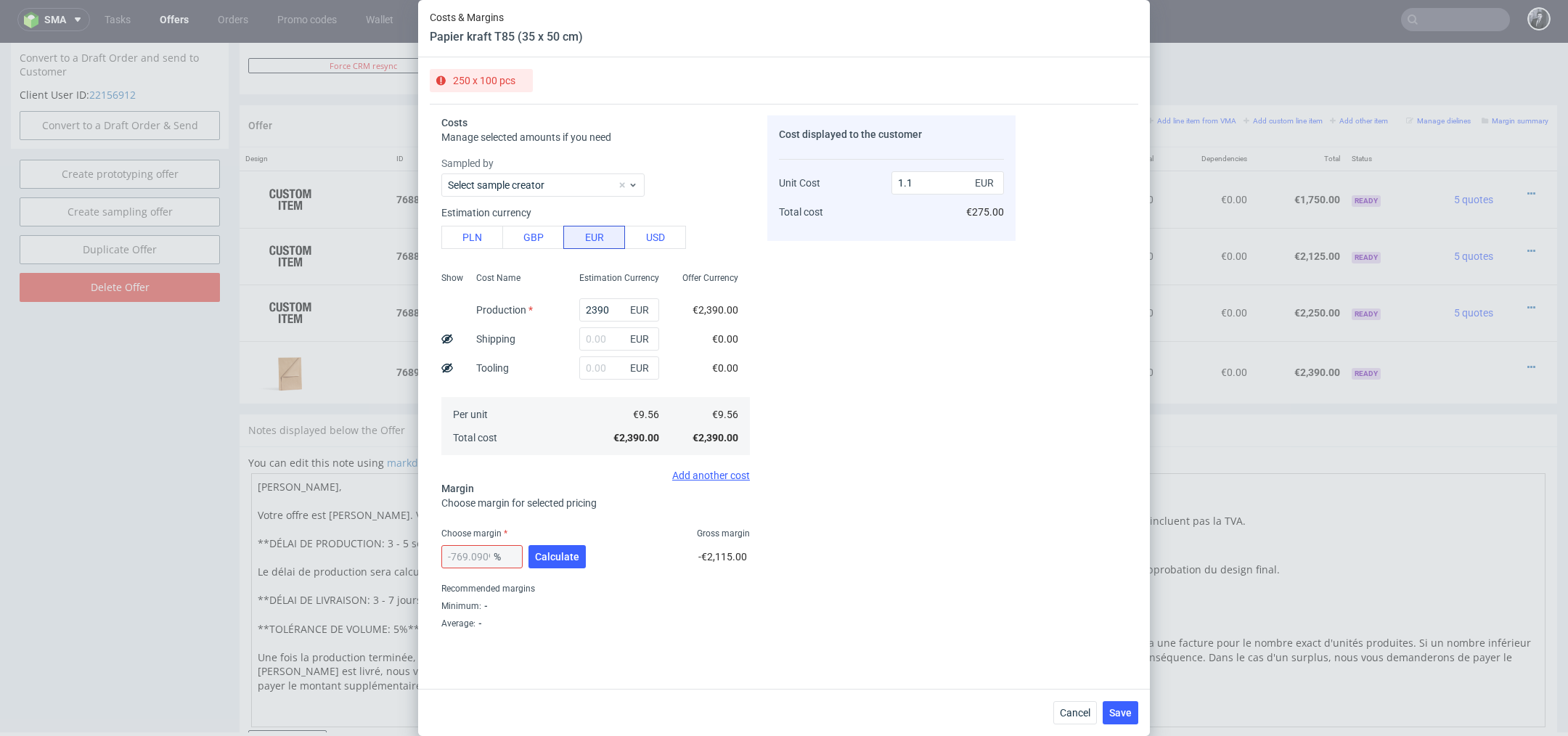
click at [493, 79] on span "250 x 100 pcs" at bounding box center [484, 81] width 63 height 12
drag, startPoint x: 937, startPoint y: 183, endPoint x: 872, endPoint y: 183, distance: 65.0
click at [872, 183] on div "Unit Cost Total cost 1.1 EUR €275.00" at bounding box center [891, 190] width 225 height 76
click at [875, 391] on div "Cost displayed to the customer Unit Cost Total cost 1.1 EUR €275.00" at bounding box center [891, 372] width 248 height 515
click at [1076, 715] on span "Cancel" at bounding box center [1075, 712] width 31 height 11
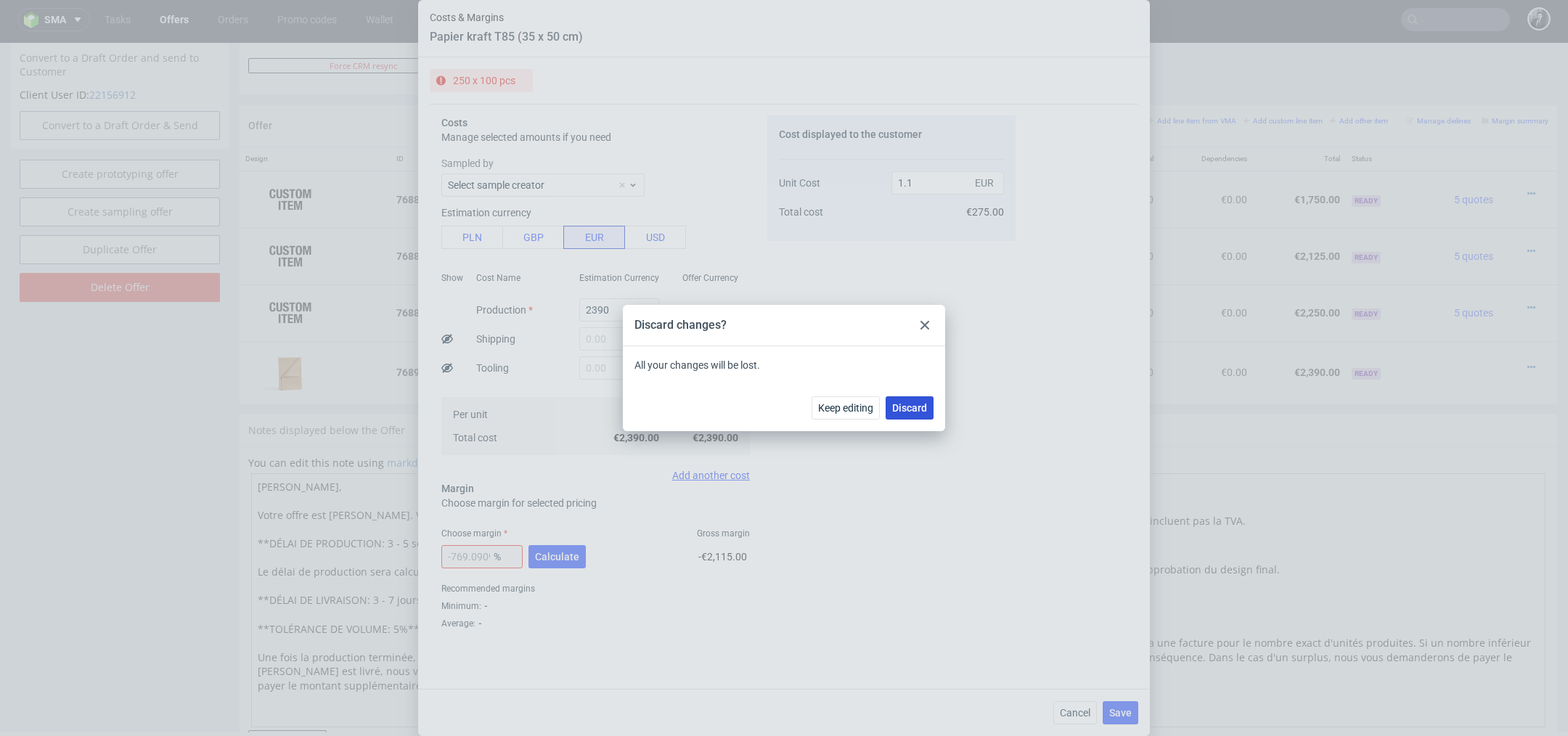
click at [899, 412] on span "Discard" at bounding box center [910, 407] width 35 height 11
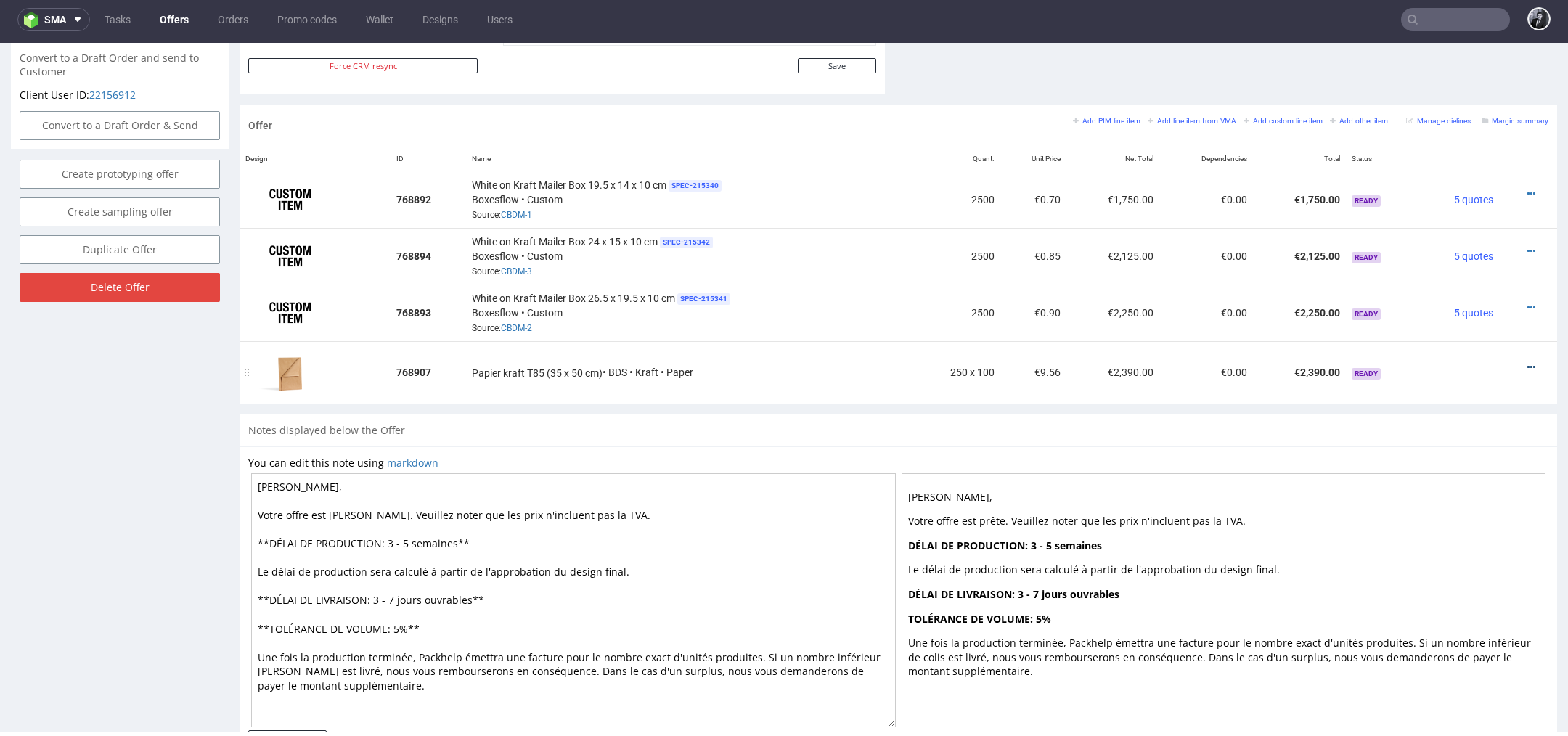
click at [1527, 362] on icon at bounding box center [1530, 367] width 8 height 11
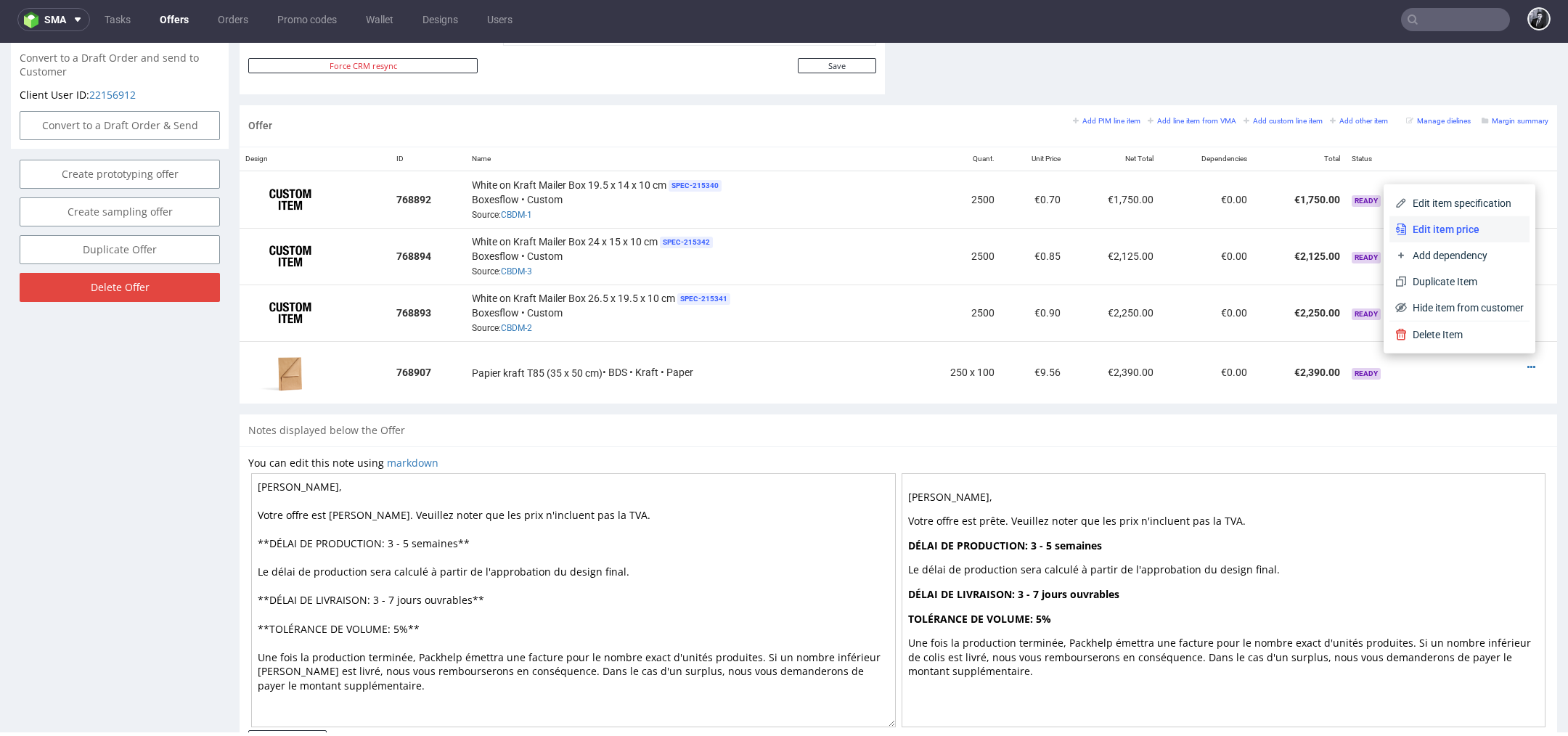
click at [1463, 231] on span "Edit item price" at bounding box center [1464, 229] width 116 height 14
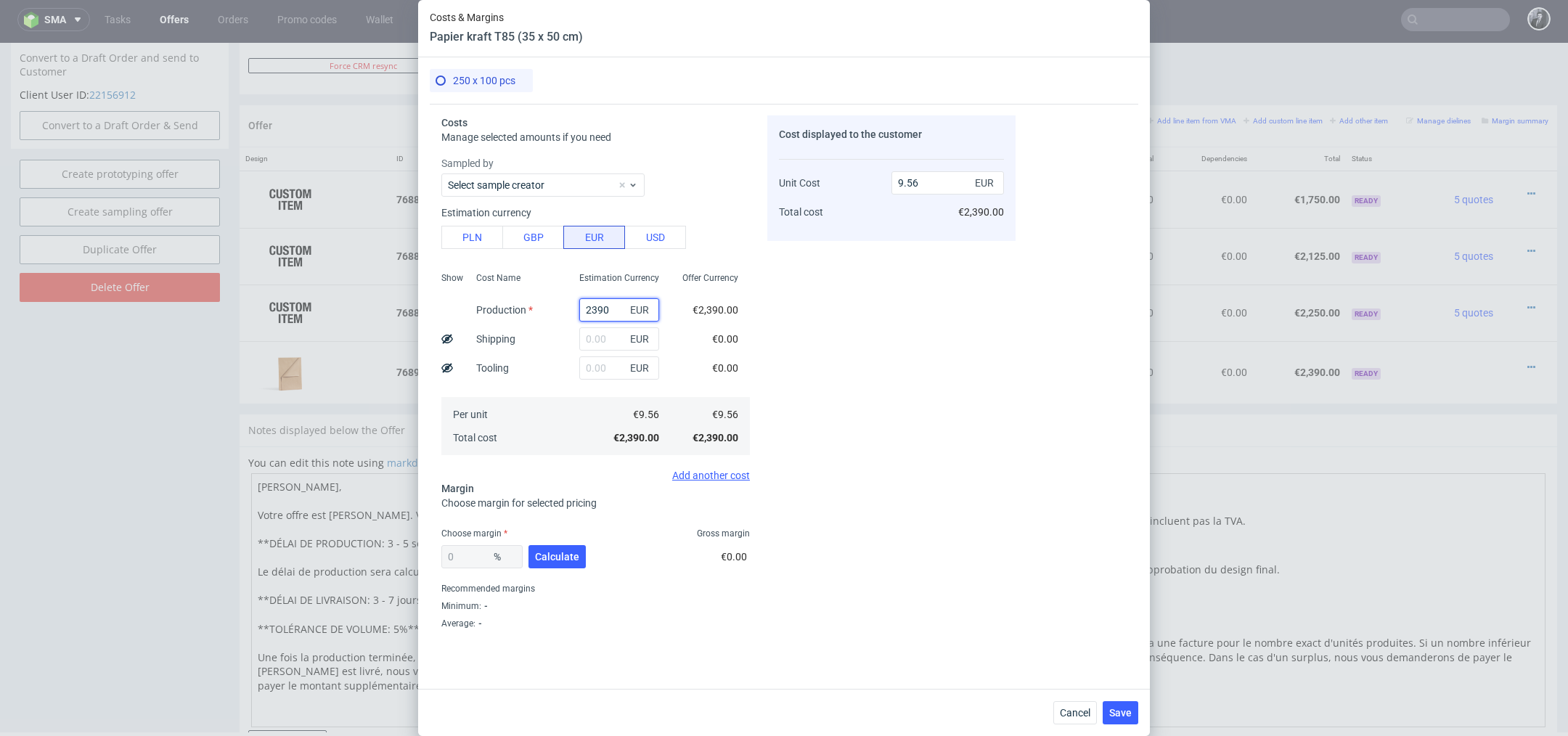
click at [619, 309] on input "2390" at bounding box center [619, 310] width 80 height 23
type input "2"
type input "0"
type input "100"
type input "0.4"
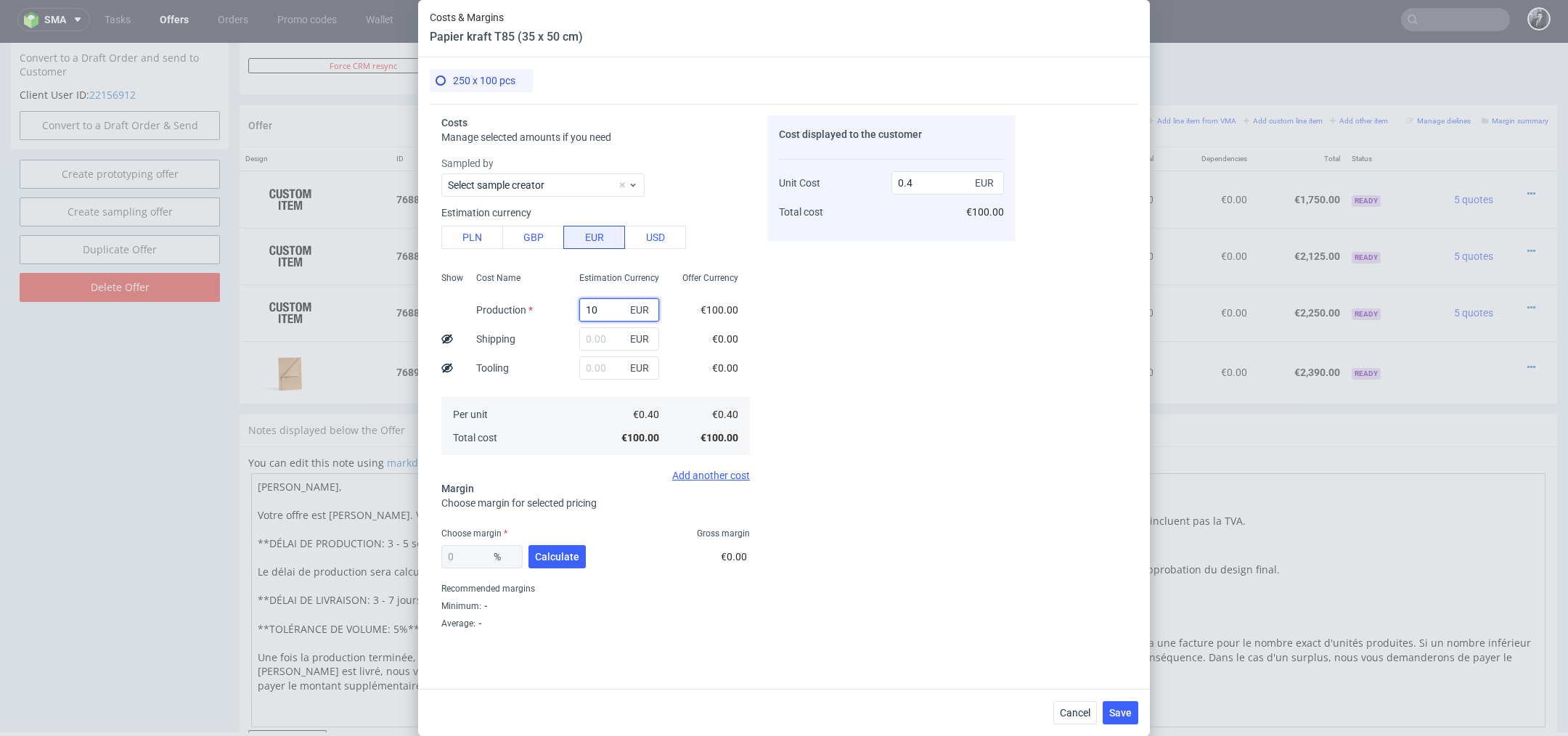
type input "1"
type input "0"
type input "150"
type input "0.6"
type input "1"
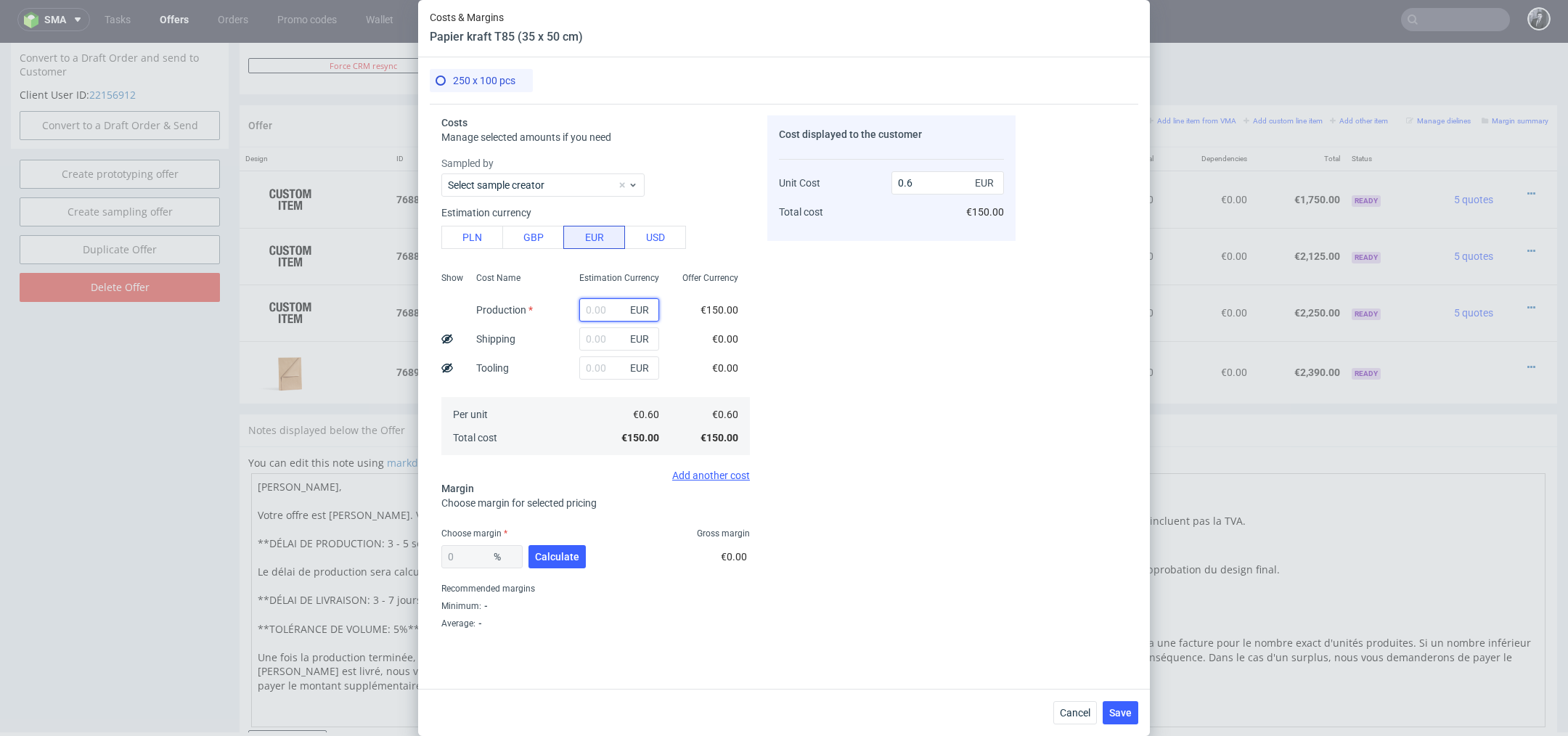
type input "0"
click at [477, 241] on button "PLN" at bounding box center [472, 238] width 62 height 23
click at [591, 302] on input "text" at bounding box center [619, 310] width 80 height 23
type input "425"
type input "0.4"
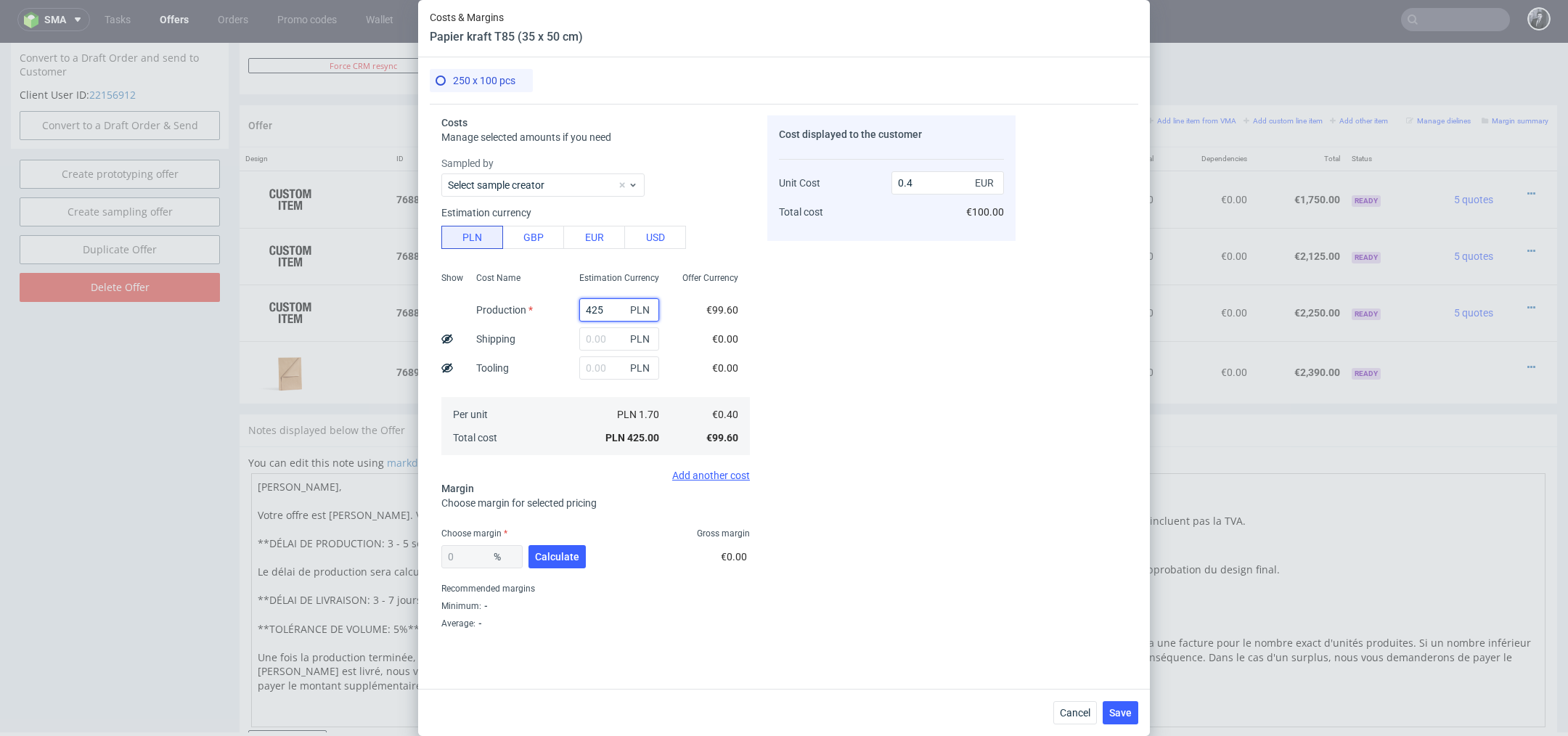
type input "425"
click at [887, 345] on div "Cost displayed to the customer Unit Cost Total cost 0.4 EUR €100.00" at bounding box center [891, 372] width 248 height 515
click at [611, 341] on input "text" at bounding box center [619, 339] width 80 height 23
type input "12"
type input "0.41"
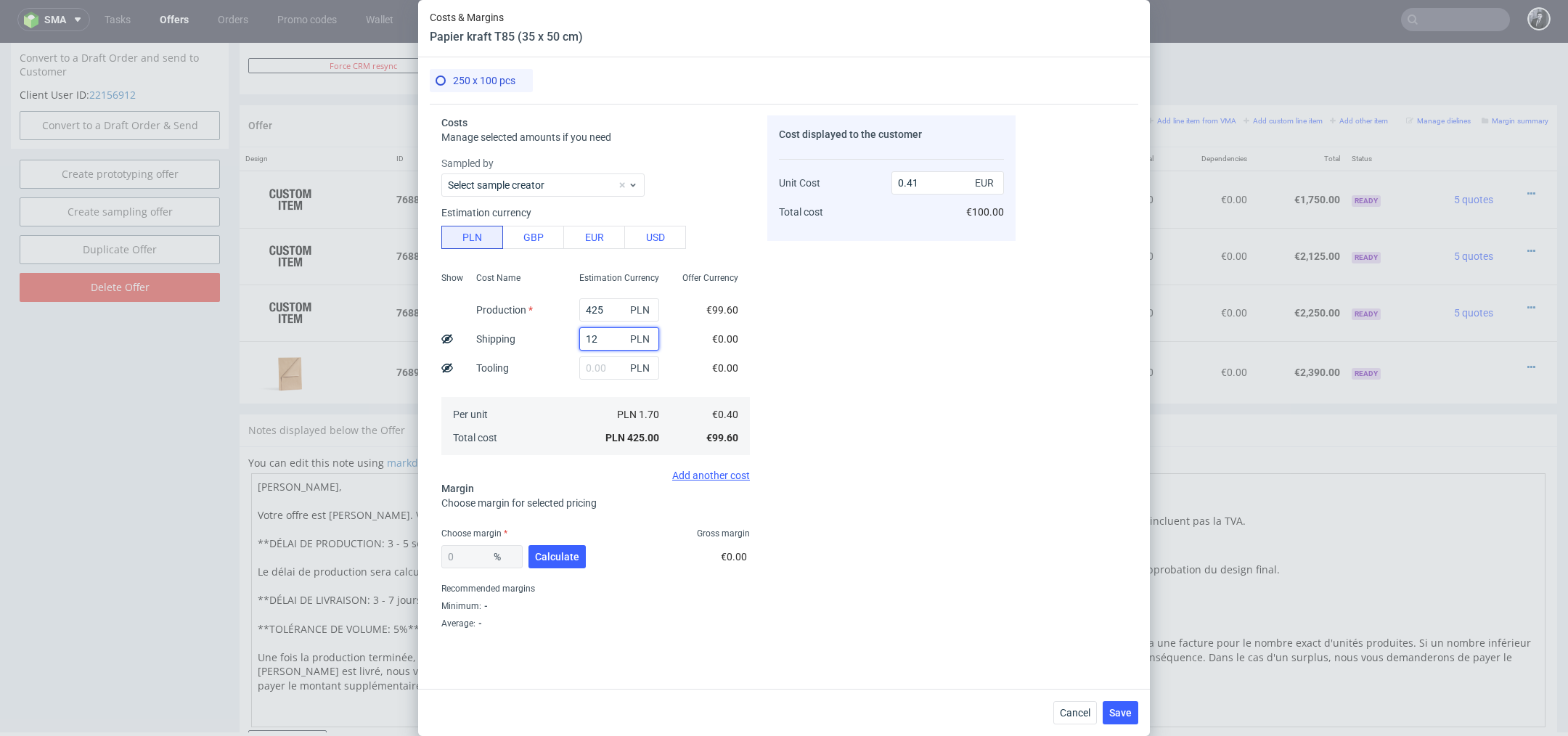
type input "125"
type input "0.52"
type input "125"
click at [819, 362] on div "Cost displayed to the customer Unit Cost Total cost 0.52 EUR €130.00" at bounding box center [891, 372] width 248 height 515
click at [564, 552] on span "Calculate" at bounding box center [557, 556] width 44 height 11
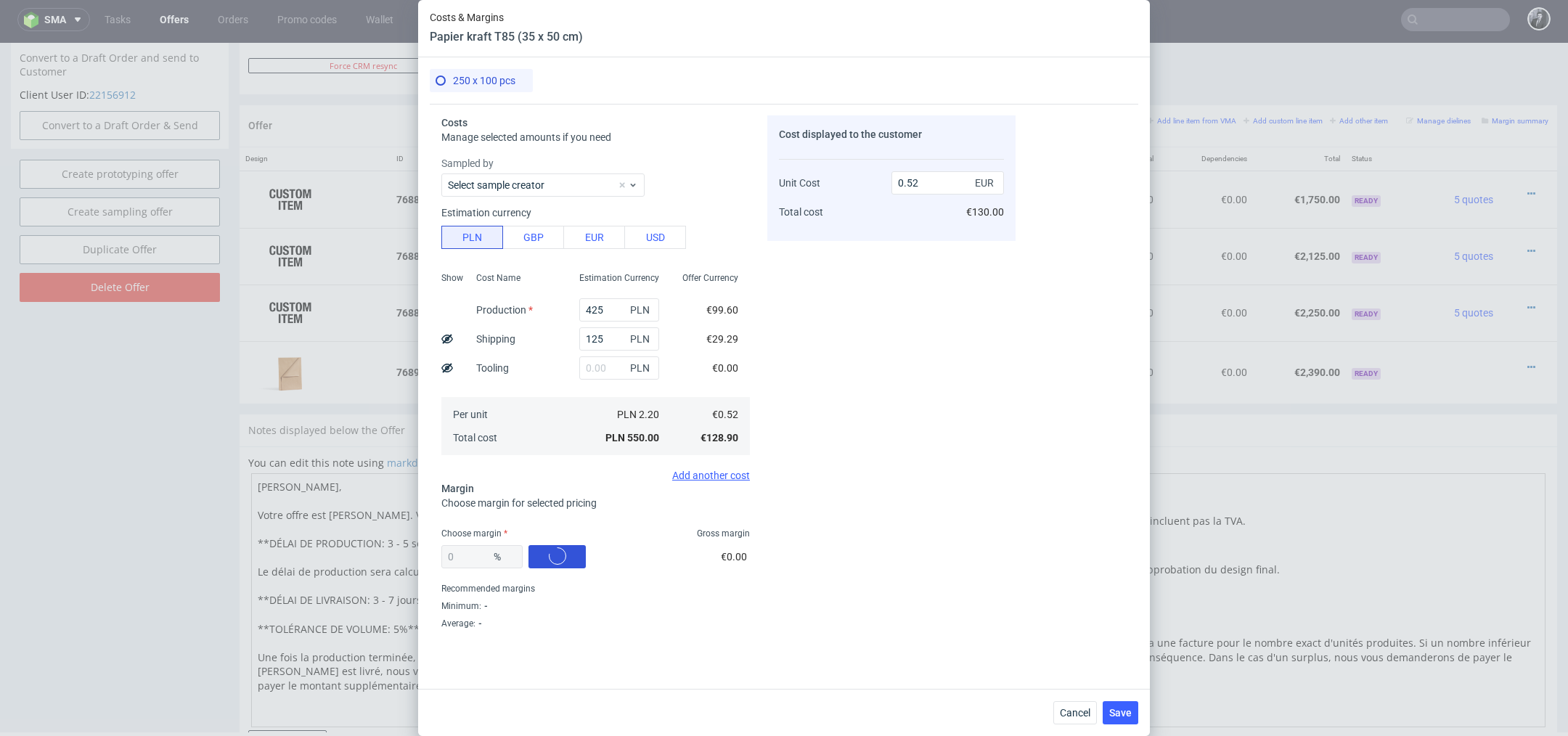
type input "52.99"
type input "1.1"
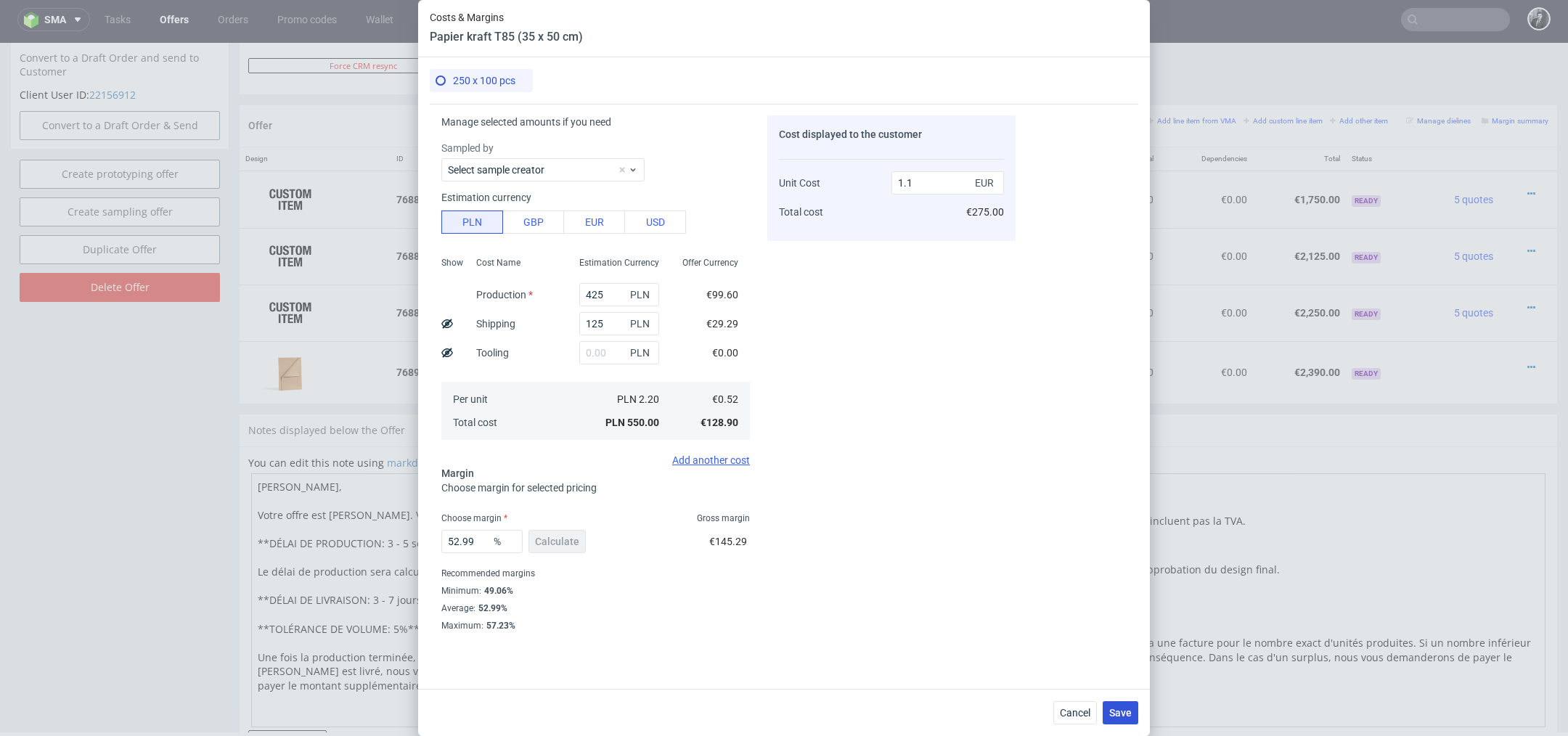
click at [1123, 710] on span "Save" at bounding box center [1119, 712] width 22 height 11
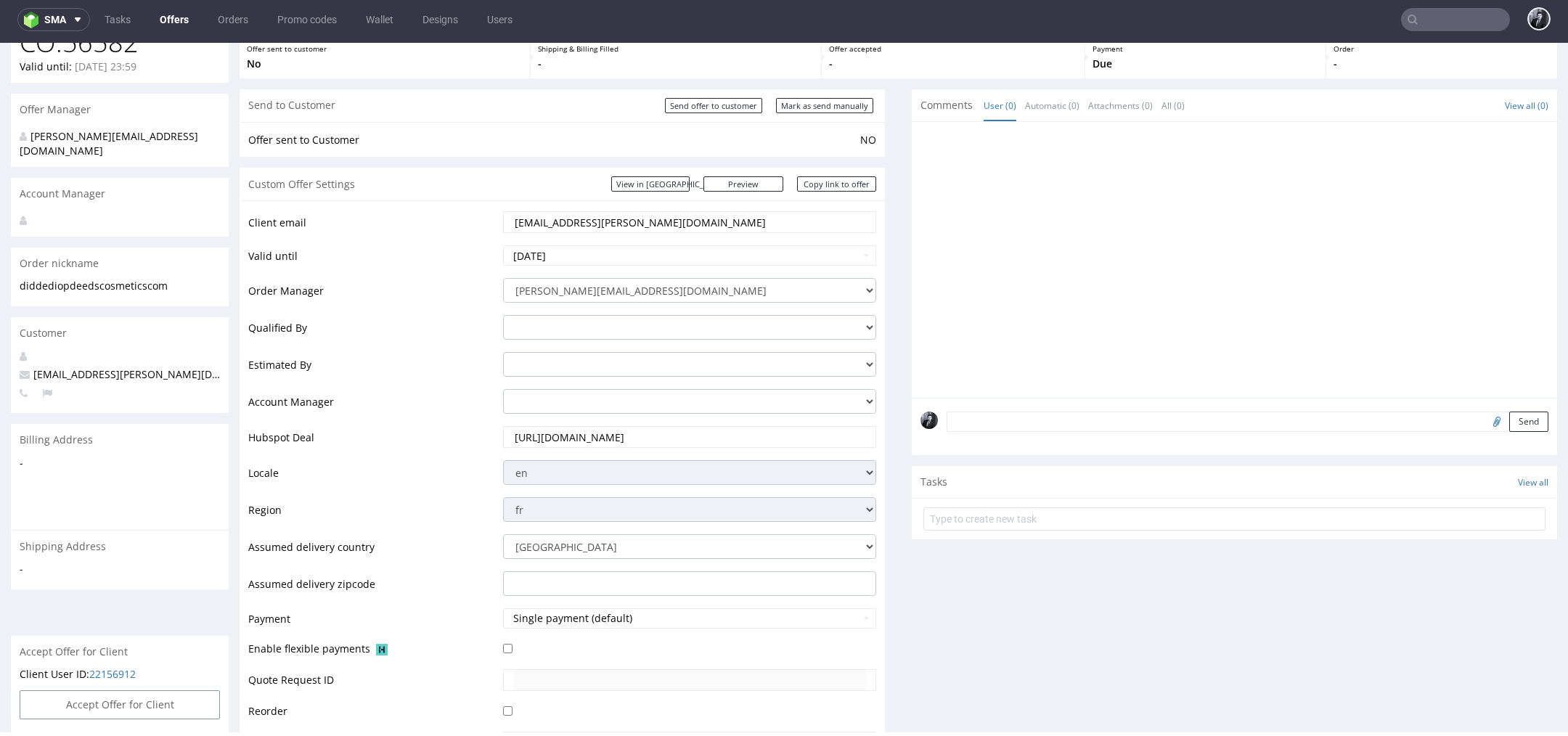
scroll to position [0, 0]
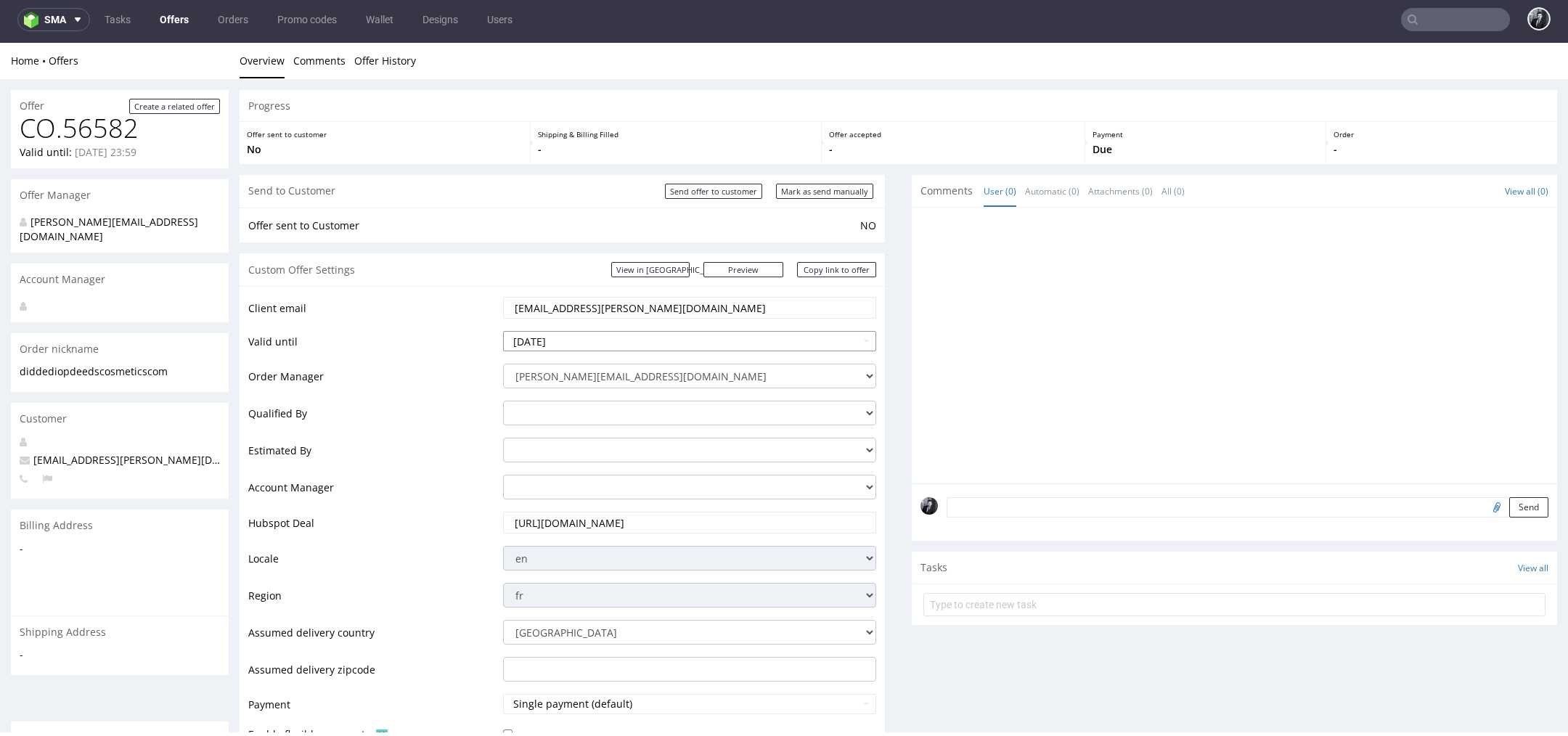
click at [659, 335] on input "[DATE]" at bounding box center [690, 341] width 373 height 20
click at [624, 320] on td "5" at bounding box center [625, 319] width 22 height 22
type input "2025-09-05"
click at [826, 271] on link "Copy link to offer" at bounding box center [836, 269] width 80 height 15
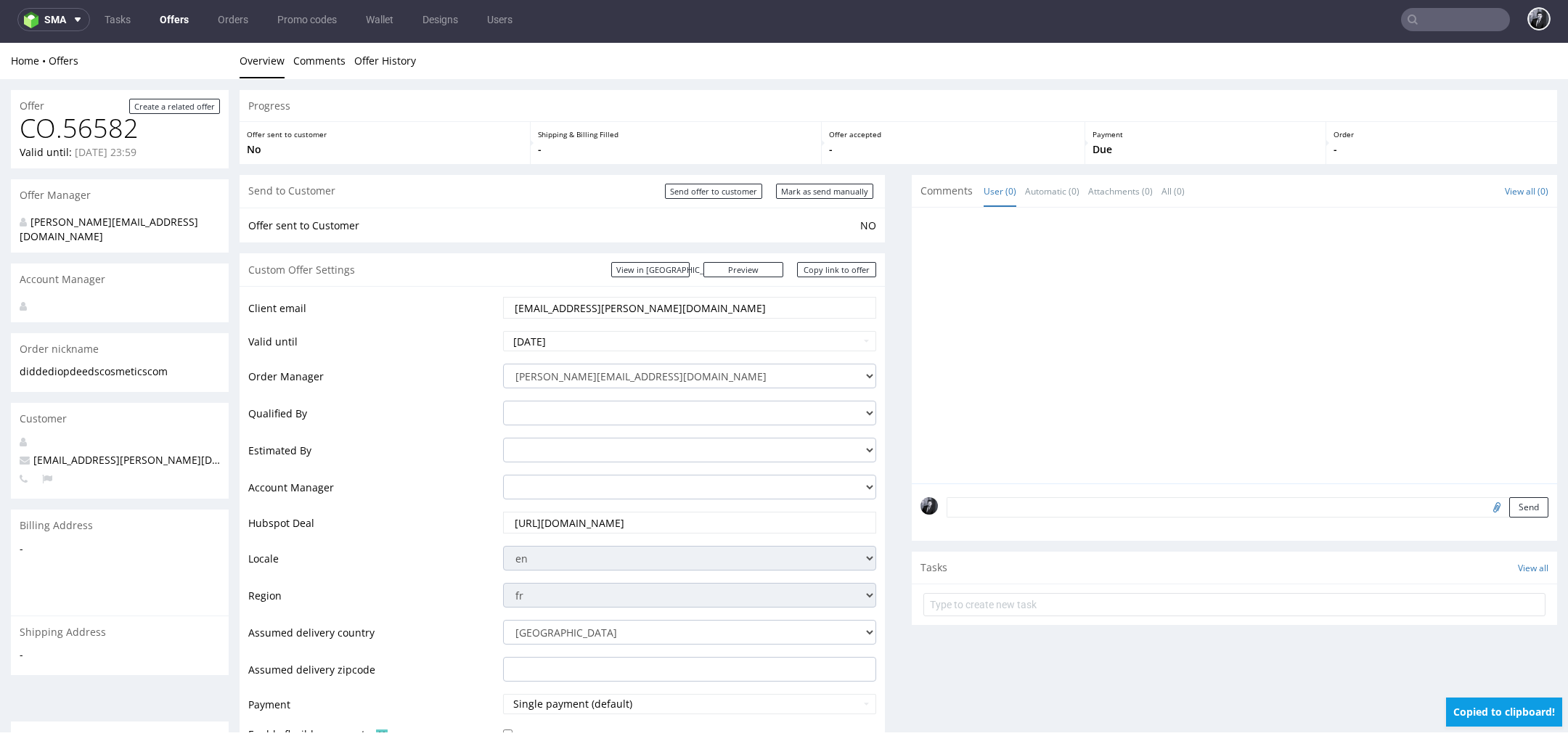
scroll to position [69, 0]
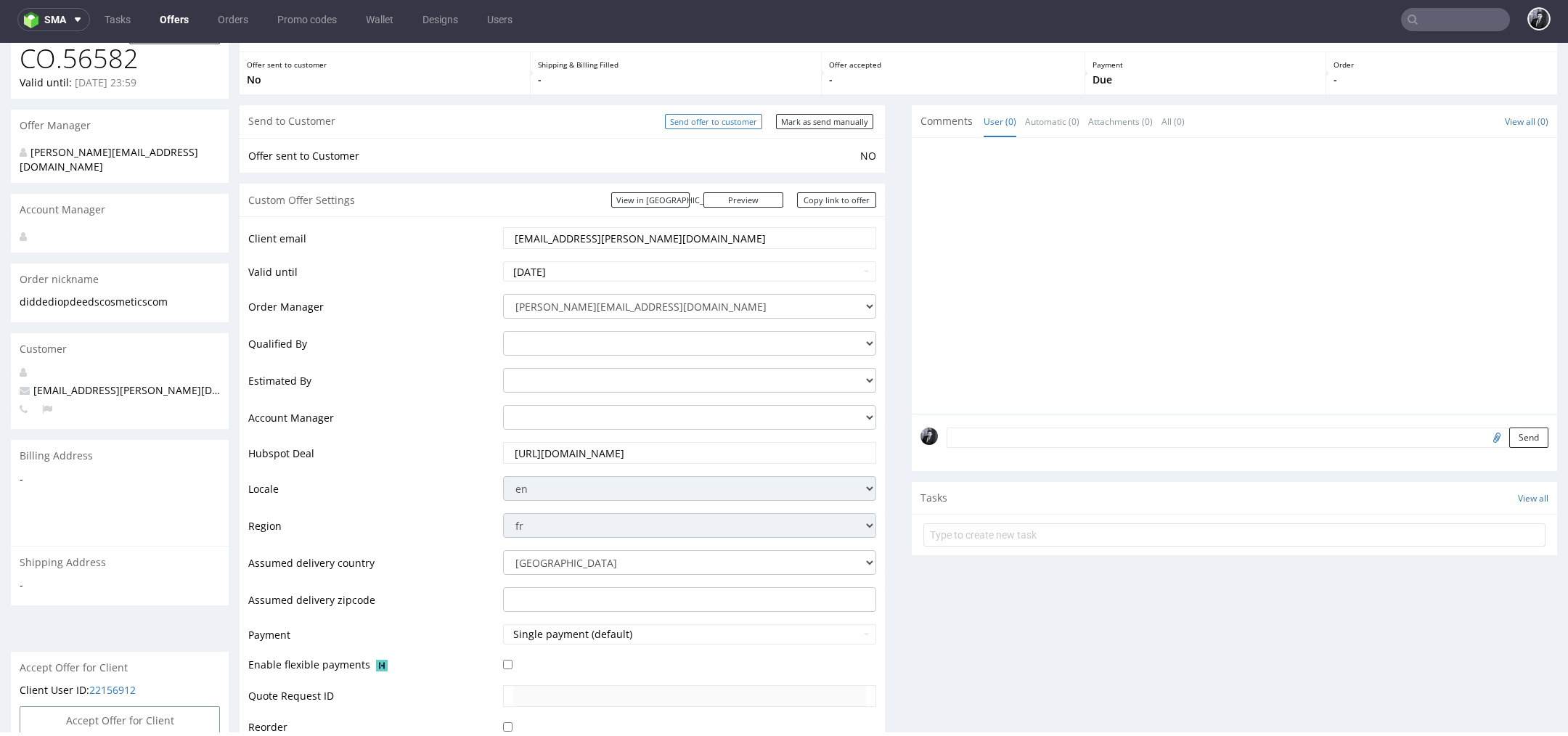
click at [723, 122] on input "Send offer to customer" at bounding box center [713, 121] width 97 height 15
type input "In progress..."
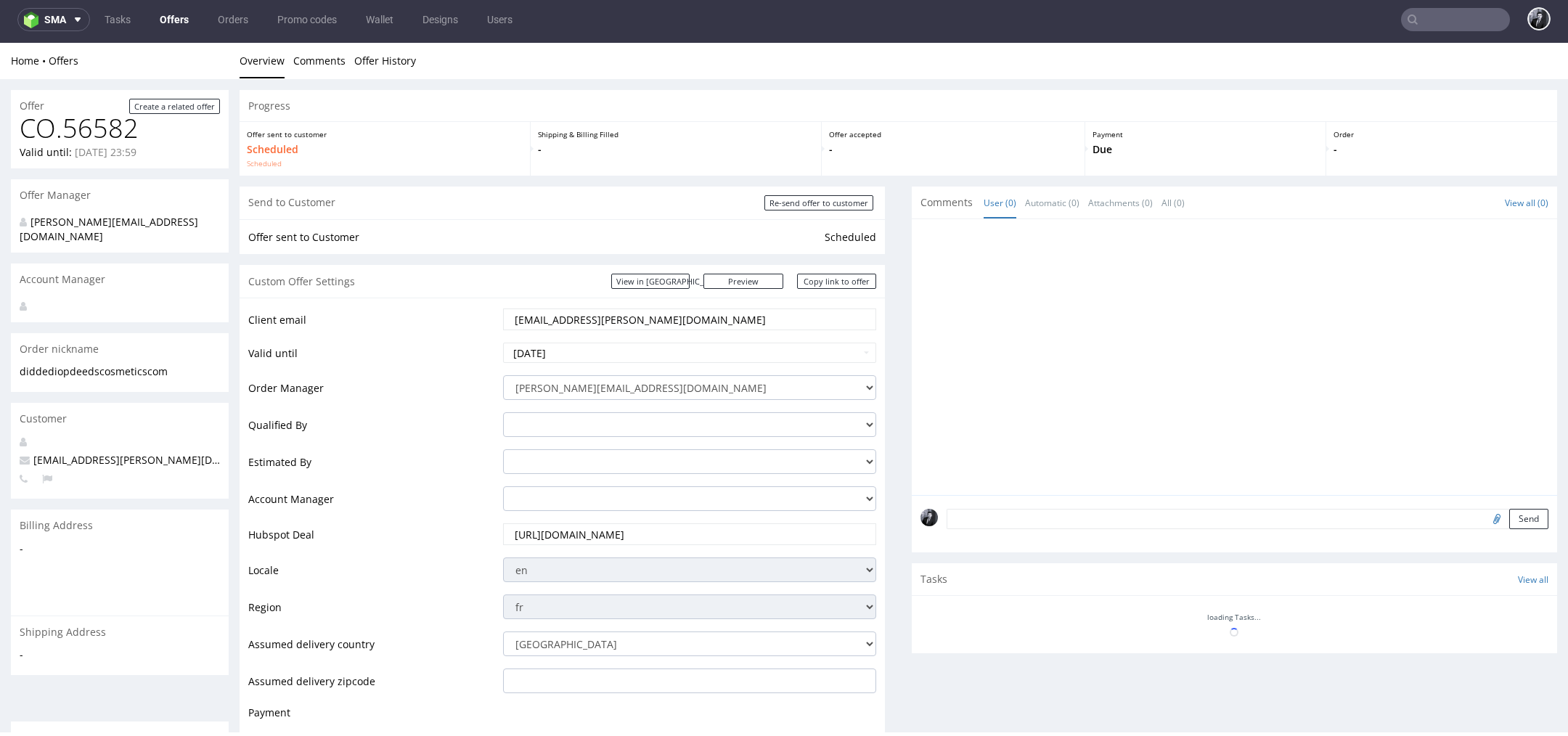
scroll to position [0, 0]
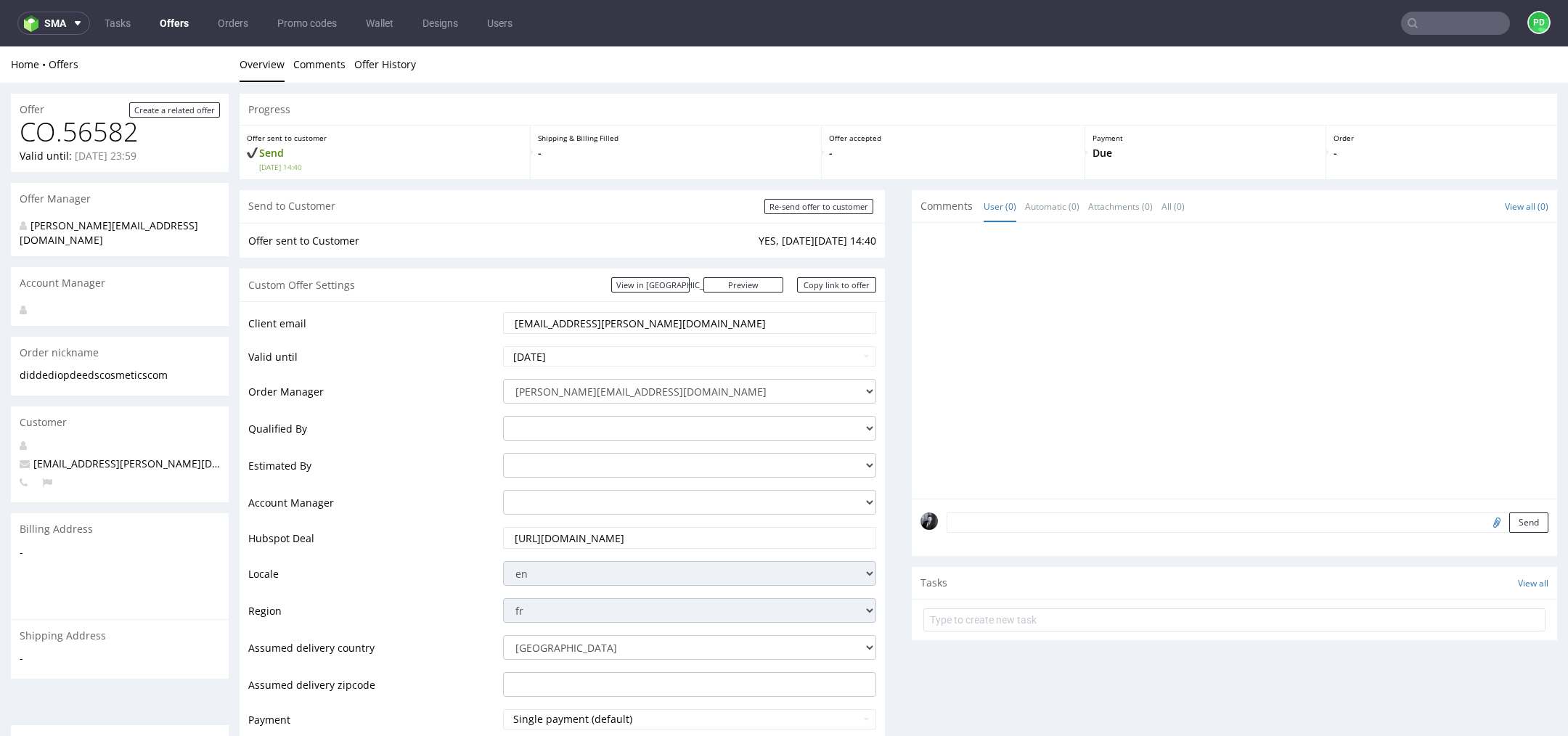
click at [762, 293] on div "Custom Offer Settings View in [GEOGRAPHIC_DATA] Preview [URL][DOMAIN_NAME] Copy…" at bounding box center [562, 285] width 645 height 33
click at [765, 285] on link "Preview" at bounding box center [743, 285] width 80 height 15
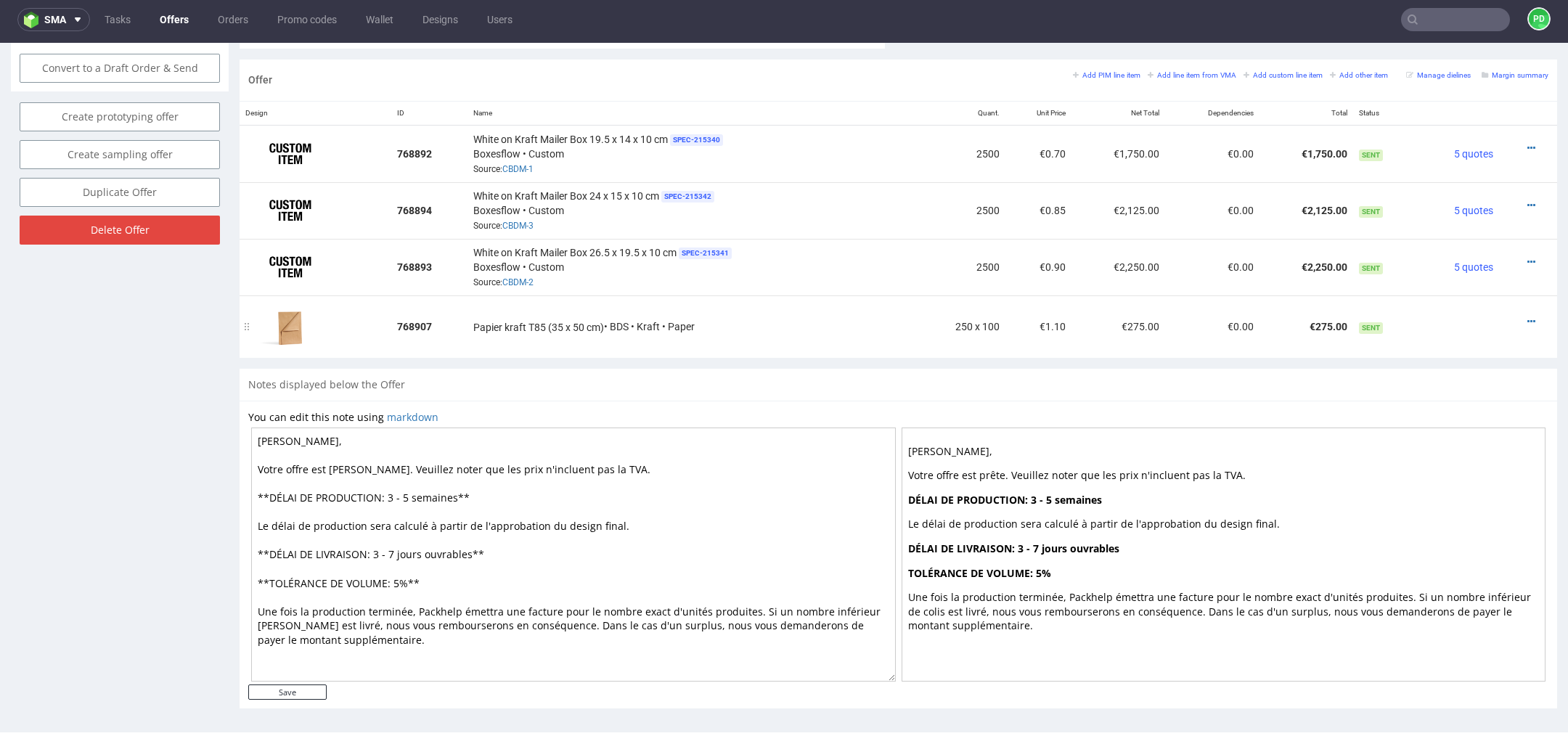
scroll to position [816, 0]
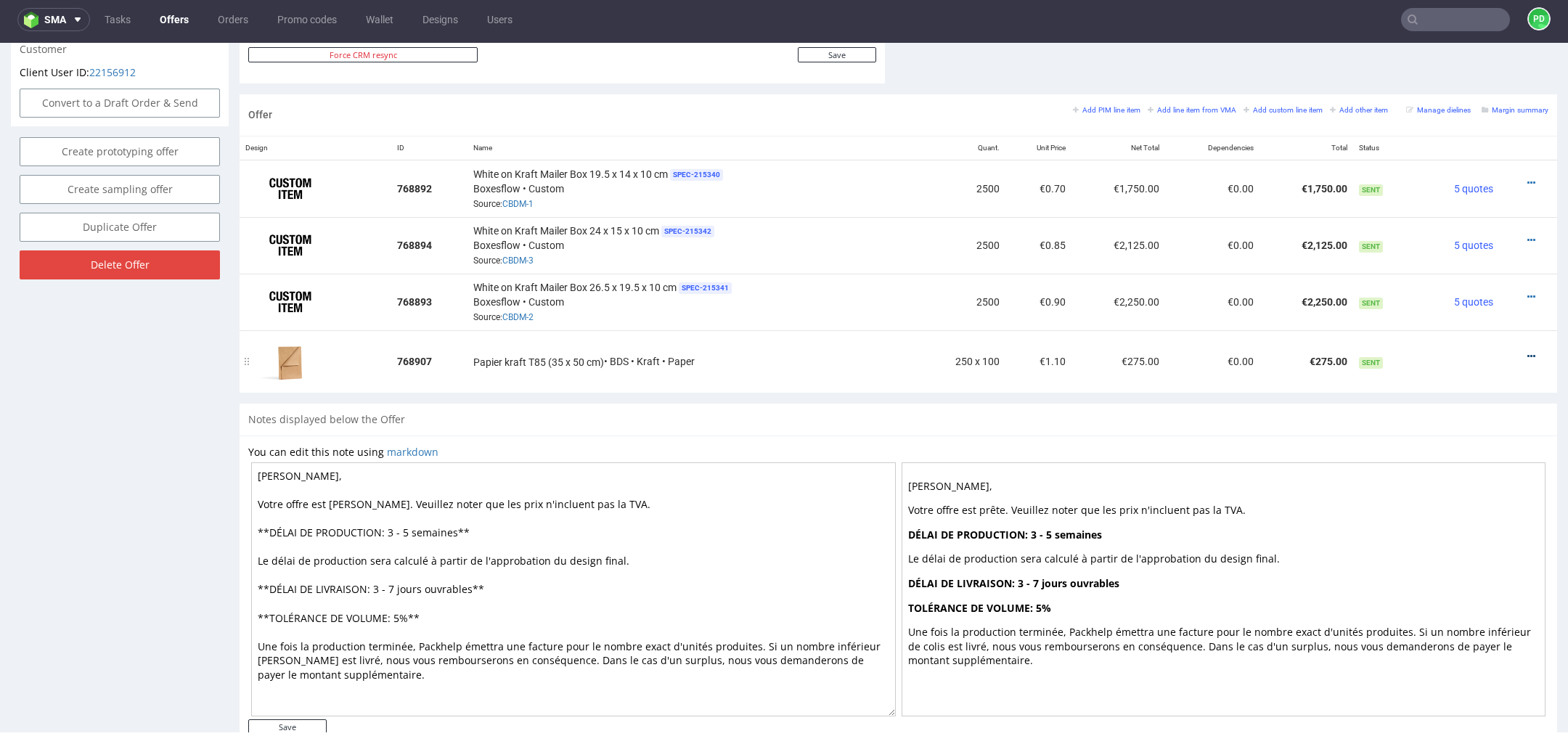
click at [1527, 351] on icon at bounding box center [1530, 356] width 8 height 11
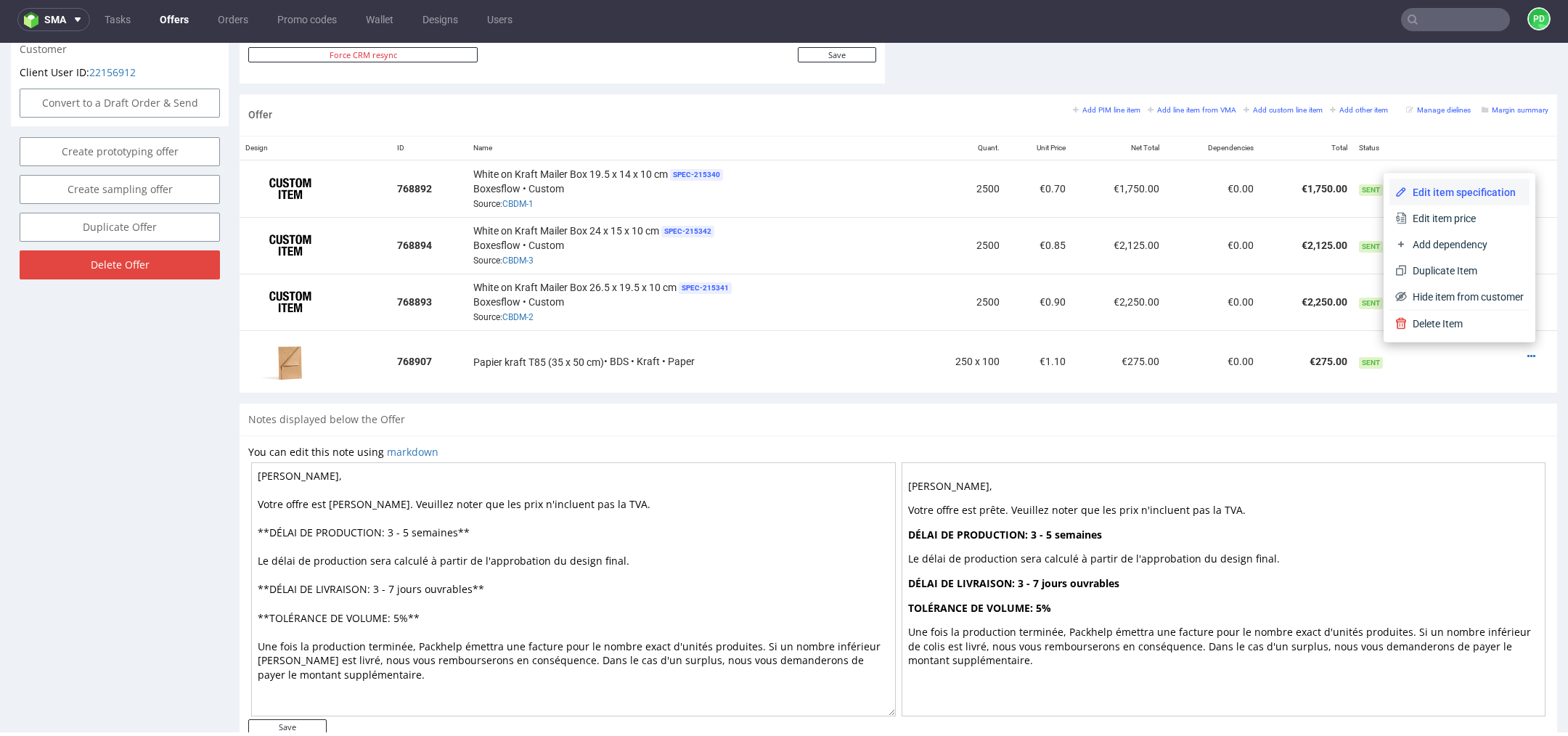
click at [1461, 195] on span "Edit item specification" at bounding box center [1464, 191] width 116 height 14
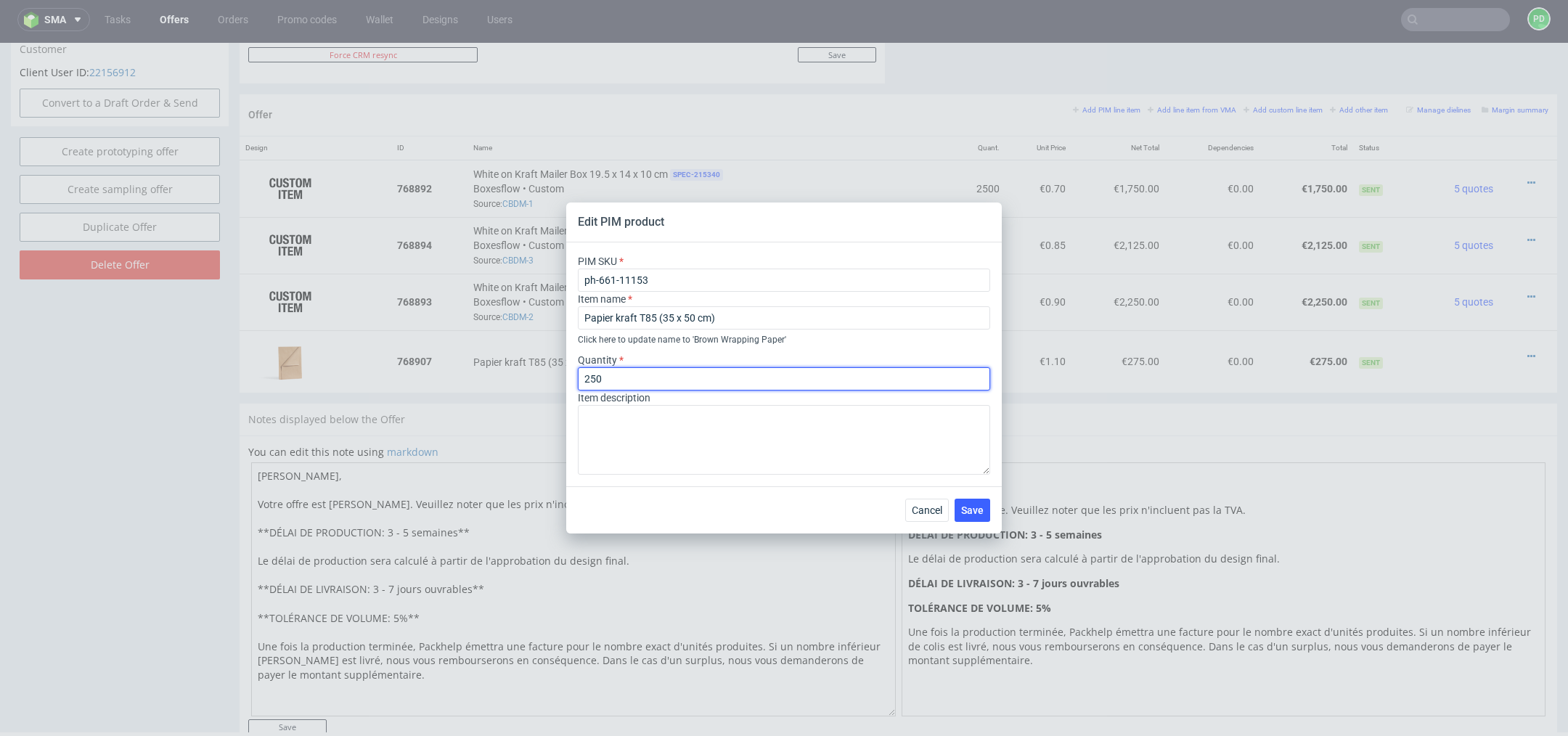
click at [819, 379] on input "250" at bounding box center [784, 379] width 412 height 23
type input "25"
click at [972, 509] on span "Save" at bounding box center [971, 510] width 22 height 11
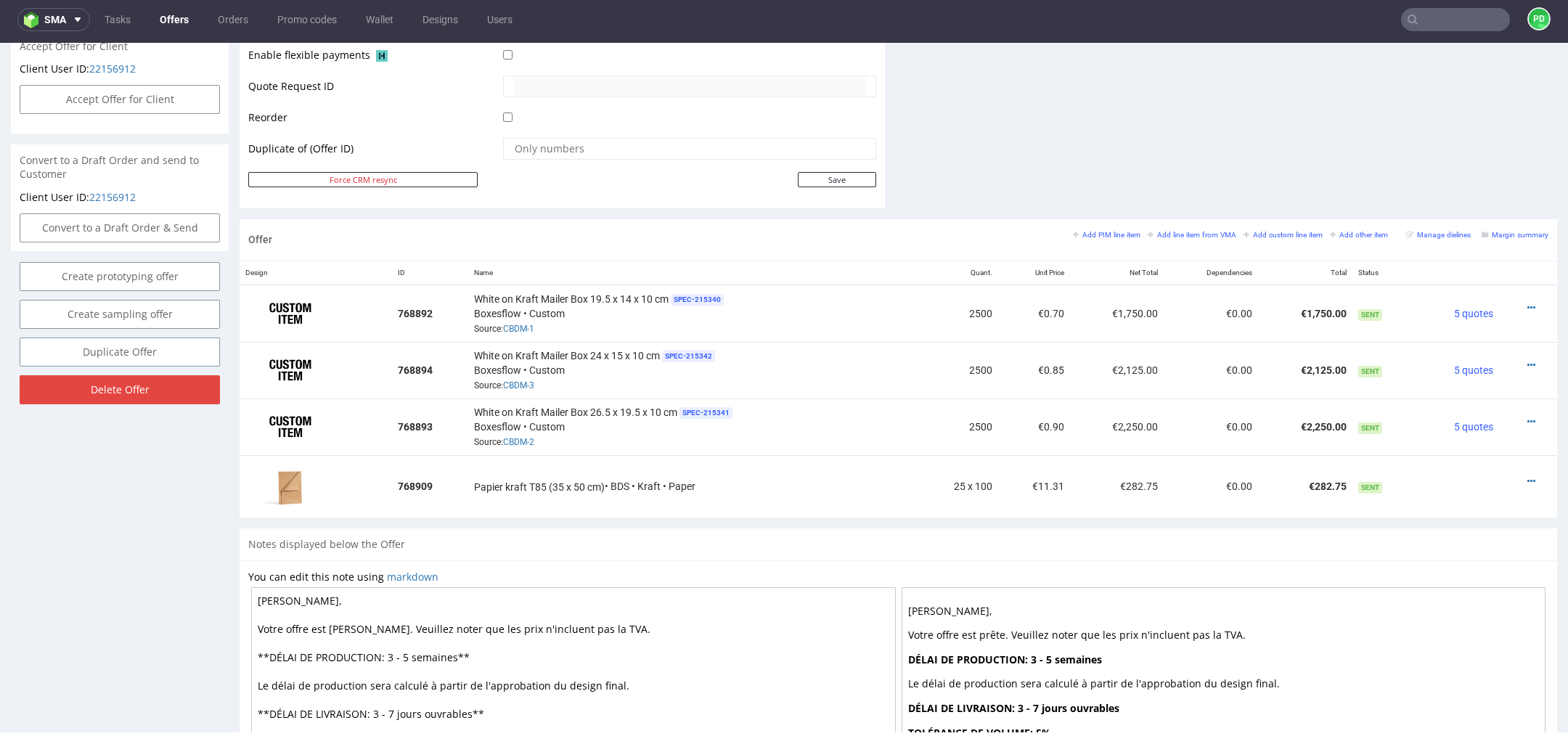
scroll to position [850, 0]
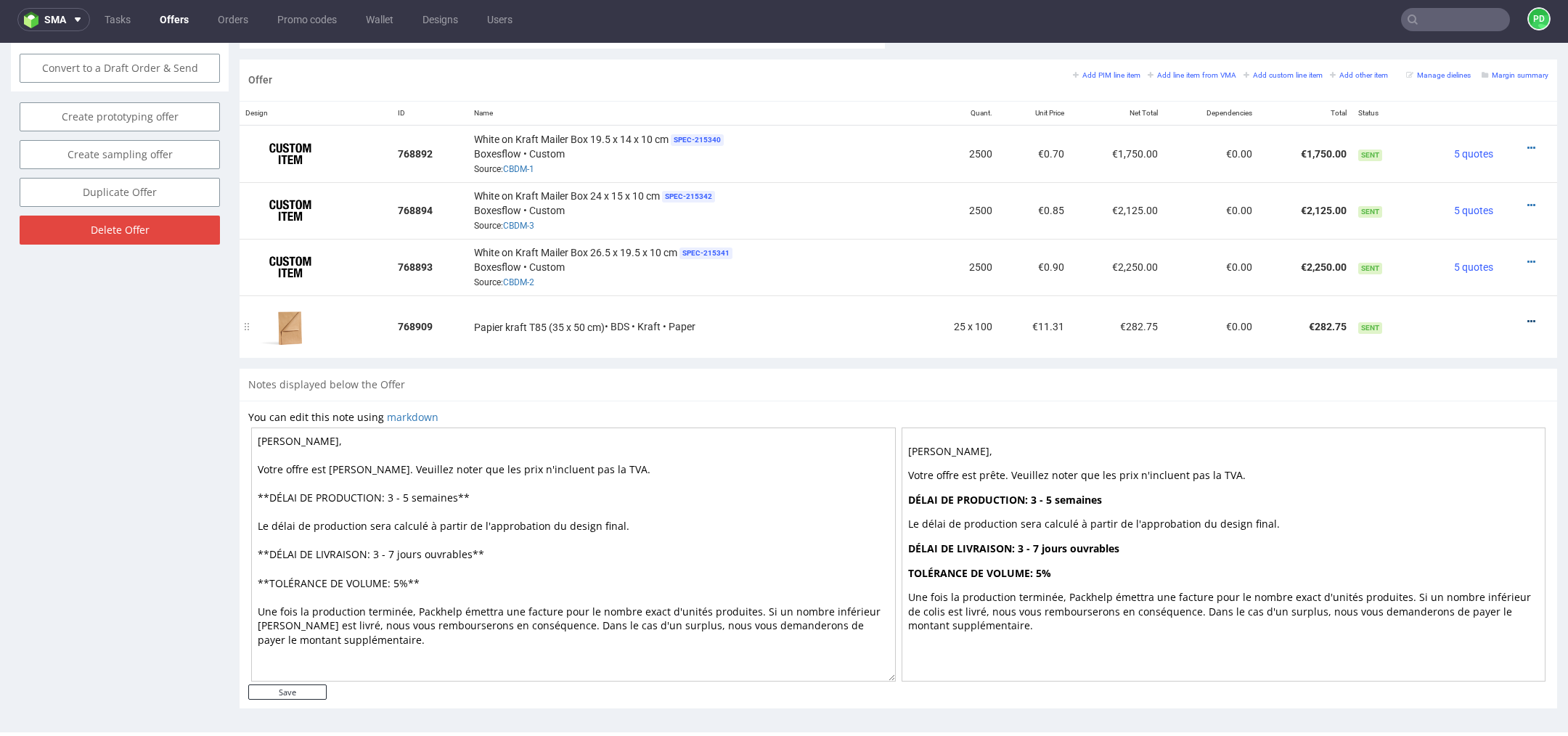
click at [1527, 317] on icon at bounding box center [1530, 321] width 8 height 11
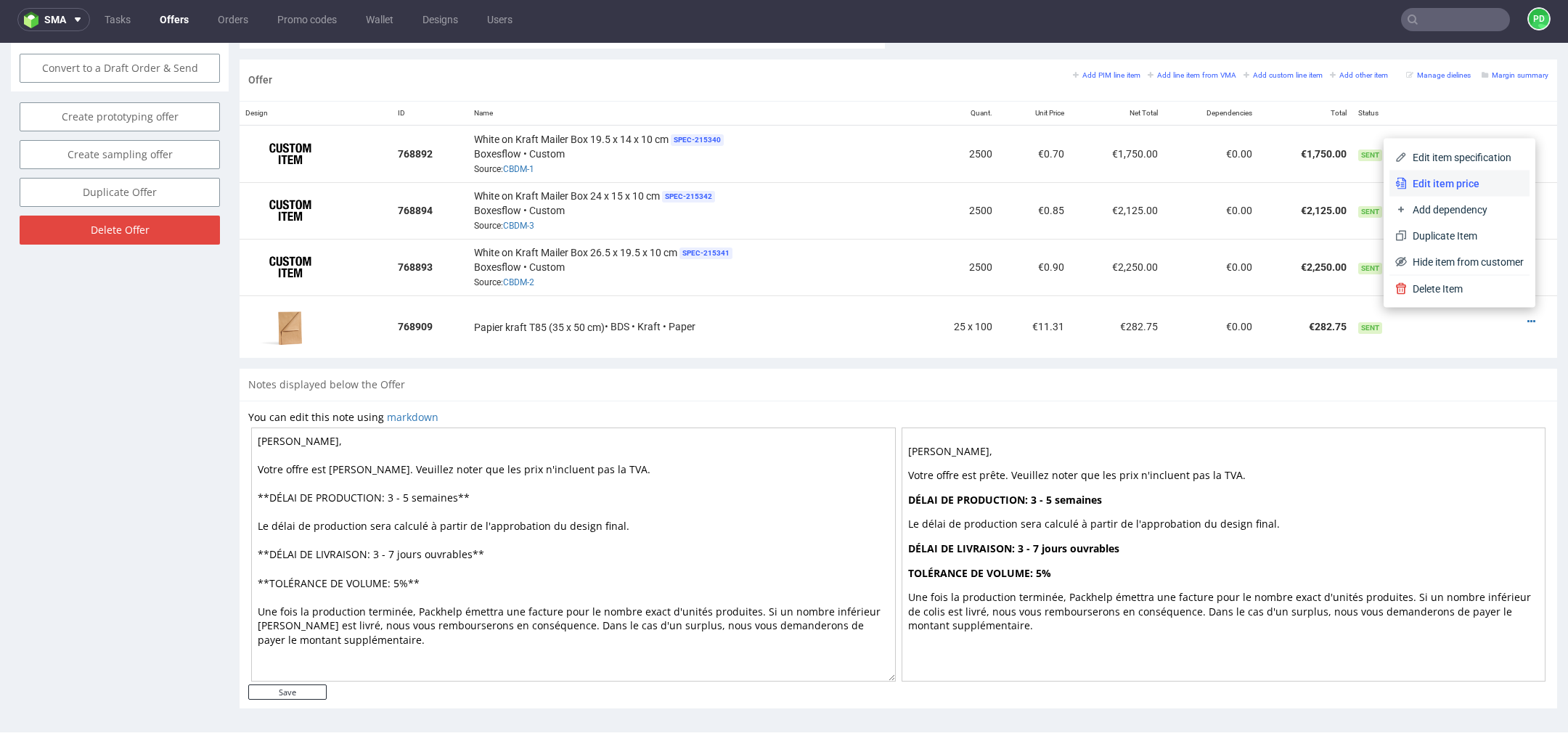
click at [1461, 186] on span "Edit item price" at bounding box center [1464, 183] width 116 height 14
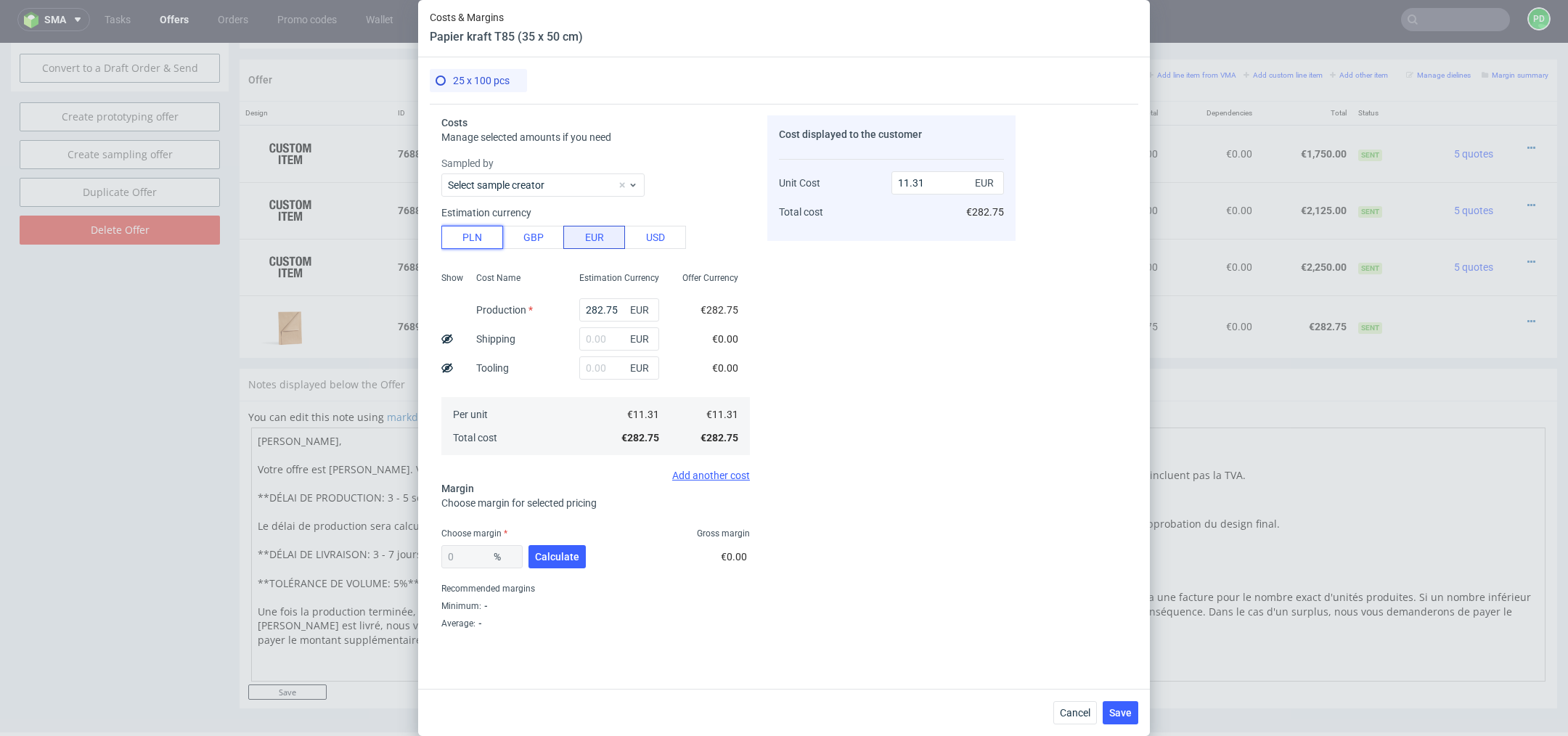
click at [487, 242] on button "PLN" at bounding box center [472, 238] width 62 height 23
type input "2.65"
click at [1078, 721] on button "Cancel" at bounding box center [1074, 712] width 43 height 23
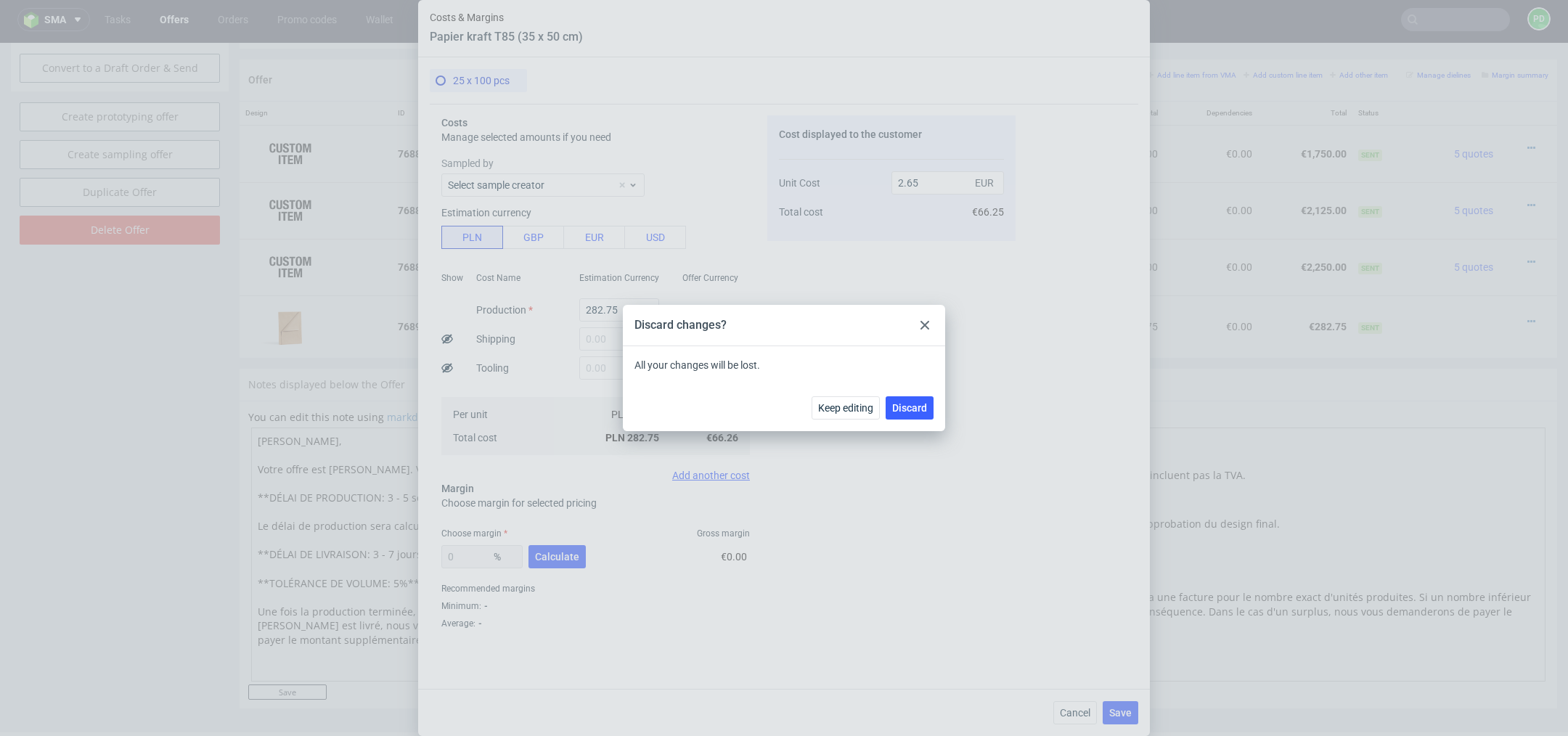
click at [924, 317] on div at bounding box center [925, 325] width 17 height 17
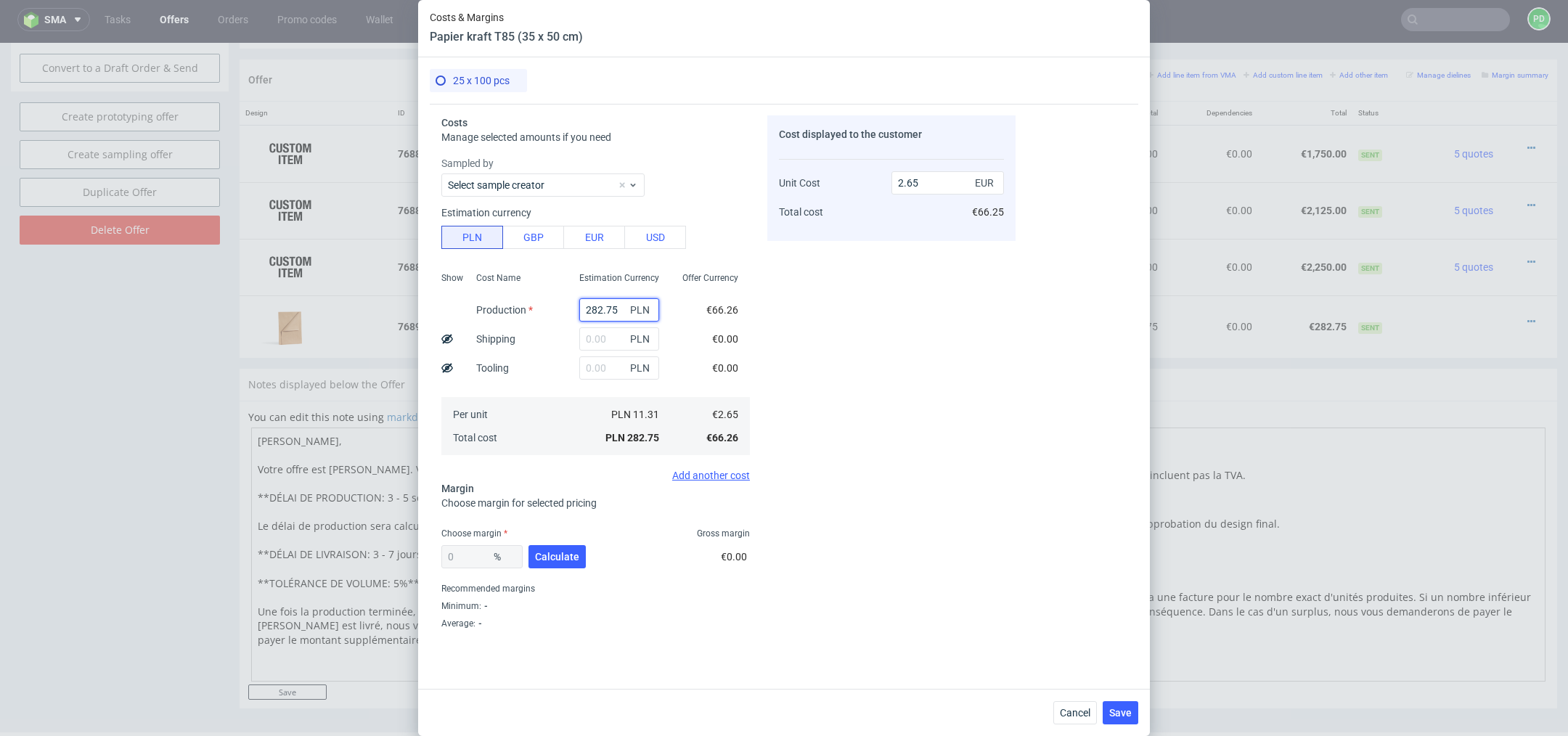
drag, startPoint x: 618, startPoint y: 311, endPoint x: 526, endPoint y: 308, distance: 92.0
click at [526, 308] on div "Show Cost Name Production Shipping Tooling Per unit Total cost Estimation Curre…" at bounding box center [595, 362] width 308 height 191
click at [609, 339] on input "text" at bounding box center [619, 339] width 80 height 23
type input "125"
type input "3.82"
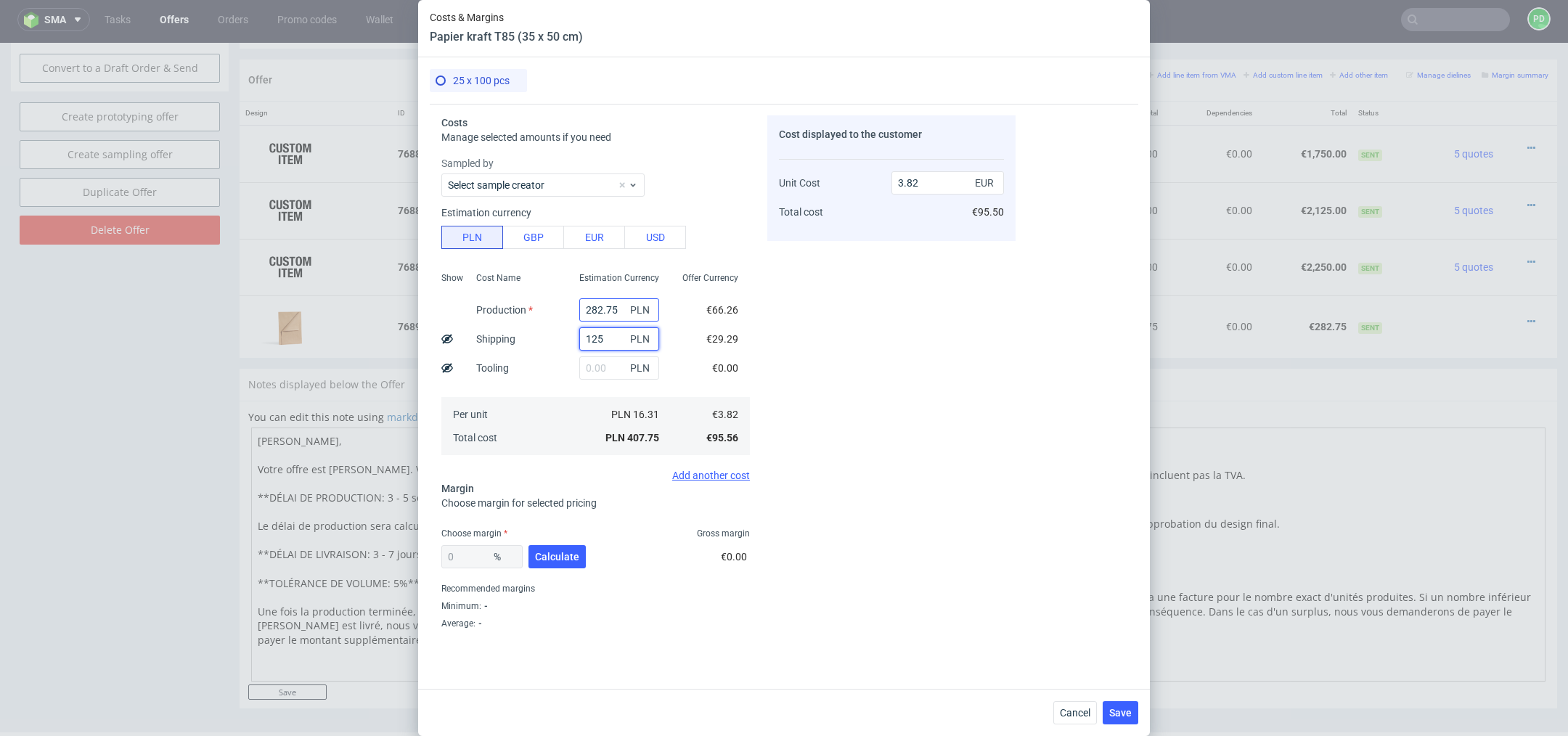
type input "125"
drag, startPoint x: 624, startPoint y: 309, endPoint x: 579, endPoint y: 309, distance: 45.0
click at [579, 309] on input "282.75" at bounding box center [619, 310] width 80 height 23
type input "1.17"
type input "42"
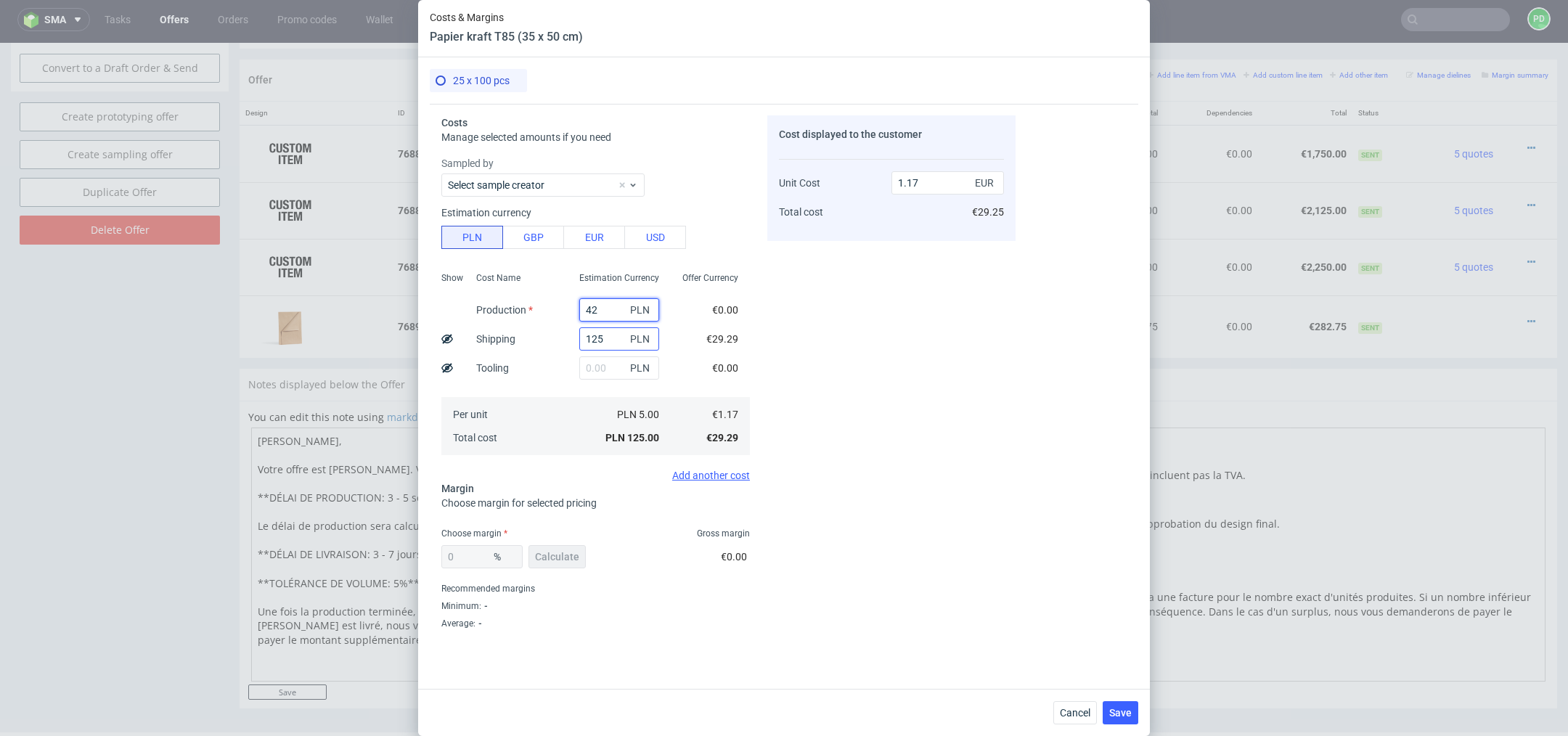
type input "1.56"
type input "425"
type input "5.15"
type input "425"
click at [841, 338] on div "Cost displayed to the customer Unit Cost Total cost 5.15 EUR €128.75" at bounding box center [891, 372] width 248 height 515
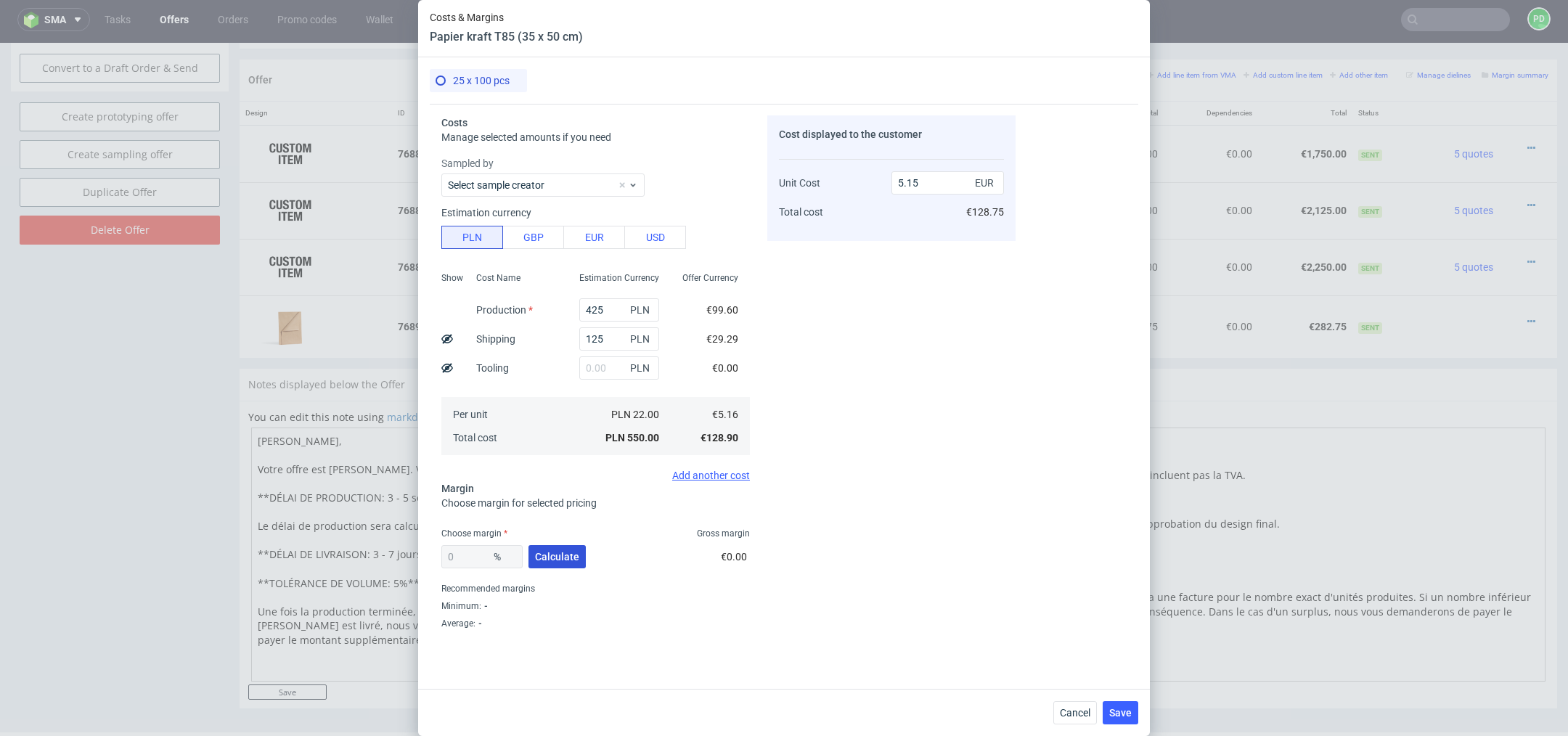
click at [562, 553] on span "Calculate" at bounding box center [557, 556] width 44 height 11
type input "52.99"
click at [939, 187] on input "10.97" at bounding box center [947, 183] width 113 height 23
type input "1"
type input "11"
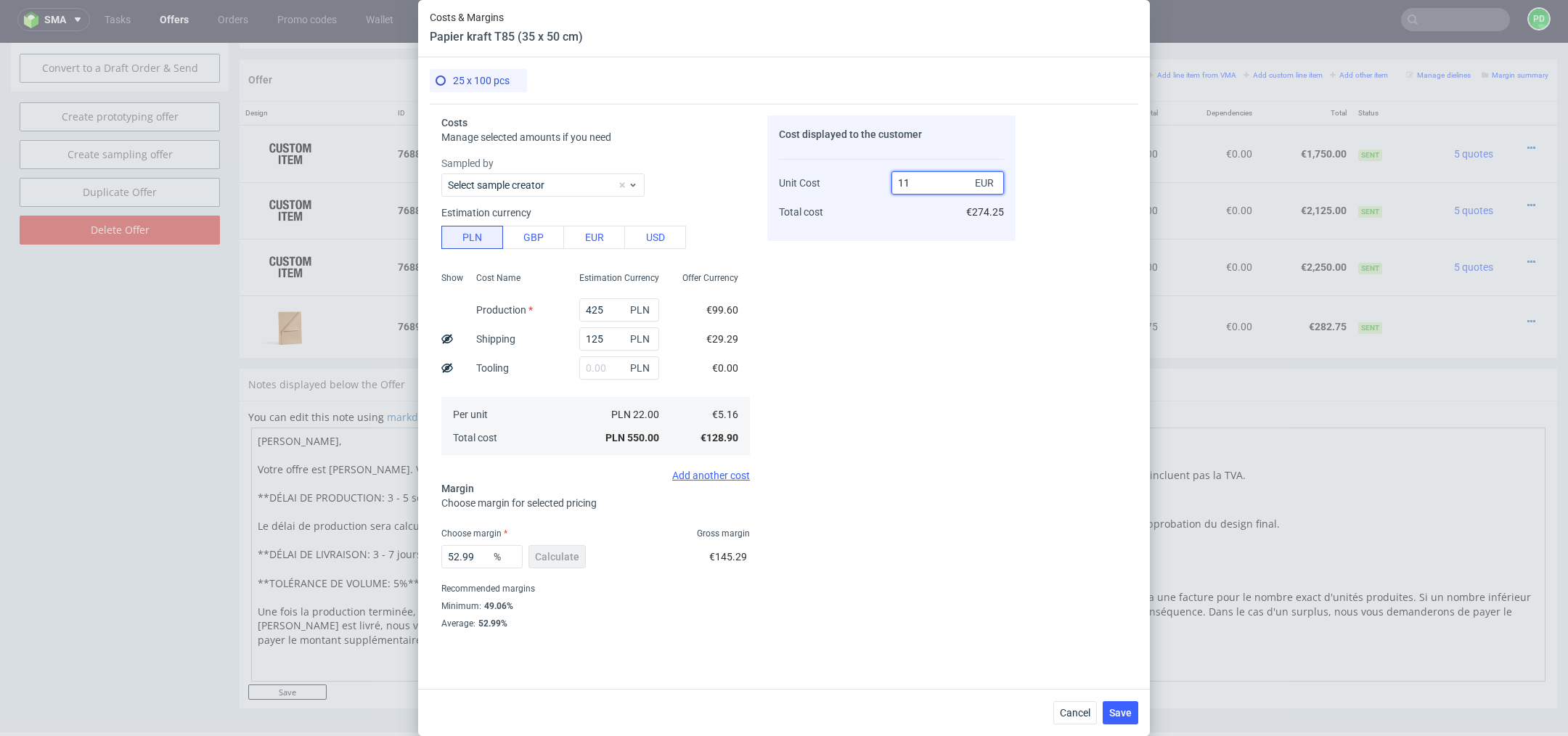
type input "53.090909090909086"
type input "10.99"
click at [897, 376] on div "Cost displayed to the customer Unit Cost Total cost 10.99 EUR €274.75" at bounding box center [891, 372] width 248 height 515
click at [1126, 718] on span "Save" at bounding box center [1119, 712] width 22 height 11
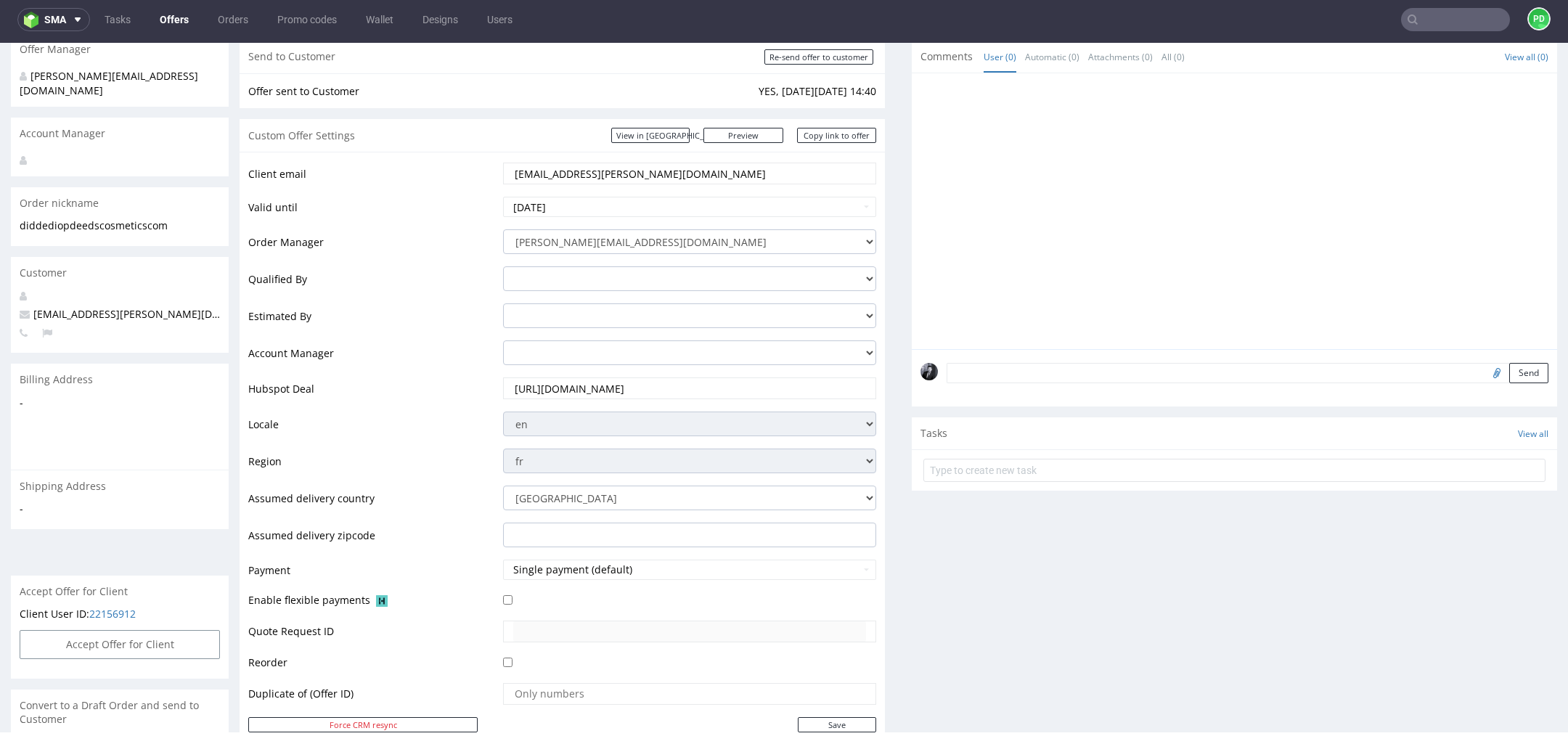
scroll to position [0, 0]
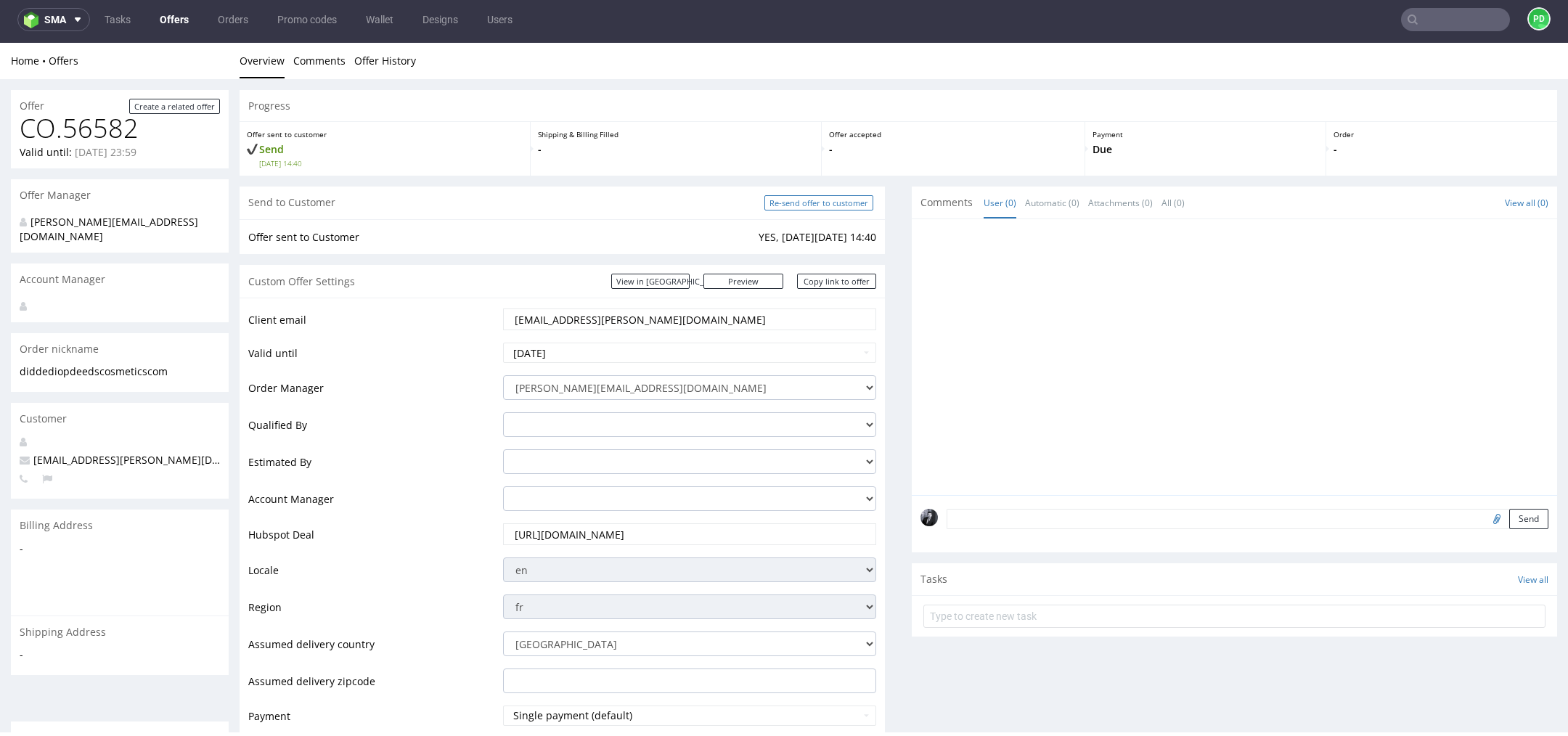
click at [832, 208] on input "Re-send offer to customer" at bounding box center [818, 203] width 109 height 15
type input "In progress..."
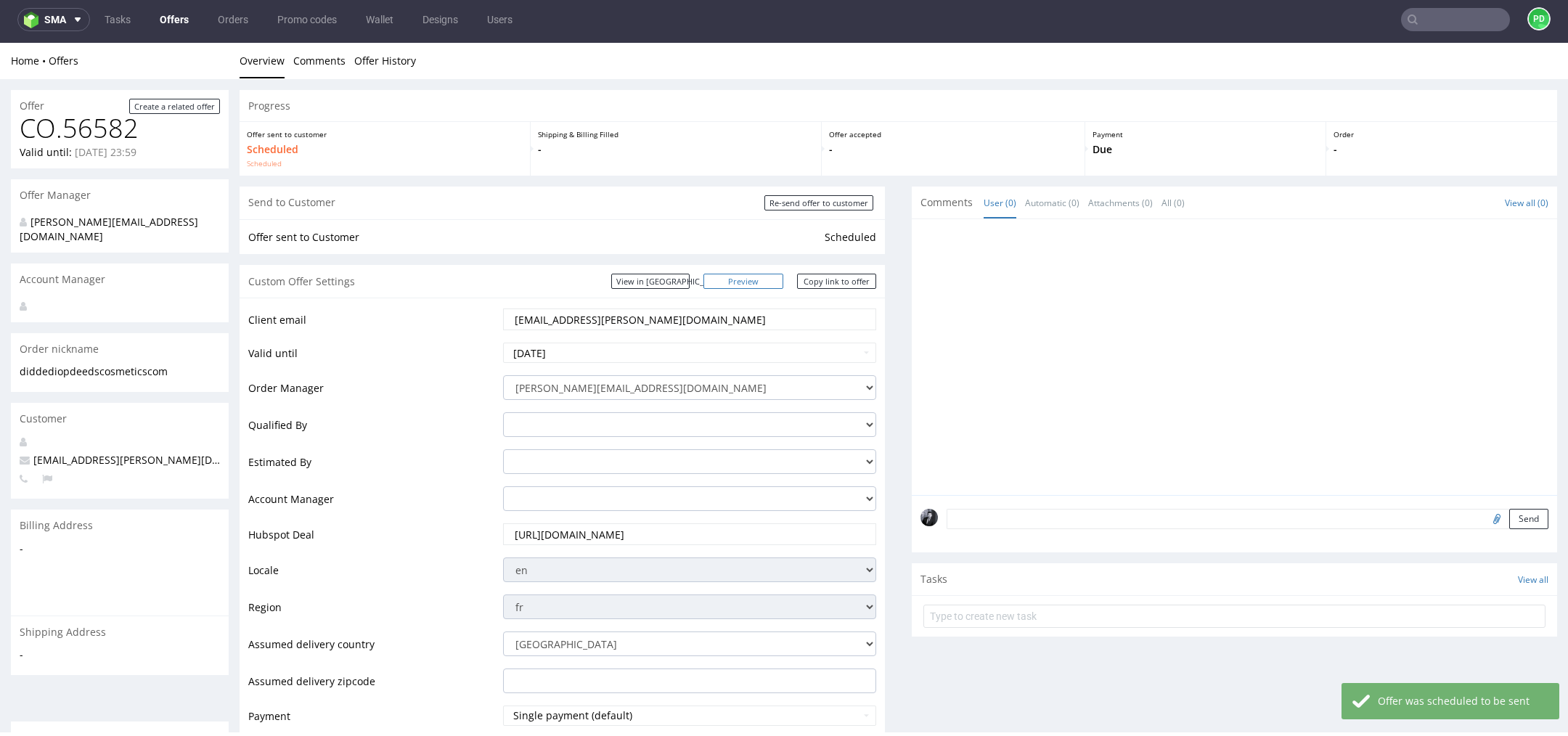
click at [762, 277] on link "Preview" at bounding box center [743, 281] width 80 height 15
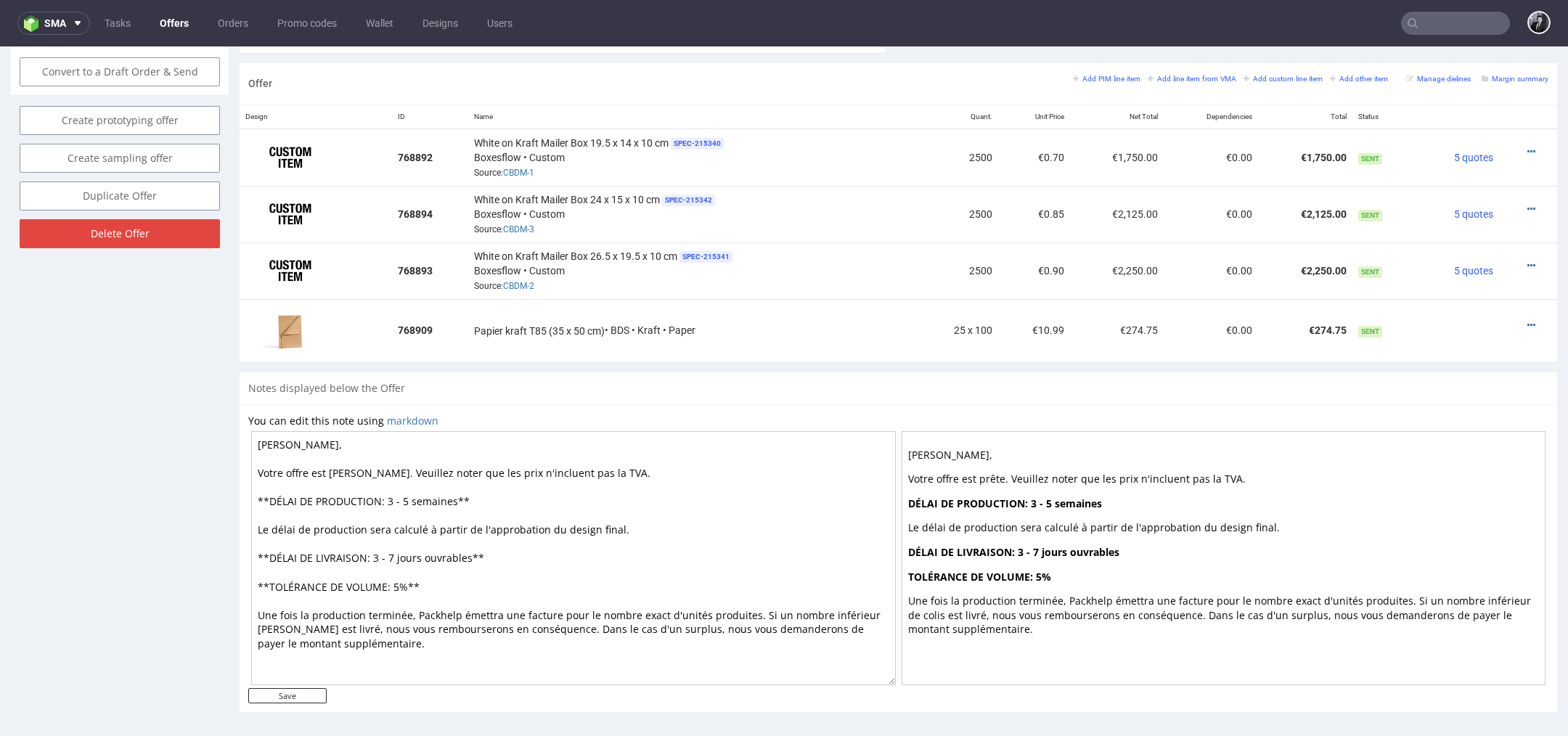
scroll to position [5, 0]
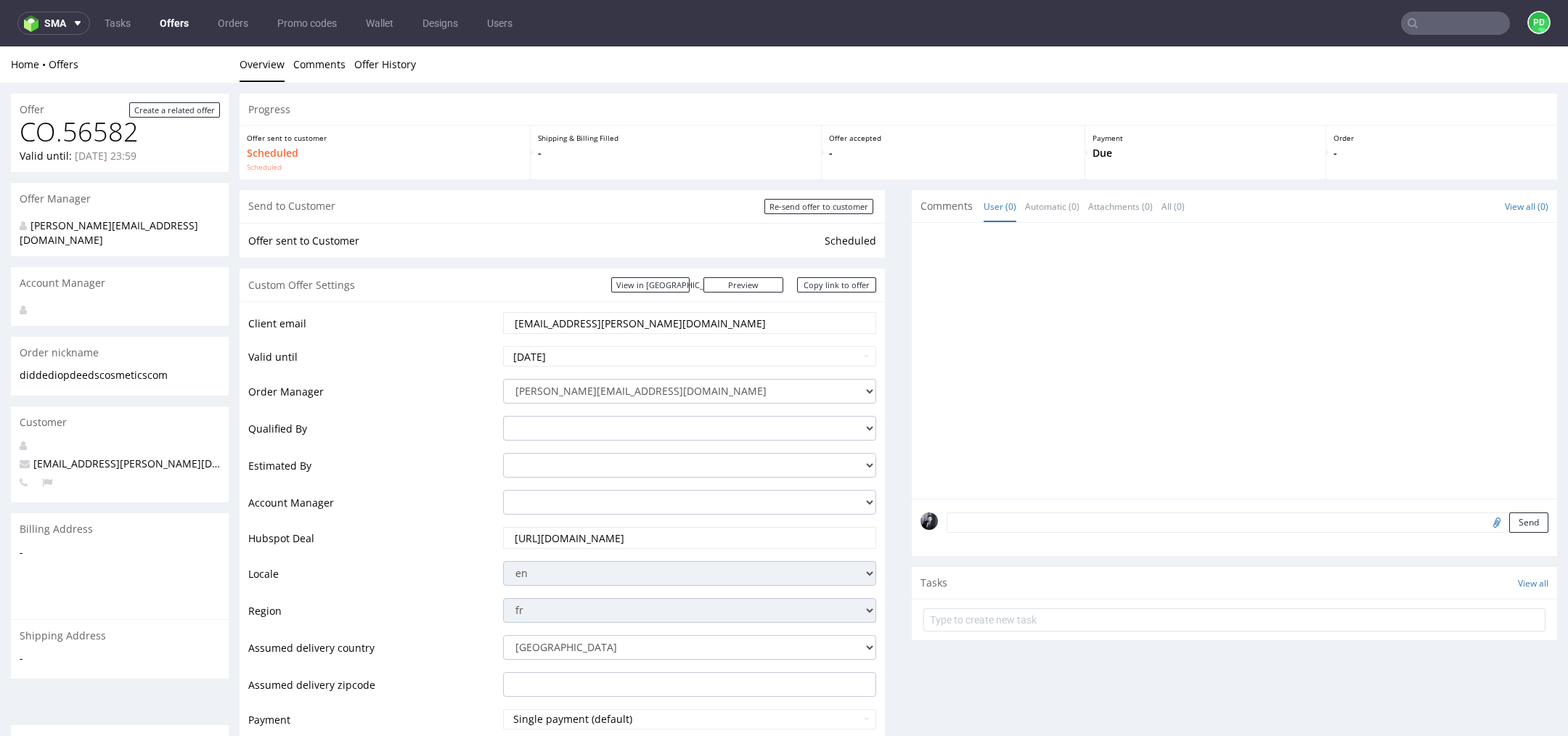
click at [182, 22] on link "Offers" at bounding box center [174, 23] width 46 height 23
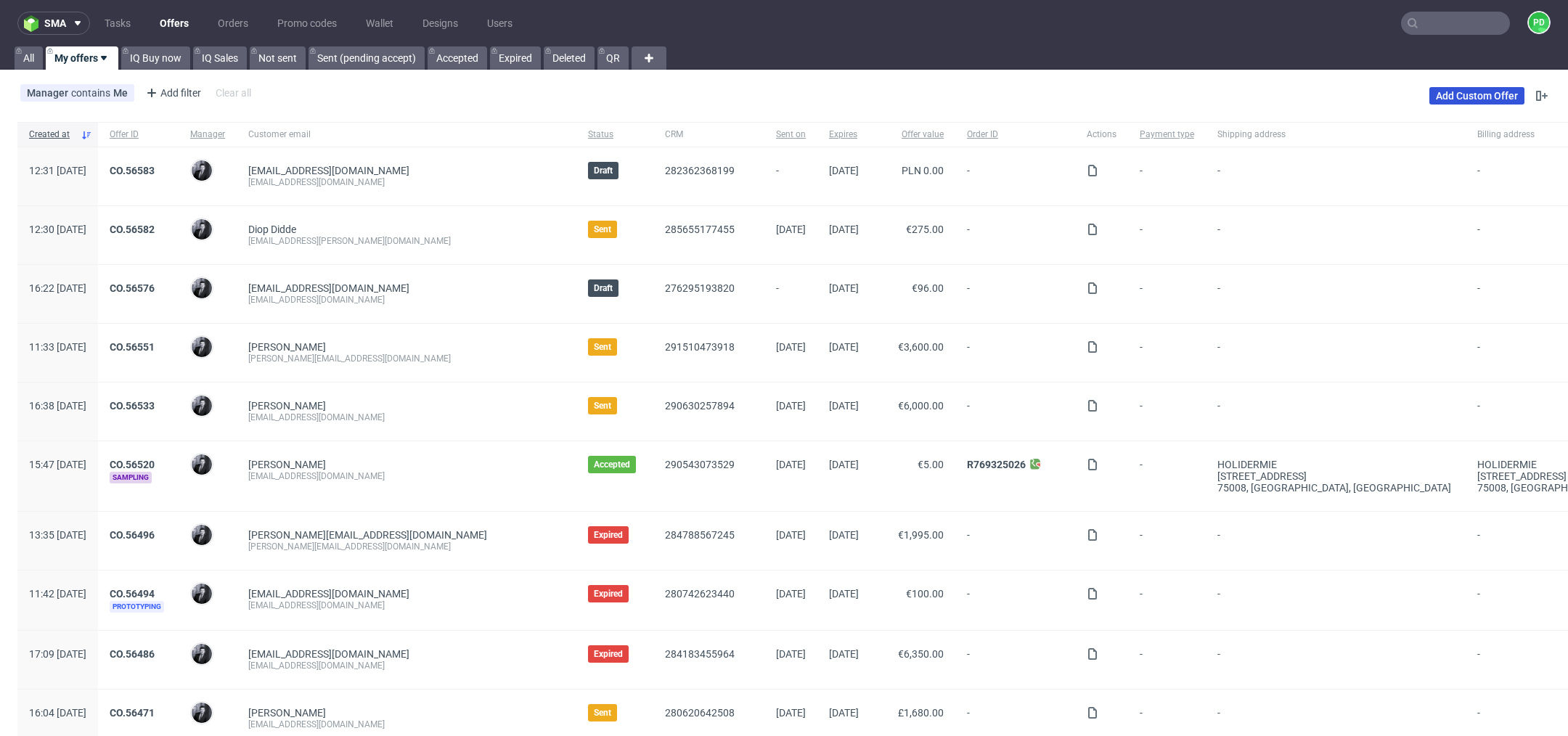
click at [1482, 96] on link "Add Custom Offer" at bounding box center [1477, 95] width 95 height 17
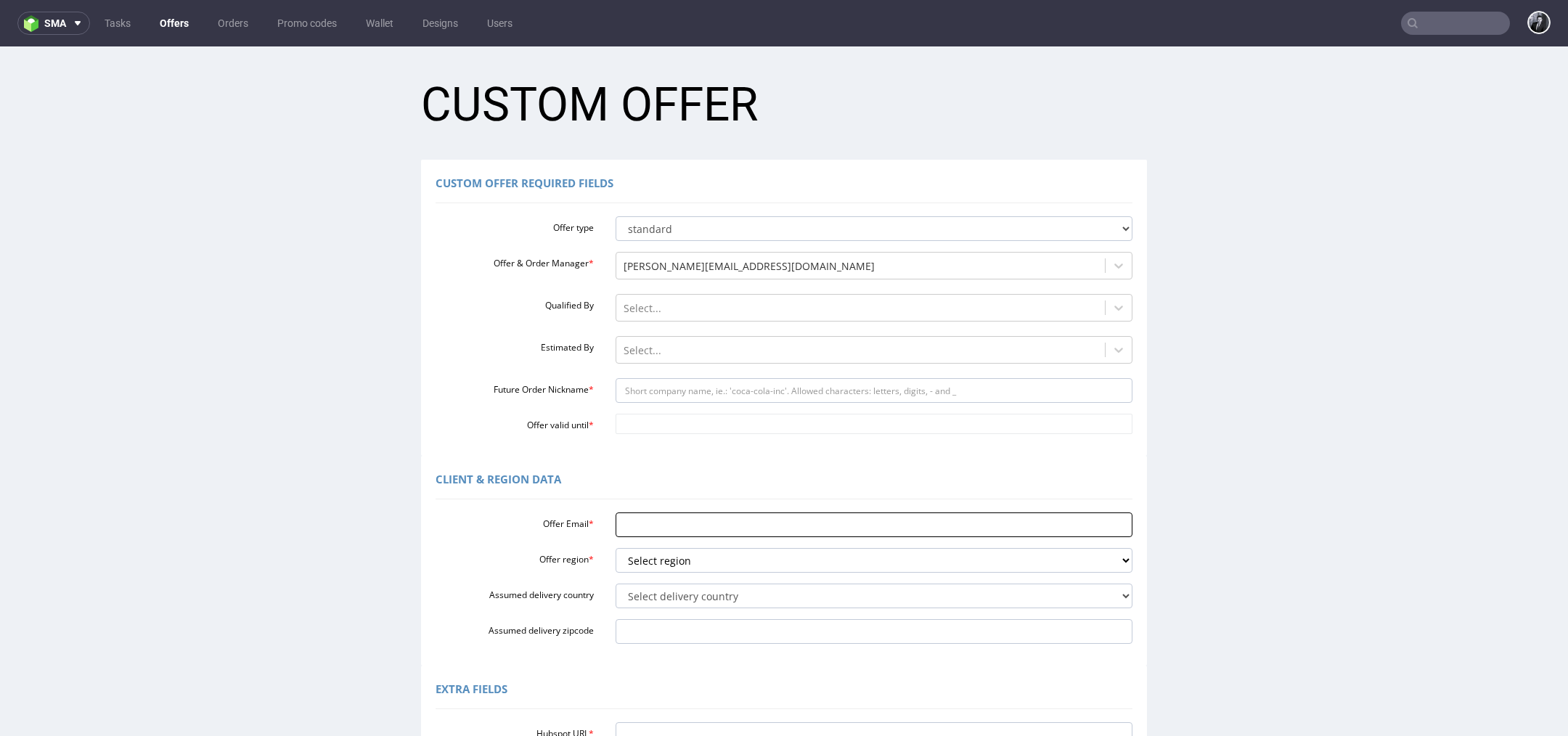
click at [686, 527] on input "Offer Email *" at bounding box center [874, 524] width 518 height 25
paste input "[PERSON_NAME][EMAIL_ADDRESS][DOMAIN_NAME]"
type input "[PERSON_NAME][EMAIL_ADDRESS][DOMAIN_NAME]"
click at [699, 393] on input "Future Order Nickname *" at bounding box center [874, 391] width 518 height 25
paste input "sophiethepotionlabcouk"
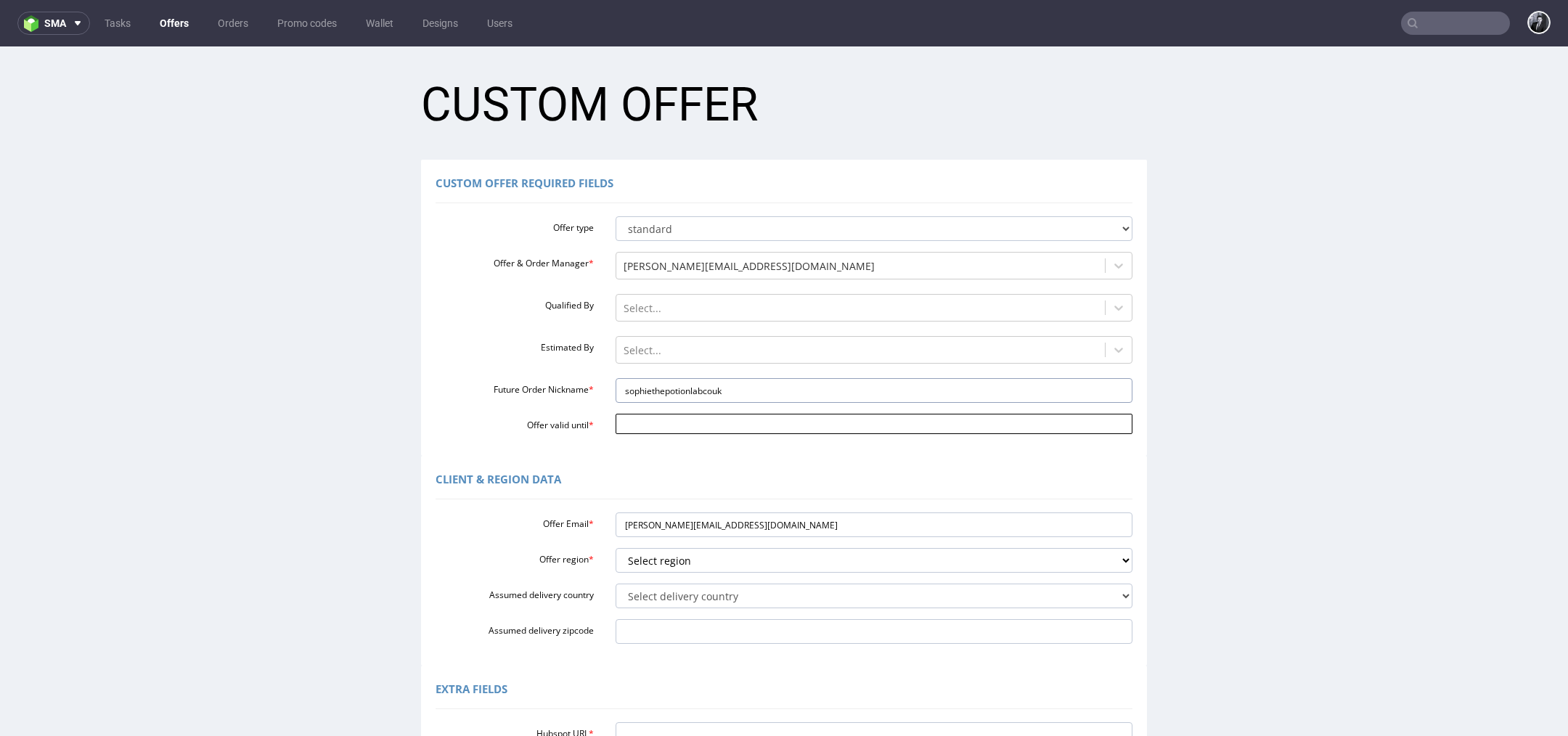
type input "sophiethepotionlabcouk"
click at [690, 425] on input "Offer valid until *" at bounding box center [874, 423] width 518 height 20
click at [690, 388] on td "27" at bounding box center [687, 381] width 22 height 22
type input "[DATE]"
click at [694, 487] on div "Client & Region data" at bounding box center [784, 482] width 697 height 35
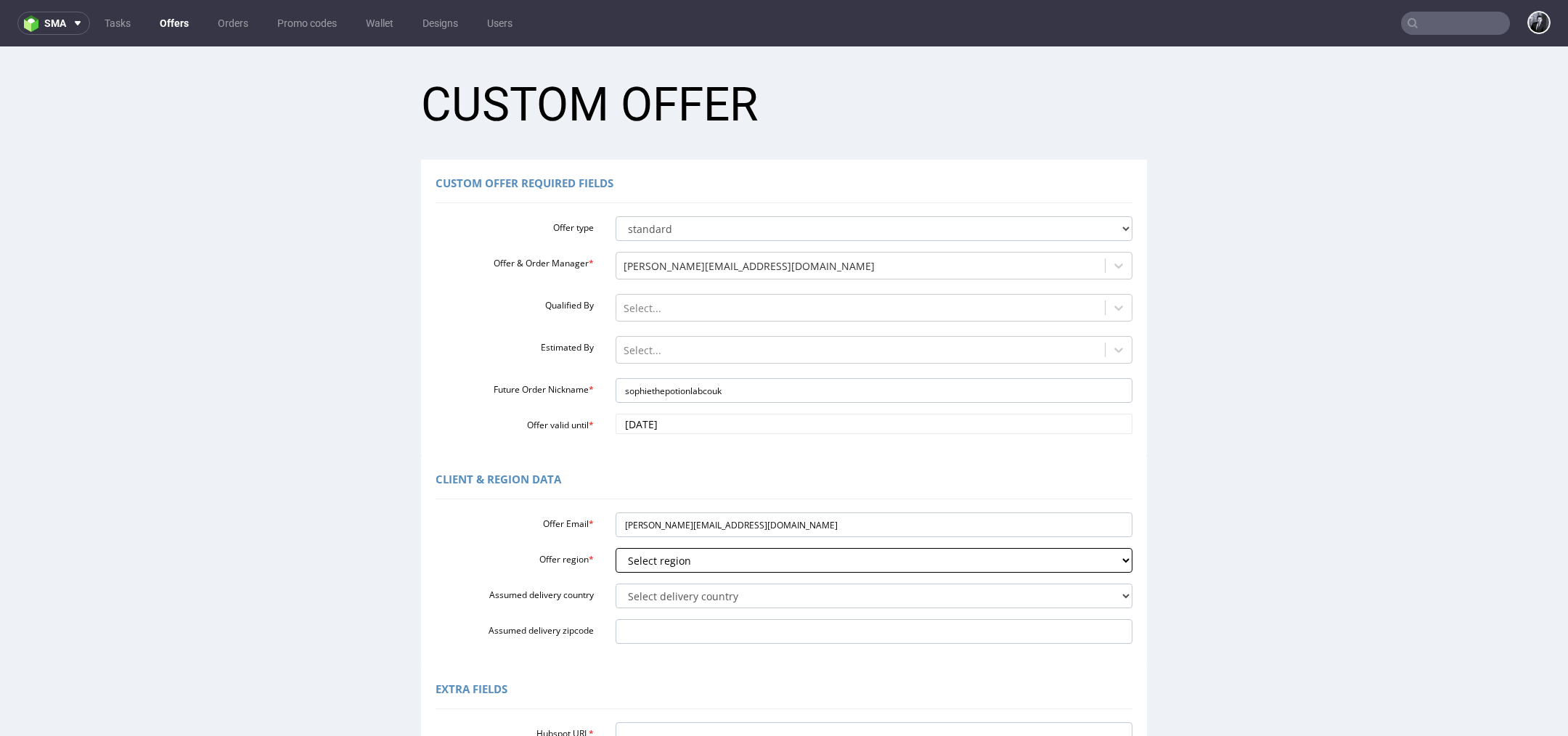
click at [751, 567] on select "Select region eu gb de pl fr it es" at bounding box center [874, 560] width 518 height 25
select select "gb"
click at [615, 547] on select "Select region eu gb de pl fr it es" at bounding box center [874, 560] width 518 height 25
click at [709, 596] on select "Select delivery country [GEOGRAPHIC_DATA] [GEOGRAPHIC_DATA] [GEOGRAPHIC_DATA] […" at bounding box center [874, 596] width 518 height 25
select select "77"
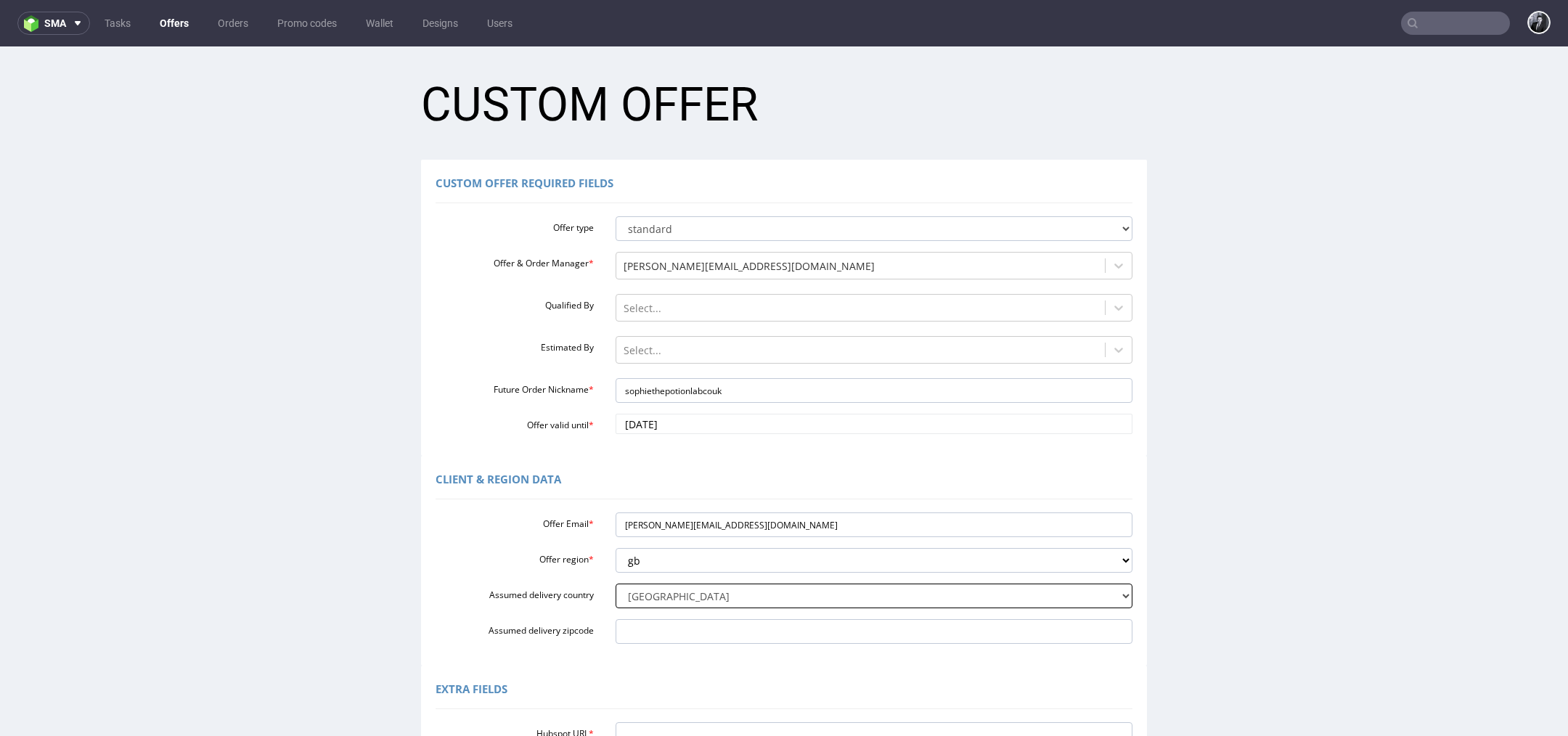
click at [615, 583] on select "Select delivery country [GEOGRAPHIC_DATA] [GEOGRAPHIC_DATA] [GEOGRAPHIC_DATA] […" at bounding box center [874, 596] width 518 height 25
click at [636, 629] on input "Assumed delivery zipcode" at bounding box center [874, 631] width 518 height 25
paste input "LS17 9YA"
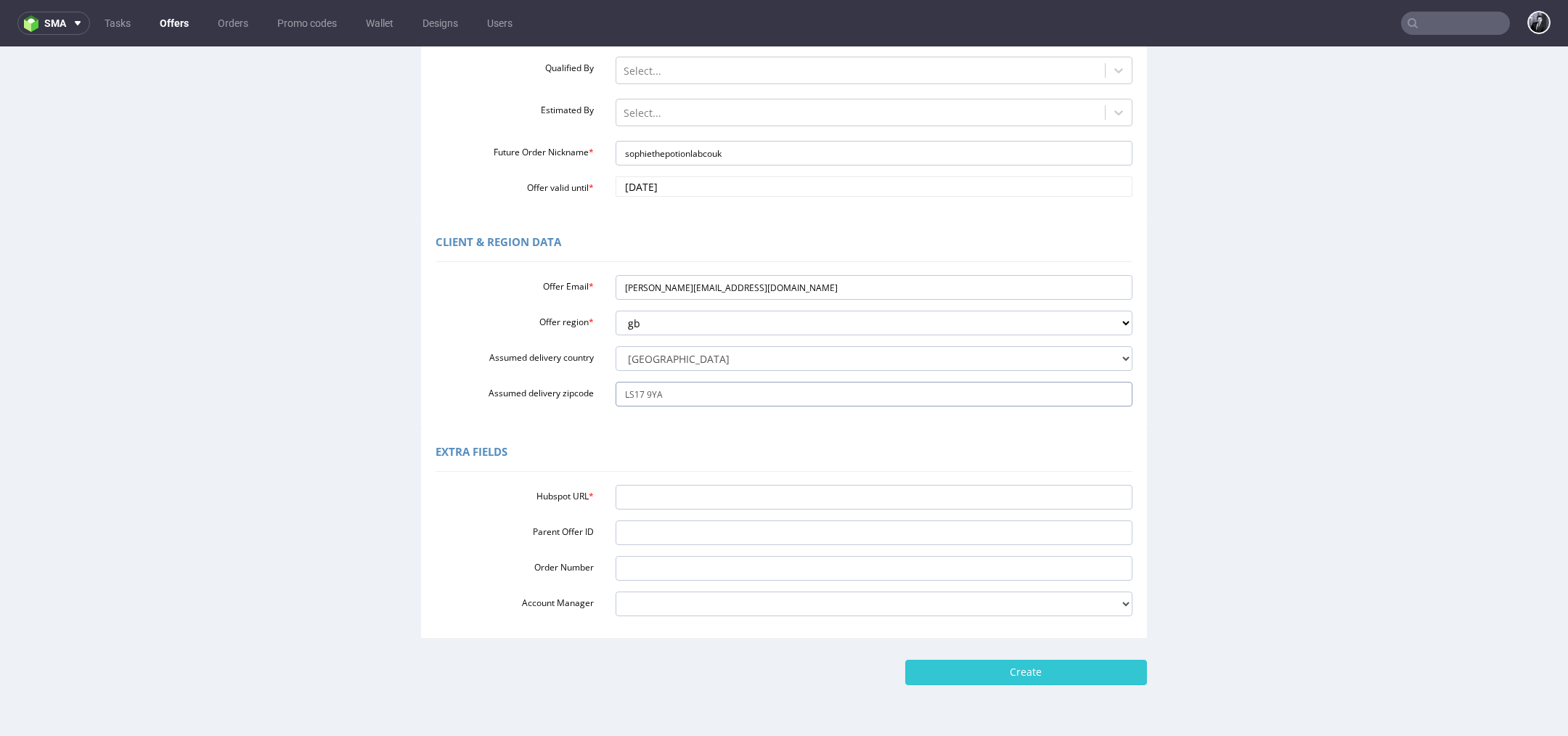
scroll to position [238, 0]
type input "LS17 9YA"
click at [673, 497] on input "Hubspot URL *" at bounding box center [874, 496] width 518 height 25
paste input "[URL][DOMAIN_NAME]"
type input "[URL][DOMAIN_NAME]"
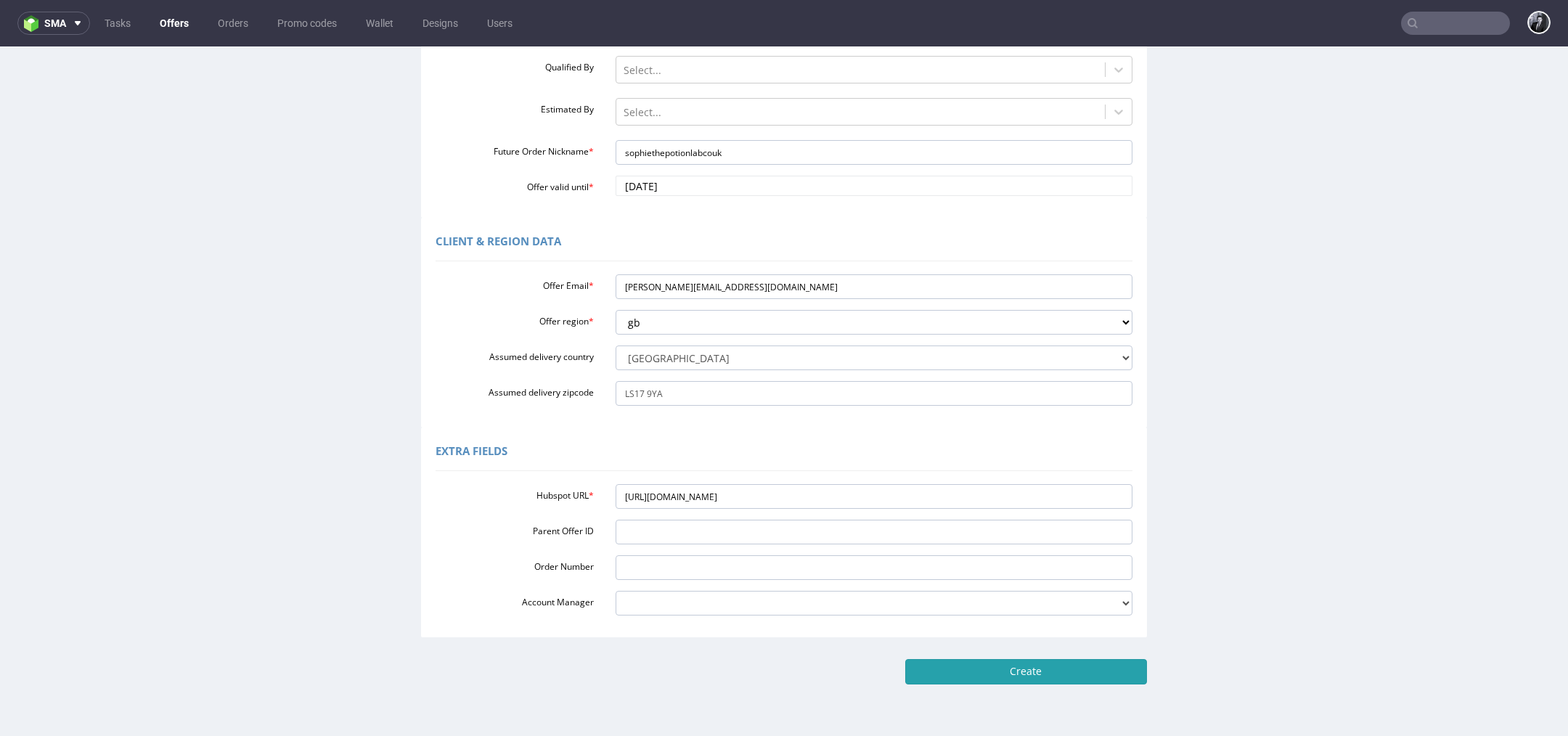
click at [1071, 673] on input "Create" at bounding box center [1025, 672] width 242 height 25
type input "Please wait..."
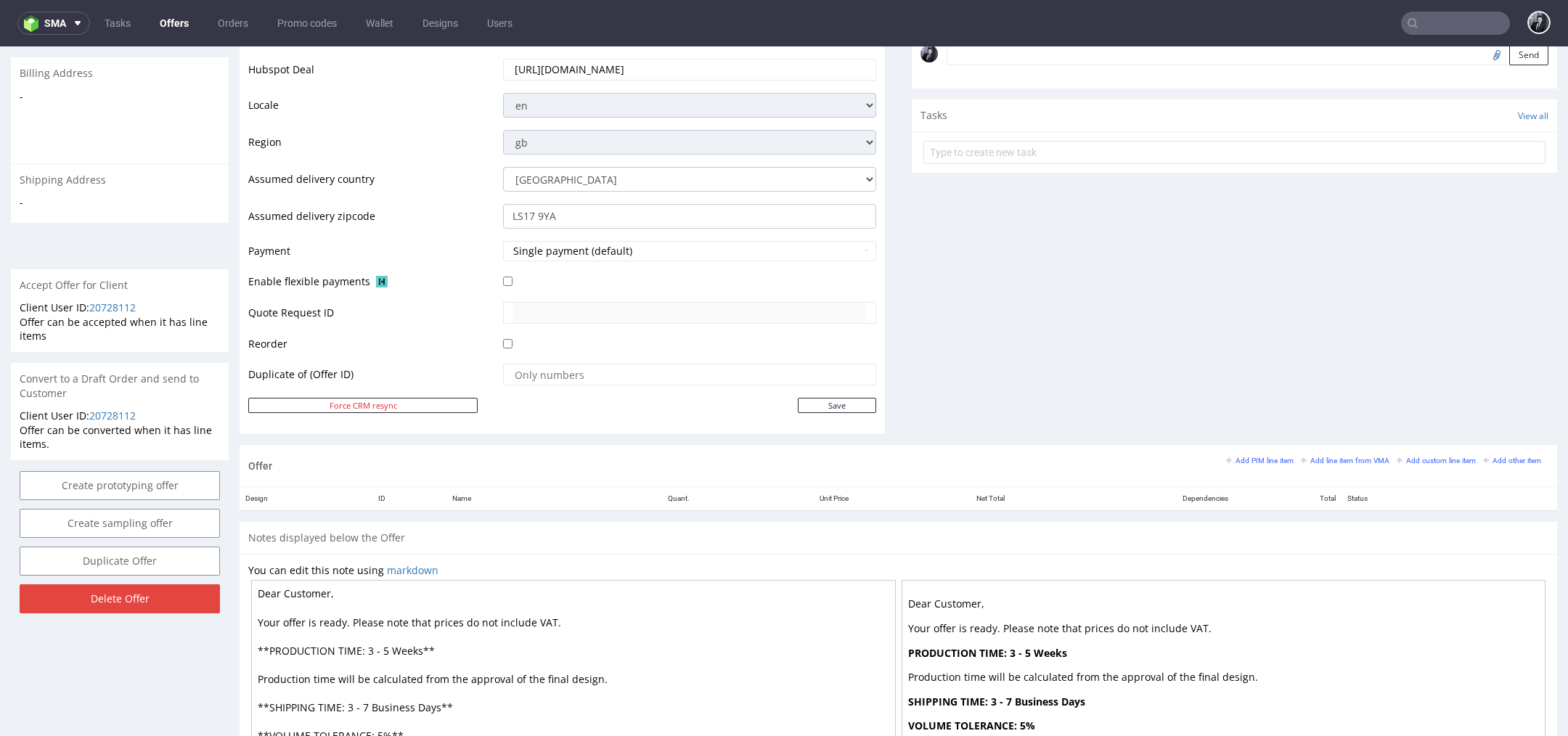
scroll to position [503, 0]
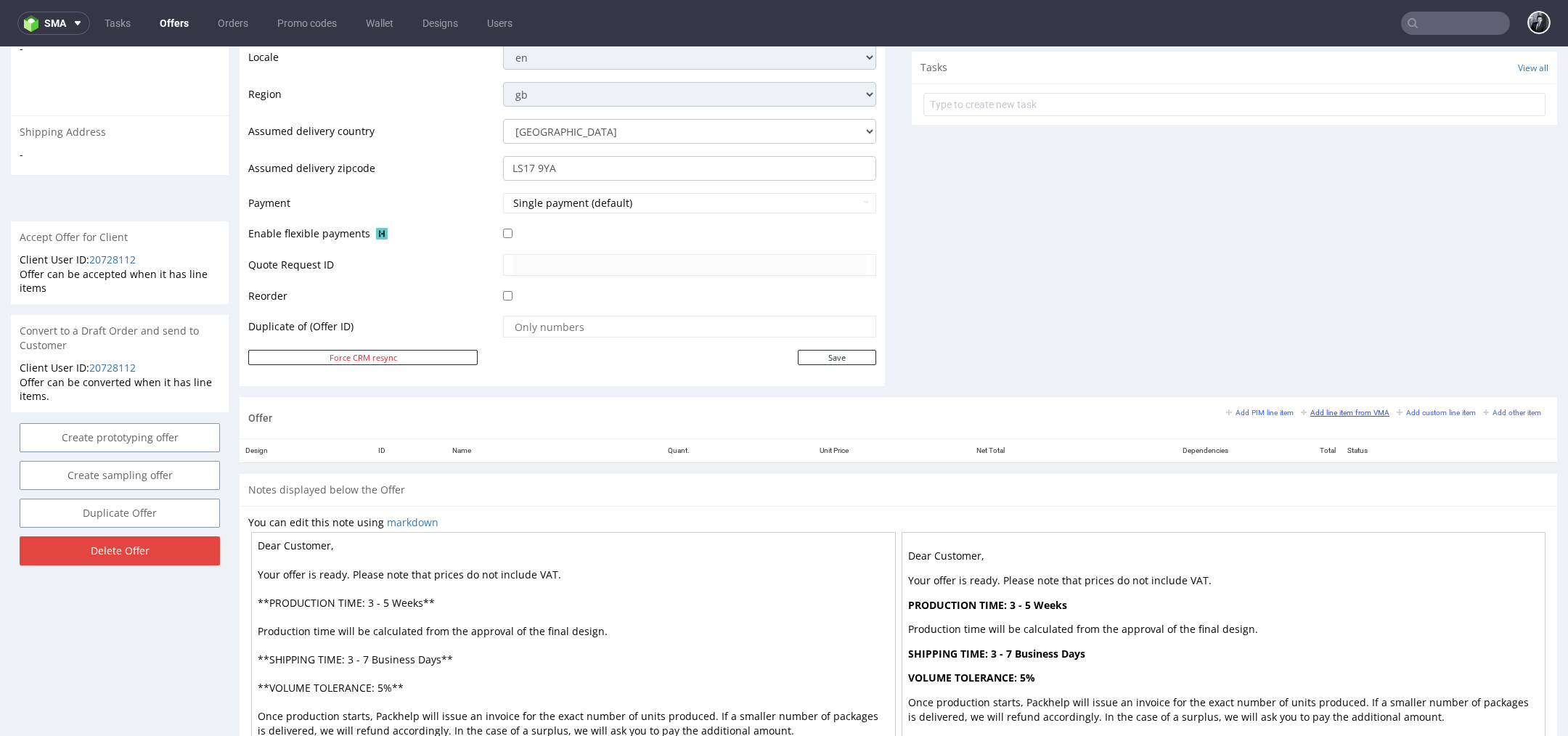
click at [1339, 412] on small "Add line item from VMA" at bounding box center [1345, 413] width 89 height 8
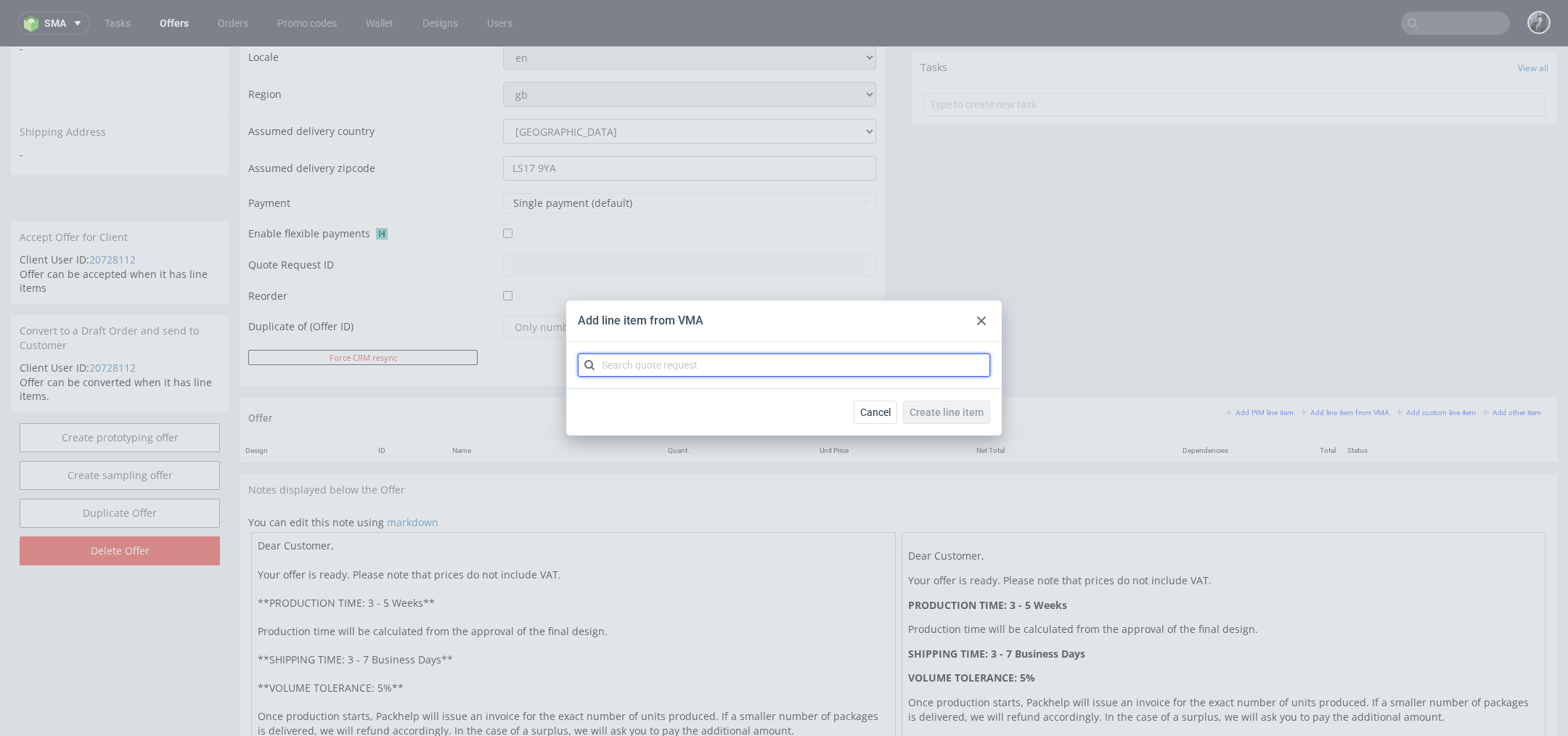
click at [662, 368] on input "text" at bounding box center [784, 365] width 412 height 23
type input "CBDP"
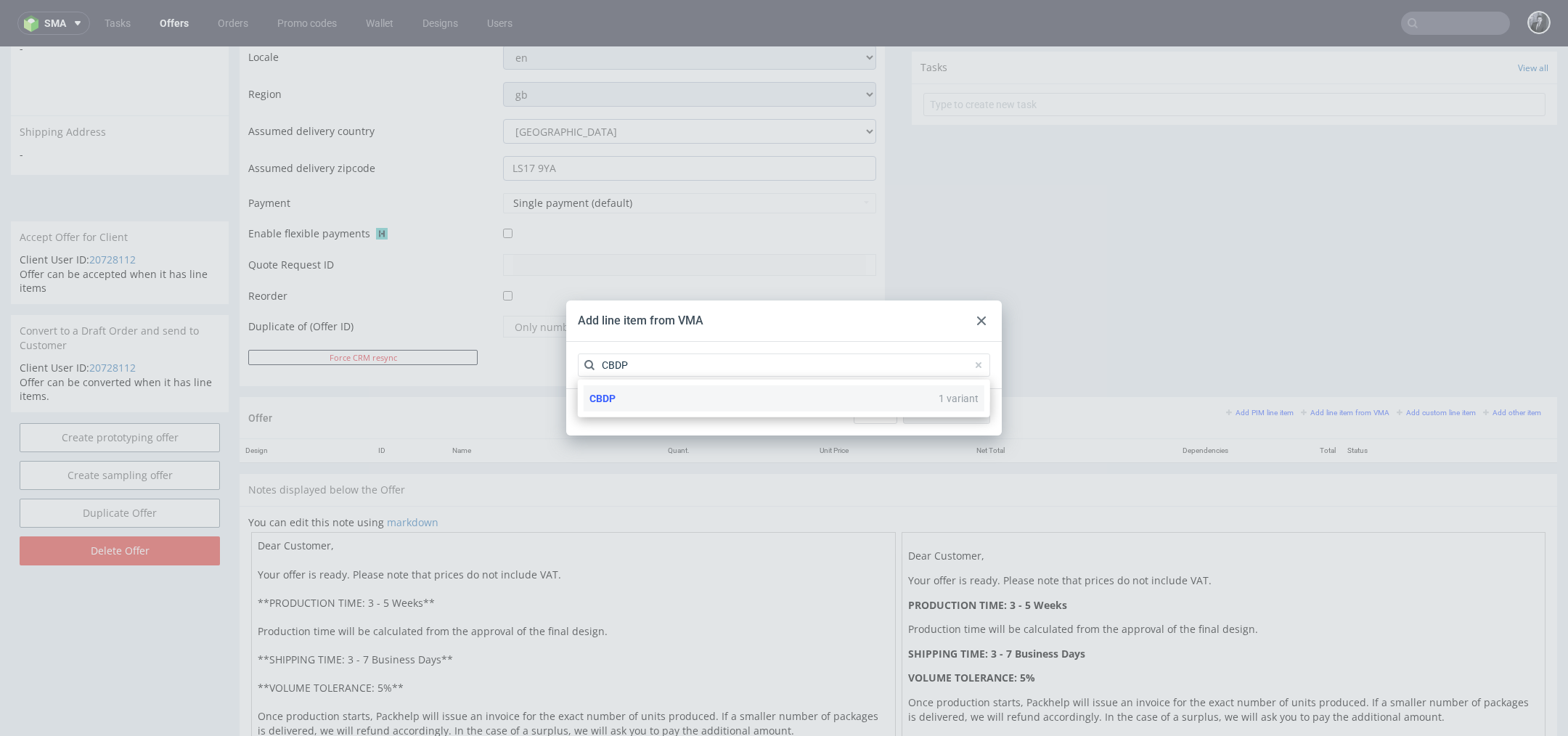
click at [704, 407] on div "CBDP 1 variant" at bounding box center [784, 397] width 400 height 26
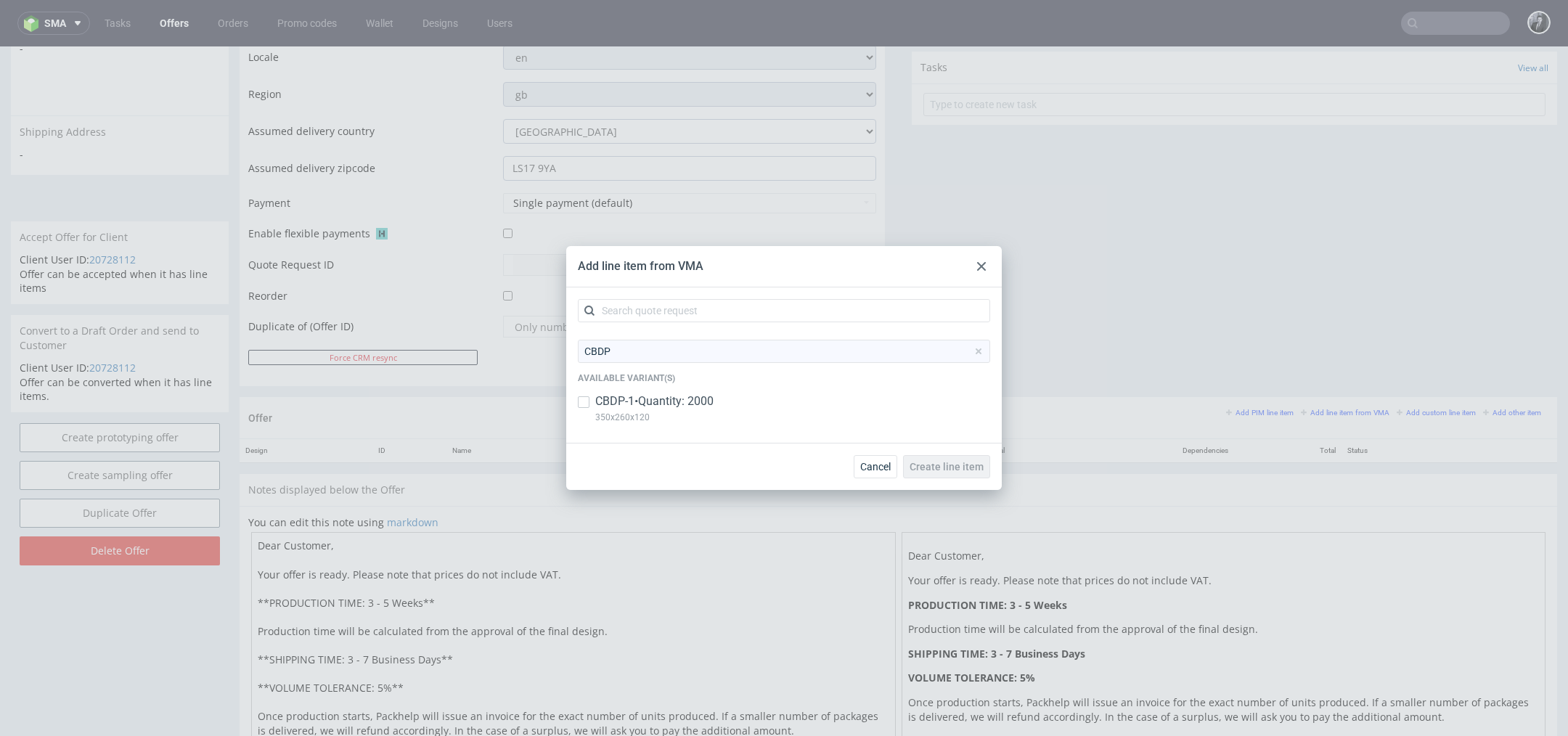
click at [698, 409] on p "350x260x120" at bounding box center [654, 417] width 118 height 16
checkbox input "true"
click at [925, 470] on span "Create line item" at bounding box center [946, 467] width 74 height 11
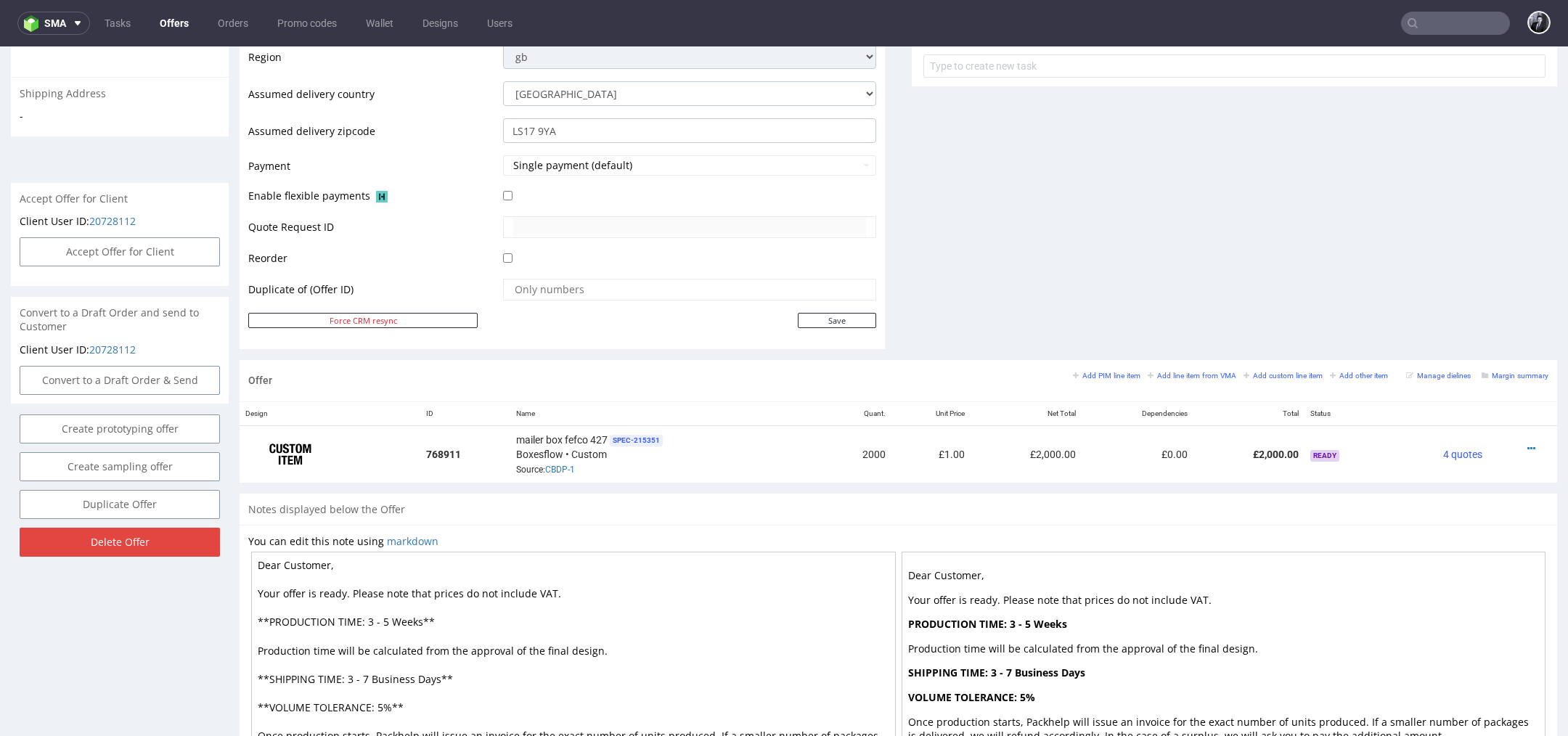
scroll to position [560, 0]
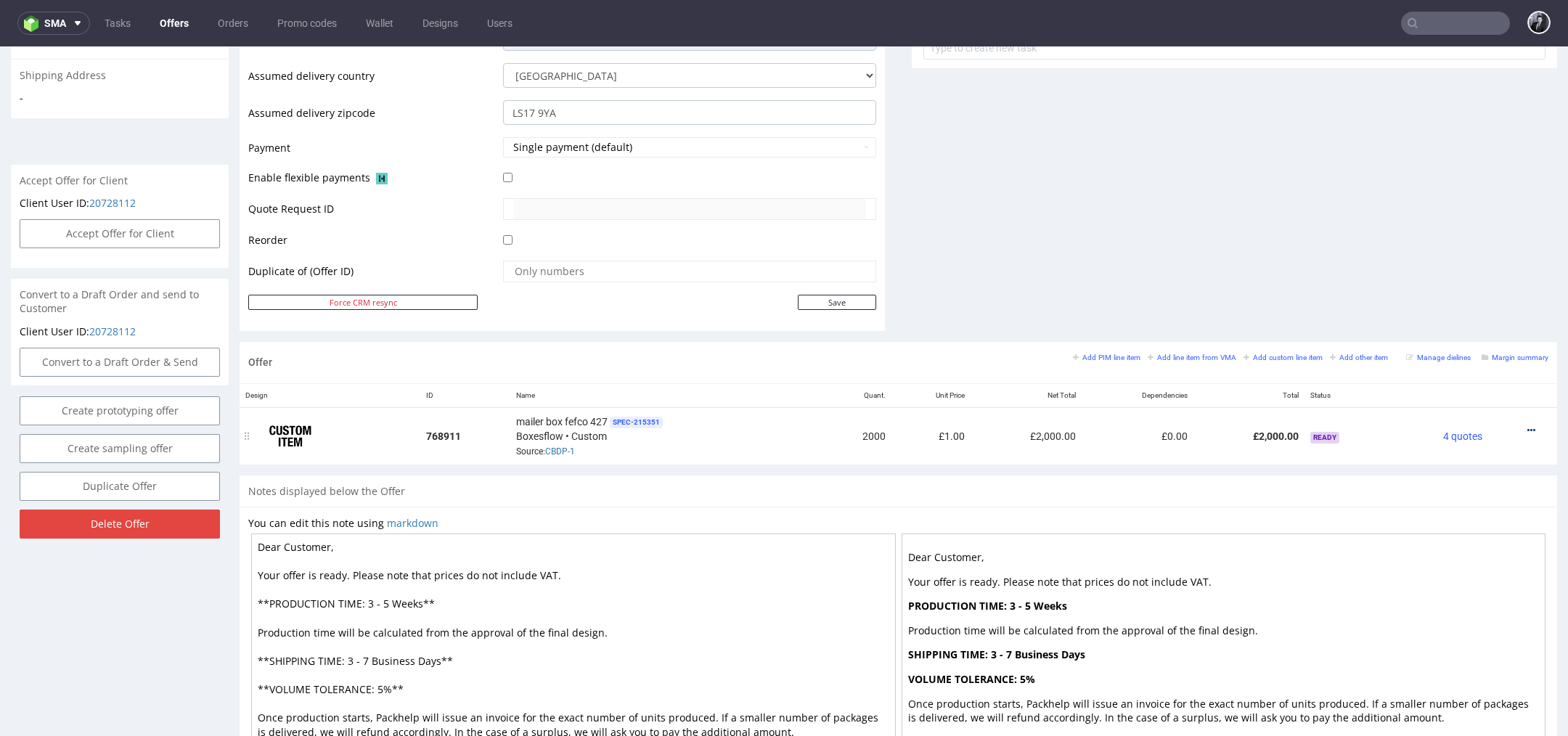
click at [1527, 425] on icon at bounding box center [1530, 430] width 8 height 11
click at [1438, 276] on li "Edit item price" at bounding box center [1459, 267] width 141 height 26
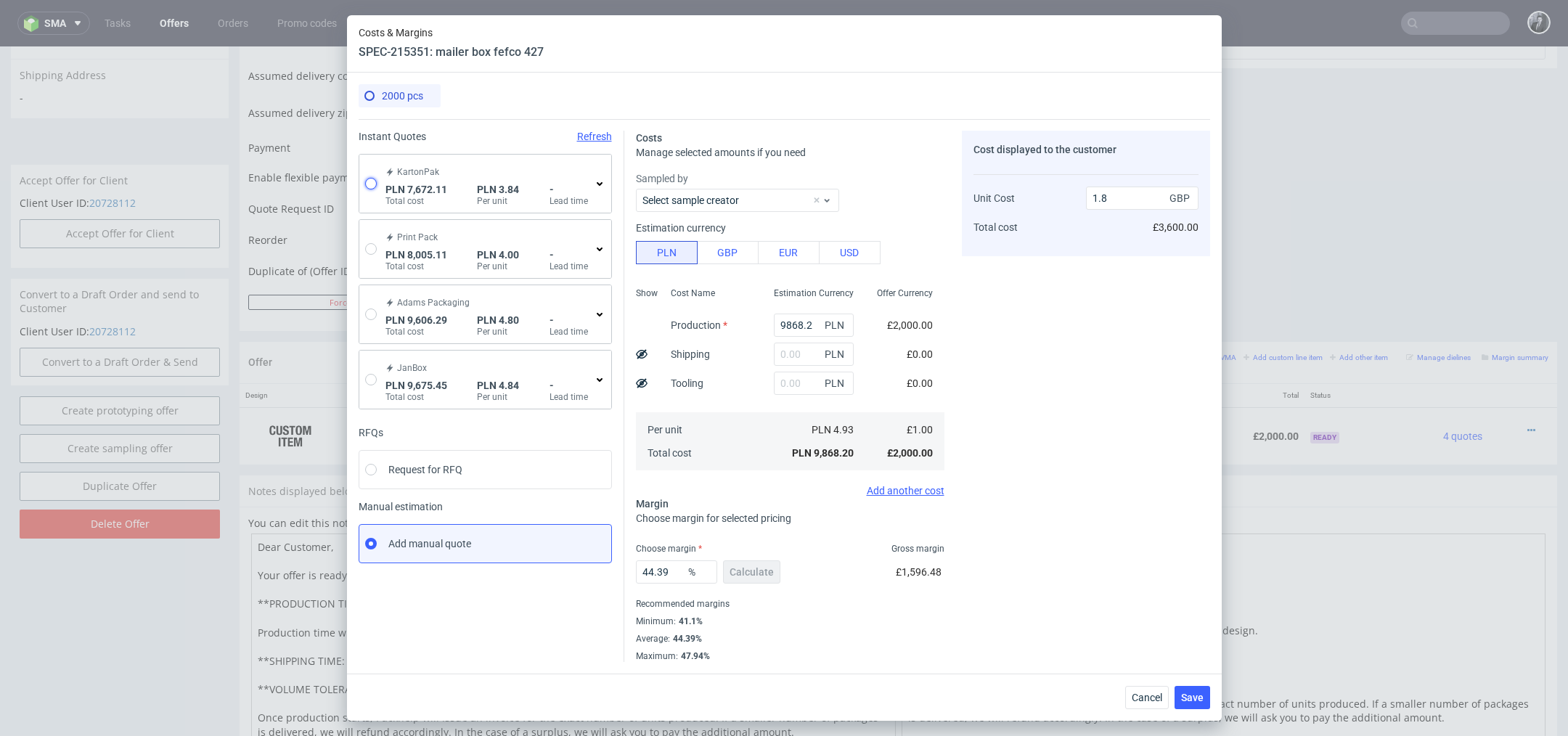
click at [370, 182] on input "radio" at bounding box center [371, 184] width 12 height 12
radio input "true"
radio input "false"
type input "3398.5200000000004"
type input "2700.27"
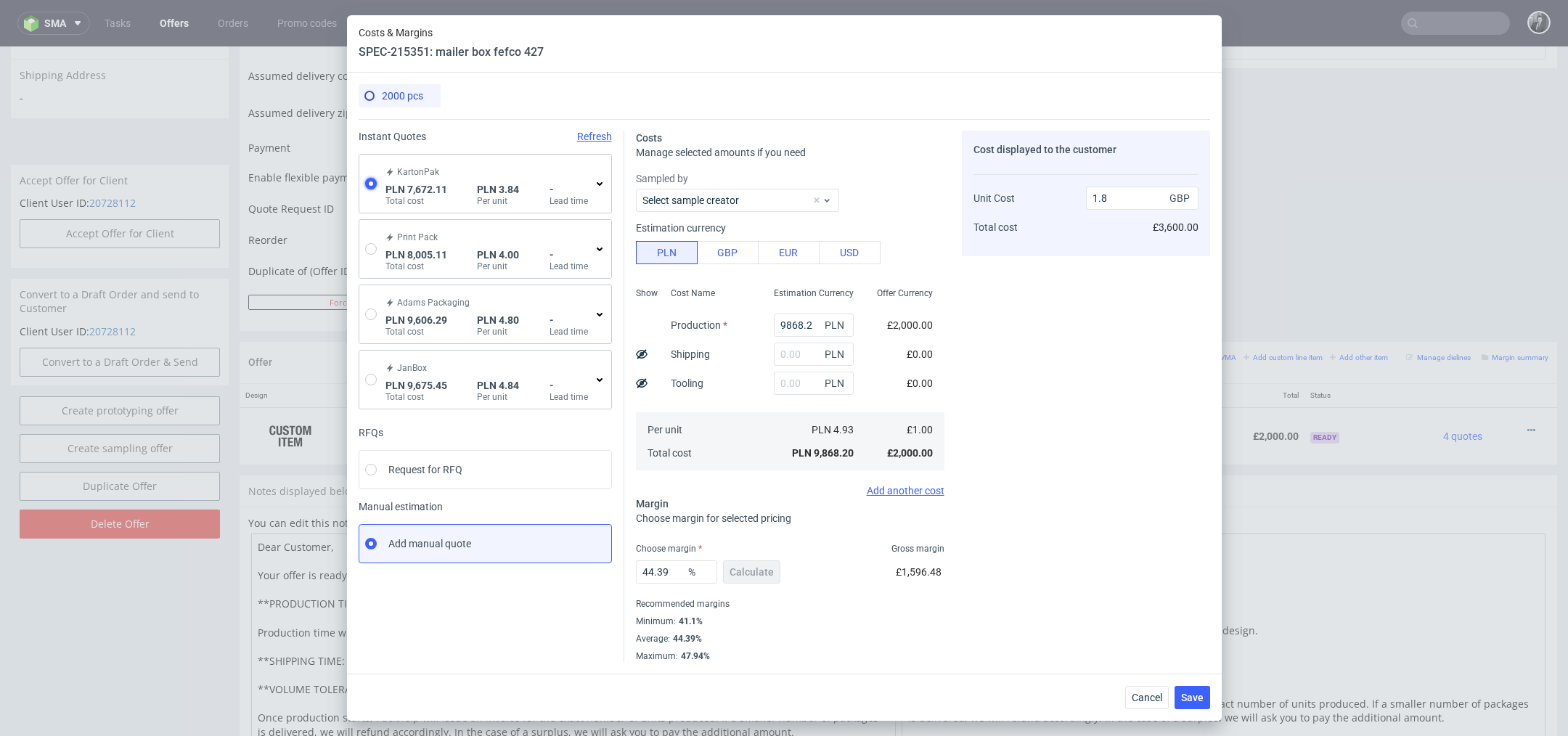
type input "1573.32"
type input "0.77"
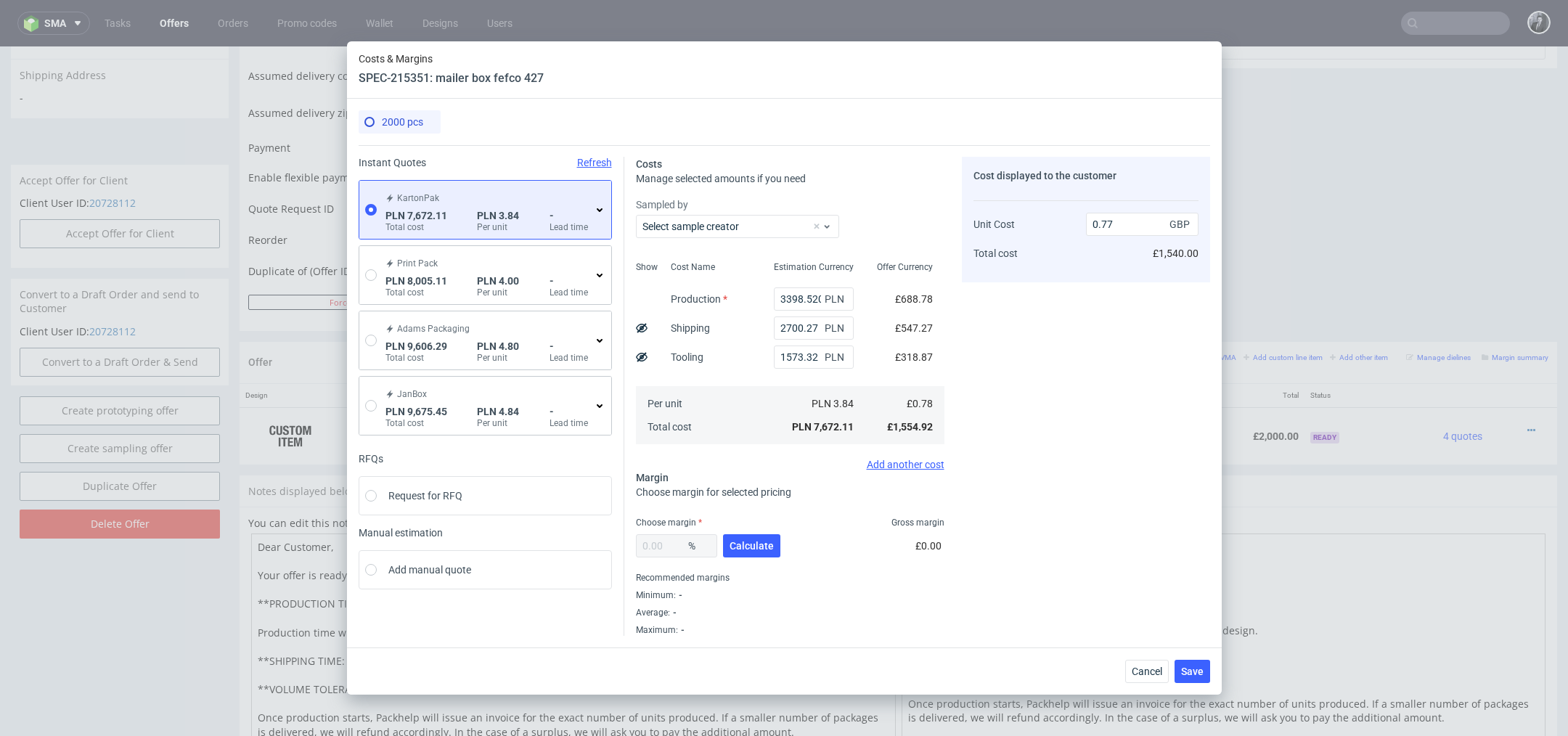
click at [601, 211] on icon at bounding box center [600, 210] width 12 height 12
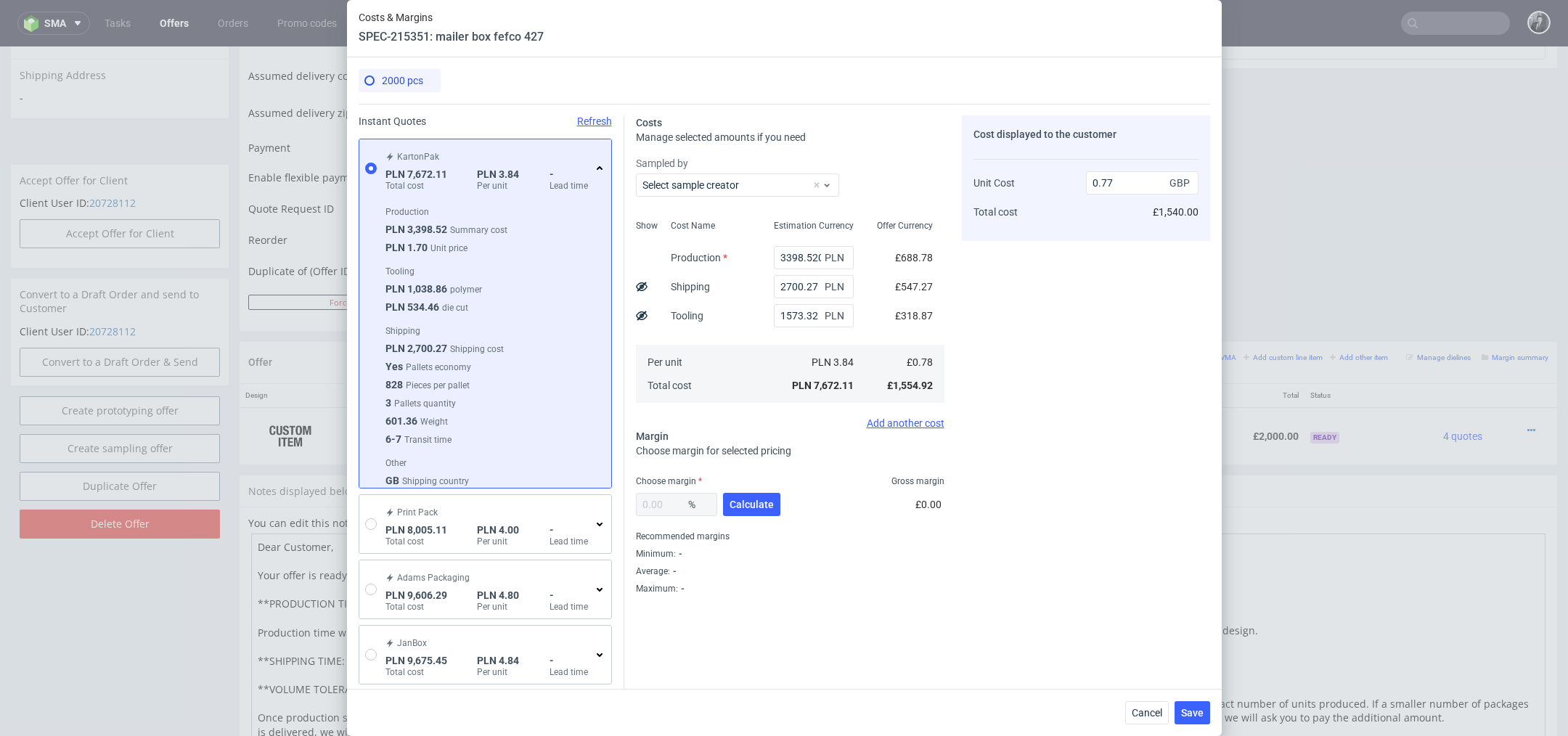
scroll to position [23, 0]
click at [752, 506] on span "Calculate" at bounding box center [752, 504] width 44 height 11
type input "35.44"
type input "1.2"
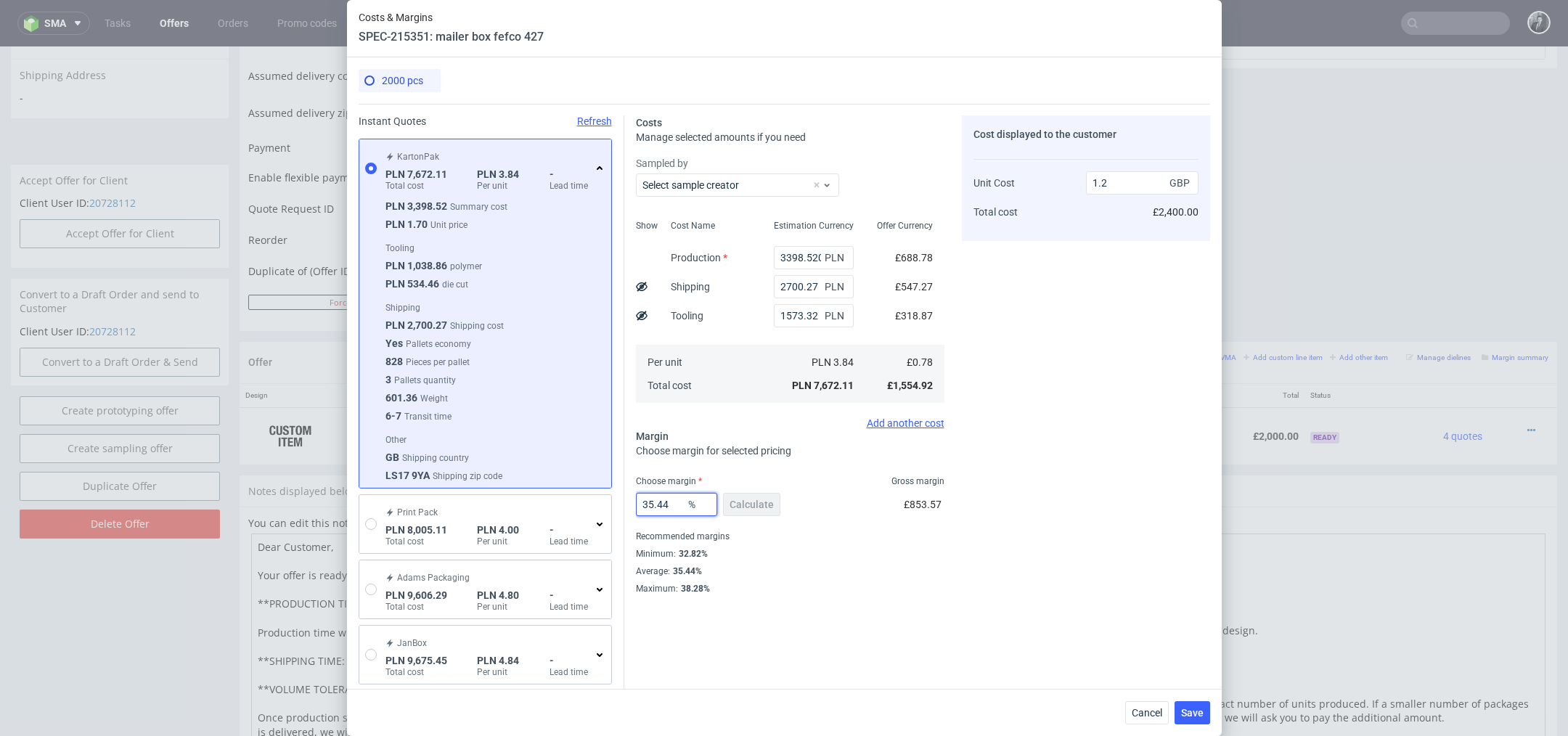
drag, startPoint x: 673, startPoint y: 506, endPoint x: 603, endPoint y: 503, distance: 70.1
click at [603, 503] on div "Instant Quotes Refresh KartonPak PLN 7,672.11 Total cost PLN 3.84 Per unit - Le…" at bounding box center [784, 476] width 851 height 746
type input "2"
type input "0.79"
type input "22"
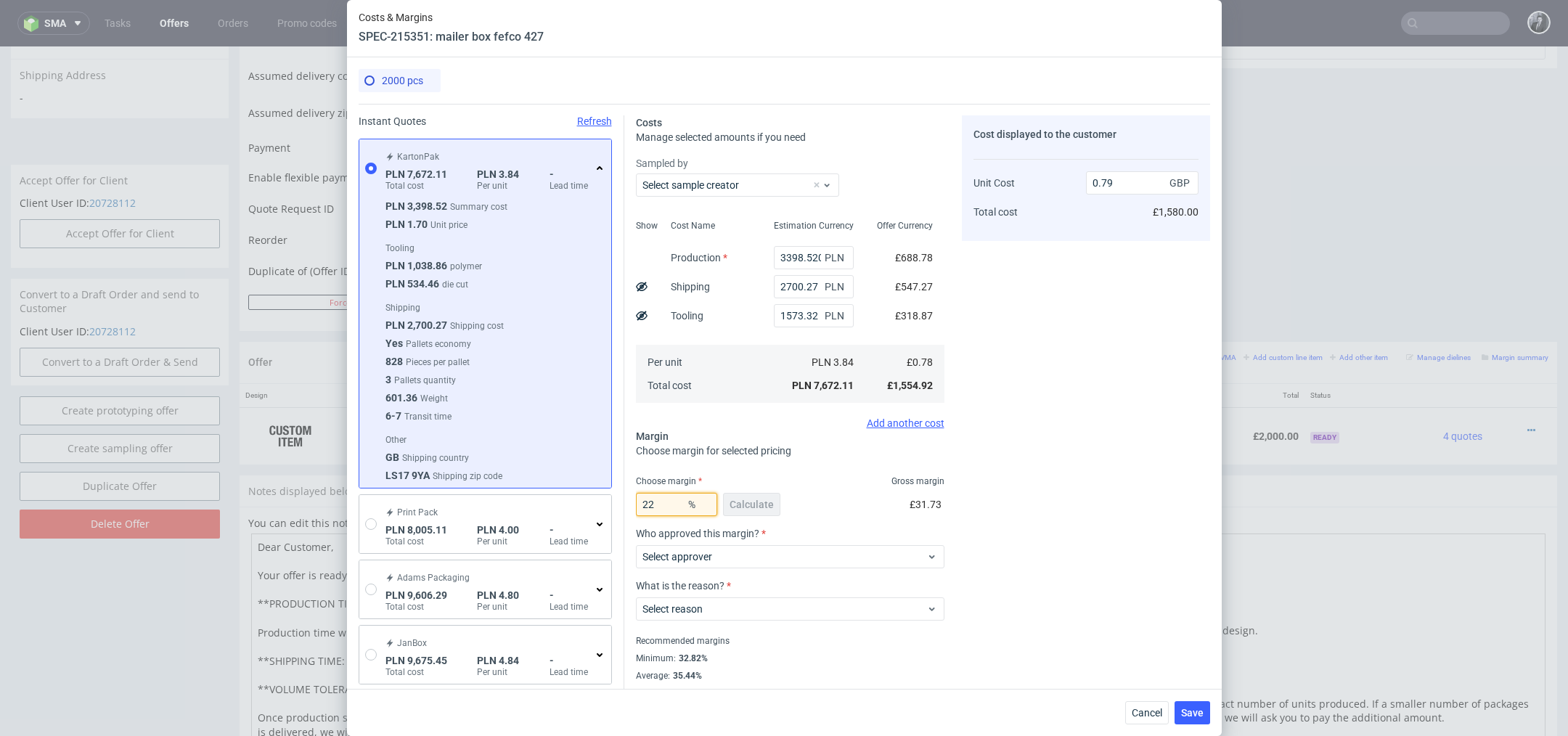
type input "0.99"
type input "25"
type input "1.03"
type input "22"
type input "0.99"
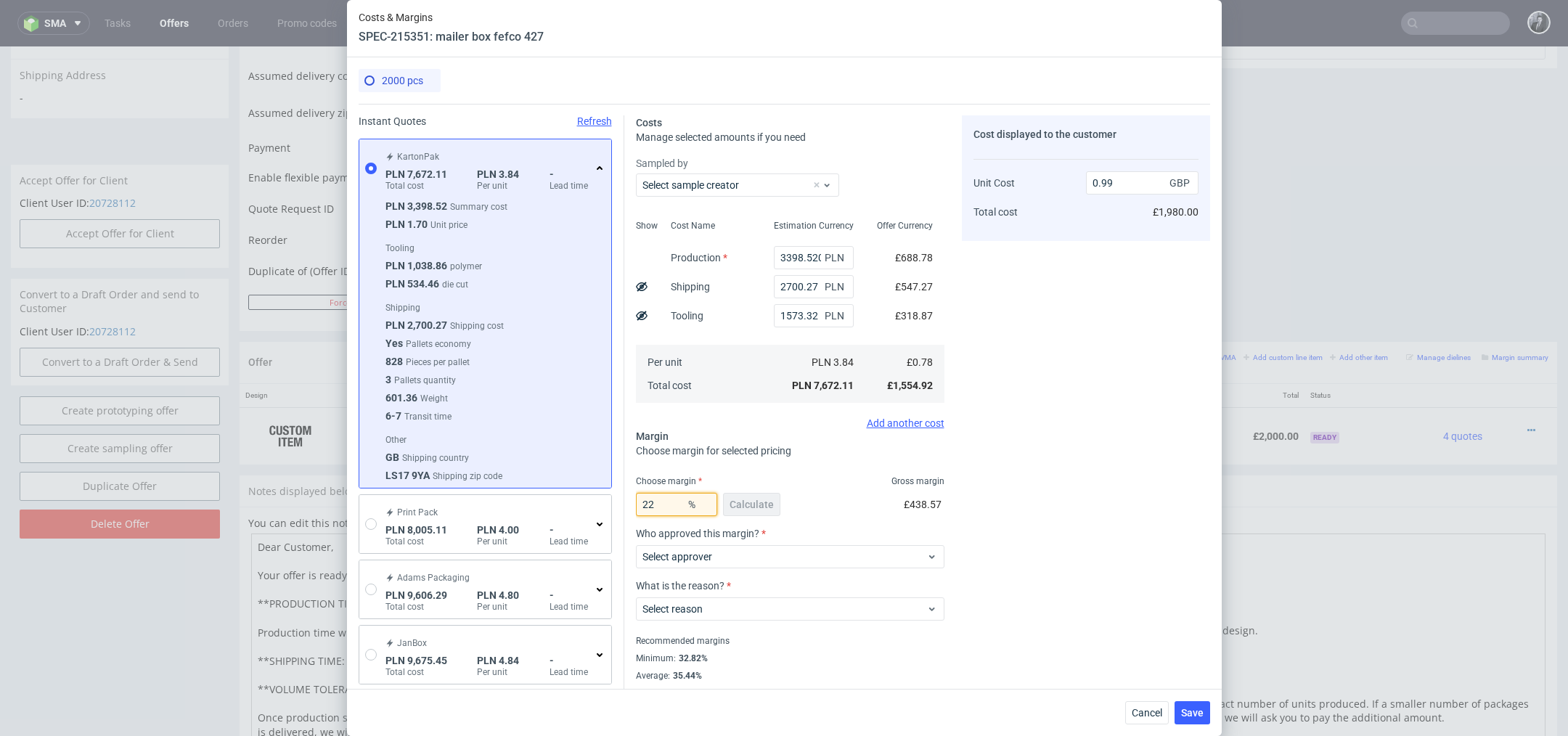
type input "22"
click at [1116, 494] on div "Cost displayed to the customer Unit Cost Total cost 0.99 GBP £1,980.00" at bounding box center [1086, 407] width 248 height 583
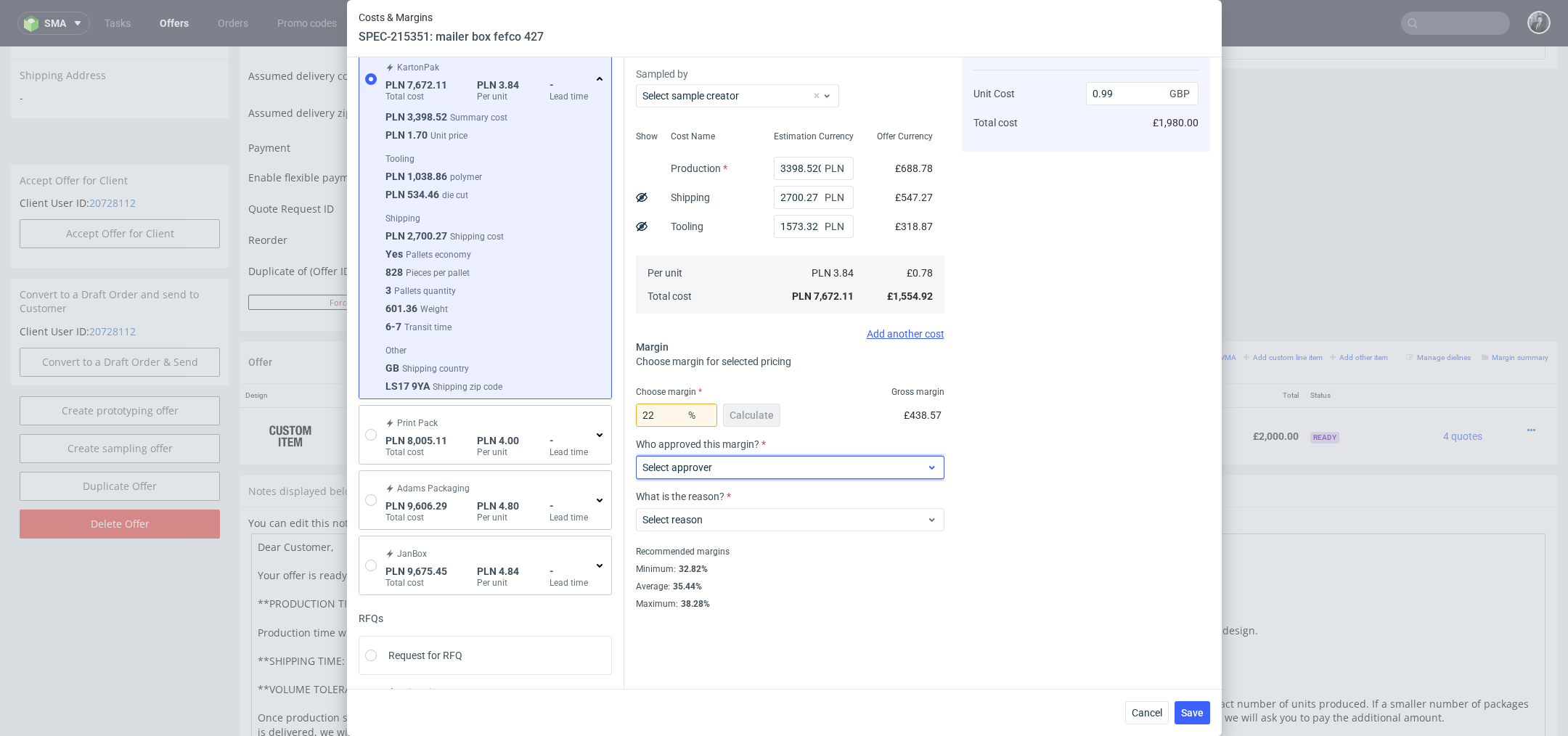
click at [851, 465] on span "Select approver" at bounding box center [784, 467] width 285 height 14
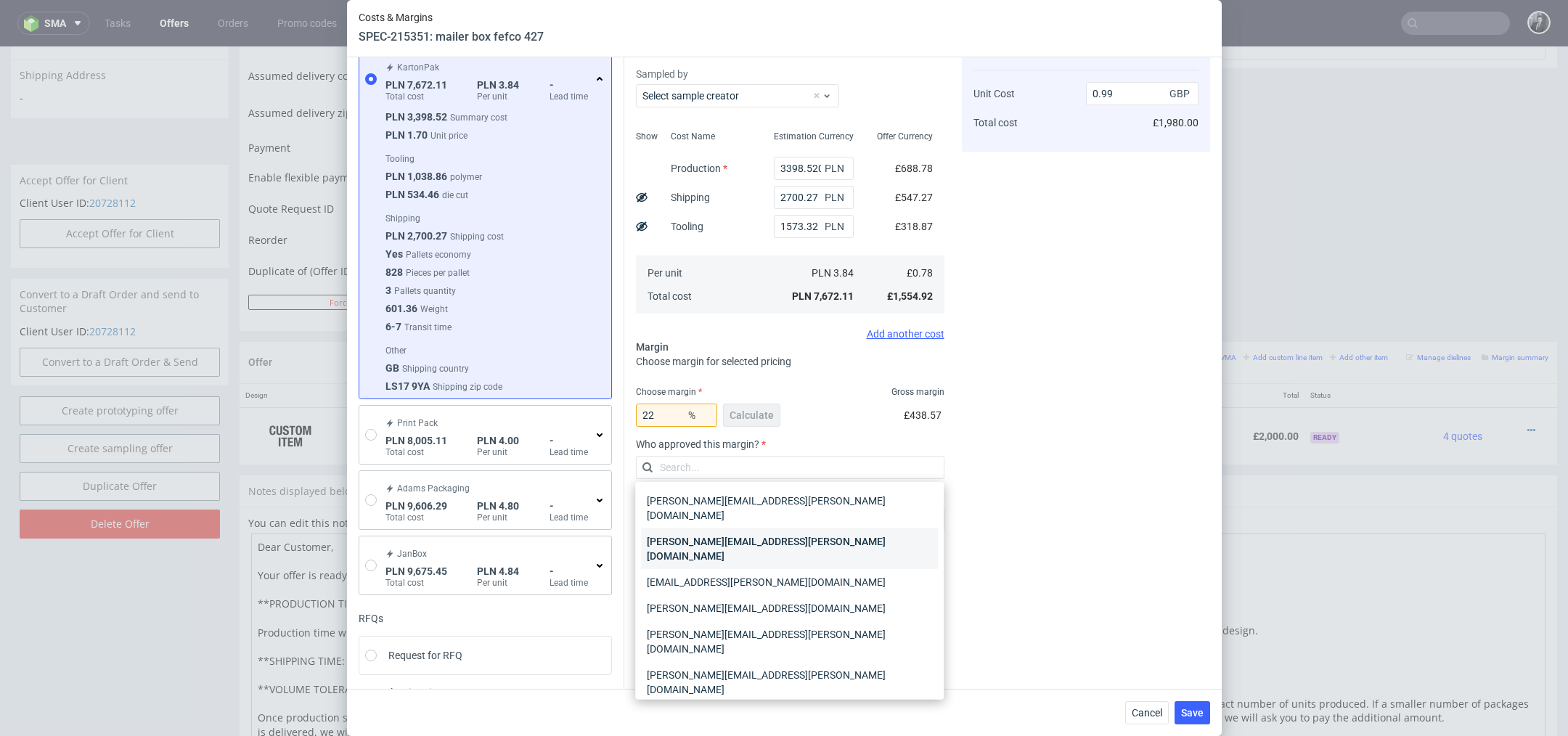
click at [838, 530] on div "katarzyna.traczyk@packhelp.com" at bounding box center [789, 548] width 296 height 40
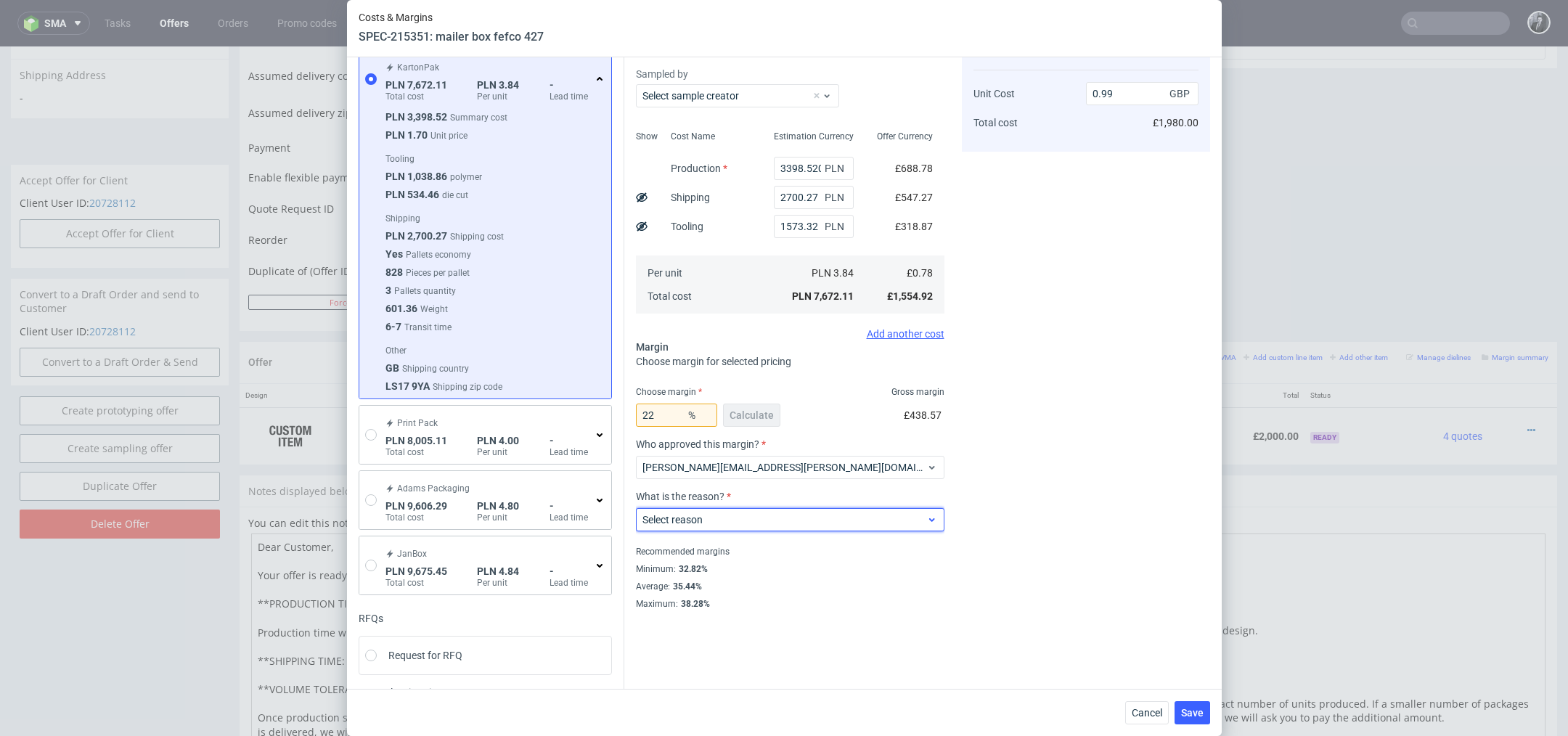
click at [817, 529] on div "Select reason" at bounding box center [790, 520] width 308 height 23
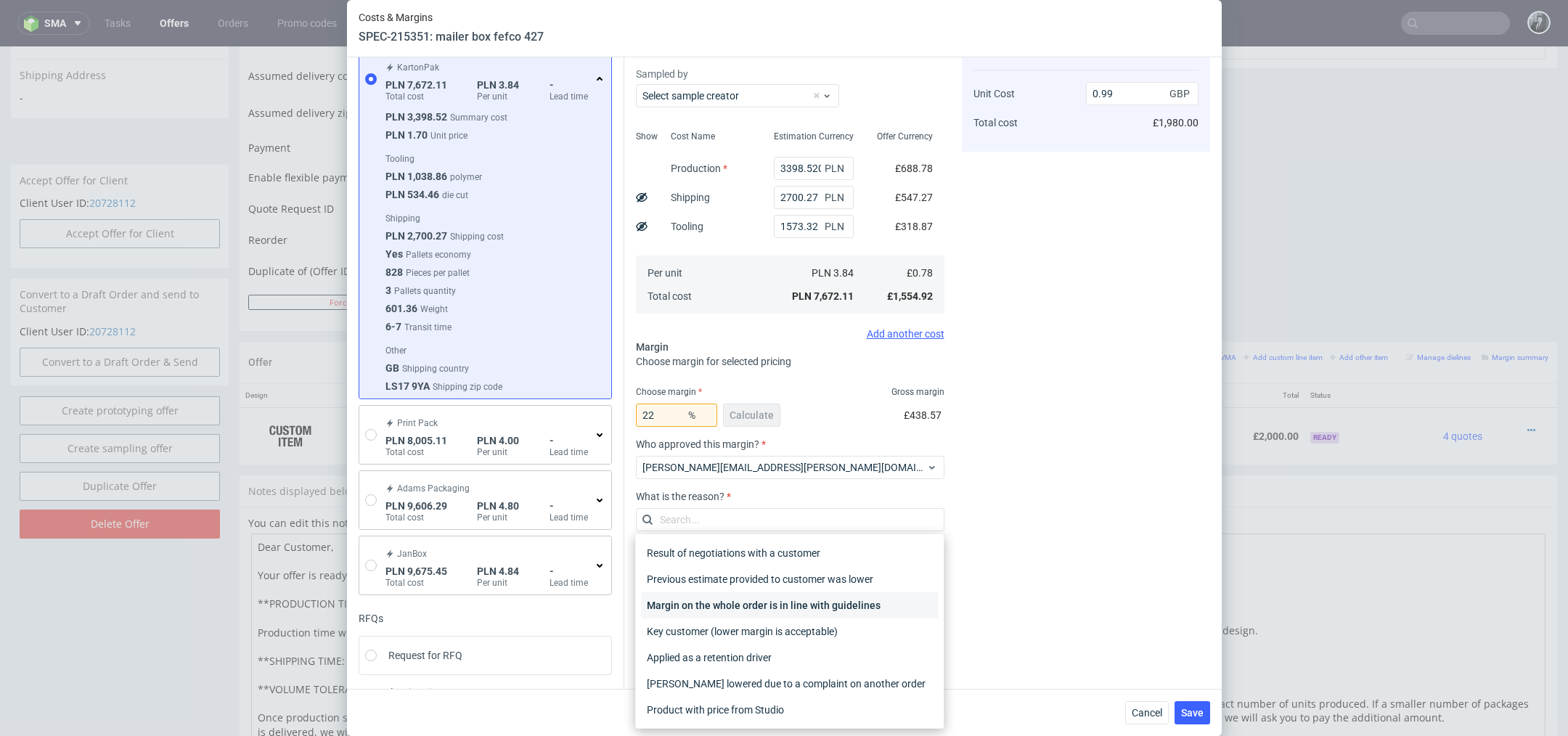
click at [831, 606] on div "Margin on the whole order is in line with guidelines" at bounding box center [789, 604] width 296 height 26
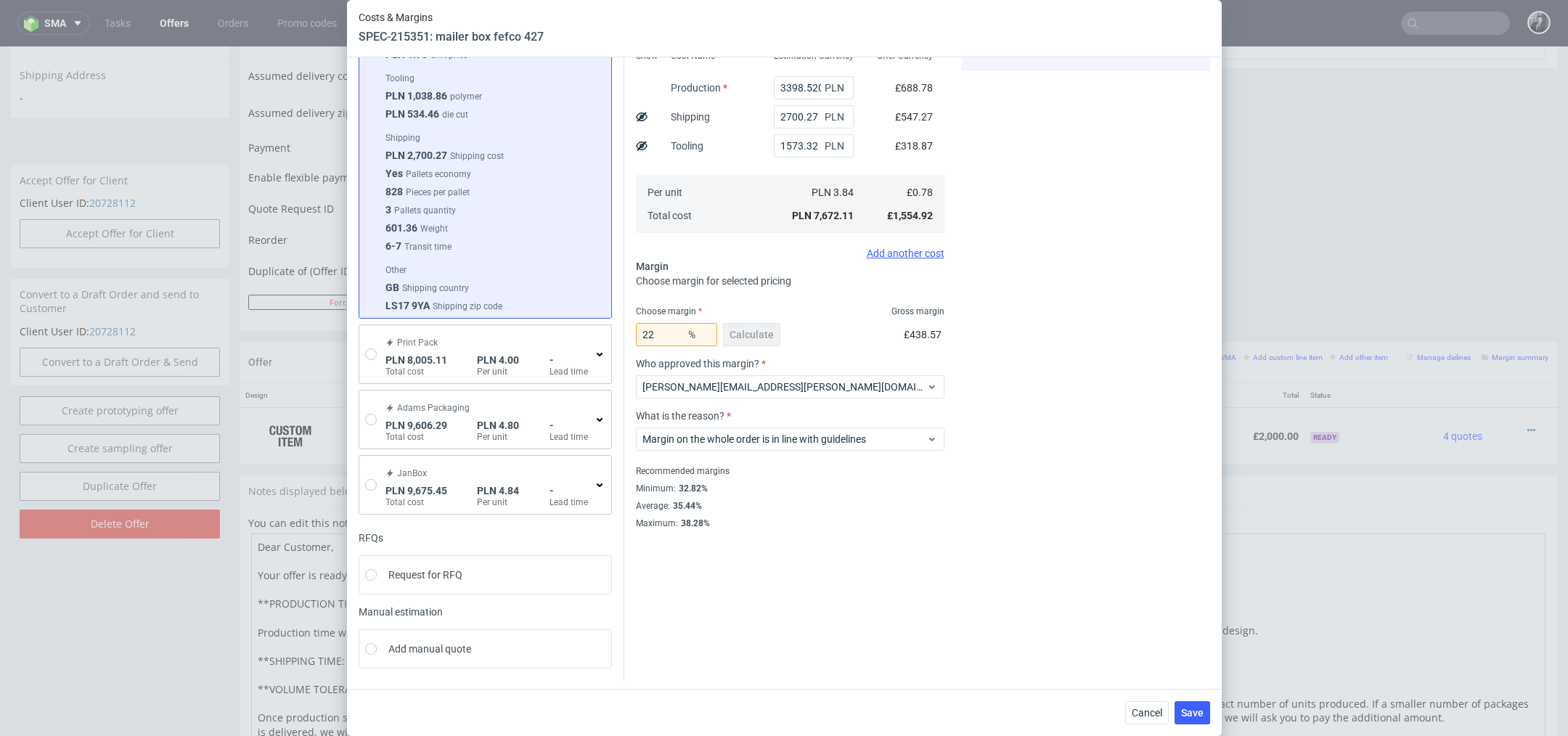
scroll to position [0, 0]
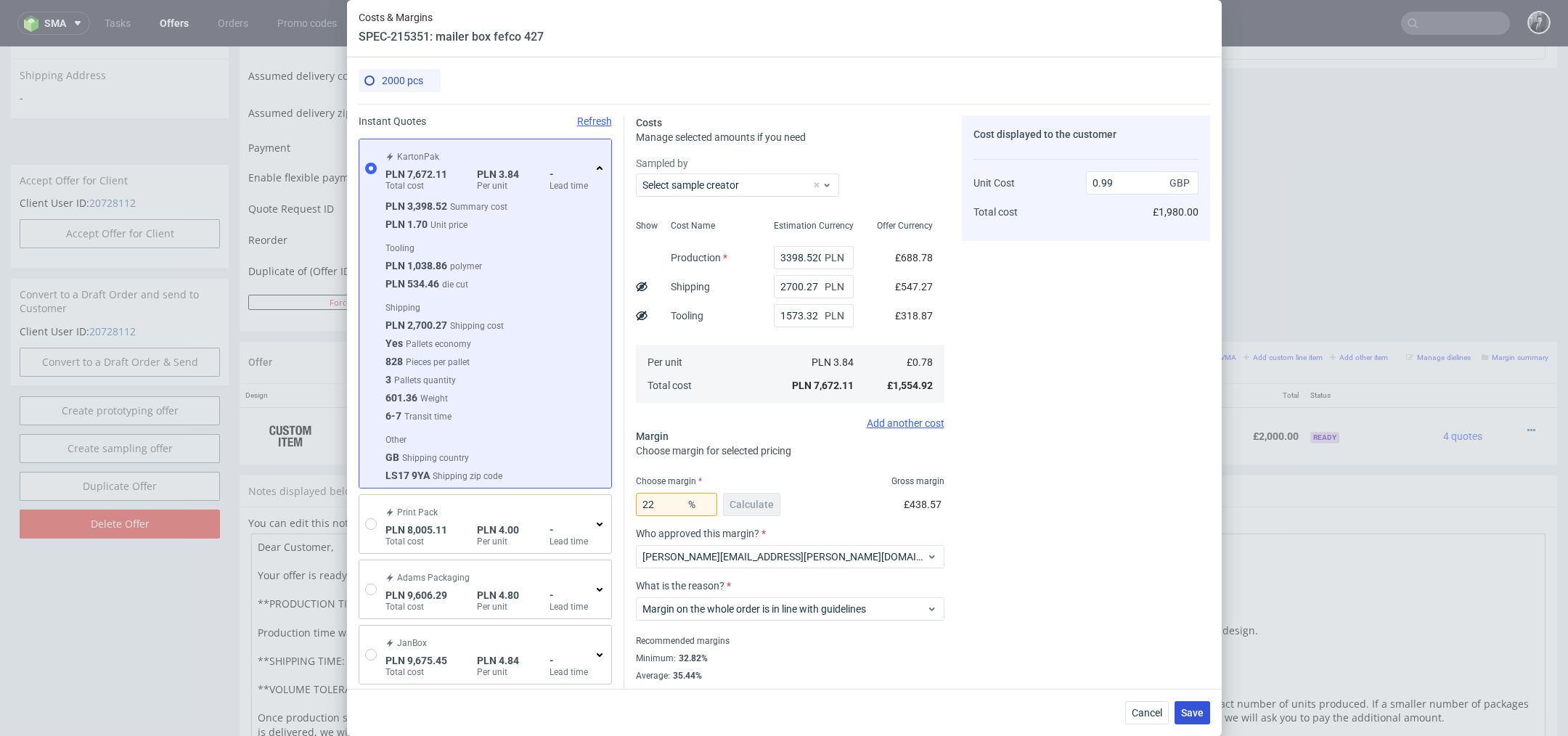
click at [1186, 715] on span "Save" at bounding box center [1192, 712] width 22 height 11
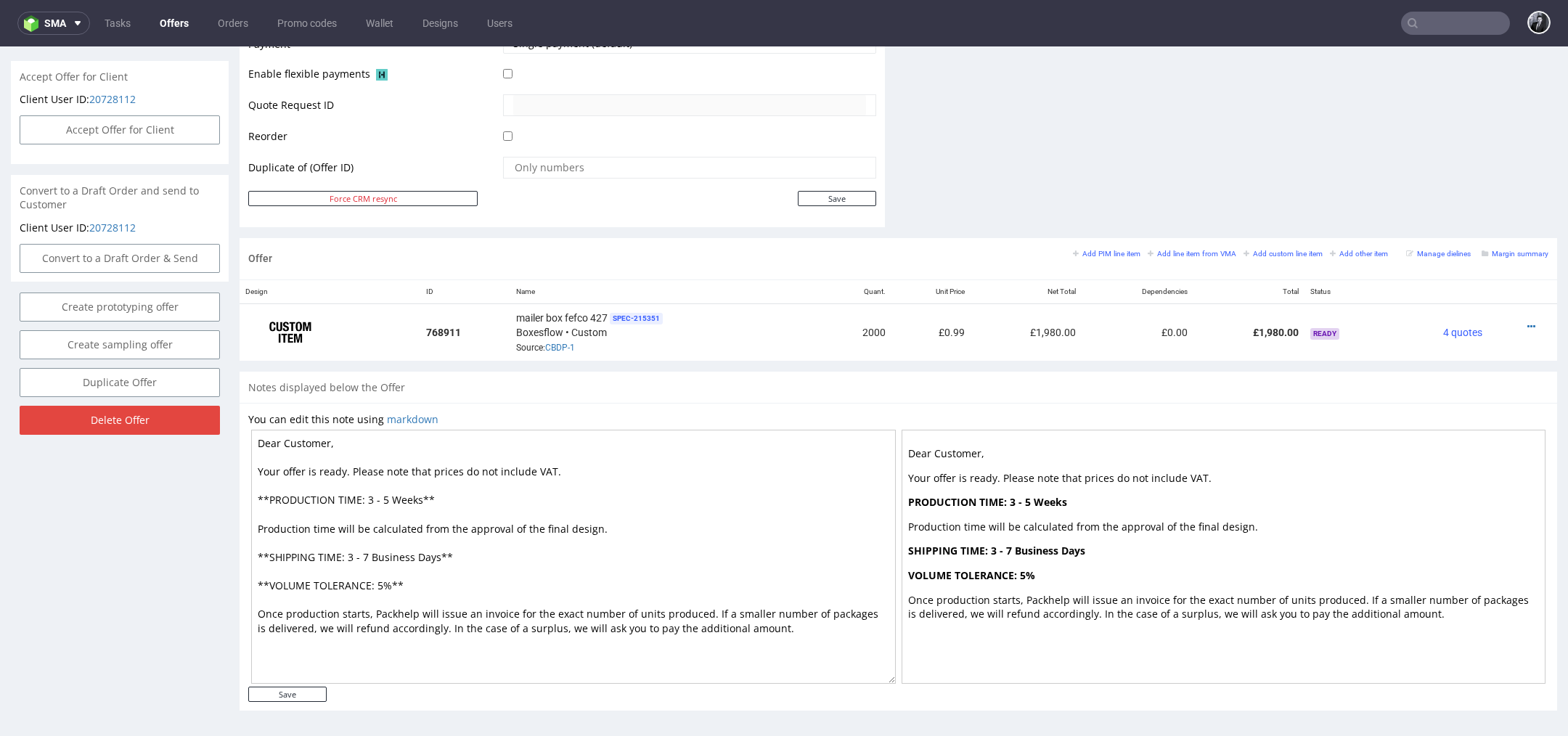
scroll to position [5, 0]
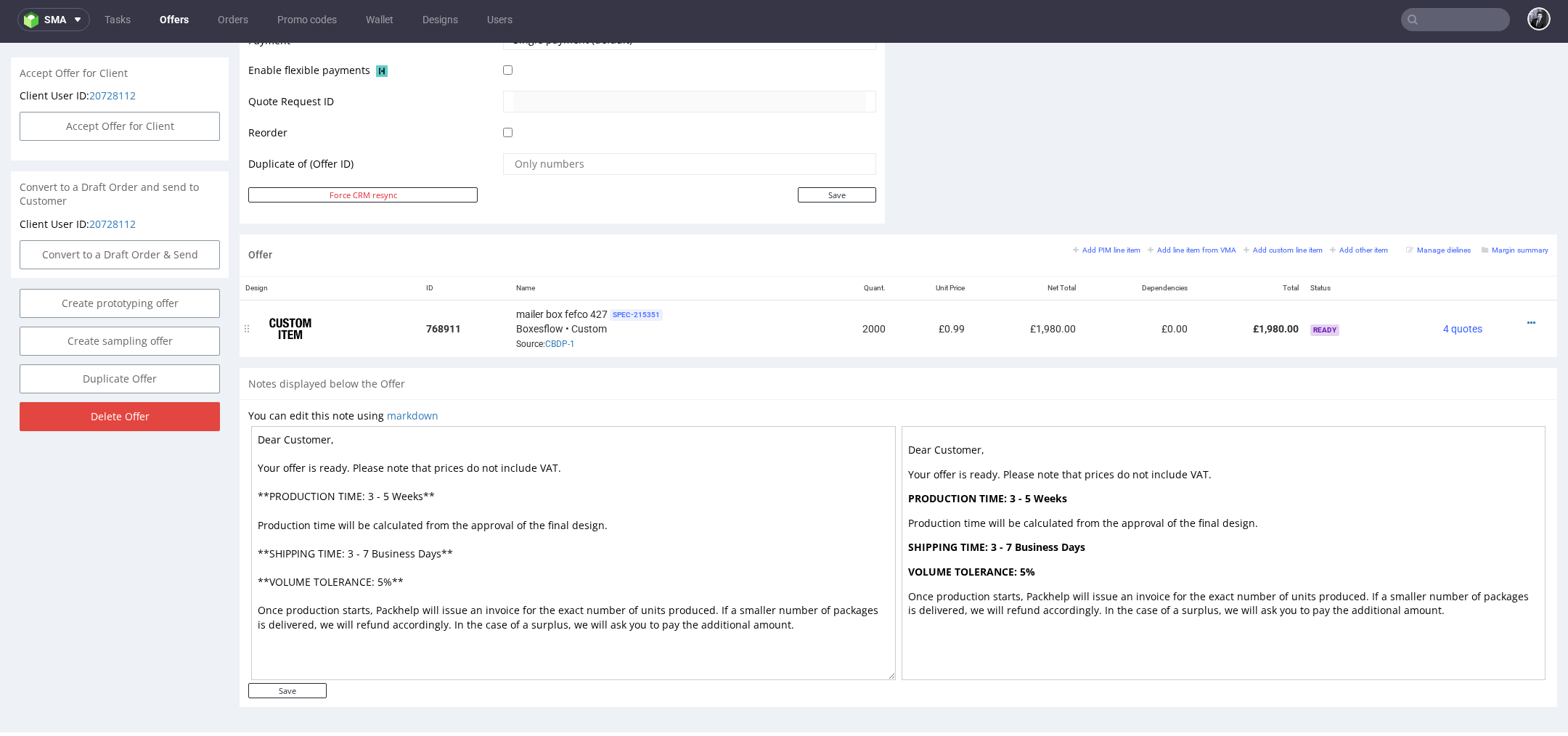
click at [635, 309] on span "SPEC- 215351" at bounding box center [635, 315] width 53 height 12
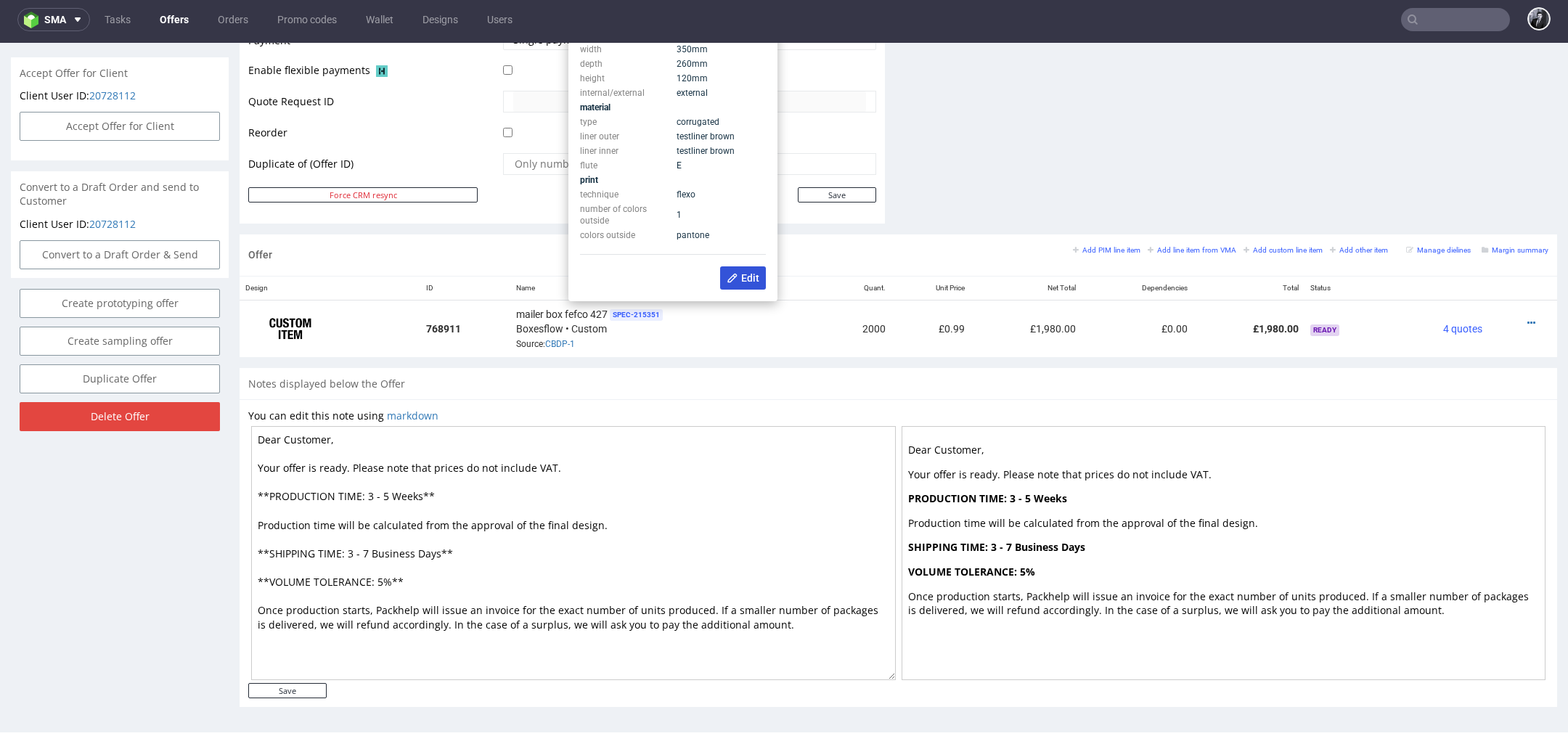
click at [736, 276] on span "Edit" at bounding box center [743, 278] width 33 height 12
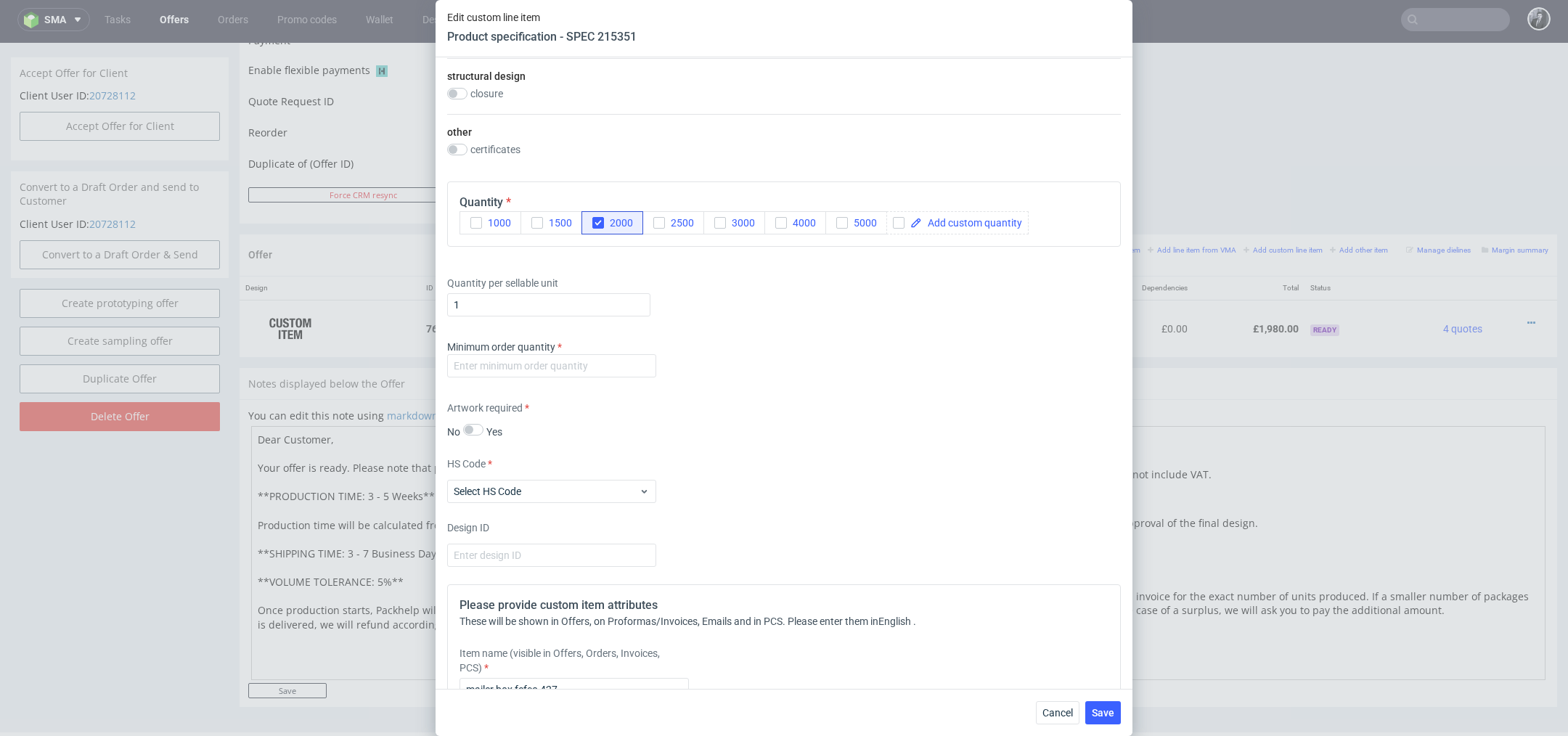
scroll to position [1239, 0]
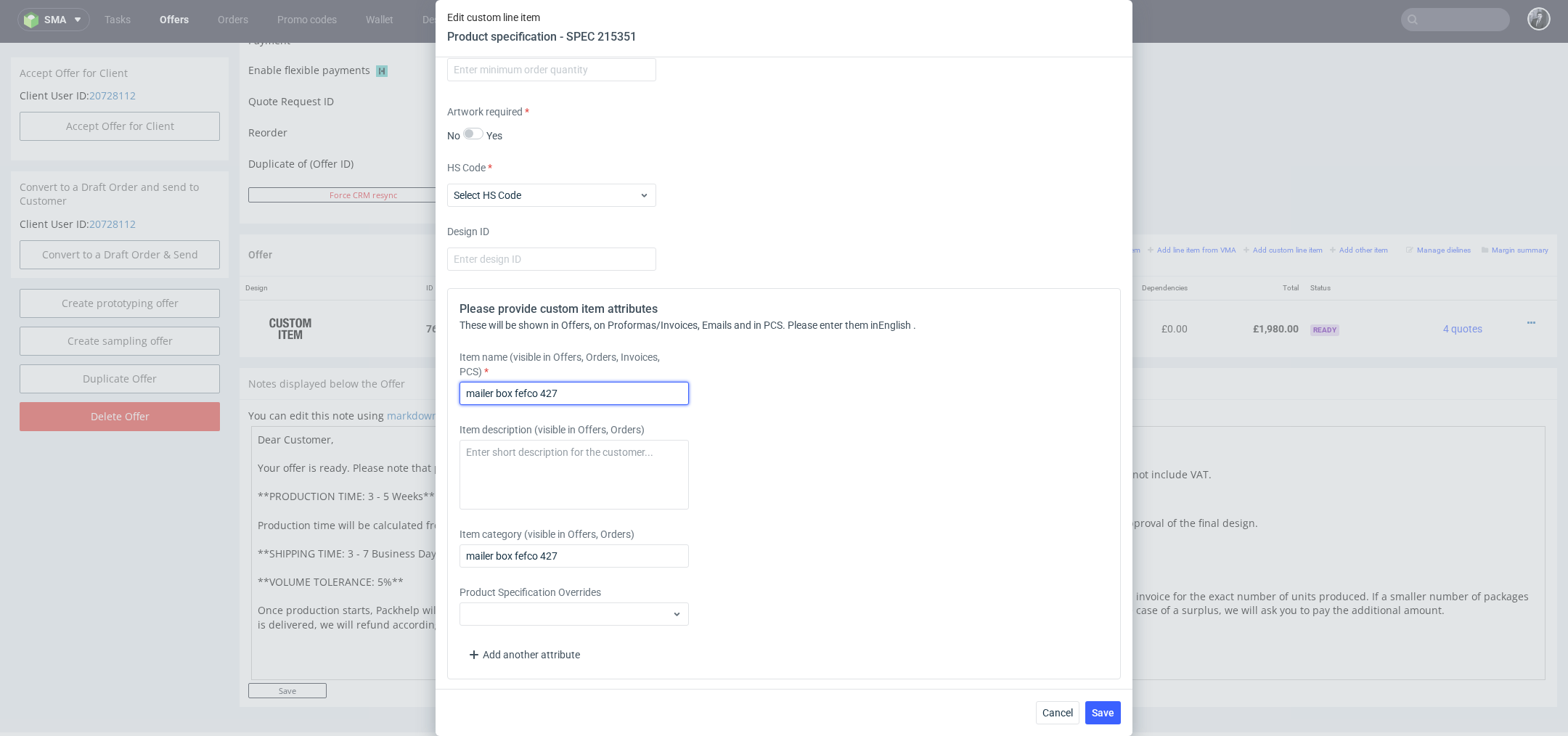
drag, startPoint x: 604, startPoint y: 387, endPoint x: 404, endPoint y: 386, distance: 200.0
click at [405, 386] on div "Edit custom line item Product specification - SPEC 215351 Supplier Custom Custo…" at bounding box center [784, 368] width 1568 height 736
paste input "Custom Economic Mailer Box 35 x 26 x 12 cm"
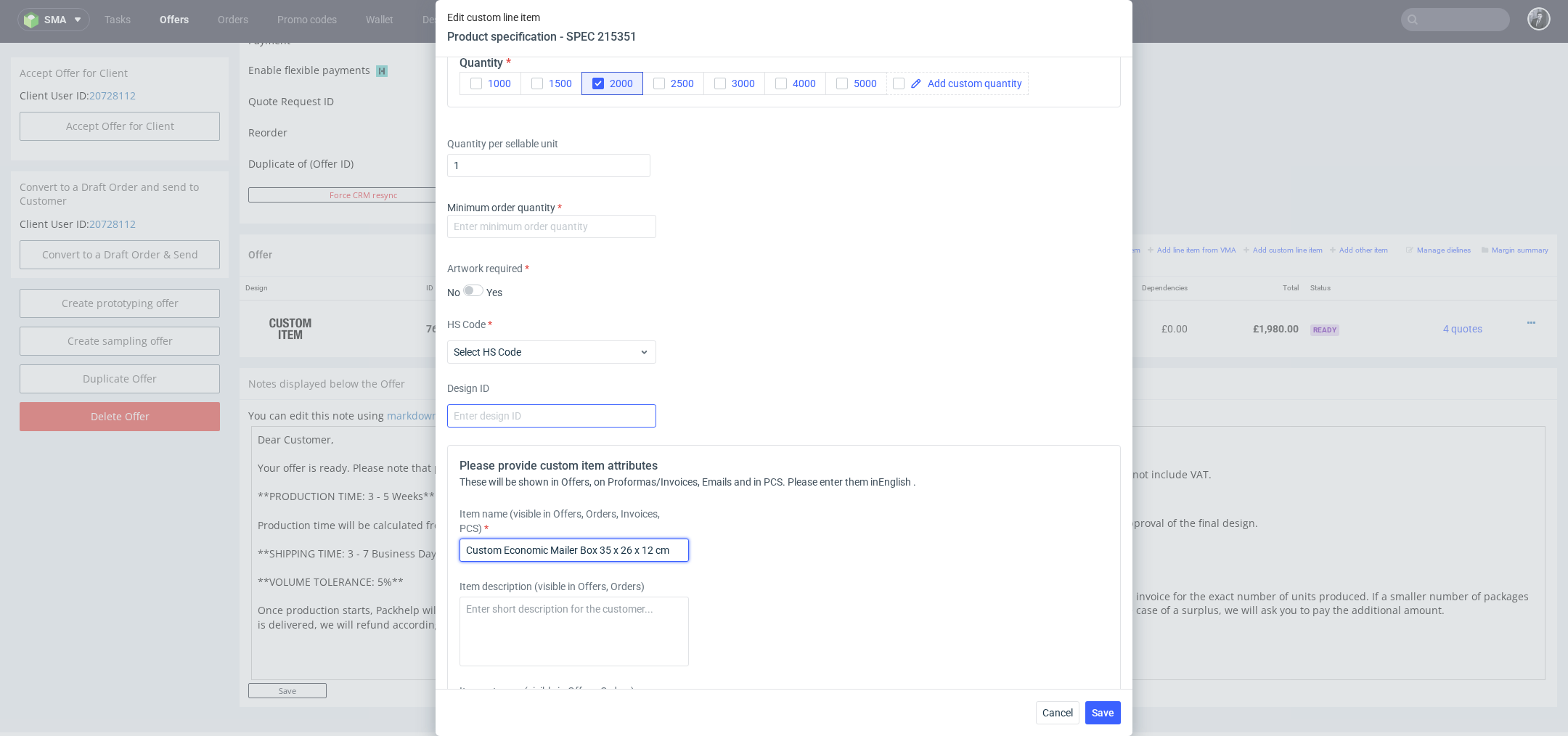
scroll to position [1069, 0]
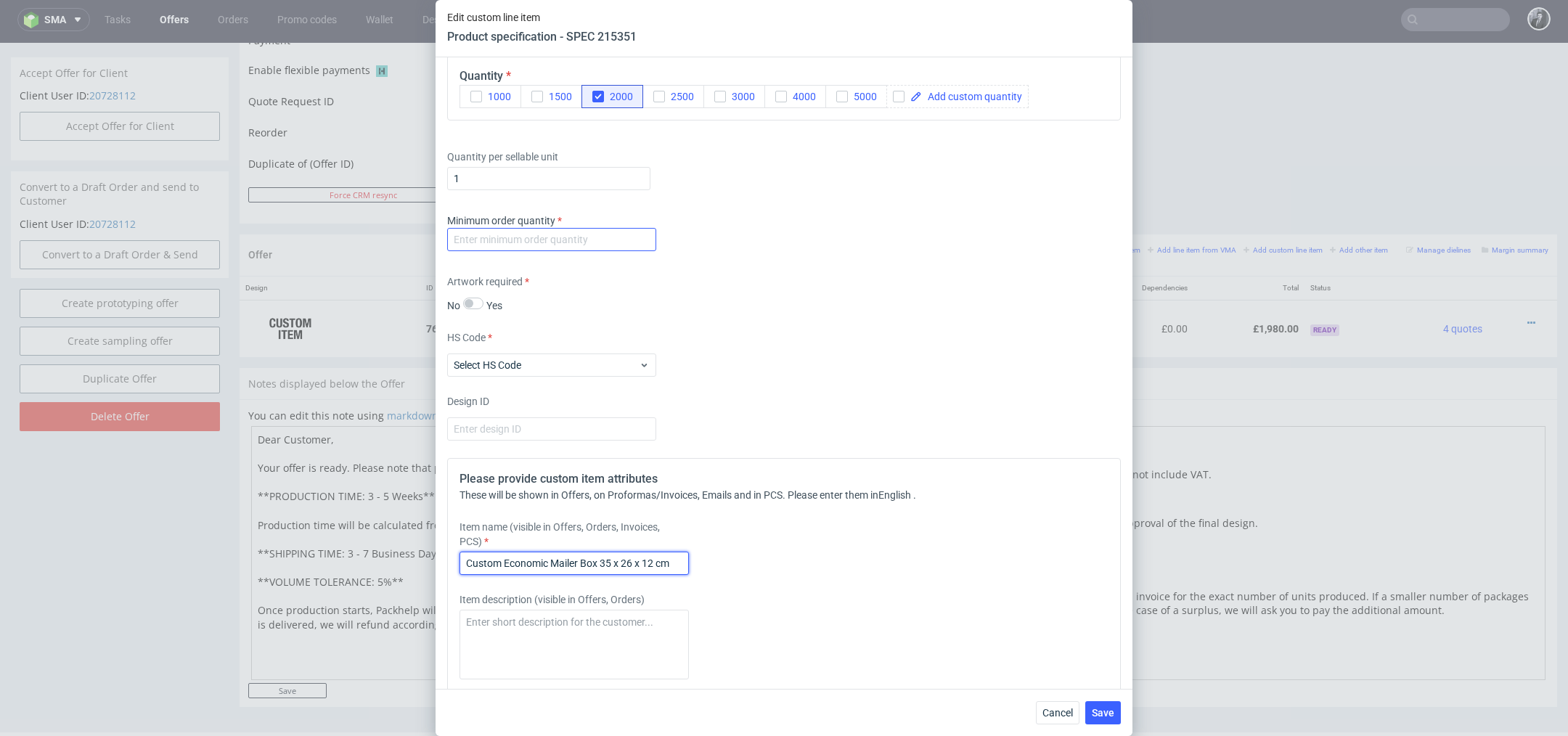
type input "Custom Economic Mailer Box 35 x 26 x 12 cm"
click at [562, 242] on input "number" at bounding box center [551, 240] width 209 height 23
type input "2000"
click at [1109, 711] on span "Save" at bounding box center [1102, 712] width 22 height 11
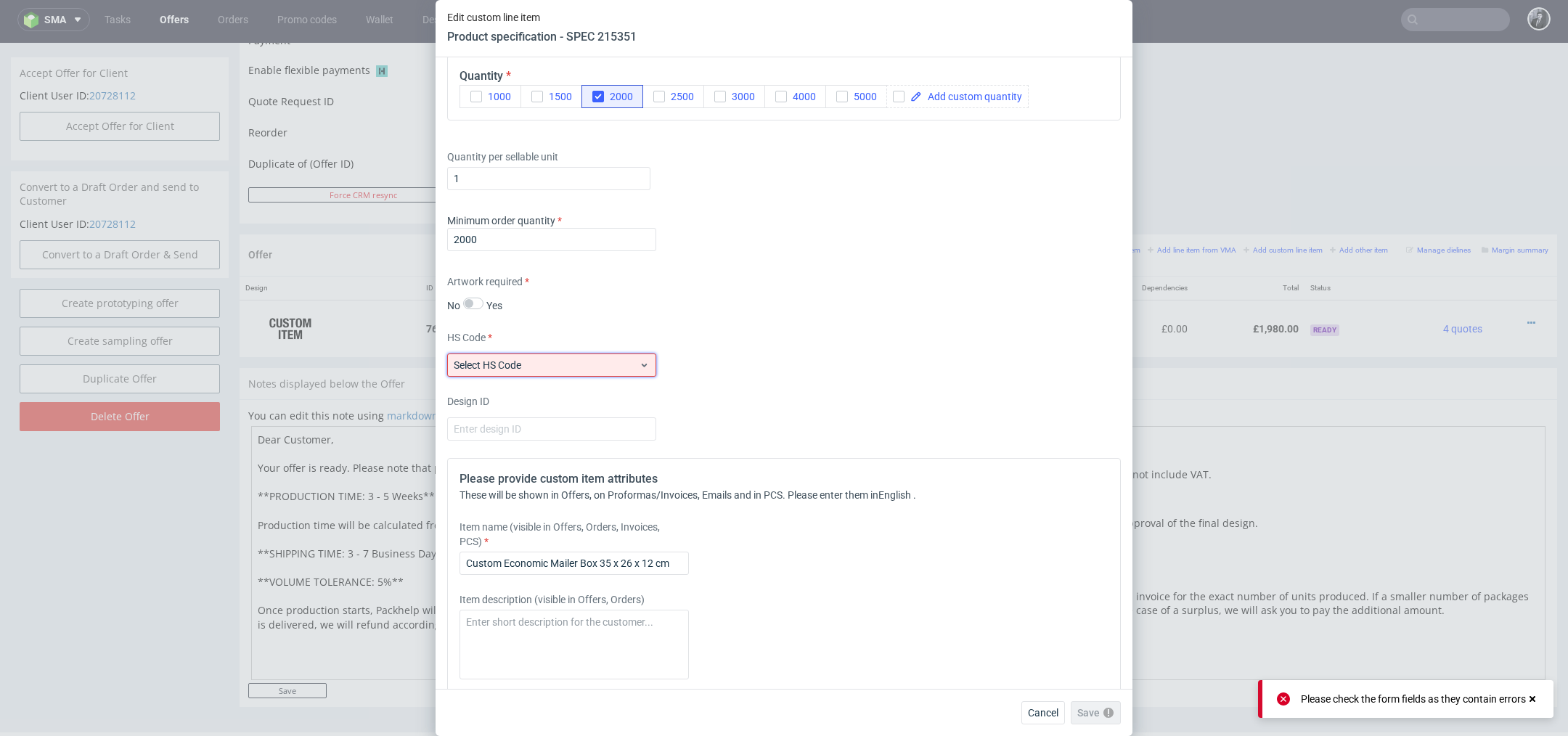
click at [555, 355] on div "Select HS Code" at bounding box center [551, 365] width 209 height 23
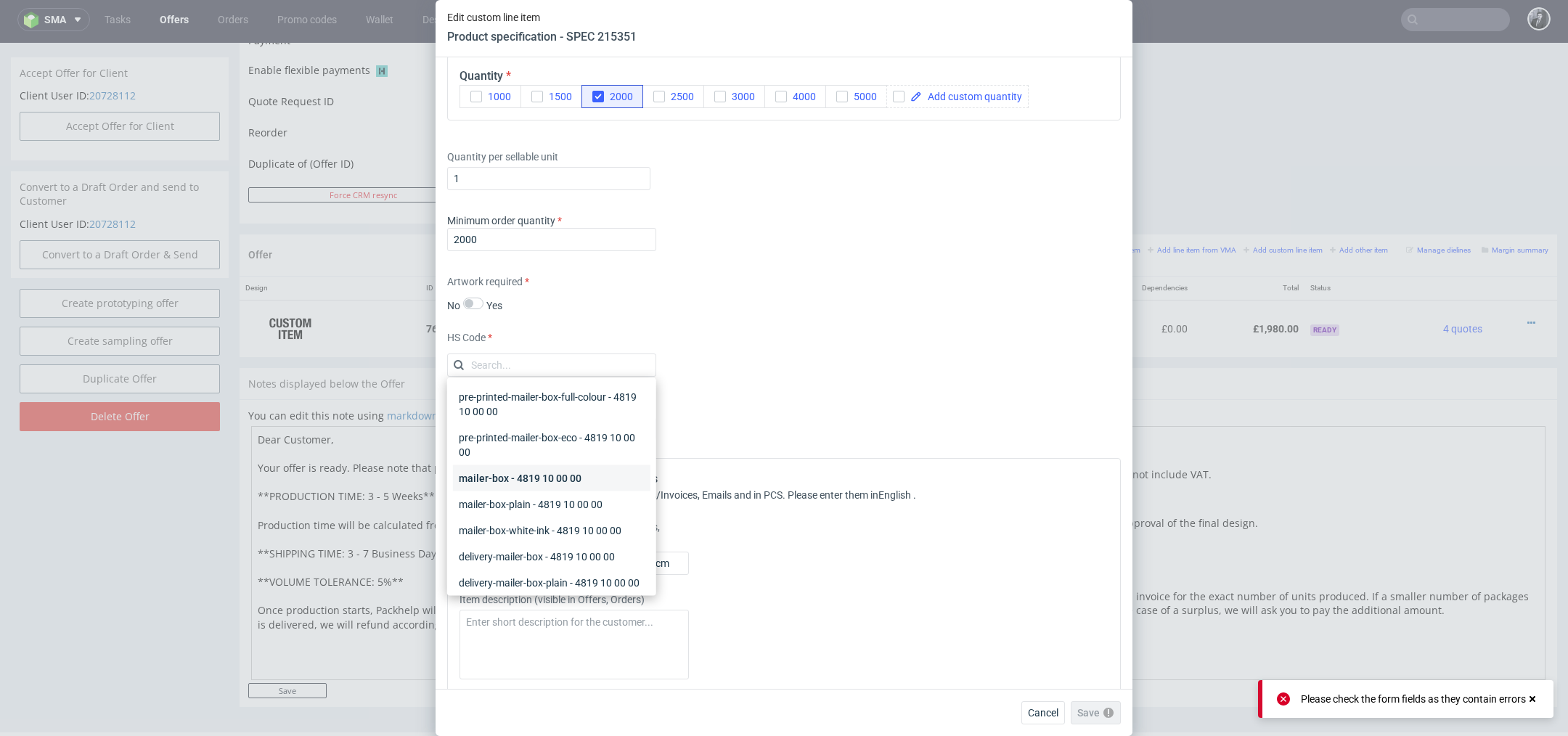
click at [574, 478] on div "mailer-box - 4819 10 00 00" at bounding box center [552, 477] width 197 height 26
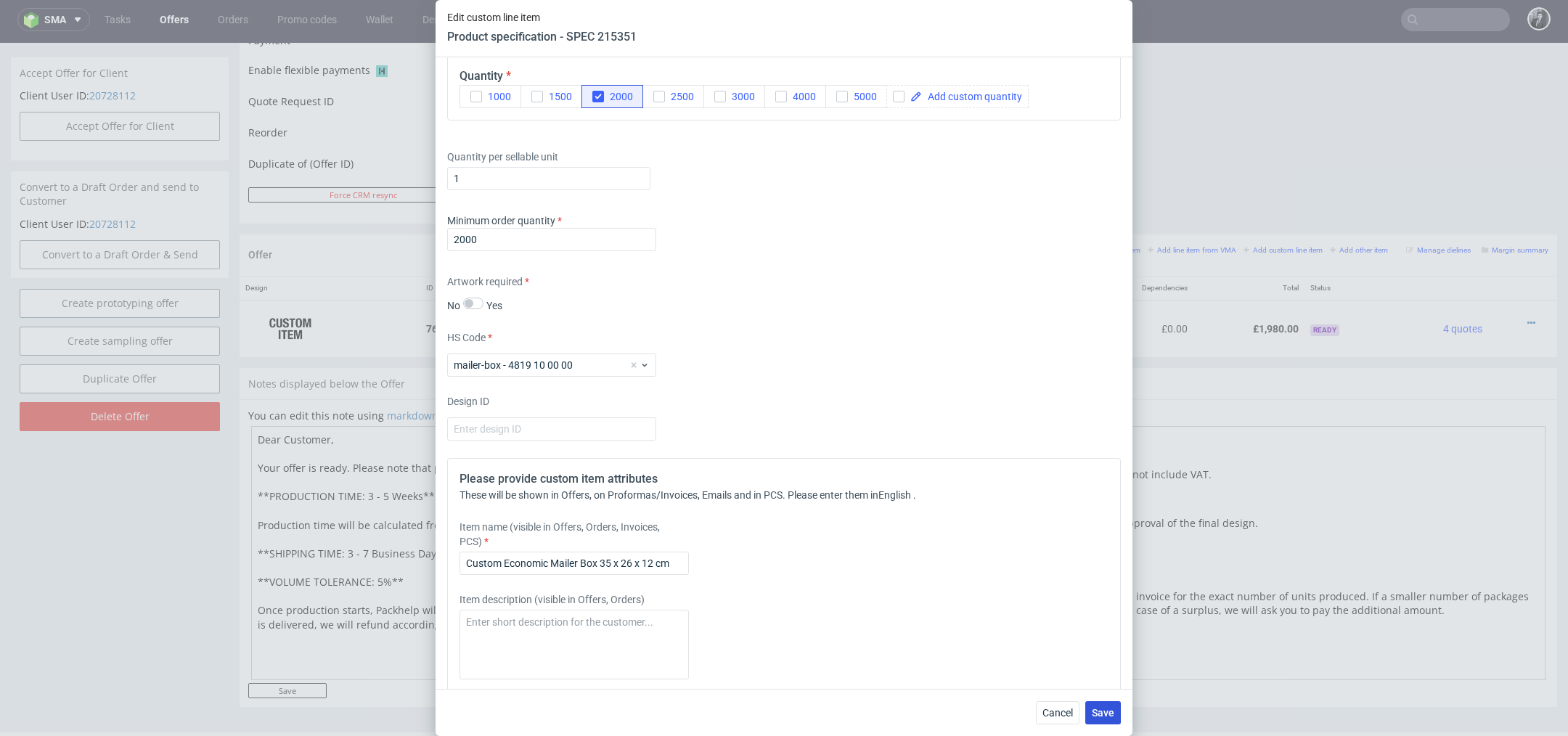
click at [1102, 707] on span "Save" at bounding box center [1102, 712] width 22 height 11
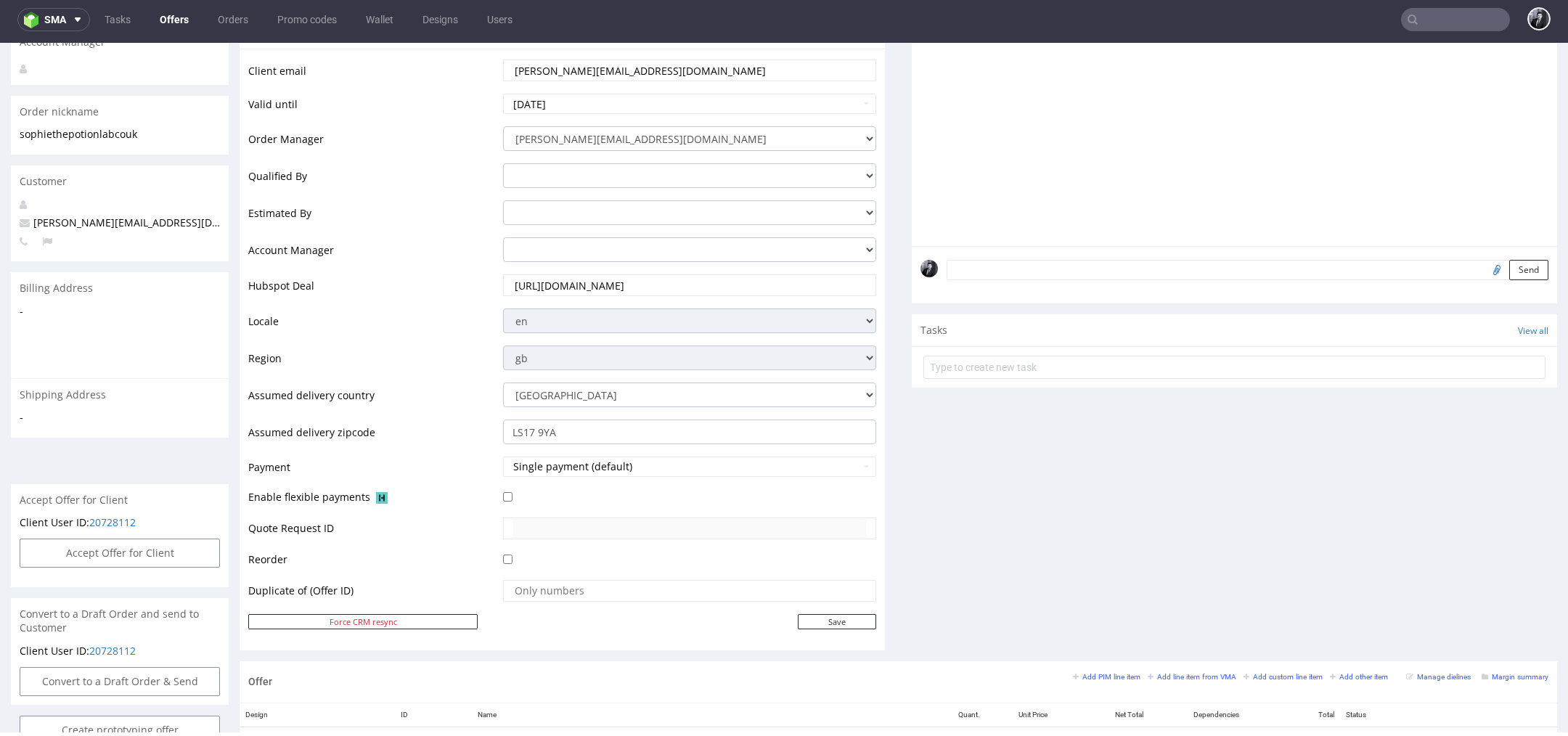
scroll to position [664, 0]
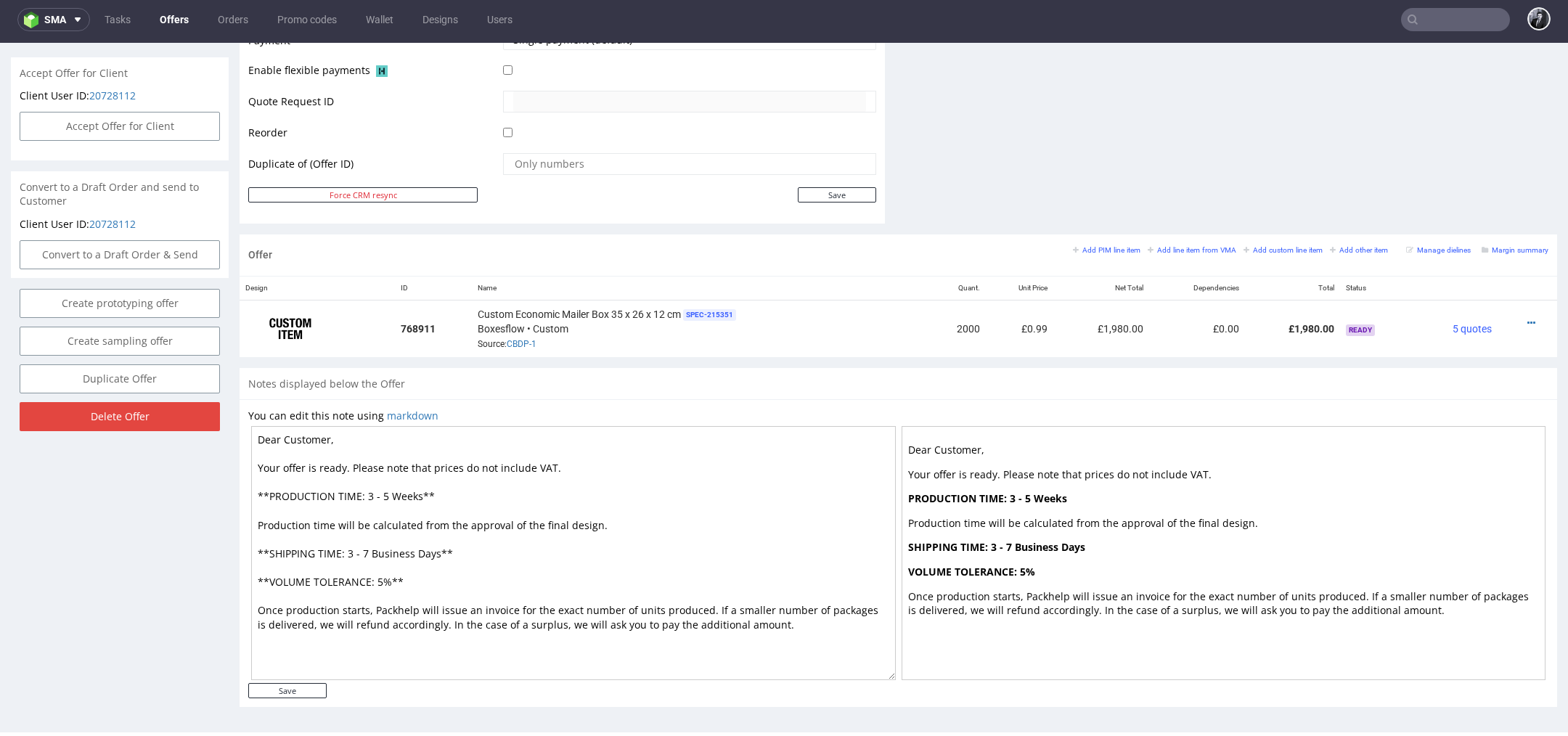
click at [327, 432] on textarea "Dear Customer, Your offer is ready. Please note that prices do not include VAT.…" at bounding box center [574, 553] width 645 height 254
type textarea "Dear Sophia, Your offer is ready. Please note that prices do not include VAT. *…"
click at [297, 689] on input "Save" at bounding box center [287, 691] width 78 height 15
type input "In progress..."
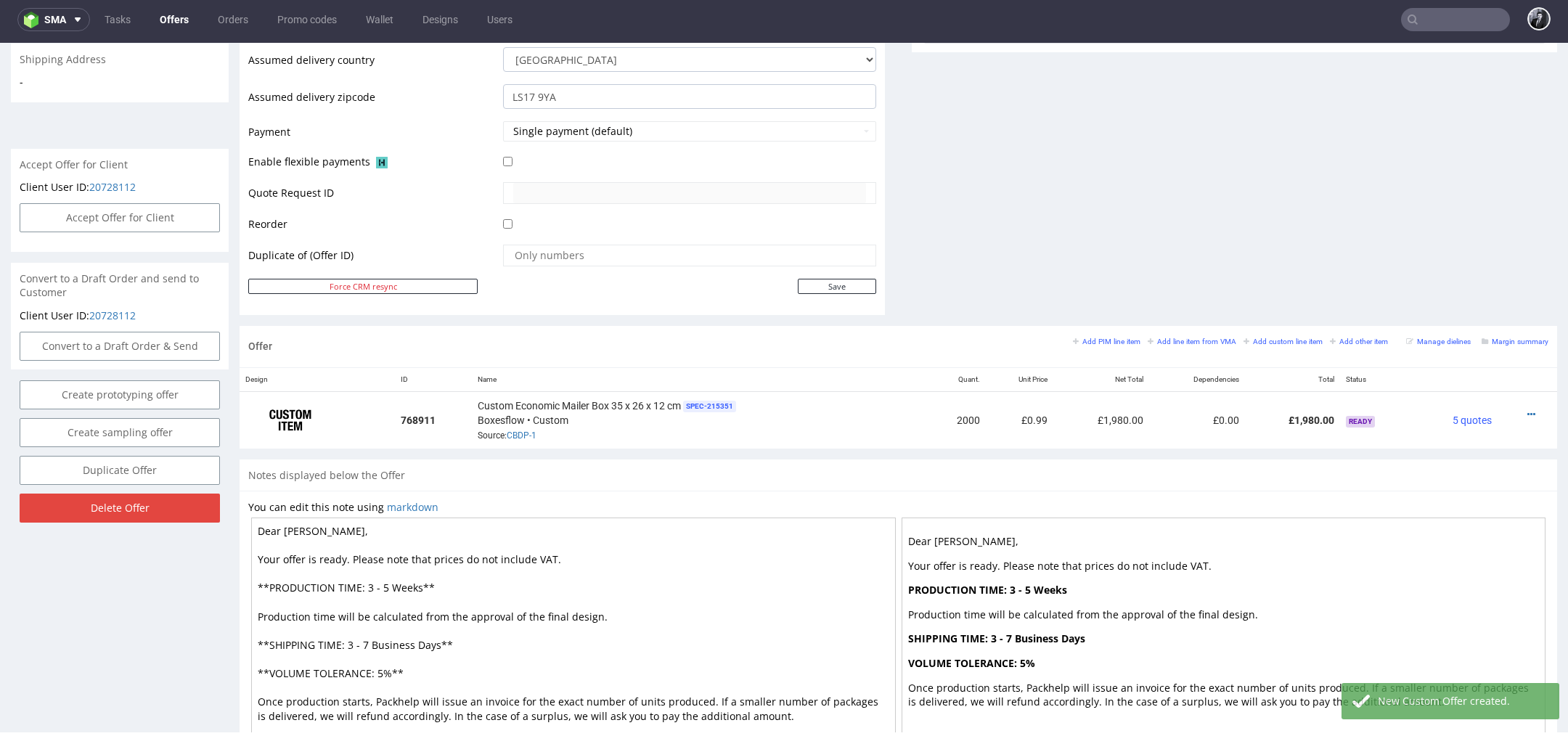
scroll to position [678, 0]
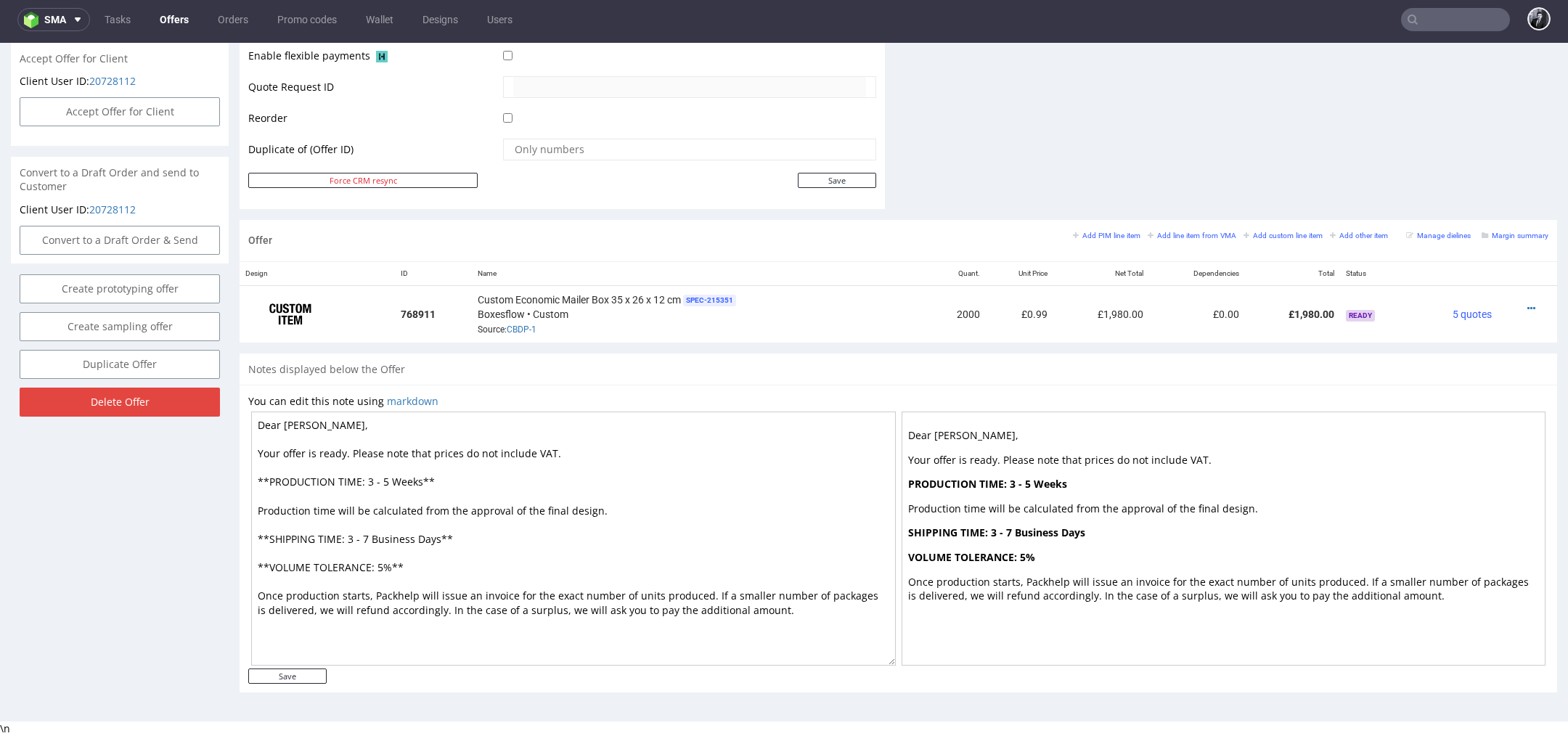
click at [315, 423] on textarea "Dear Sophia, Your offer is ready. Please note that prices do not include VAT. *…" at bounding box center [574, 539] width 645 height 254
type textarea "Dear Sophie, Your offer is ready. Please note that prices do not include VAT. *…"
click at [306, 673] on input "Save" at bounding box center [287, 675] width 78 height 15
type input "In progress..."
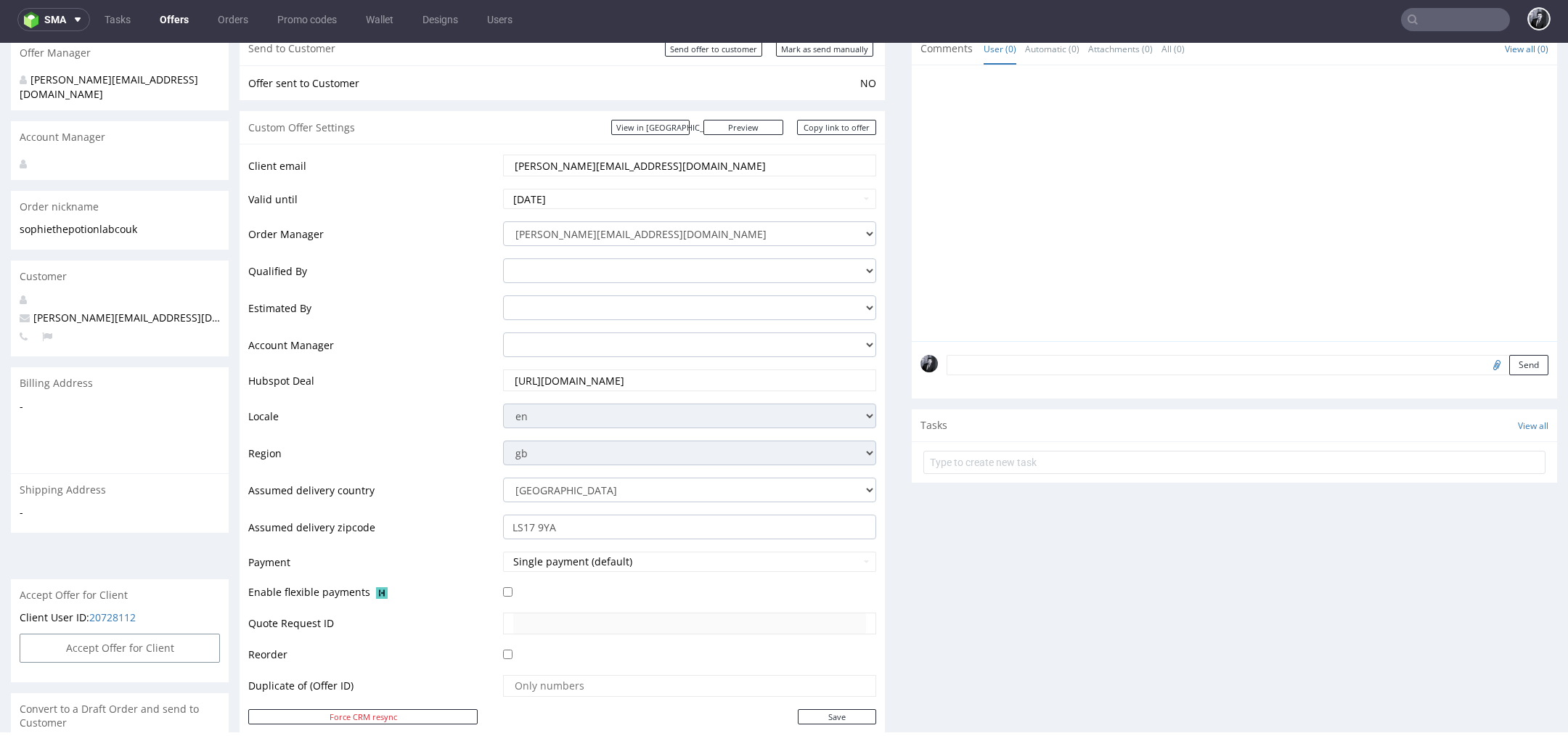
scroll to position [0, 0]
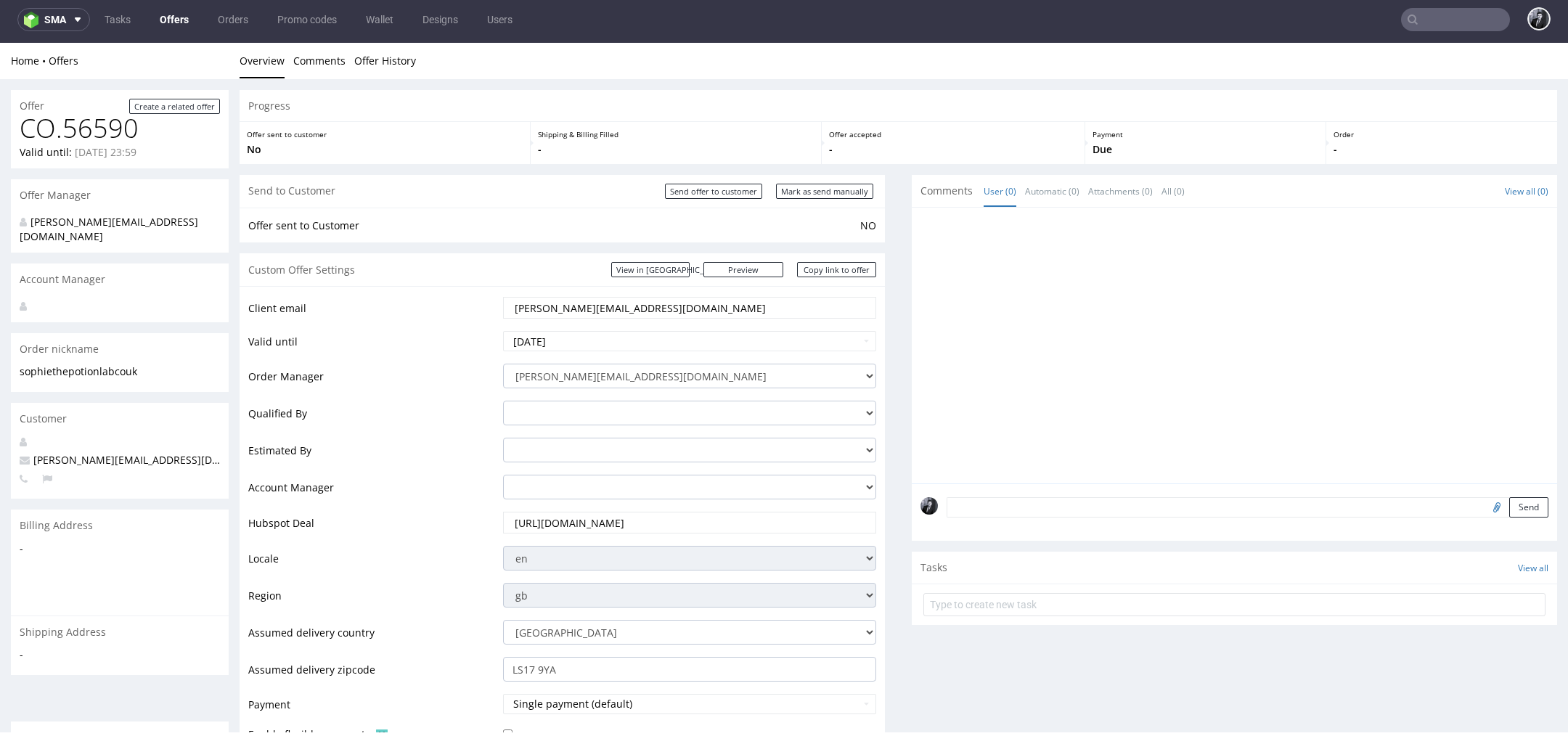
click at [484, 297] on td "Client email" at bounding box center [373, 312] width 251 height 34
click at [821, 268] on link "Copy link to offer" at bounding box center [836, 269] width 80 height 15
click at [836, 273] on link "Copy link to offer" at bounding box center [836, 269] width 80 height 15
click at [778, 273] on div "View in Hubspot Preview https://packhelp.co.uk/packhelp-plus/quotes/8z5G4m7biZo…" at bounding box center [743, 269] width 265 height 15
click at [771, 272] on link "Preview" at bounding box center [743, 269] width 80 height 15
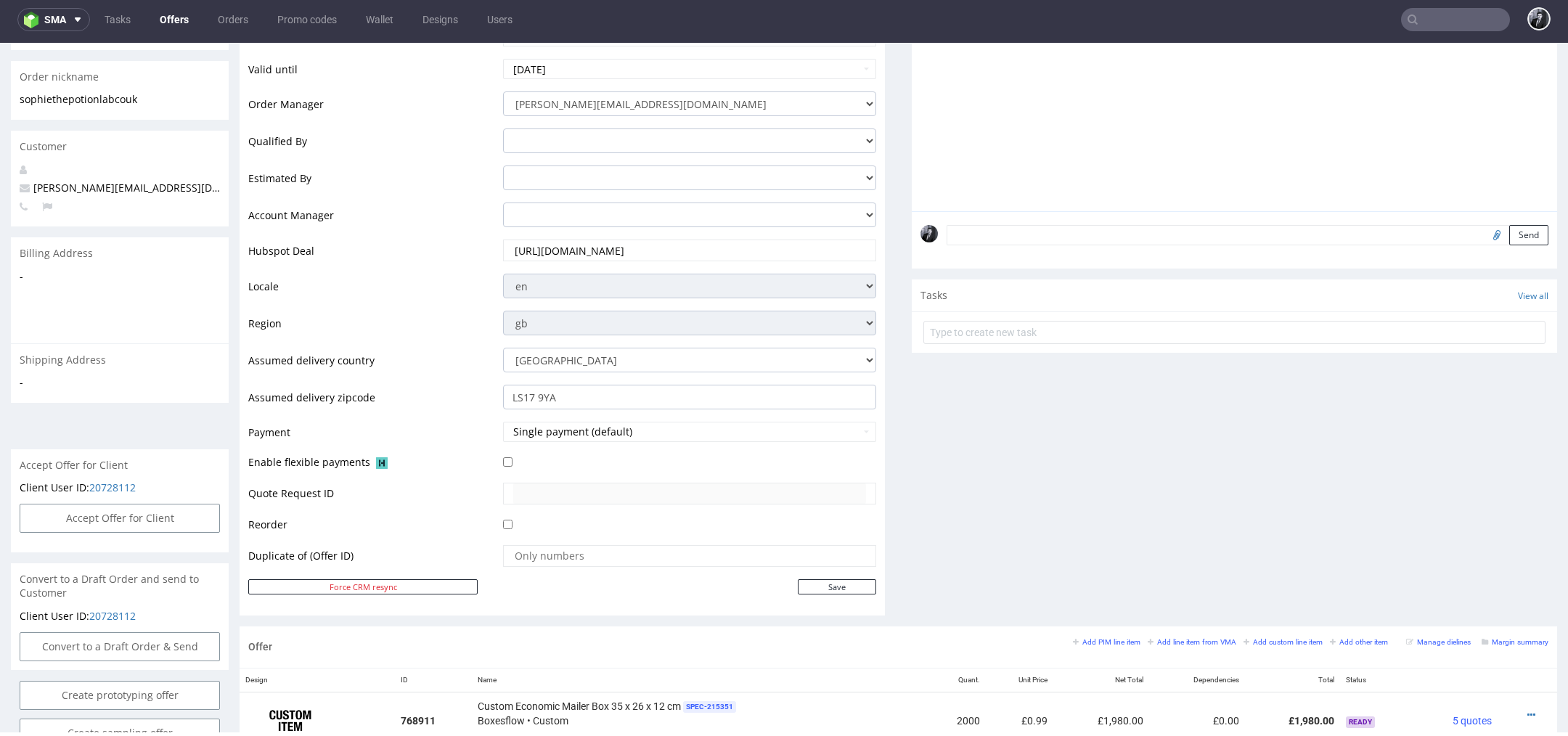
scroll to position [678, 0]
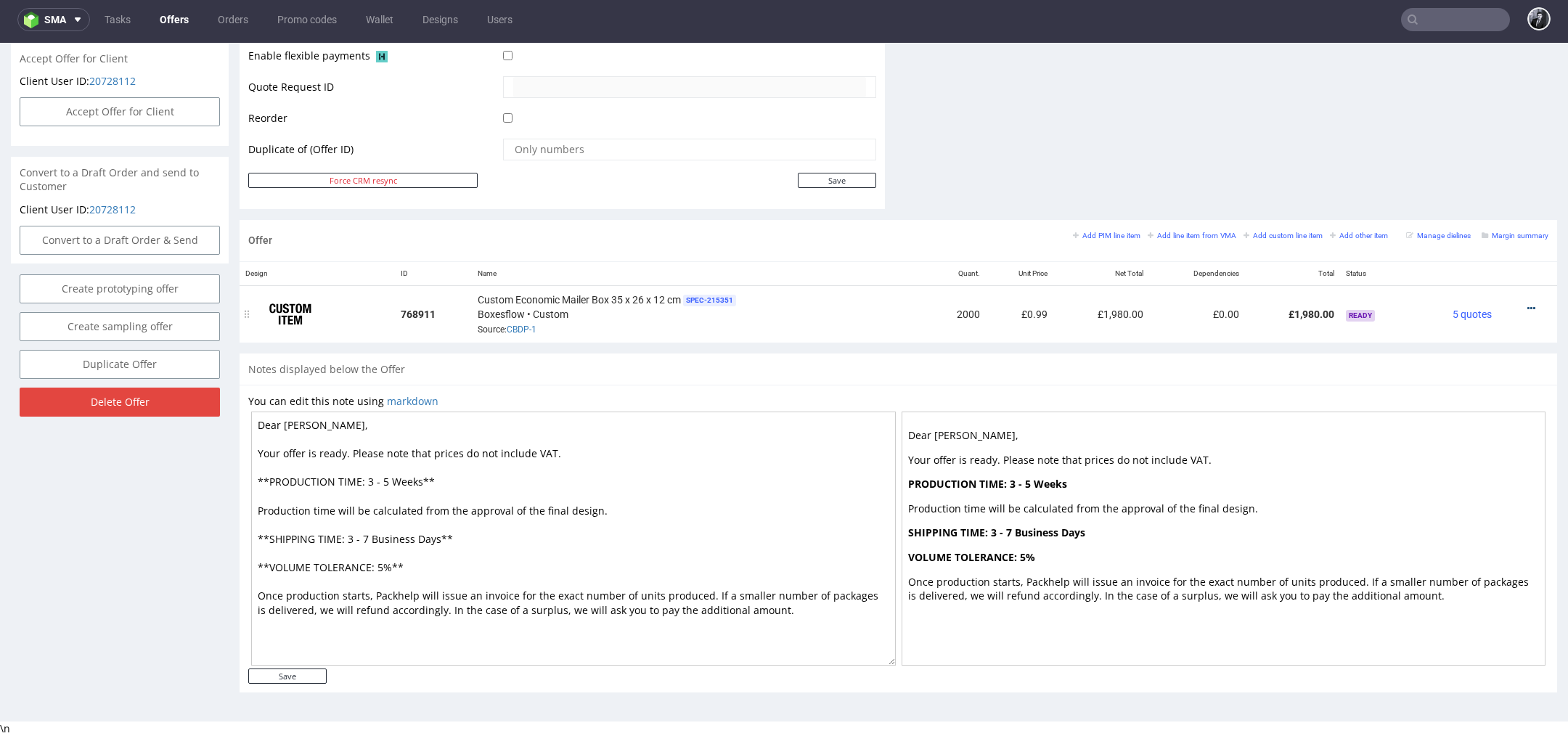
click at [1527, 303] on icon at bounding box center [1530, 308] width 8 height 11
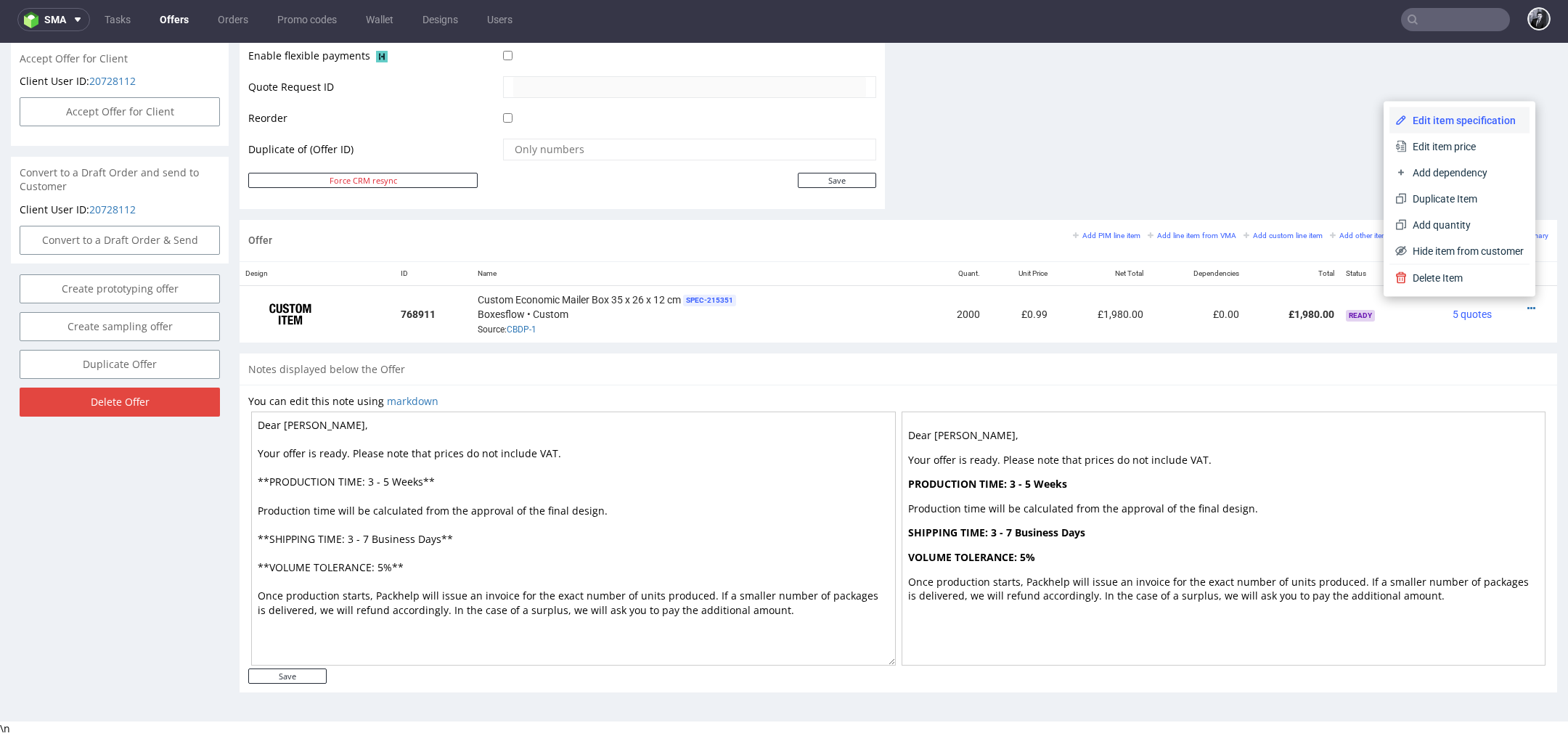
click at [1447, 123] on span "Edit item specification" at bounding box center [1464, 120] width 116 height 14
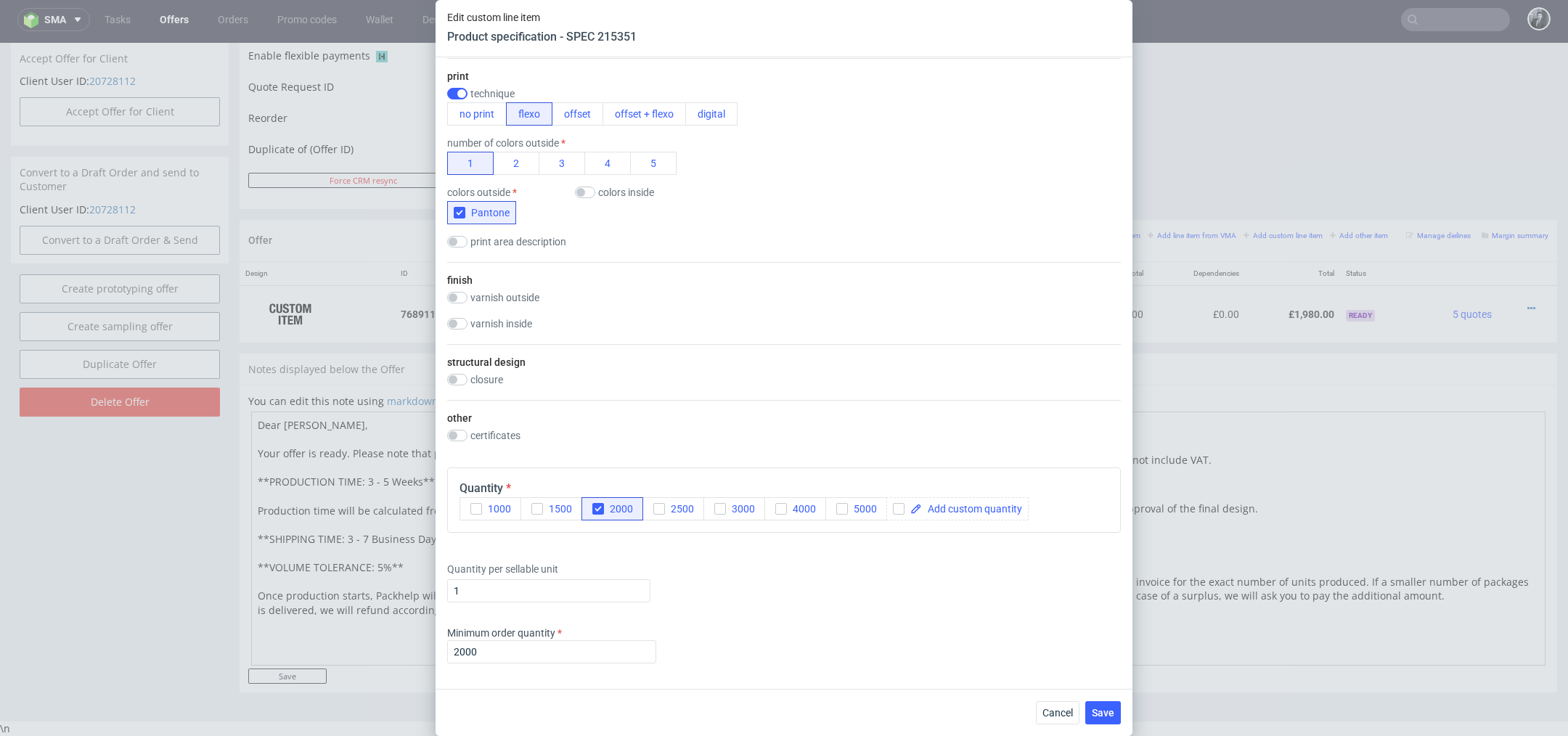
scroll to position [862, 0]
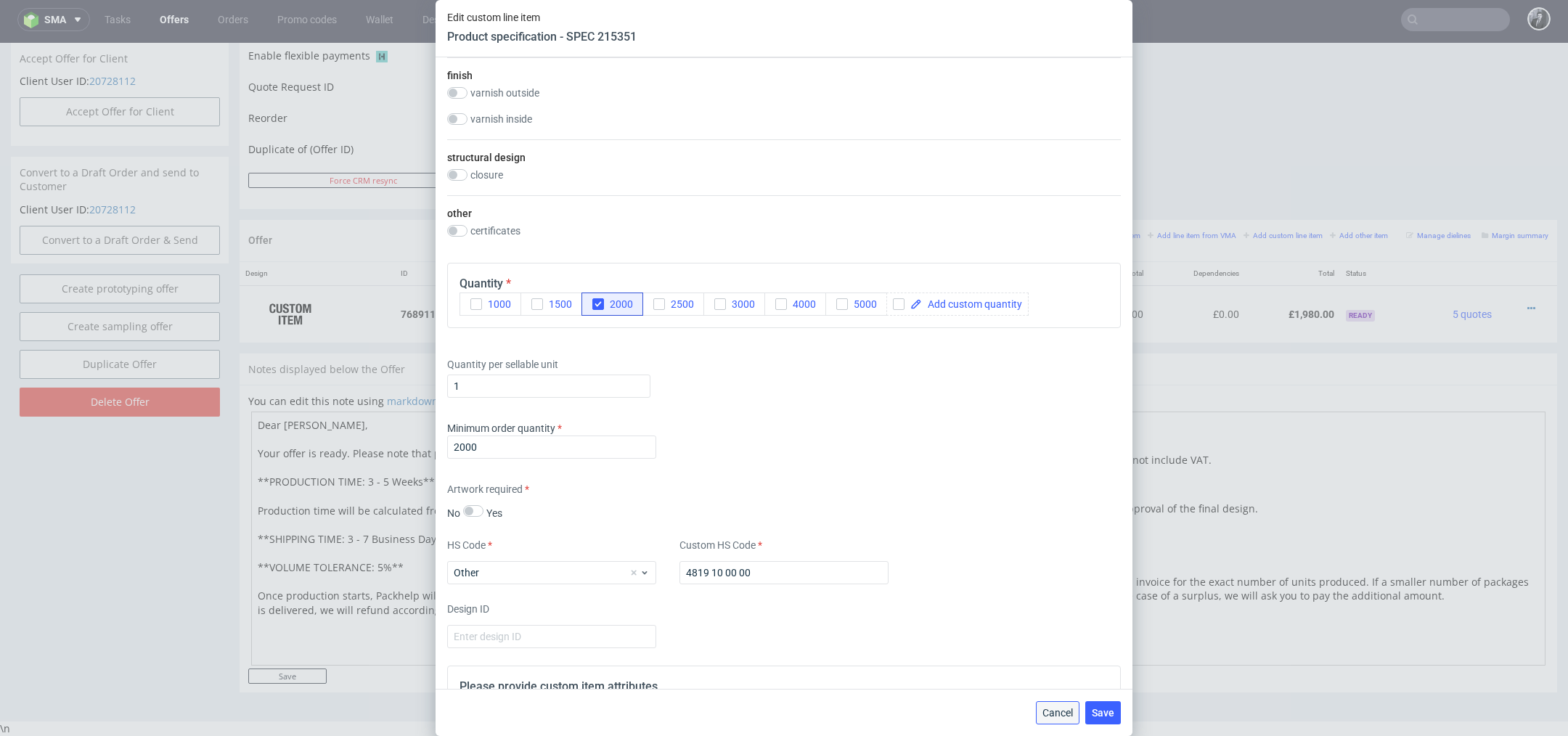
click at [1061, 718] on span "Cancel" at bounding box center [1058, 712] width 31 height 11
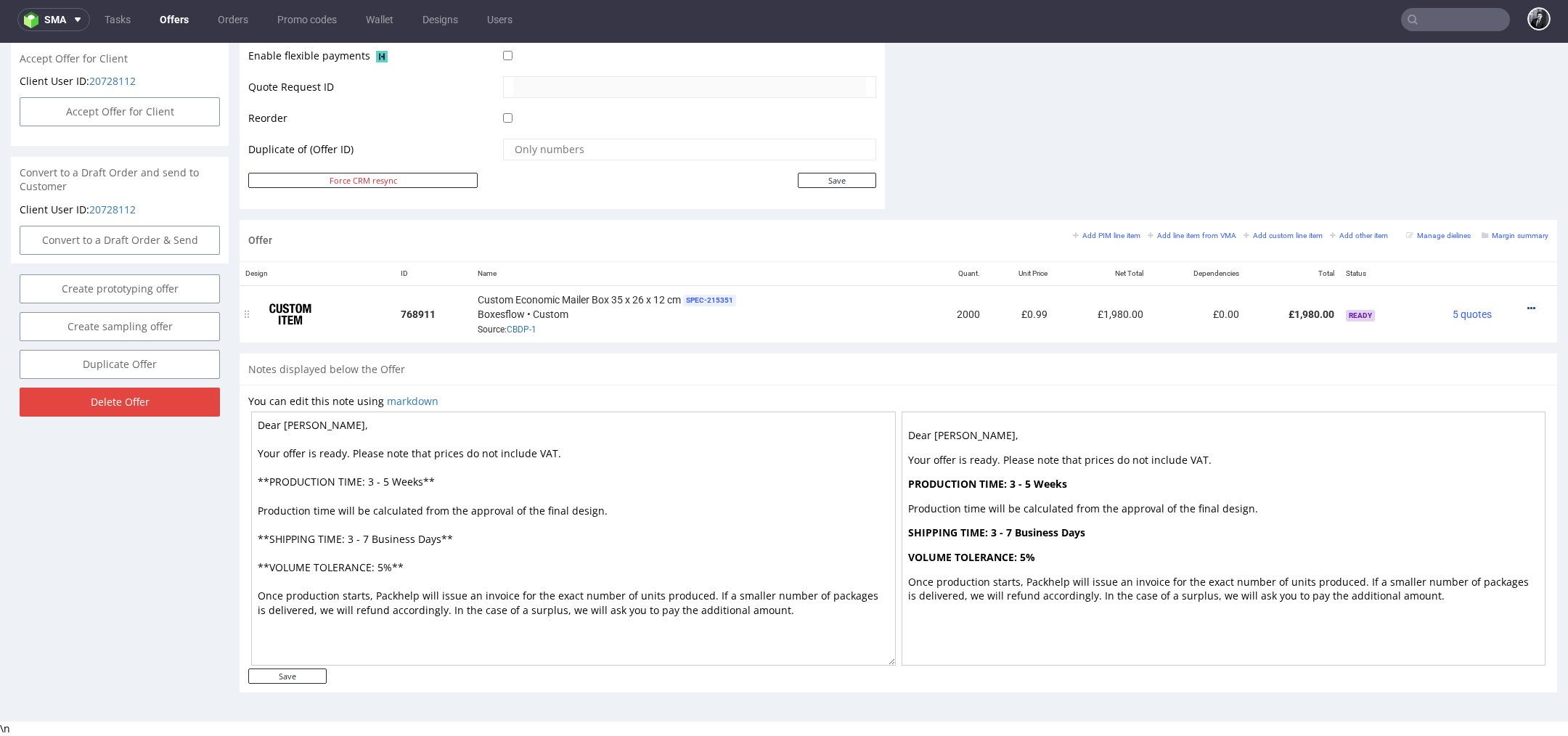
click at [1527, 303] on icon at bounding box center [1530, 308] width 8 height 11
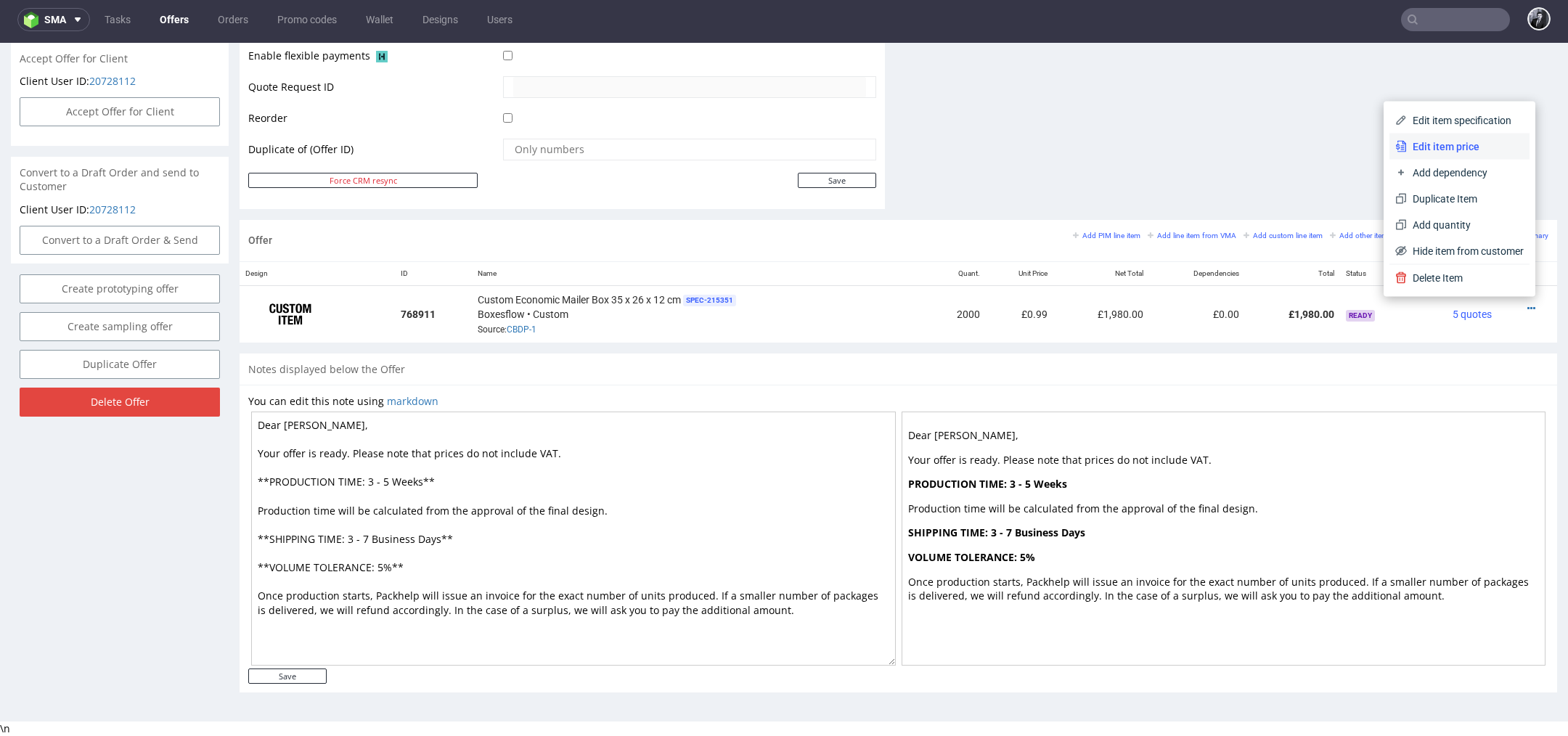
click at [1451, 147] on span "Edit item price" at bounding box center [1464, 146] width 116 height 14
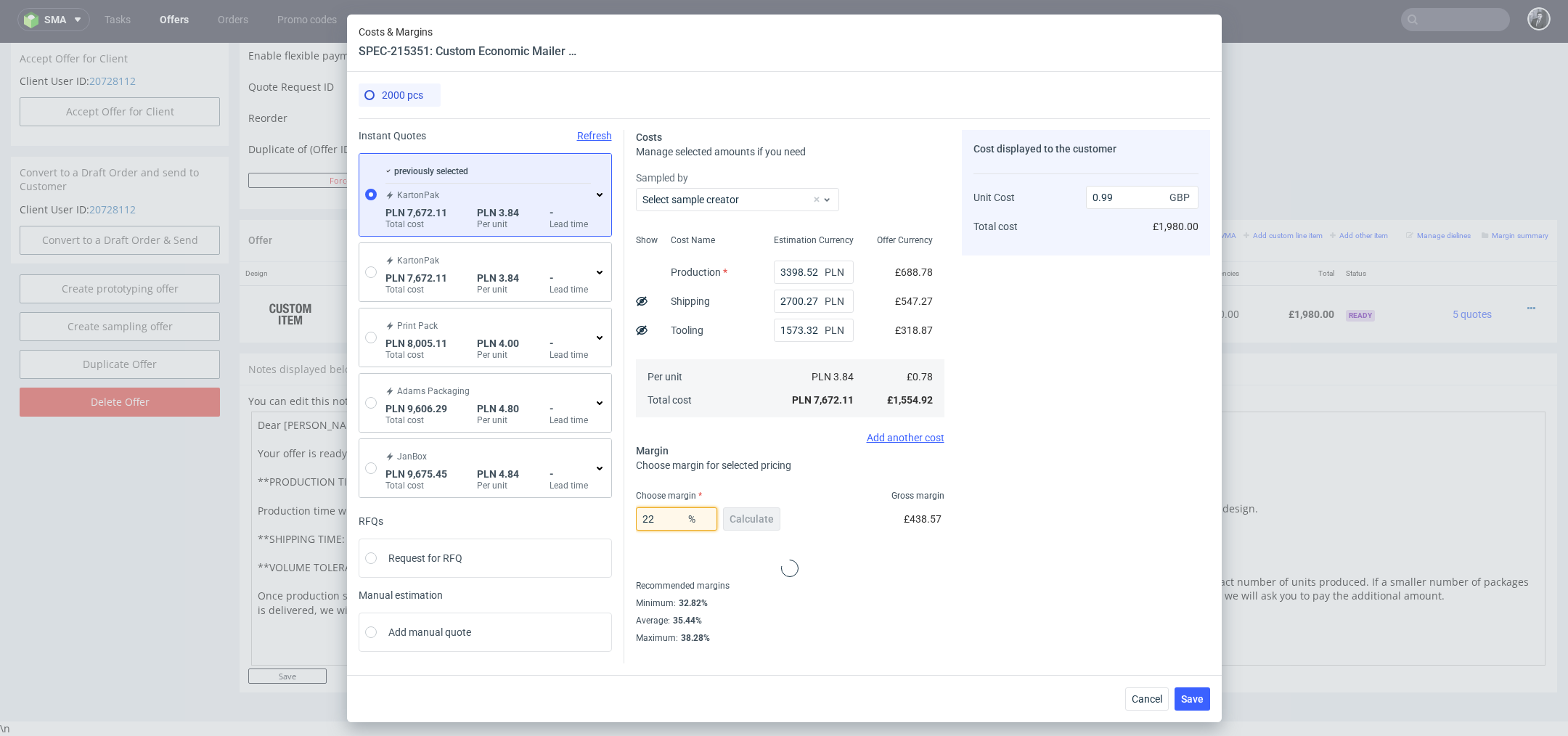
click at [673, 520] on div "22 % Calculate" at bounding box center [709, 521] width 147 height 40
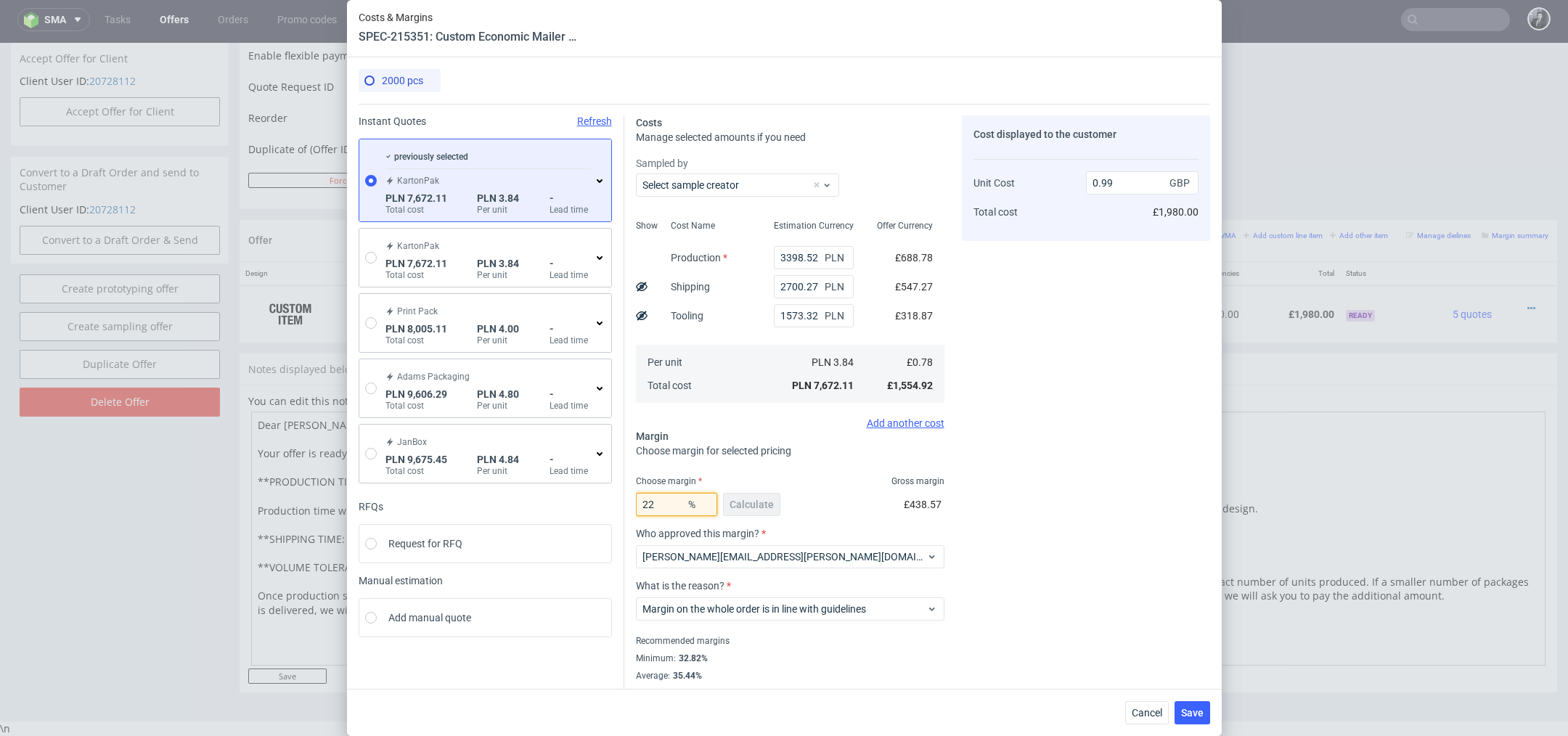
type input "2"
type input "15"
type input "0.91"
type input "10"
type input "0.86"
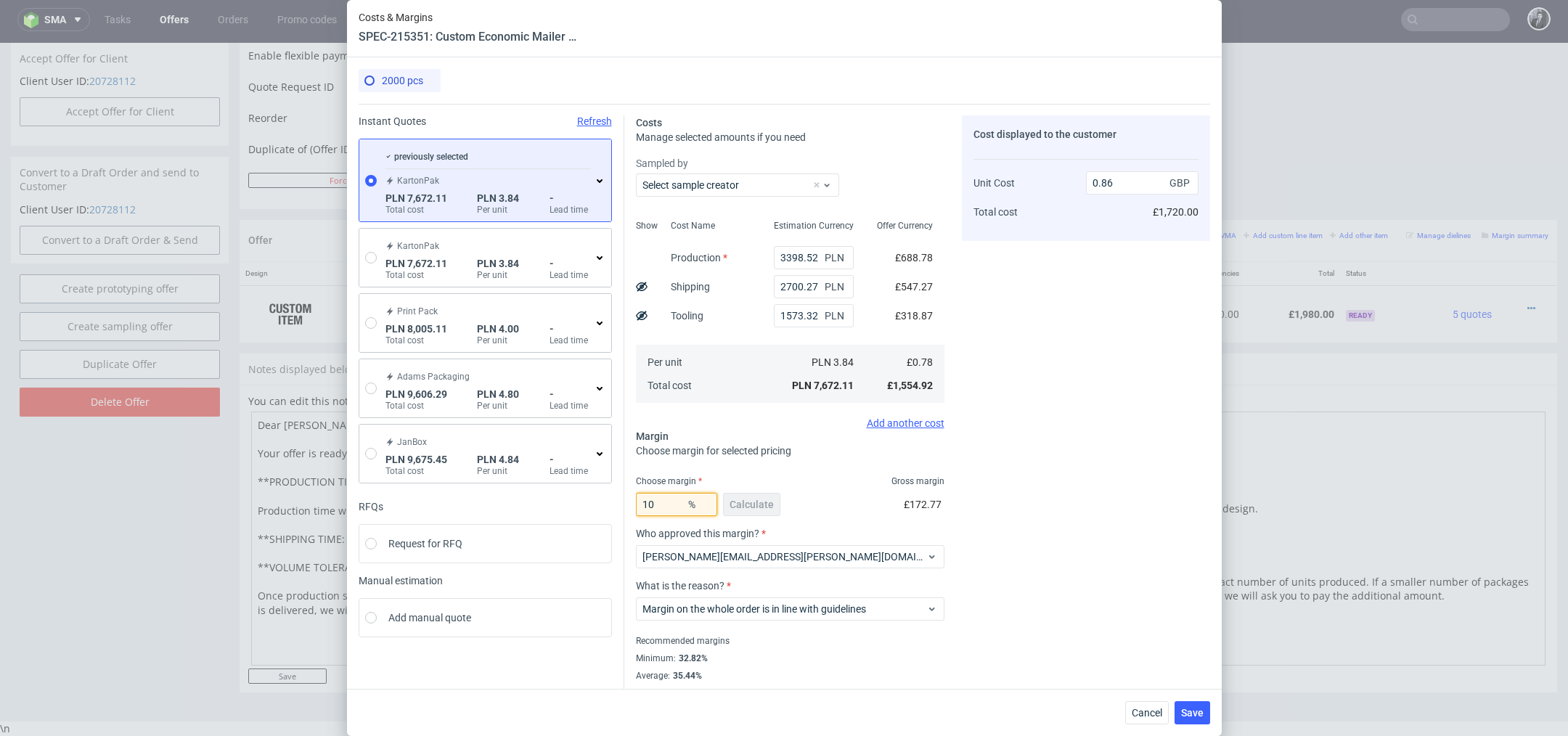
type input "1"
type input "5"
type input "0.82"
type input "0"
type input "0.77"
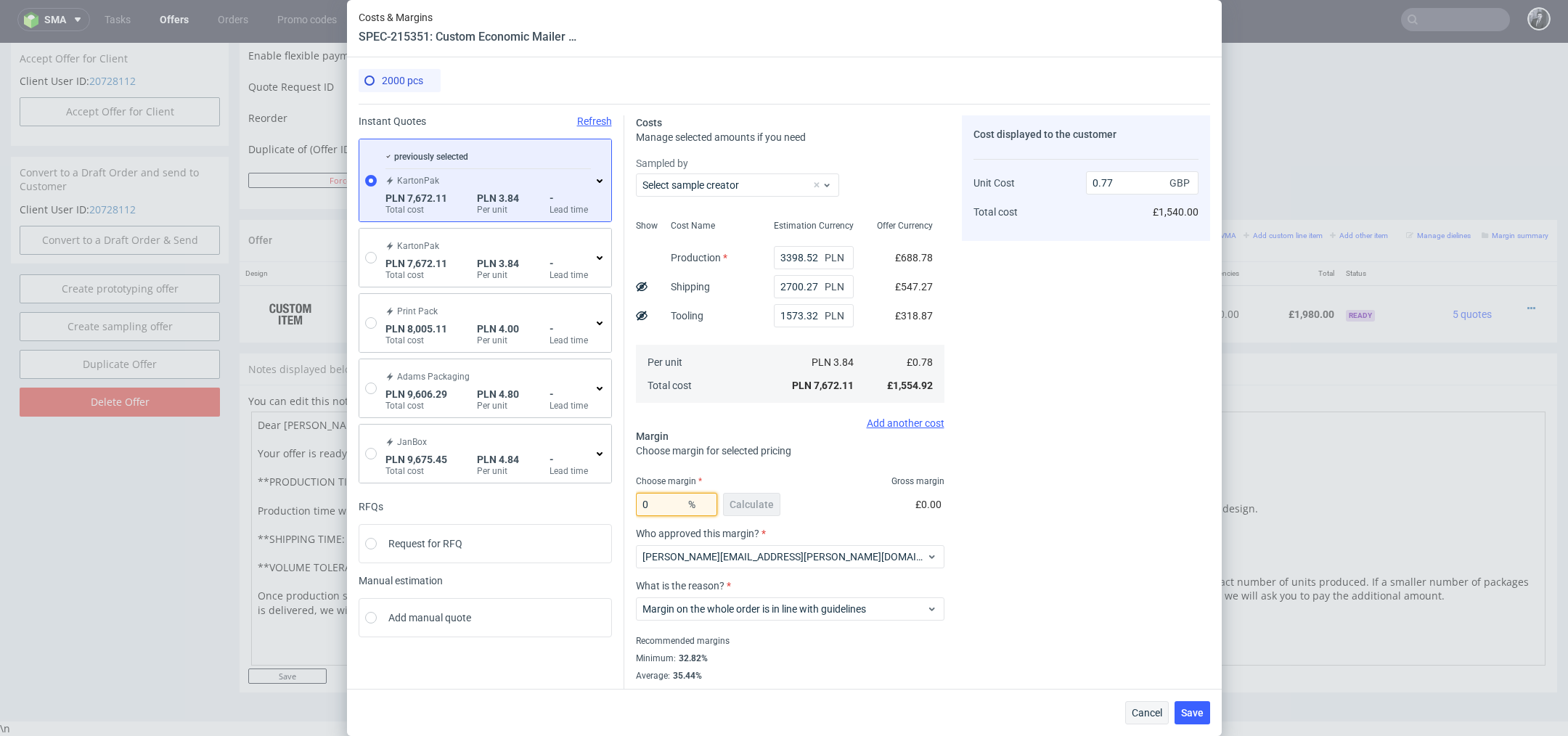
type input "0"
click at [1154, 709] on span "Cancel" at bounding box center [1147, 712] width 31 height 11
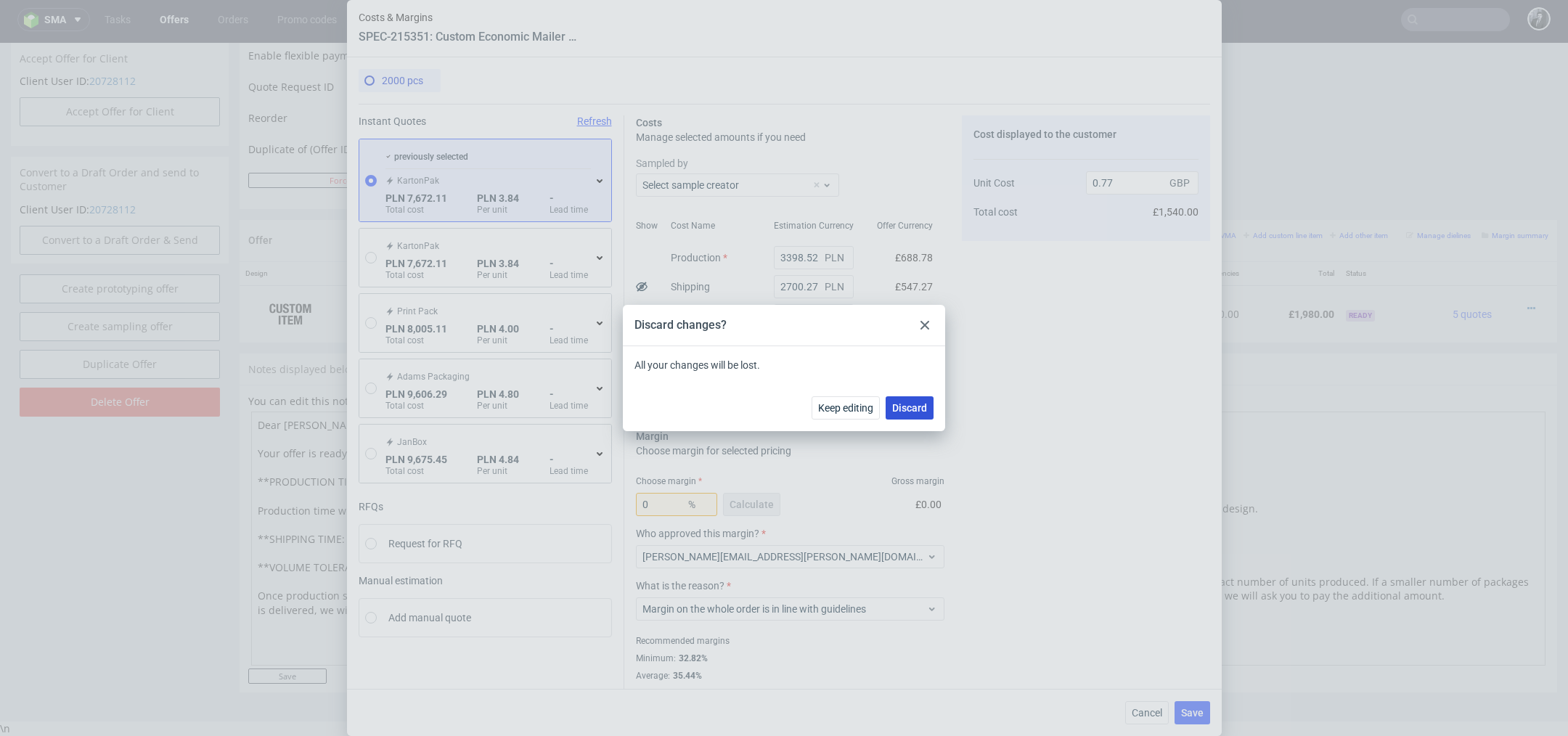
click at [914, 414] on button "Discard" at bounding box center [910, 408] width 48 height 23
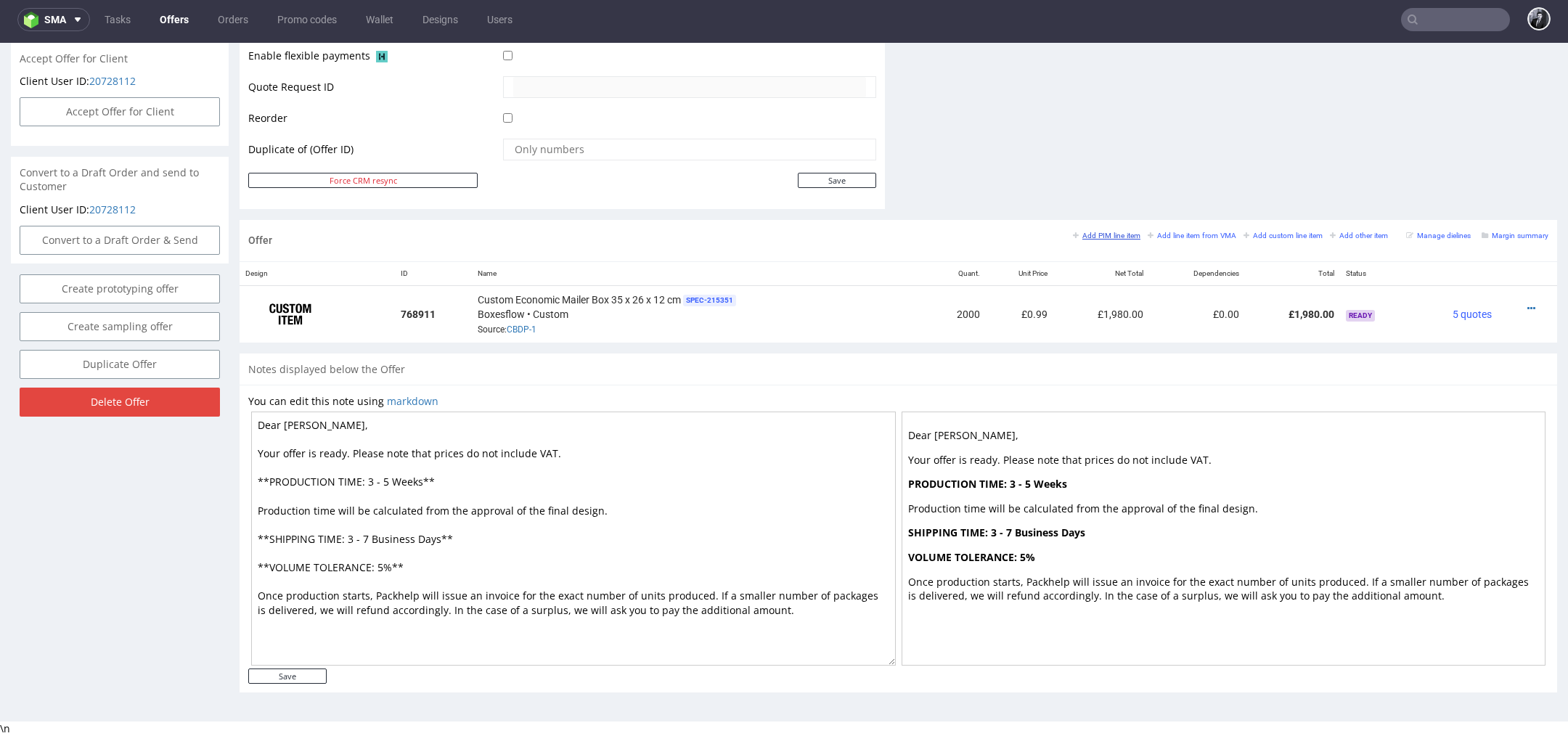
click at [1106, 232] on small "Add PIM line item" at bounding box center [1106, 236] width 67 height 8
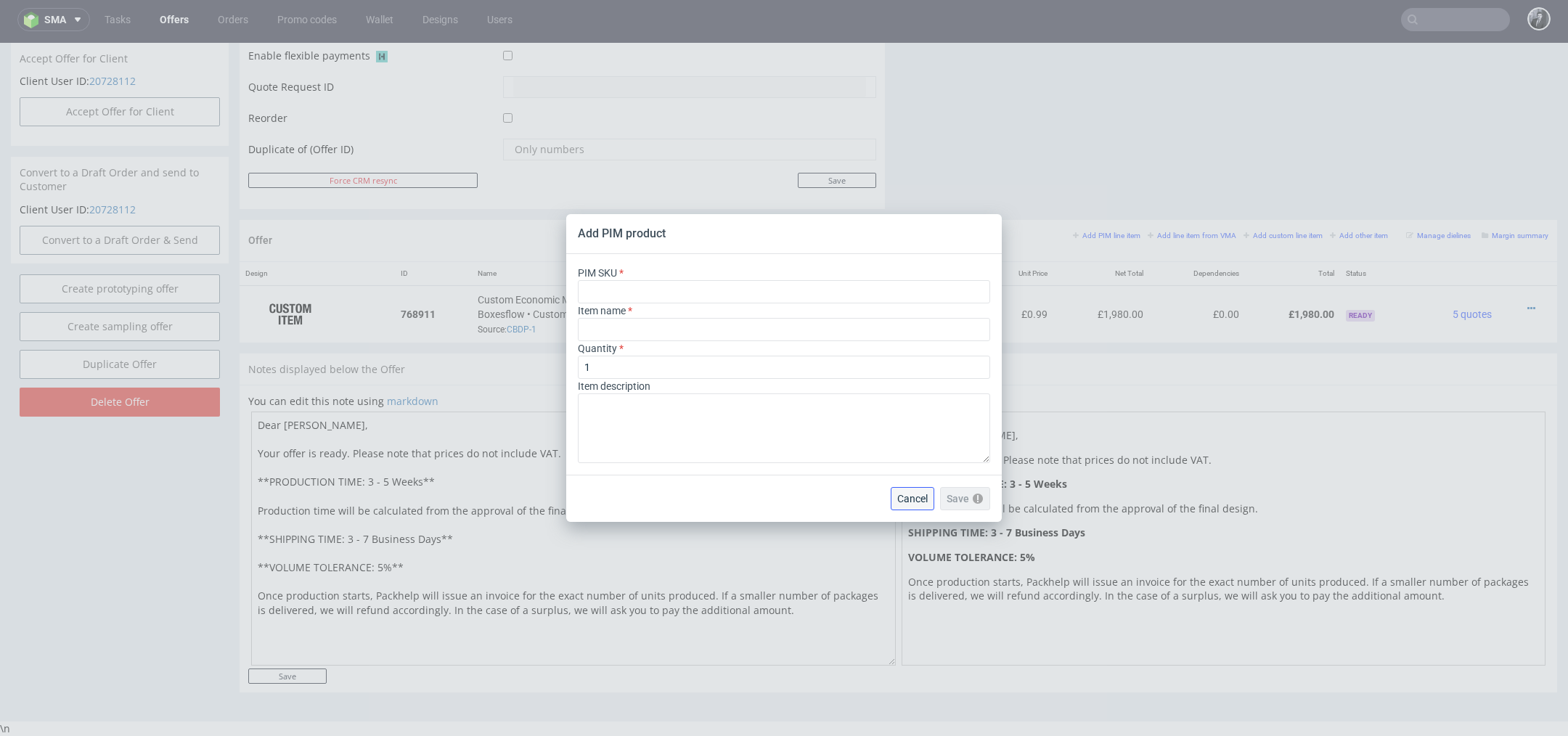
click at [902, 502] on span "Cancel" at bounding box center [913, 498] width 31 height 11
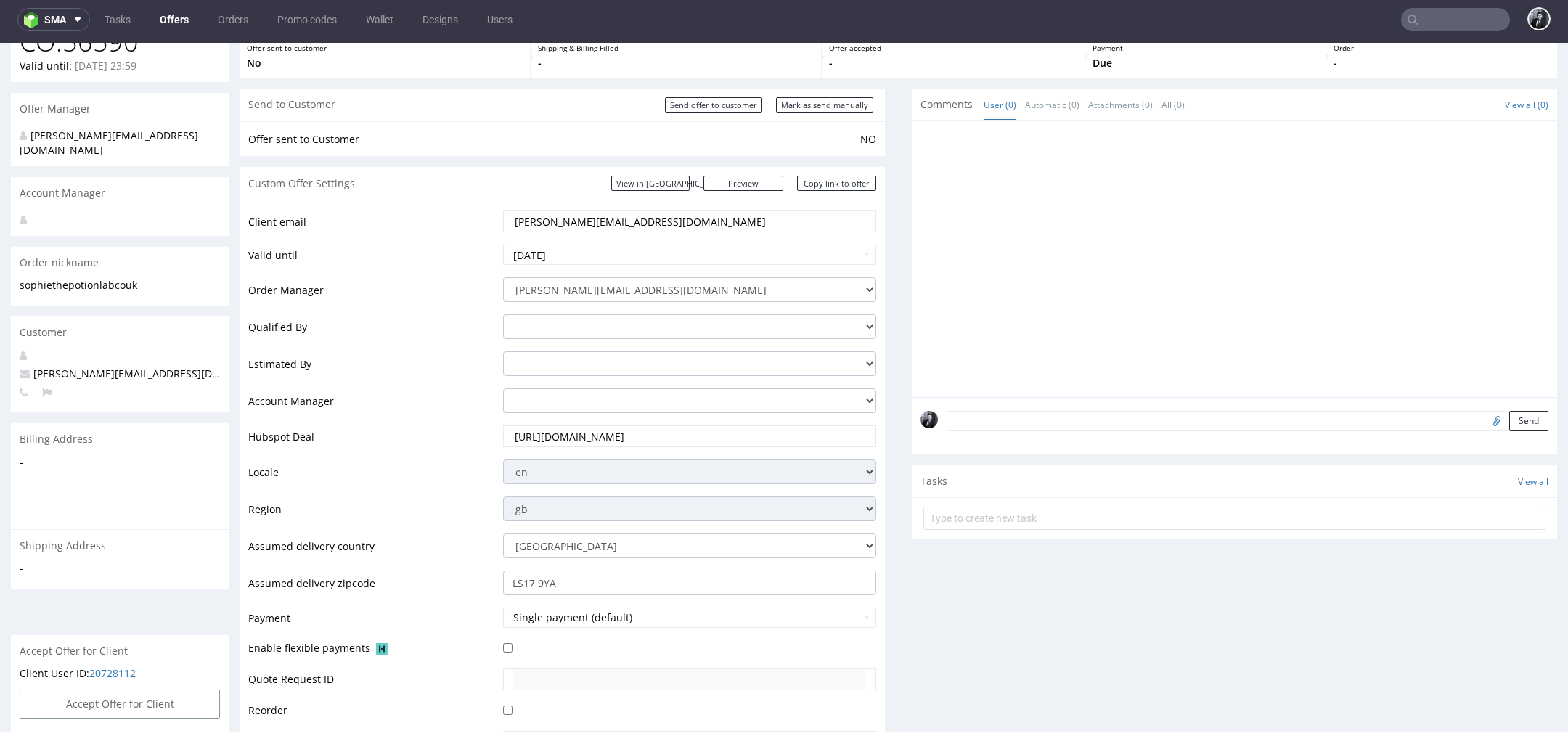
scroll to position [0, 0]
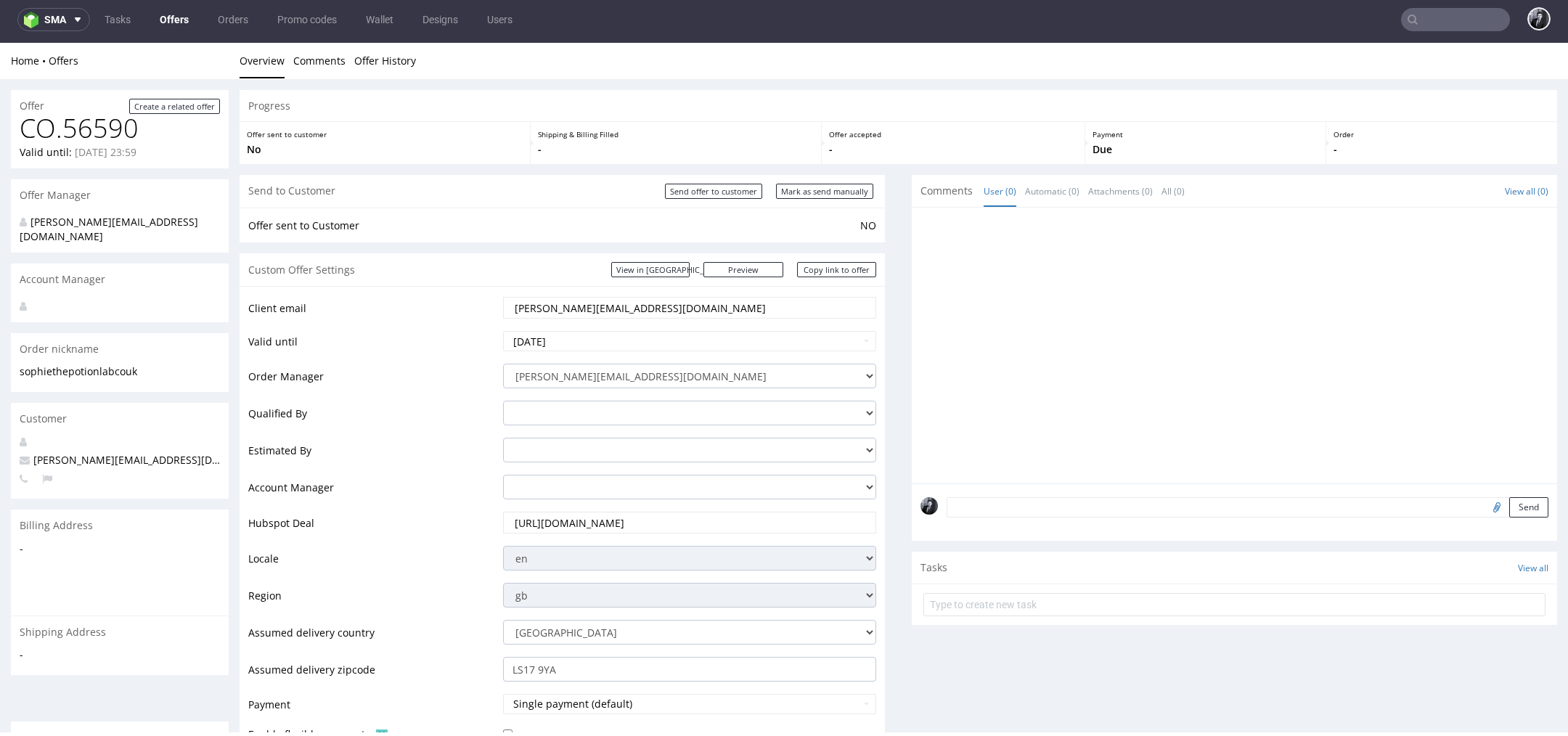
click at [178, 14] on link "Offers" at bounding box center [174, 19] width 46 height 23
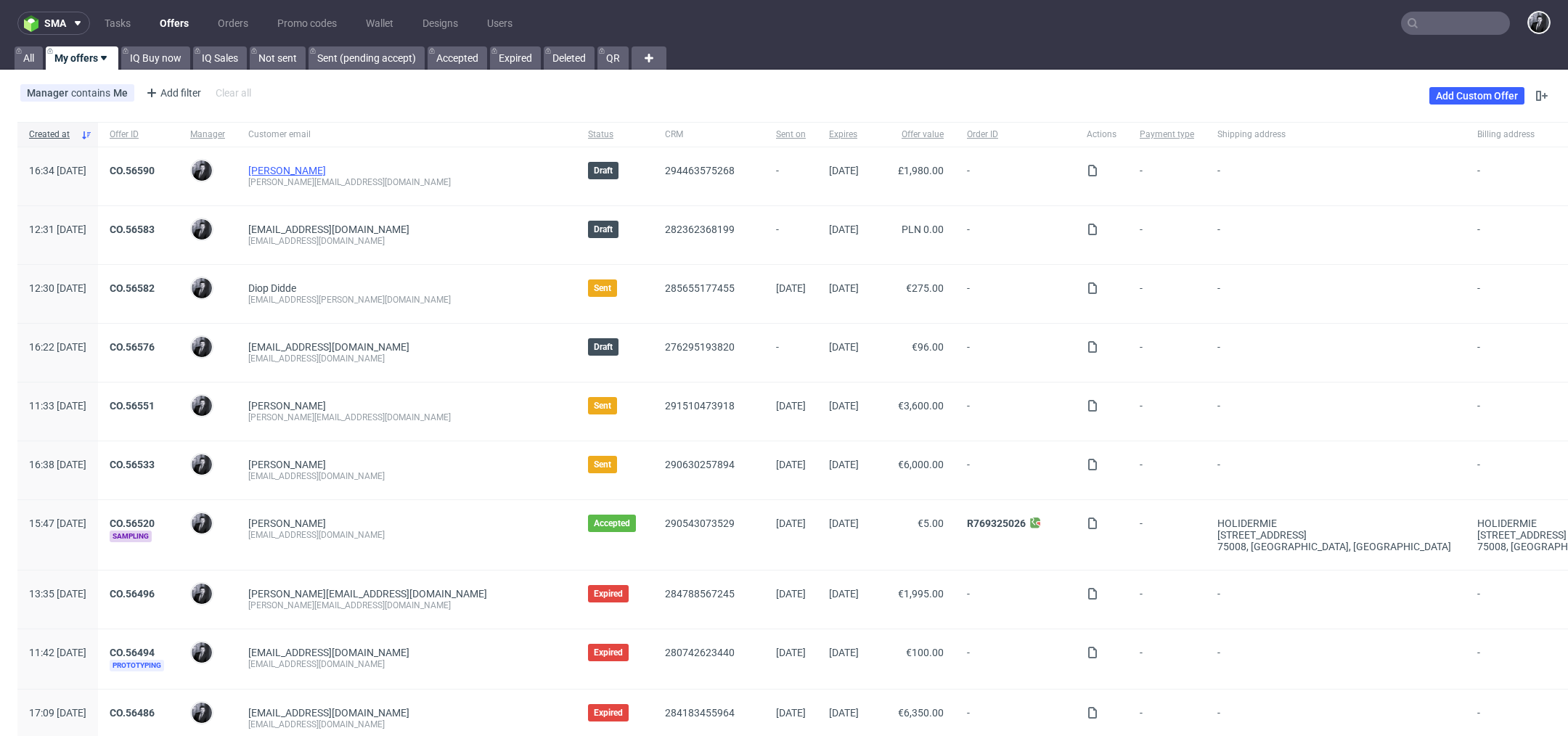
click at [326, 168] on link "[PERSON_NAME]" at bounding box center [287, 170] width 78 height 12
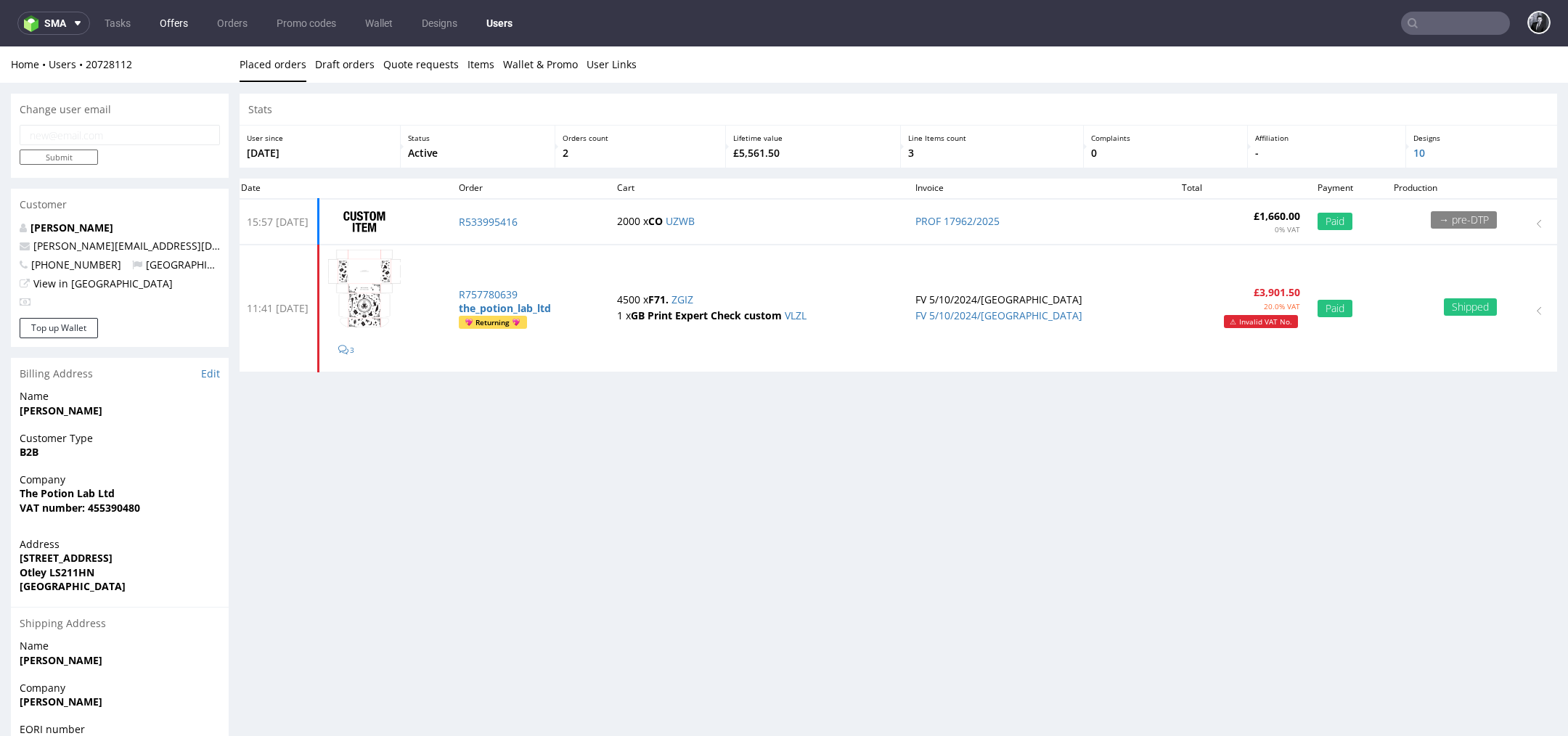
click at [175, 19] on link "Offers" at bounding box center [174, 23] width 46 height 23
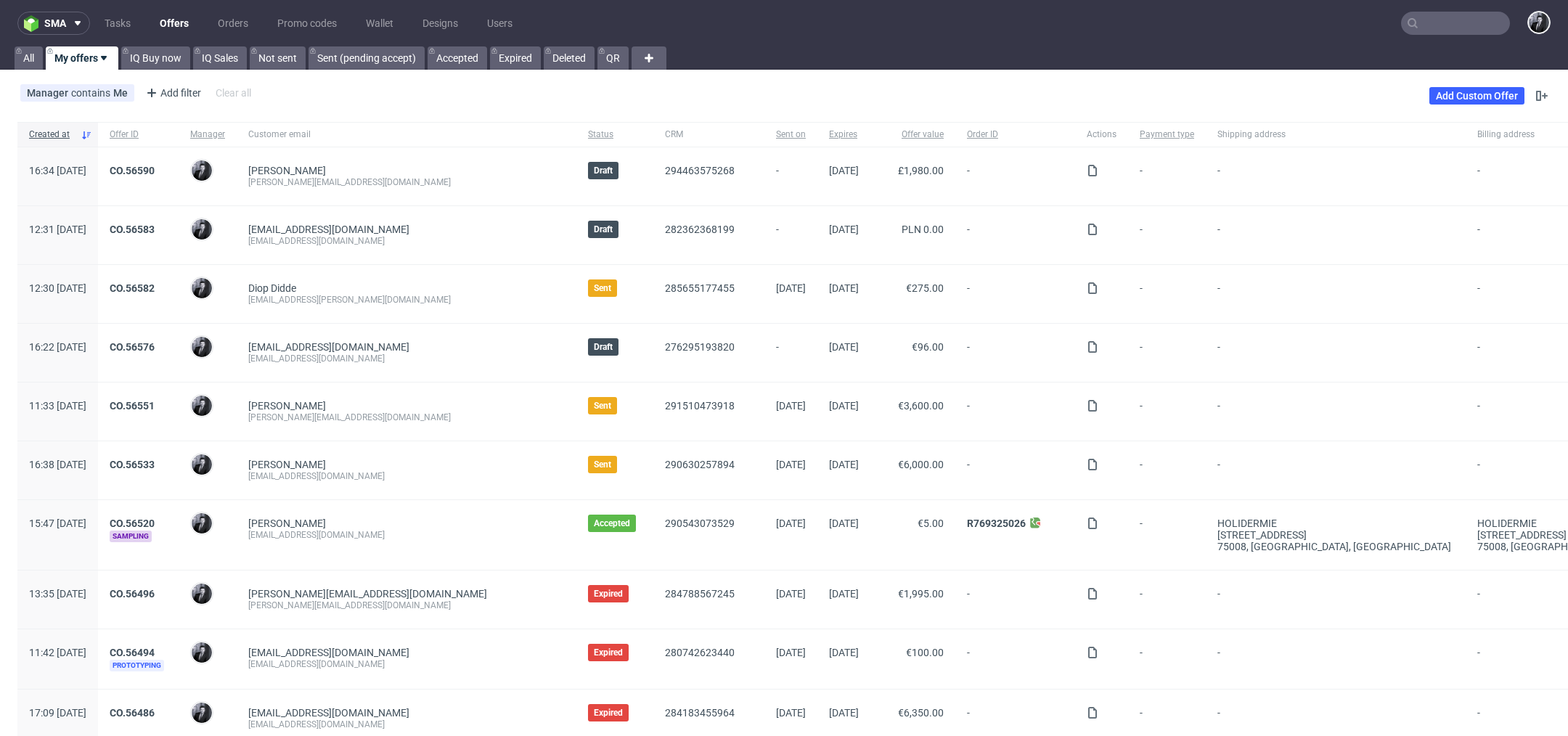
click at [1436, 27] on input "text" at bounding box center [1454, 23] width 109 height 23
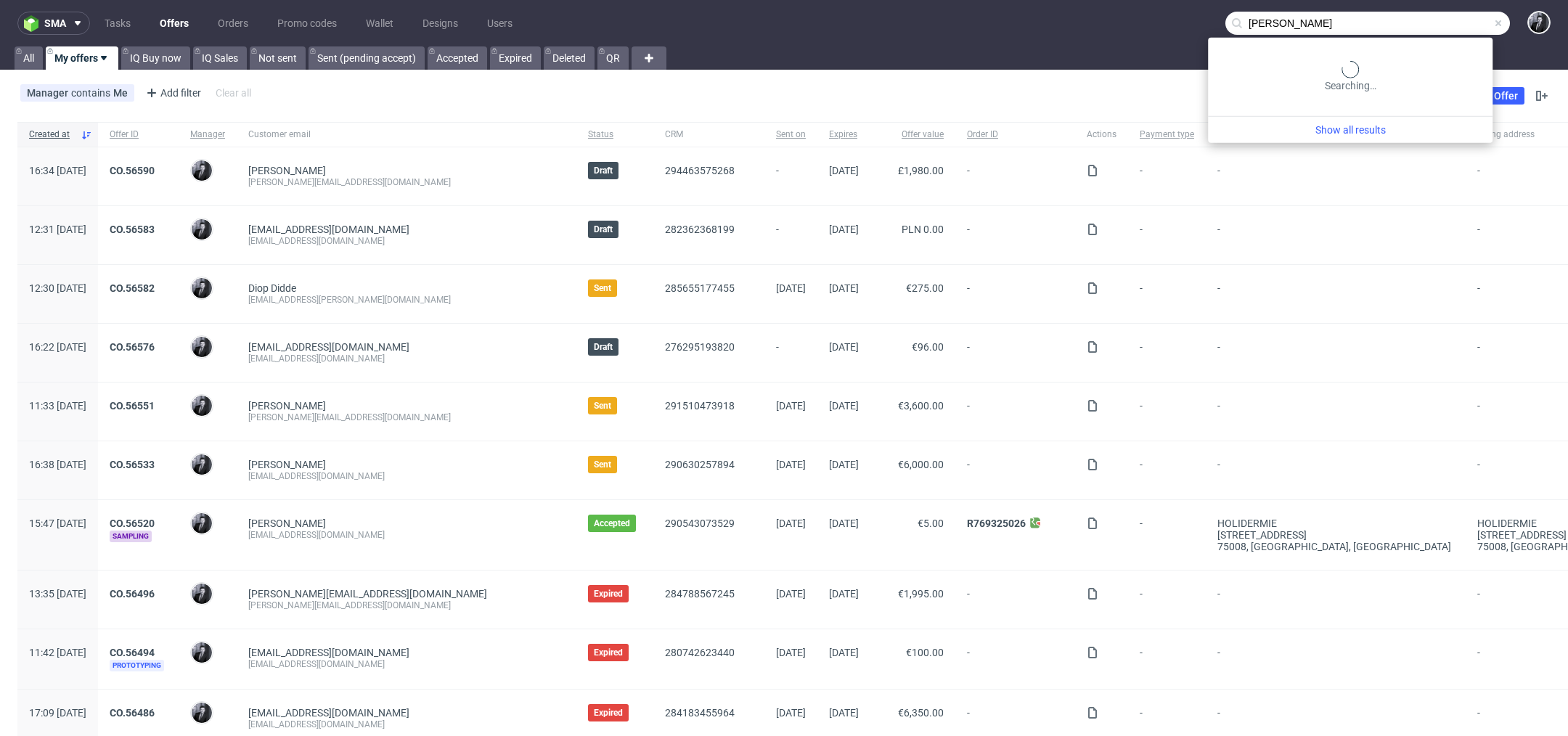
type input "imane harif"
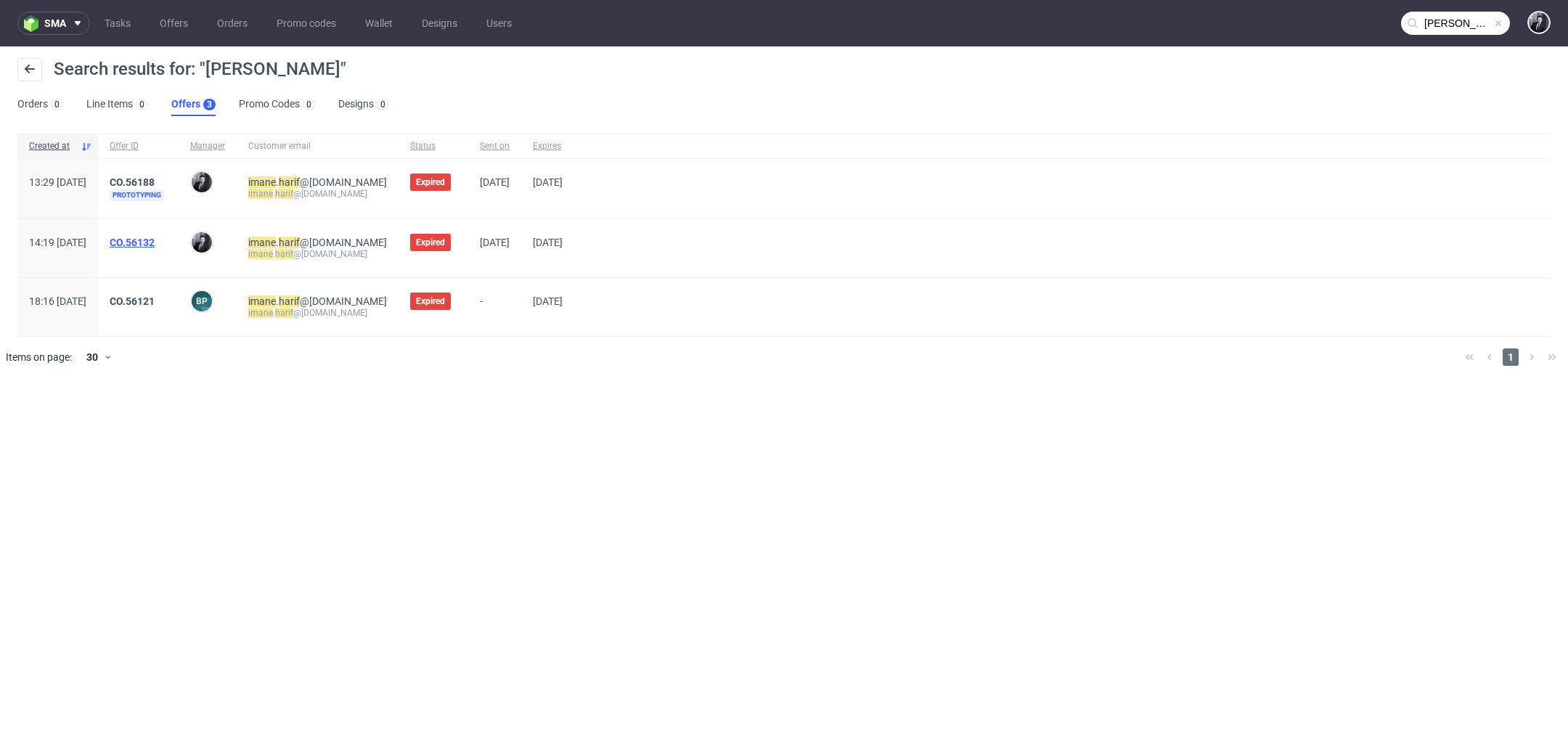
click at [155, 237] on link "CO.56132" at bounding box center [132, 242] width 45 height 12
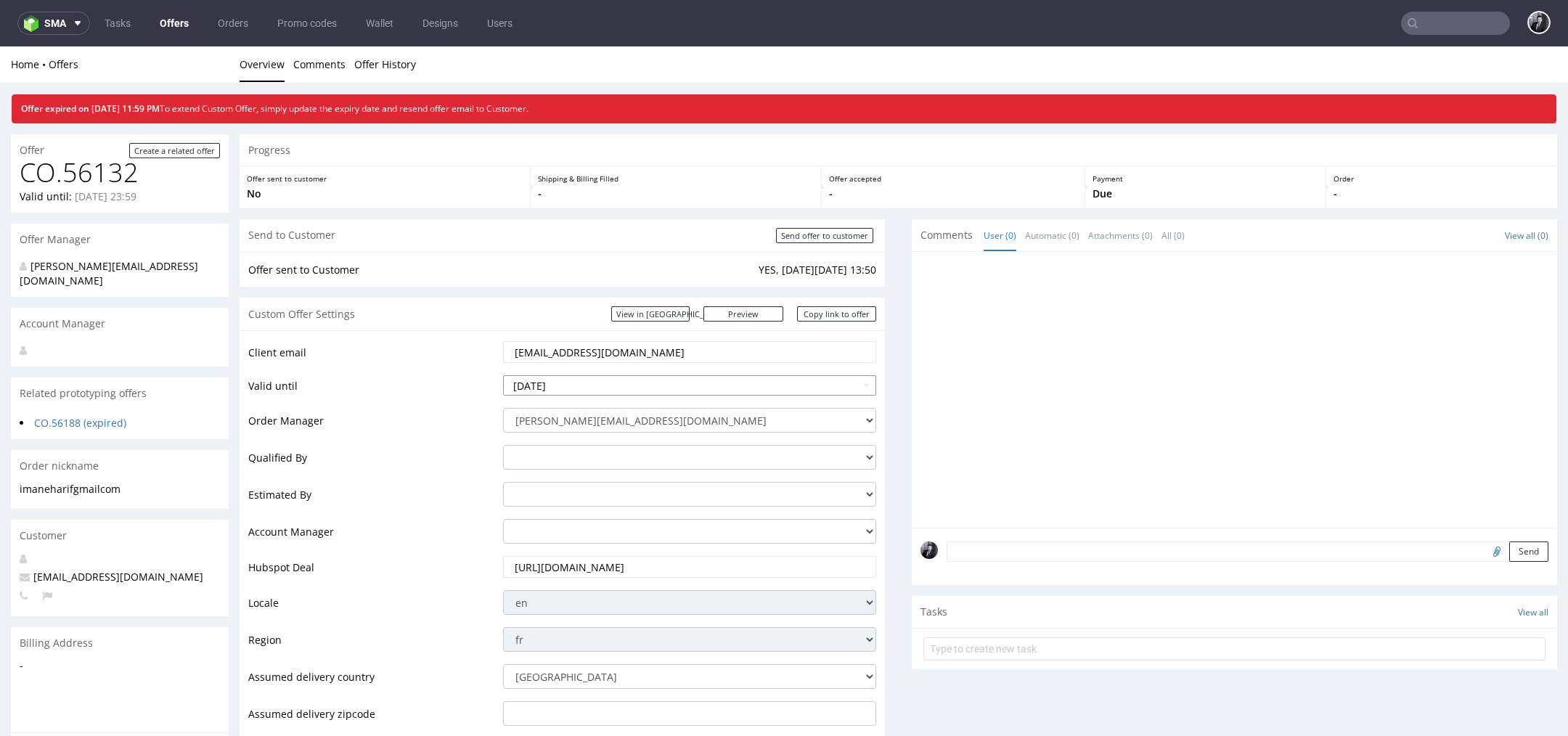
click at [630, 386] on input "2025-07-18" at bounding box center [690, 385] width 373 height 20
click at [648, 220] on th at bounding box center [647, 211] width 22 height 22
click at [629, 346] on td "29" at bounding box center [625, 342] width 22 height 22
click at [609, 380] on input "2025-08-29" at bounding box center [690, 385] width 373 height 20
click at [627, 365] on td "5" at bounding box center [625, 363] width 22 height 22
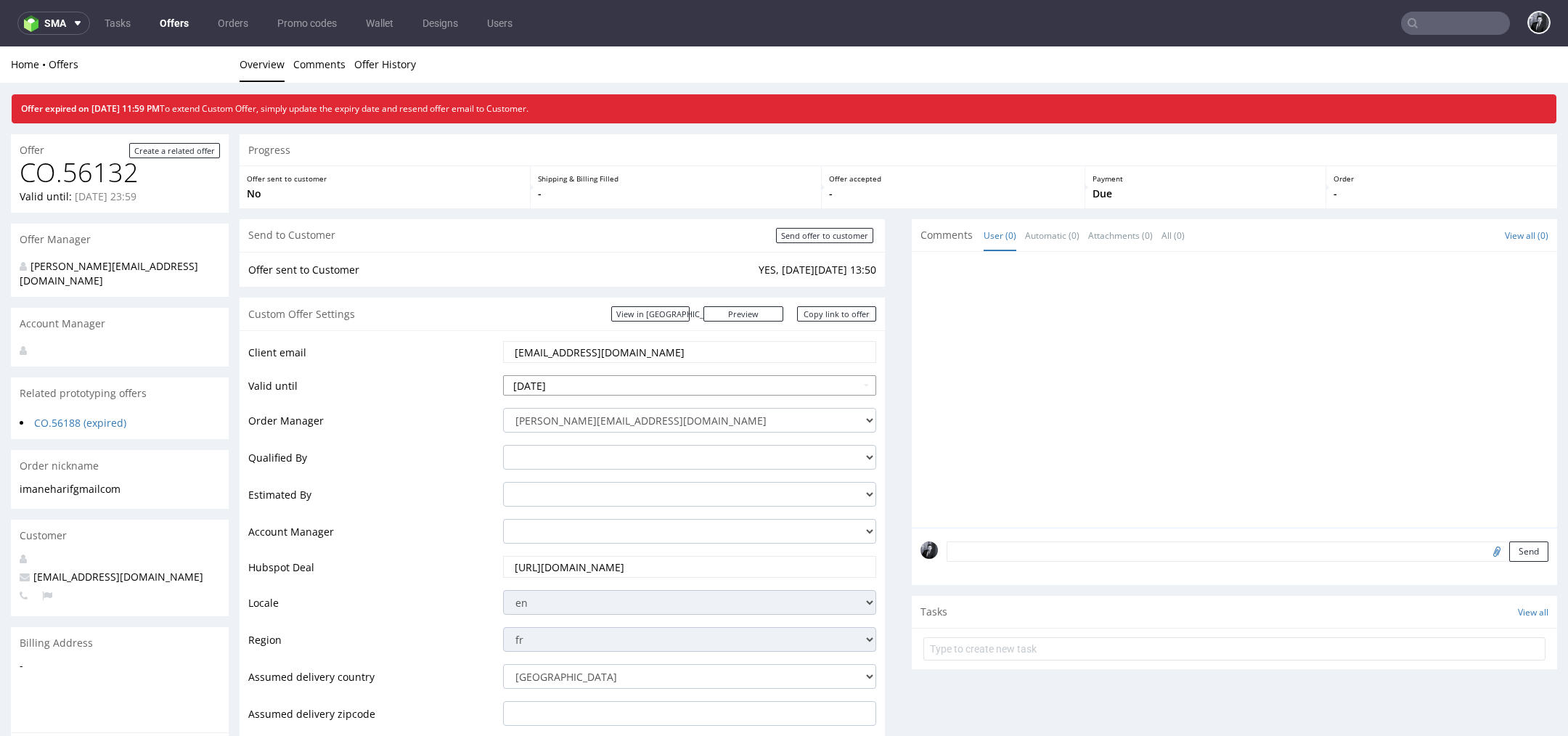
click at [620, 386] on input "2025-09-05" at bounding box center [690, 385] width 373 height 20
click at [627, 279] on td "12" at bounding box center [625, 276] width 22 height 22
type input "2025-09-12"
click at [486, 348] on td "Client email" at bounding box center [373, 356] width 251 height 34
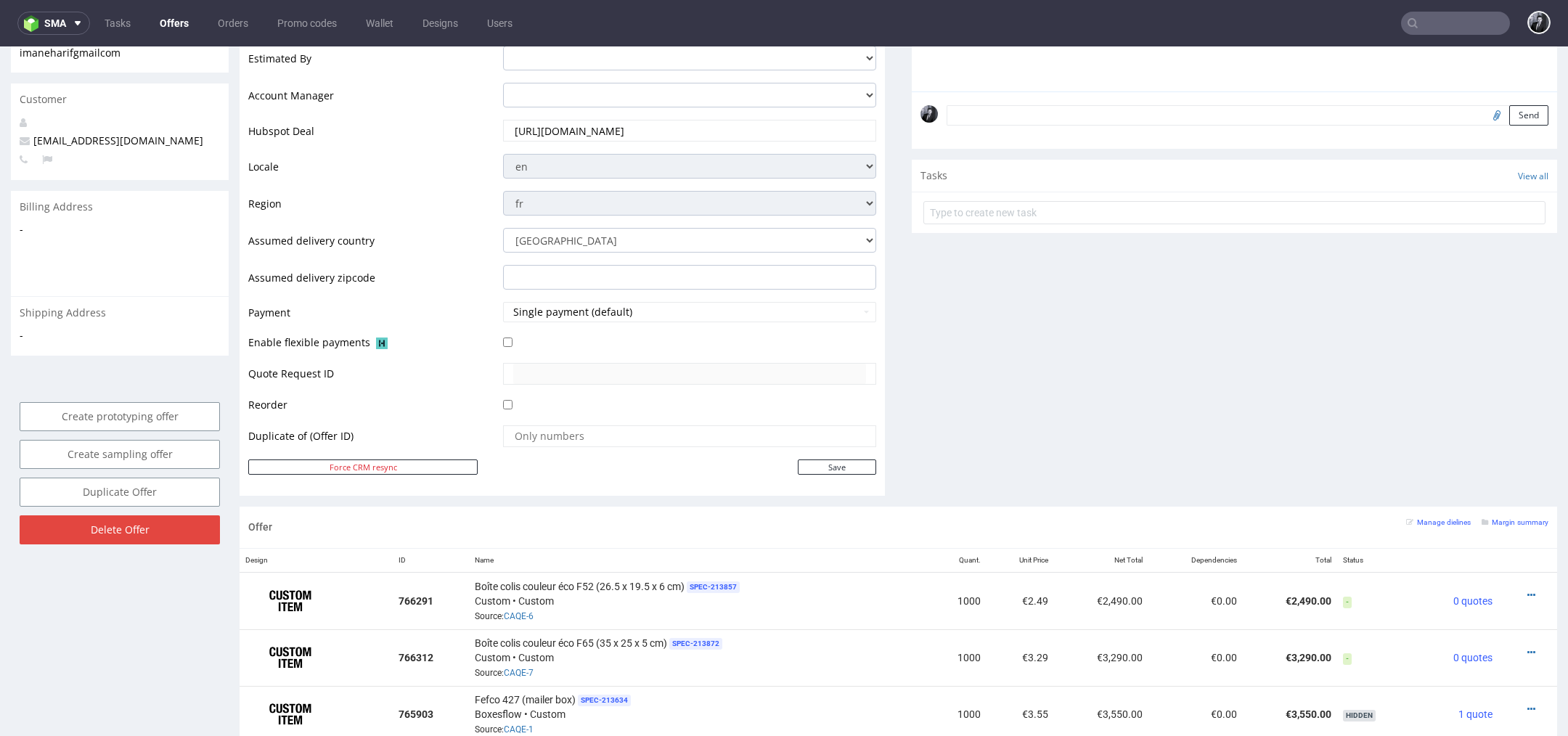
scroll to position [442, 0]
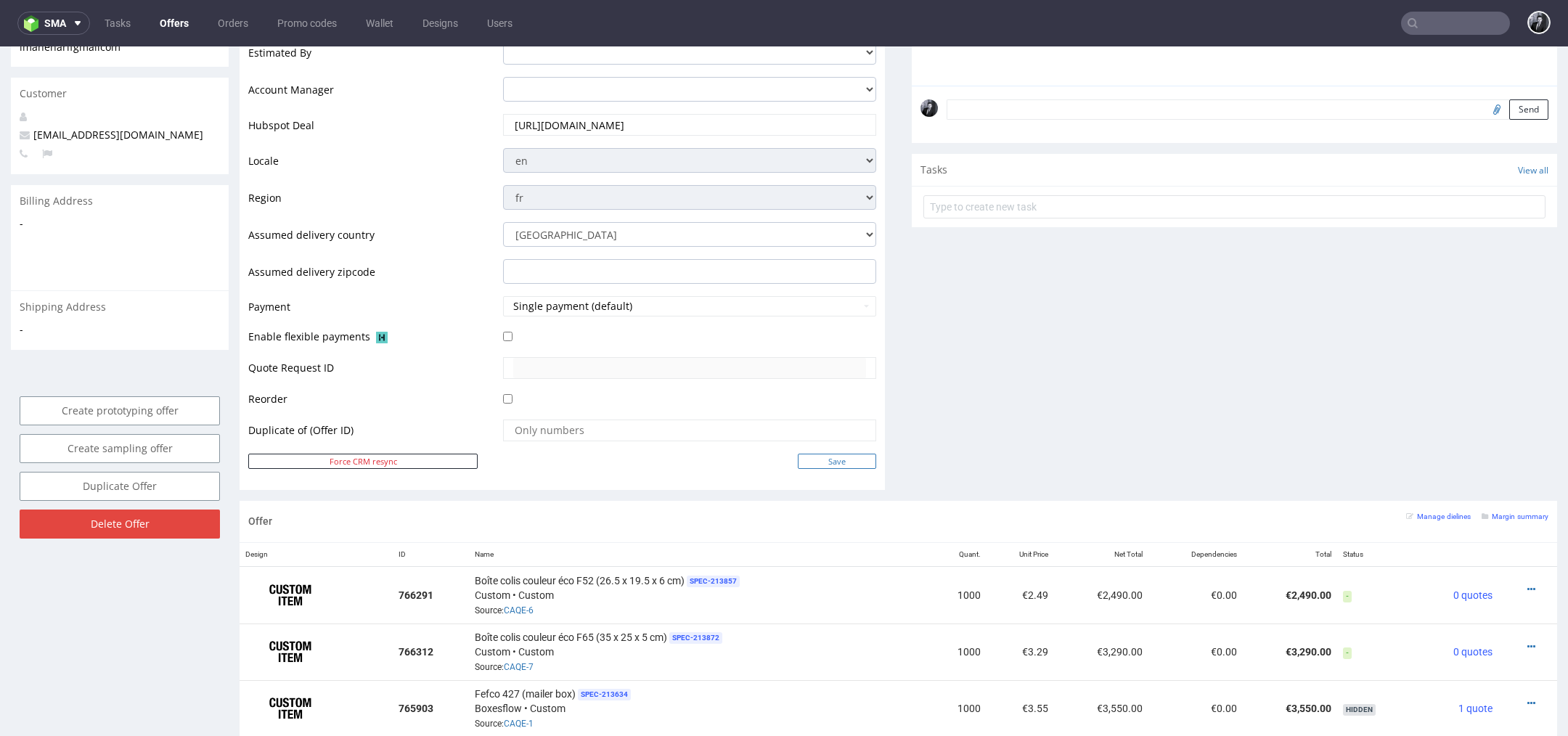
click at [842, 456] on input "Save" at bounding box center [836, 461] width 78 height 15
type input "In progress..."
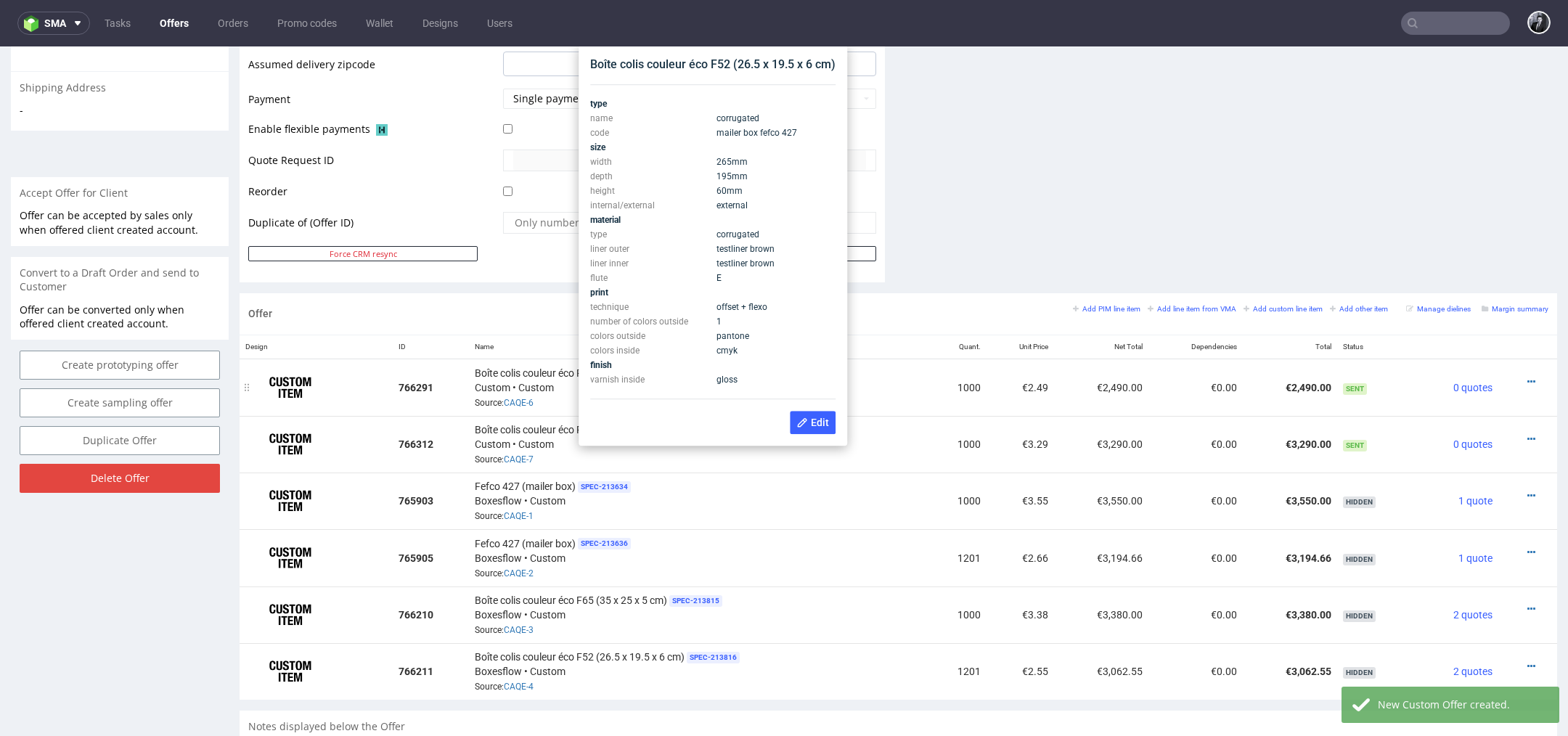
scroll to position [617, 0]
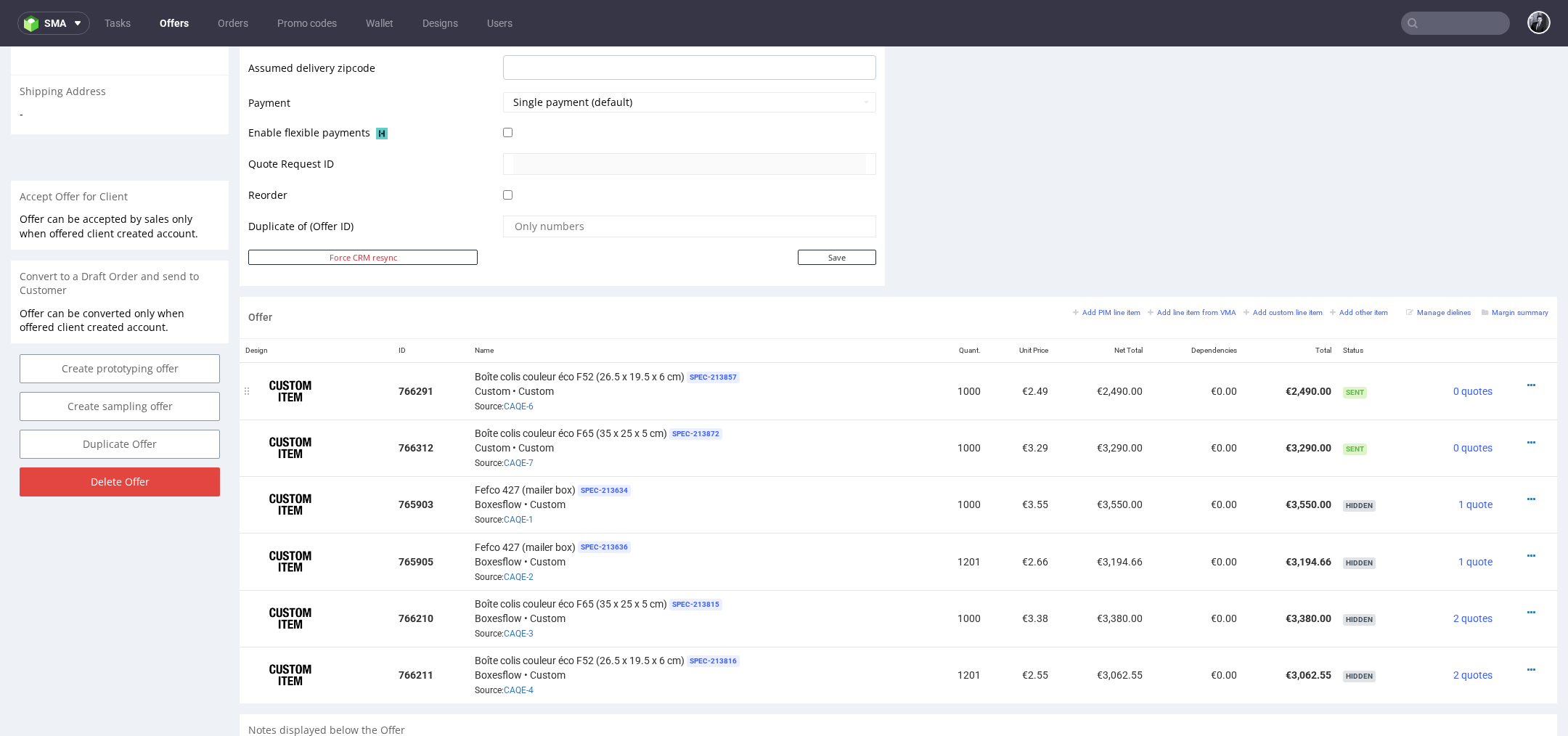
click at [1519, 380] on div at bounding box center [1523, 385] width 39 height 14
click at [1527, 380] on icon at bounding box center [1530, 385] width 8 height 11
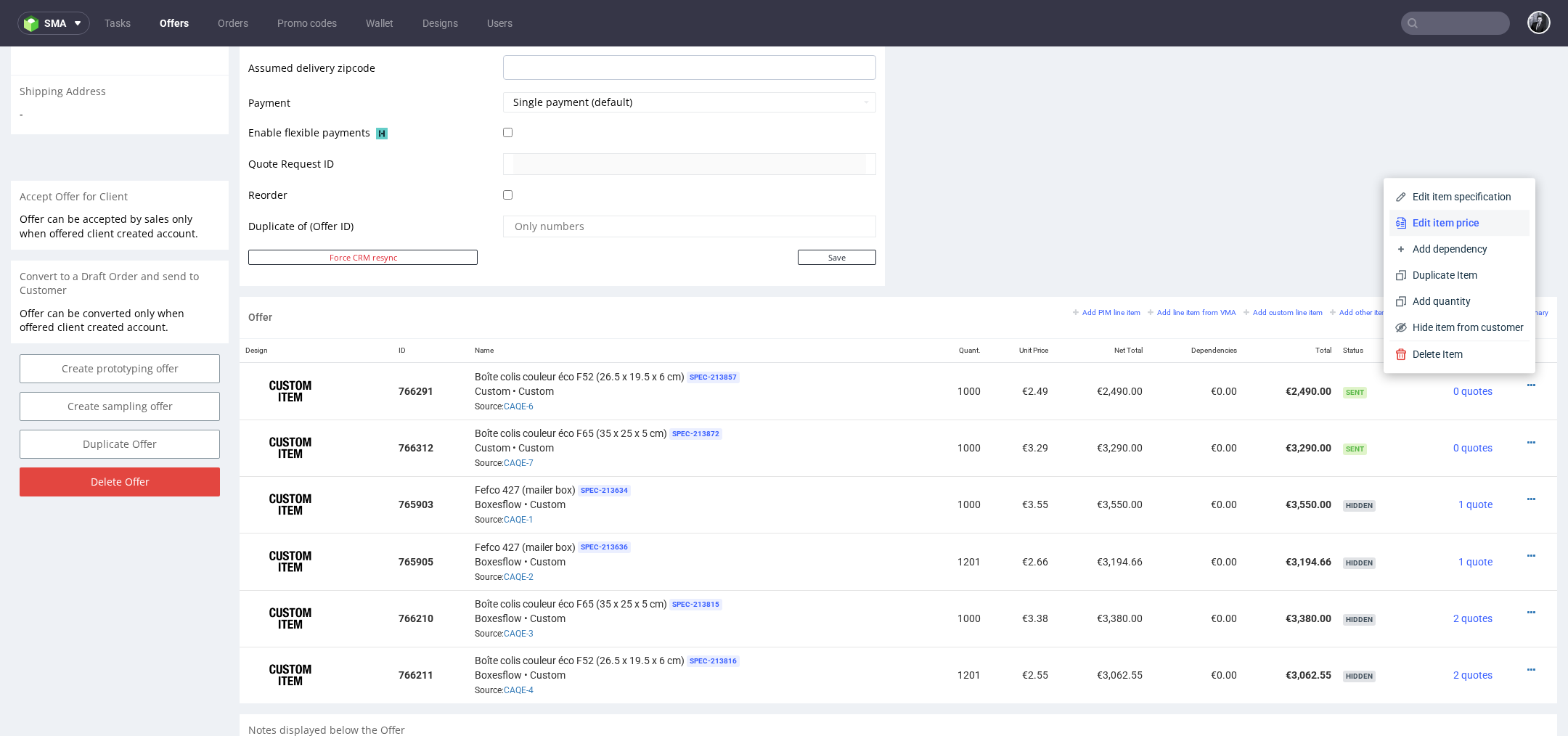
click at [1447, 230] on span "Edit item price" at bounding box center [1464, 222] width 116 height 14
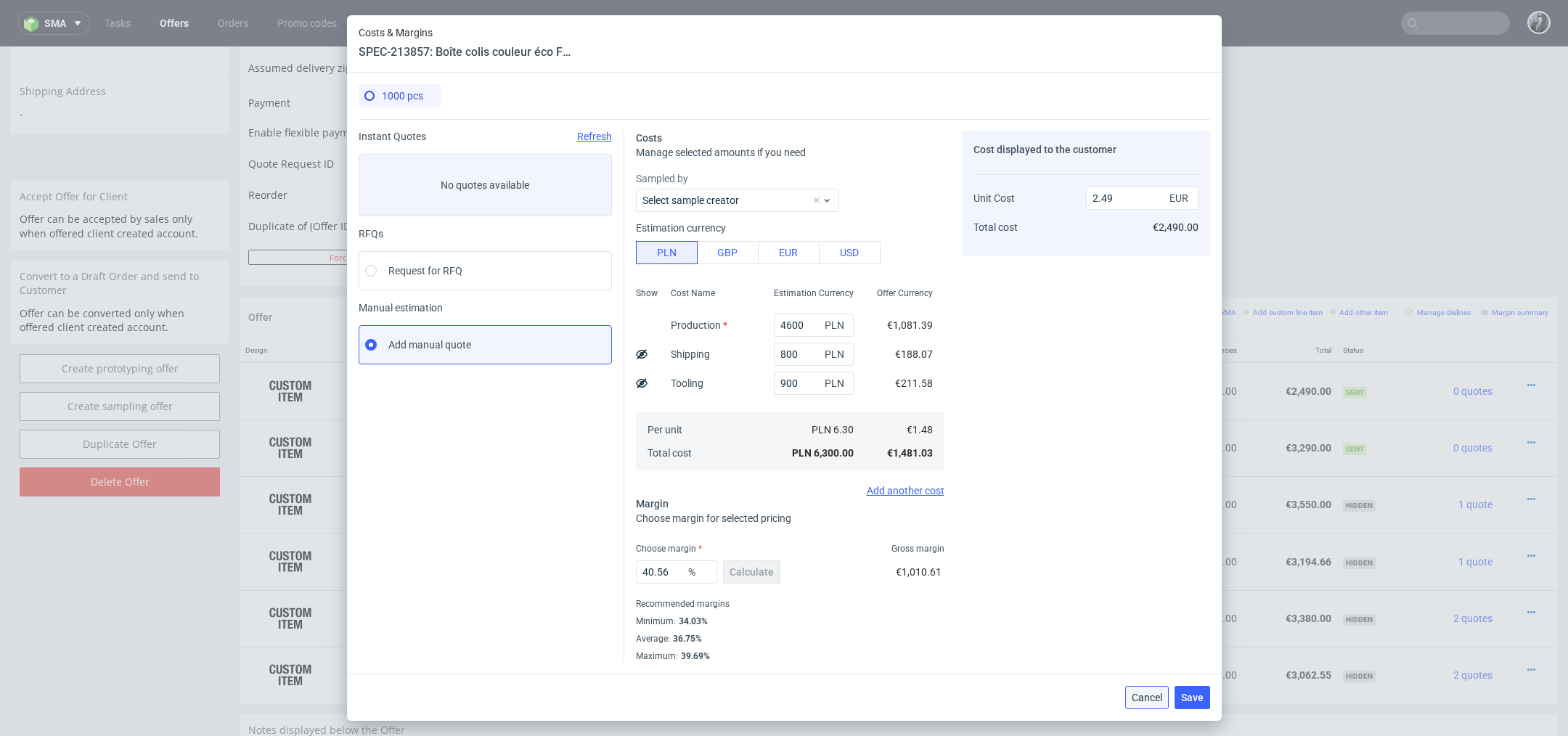
click at [1144, 700] on span "Cancel" at bounding box center [1147, 697] width 31 height 11
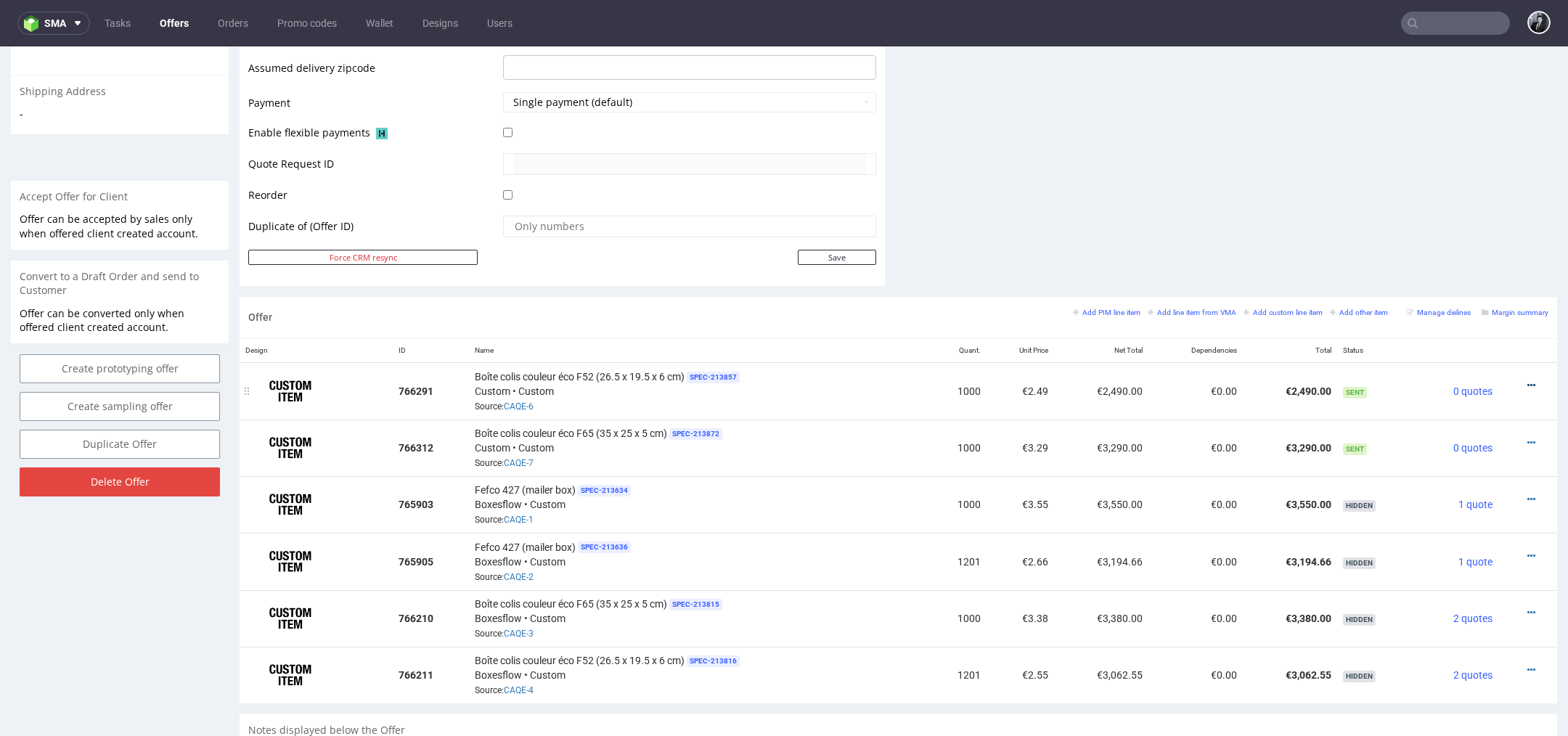
click at [1527, 380] on icon at bounding box center [1530, 385] width 8 height 11
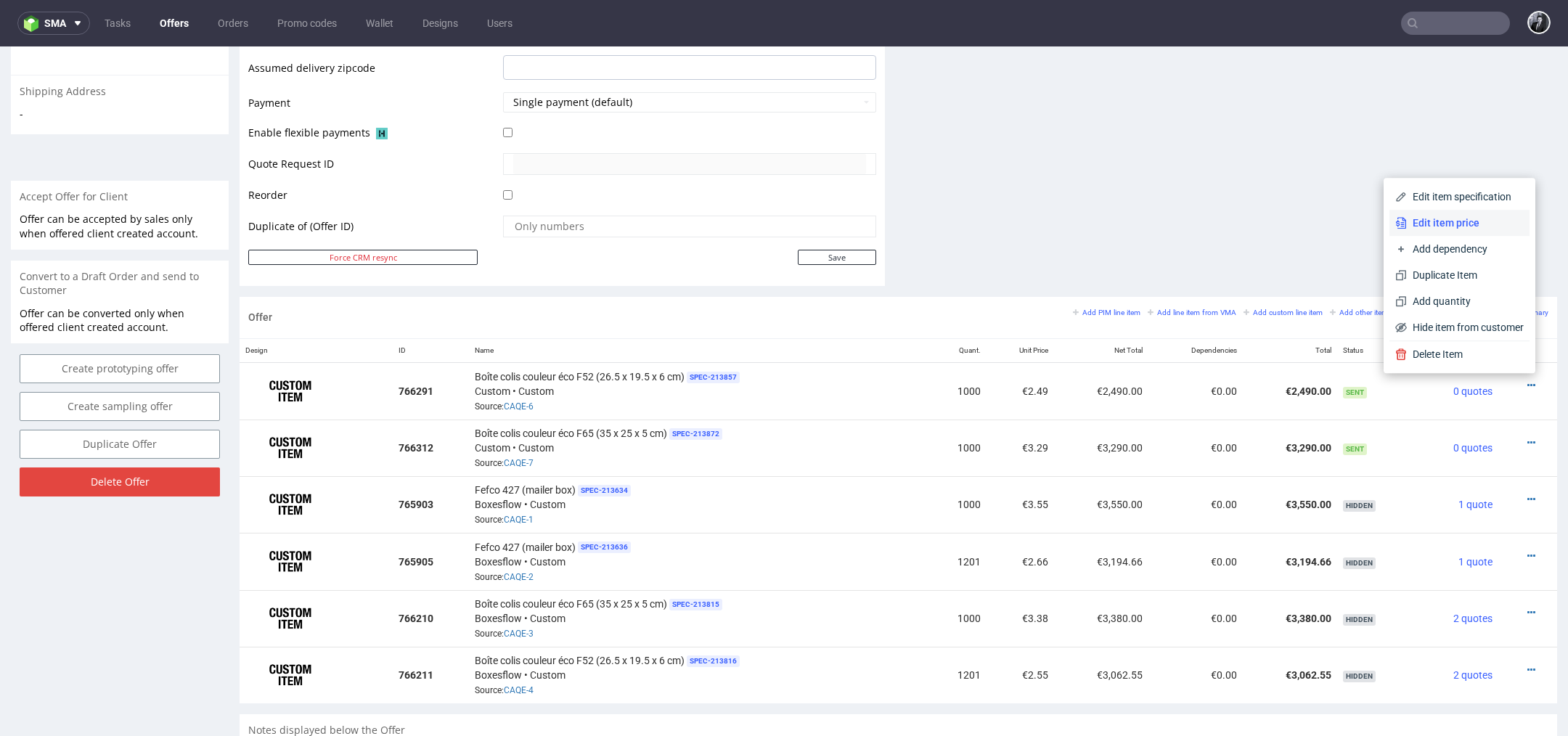
click at [1460, 225] on span "Edit item price" at bounding box center [1464, 222] width 116 height 14
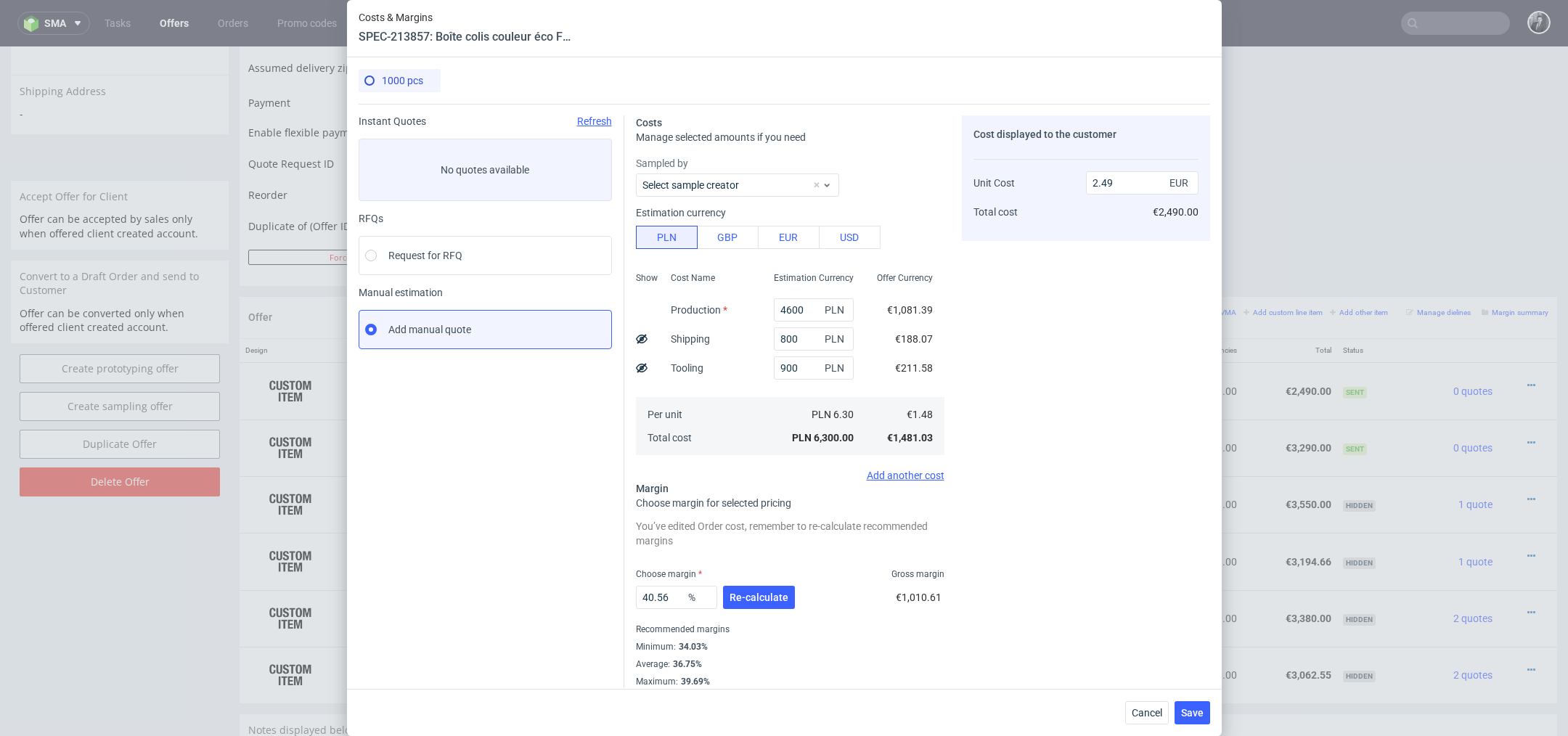
scroll to position [9, 0]
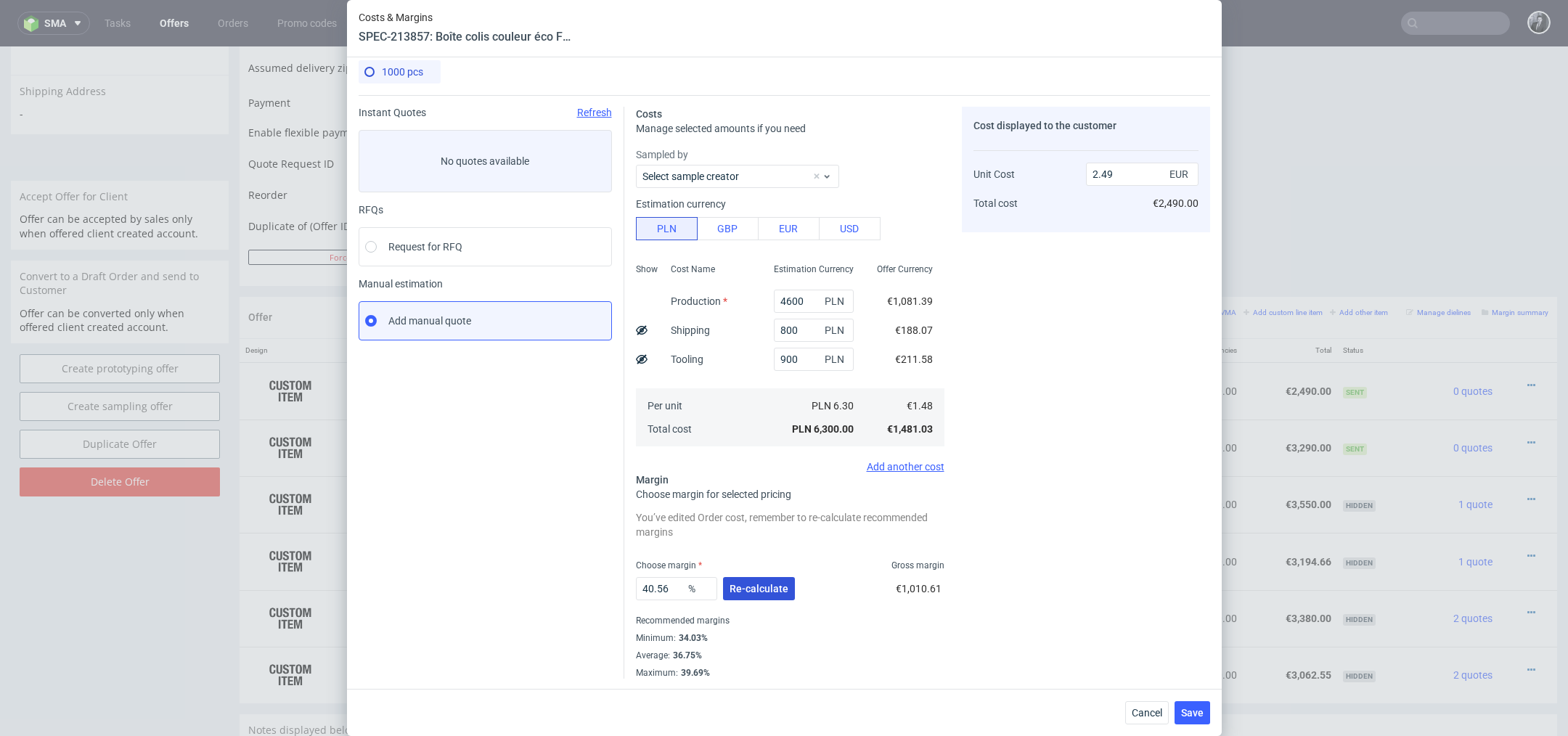
click at [753, 589] on span "Re-calculate" at bounding box center [758, 588] width 59 height 11
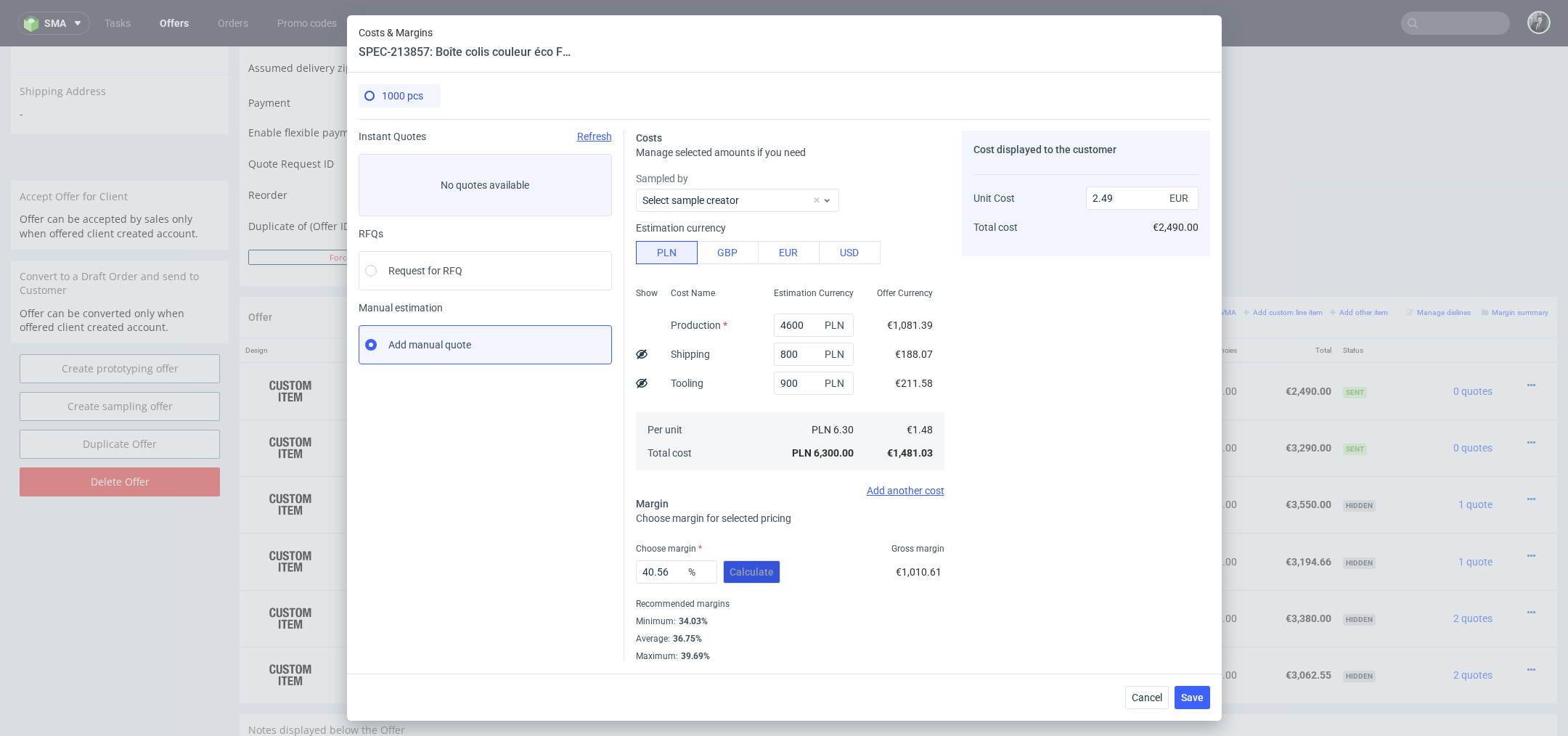
scroll to position [0, 0]
drag, startPoint x: 674, startPoint y: 573, endPoint x: 623, endPoint y: 571, distance: 51.0
click at [623, 571] on div "Instant Quotes Refresh No quotes available RFQs Request for RFQ Manual estimati…" at bounding box center [784, 391] width 851 height 543
type input "35"
type input "2.28"
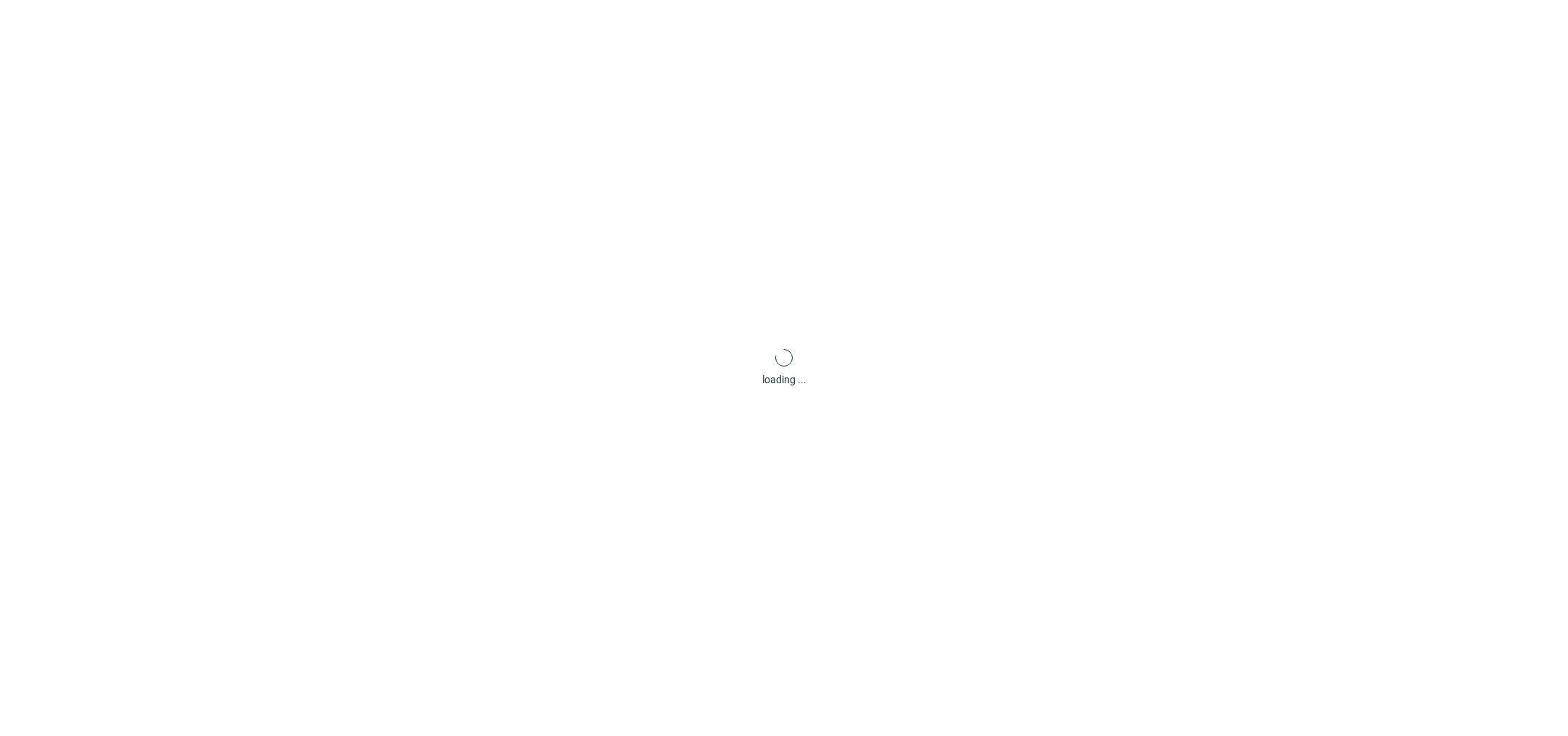
type input "35"
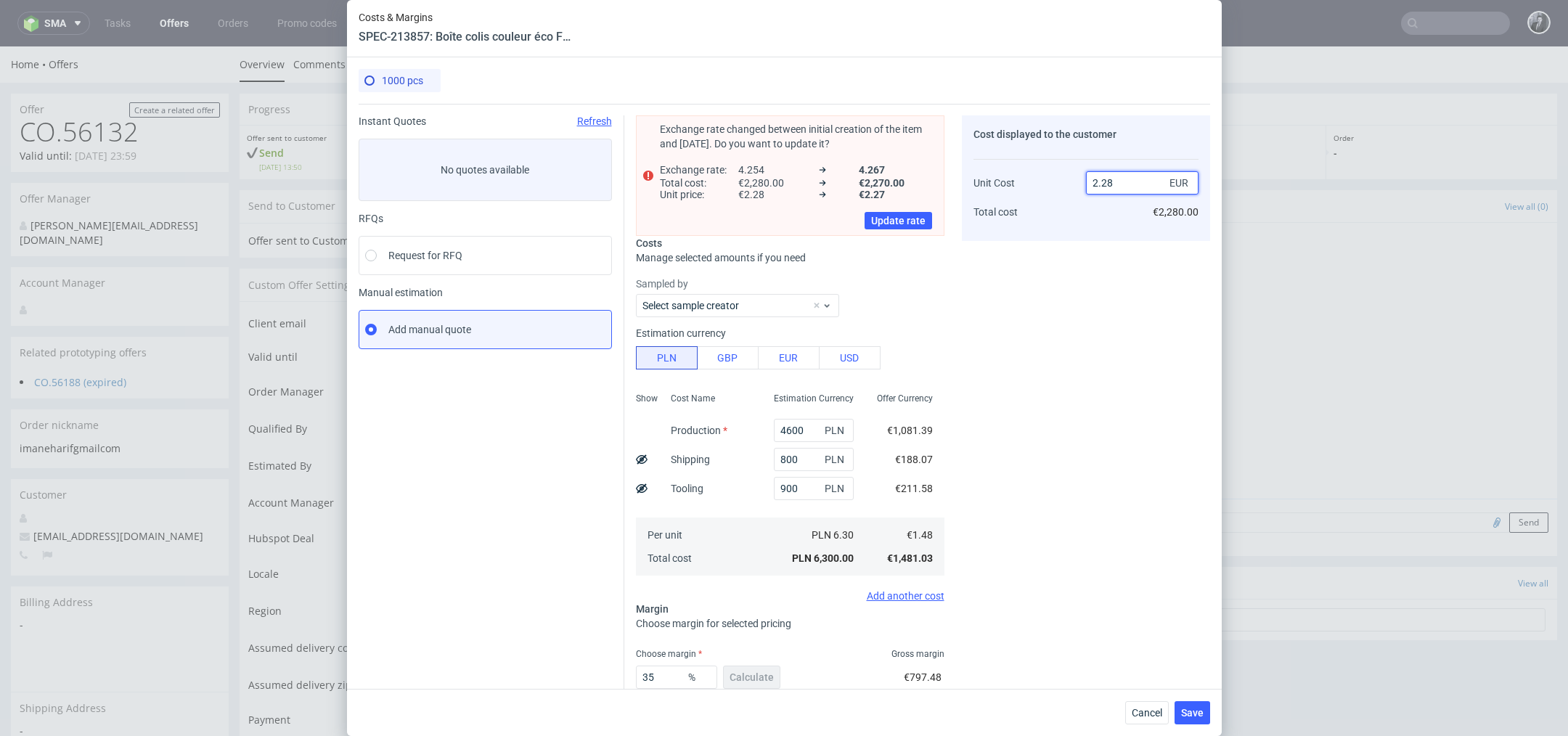
click at [1131, 188] on input "2.28" at bounding box center [1142, 183] width 113 height 23
type input "2.2"
type input "32.72727272727273"
type input "2.29"
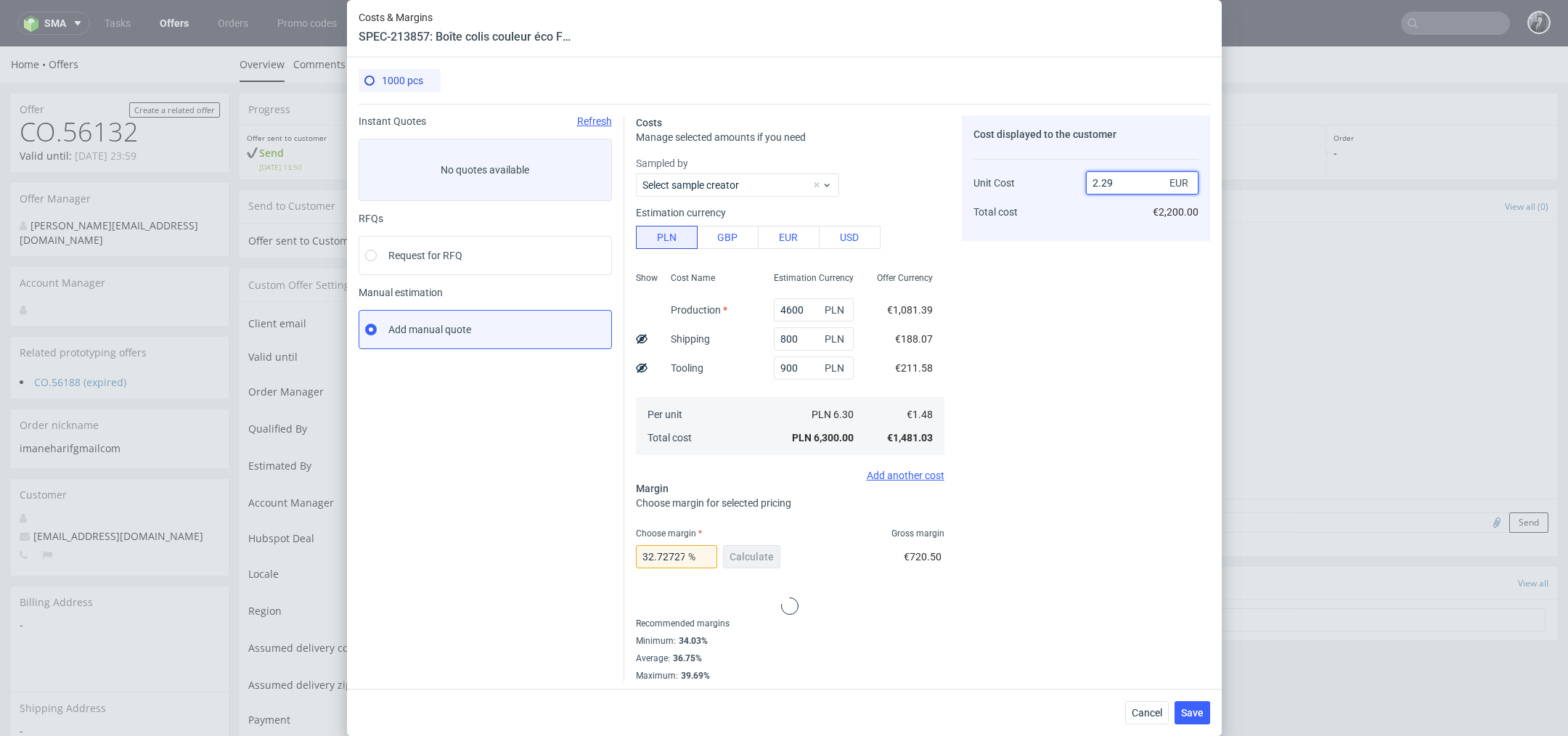
type input "35.37117903930131"
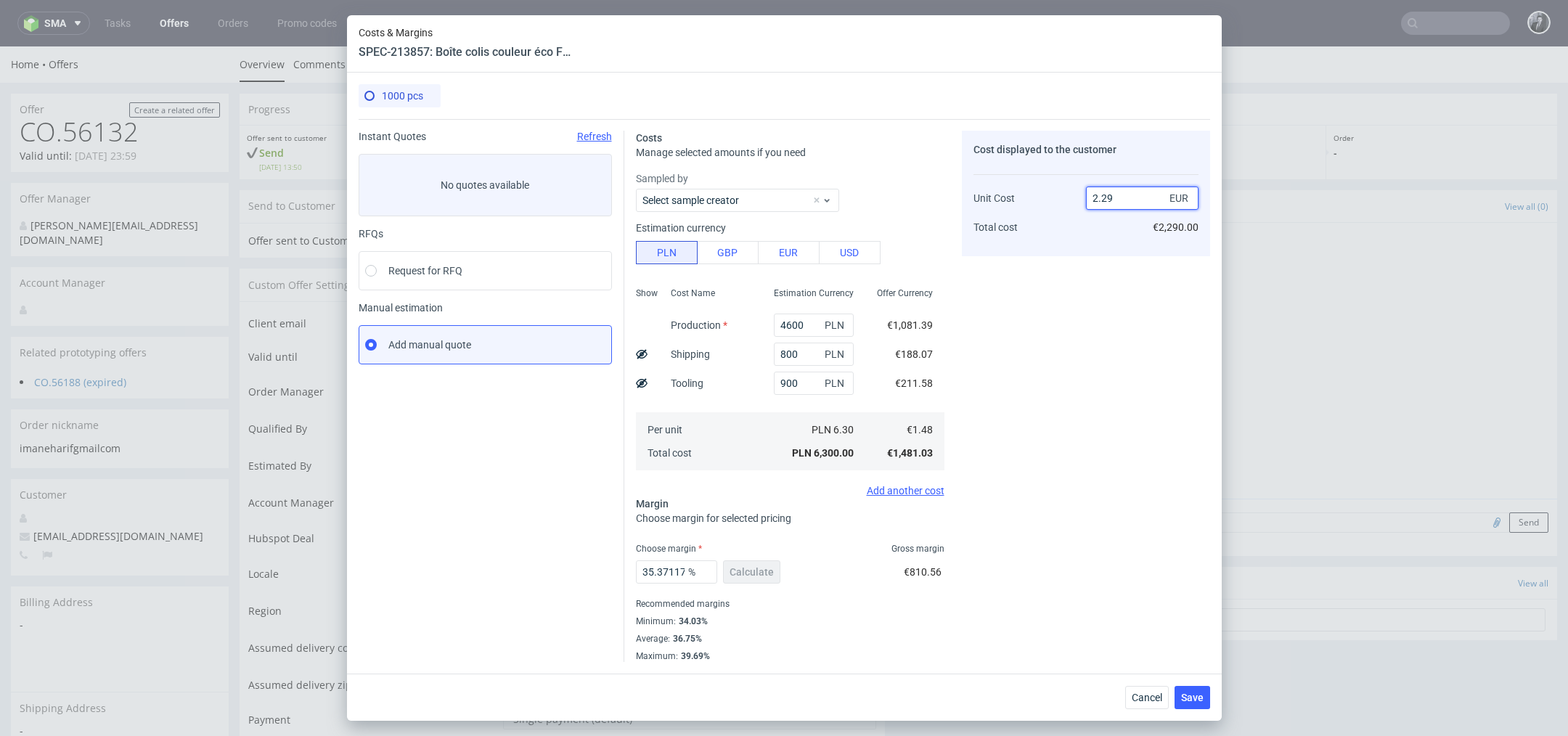
type input "2.29"
click at [1076, 441] on div "Cost displayed to the customer Unit Cost Total cost 2.29 EUR €2,290.00" at bounding box center [1086, 396] width 248 height 531
click at [1153, 697] on span "Cancel" at bounding box center [1147, 697] width 31 height 11
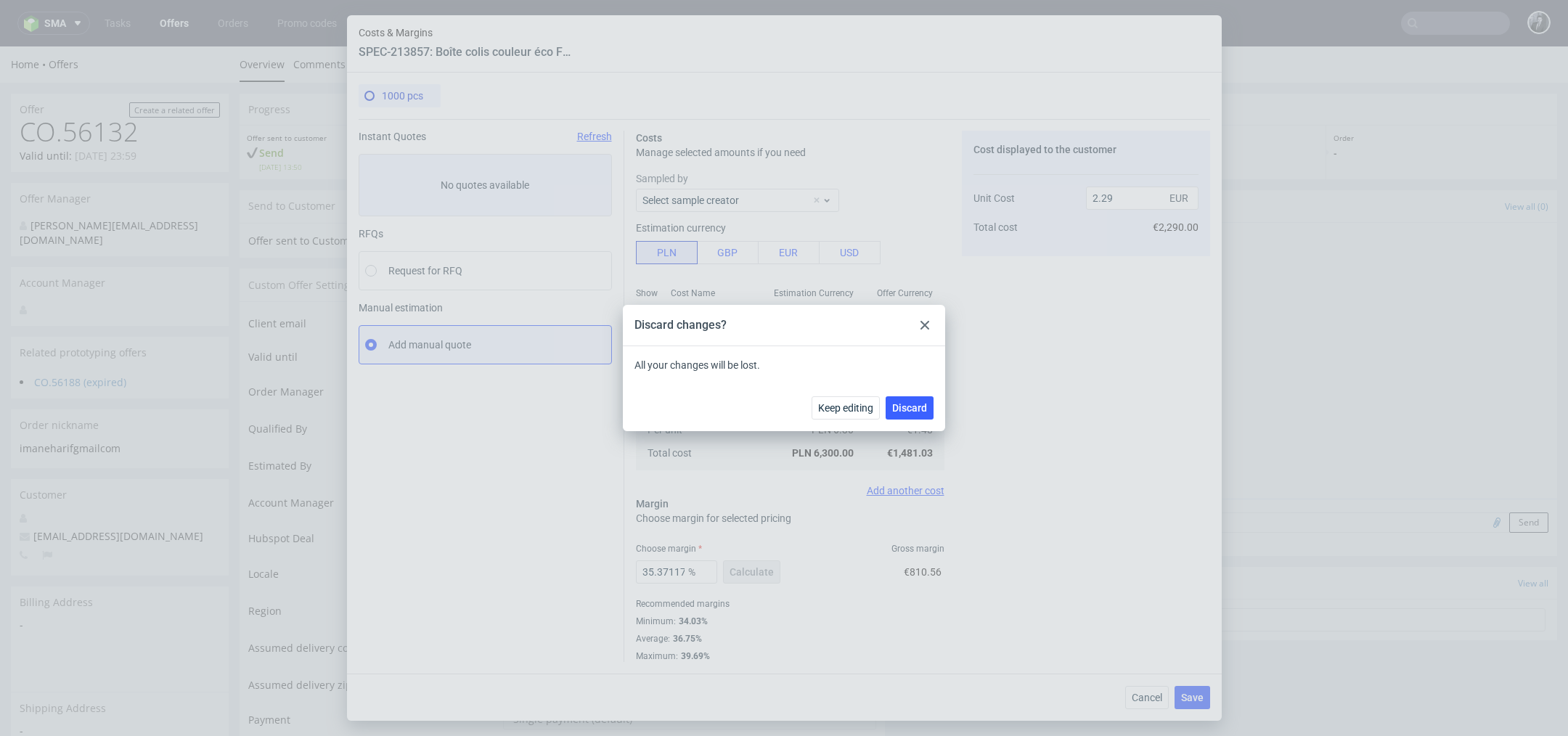
click at [925, 327] on icon at bounding box center [924, 324] width 9 height 9
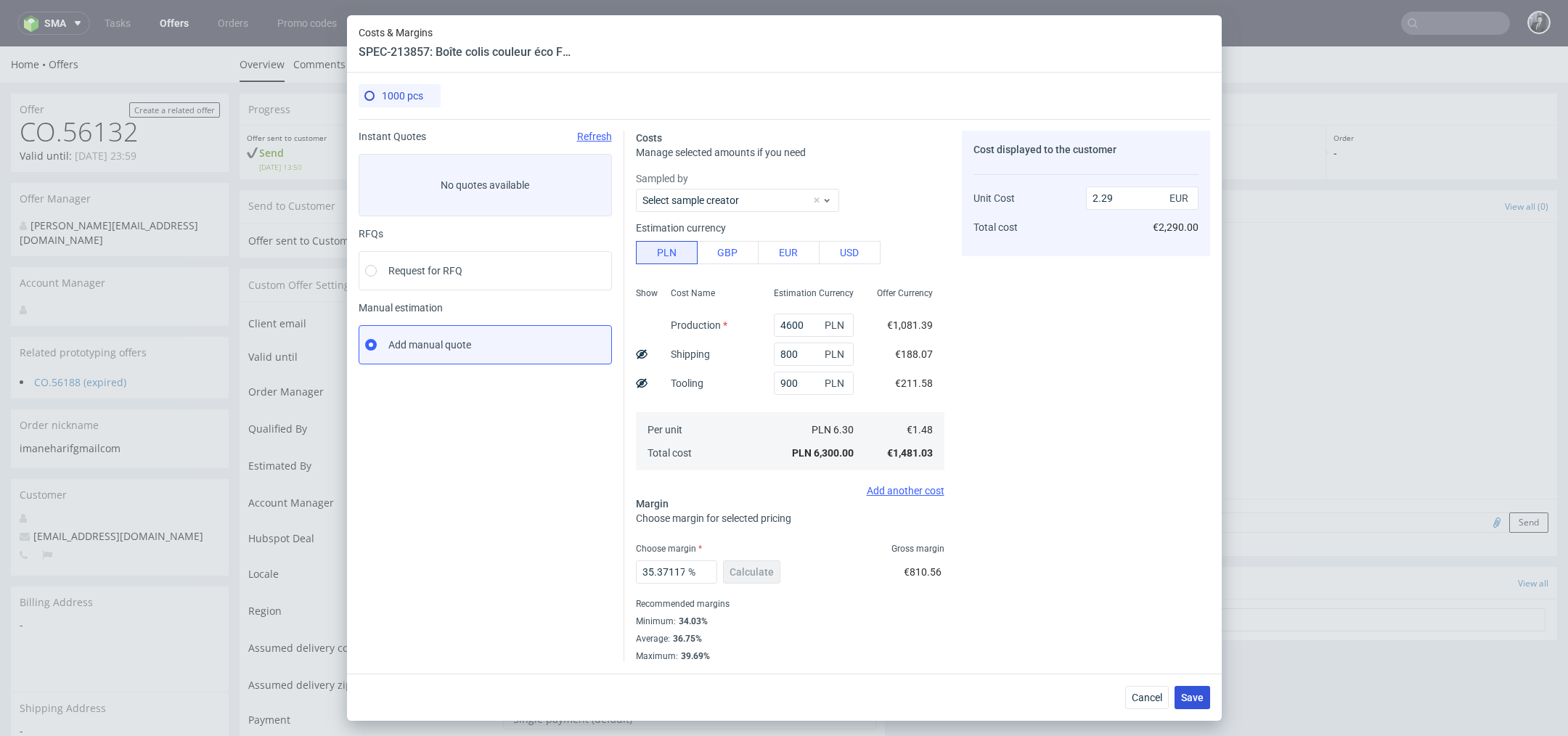
click at [1197, 705] on button "Save" at bounding box center [1192, 698] width 36 height 23
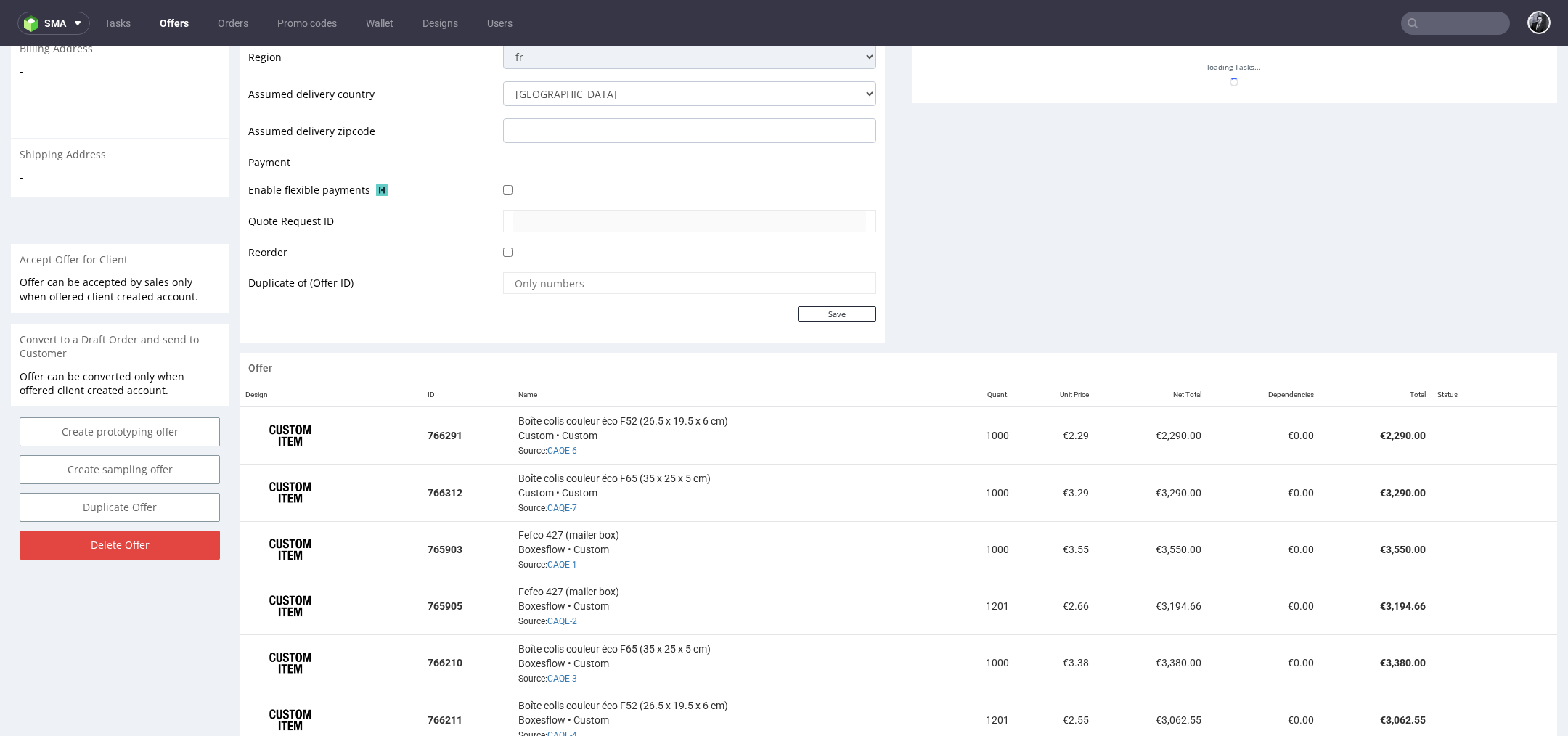
scroll to position [730, 0]
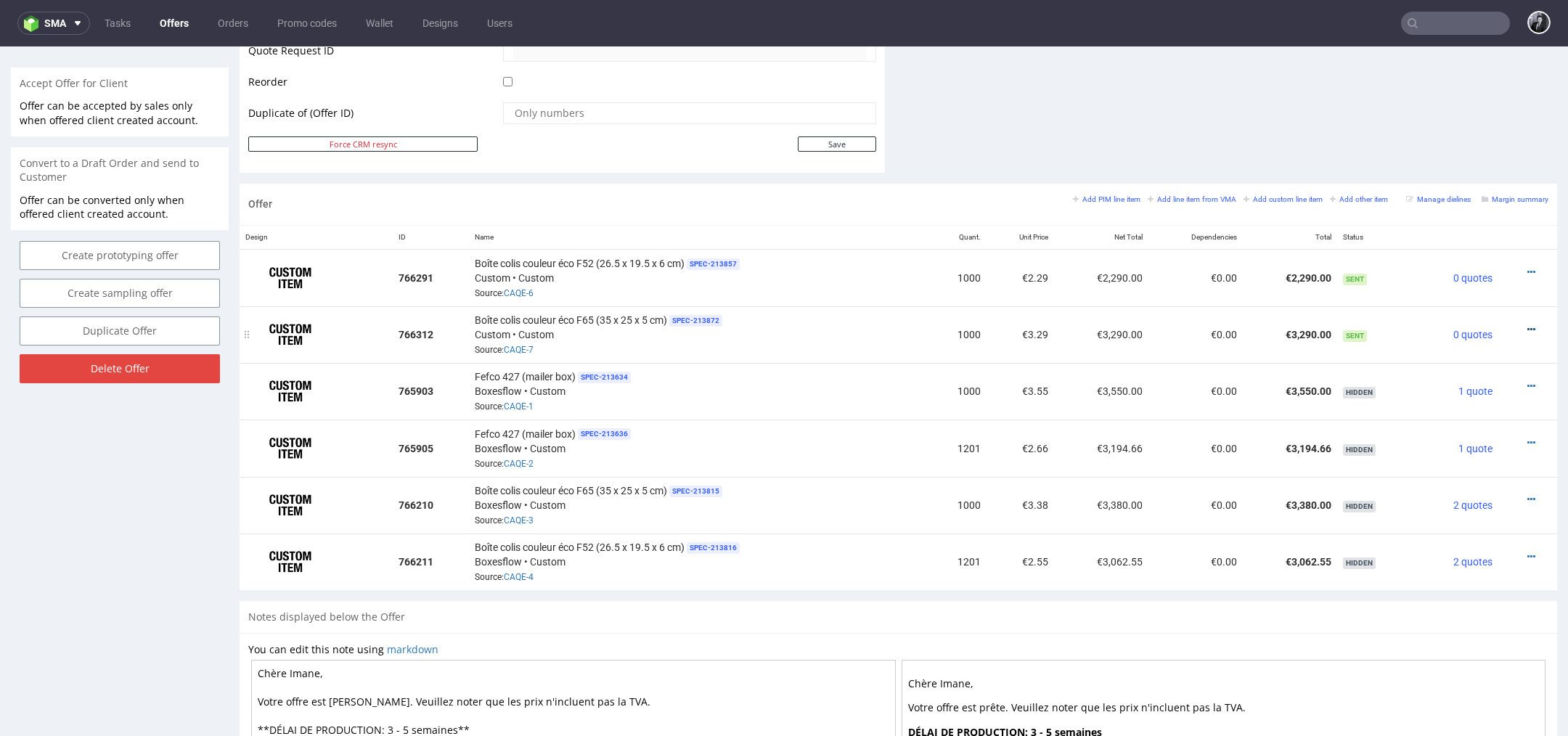
click at [1527, 325] on icon at bounding box center [1530, 329] width 8 height 11
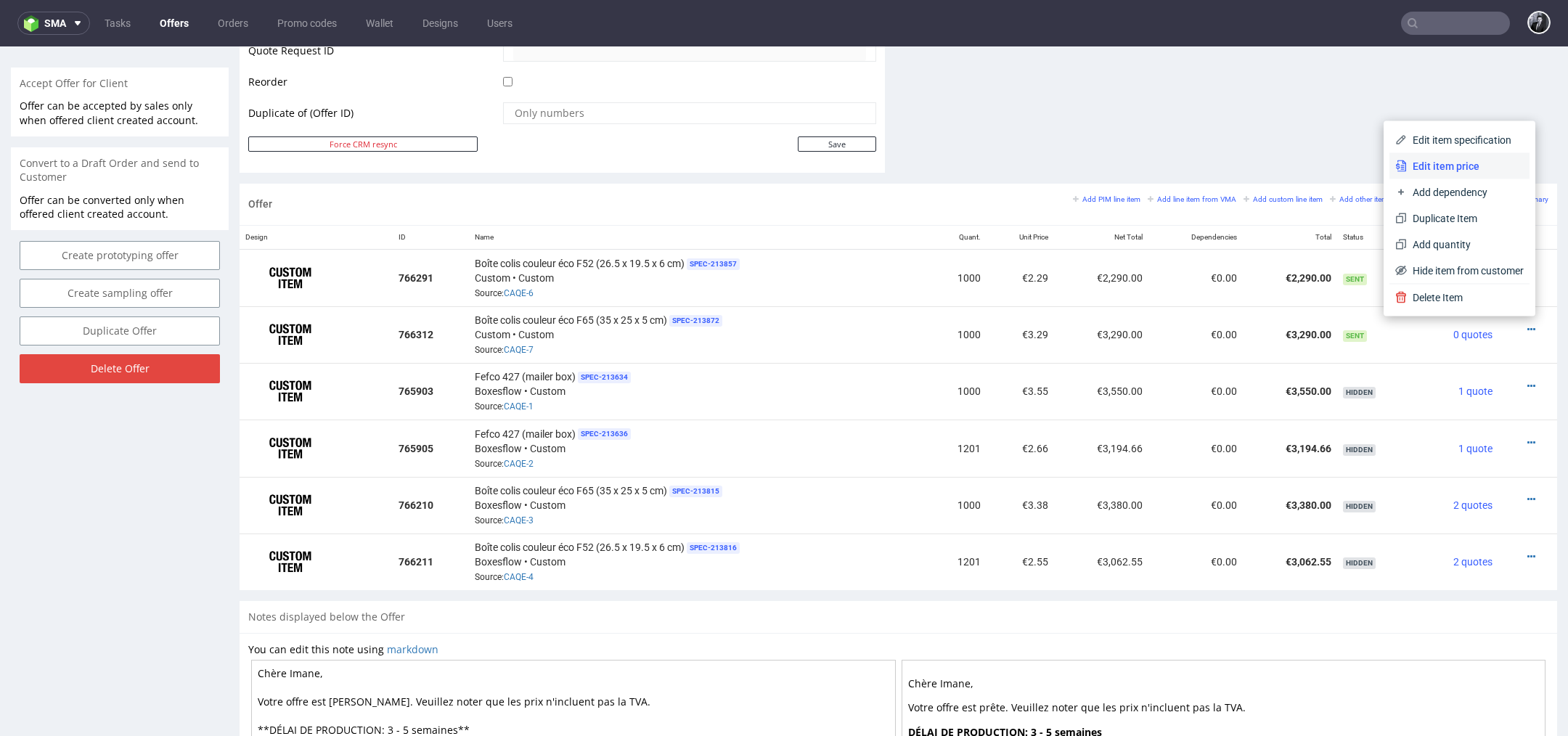
click at [1448, 167] on span "Edit item price" at bounding box center [1464, 165] width 116 height 14
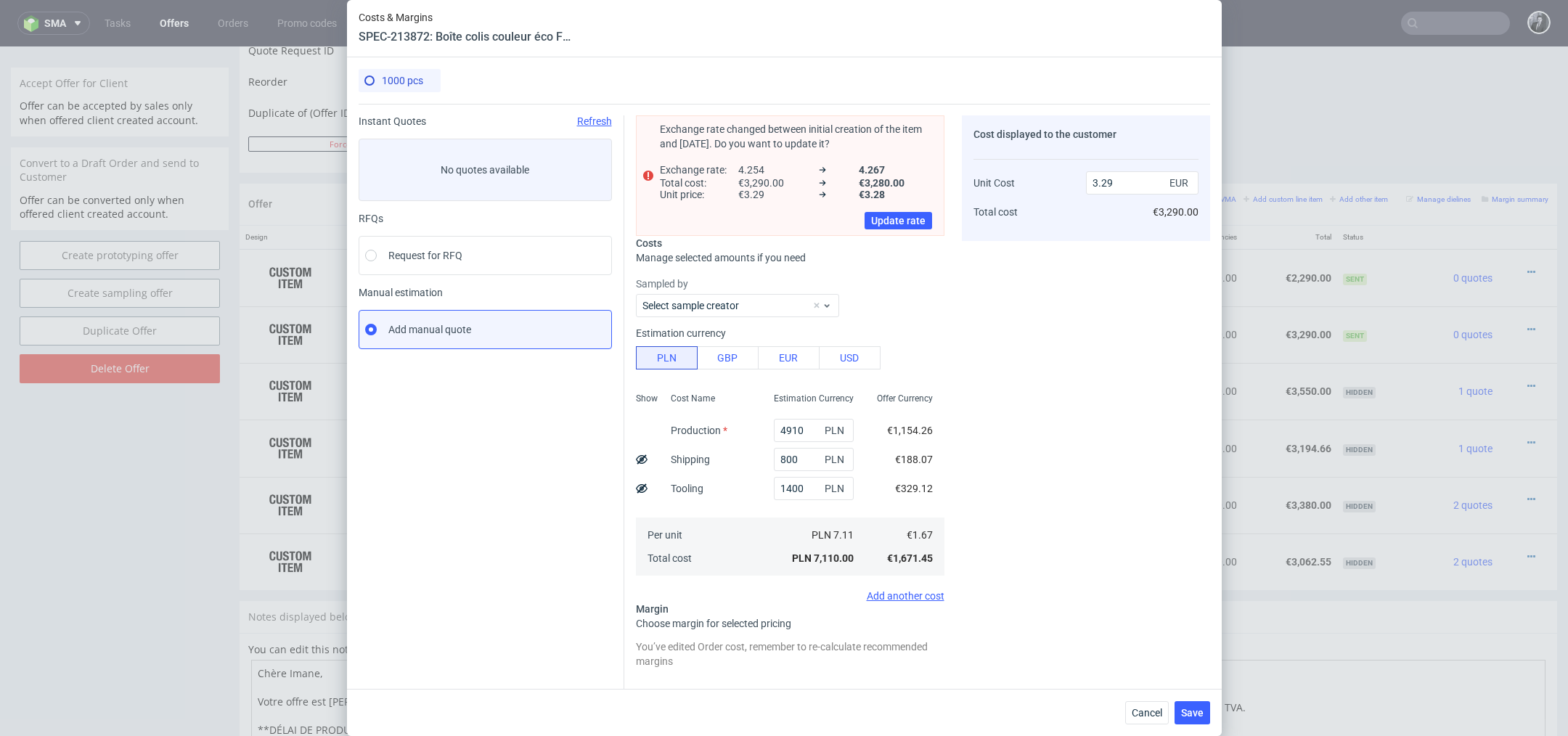
scroll to position [129, 0]
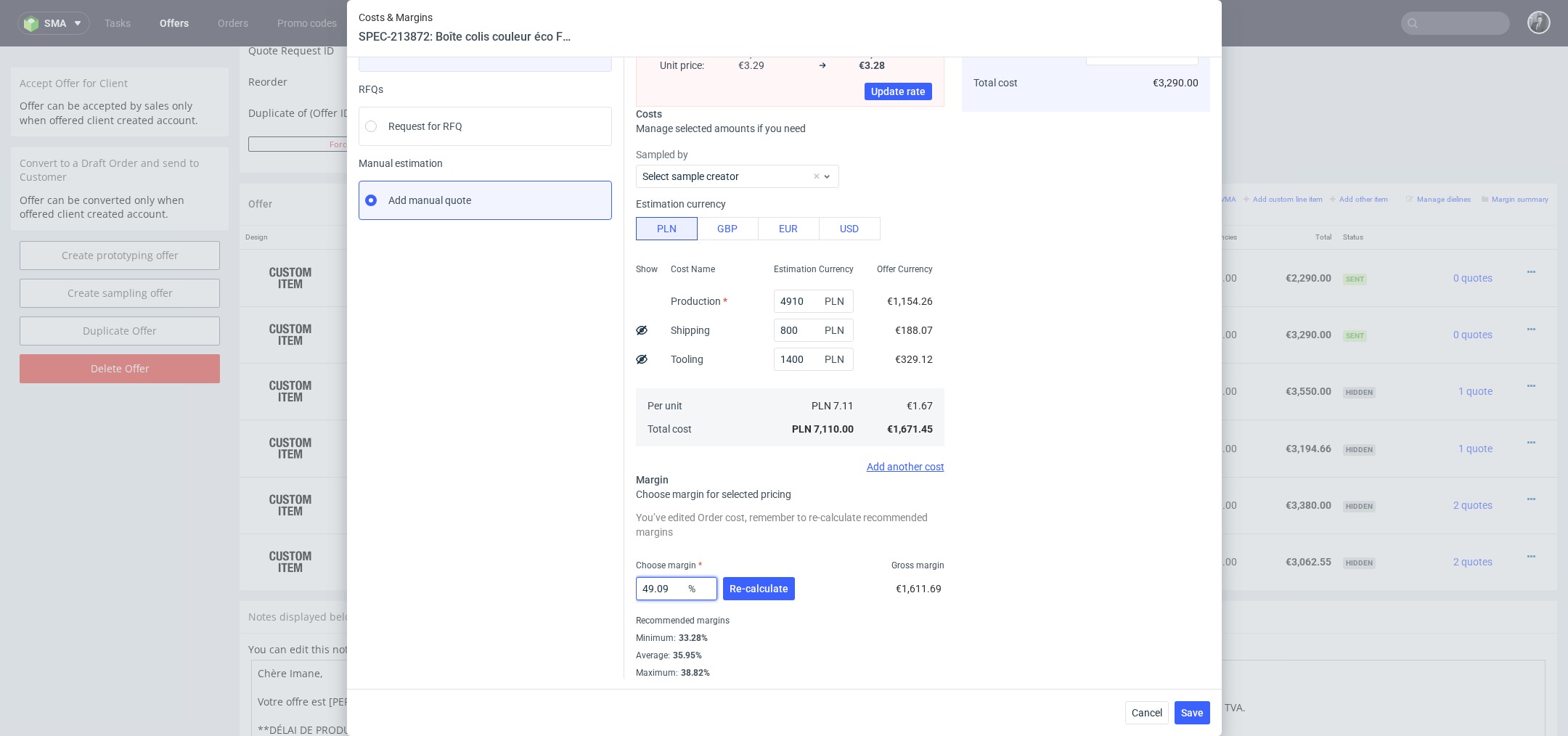
click at [671, 587] on input "49.09" at bounding box center [677, 588] width 81 height 23
type input "4"
type input "0"
type input "1.67"
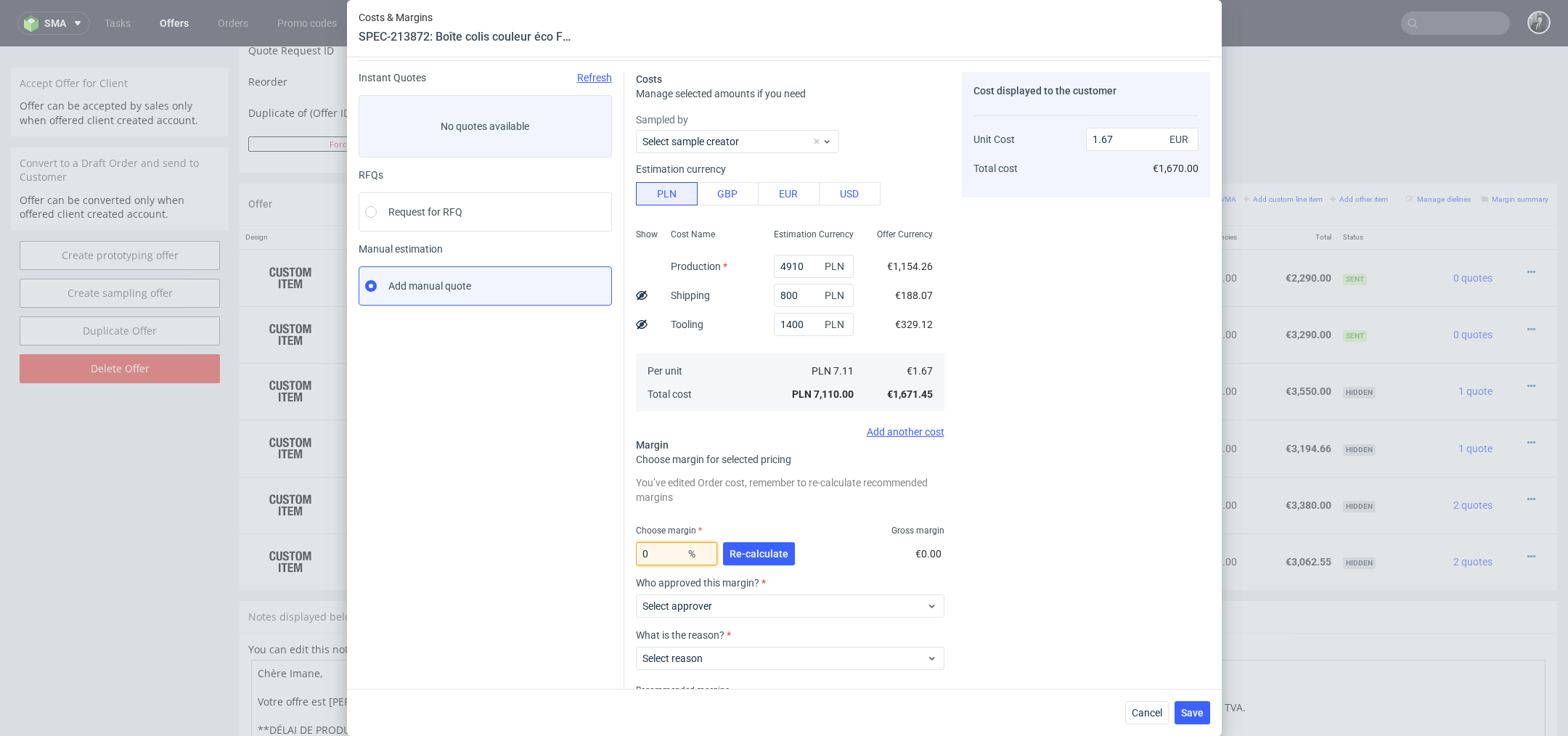
scroll to position [114, 0]
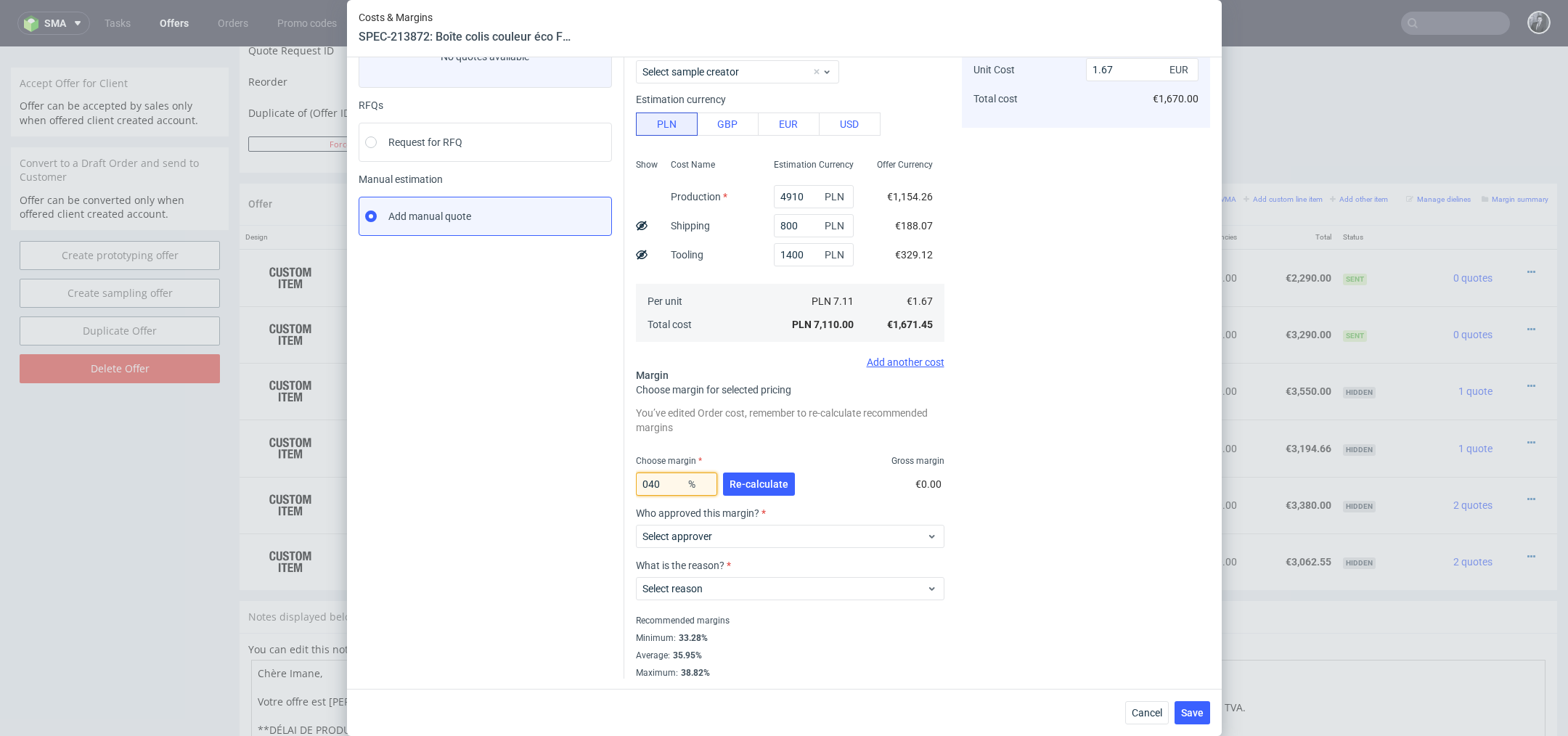
type input "40"
type input "2.79"
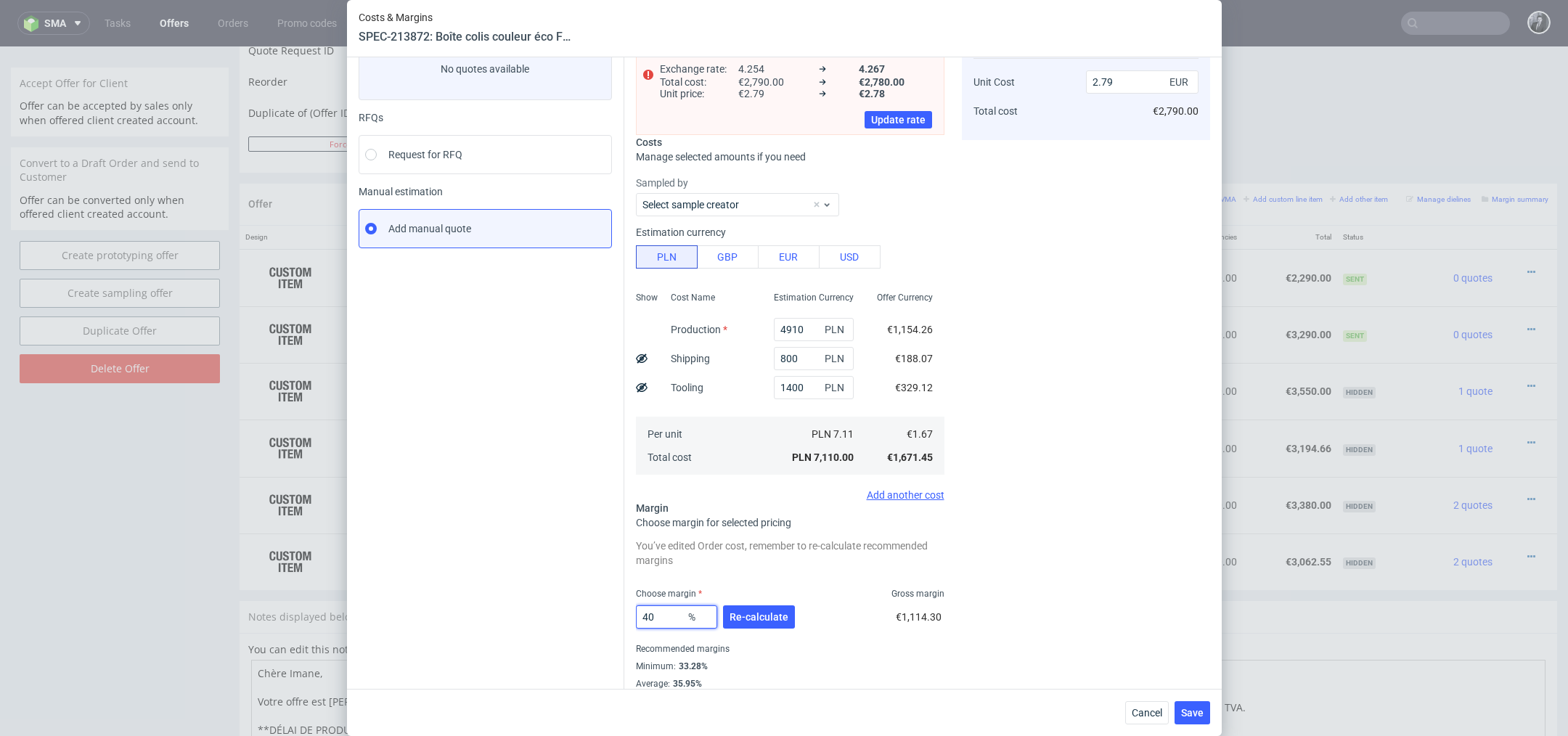
scroll to position [129, 0]
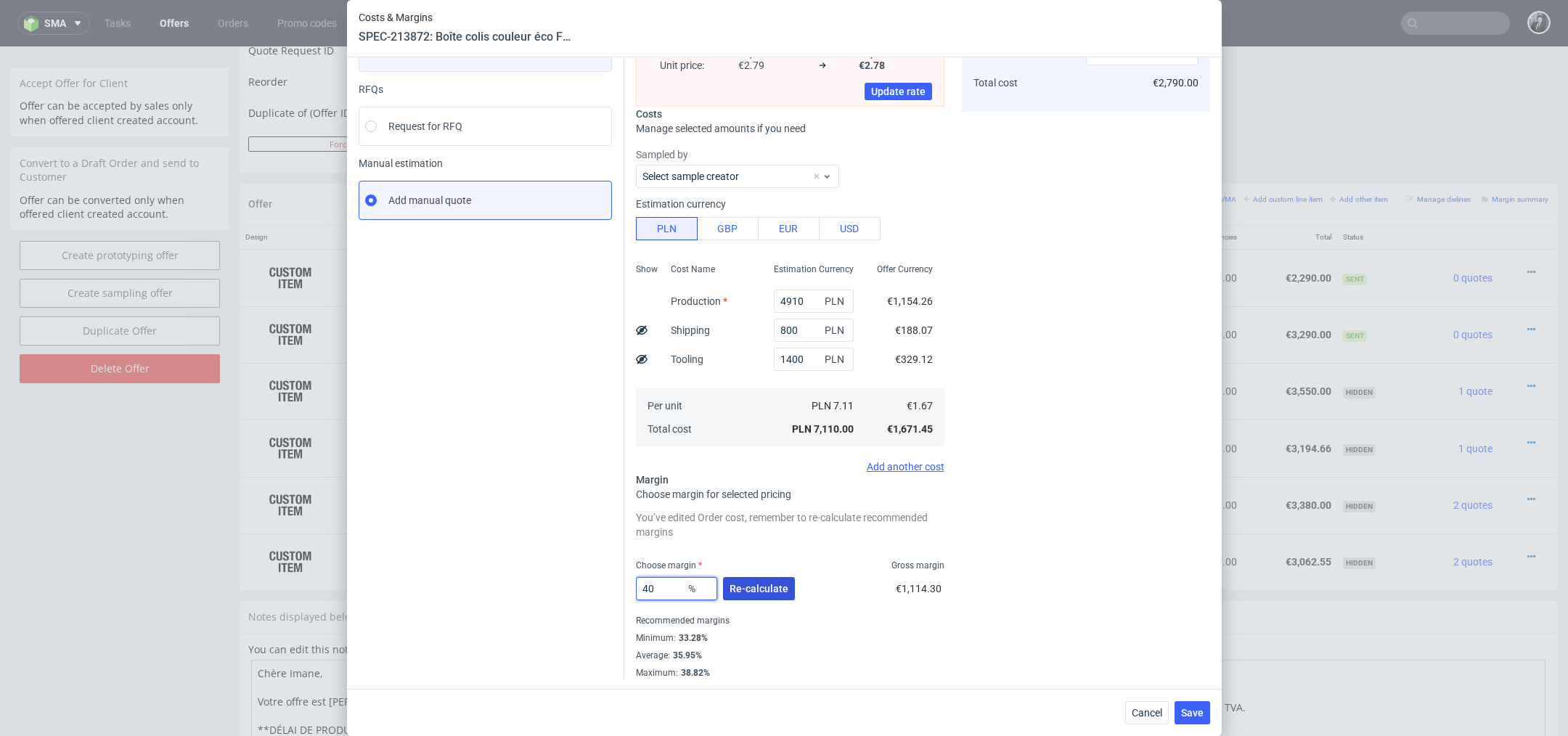
type input "40"
click at [767, 593] on button "Re-calculate" at bounding box center [758, 588] width 72 height 23
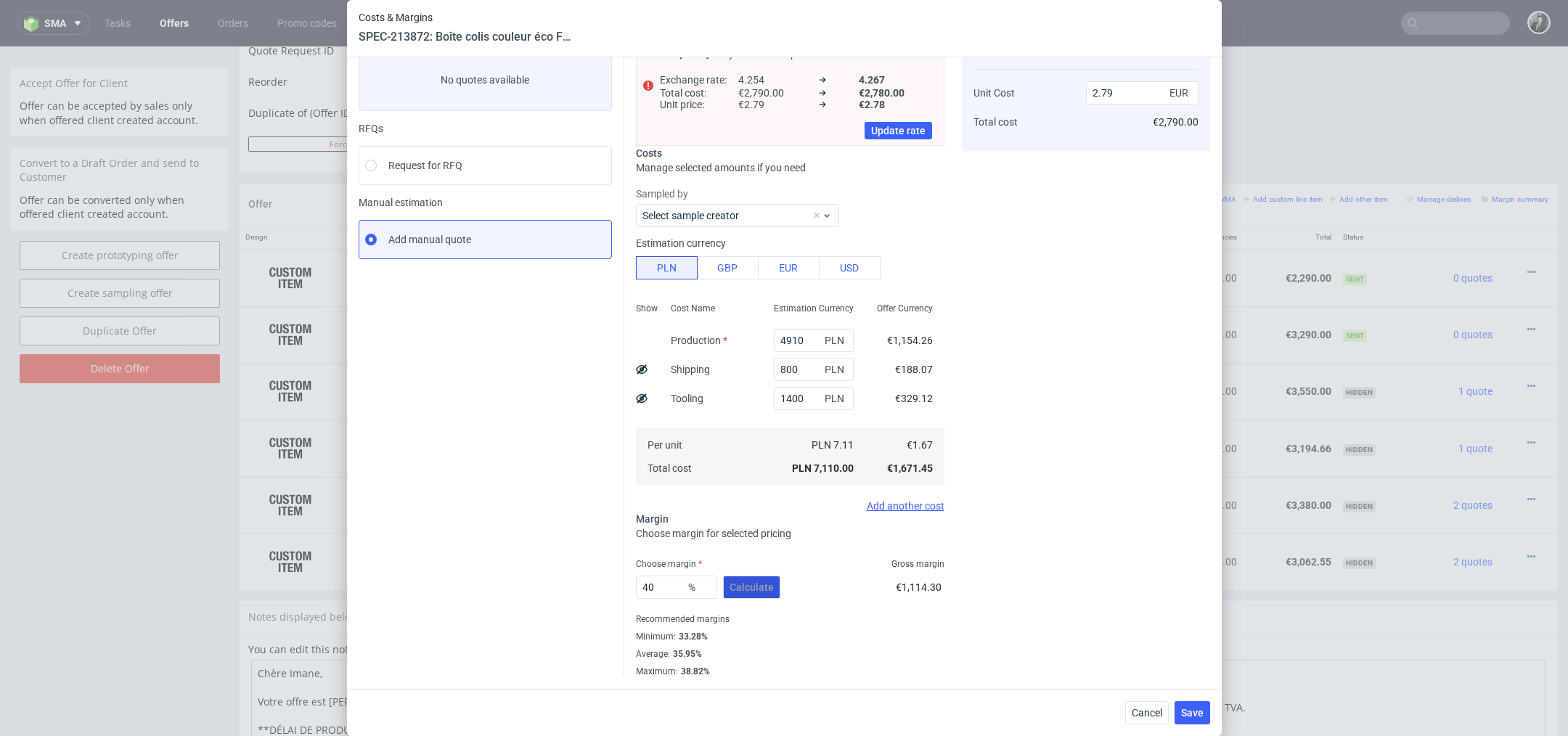
scroll to position [89, 0]
click at [1192, 713] on span "Save" at bounding box center [1192, 712] width 22 height 11
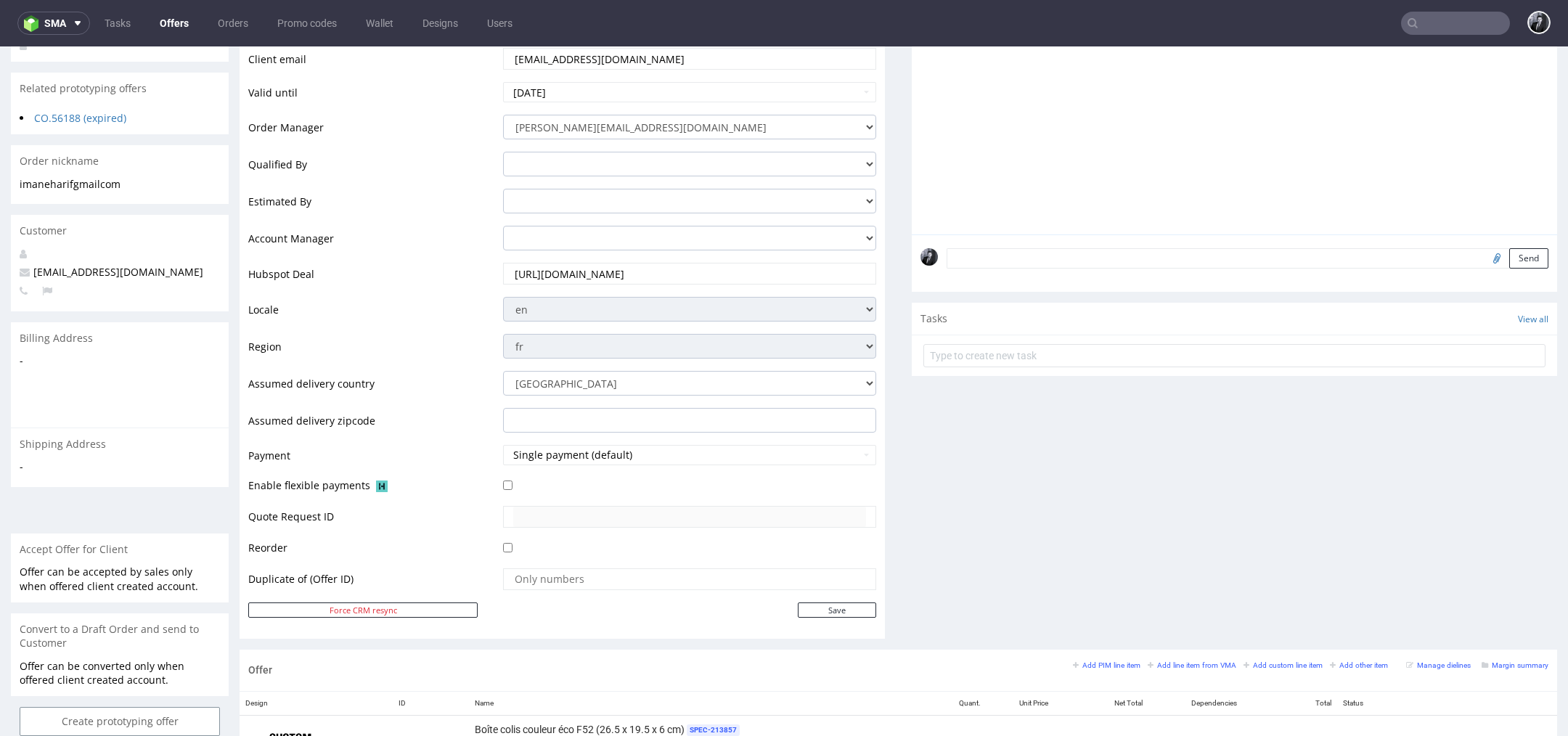
scroll to position [0, 0]
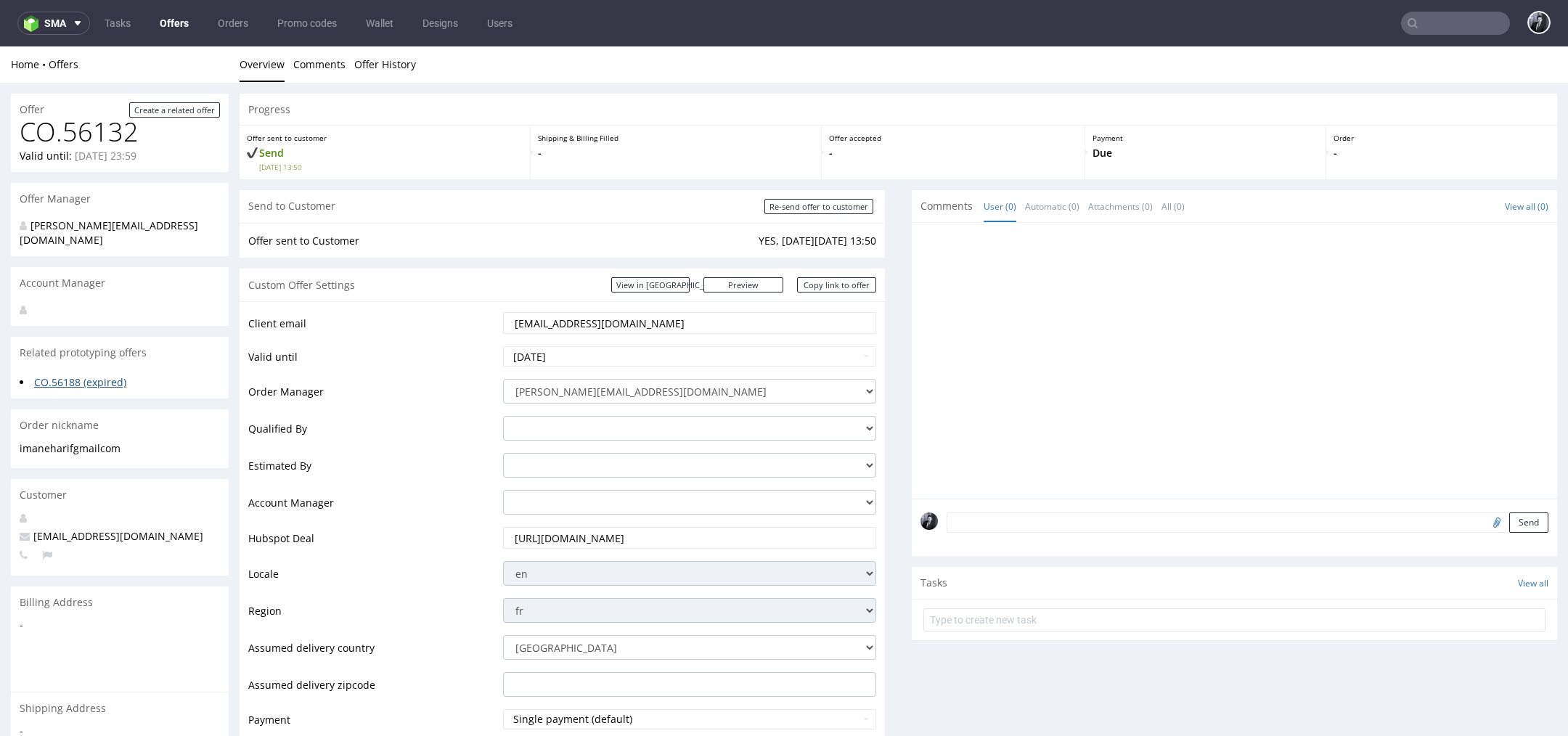
click at [113, 375] on link "CO.56188 (expired)" at bounding box center [80, 382] width 92 height 13
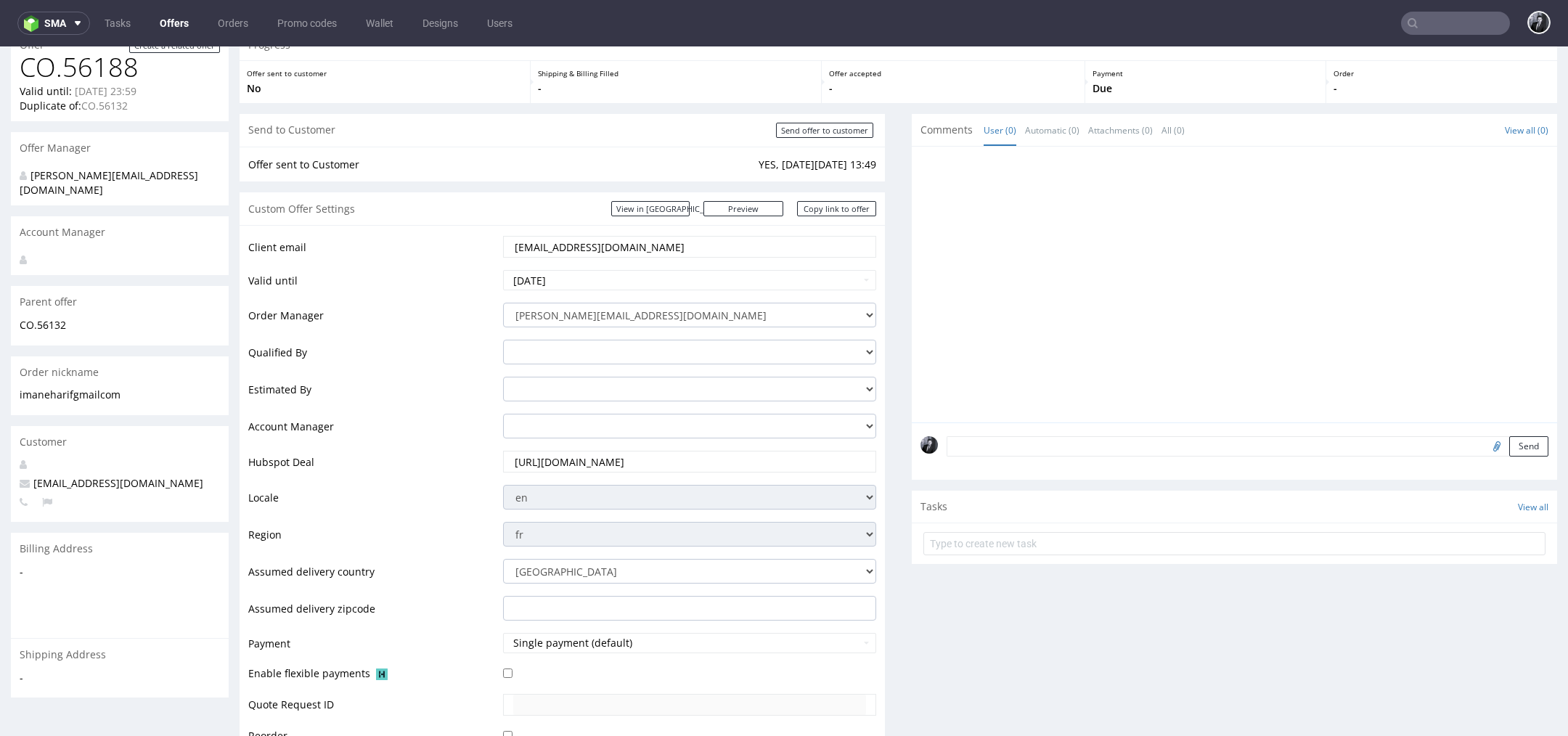
scroll to position [216, 0]
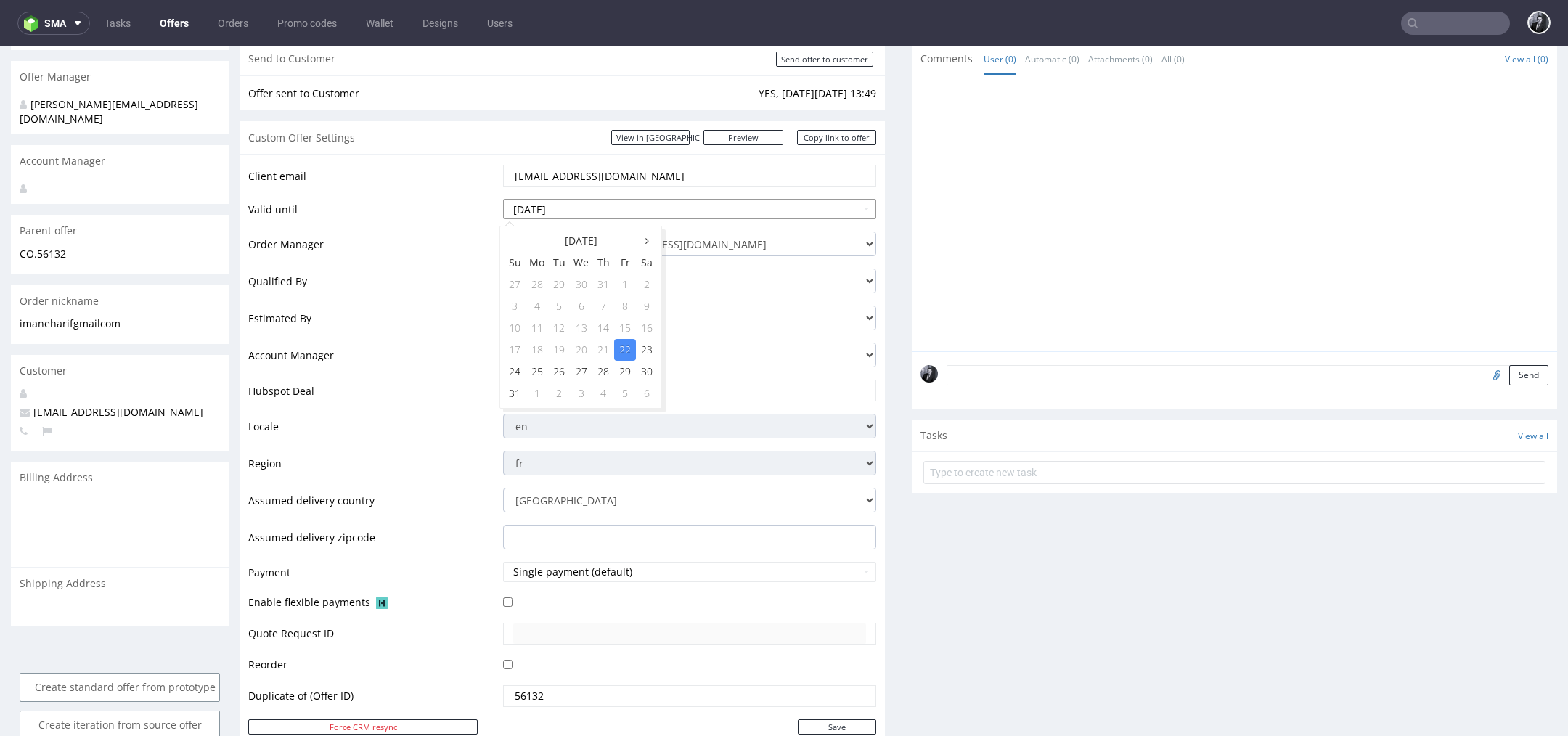
click at [677, 214] on input "2025-08-22" at bounding box center [690, 209] width 373 height 20
click at [646, 241] on icon at bounding box center [647, 241] width 4 height 11
click at [519, 246] on th at bounding box center [514, 241] width 22 height 22
click at [628, 372] on td "29" at bounding box center [625, 371] width 22 height 22
type input "2025-08-29"
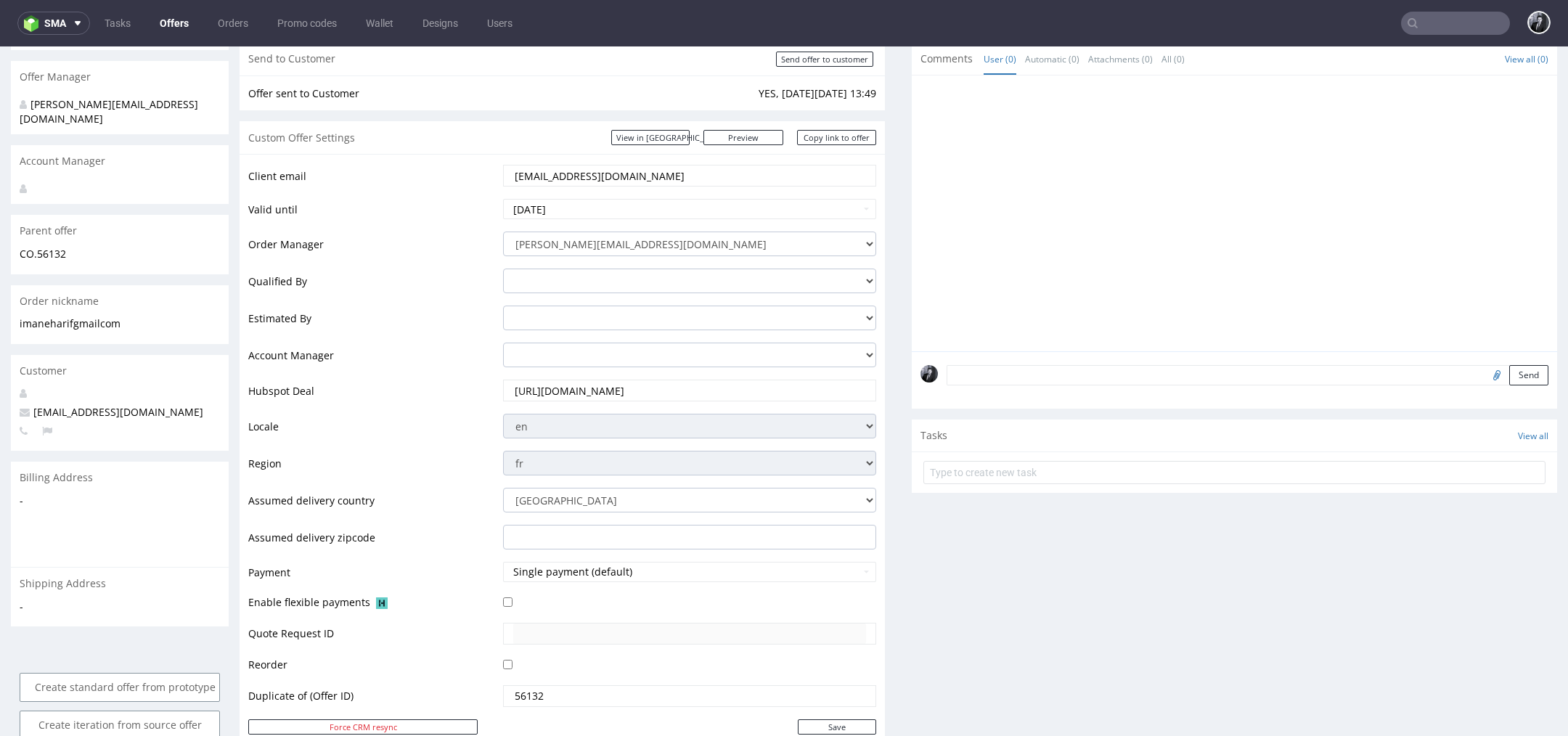
click at [470, 206] on td "Valid until" at bounding box center [373, 214] width 251 height 33
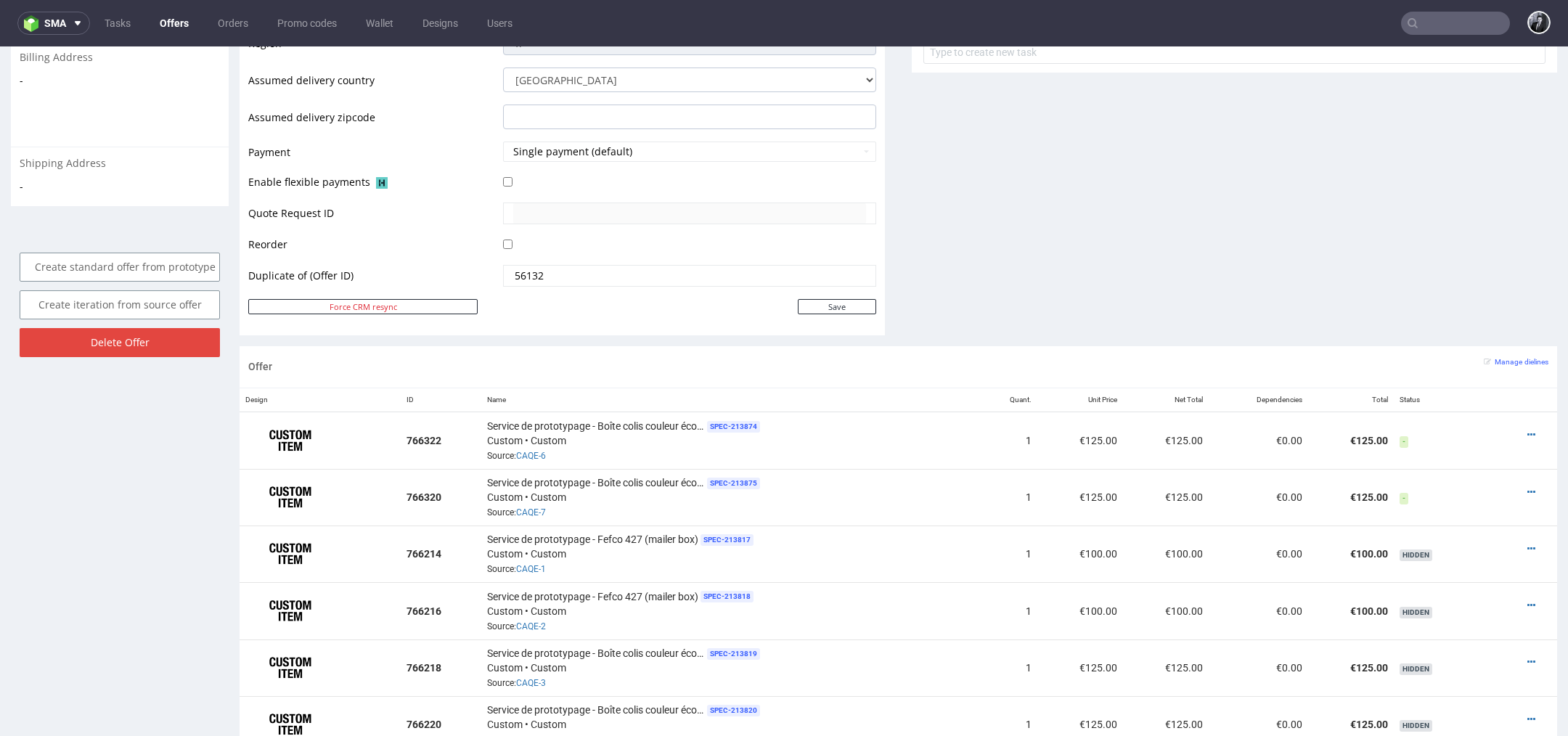
scroll to position [667, 0]
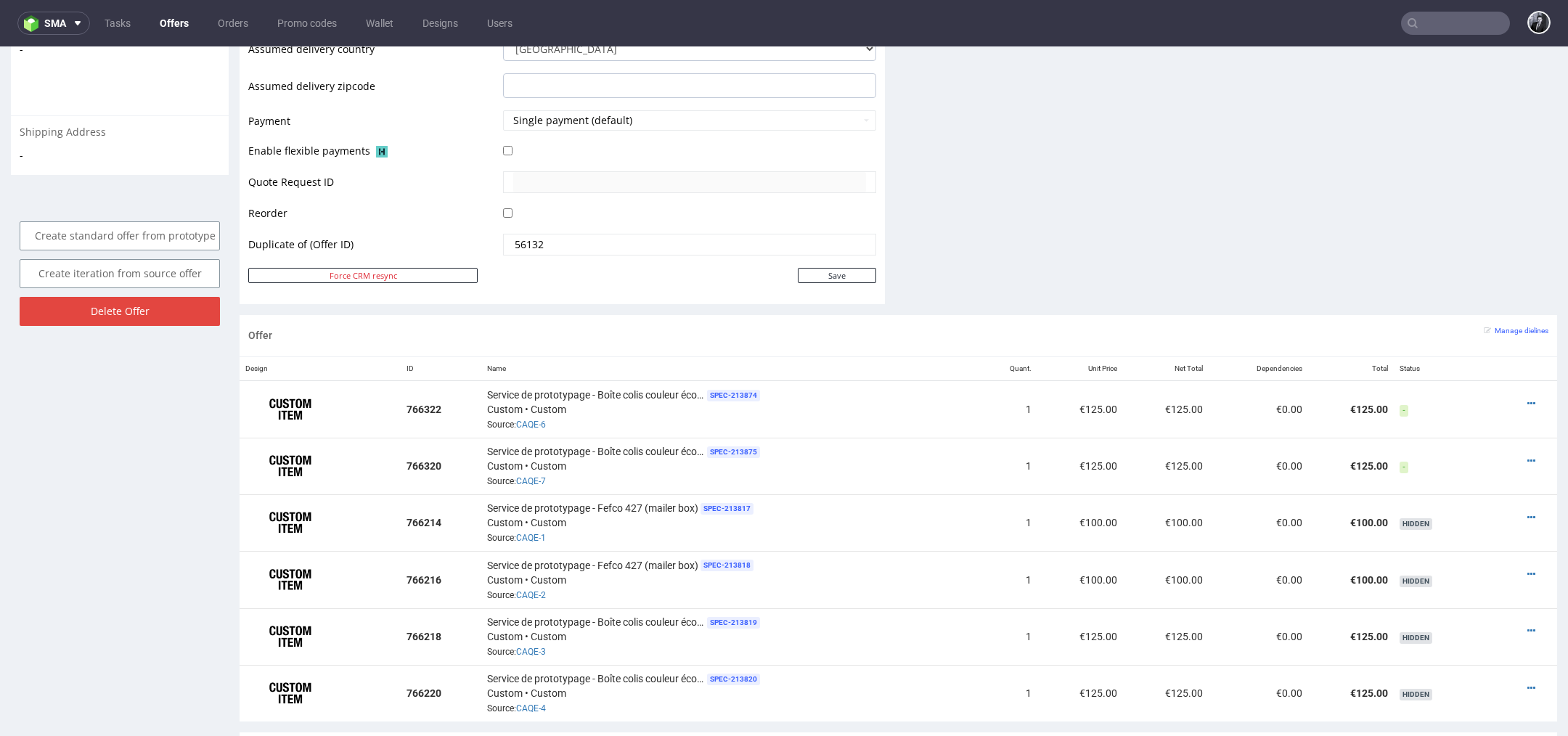
click at [828, 280] on td "Save" at bounding box center [687, 275] width 376 height 18
click at [836, 276] on input "Save" at bounding box center [836, 275] width 78 height 15
type input "In progress..."
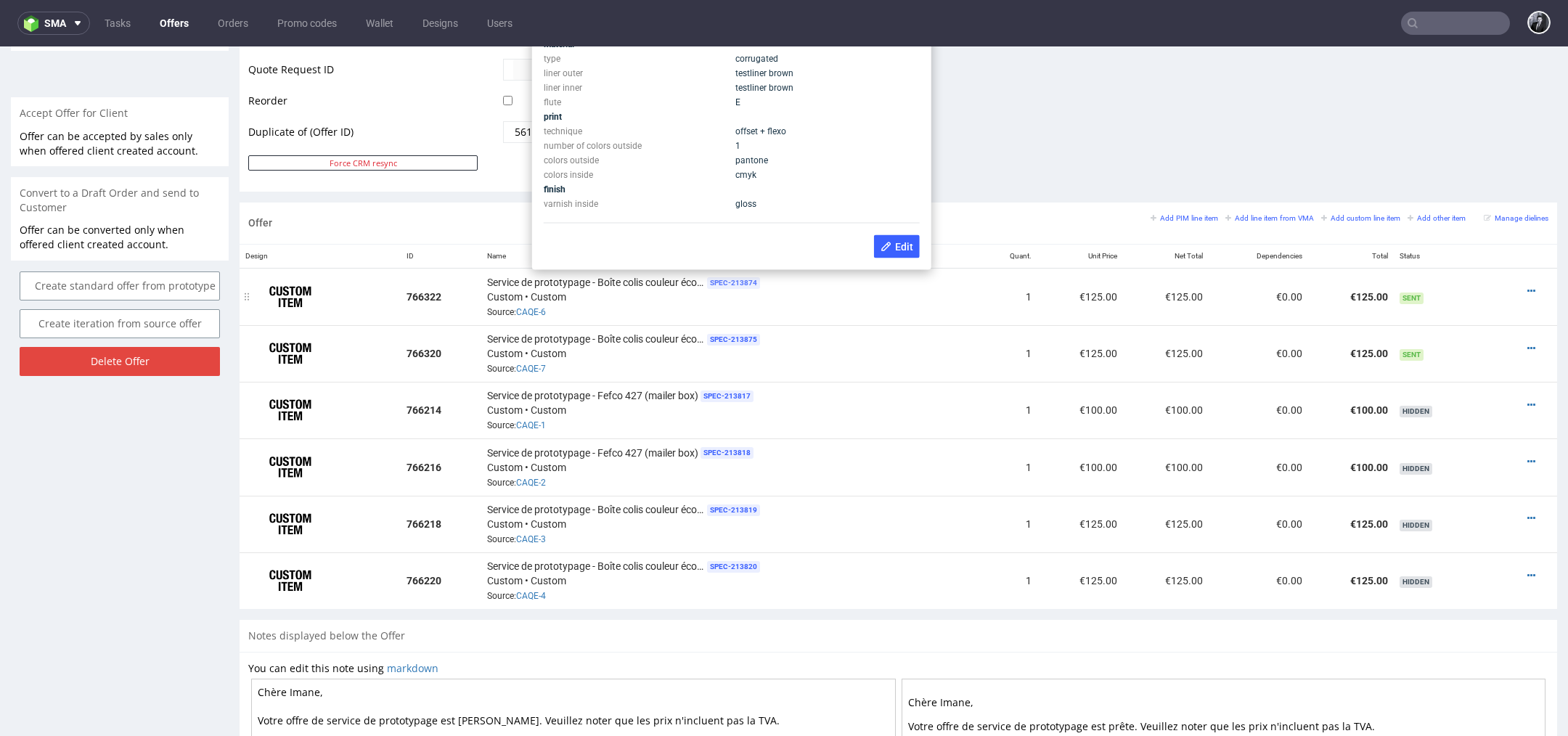
scroll to position [722, 0]
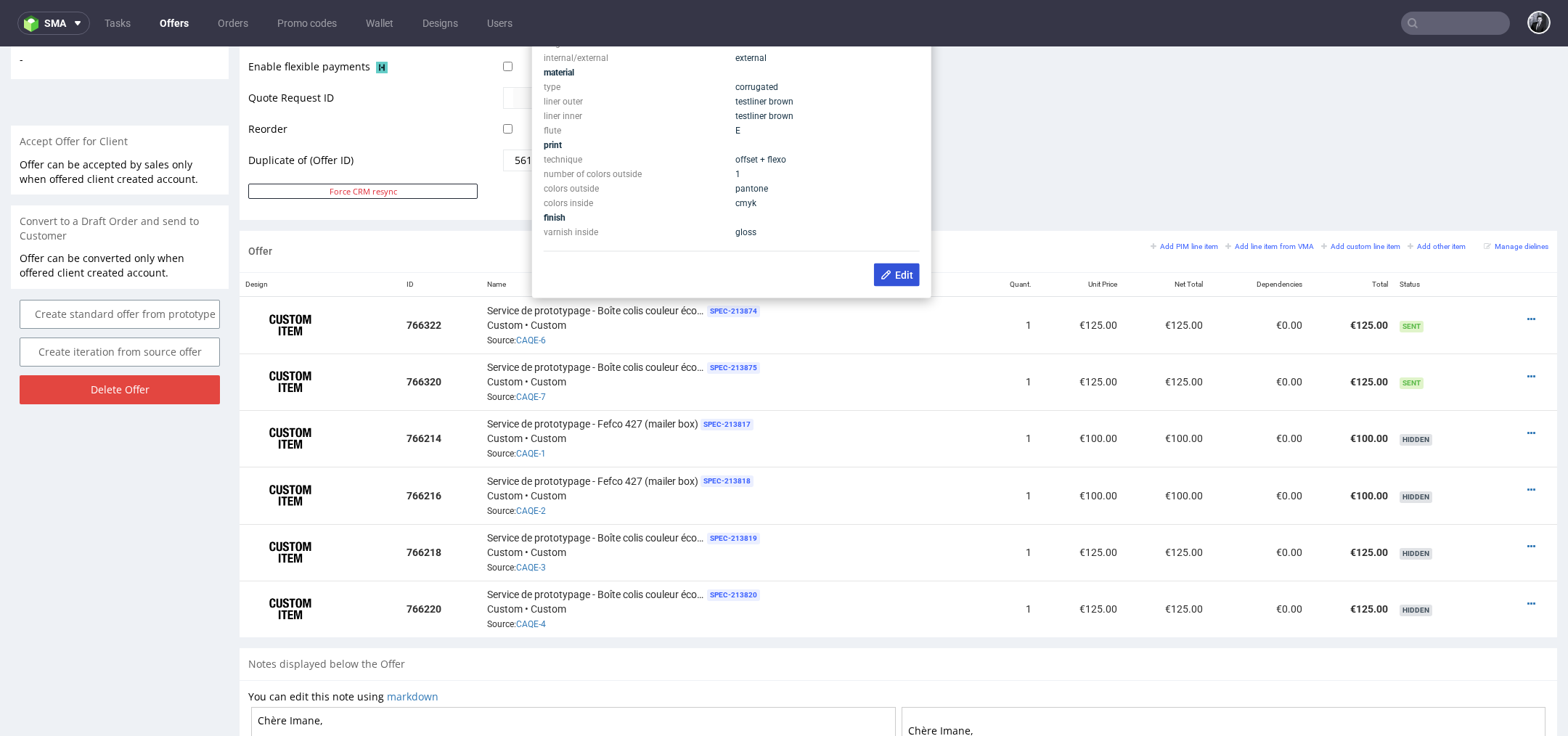
click at [889, 269] on icon at bounding box center [887, 275] width 12 height 12
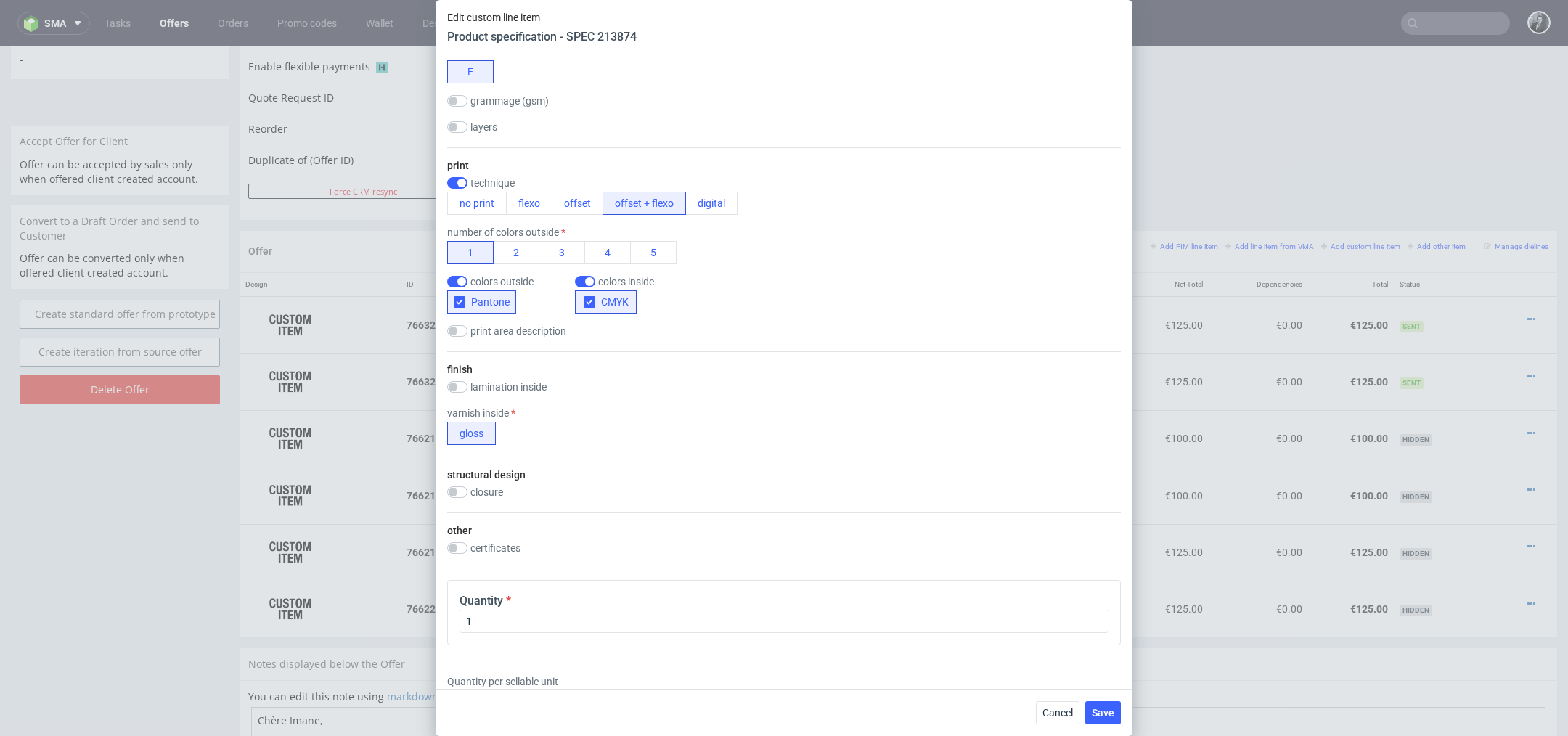
scroll to position [575, 0]
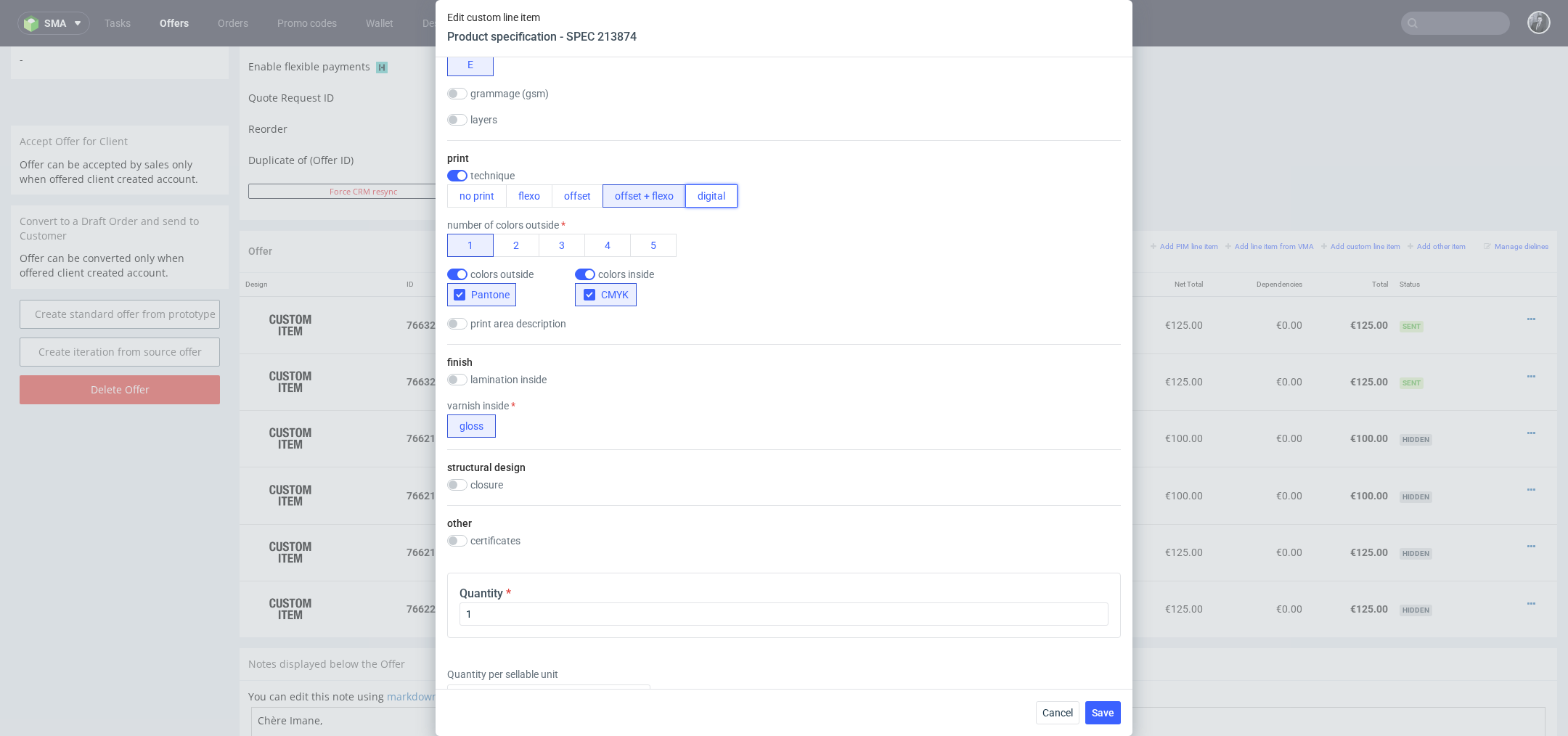
click at [704, 197] on button "digital" at bounding box center [711, 196] width 52 height 23
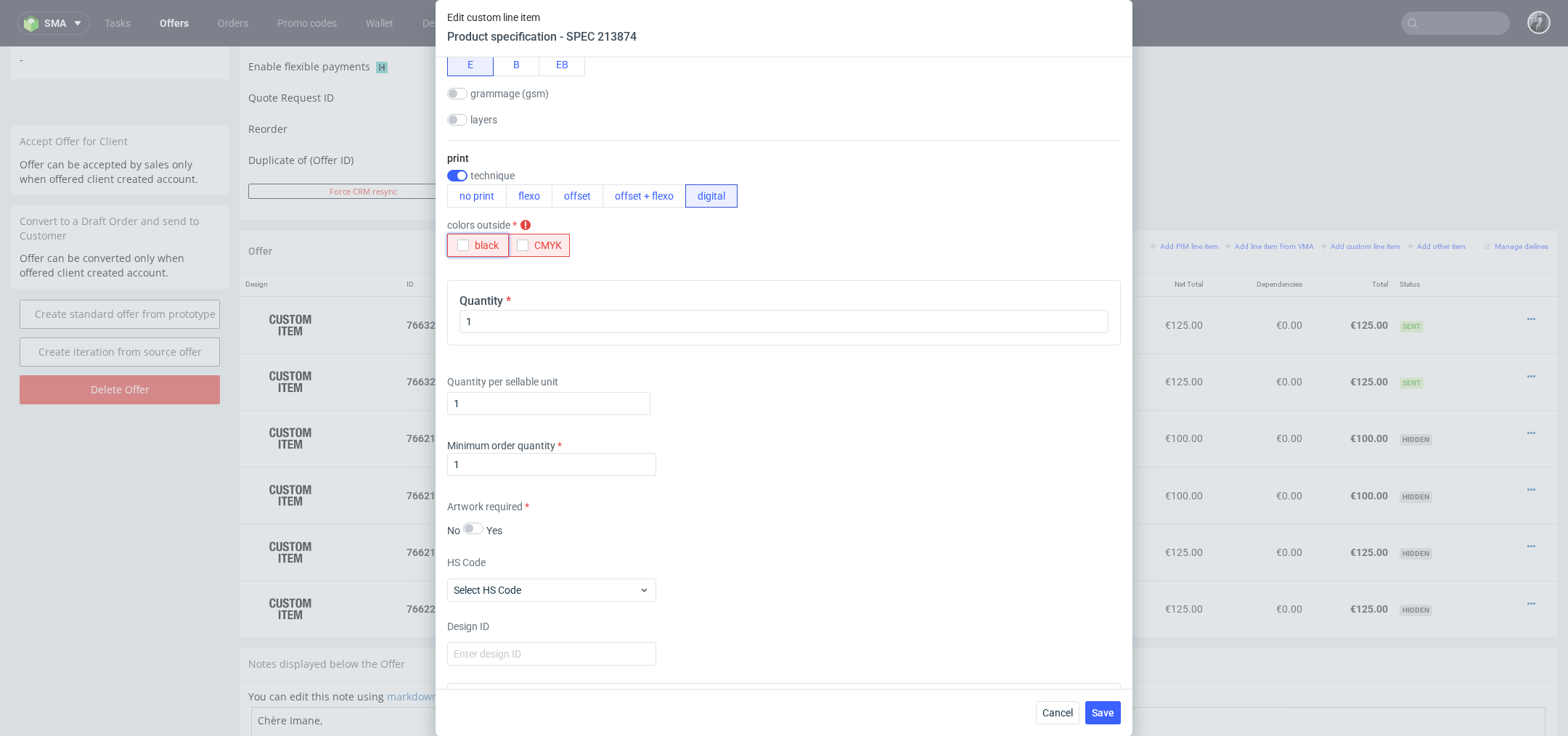
click at [464, 246] on icon "button" at bounding box center [463, 245] width 11 height 11
click at [609, 255] on div "print technique no print flexo offset offset + flexo digital colors outside bla…" at bounding box center [784, 204] width 674 height 128
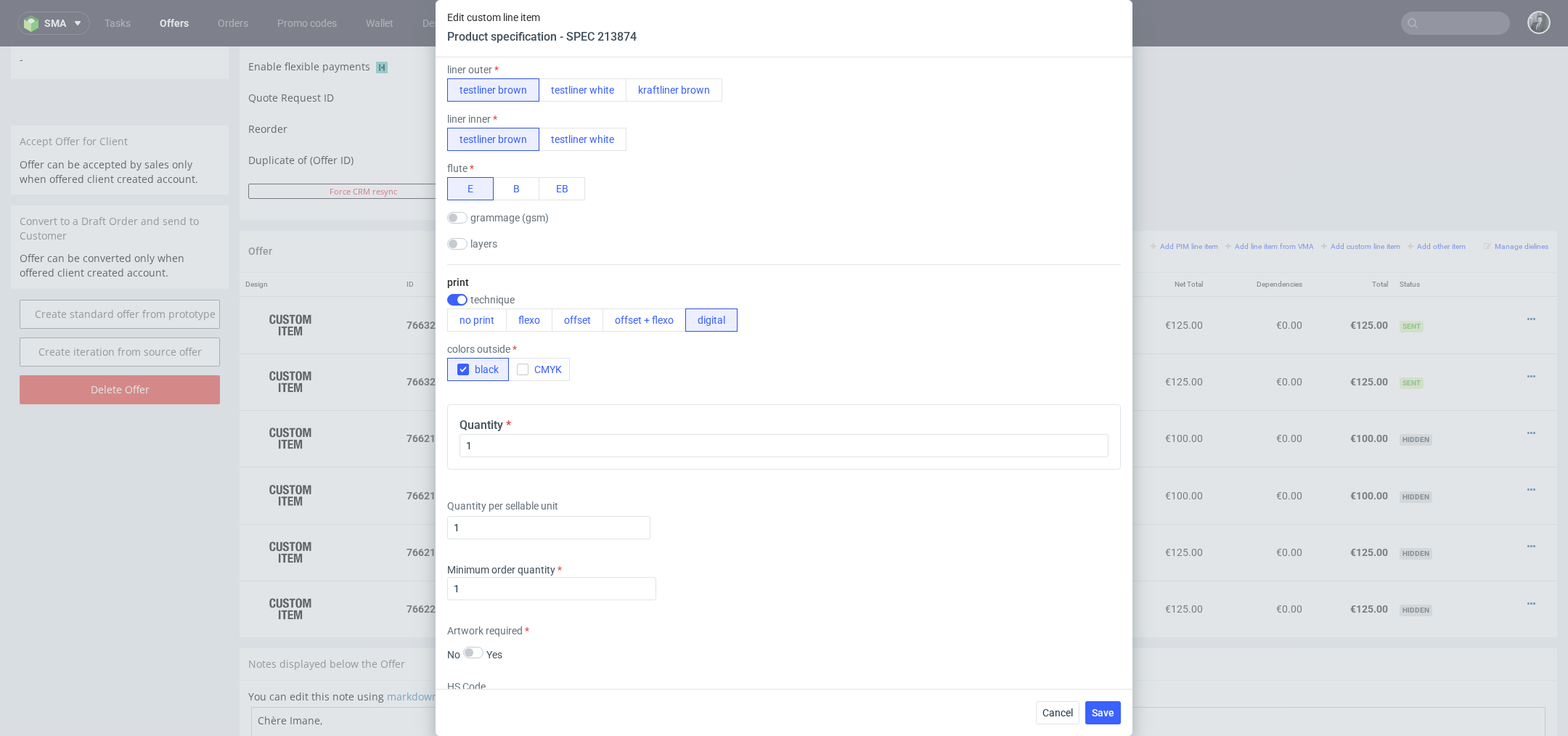
scroll to position [450, 0]
click at [458, 299] on input "checkbox" at bounding box center [456, 300] width 20 height 12
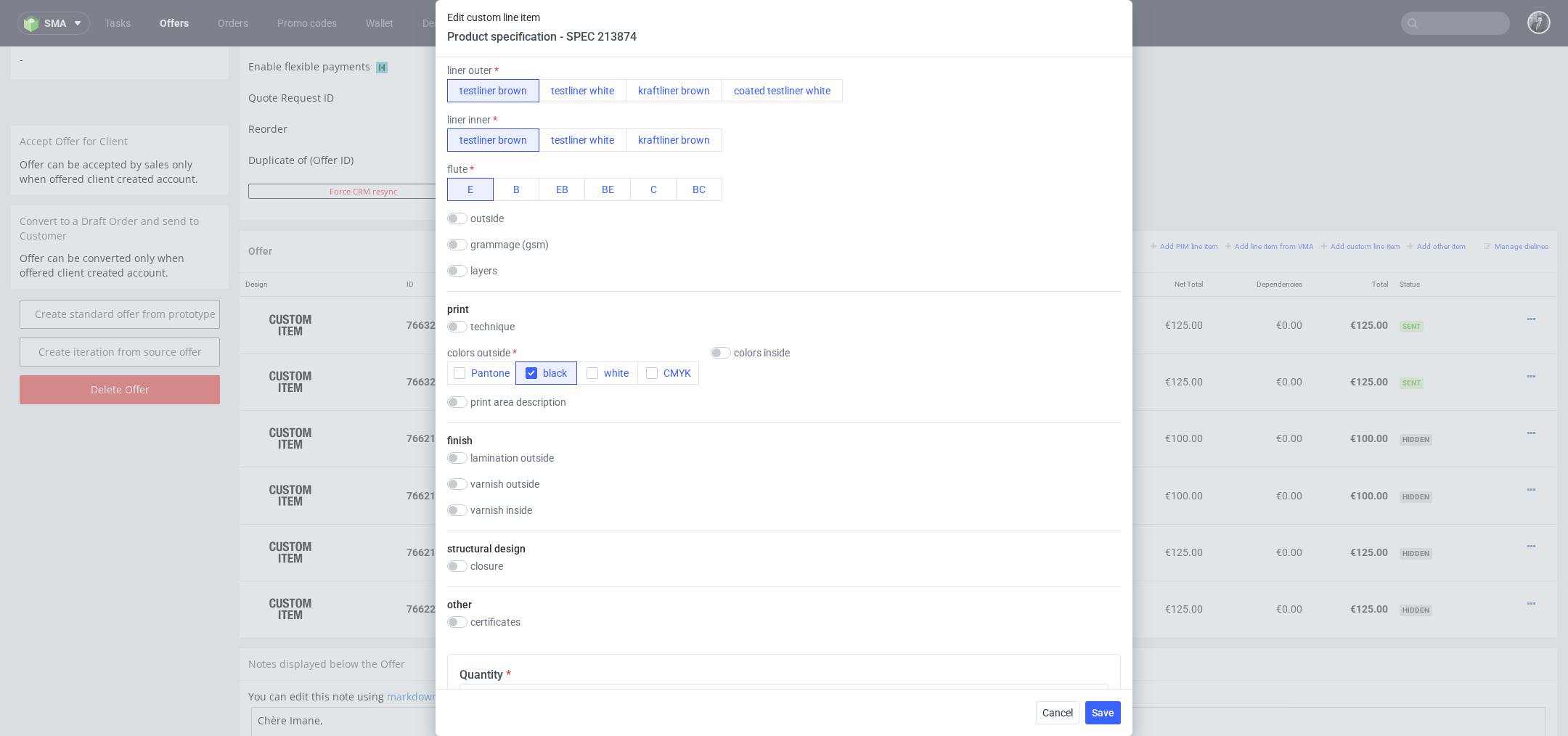
click at [733, 351] on label "colors inside" at bounding box center [761, 352] width 56 height 12
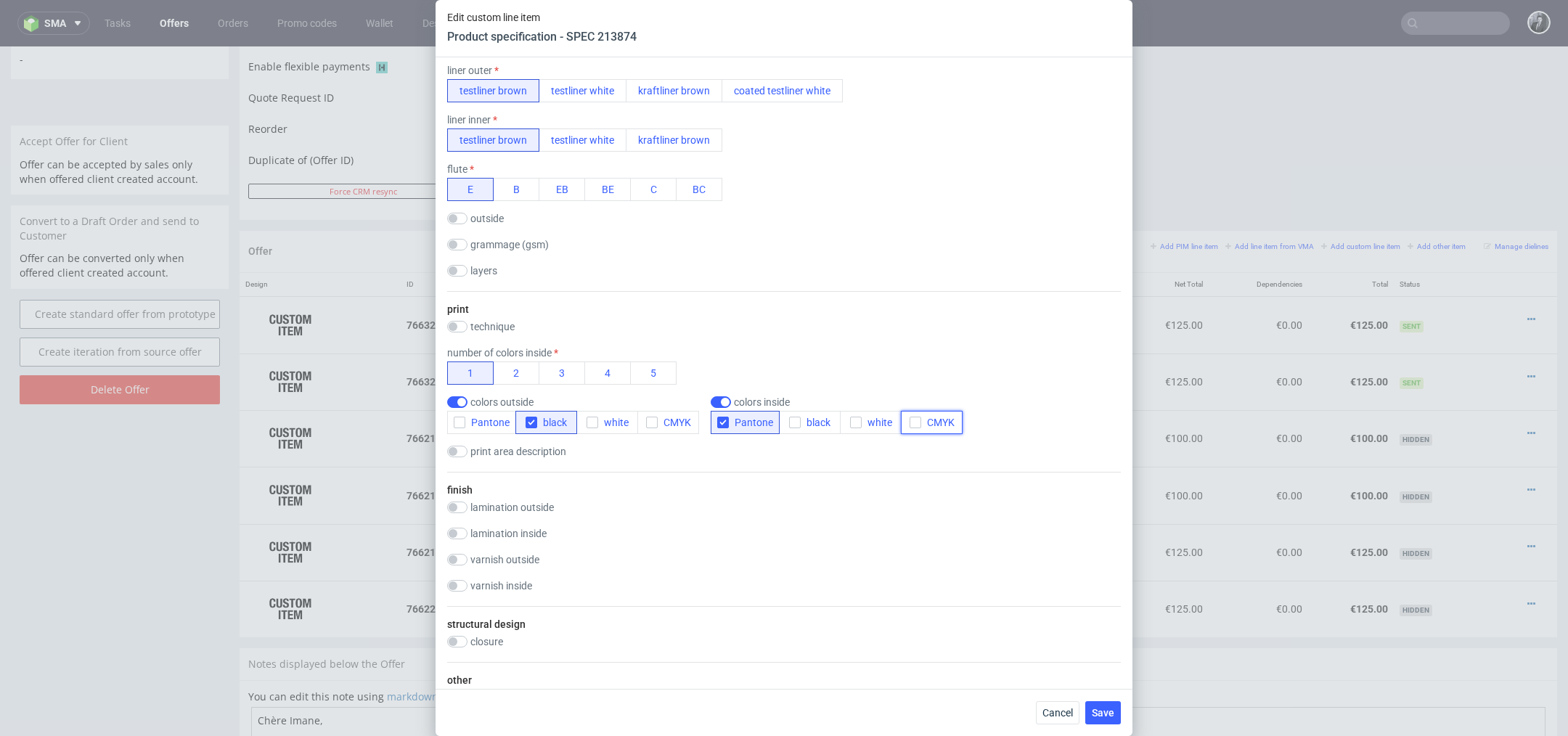
click at [915, 423] on icon "button" at bounding box center [915, 422] width 11 height 11
click at [738, 427] on button "Pantone" at bounding box center [745, 422] width 69 height 23
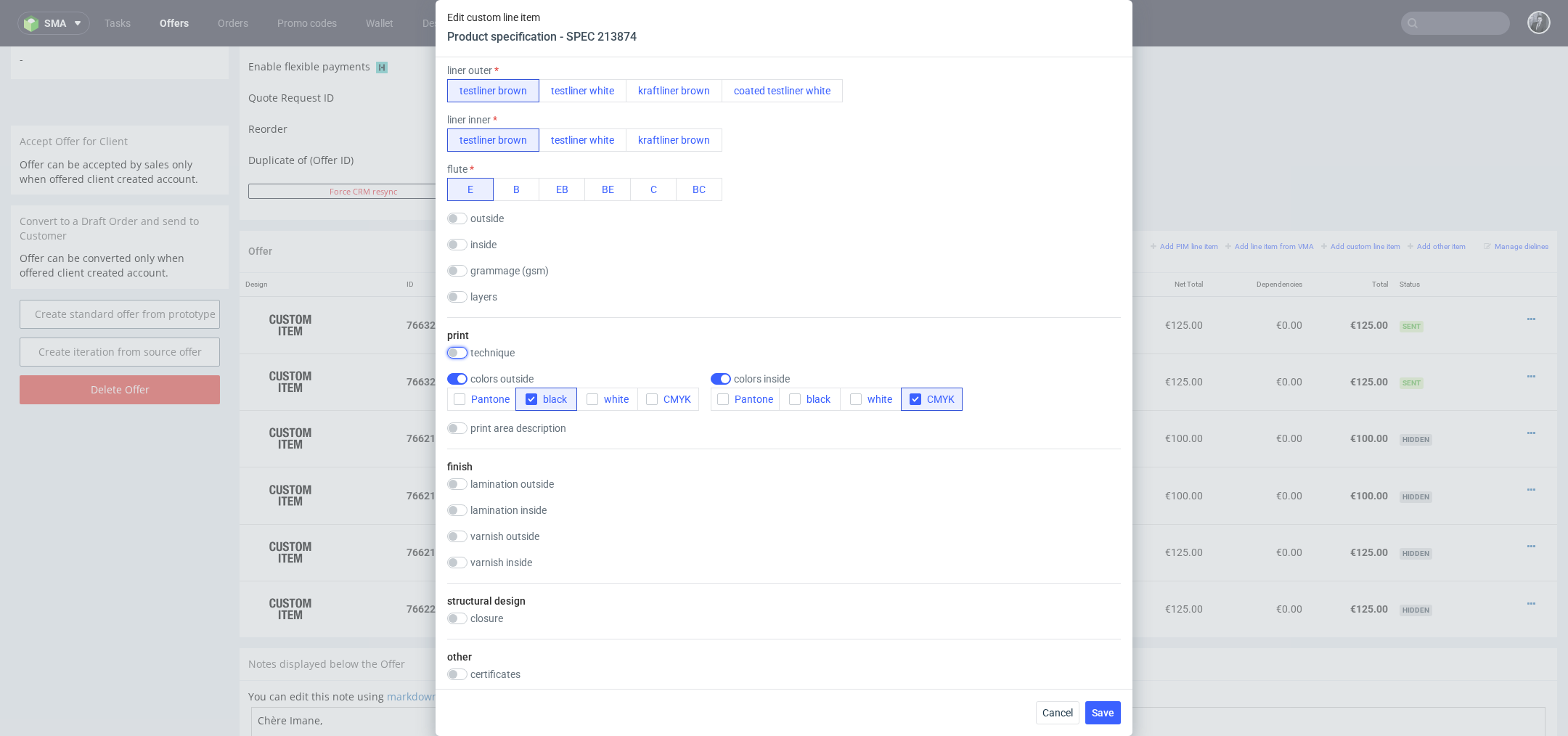
click at [453, 348] on input "checkbox" at bounding box center [456, 352] width 20 height 12
checkbox input "true"
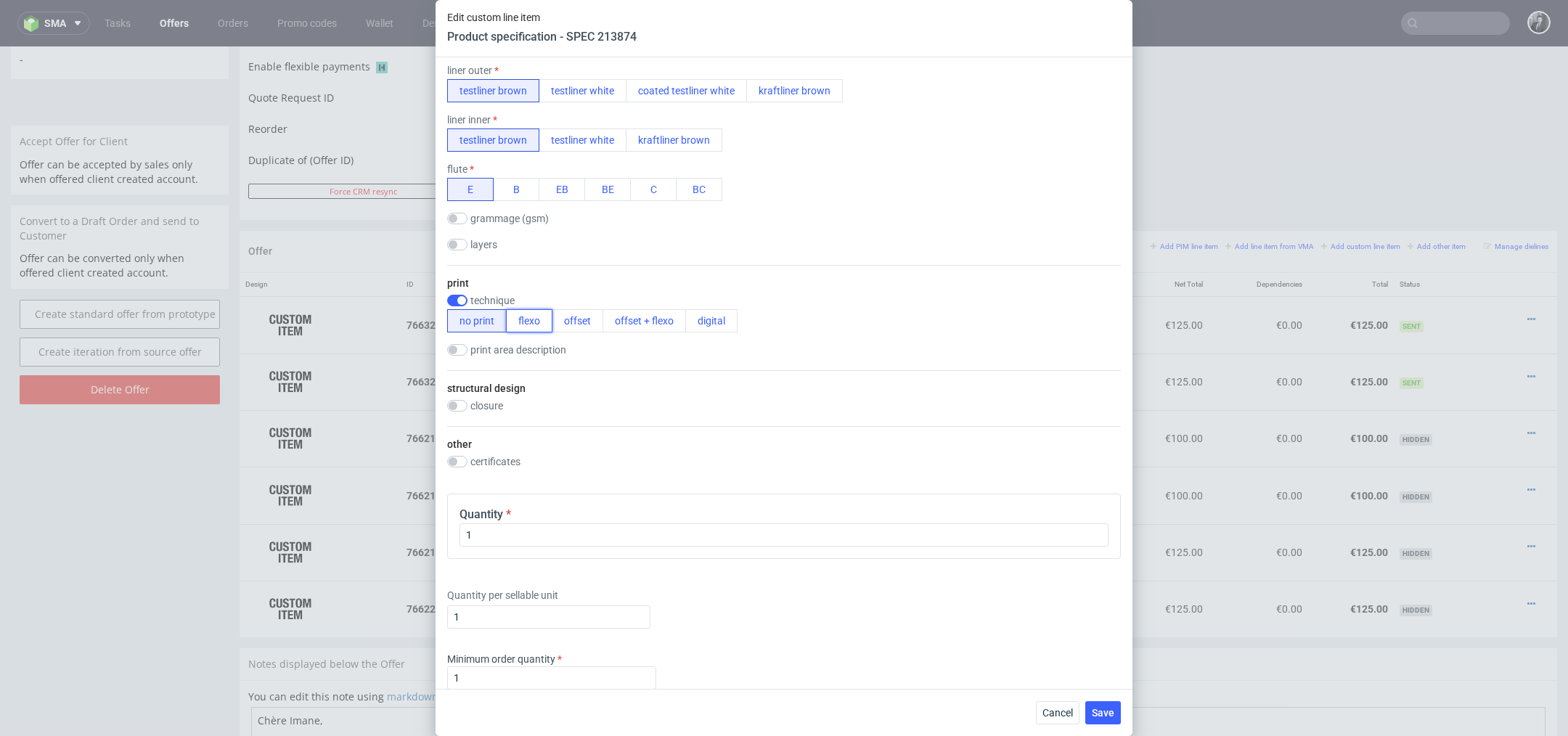
click at [535, 326] on button "flexo" at bounding box center [529, 320] width 46 height 23
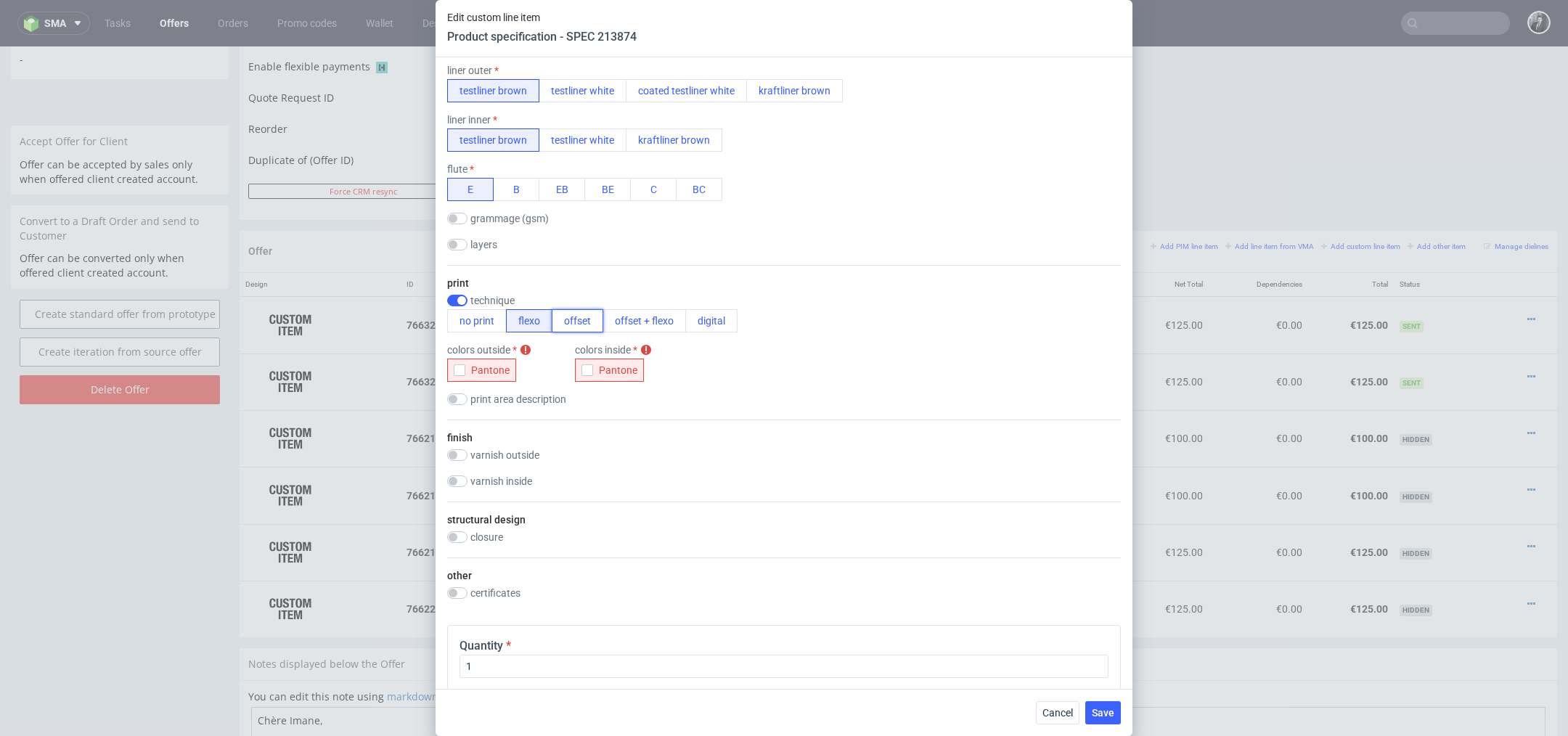
click at [572, 326] on button "offset" at bounding box center [578, 320] width 52 height 23
click at [644, 326] on button "offset + flexo" at bounding box center [644, 320] width 84 height 23
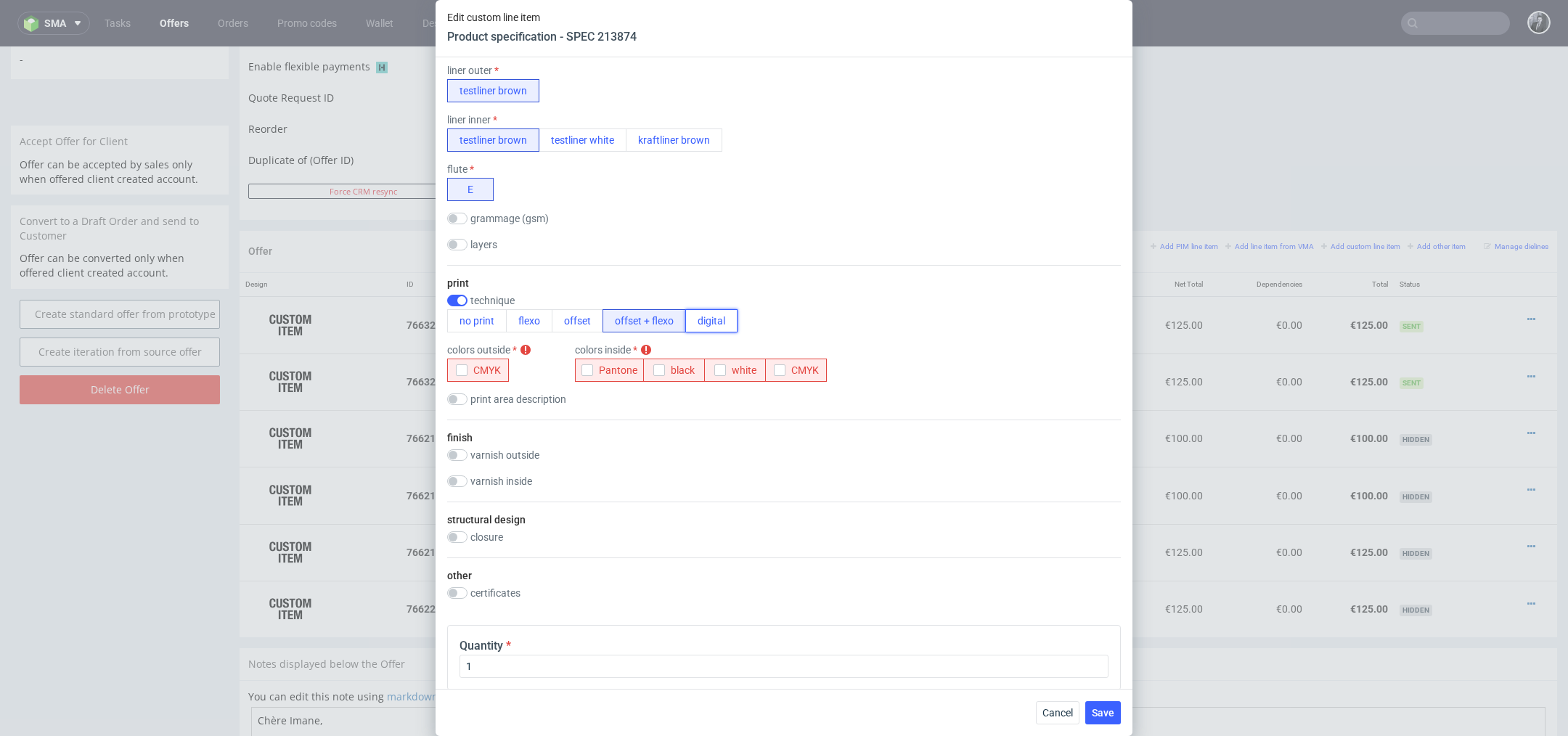
click at [692, 322] on button "digital" at bounding box center [711, 320] width 52 height 23
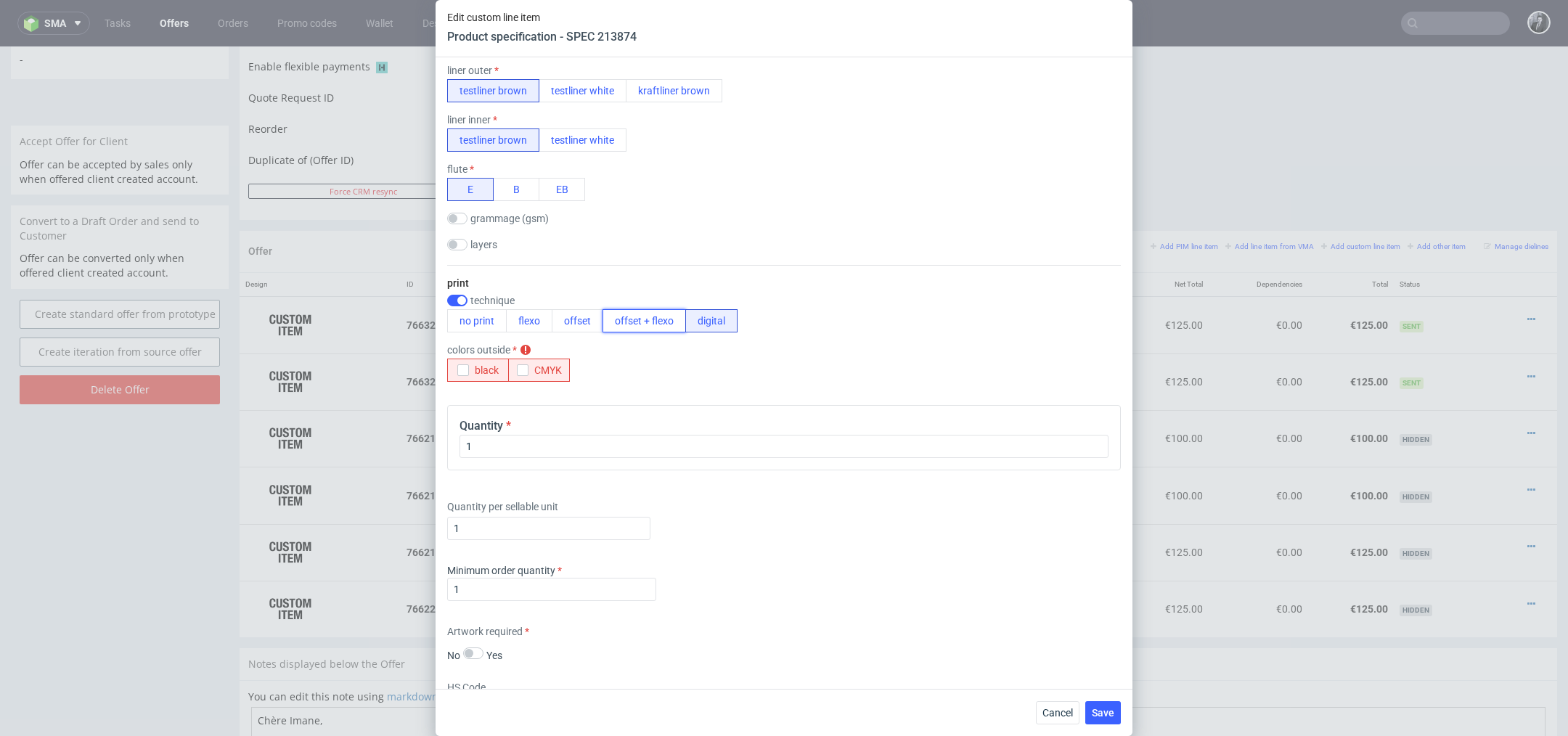
click at [659, 325] on button "offset + flexo" at bounding box center [644, 320] width 84 height 23
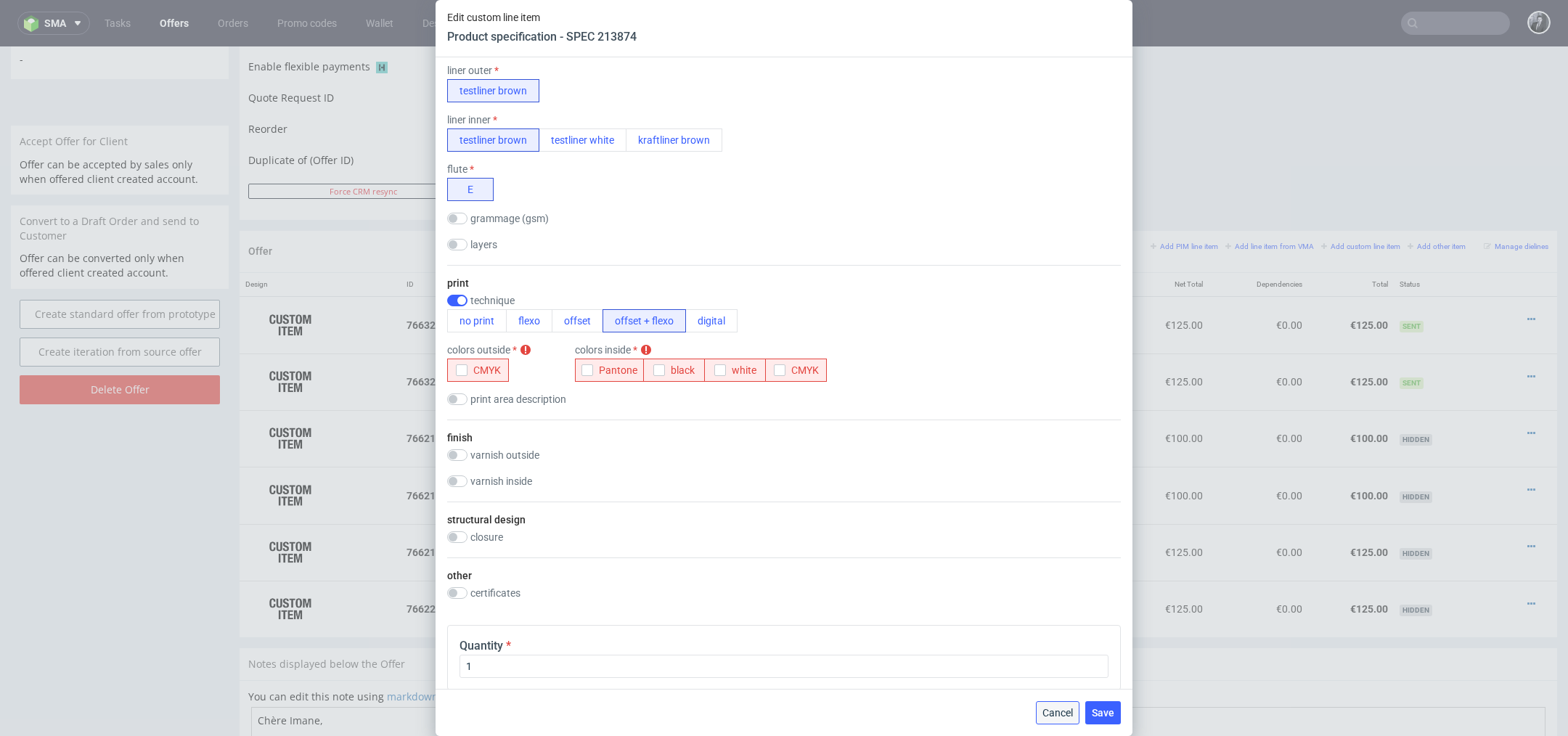
click at [1052, 718] on span "Cancel" at bounding box center [1058, 712] width 31 height 11
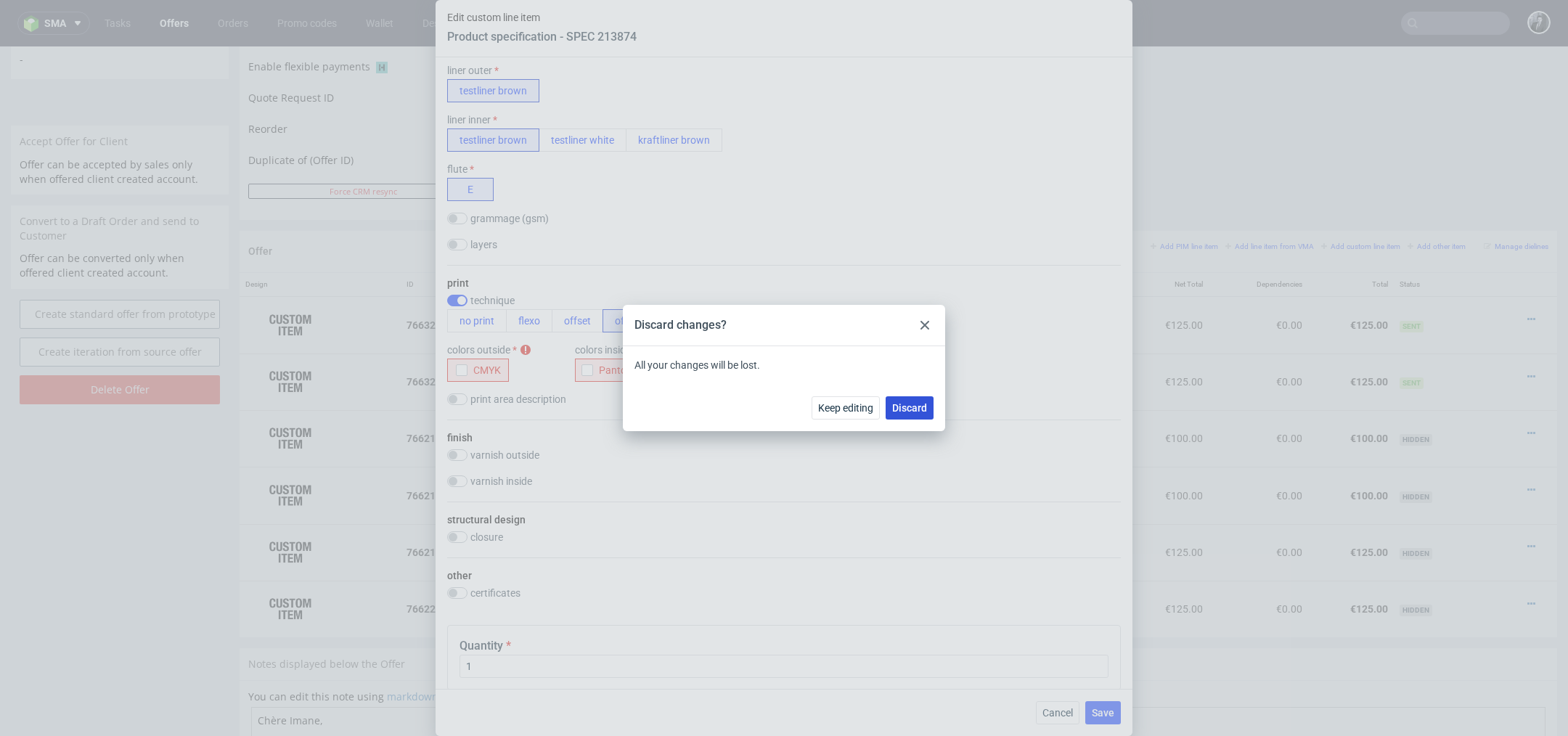
click at [898, 400] on button "Discard" at bounding box center [910, 408] width 48 height 23
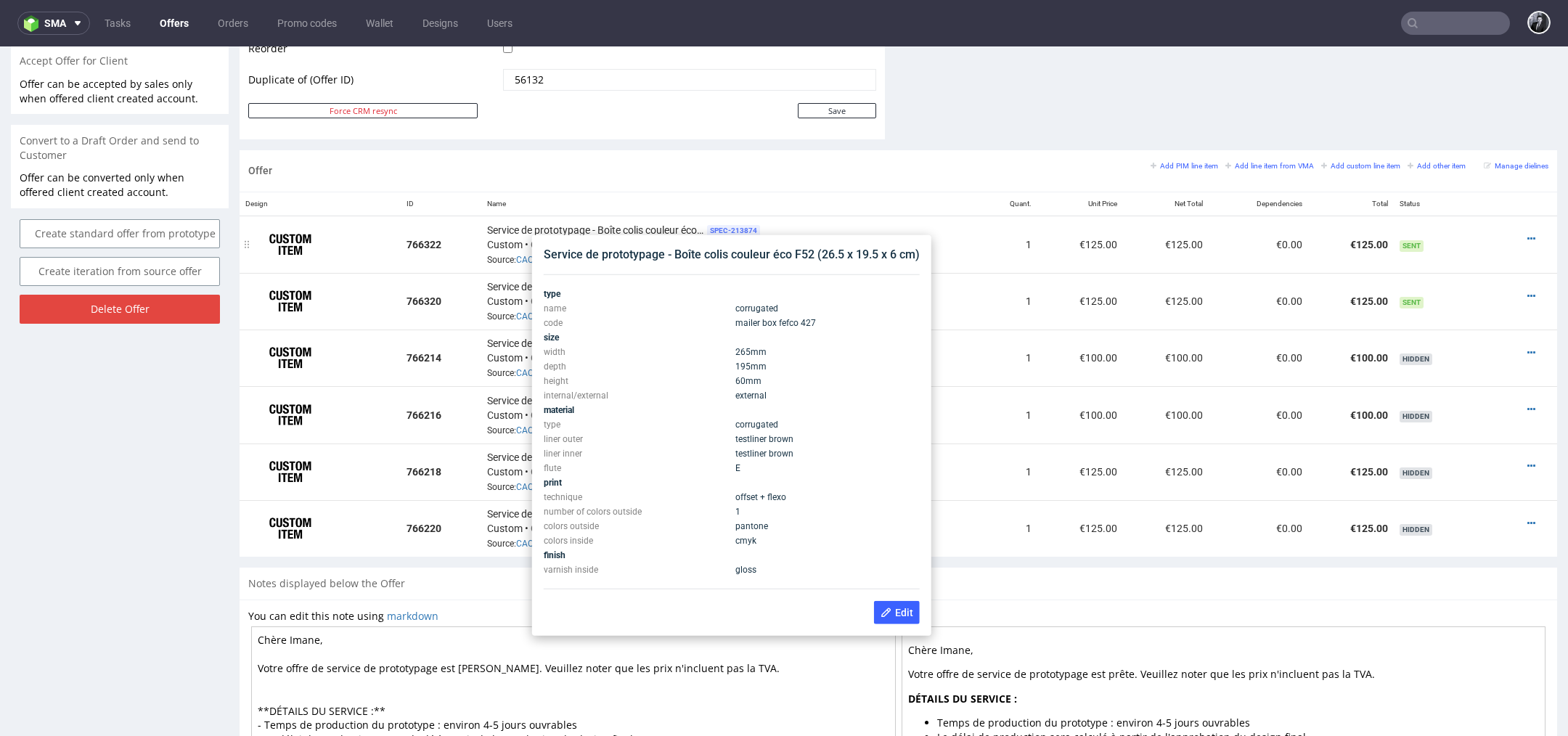
scroll to position [783, 0]
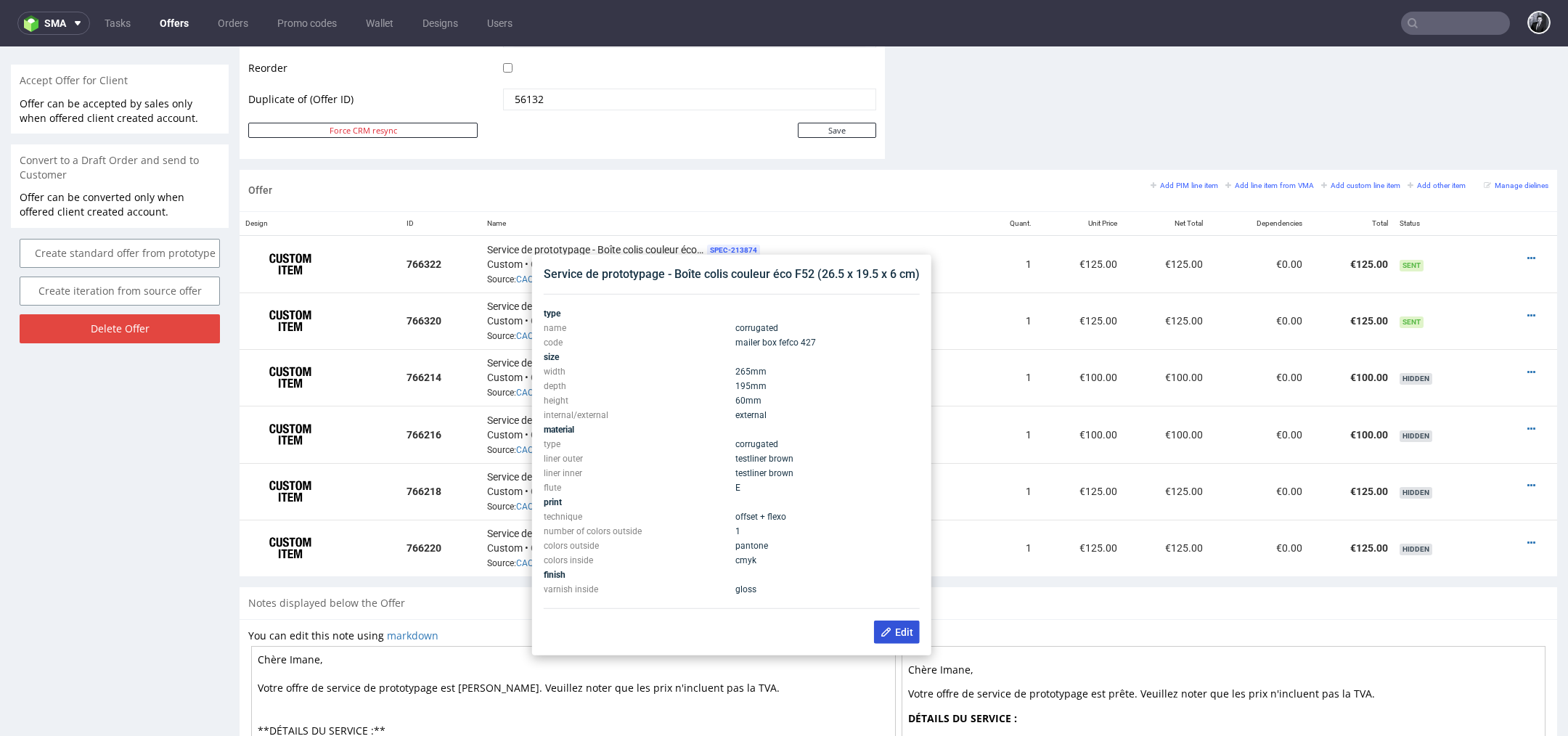
click at [902, 626] on span "Edit" at bounding box center [897, 632] width 33 height 12
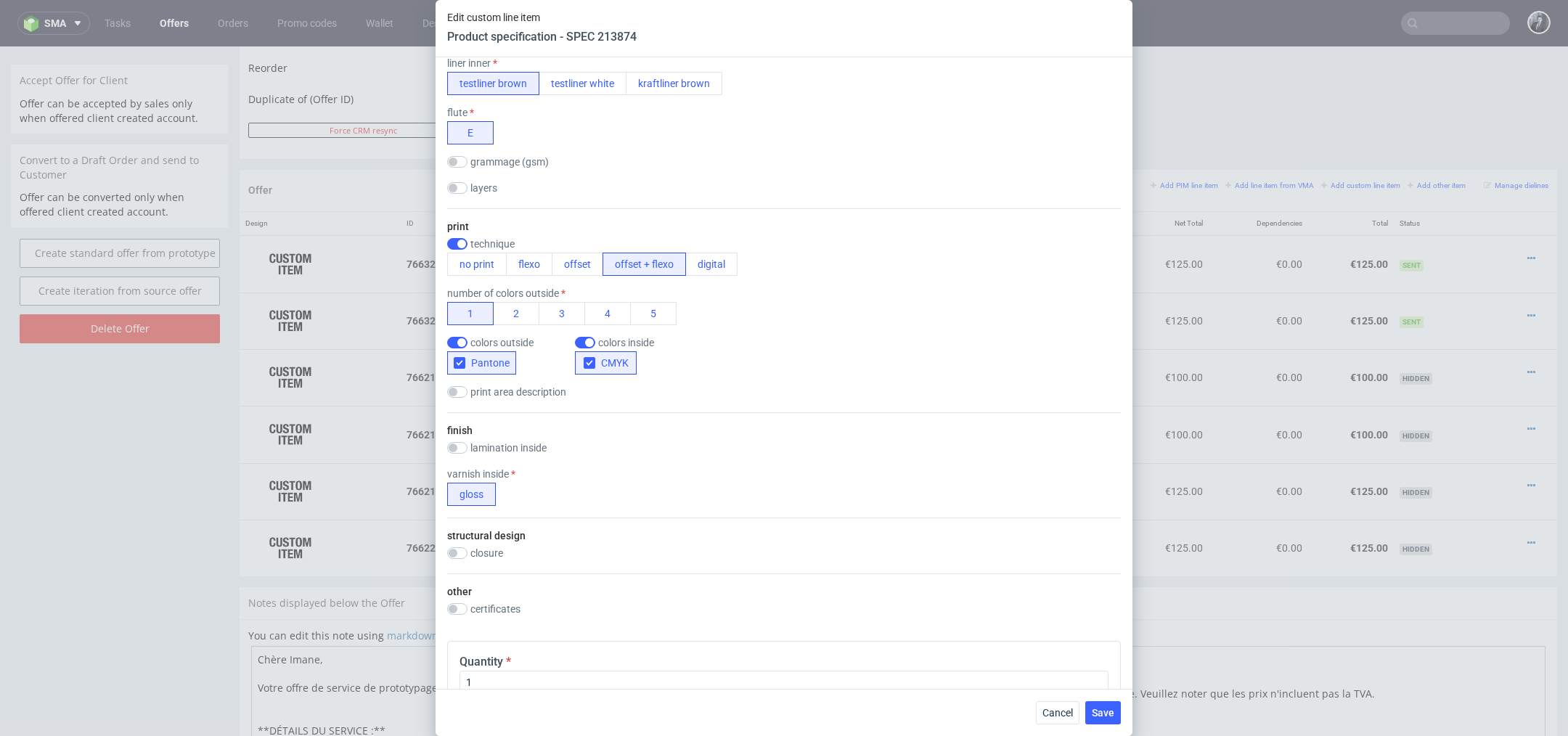
scroll to position [516, 0]
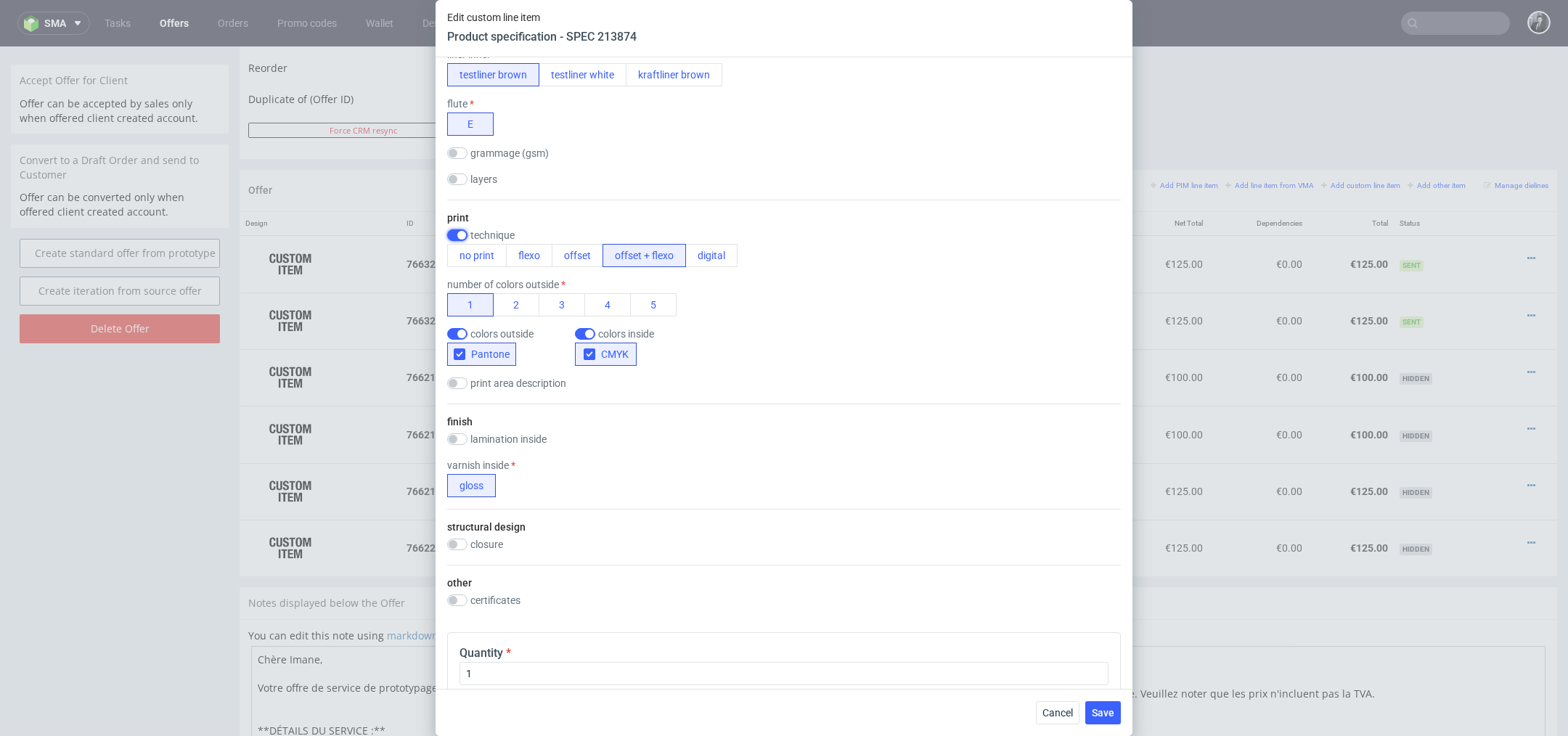
click at [458, 229] on input "checkbox" at bounding box center [456, 235] width 20 height 12
checkbox input "false"
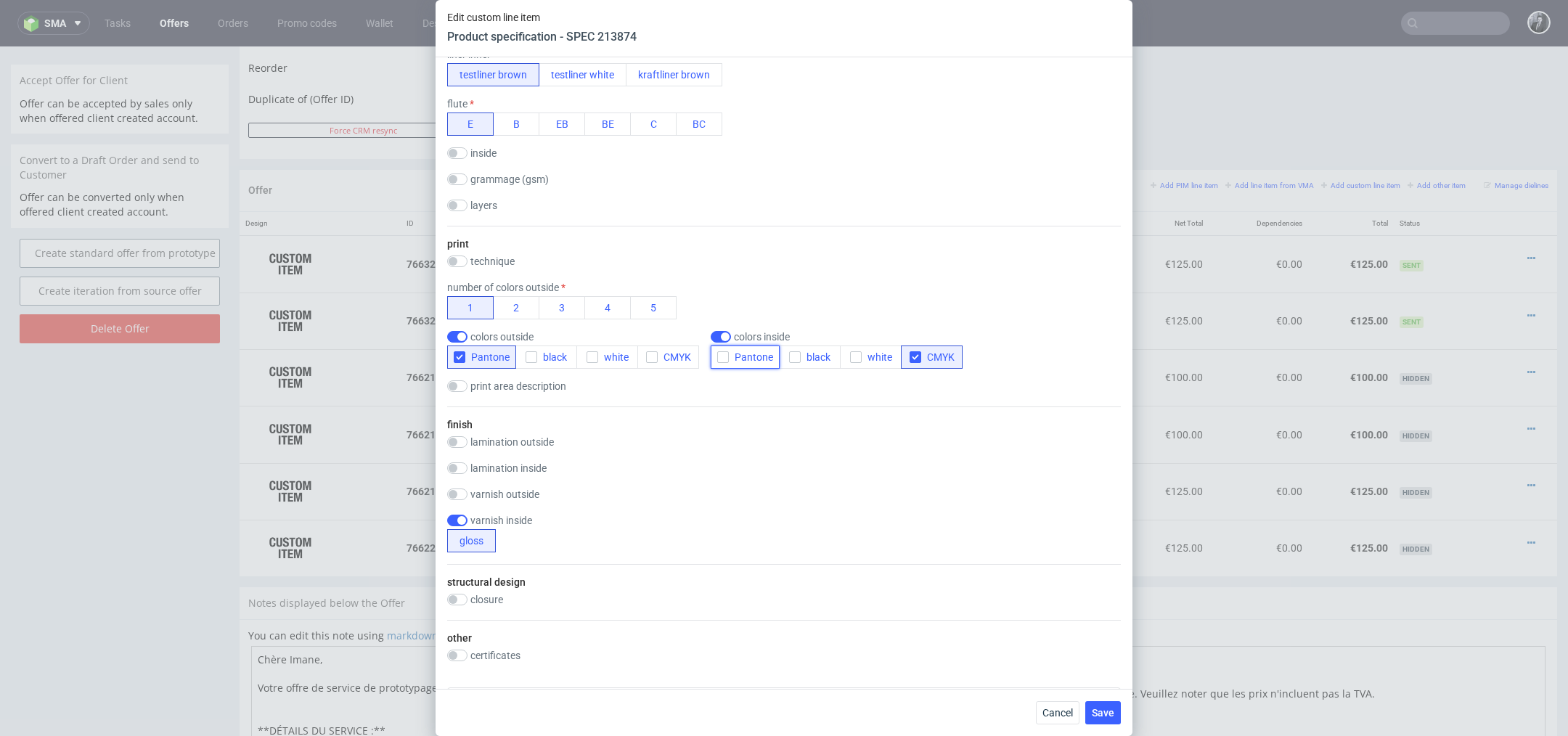
click at [722, 354] on icon "button" at bounding box center [723, 357] width 11 height 11
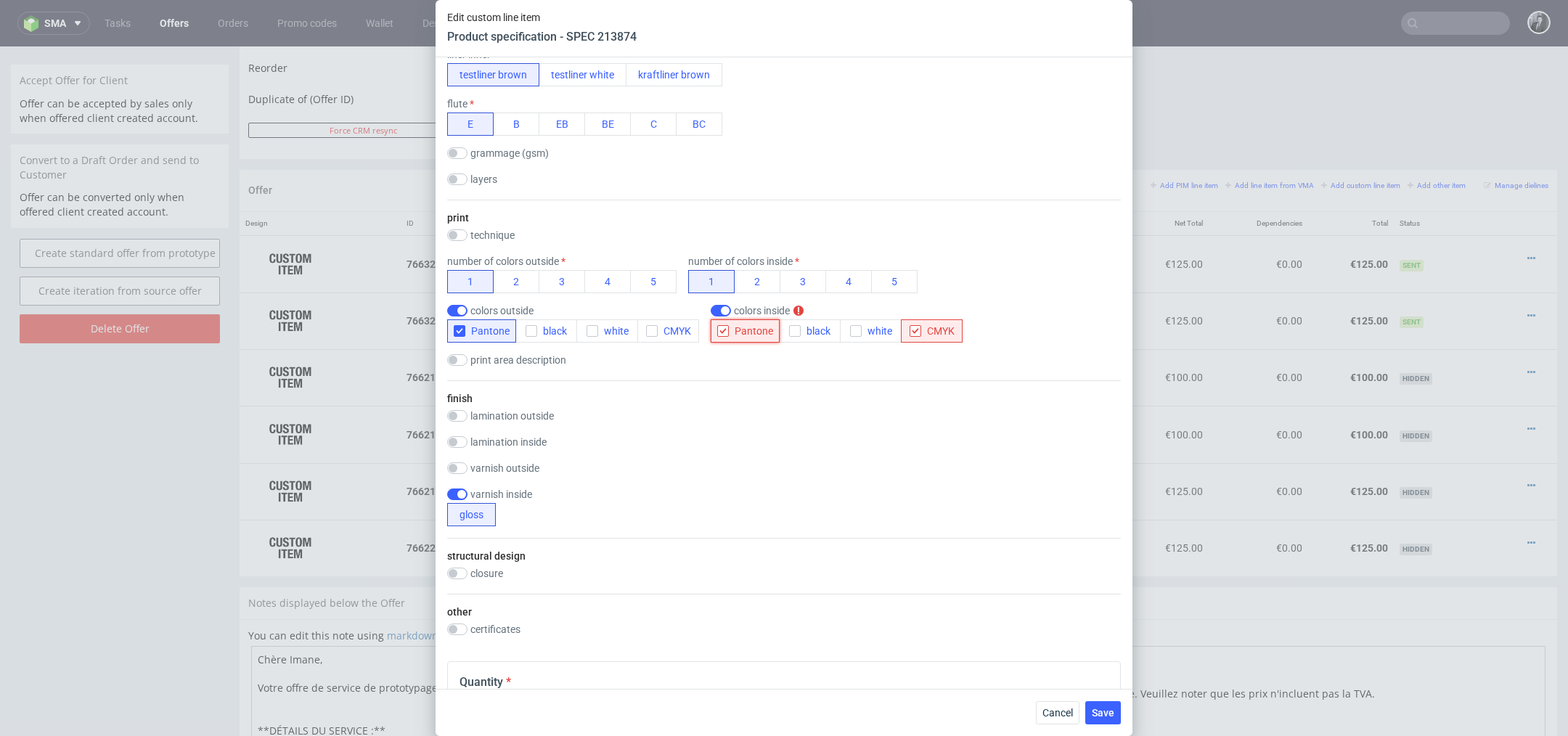
click at [725, 333] on icon "button" at bounding box center [723, 331] width 11 height 11
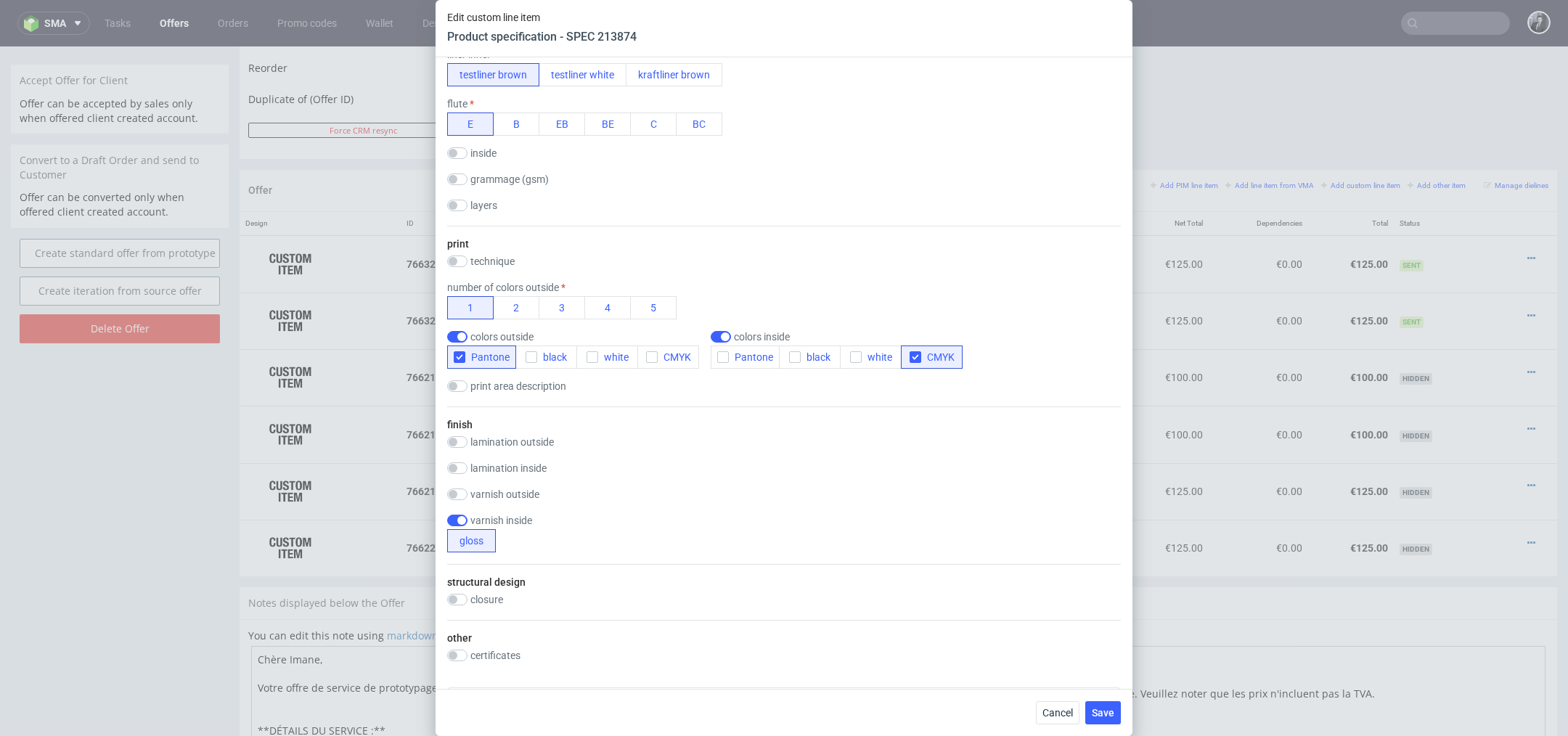
click at [831, 406] on div "finish lamination outside matt gloss lamination inside matt gloss varnish outsi…" at bounding box center [784, 485] width 674 height 158
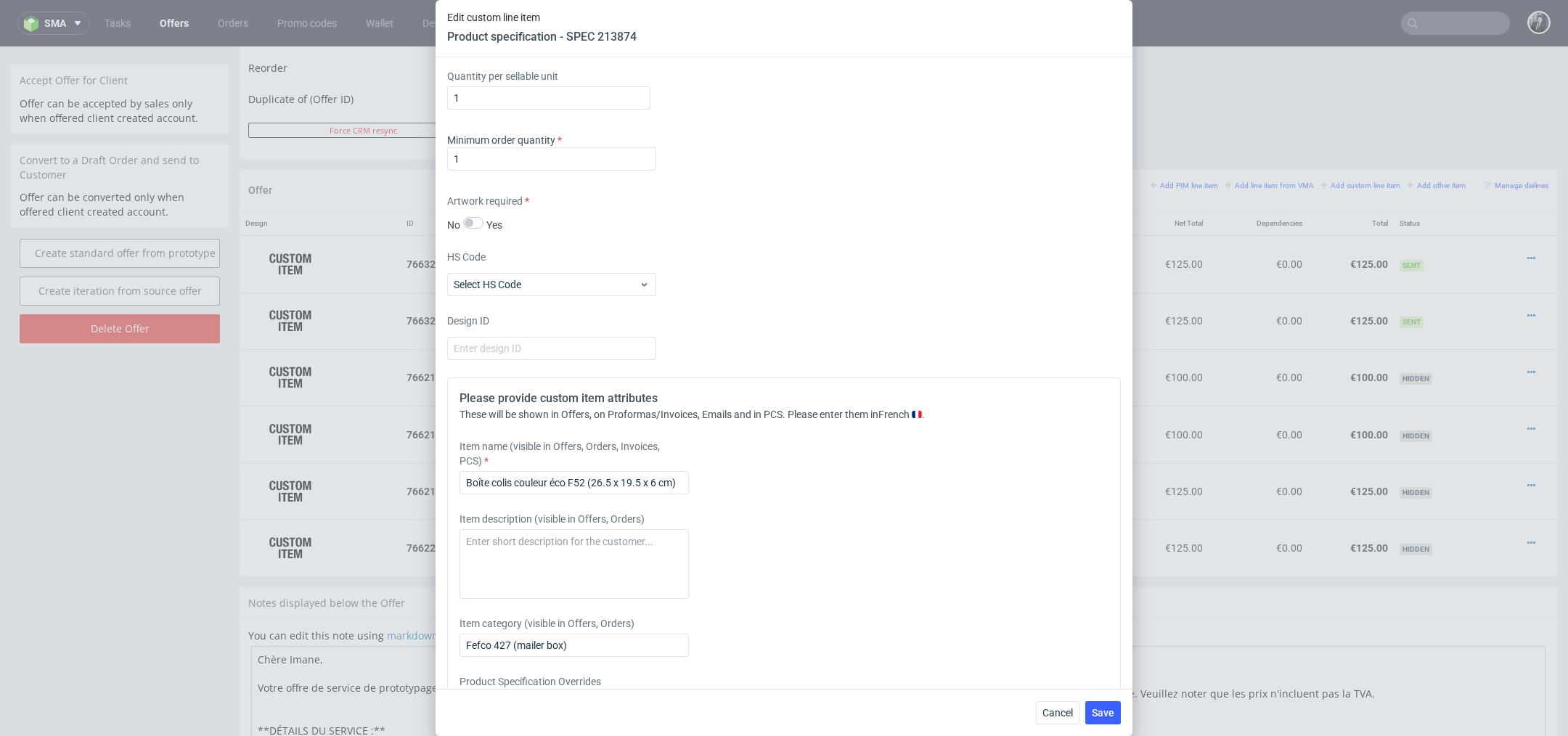
scroll to position [1246, 0]
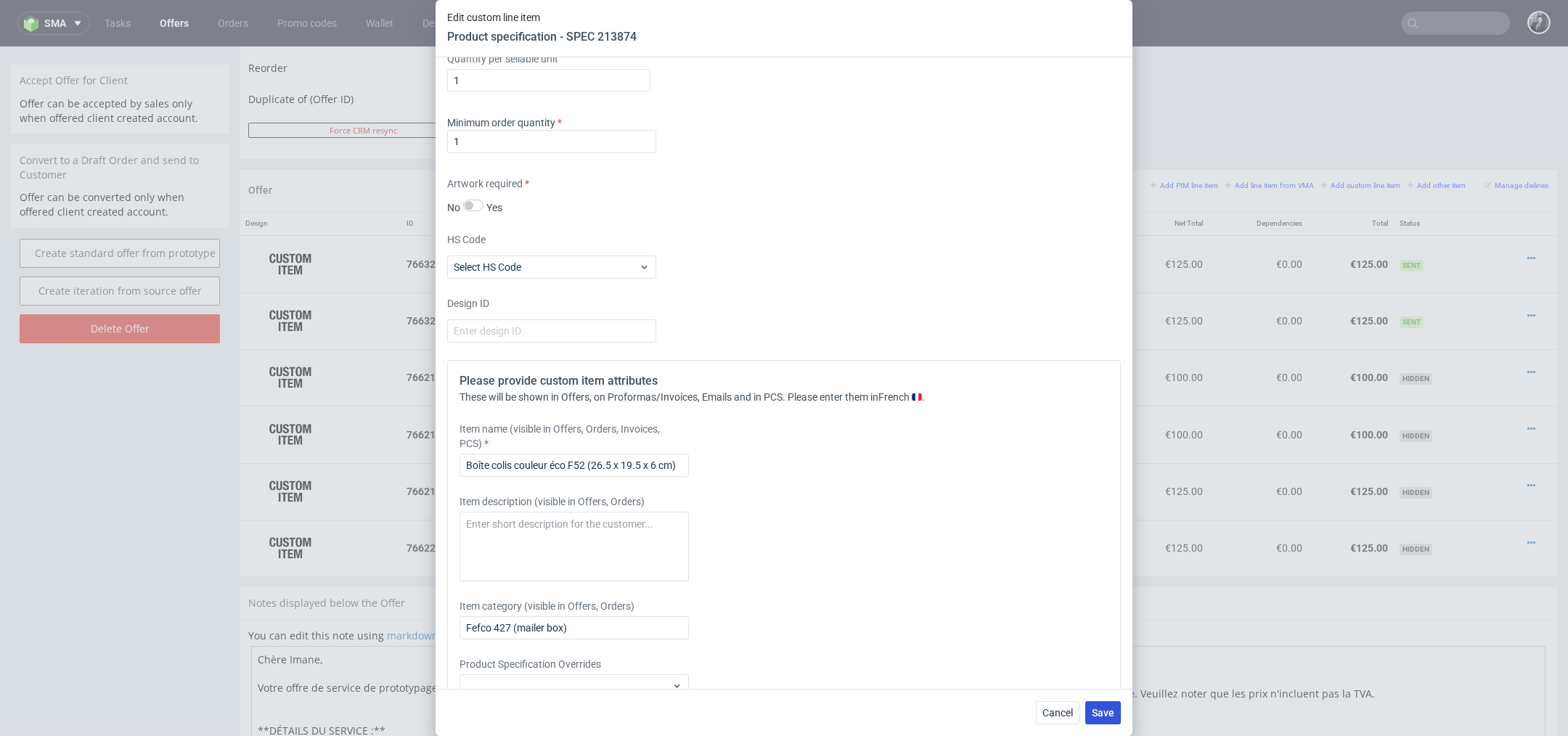
click at [1097, 711] on span "Save" at bounding box center [1102, 712] width 22 height 11
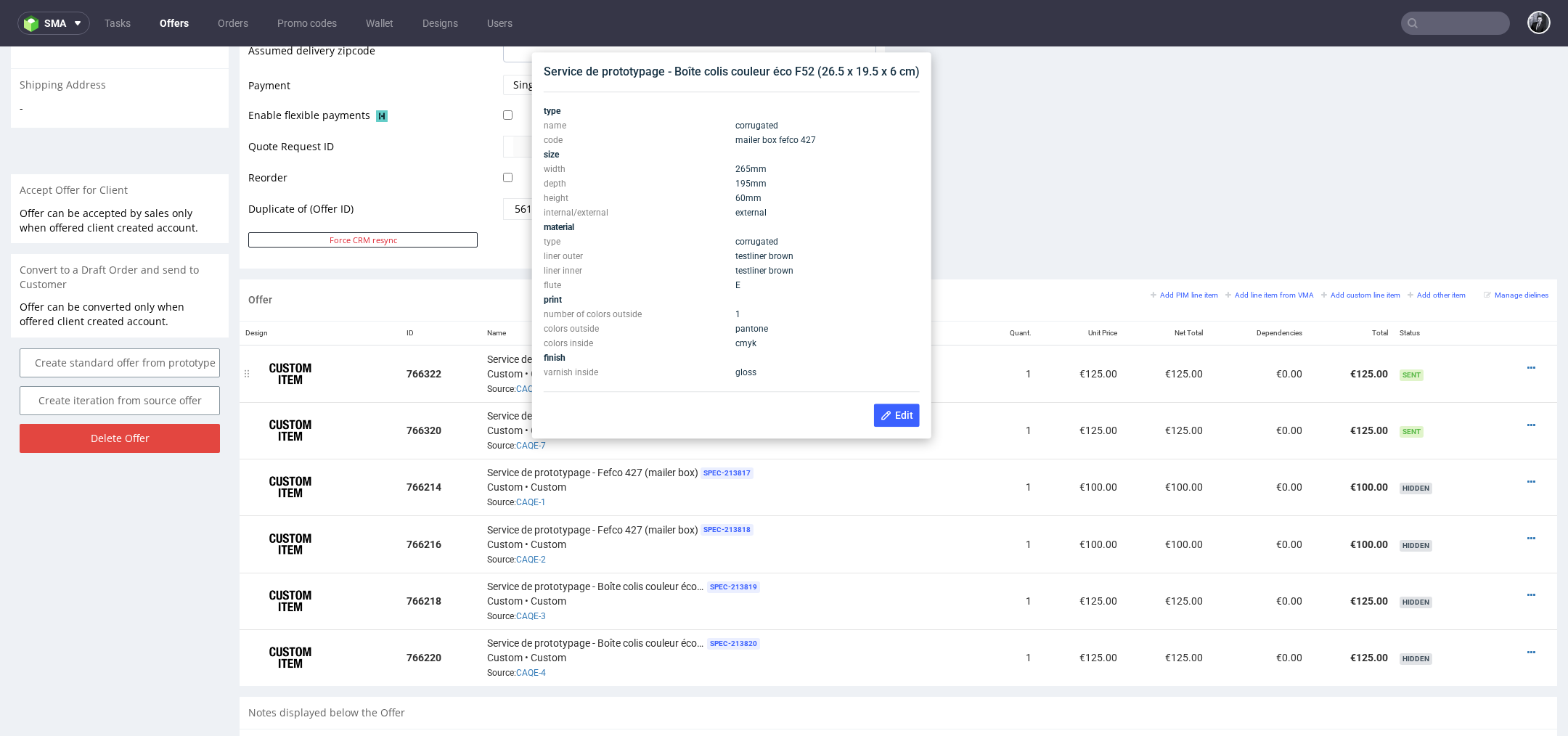
scroll to position [671, 0]
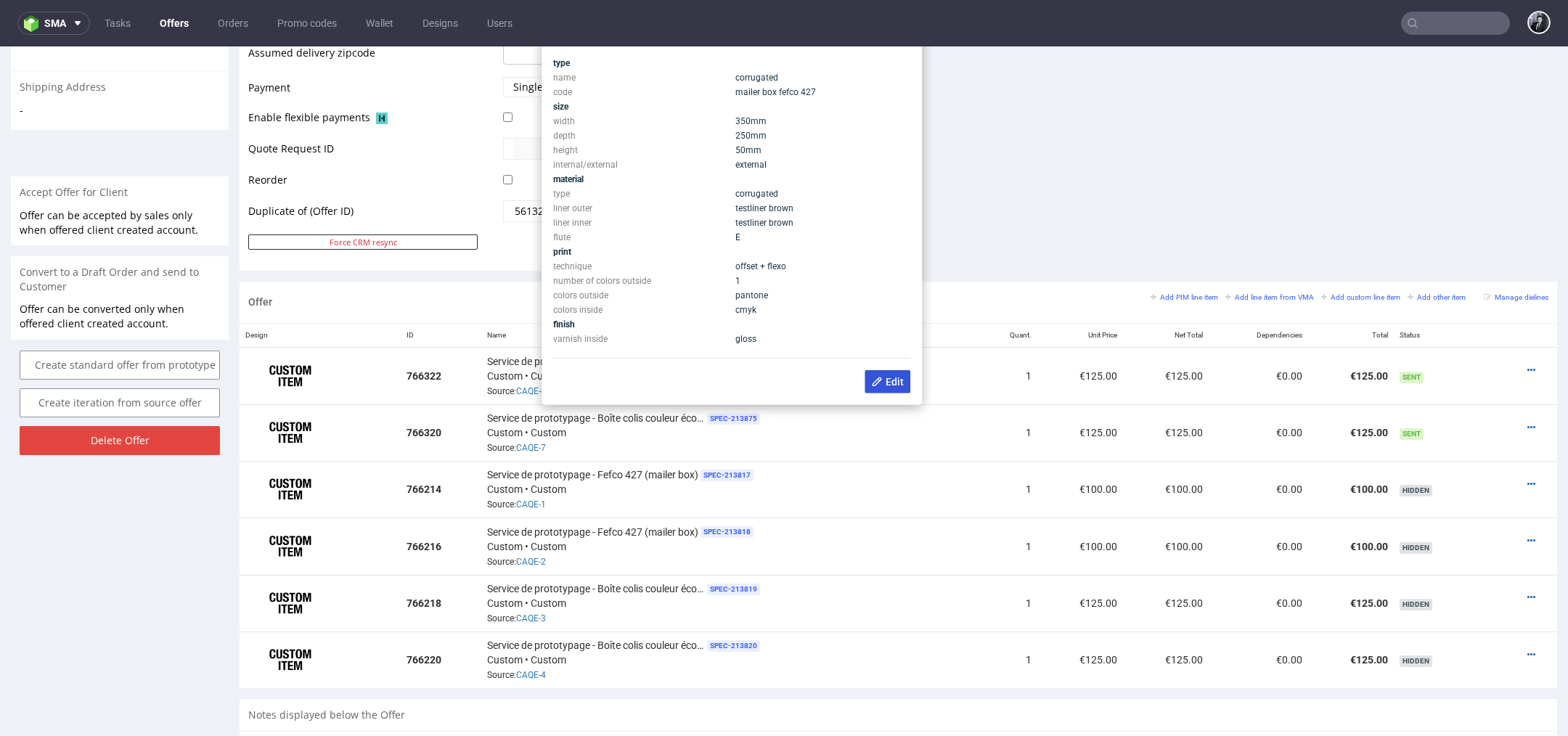
click at [888, 379] on span "Edit" at bounding box center [887, 382] width 33 height 12
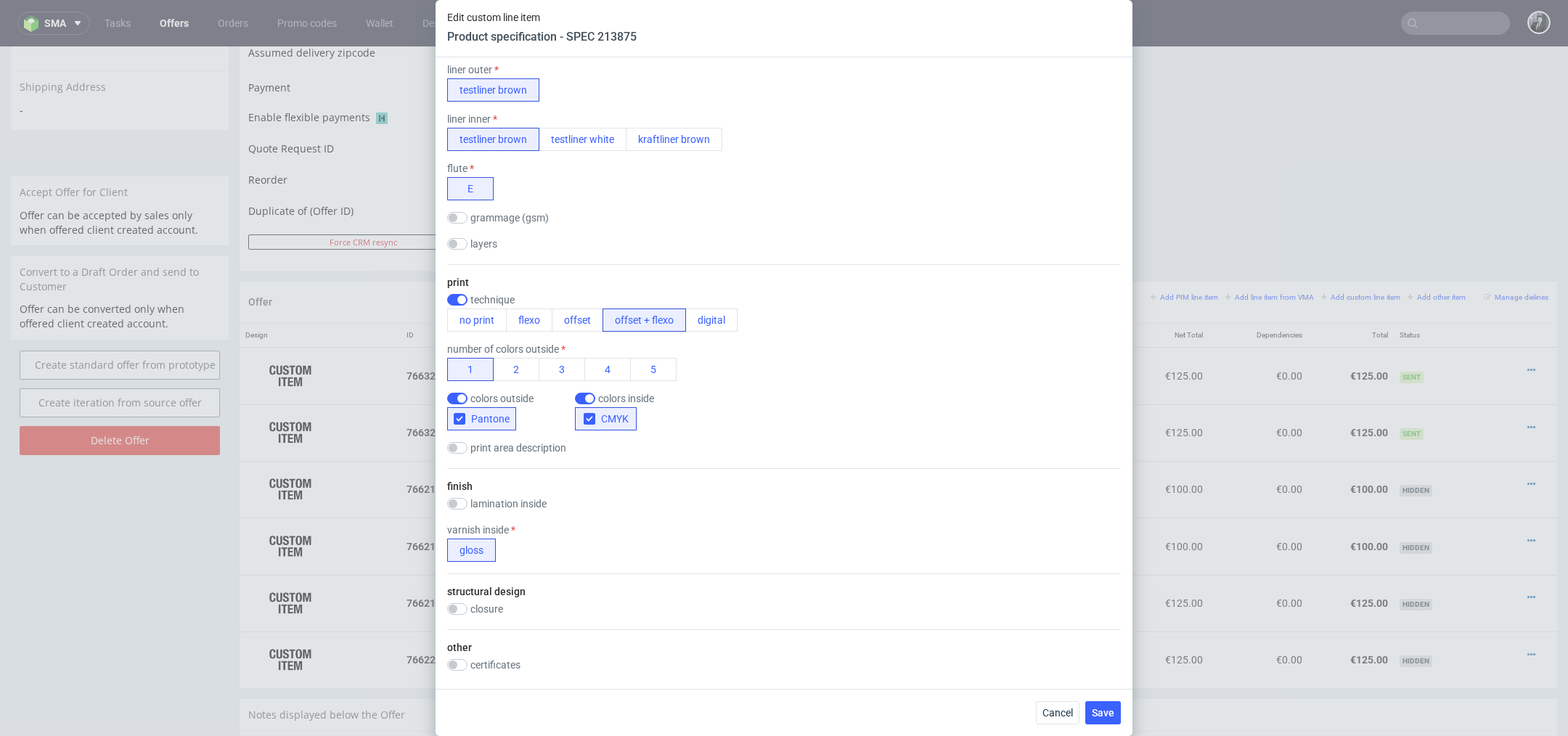
scroll to position [455, 0]
click at [462, 293] on input "checkbox" at bounding box center [456, 296] width 20 height 12
checkbox input "false"
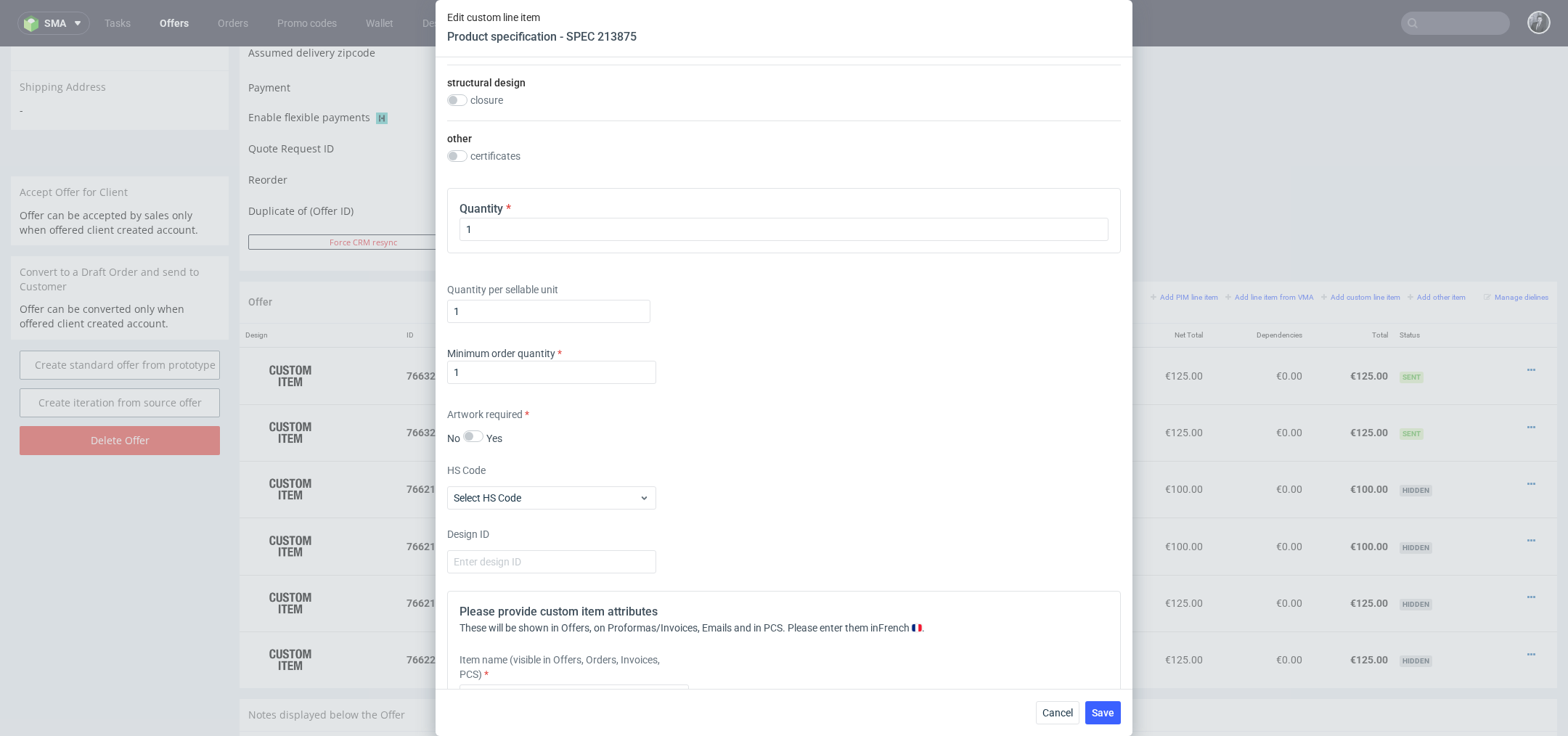
scroll to position [1134, 0]
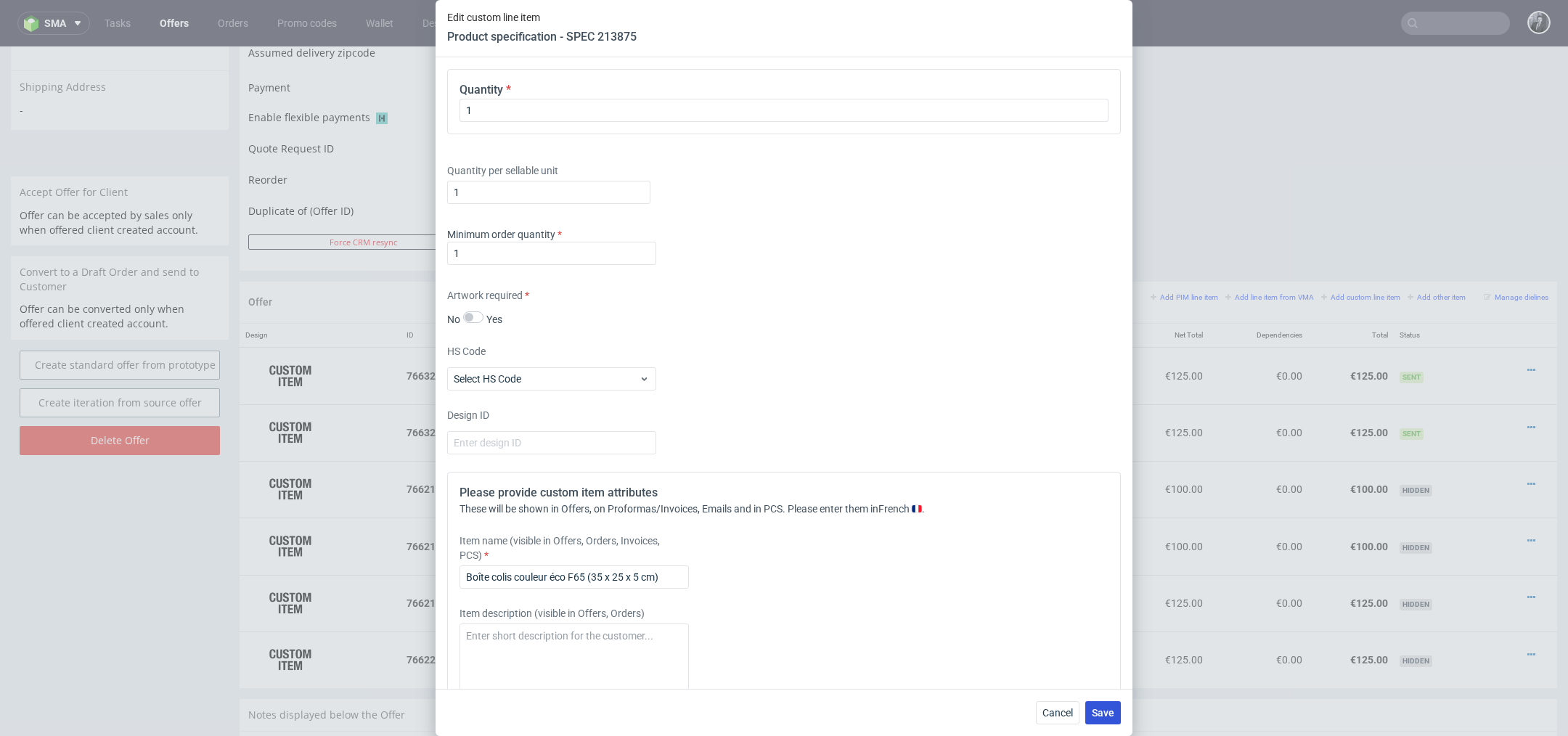
click at [1099, 716] on span "Save" at bounding box center [1102, 712] width 22 height 11
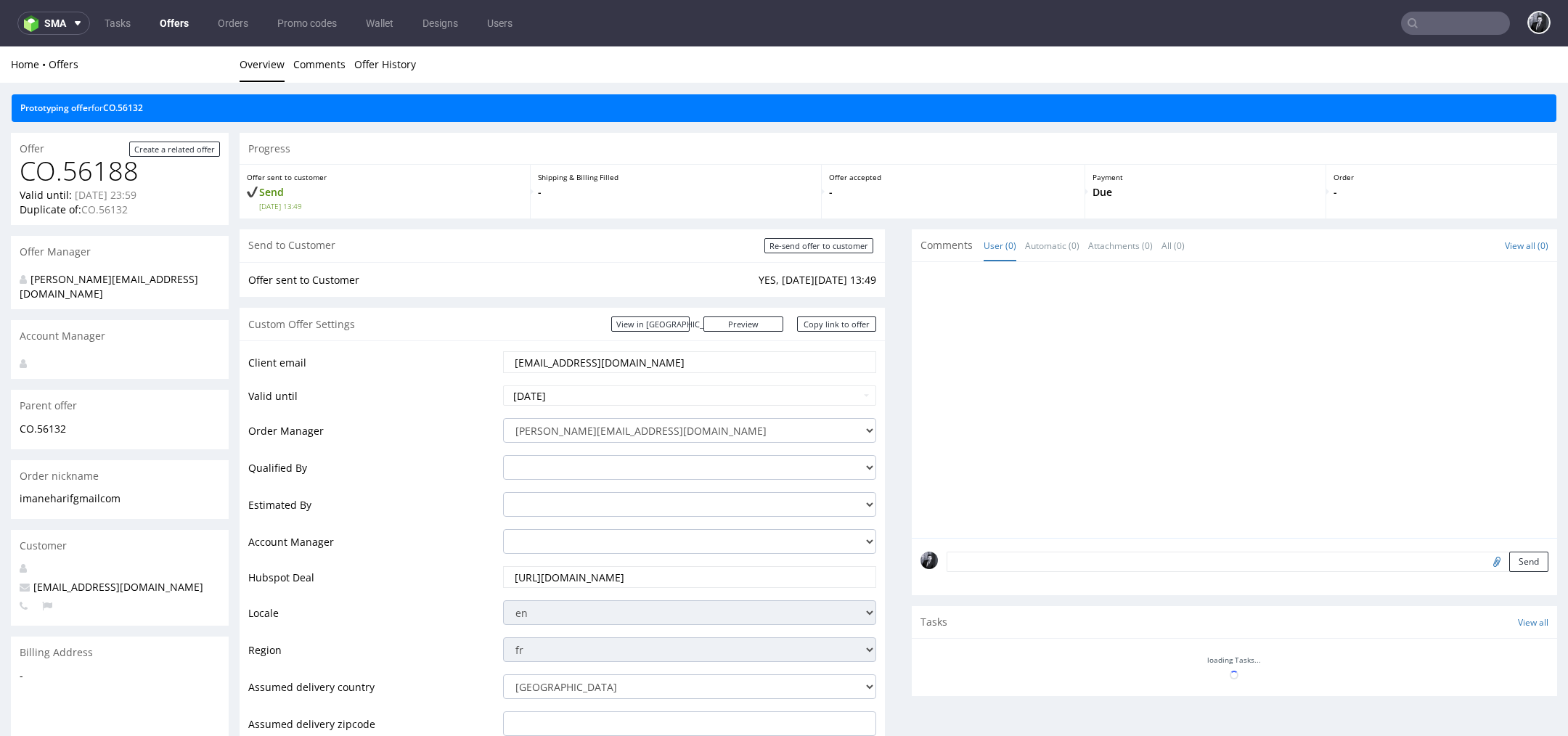
scroll to position [0, 0]
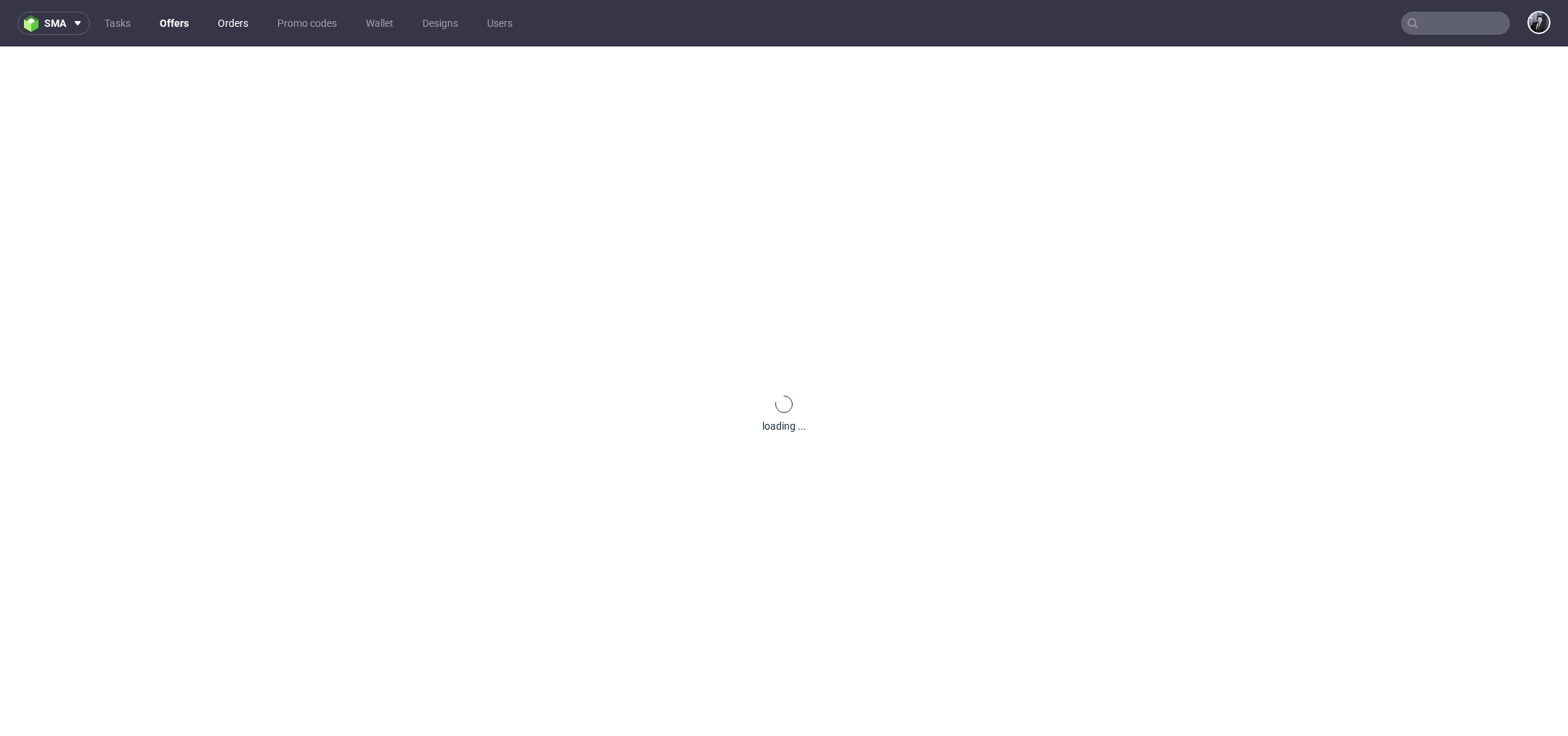
click at [231, 20] on link "Orders" at bounding box center [233, 23] width 48 height 23
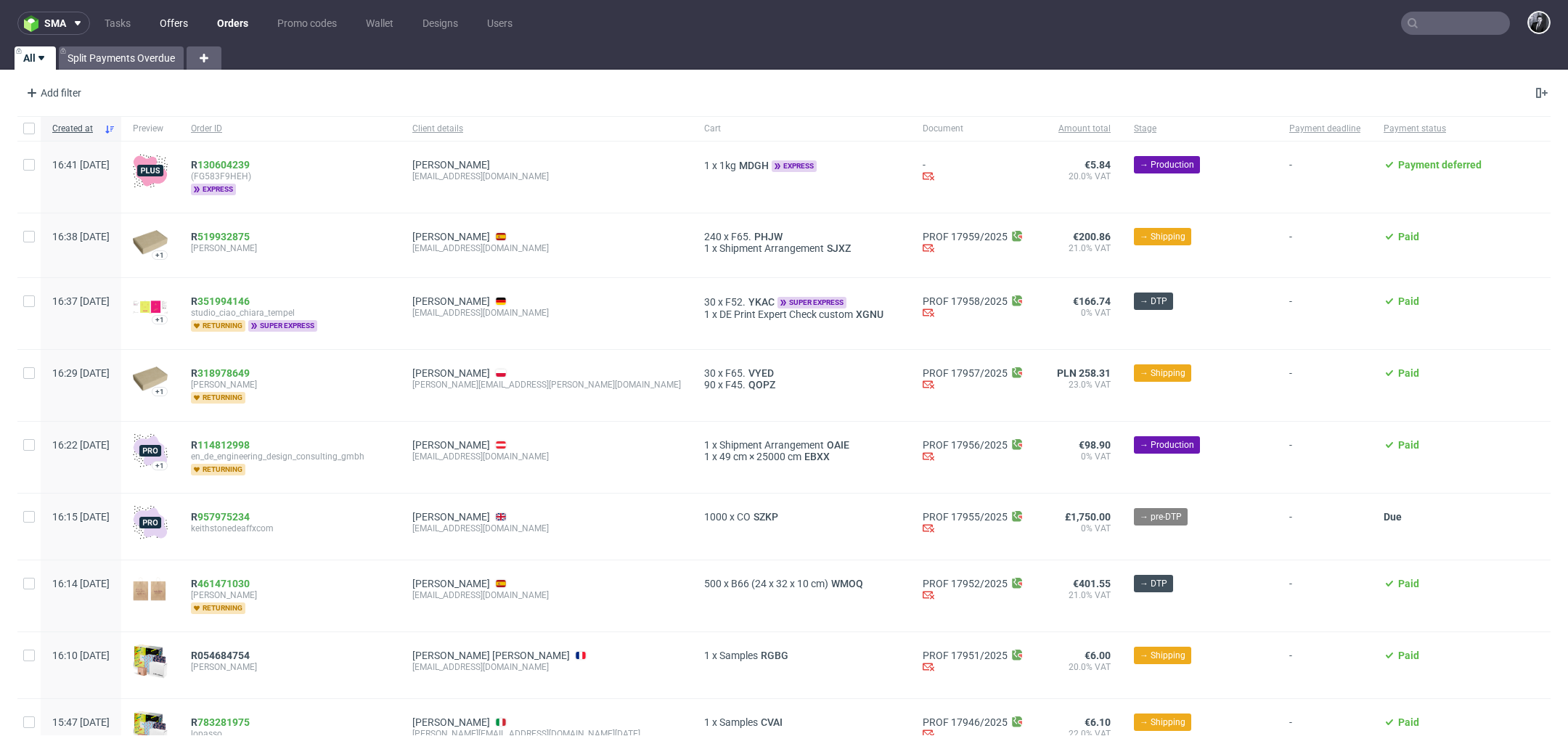
click at [182, 30] on link "Offers" at bounding box center [174, 23] width 46 height 23
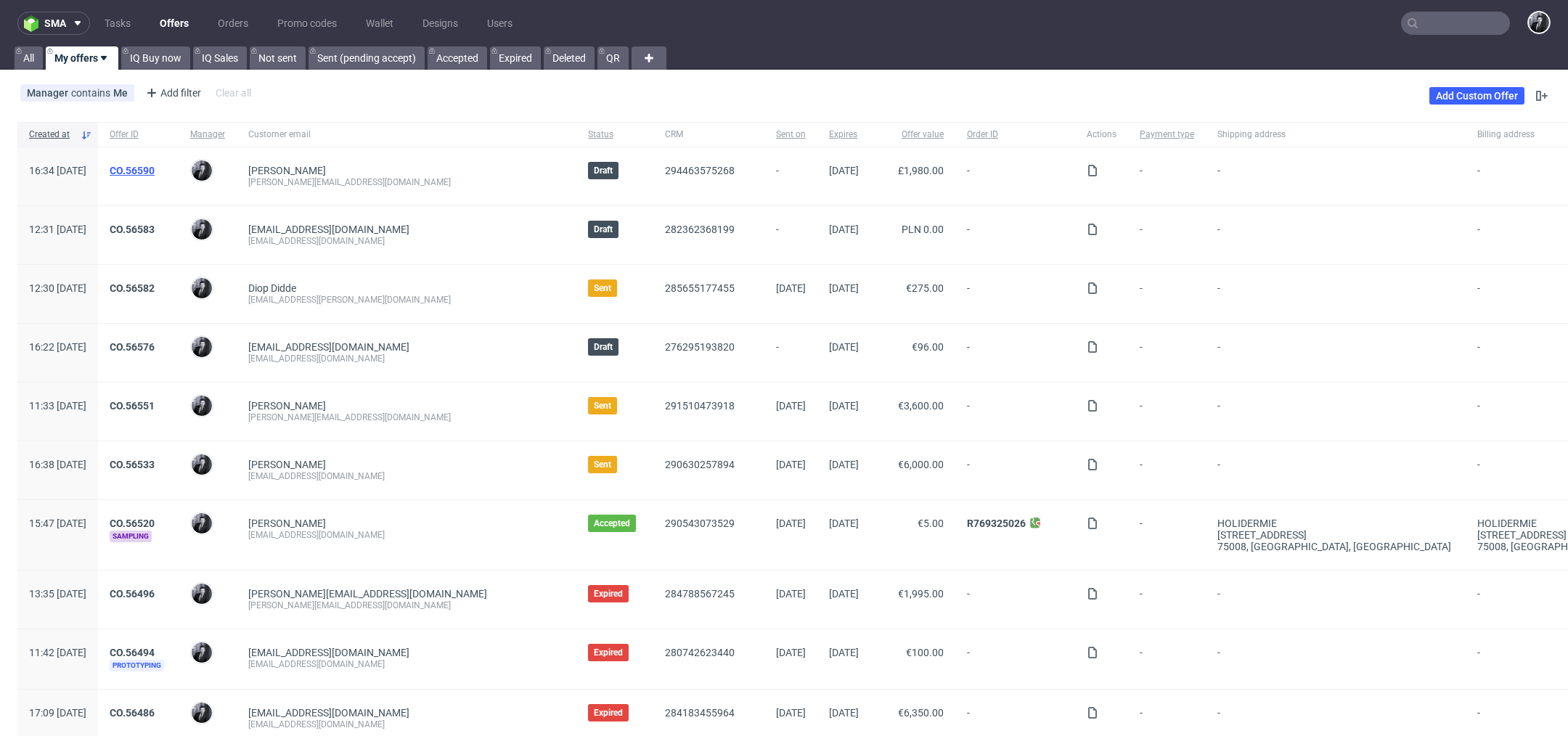
click at [155, 172] on link "CO.56590" at bounding box center [132, 170] width 45 height 12
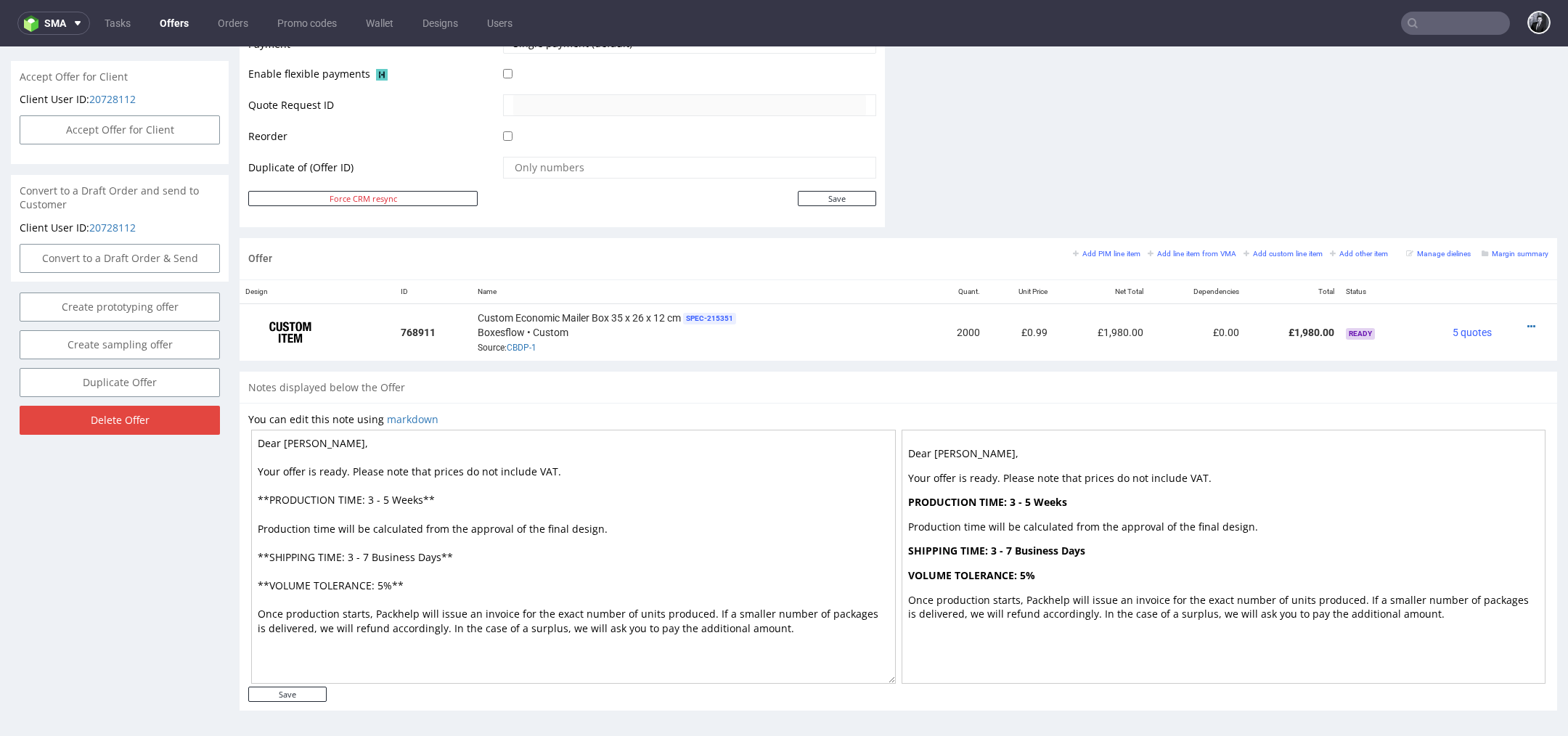
scroll to position [5, 0]
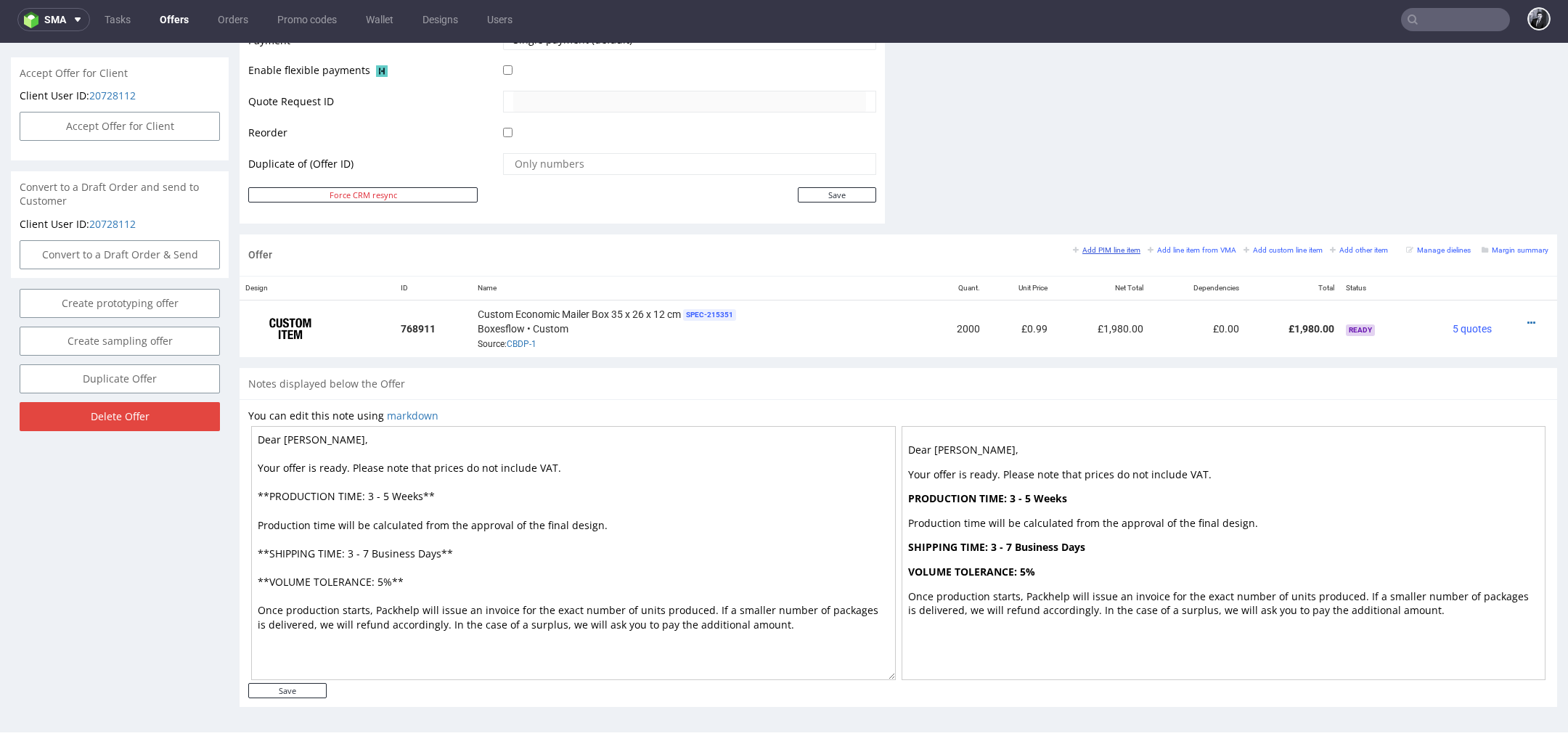
click at [1091, 249] on small "Add PIM line item" at bounding box center [1106, 250] width 67 height 8
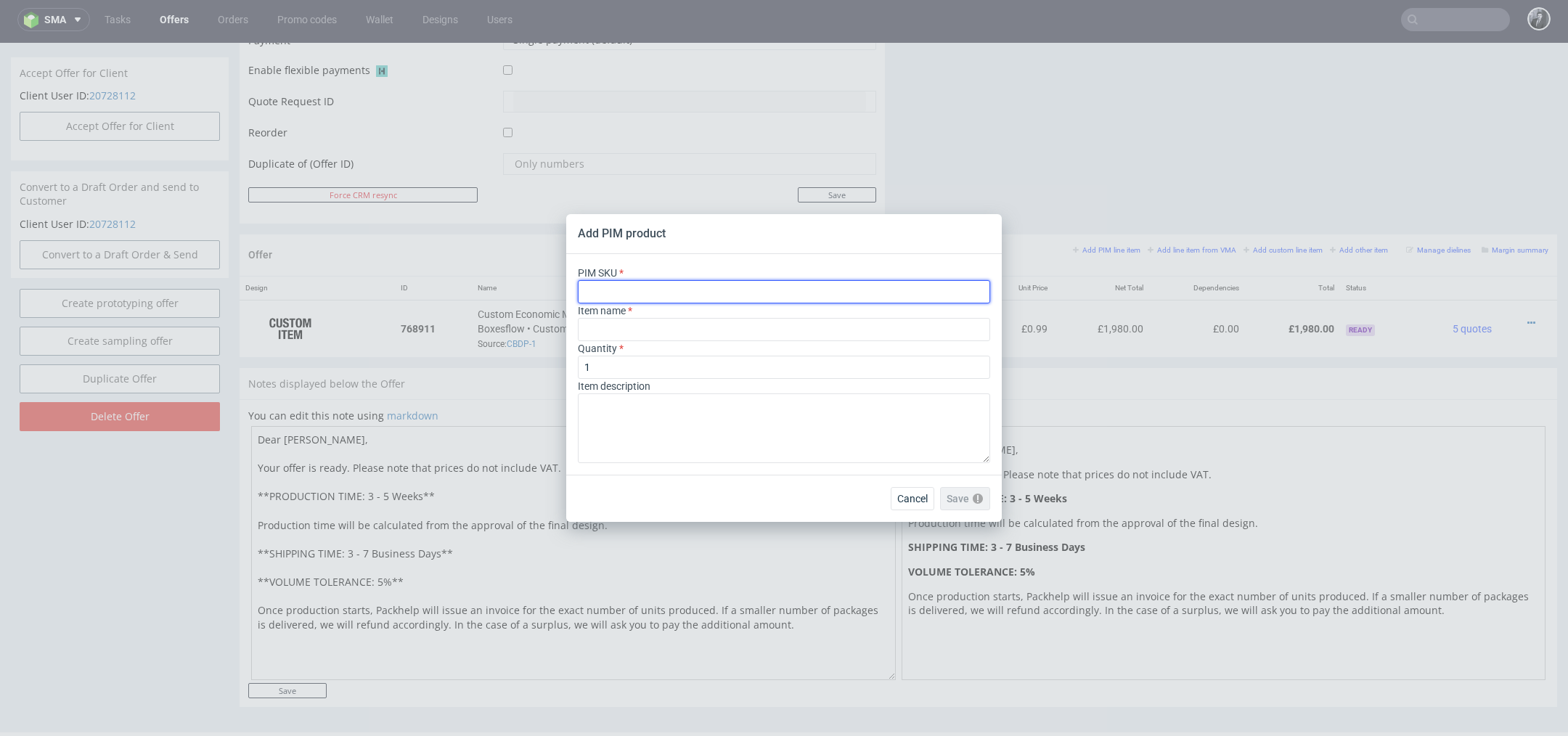
click at [733, 291] on input "text" at bounding box center [784, 292] width 412 height 23
paste input "box--mailer-box--23--cardboard-natural--print-monochrome--foil-none"
type input "box--mailer-box--23--cardboard-natural--print-monochrome--foil-none"
type input "Verzenddozen"
type input "box--mailer-box--23--cardboard-natural--print-monochrome--foil-none"
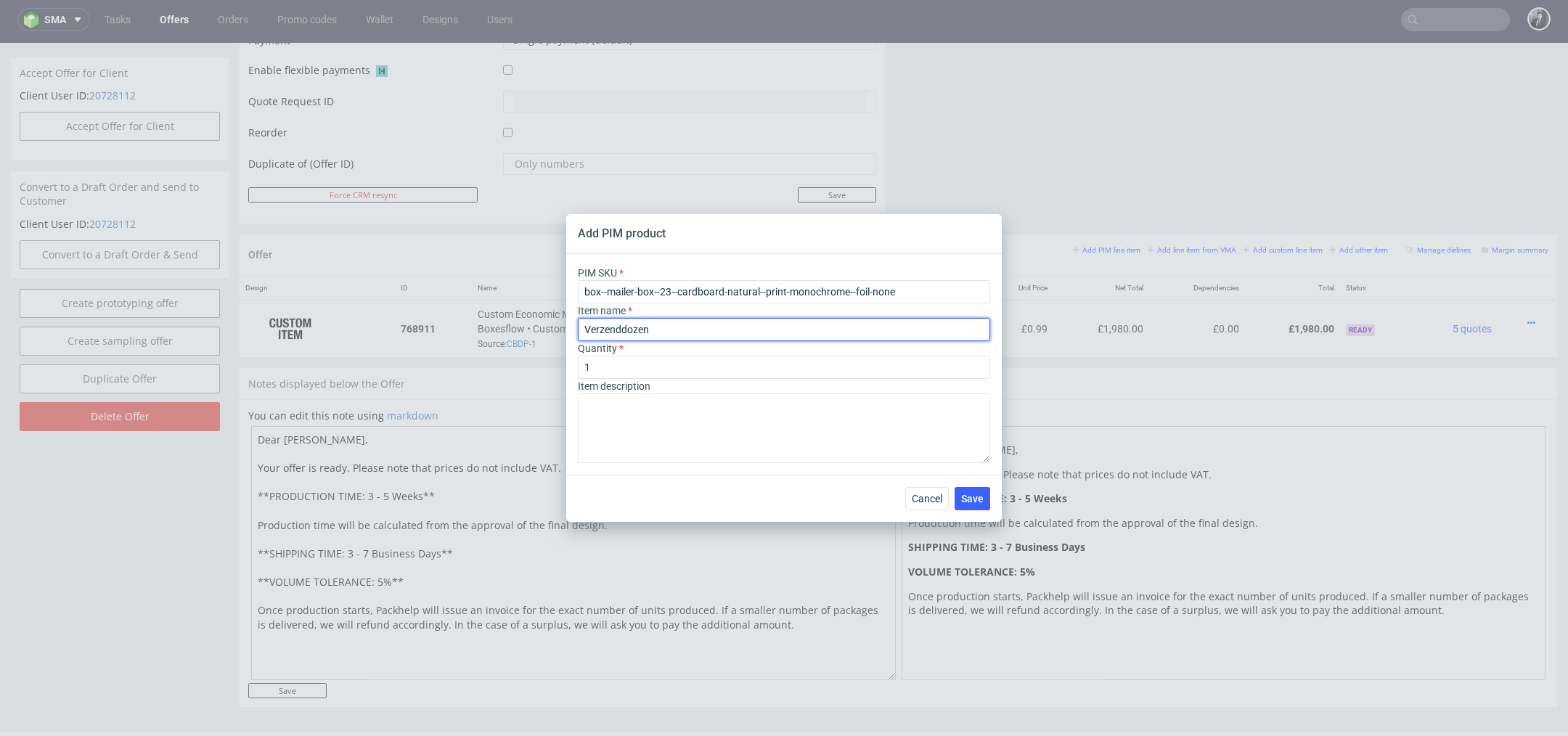
drag, startPoint x: 741, startPoint y: 329, endPoint x: 544, endPoint y: 326, distance: 197.0
click at [545, 329] on div "Add PIM product PIM SKU box--mailer-box--23--cardboard-natural--print-monochrom…" at bounding box center [784, 368] width 1568 height 736
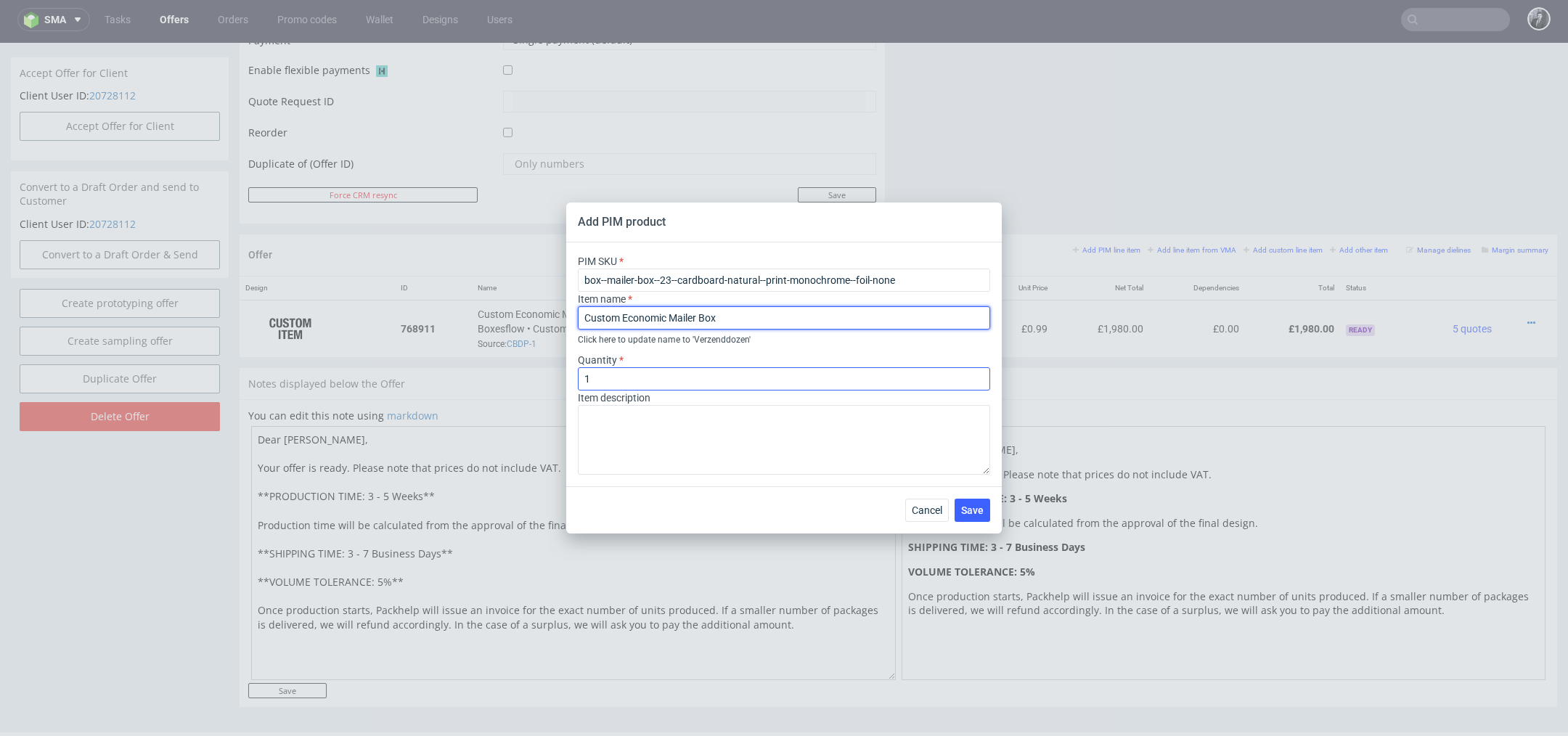
type input "Custom Economic Mailer Box"
click at [667, 385] on input "1" at bounding box center [784, 379] width 412 height 23
type input "2000"
click at [981, 507] on span "Save" at bounding box center [971, 510] width 22 height 11
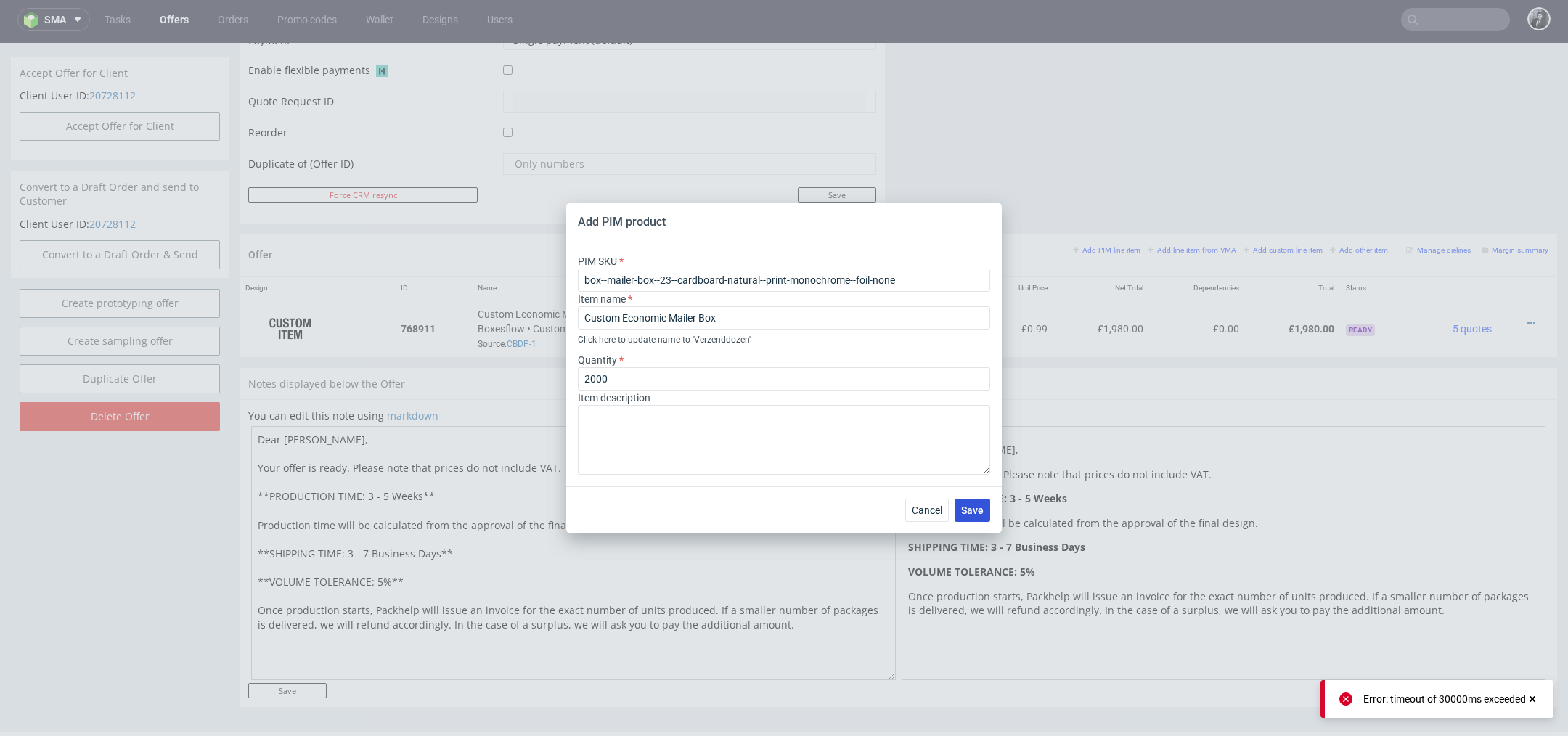
click at [969, 502] on button "Save" at bounding box center [972, 510] width 36 height 23
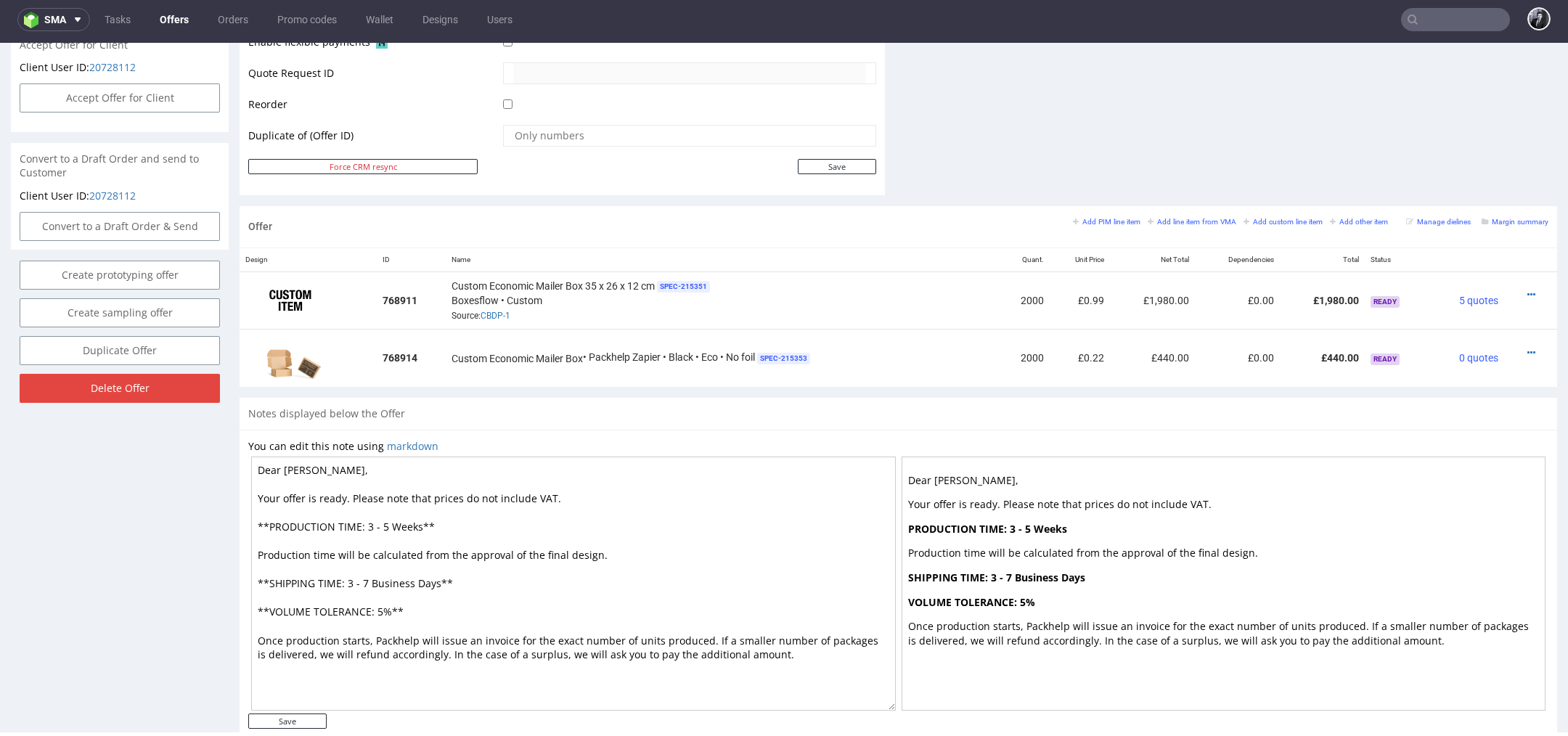
scroll to position [689, 0]
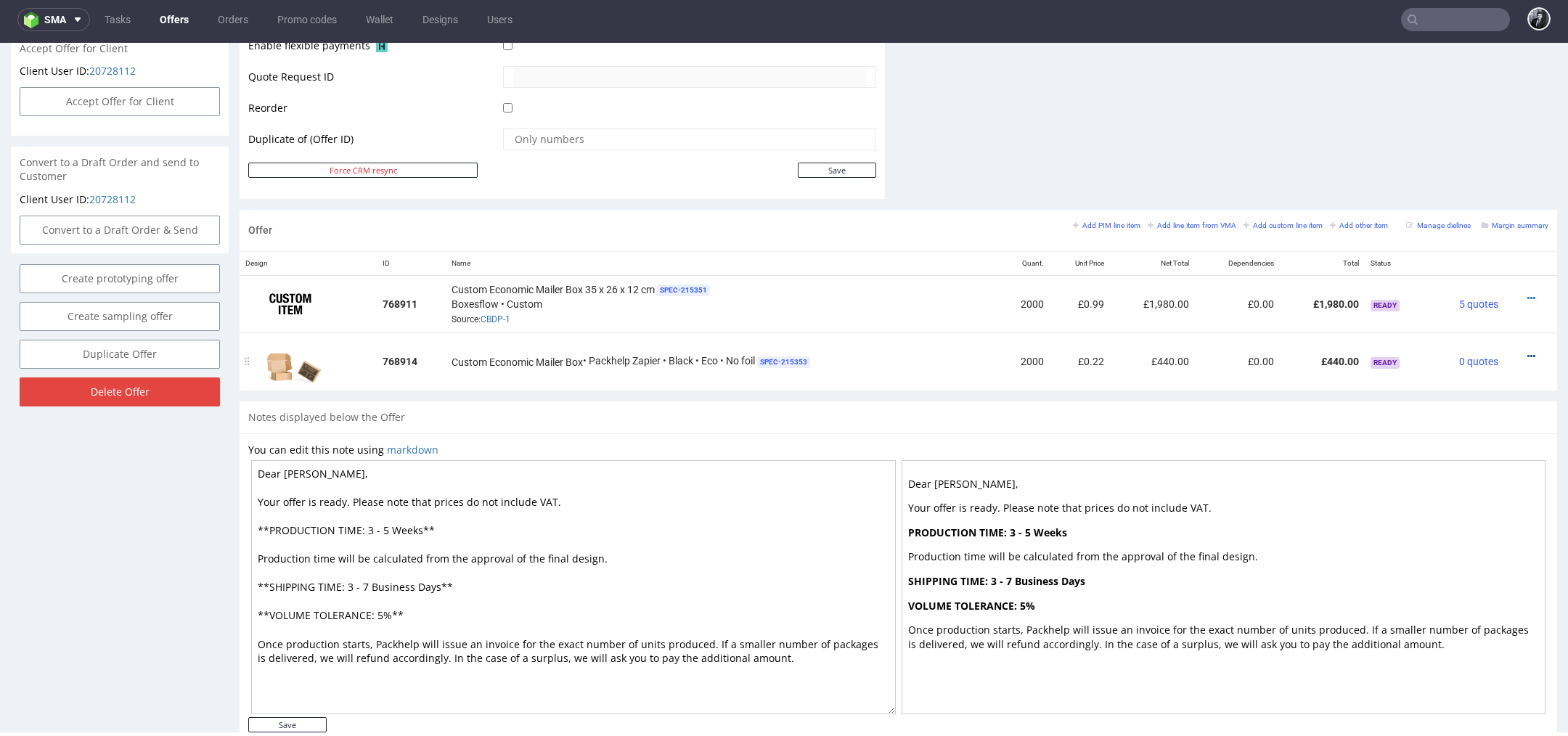
click at [1527, 351] on icon at bounding box center [1530, 356] width 8 height 11
click at [1469, 195] on span "Edit item specification" at bounding box center [1464, 192] width 116 height 14
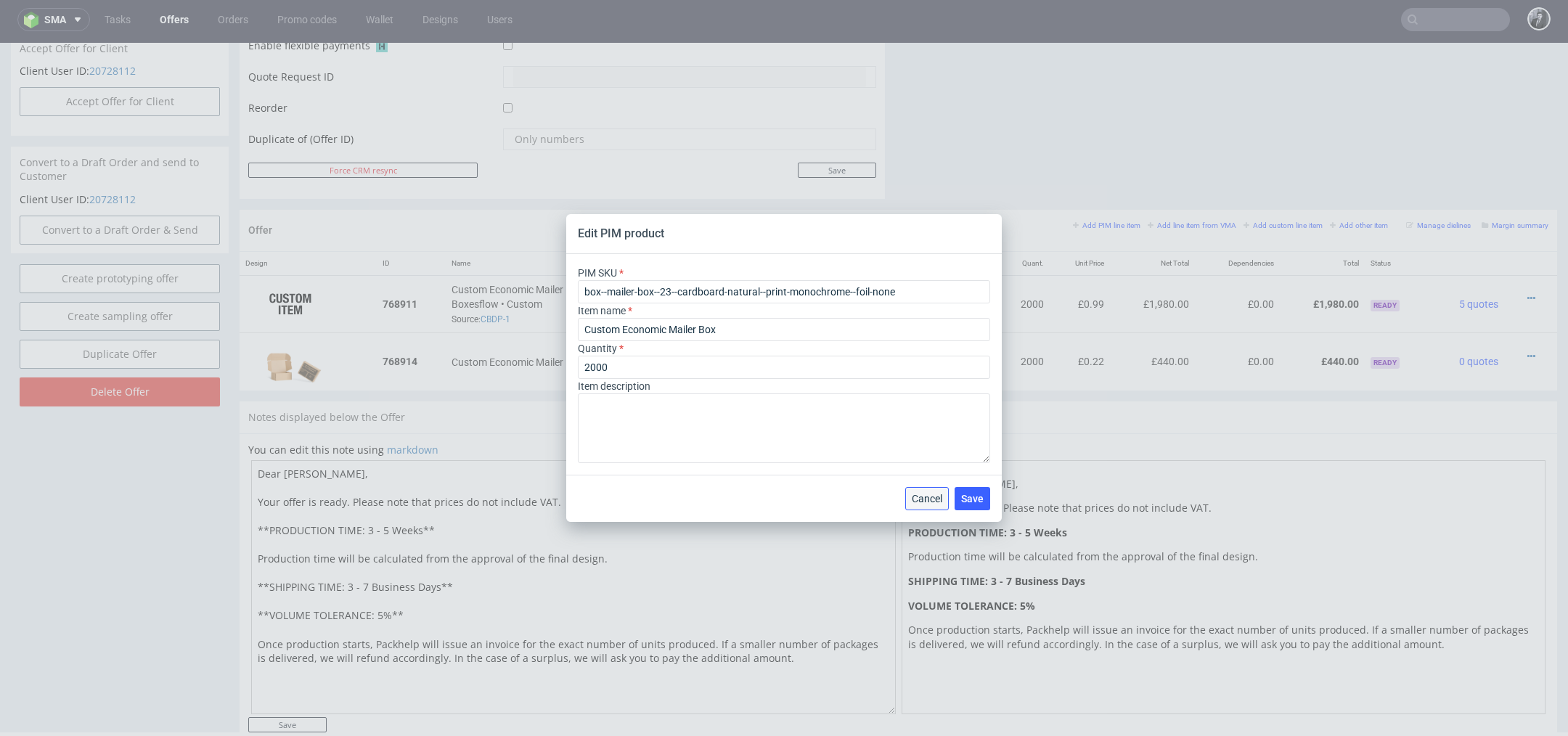
click at [937, 500] on span "Cancel" at bounding box center [927, 498] width 31 height 11
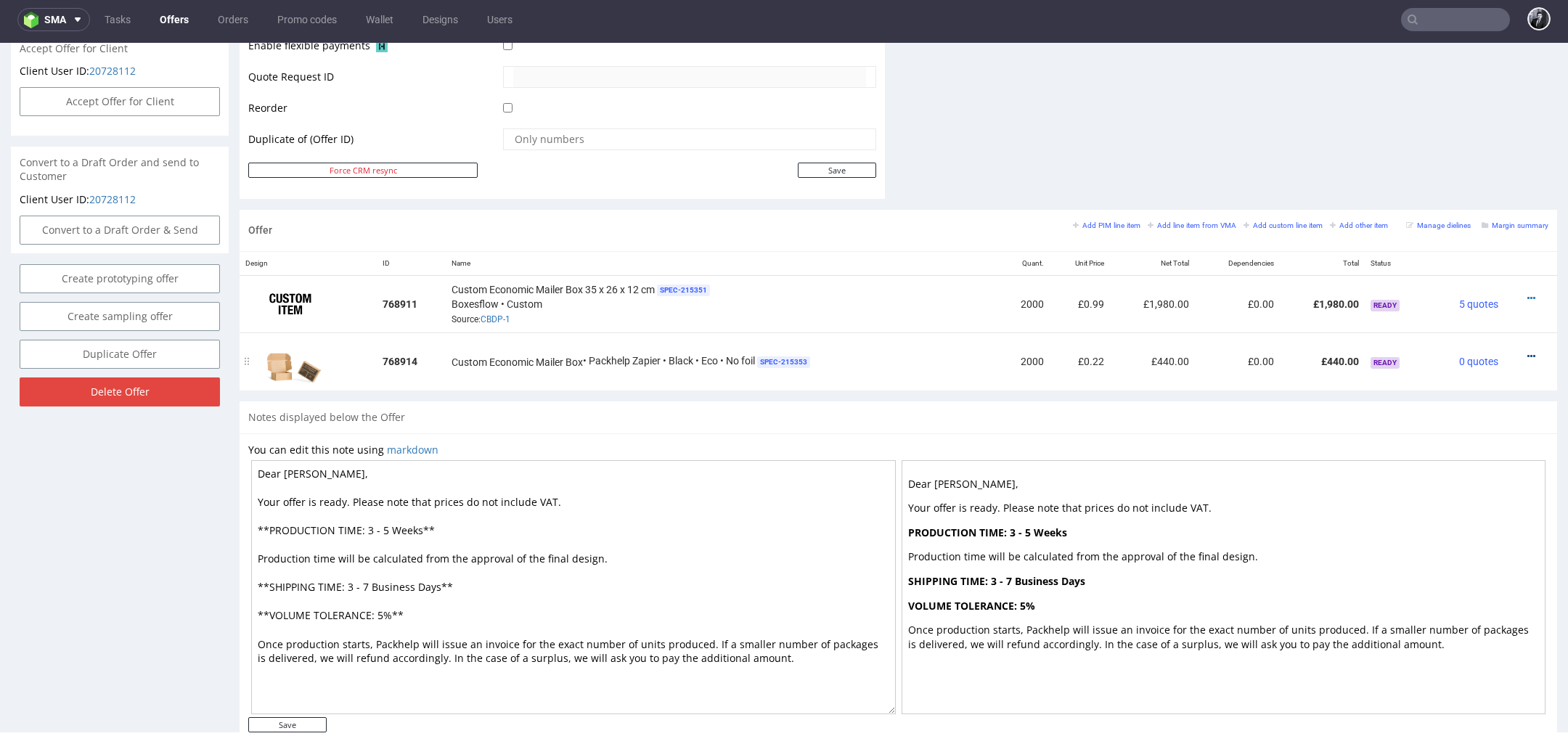
click at [1527, 351] on icon at bounding box center [1530, 356] width 8 height 11
click at [1443, 224] on span "Edit item price" at bounding box center [1464, 218] width 116 height 14
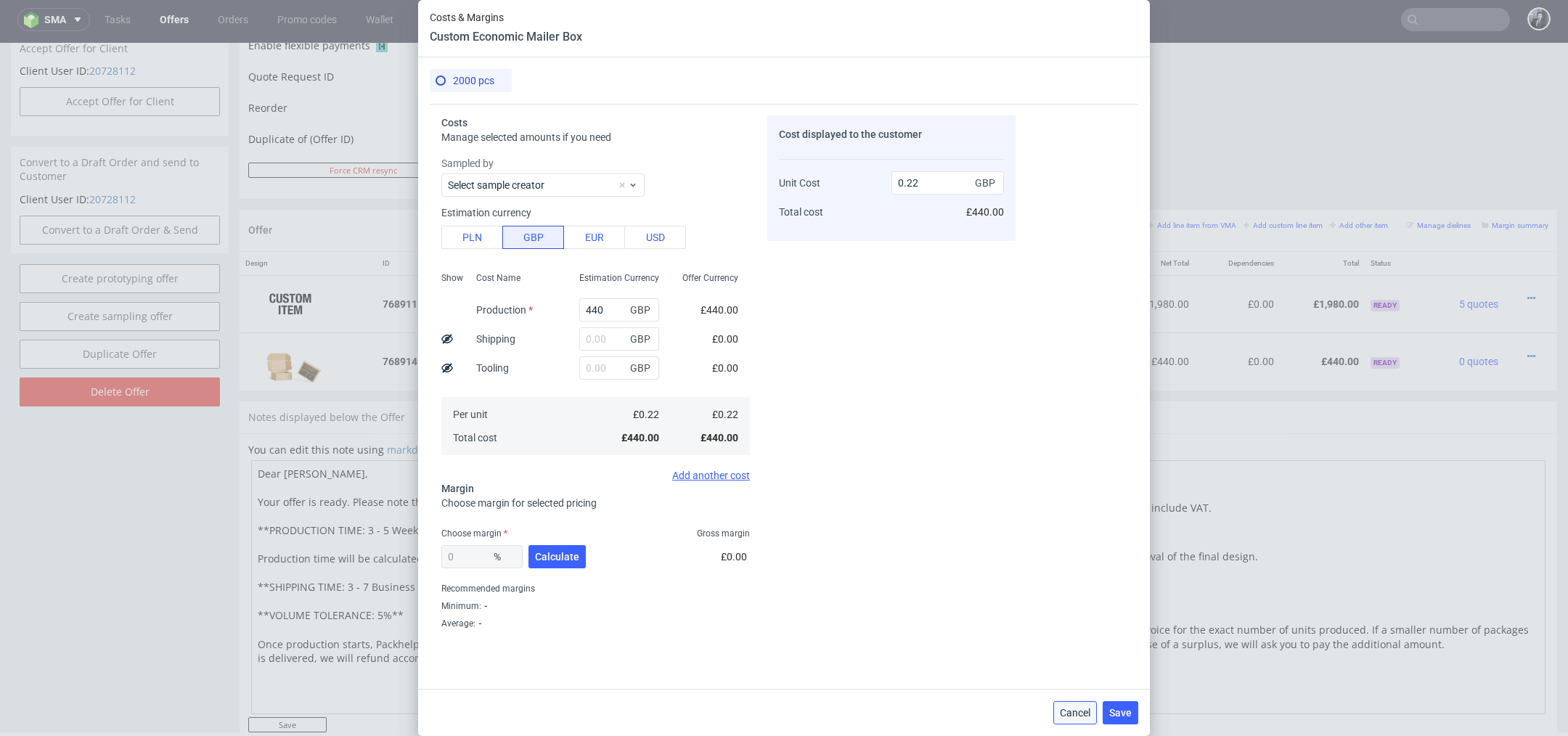
click at [1071, 712] on span "Cancel" at bounding box center [1075, 712] width 31 height 11
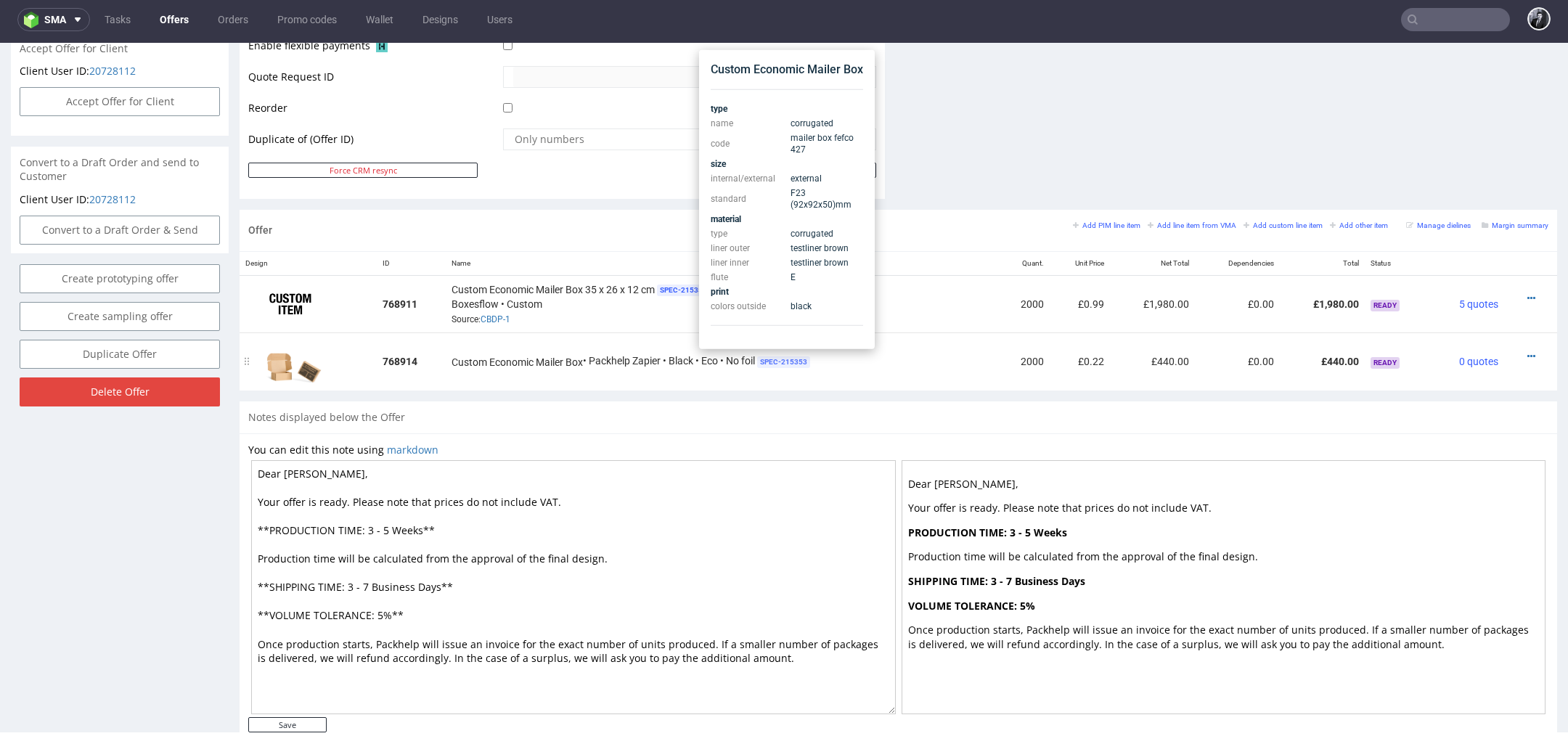
click at [801, 358] on span "SPEC- 215353" at bounding box center [783, 362] width 53 height 12
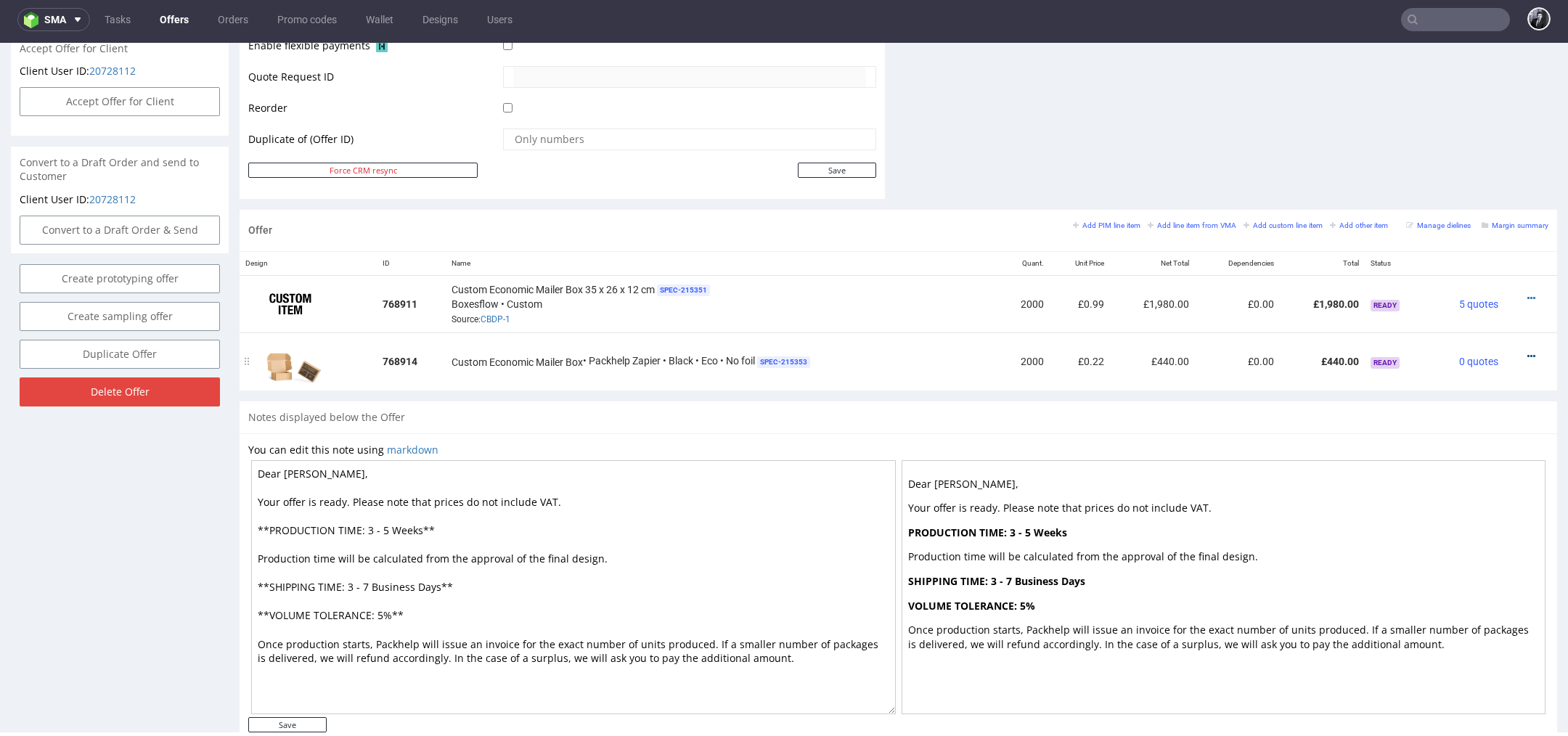
click at [1527, 355] on icon at bounding box center [1530, 356] width 8 height 11
click at [1462, 329] on span "Delete Item" at bounding box center [1464, 324] width 116 height 14
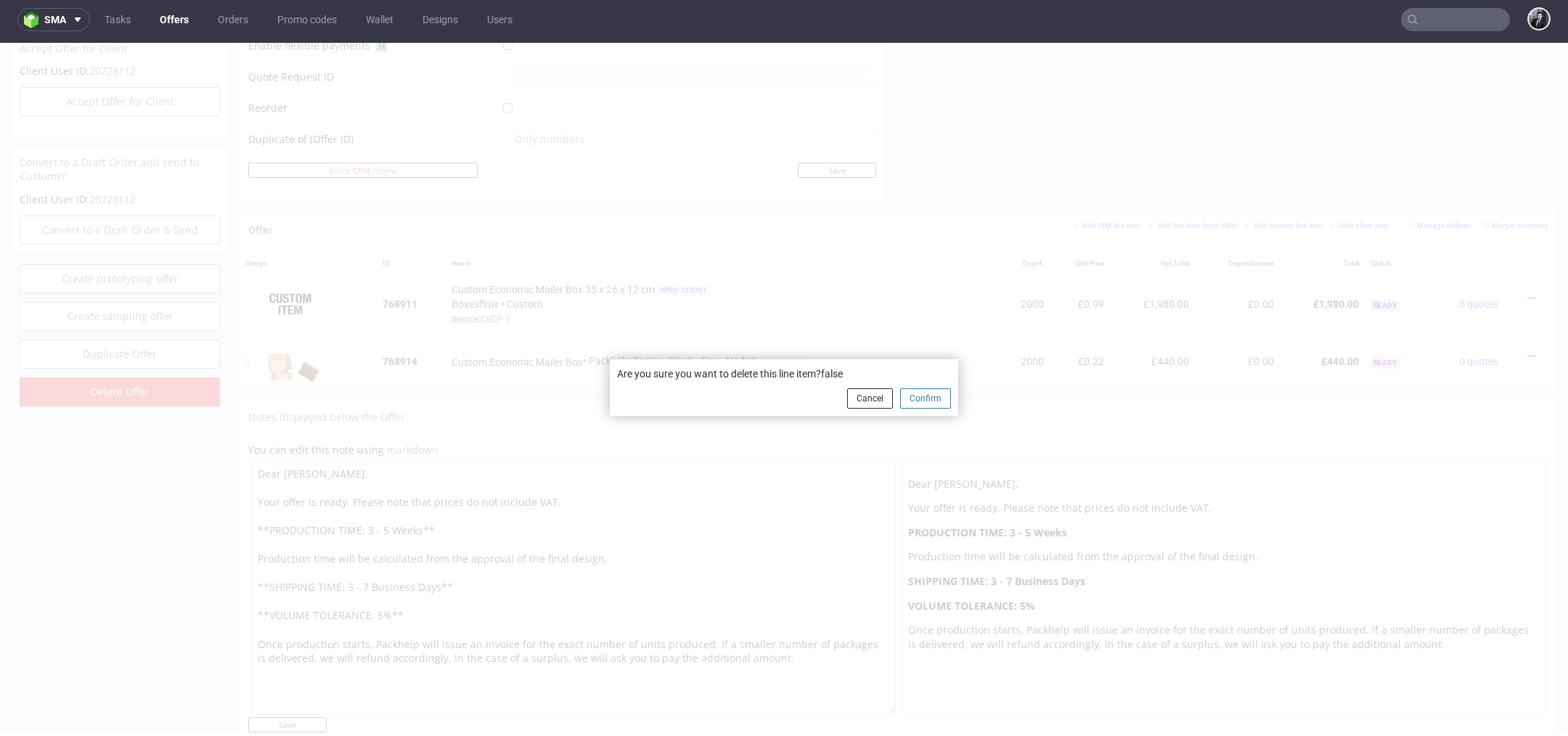
click at [931, 404] on button "Confirm" at bounding box center [925, 397] width 51 height 20
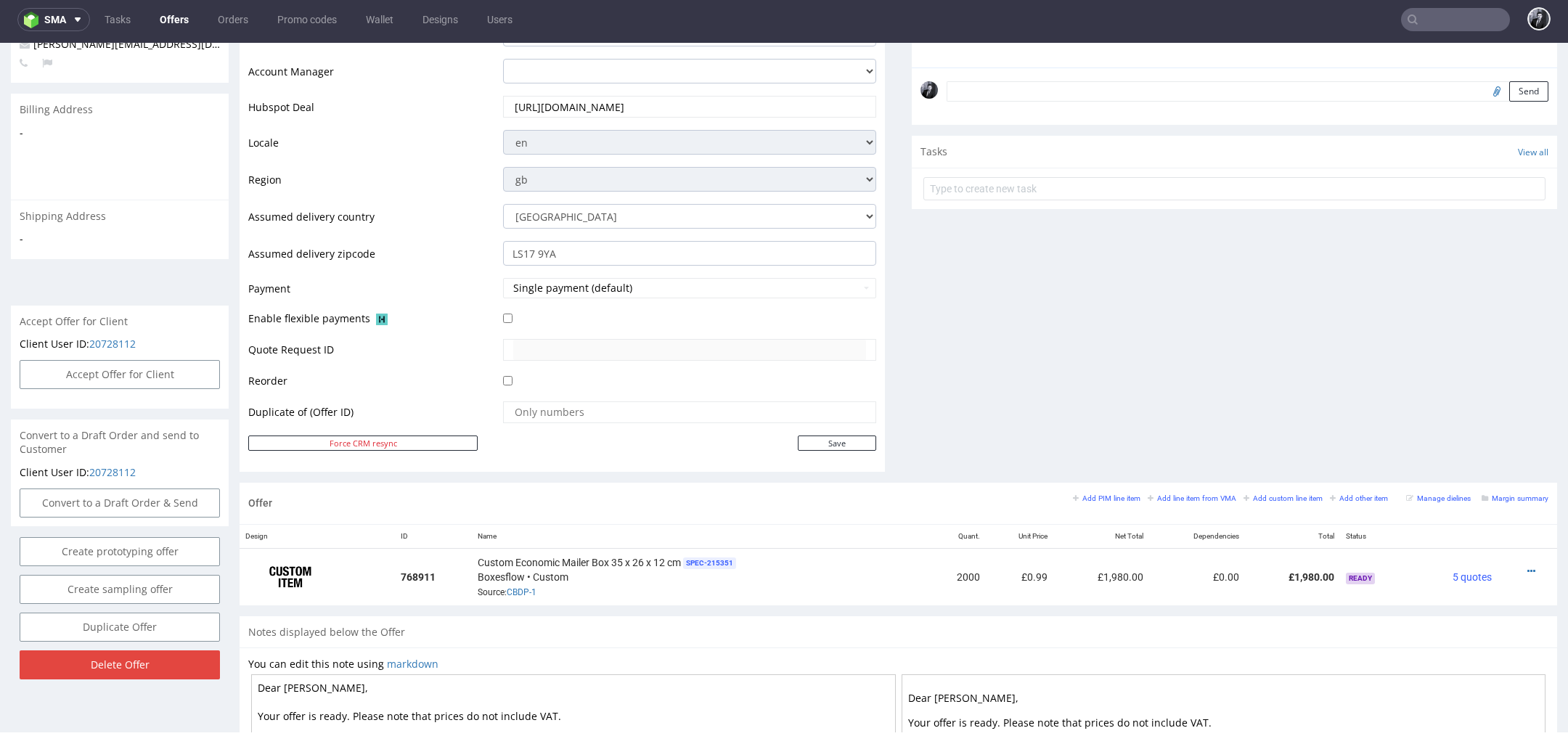
scroll to position [0, 0]
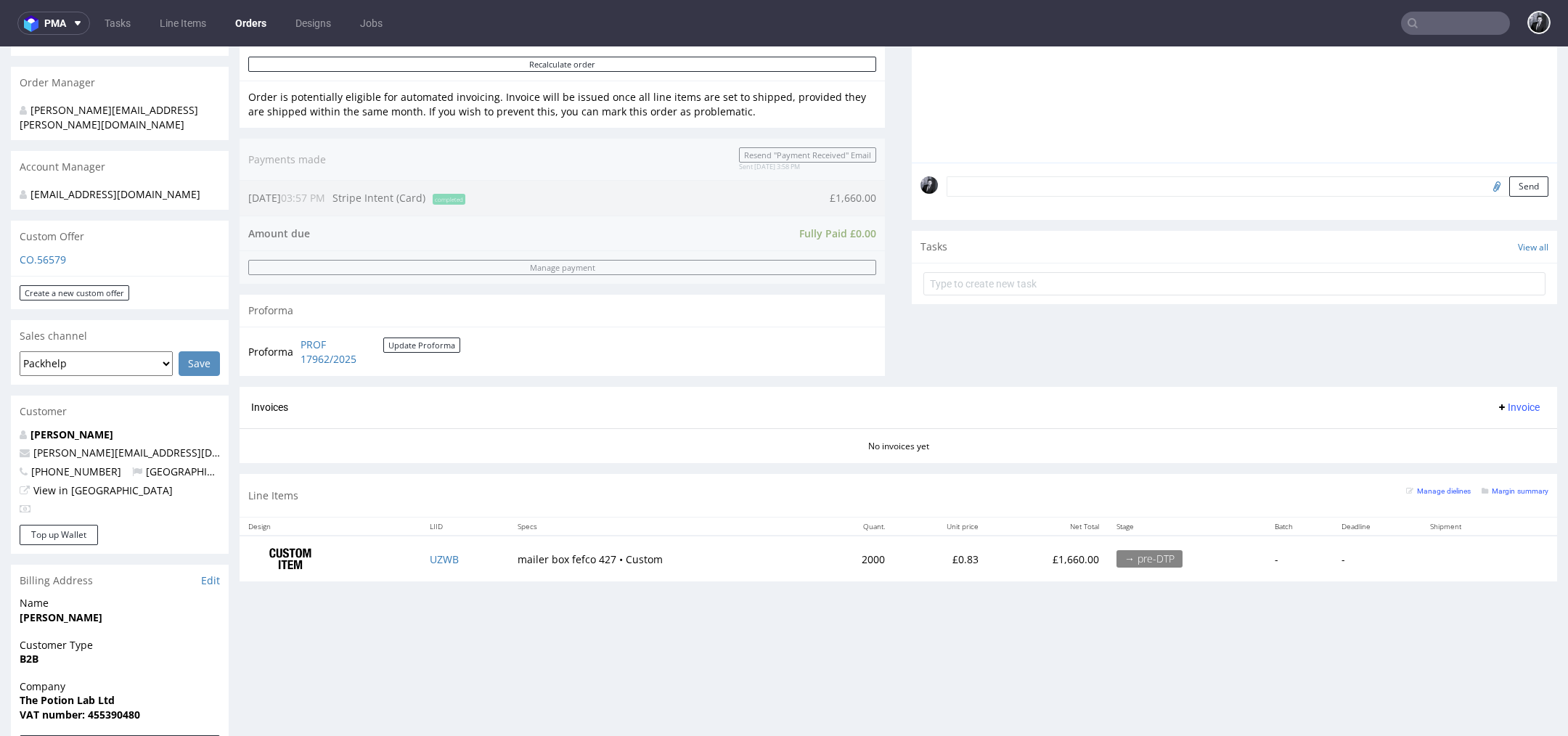
scroll to position [343, 0]
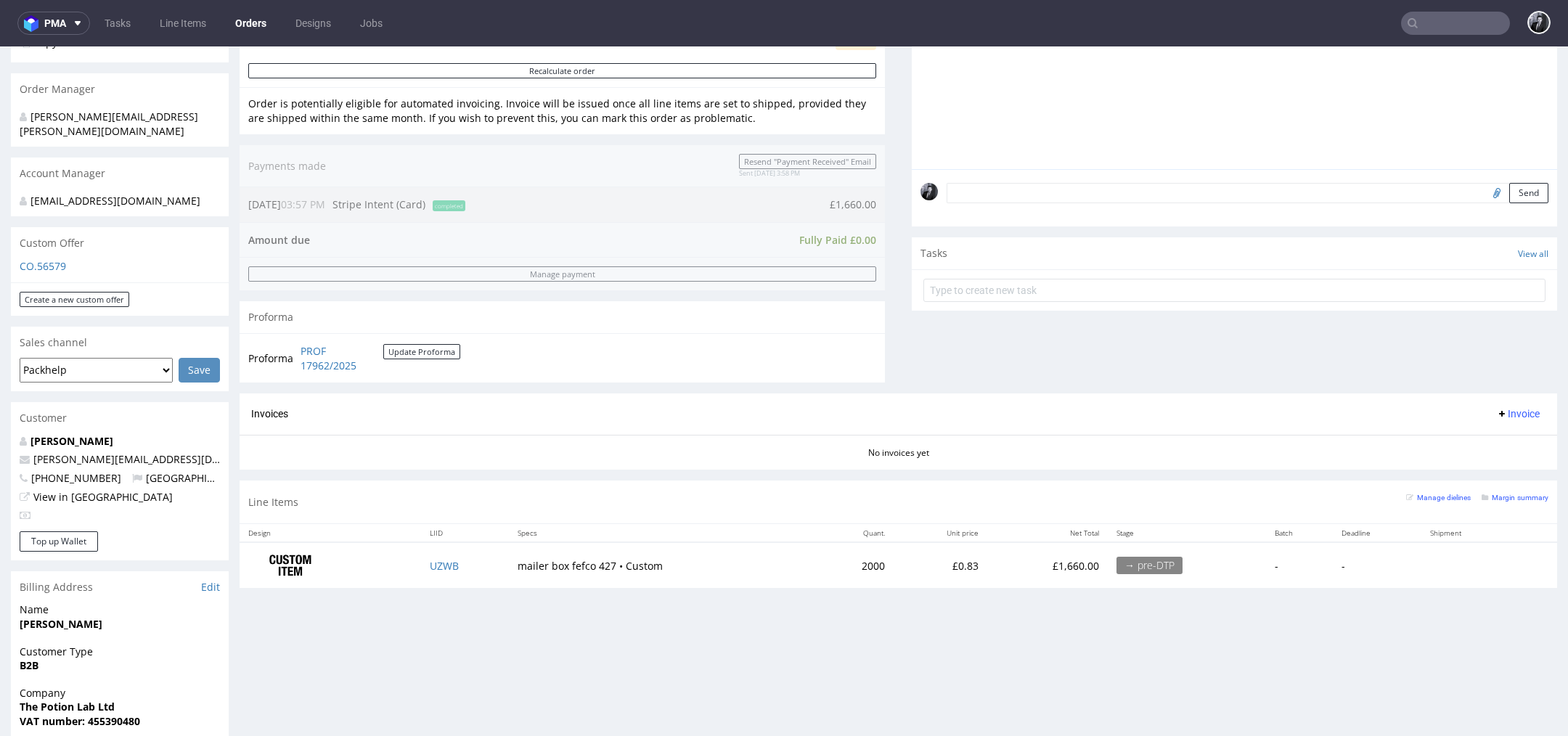
scroll to position [405, 0]
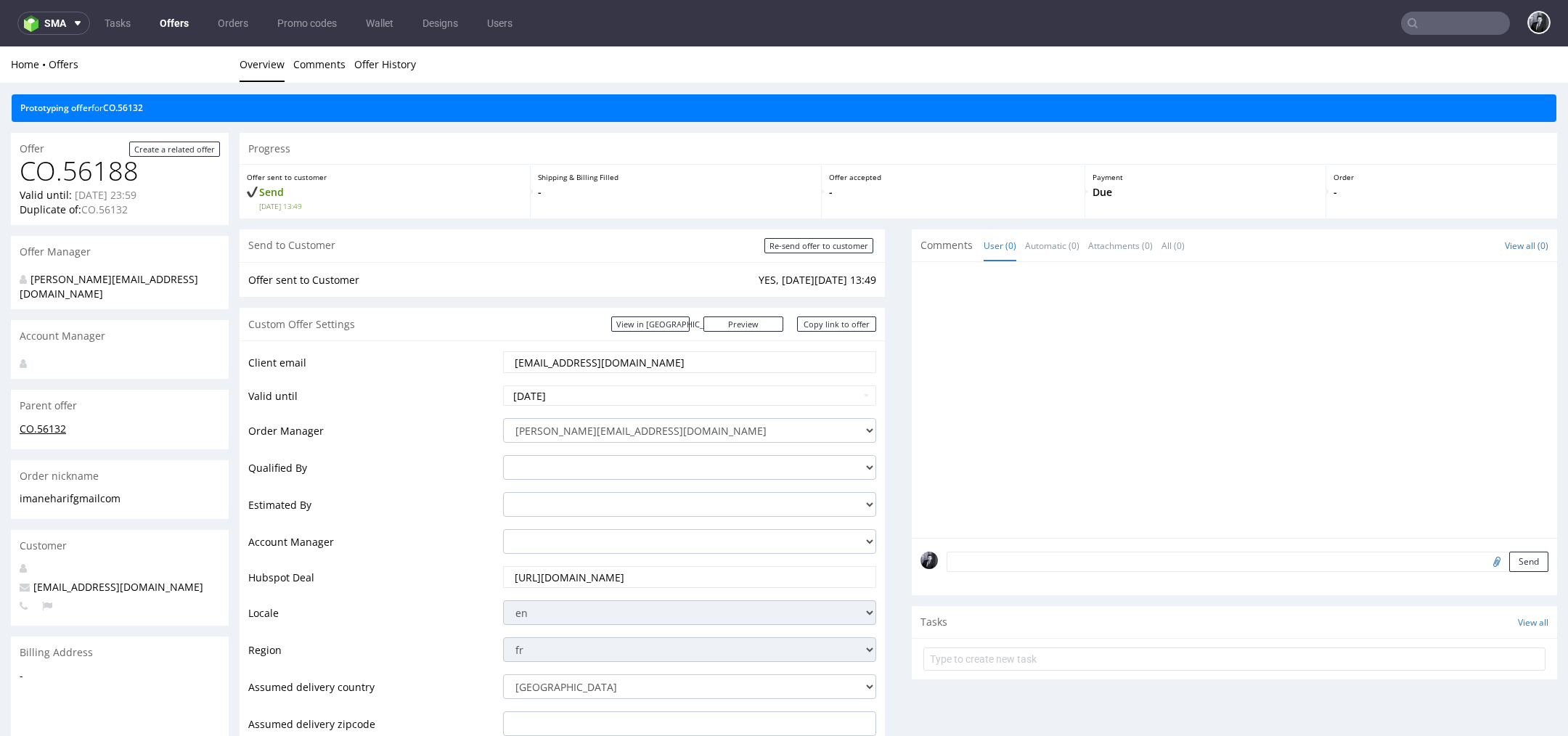
click at [55, 421] on link "CO.56132" at bounding box center [42, 428] width 46 height 13
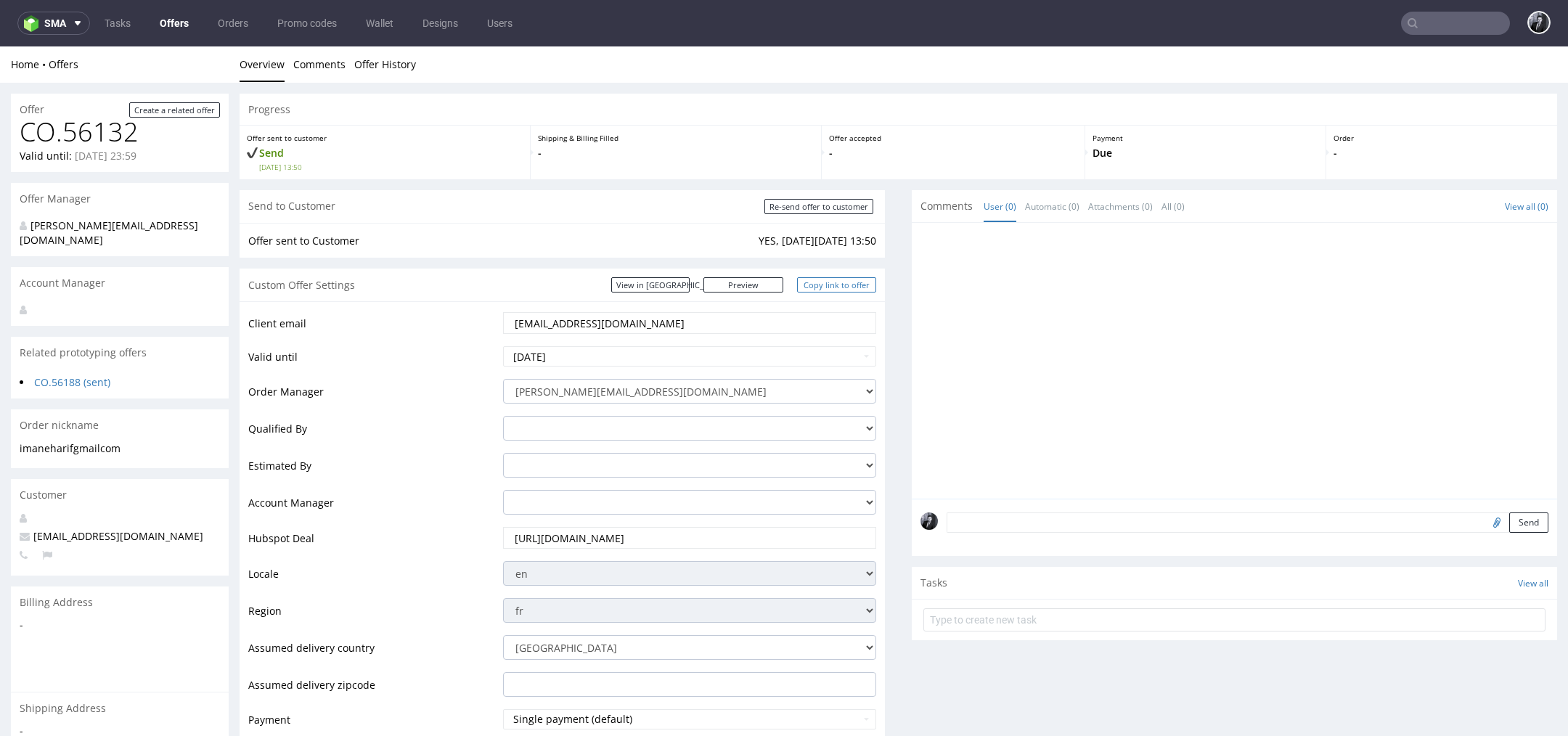
click at [802, 289] on link "Copy link to offer" at bounding box center [836, 285] width 80 height 15
click at [81, 375] on link "CO.56188 (sent)" at bounding box center [71, 382] width 76 height 13
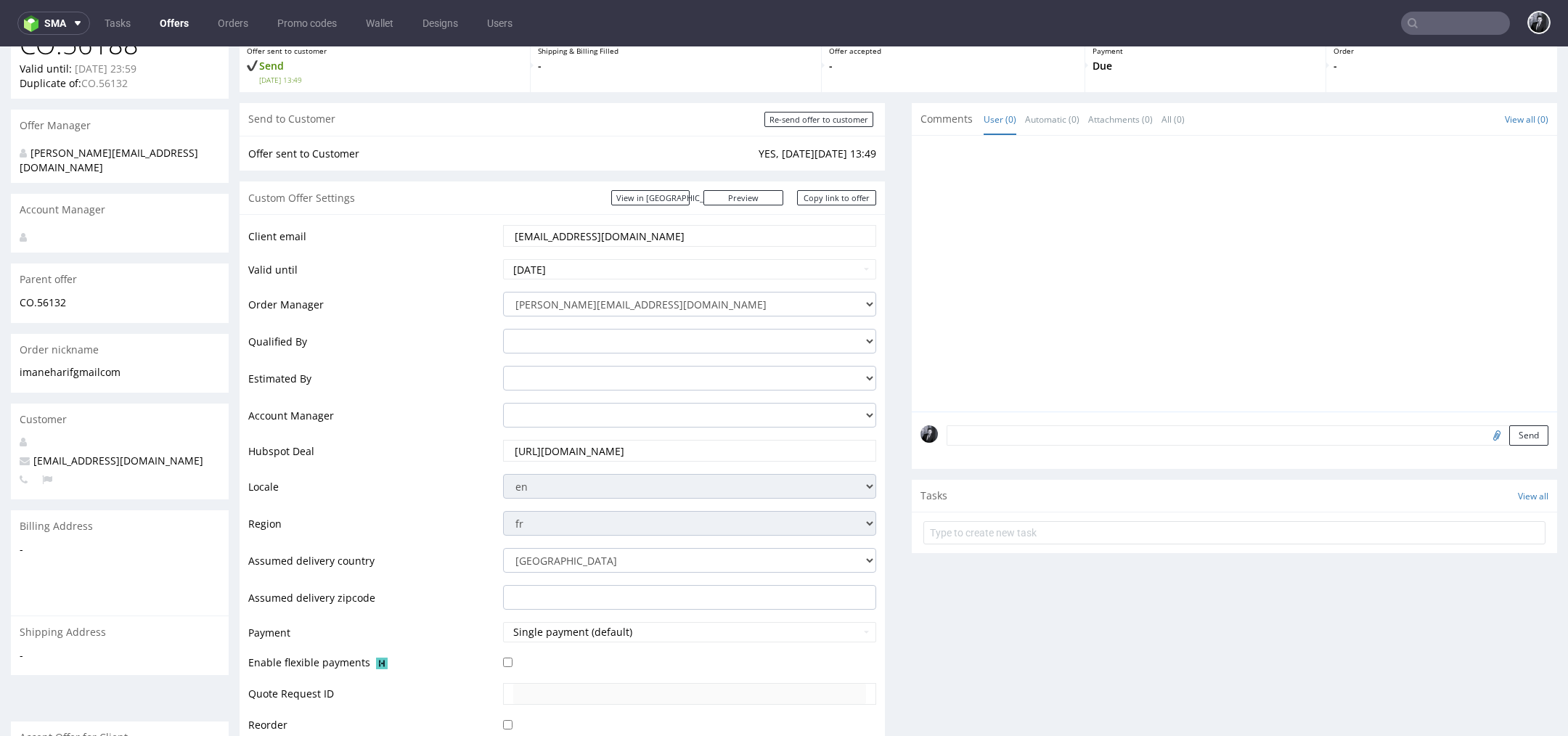
scroll to position [108, 0]
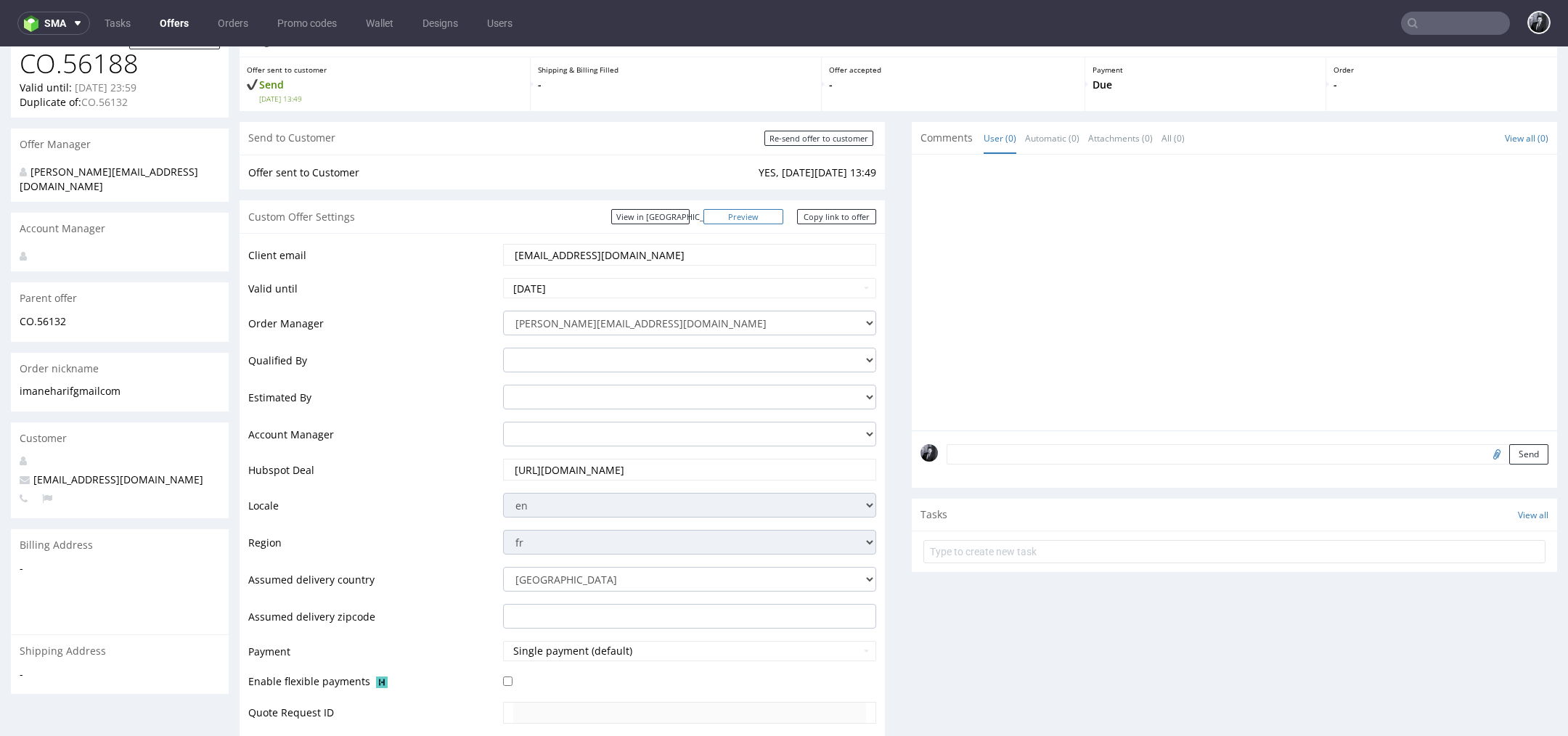
click at [764, 220] on link "Preview" at bounding box center [743, 216] width 80 height 15
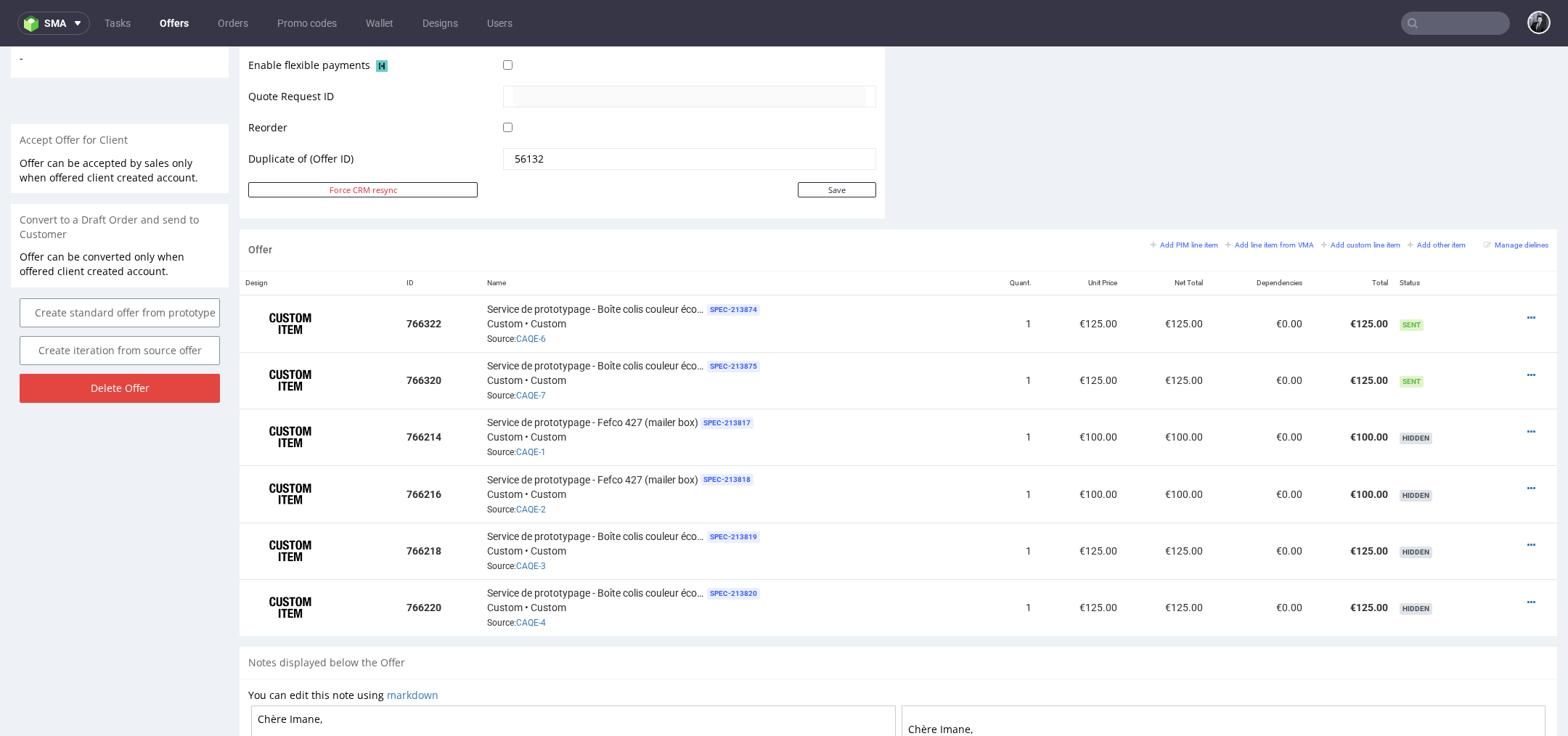
scroll to position [995, 0]
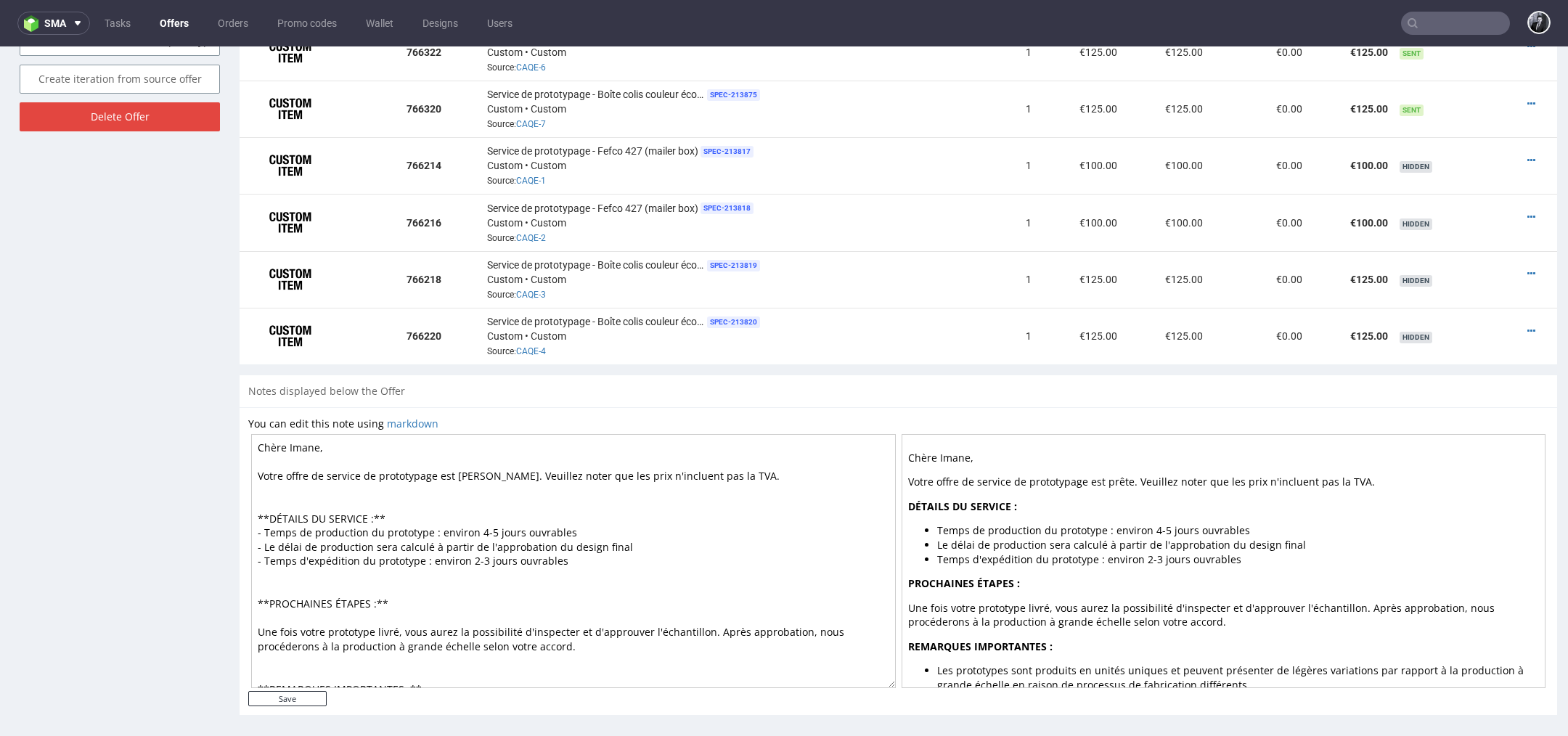
click at [530, 530] on textarea "Chère Imane, Votre offre de service de prototypage est [PERSON_NAME]. Veuillez …" at bounding box center [574, 561] width 645 height 254
drag, startPoint x: 492, startPoint y: 525, endPoint x: 473, endPoint y: 524, distance: 19.0
click at [473, 524] on textarea "Chère Imane, Votre offre de service de prototypage est [PERSON_NAME]. Veuillez …" at bounding box center [574, 561] width 645 height 254
click at [483, 520] on textarea "Chère Imane, Votre offre de service de prototypage est [PERSON_NAME]. Veuillez …" at bounding box center [574, 561] width 645 height 254
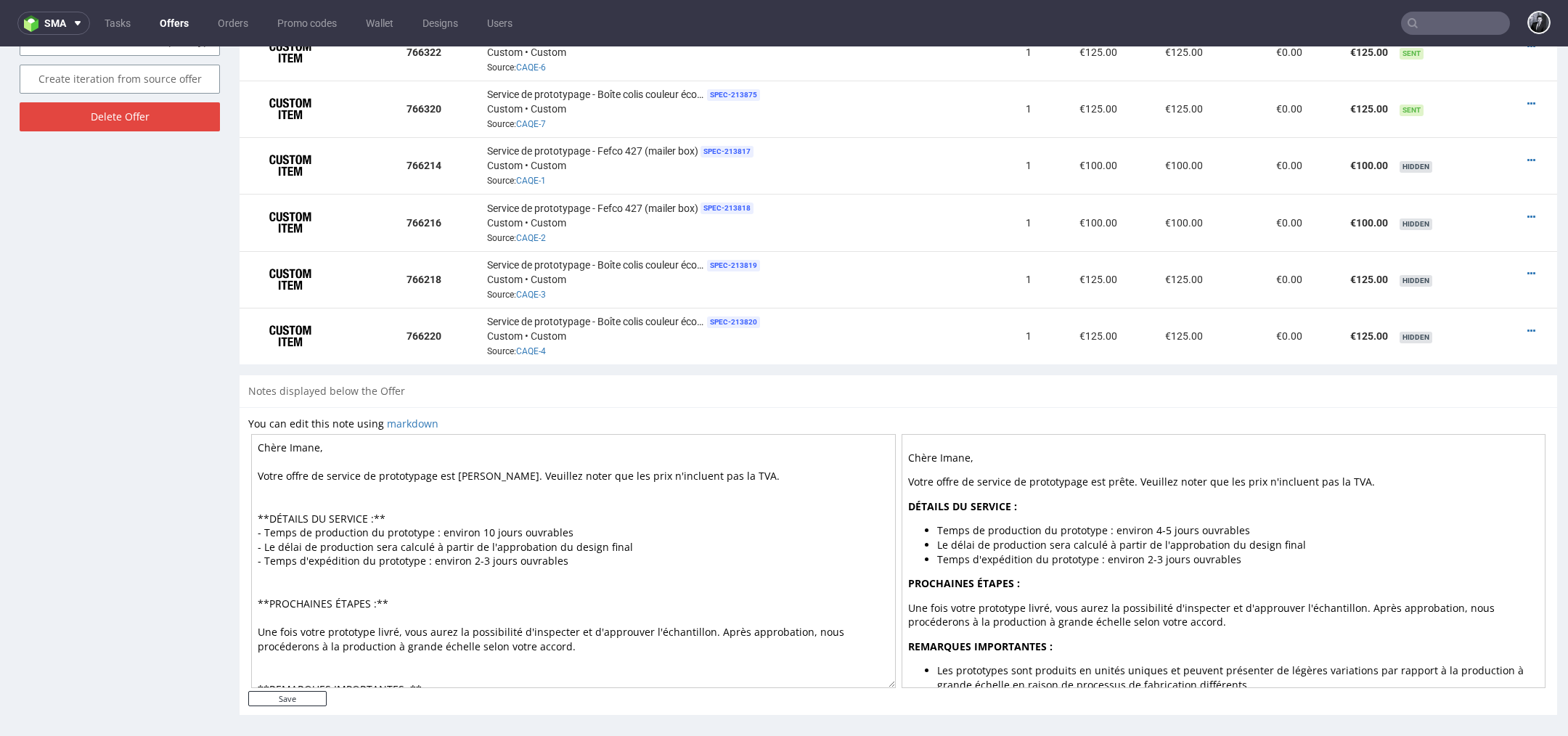
type textarea "Chère Imane, Votre offre de service de prototypage est [PERSON_NAME]. Veuillez …"
click at [301, 692] on input "Save" at bounding box center [287, 698] width 78 height 15
type input "In progress..."
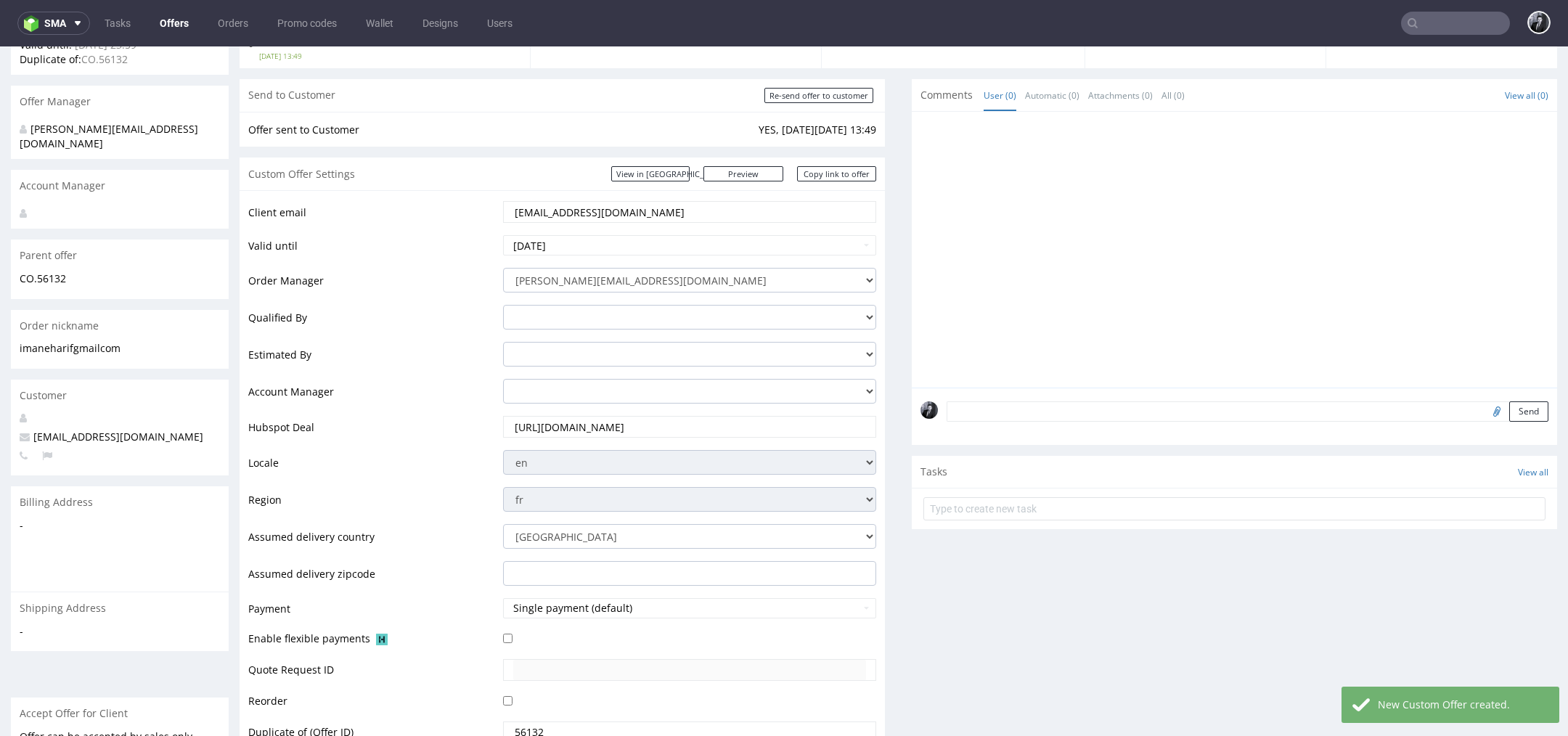
scroll to position [124, 0]
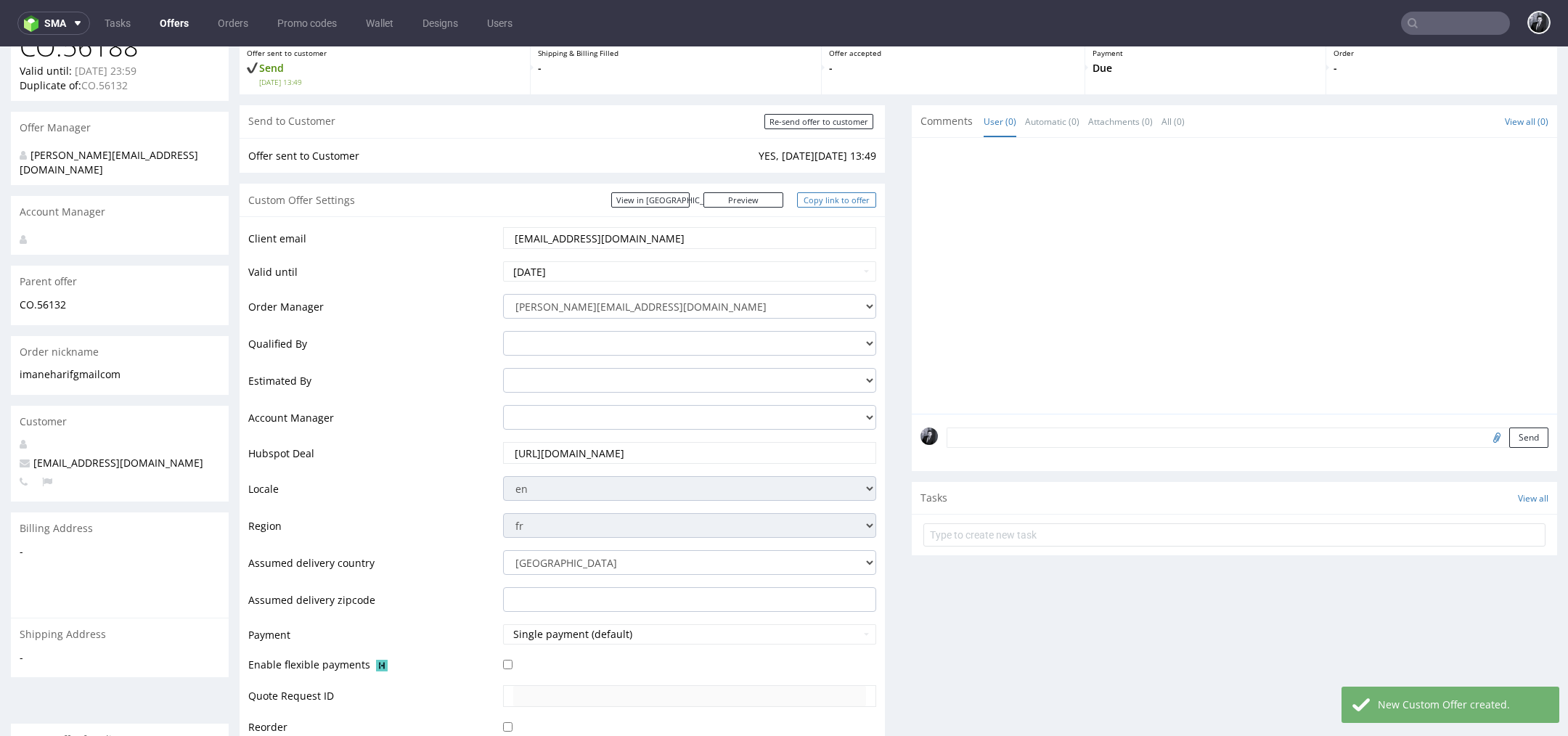
click at [822, 199] on link "Copy link to offer" at bounding box center [836, 200] width 80 height 15
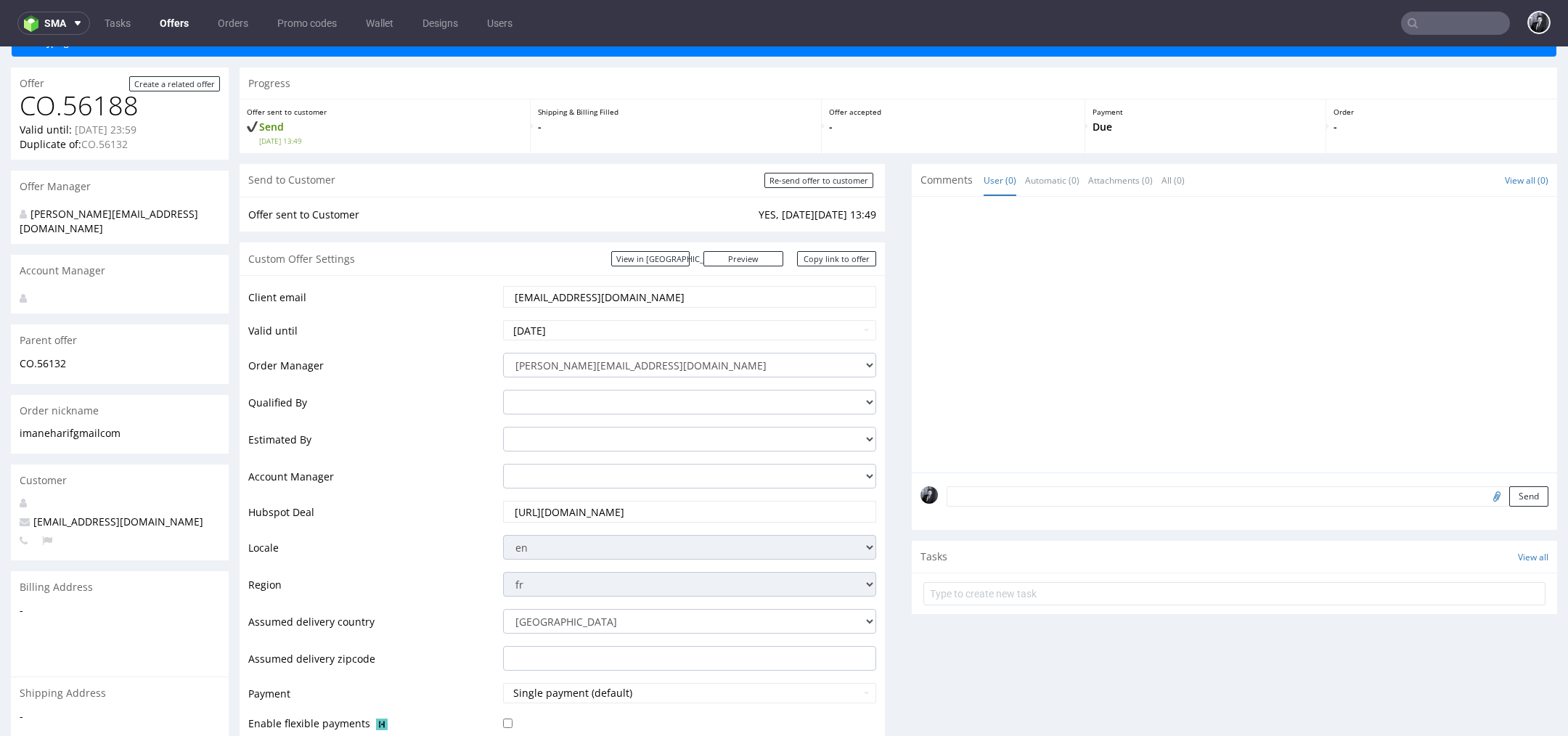
scroll to position [0, 0]
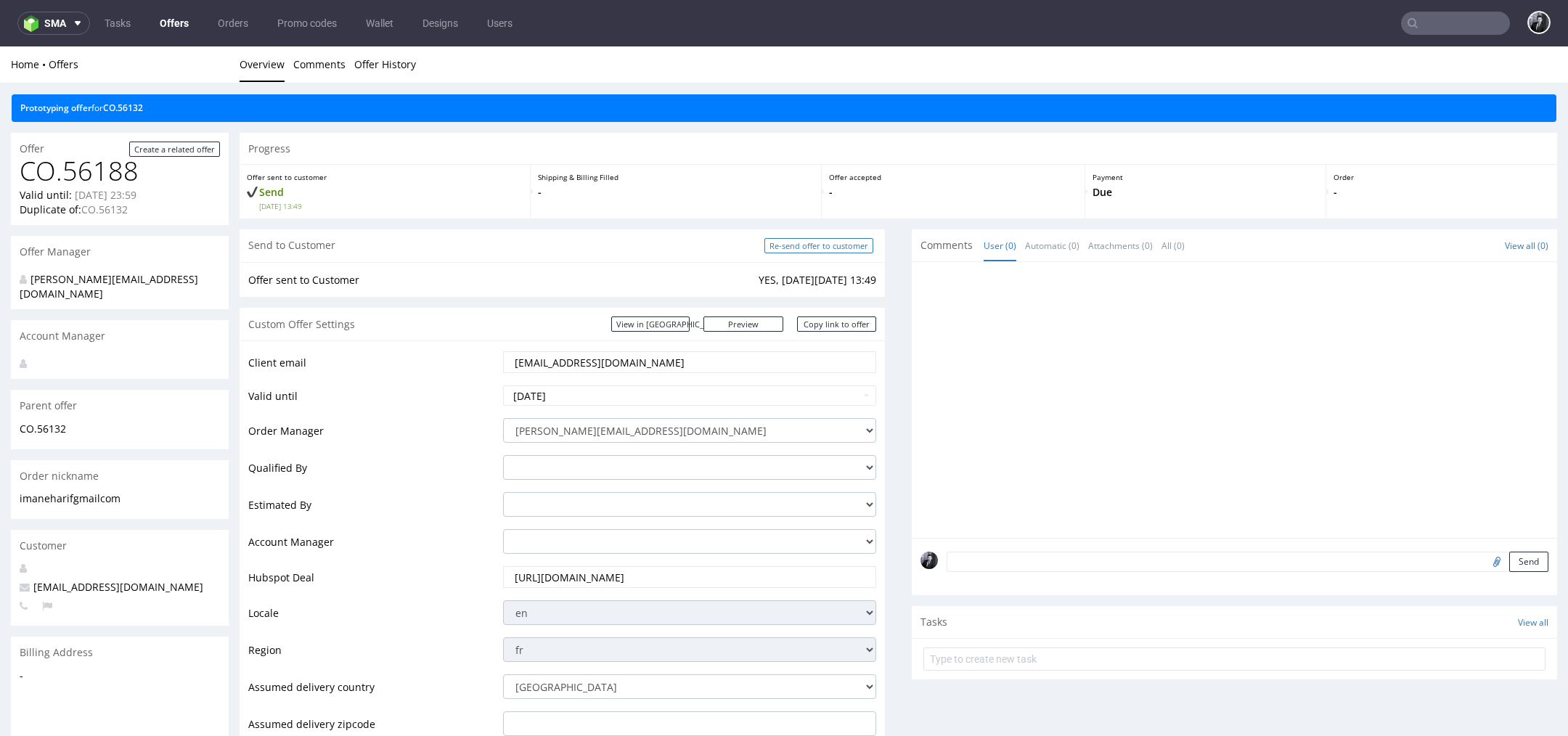
click at [816, 251] on input "Re-send offer to customer" at bounding box center [818, 245] width 109 height 15
type input "In progress..."
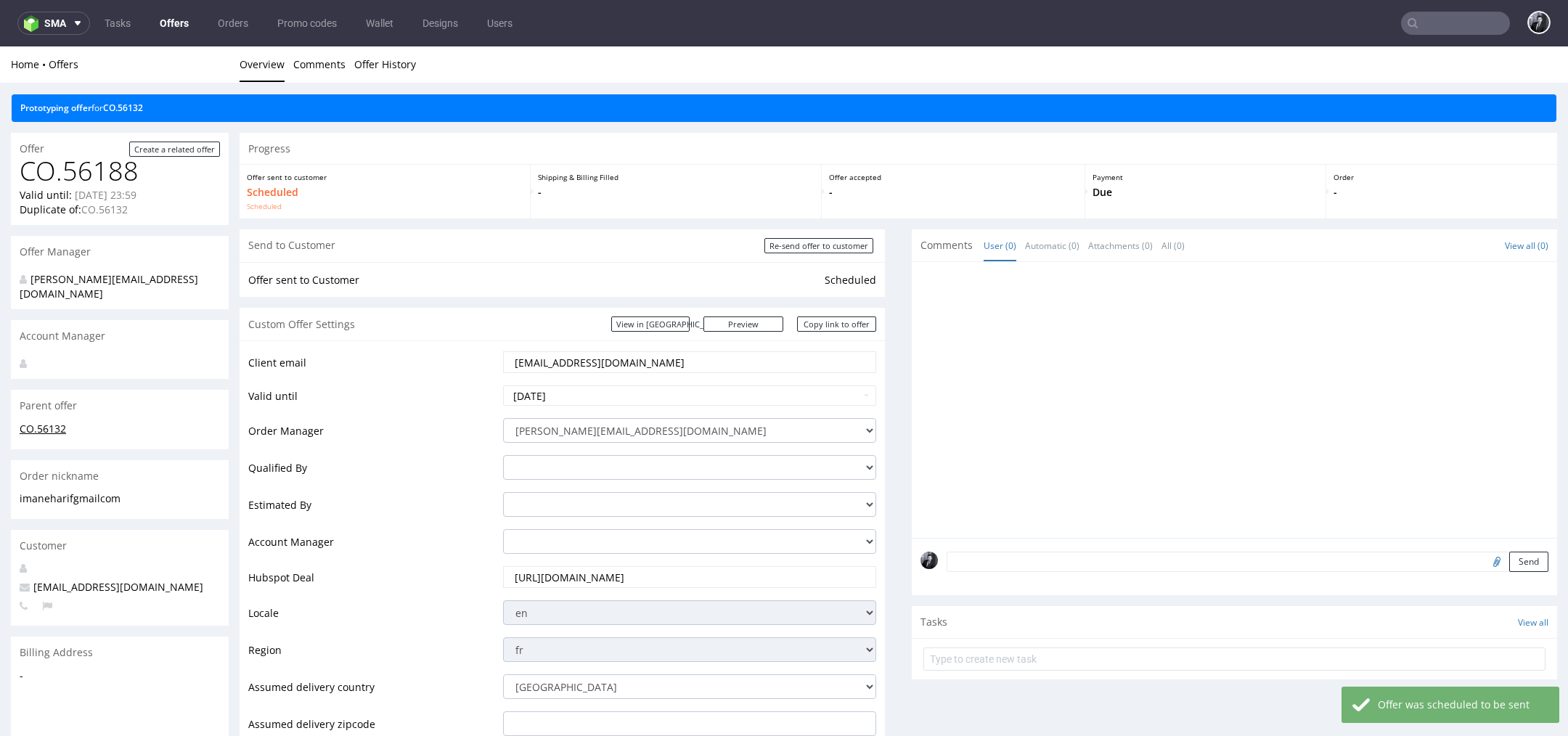
click at [57, 421] on link "CO.56132" at bounding box center [42, 428] width 46 height 13
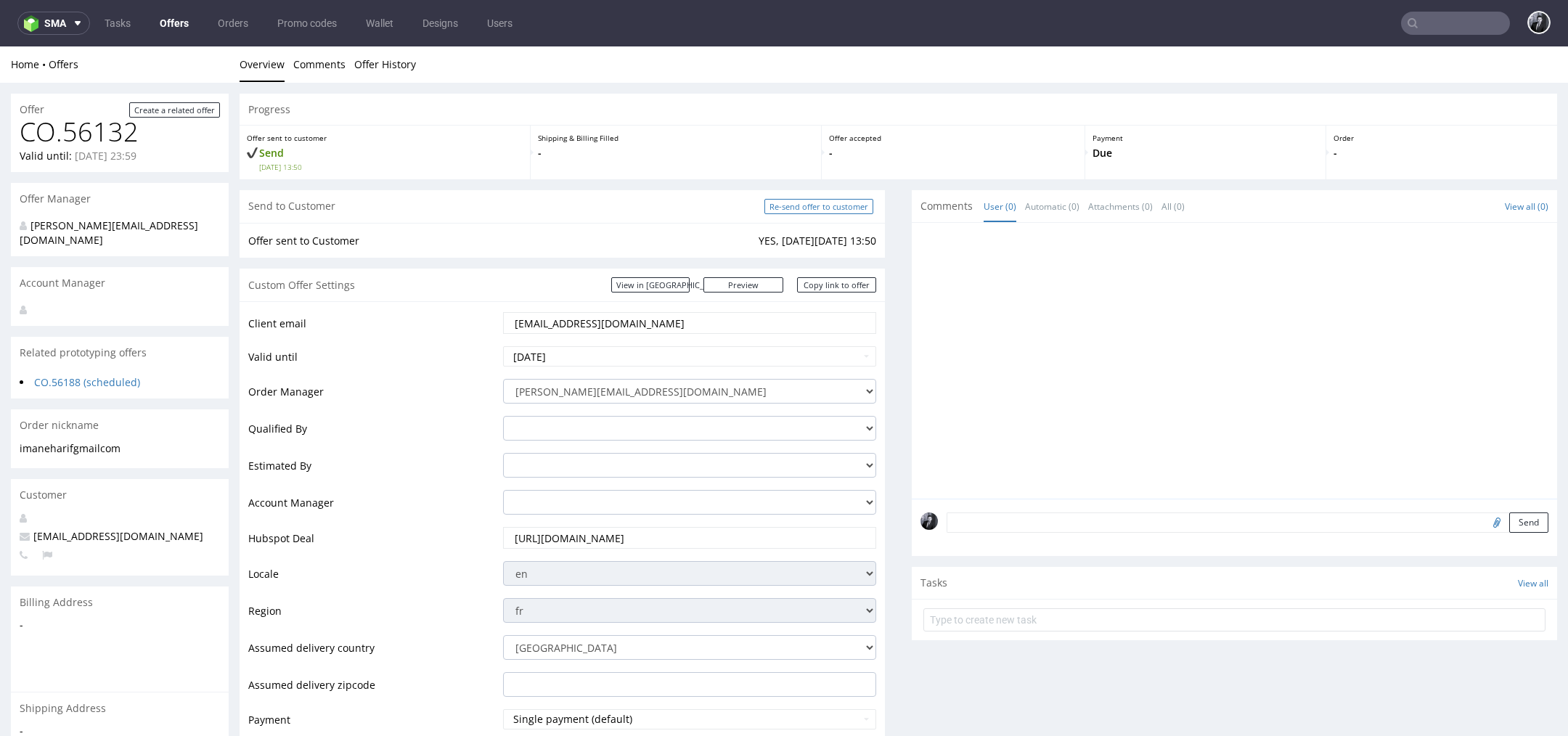
click at [841, 210] on input "Re-send offer to customer" at bounding box center [818, 207] width 109 height 15
type input "In progress..."
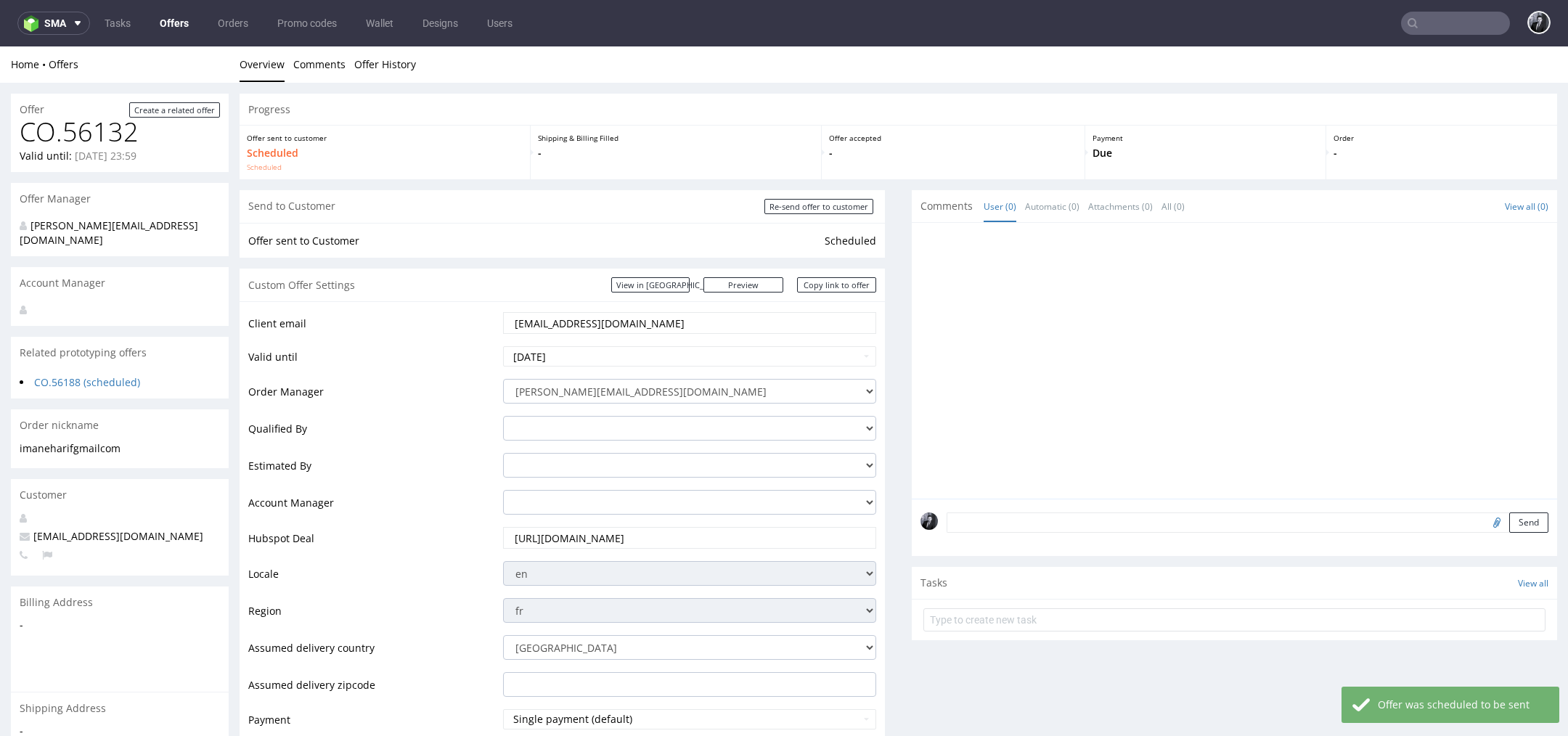
click at [175, 31] on link "Offers" at bounding box center [174, 23] width 46 height 23
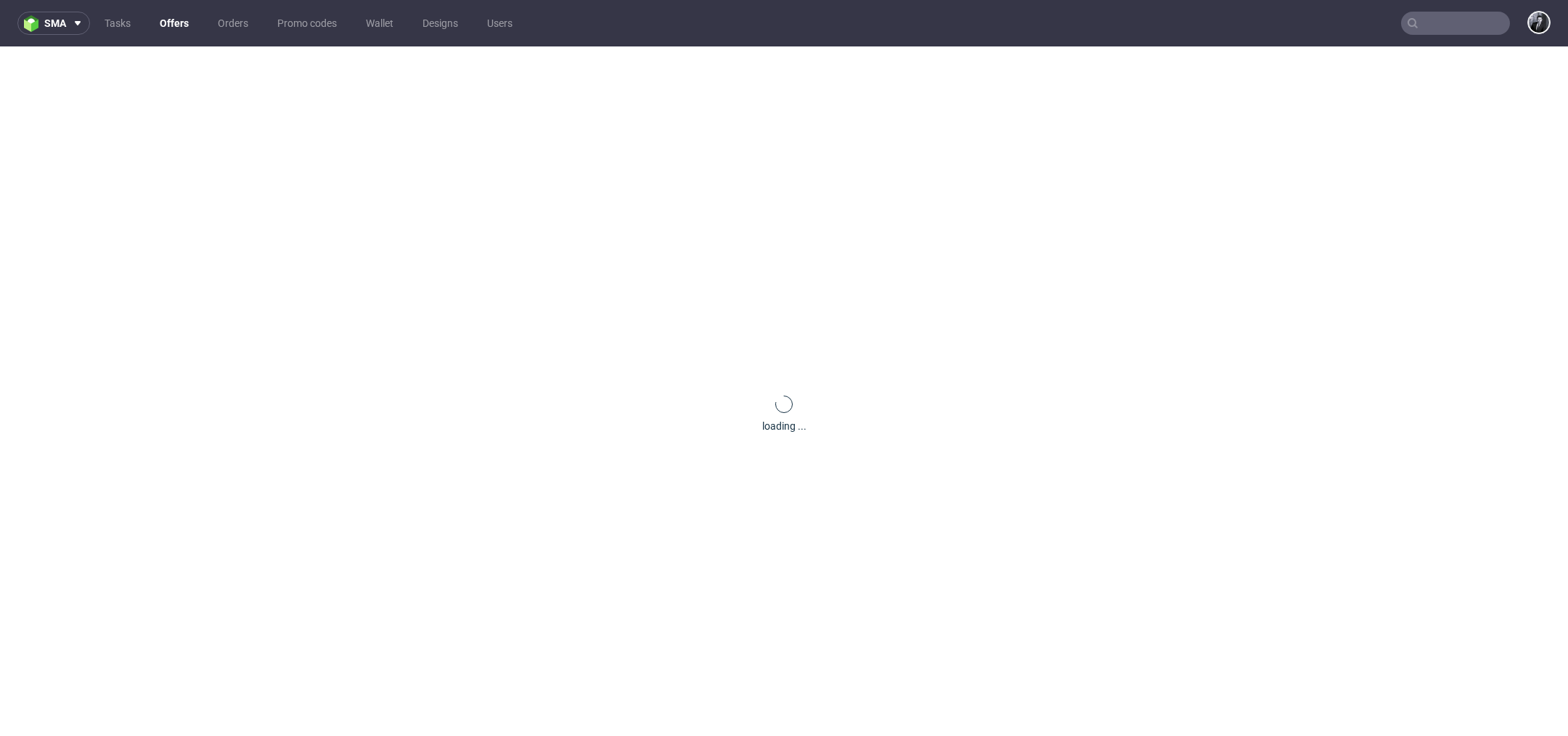
click at [179, 22] on link "Offers" at bounding box center [174, 23] width 46 height 23
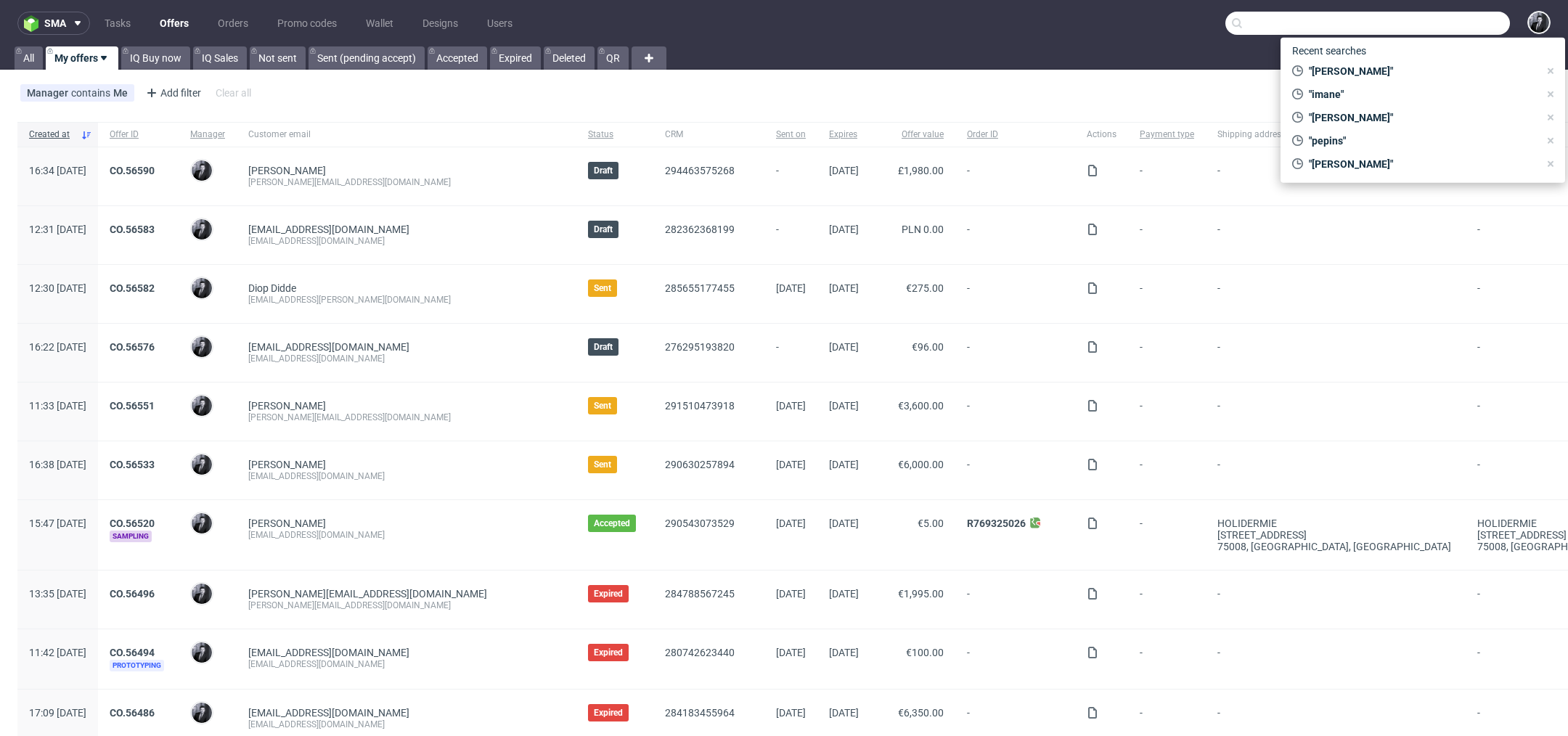
click at [1432, 16] on input "text" at bounding box center [1368, 23] width 285 height 23
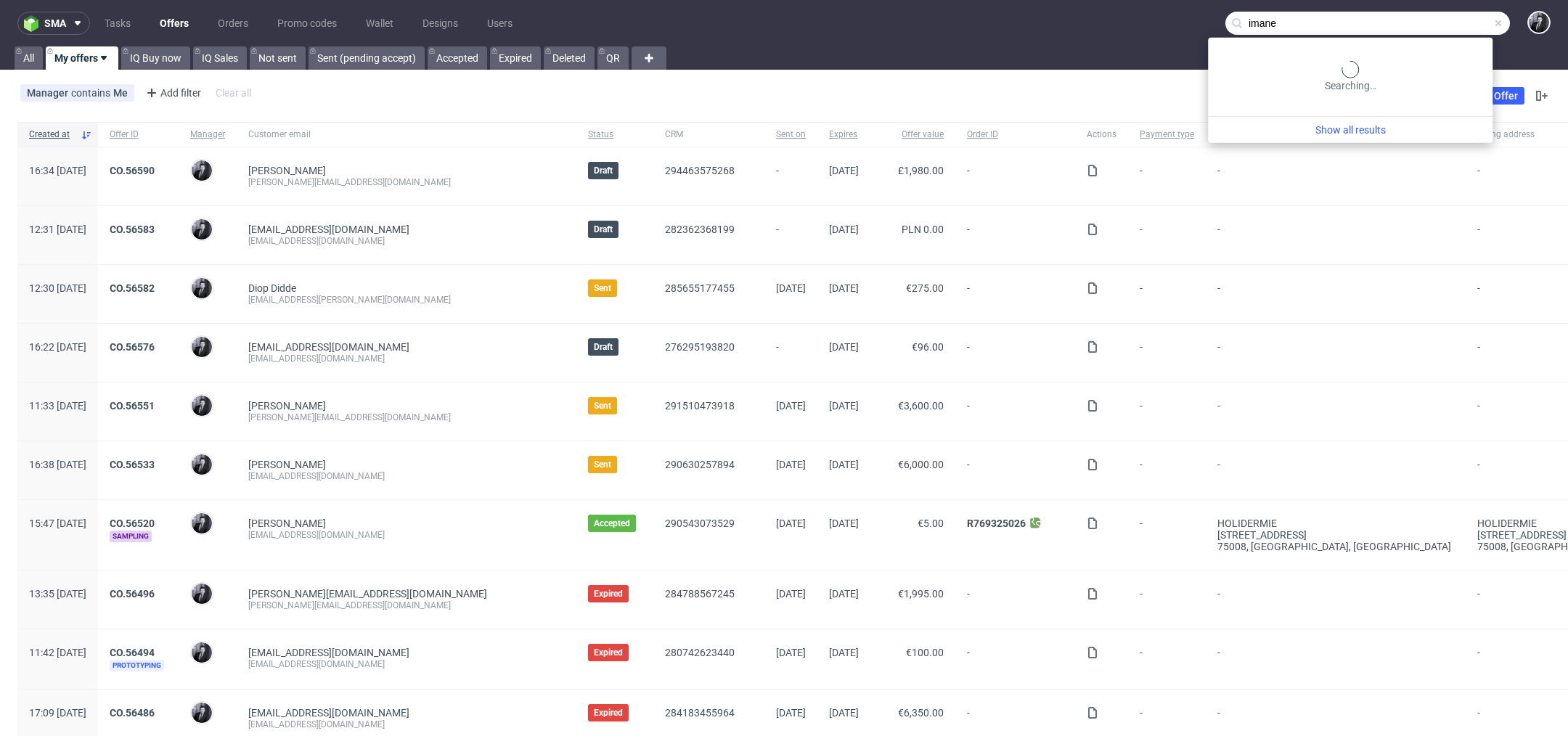
type input "imane"
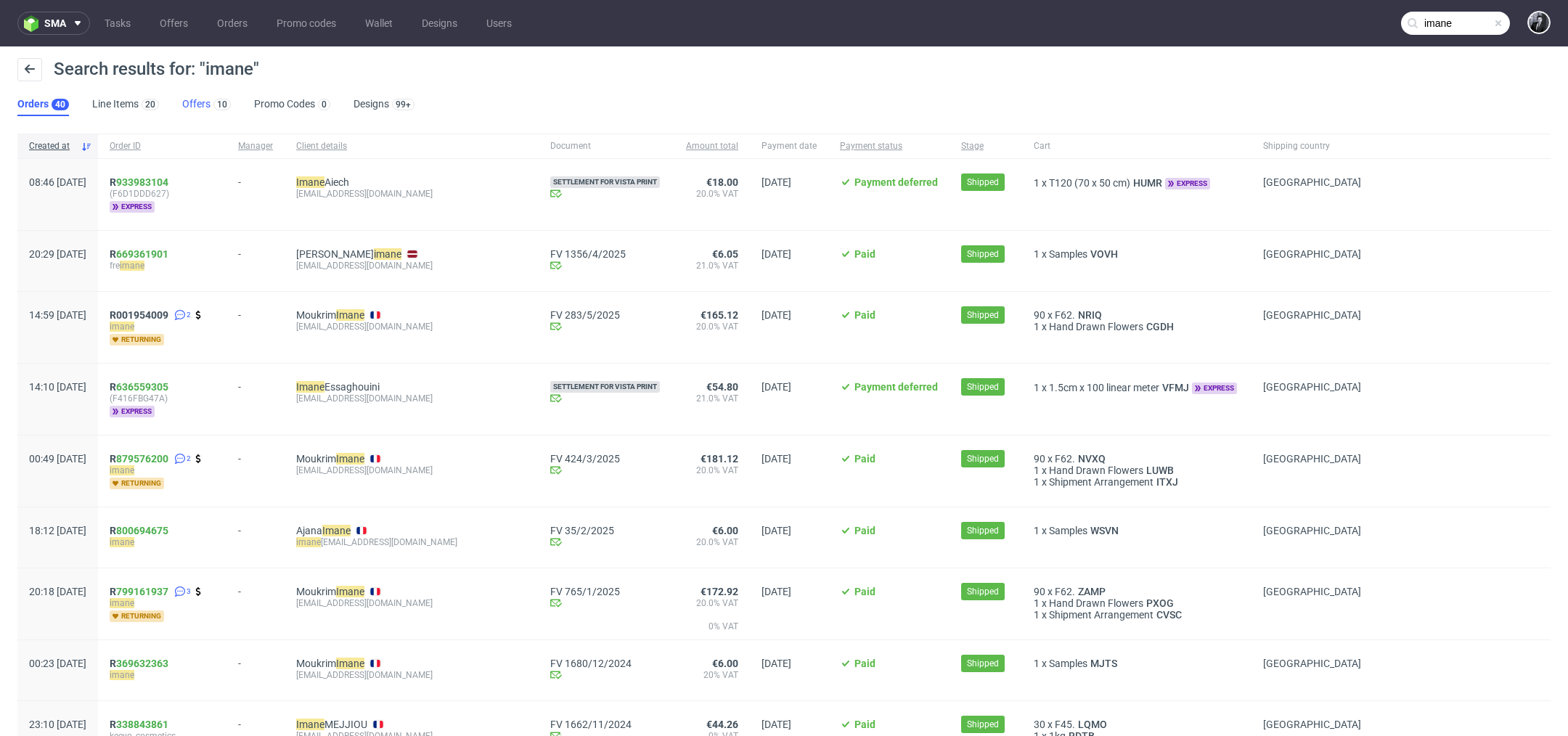
click at [214, 96] on div "10" at bounding box center [220, 103] width 20 height 14
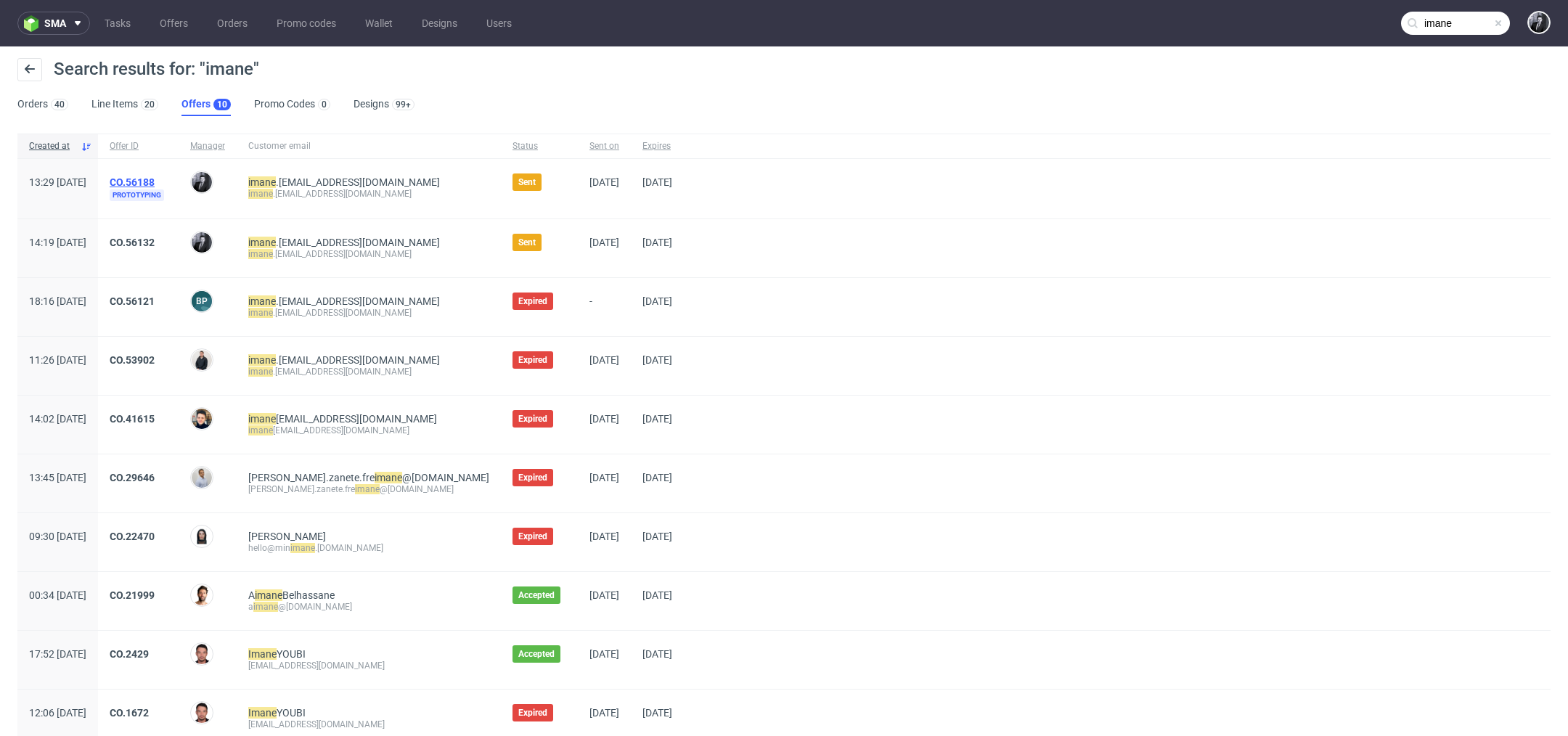
click at [155, 180] on link "CO.56188" at bounding box center [132, 182] width 45 height 12
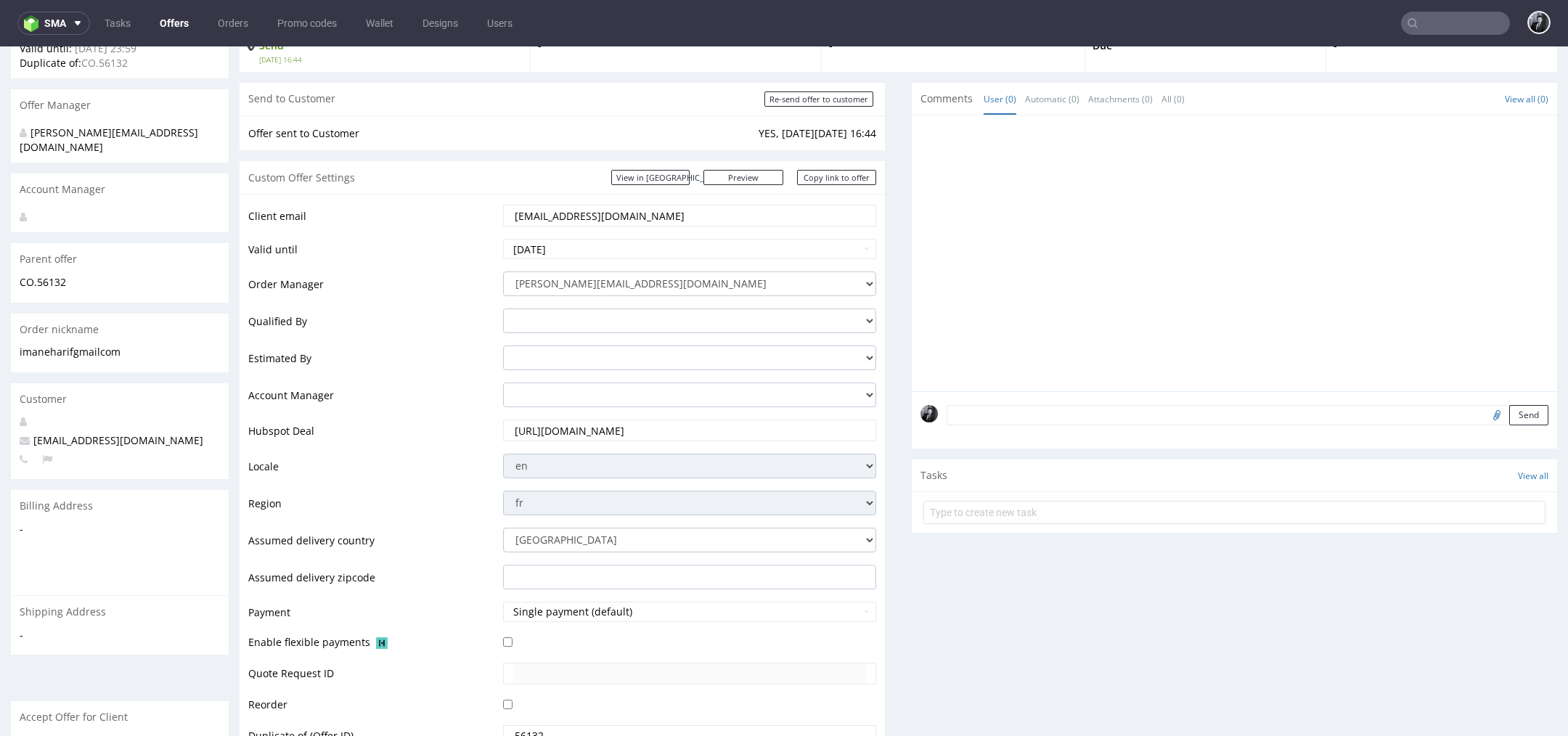
scroll to position [164, 0]
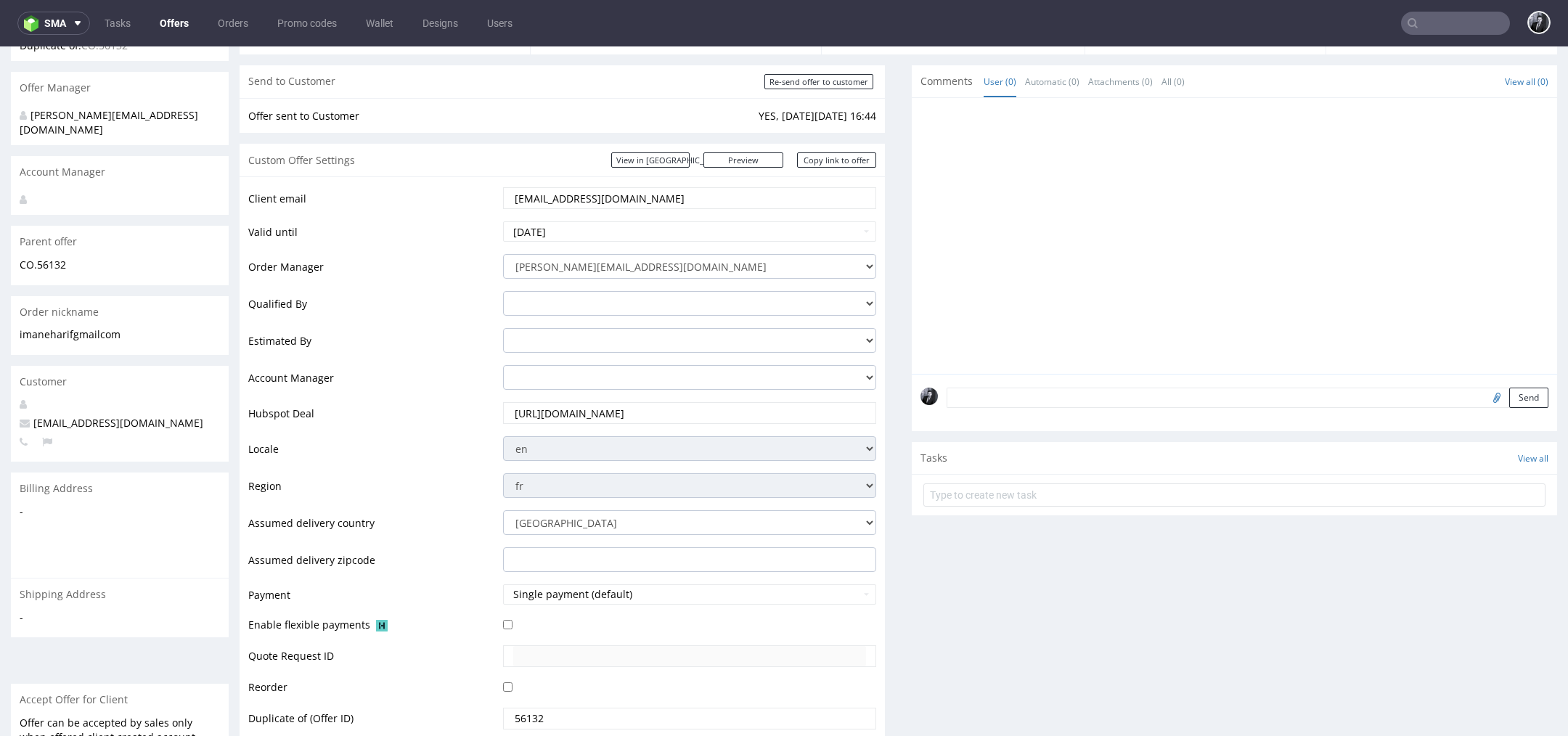
drag, startPoint x: 665, startPoint y: 199, endPoint x: 476, endPoint y: 193, distance: 189.1
click at [476, 193] on tr "Client email imane.harif@gmail.com" at bounding box center [562, 202] width 628 height 34
paste input "contact@oboxe.fr"
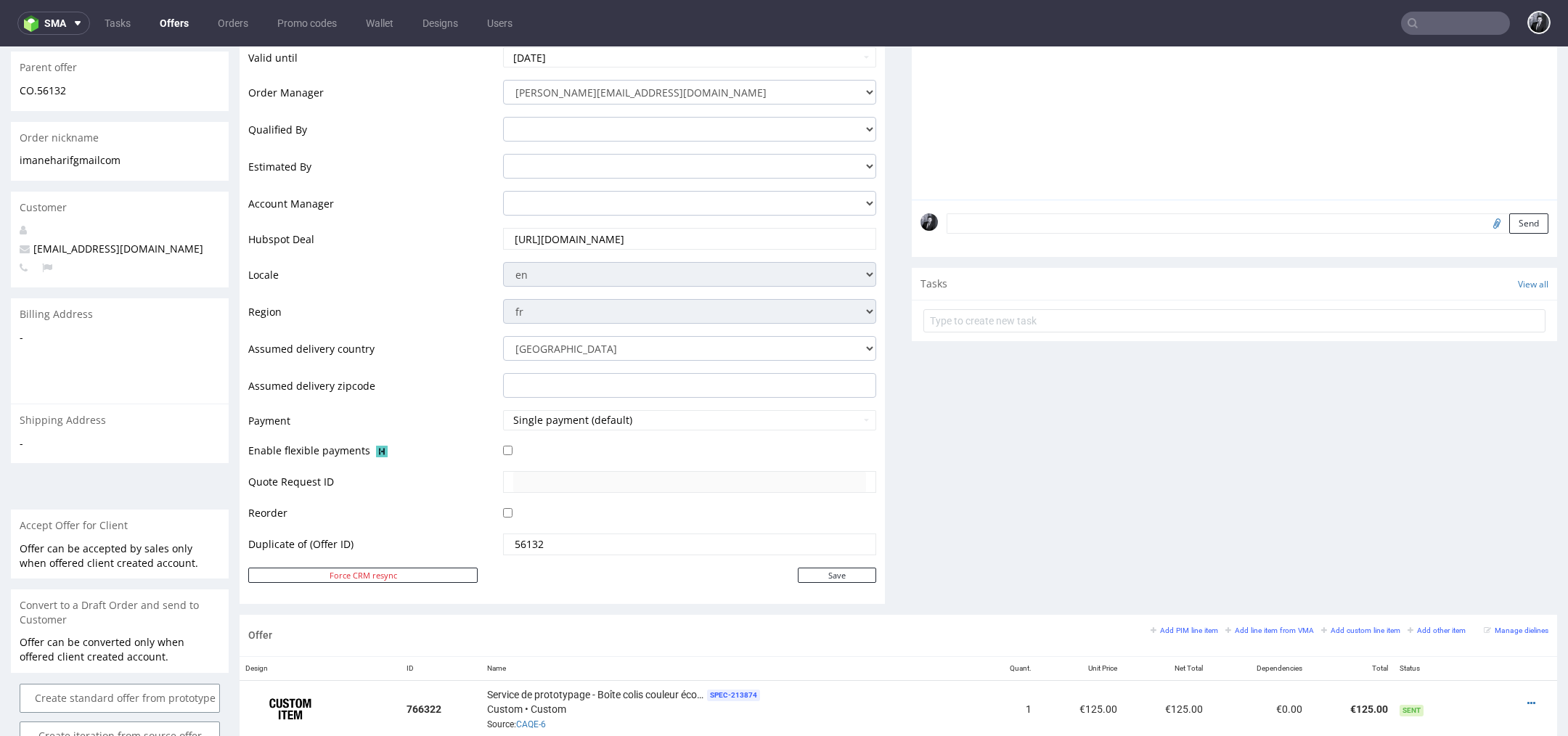
scroll to position [346, 0]
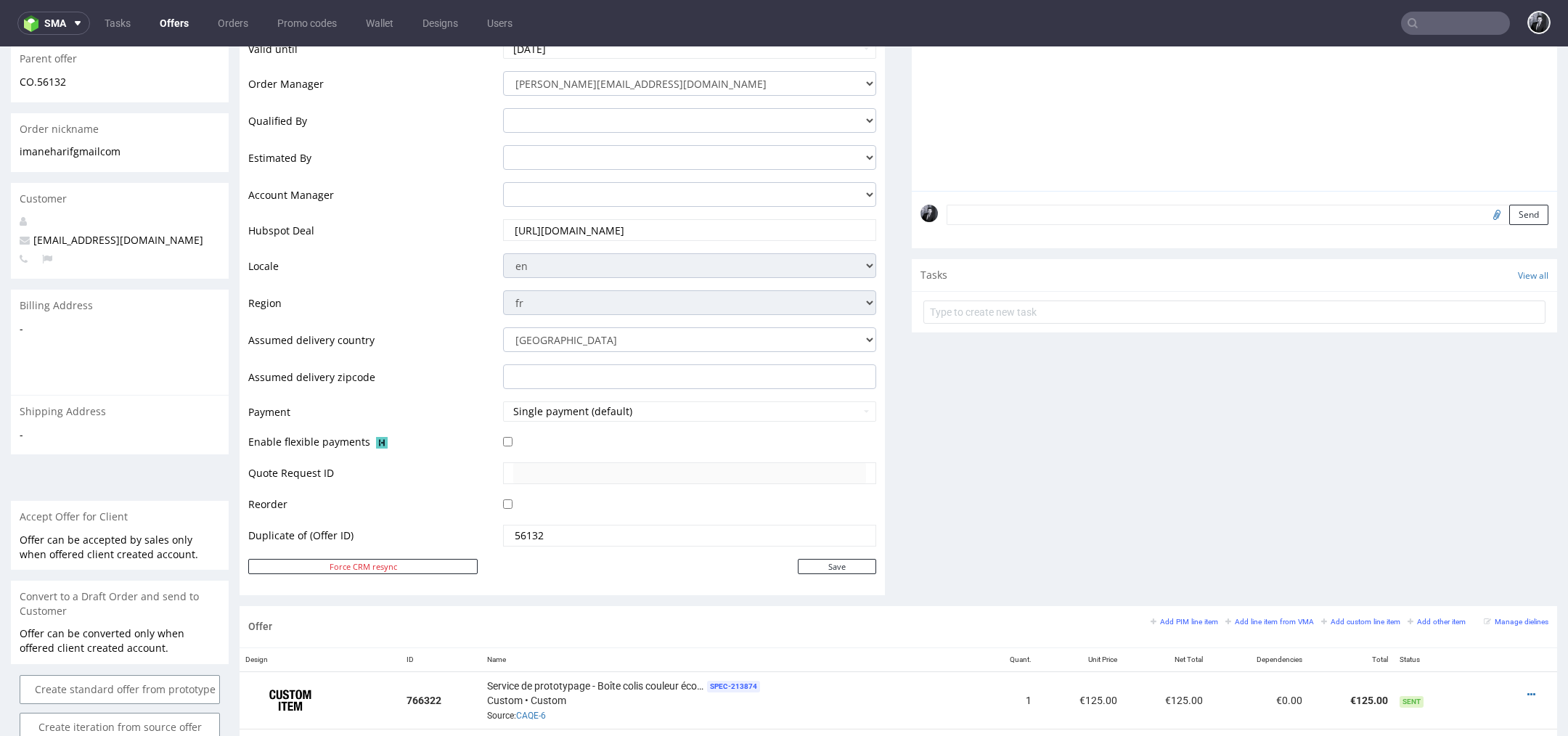
type input "contact@oboxe.fr"
click at [847, 572] on td "Save" at bounding box center [687, 566] width 376 height 18
click at [829, 566] on input "Save" at bounding box center [836, 567] width 78 height 15
type input "In progress..."
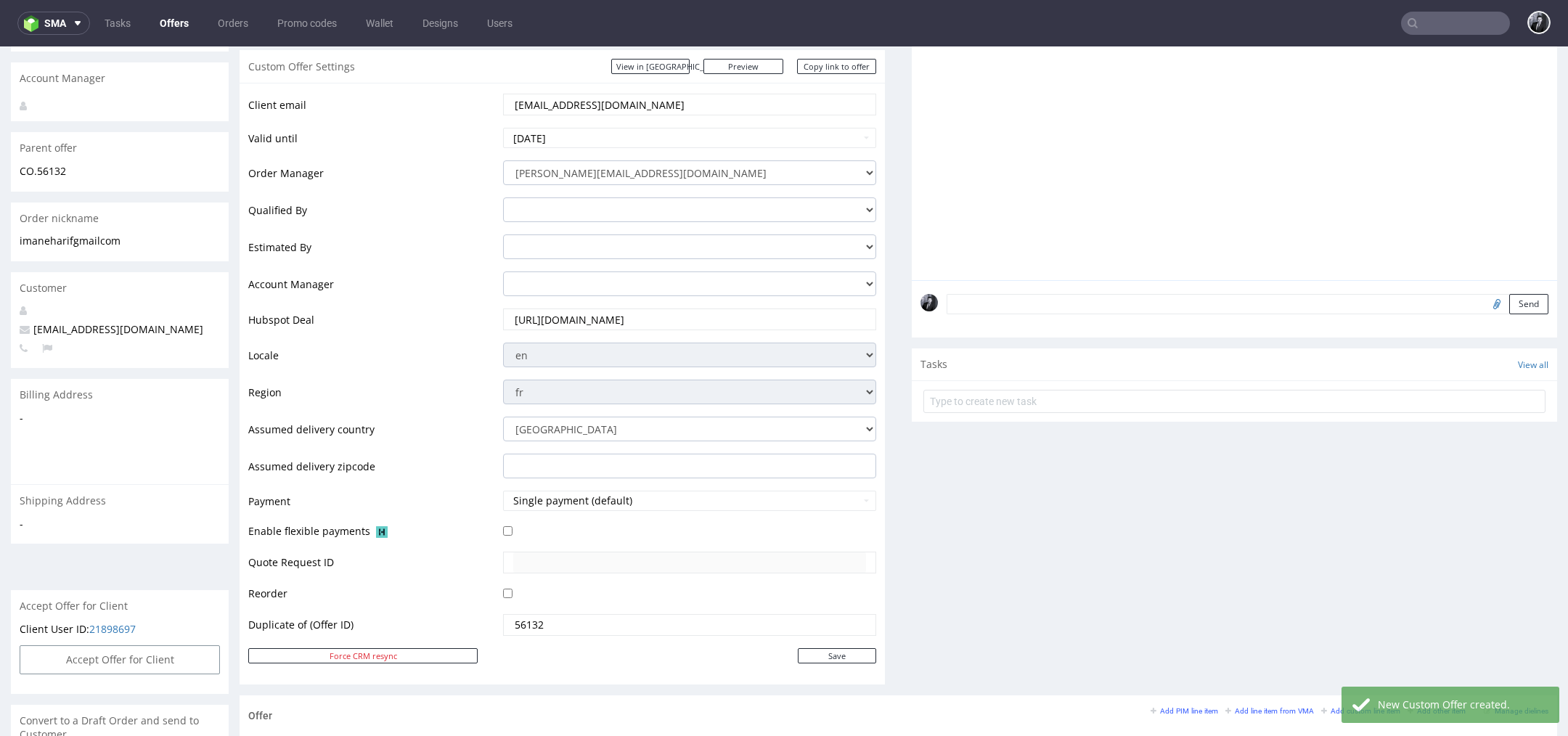
scroll to position [0, 0]
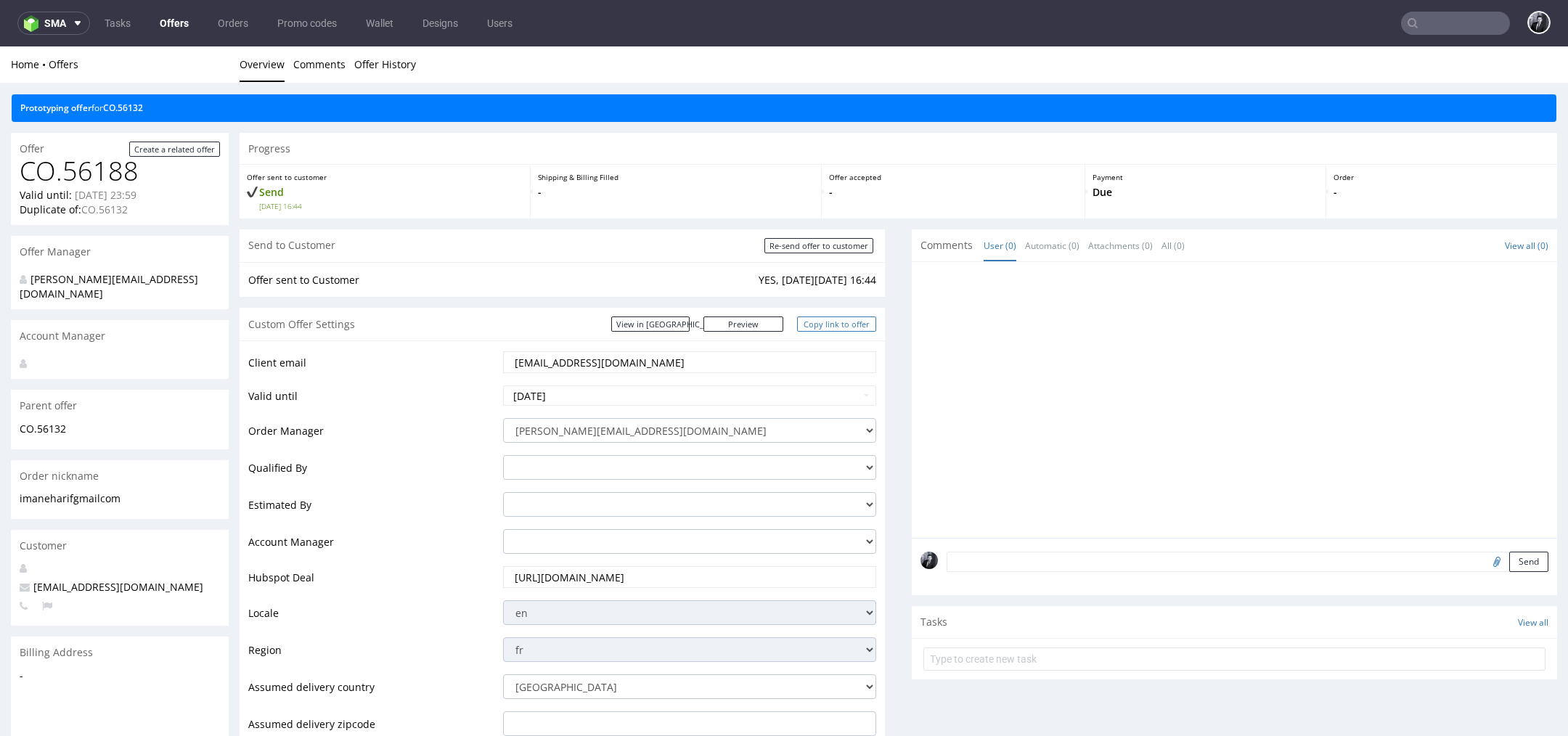
click at [820, 322] on link "Copy link to offer" at bounding box center [836, 324] width 80 height 15
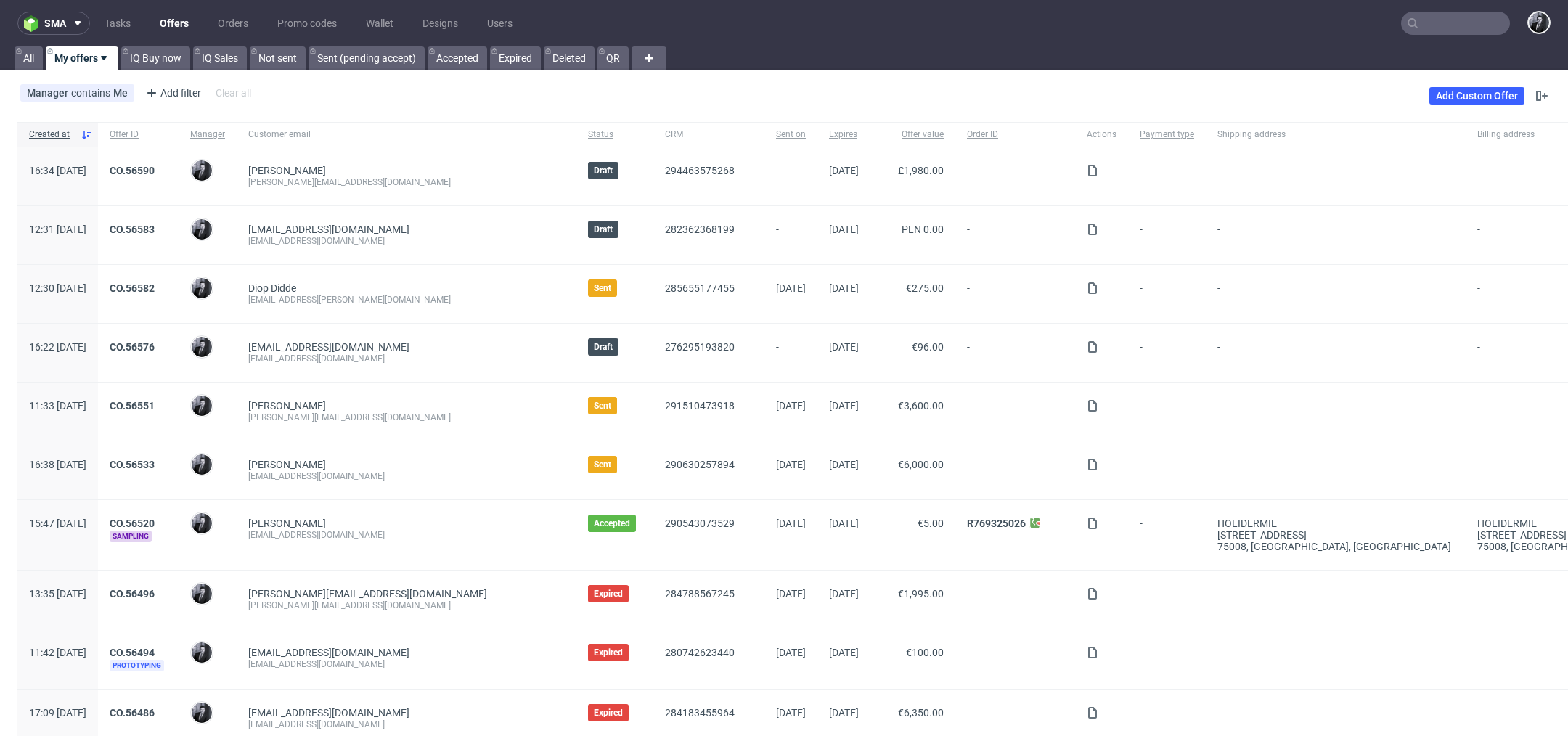
click at [358, 97] on div "Manager contains Me Add filter Hide filters Clear all Add Custom Offer" at bounding box center [784, 95] width 1568 height 40
